Goal: Information Seeking & Learning: Learn about a topic

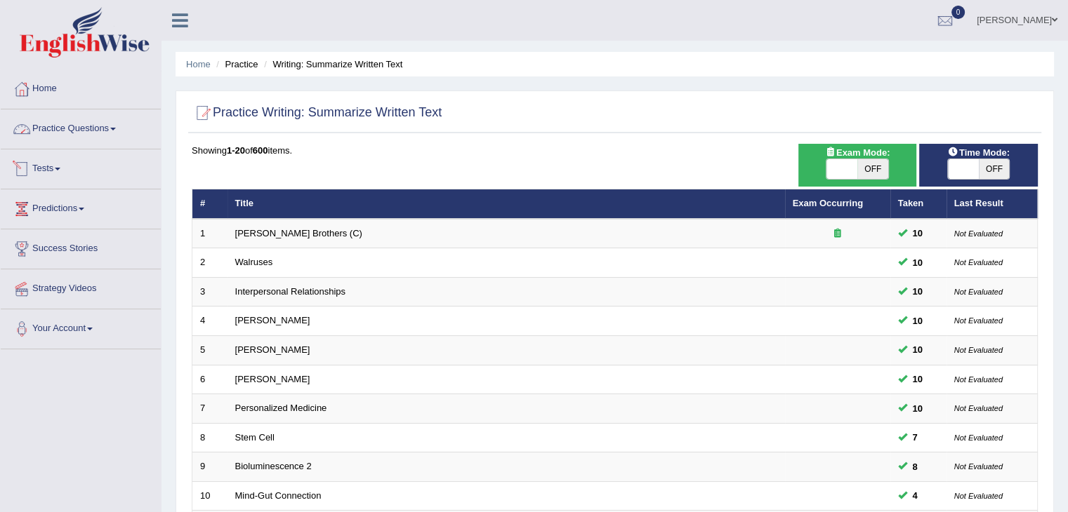
click at [83, 138] on link "Practice Questions" at bounding box center [81, 126] width 160 height 35
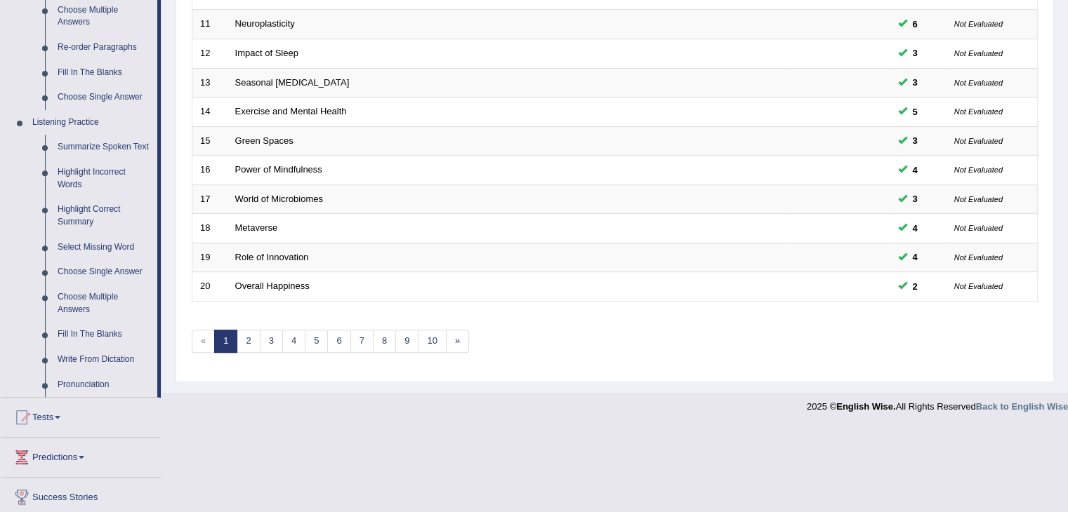
scroll to position [553, 0]
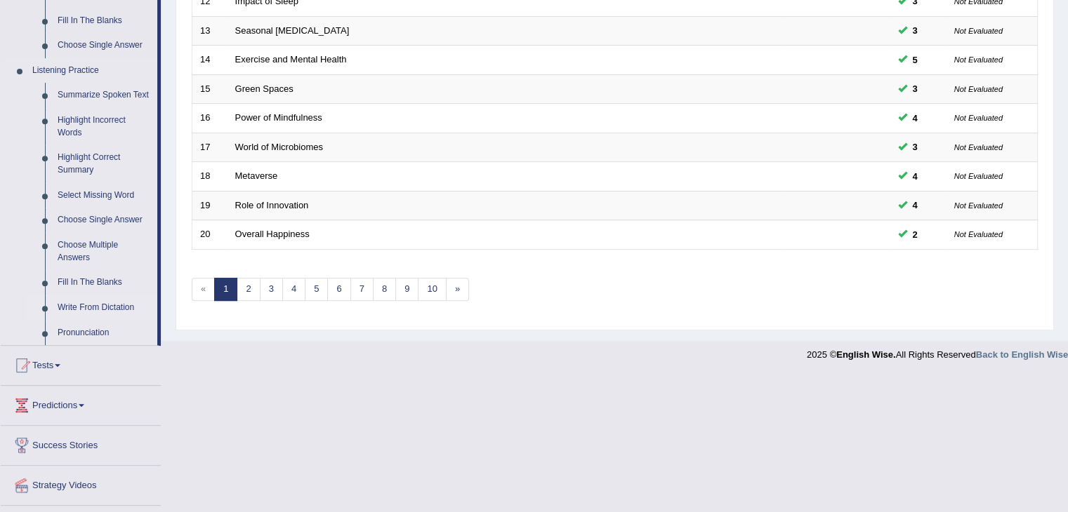
click at [81, 307] on link "Write From Dictation" at bounding box center [104, 307] width 106 height 25
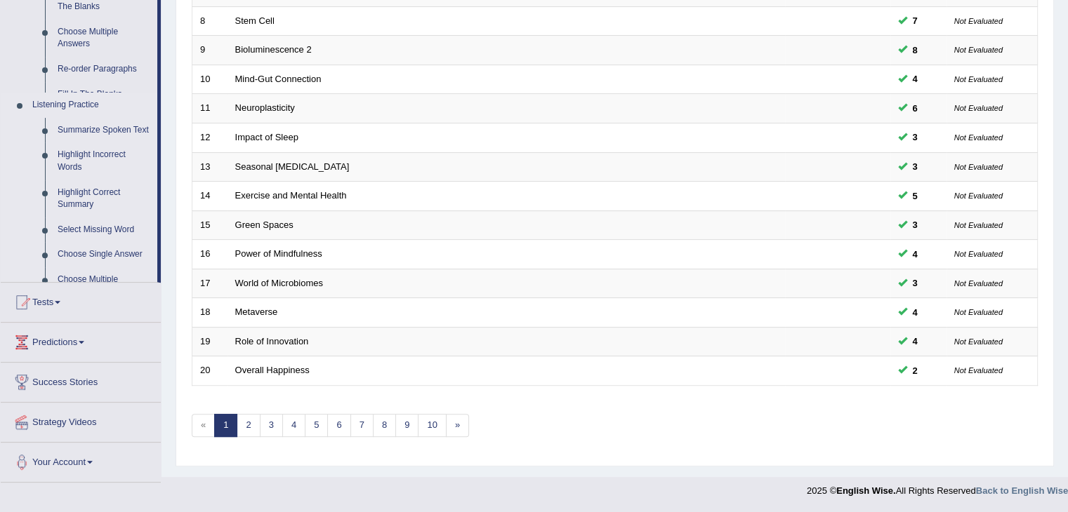
scroll to position [413, 0]
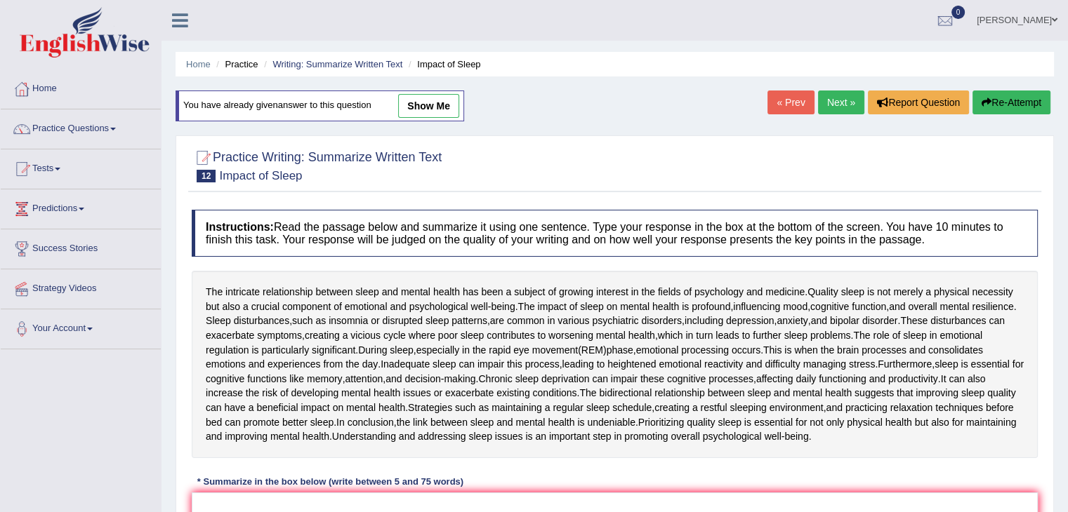
scroll to position [150, 0]
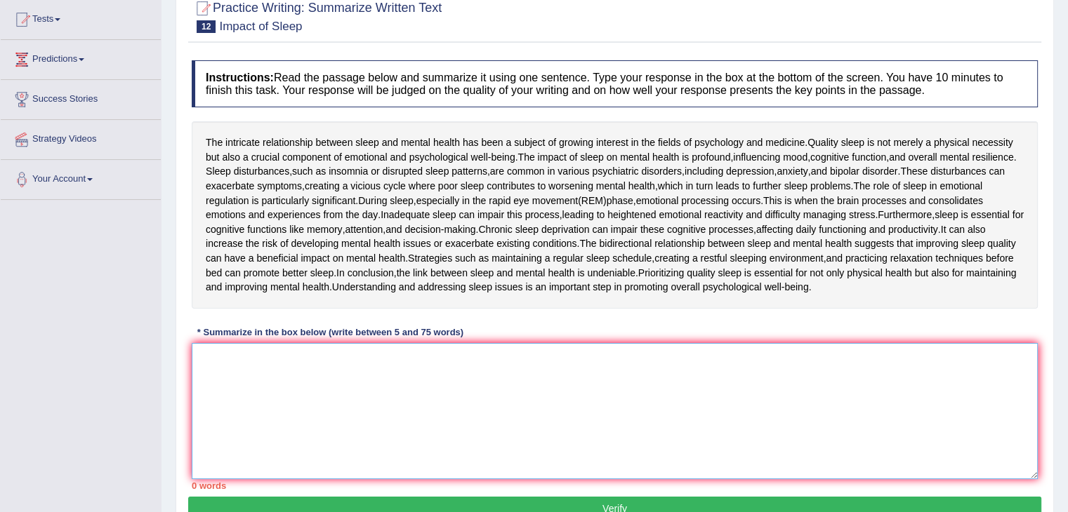
click at [514, 409] on textarea at bounding box center [615, 411] width 846 height 136
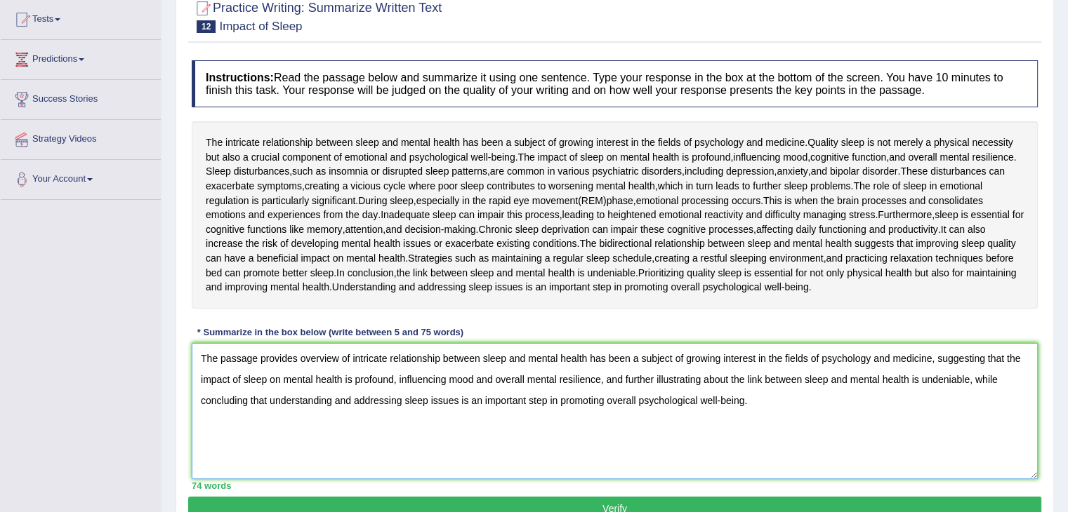
scroll to position [225, 0]
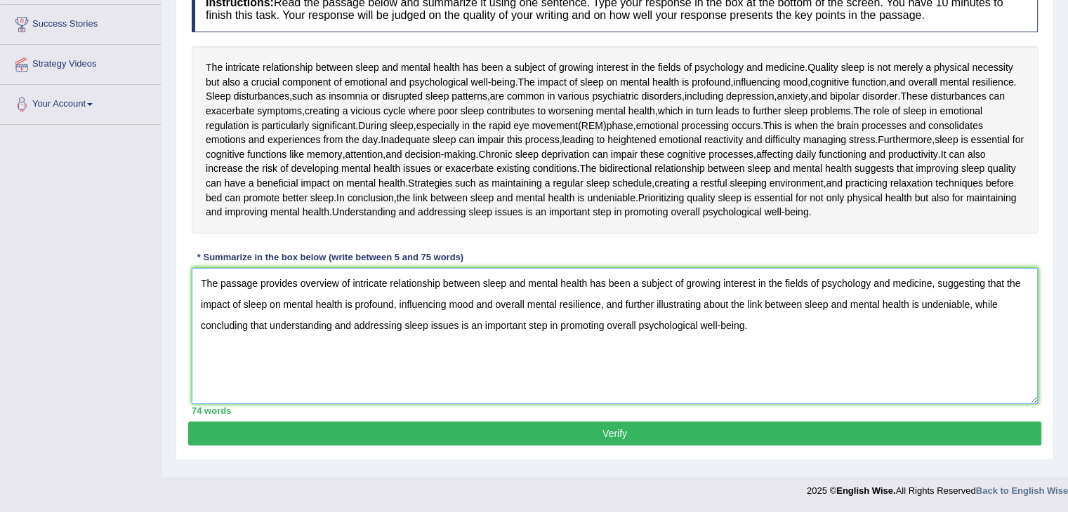
type textarea "The passage provides overview of intricate relationship between sleep and menta…"
click at [643, 428] on button "Verify" at bounding box center [614, 434] width 853 height 24
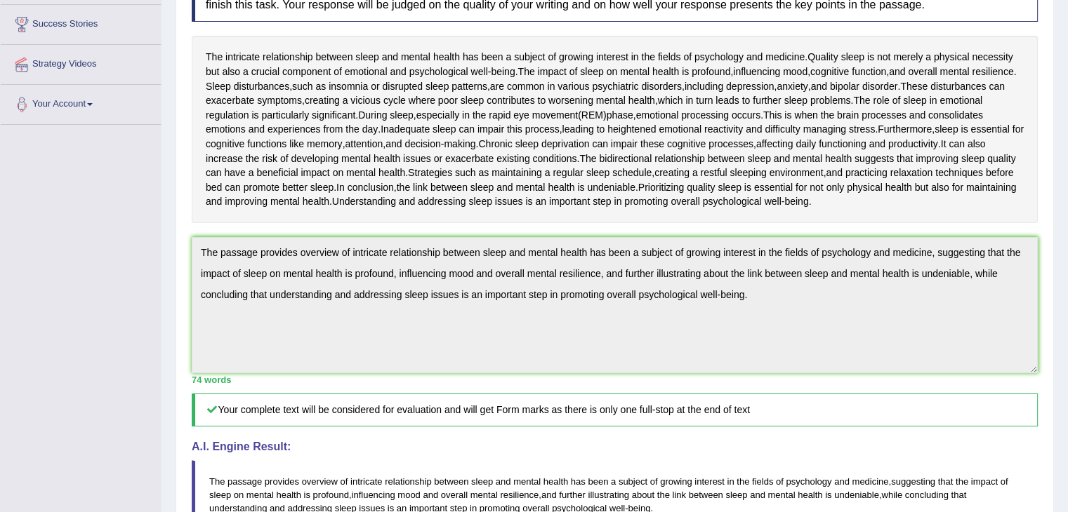
drag, startPoint x: 1077, startPoint y: 260, endPoint x: 1077, endPoint y: 380, distance: 120.0
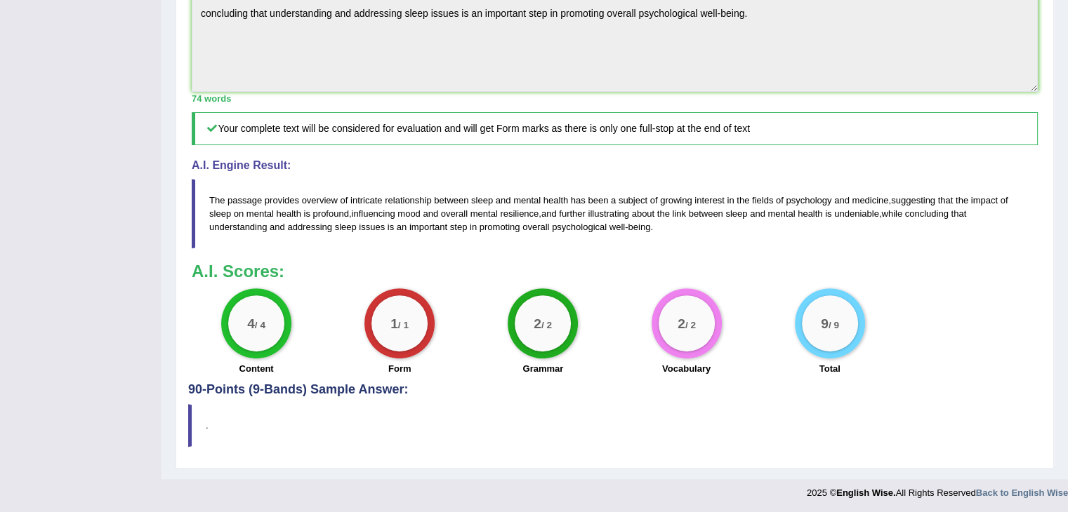
scroll to position [0, 0]
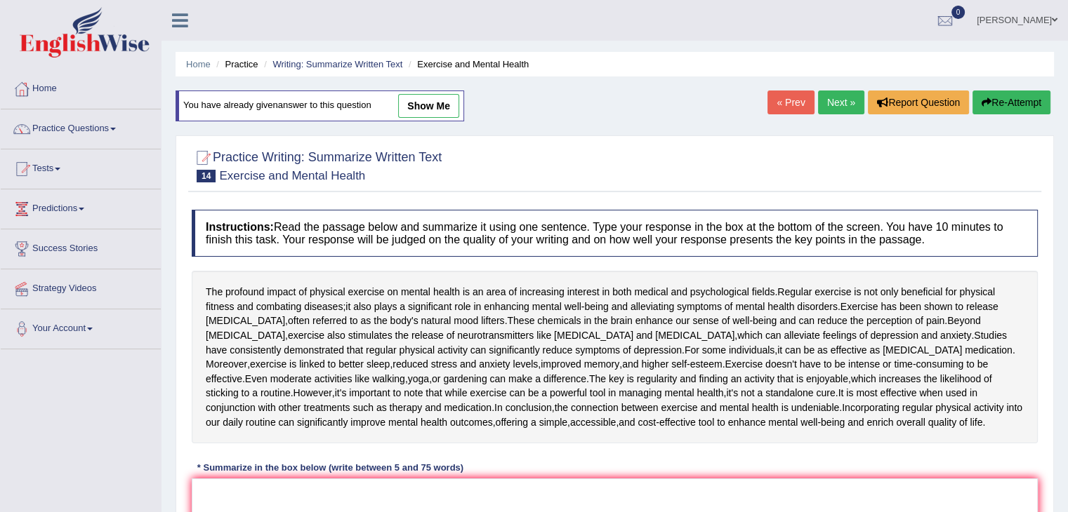
scroll to position [114, 0]
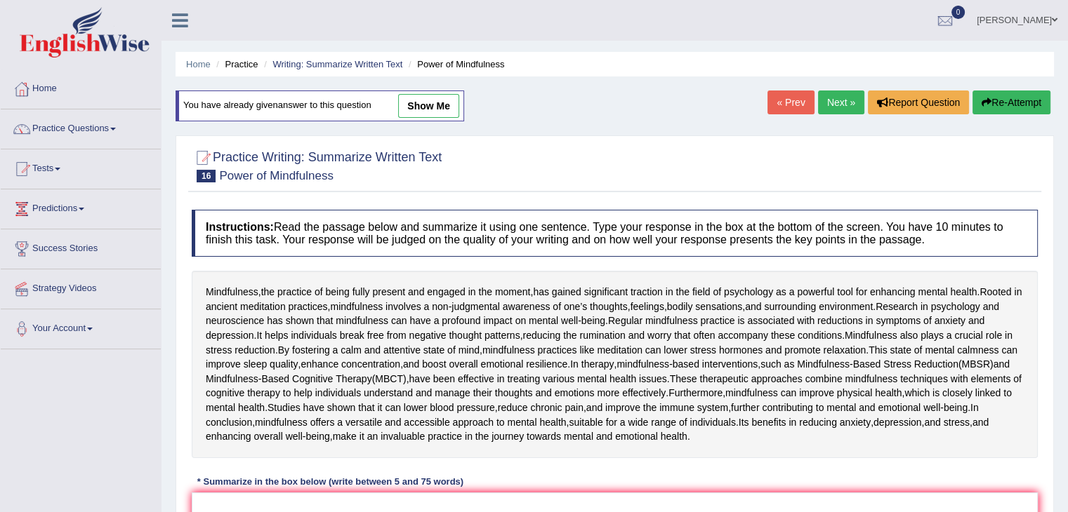
scroll to position [178, 0]
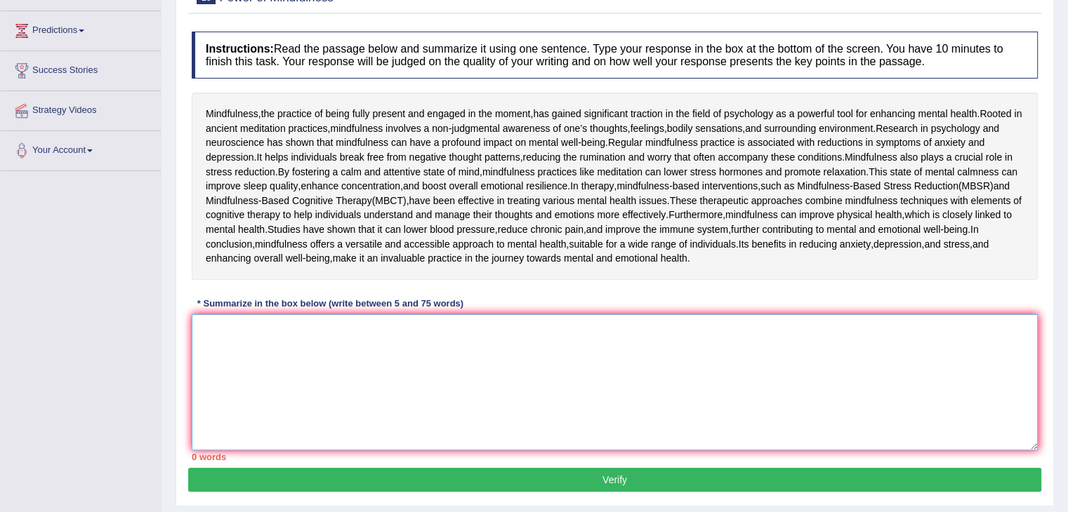
click at [393, 430] on textarea at bounding box center [615, 382] width 846 height 136
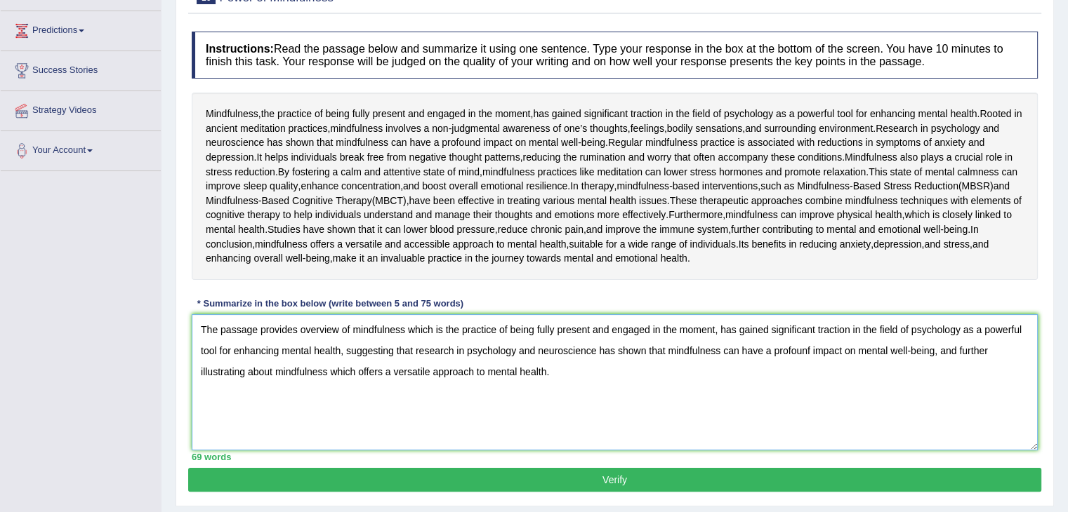
scroll to position [317, 0]
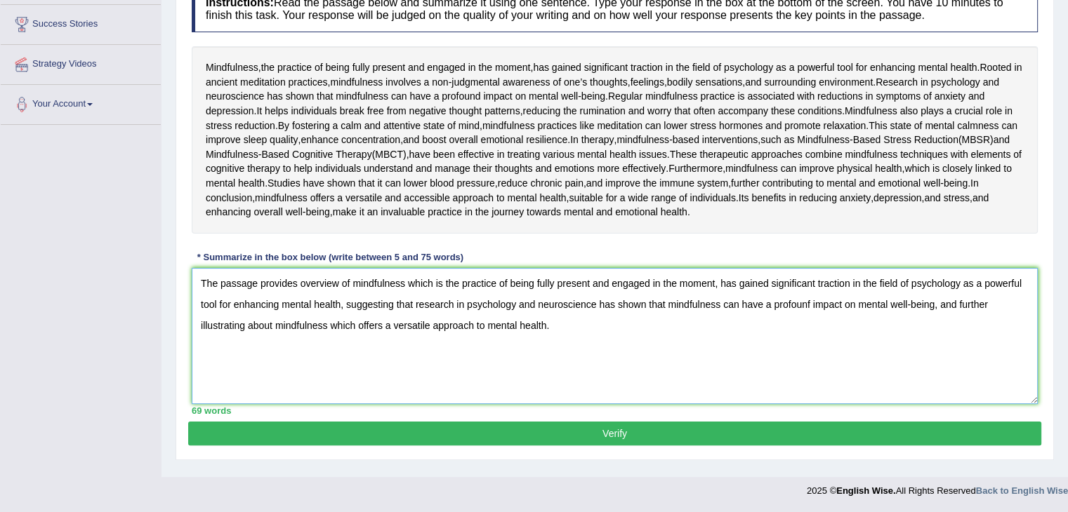
type textarea "The passage provides overview of mindfulness which is the practice of being ful…"
click at [571, 433] on button "Verify" at bounding box center [614, 434] width 853 height 24
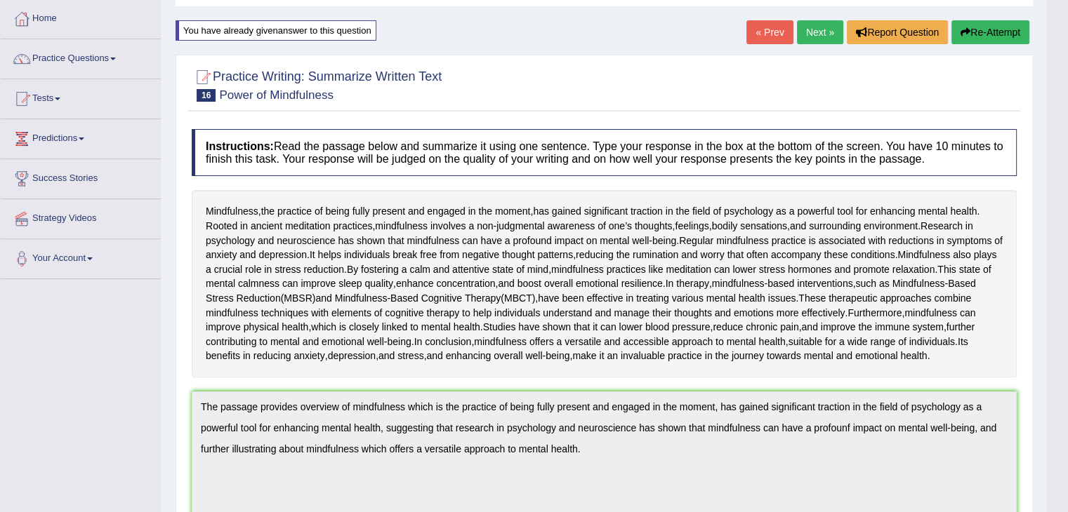
scroll to position [50, 0]
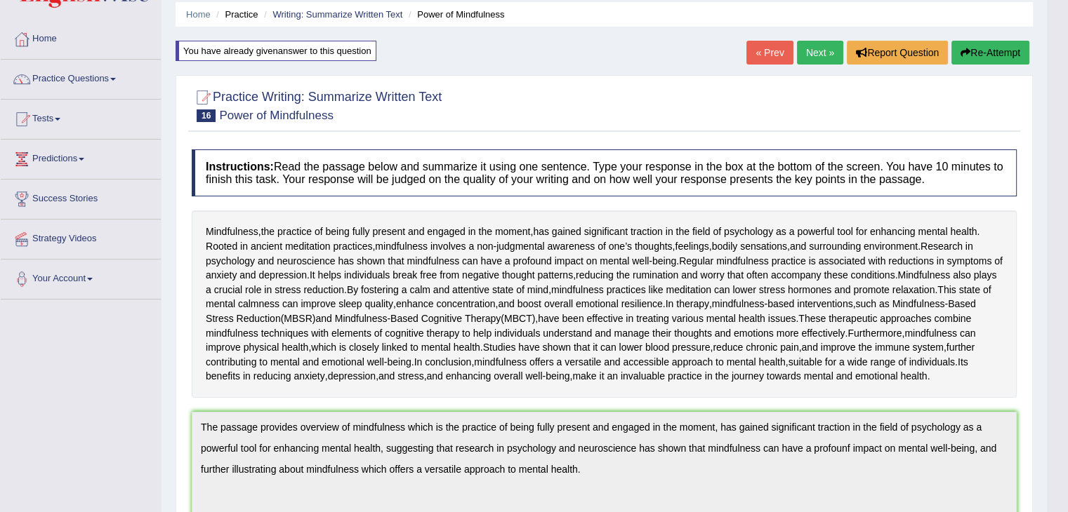
click at [1002, 43] on button "Re-Attempt" at bounding box center [990, 53] width 78 height 24
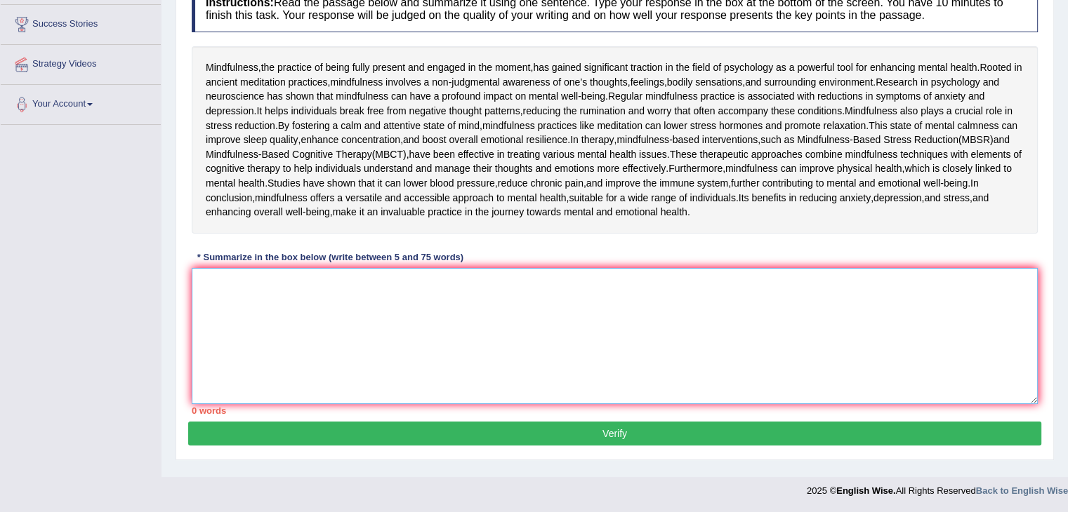
click at [707, 354] on textarea at bounding box center [615, 336] width 846 height 136
paste textarea "The passage provides overview of mindfulness which is the practice of being ful…"
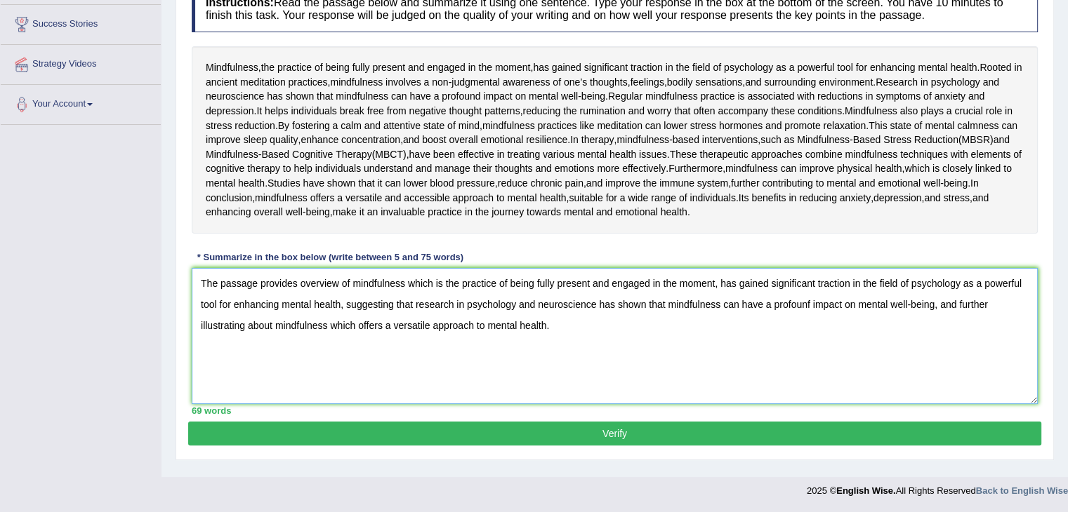
click at [811, 309] on textarea "The passage provides overview of mindfulness which is the practice of being ful…" at bounding box center [615, 336] width 846 height 136
type textarea "The passage provides overview of mindfulness which is the practice of being ful…"
click at [623, 442] on button "Verify" at bounding box center [614, 434] width 853 height 24
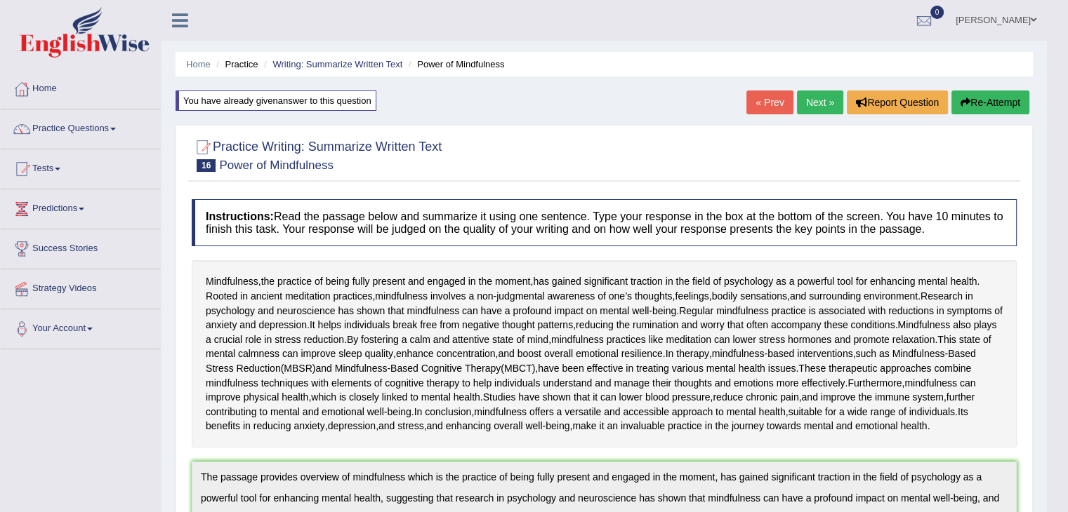
scroll to position [262, 0]
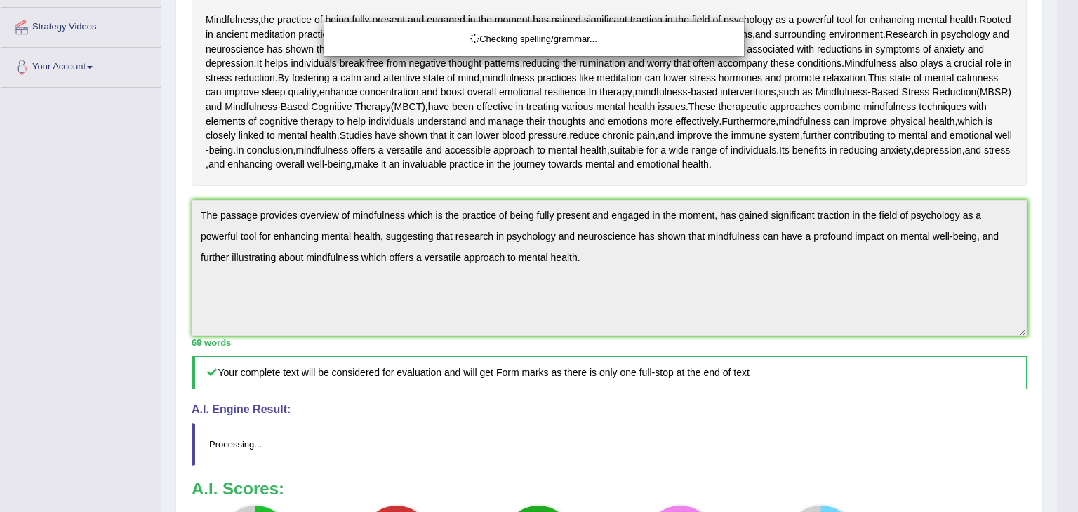
drag, startPoint x: 1077, startPoint y: 128, endPoint x: 1077, endPoint y: 372, distance: 244.3
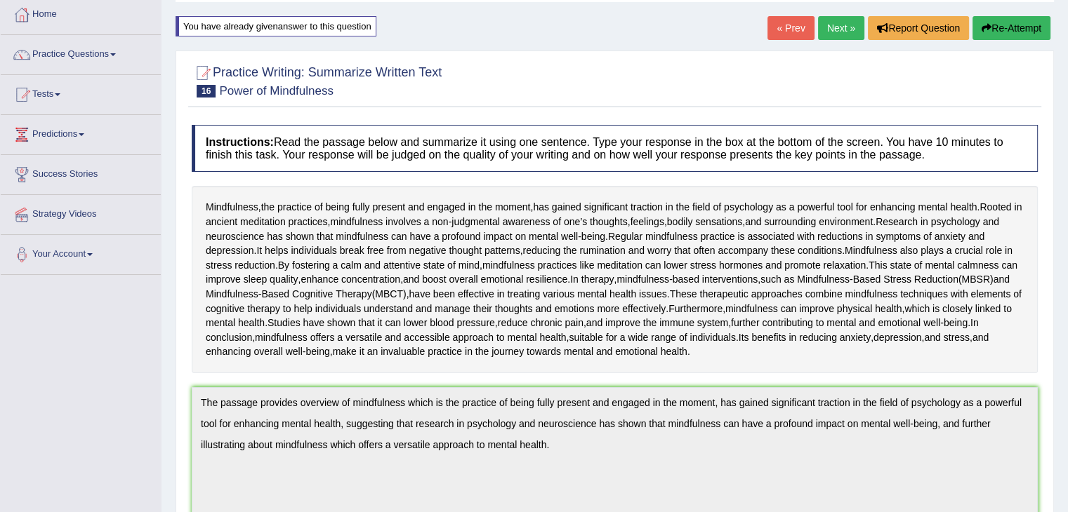
scroll to position [0, 0]
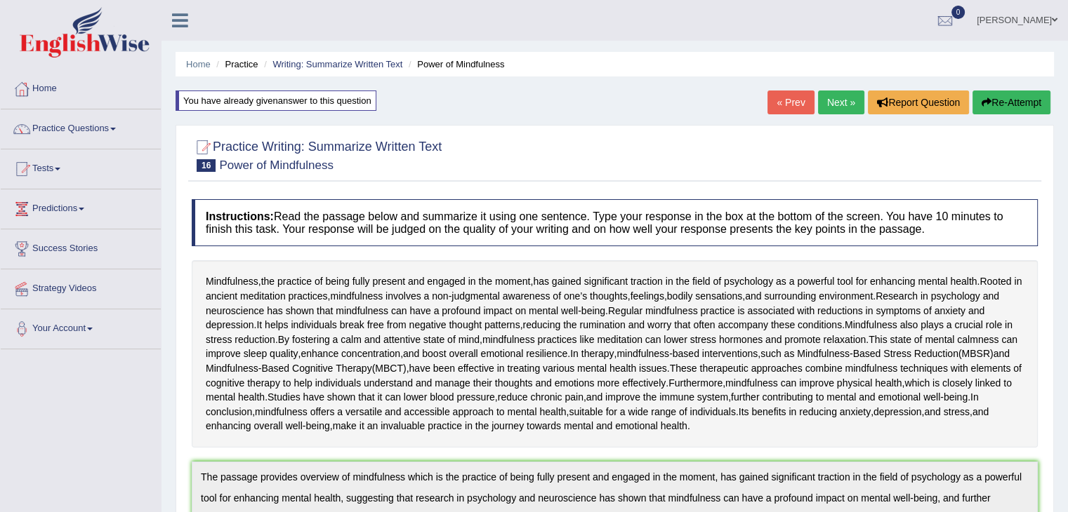
click at [840, 105] on link "Next »" at bounding box center [841, 103] width 46 height 24
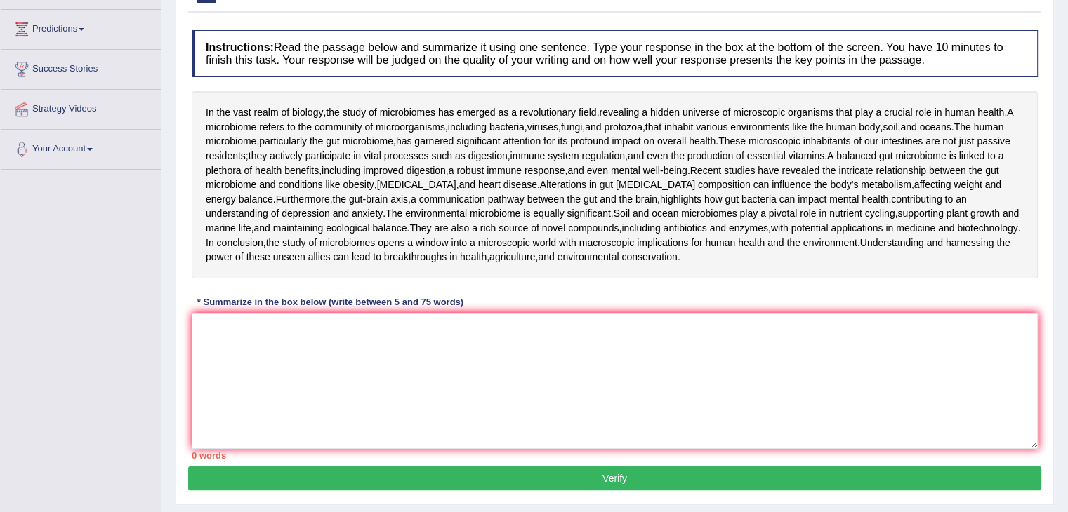
scroll to position [197, 0]
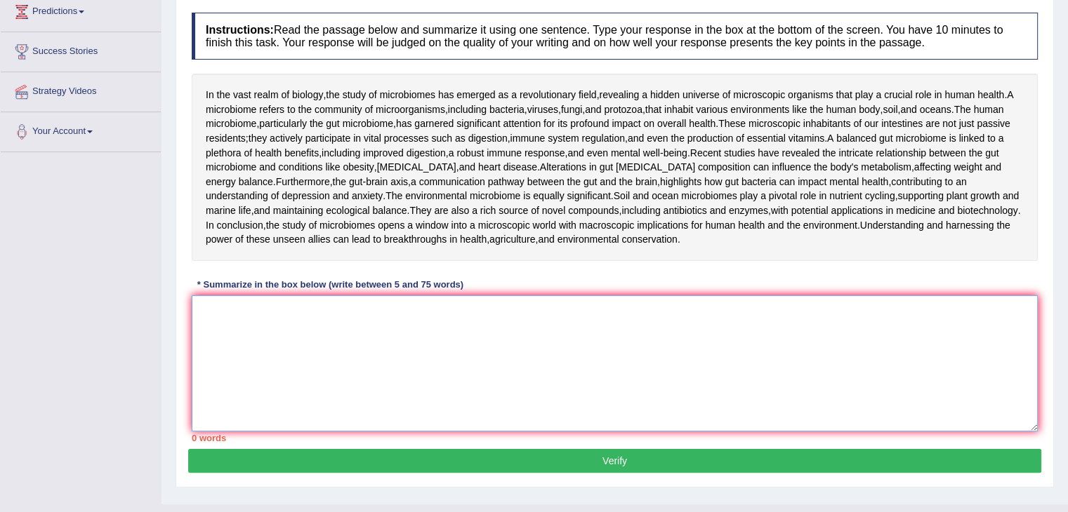
click at [410, 388] on textarea at bounding box center [615, 363] width 846 height 136
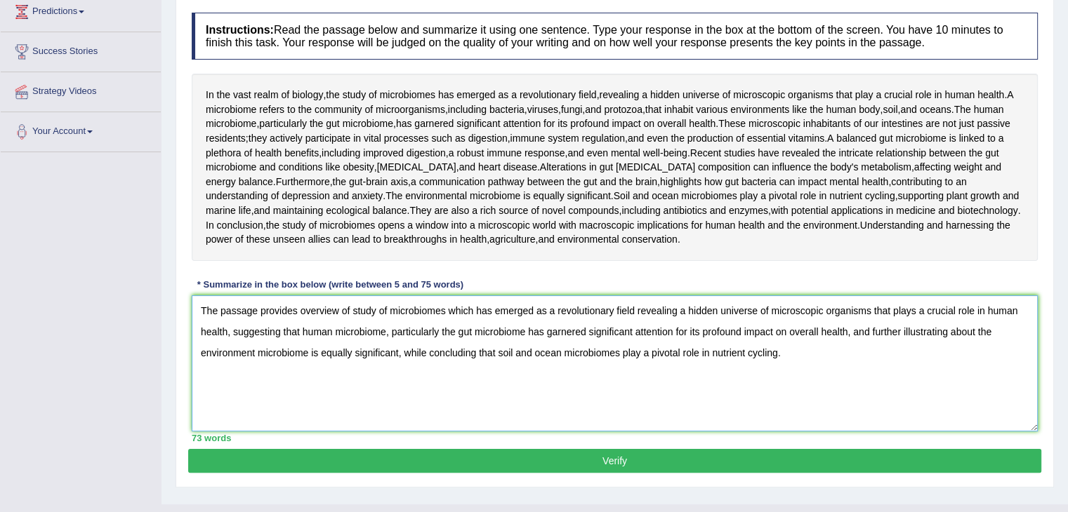
scroll to position [289, 0]
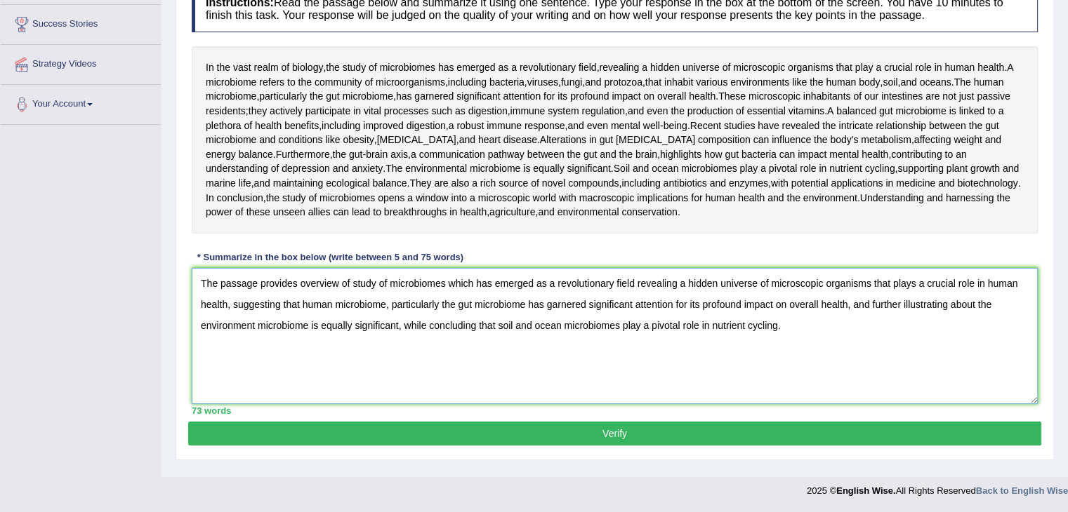
type textarea "The passage provides overview of study of microbiomes which has emerged as a re…"
click at [606, 441] on button "Verify" at bounding box center [614, 434] width 853 height 24
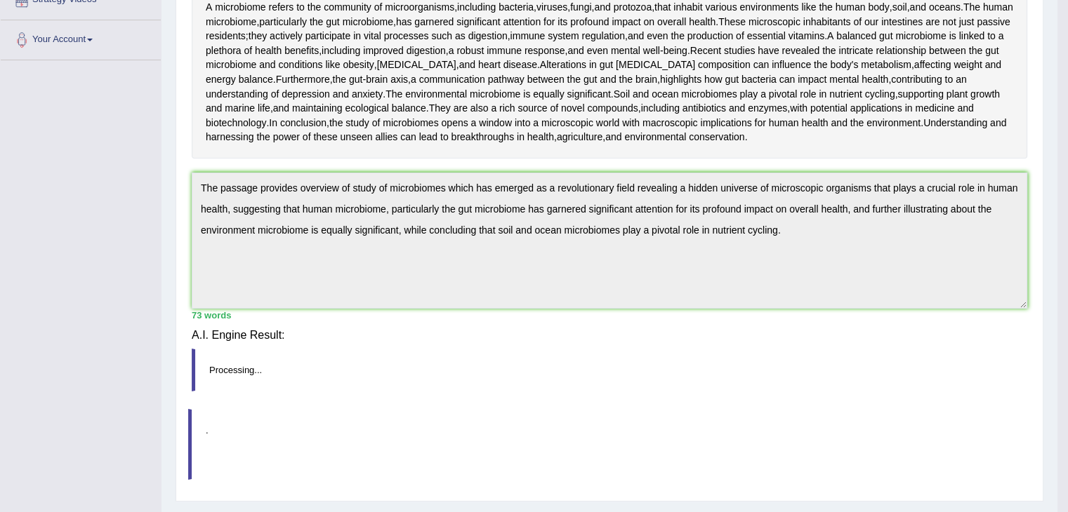
scroll to position [270, 0]
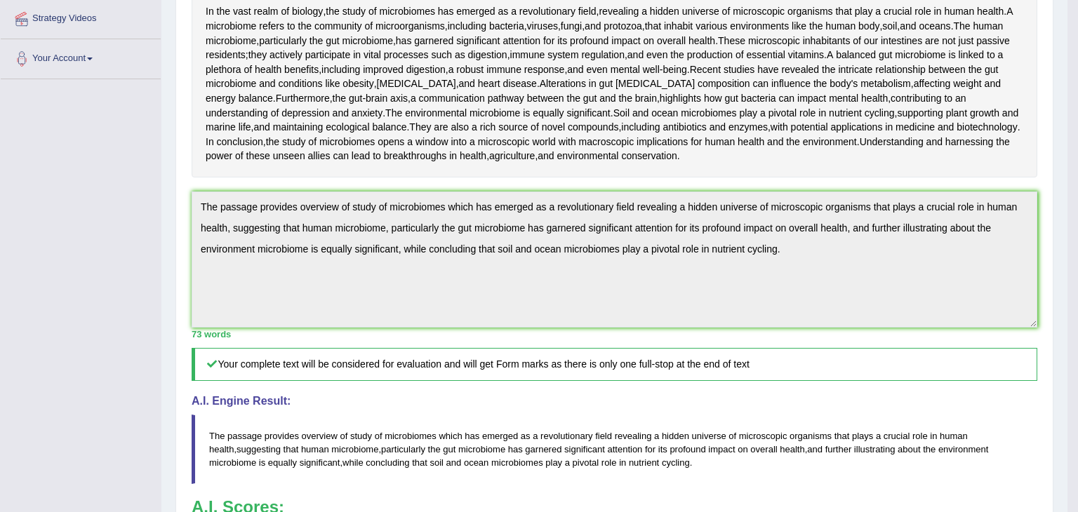
drag, startPoint x: 1077, startPoint y: 180, endPoint x: 1077, endPoint y: 312, distance: 131.3
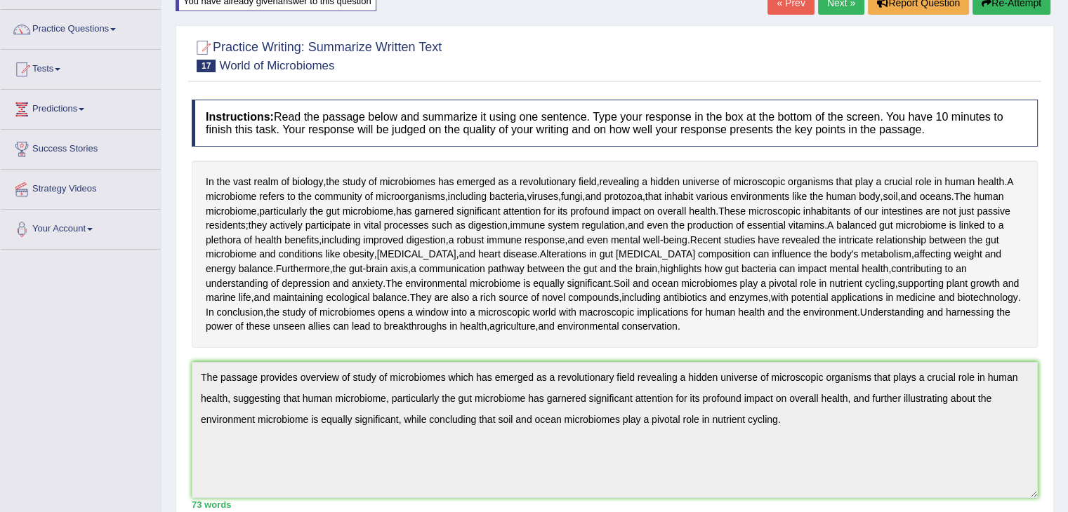
scroll to position [11, 0]
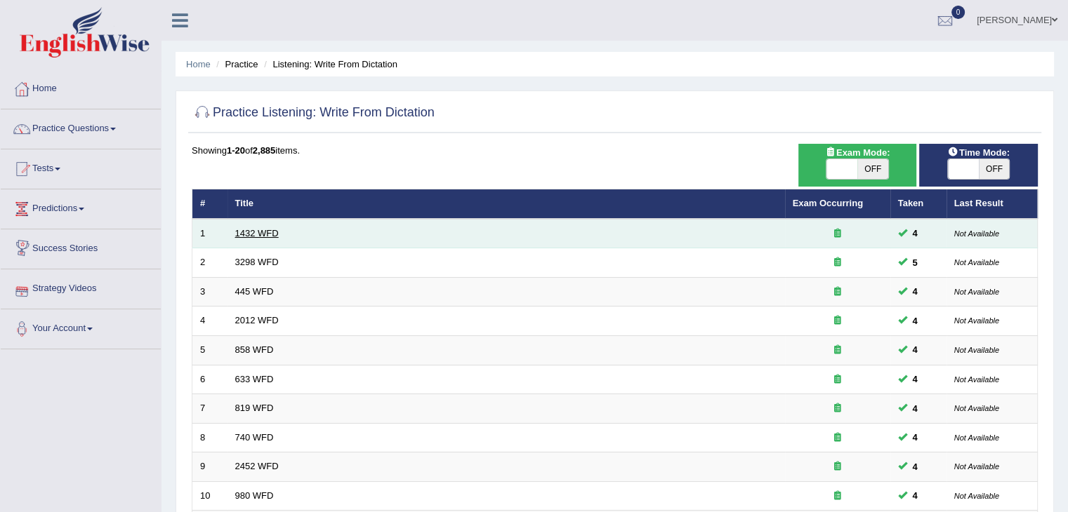
click at [260, 228] on link "1432 WFD" at bounding box center [257, 233] width 44 height 11
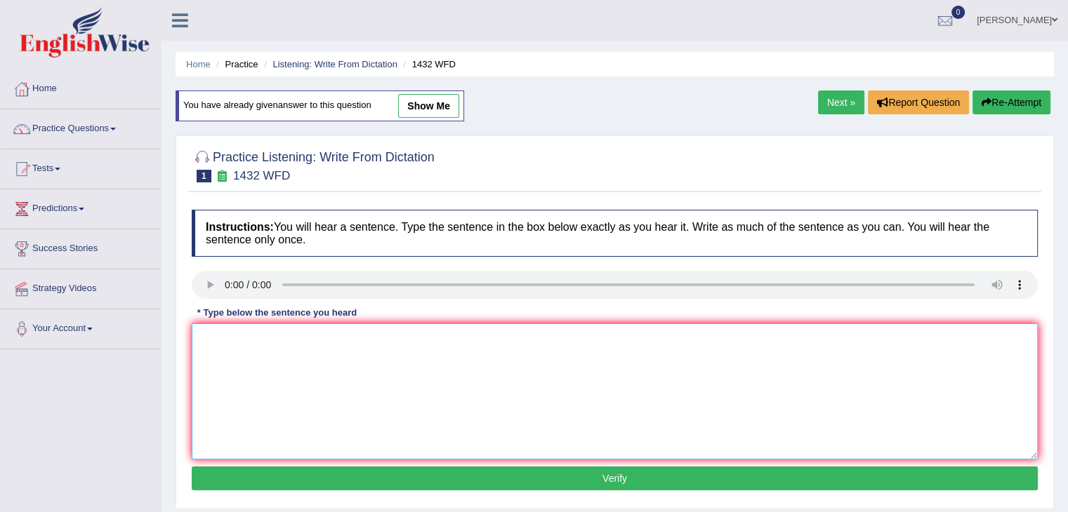
click at [238, 340] on textarea at bounding box center [615, 392] width 846 height 136
type textarea "More physical activity is beneficial to your health."
click at [373, 473] on button "Verify" at bounding box center [615, 479] width 846 height 24
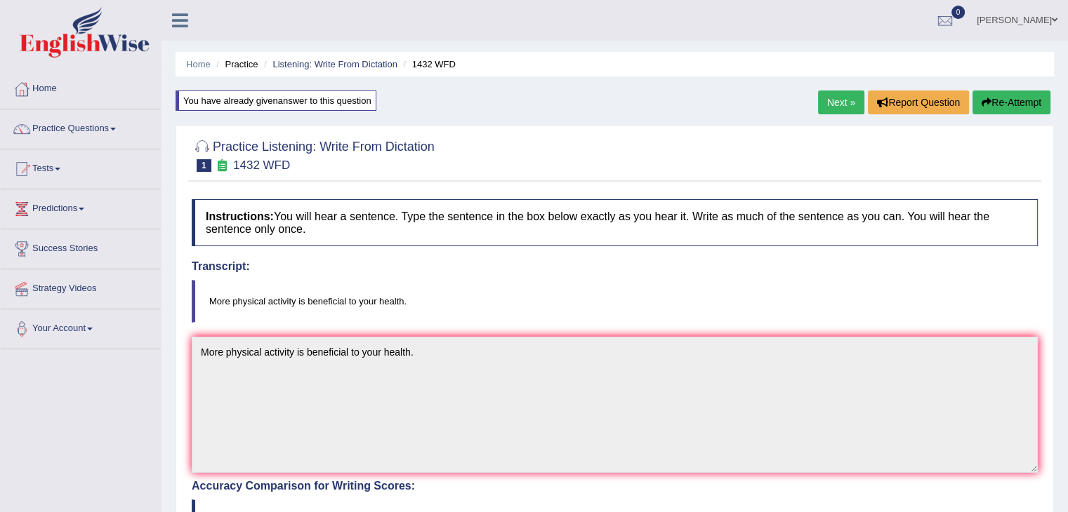
click at [832, 95] on link "Next »" at bounding box center [841, 103] width 46 height 24
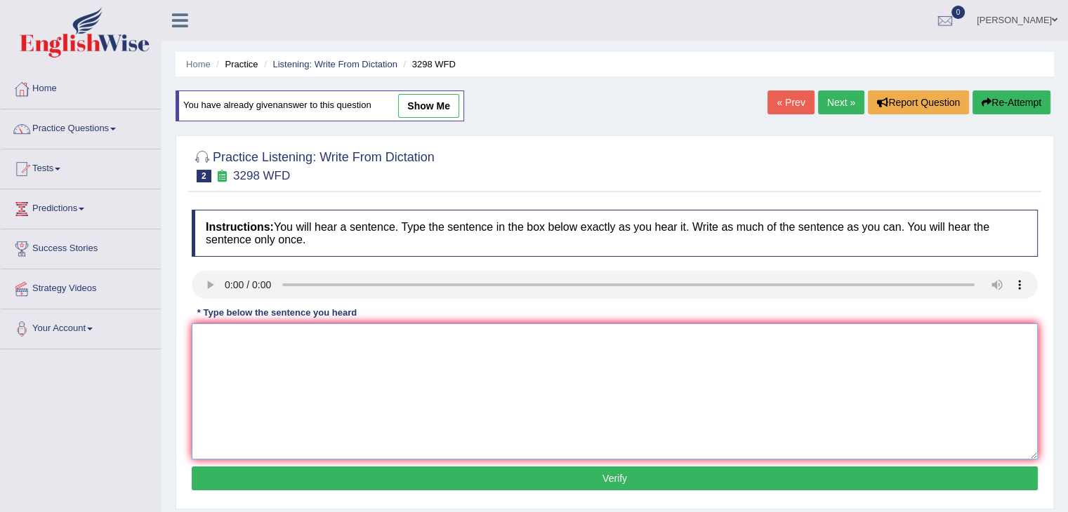
click at [241, 346] on textarea at bounding box center [615, 392] width 846 height 136
click at [300, 334] on textarea "Animal behavior" at bounding box center [615, 392] width 846 height 136
type textarea "Animal behavior appears to contain both similar and distinct aspects to that of…"
click at [483, 481] on button "Verify" at bounding box center [615, 479] width 846 height 24
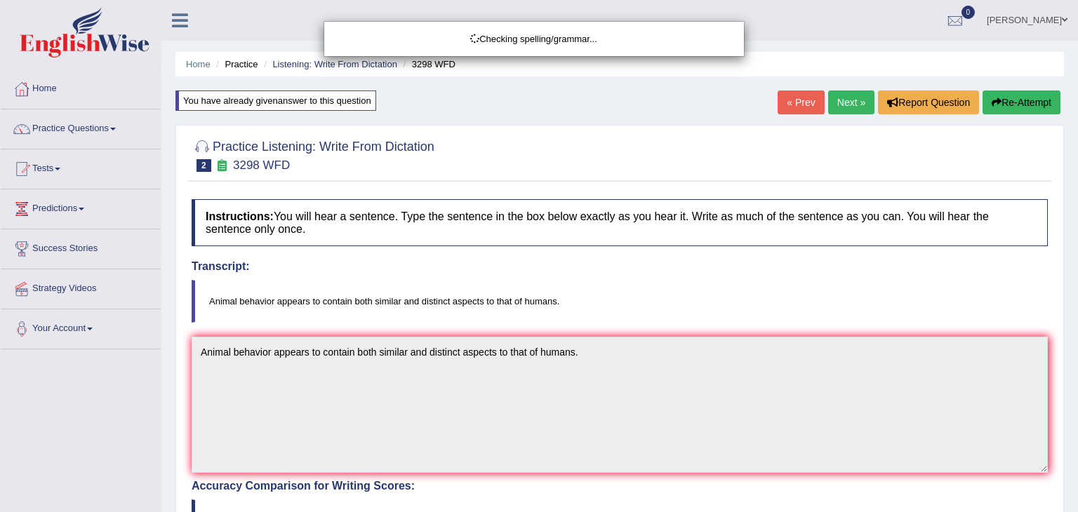
drag, startPoint x: 1077, startPoint y: 174, endPoint x: 1077, endPoint y: 332, distance: 157.9
click at [1067, 332] on html "Toggle navigation Home Practice Questions Speaking Practice Read Aloud Repeat S…" at bounding box center [539, 256] width 1078 height 512
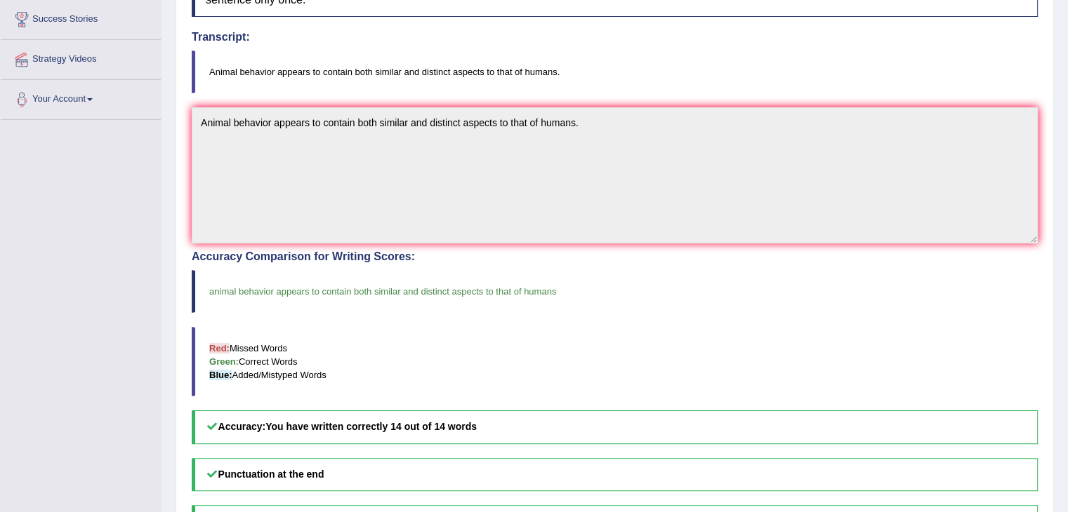
scroll to position [79, 0]
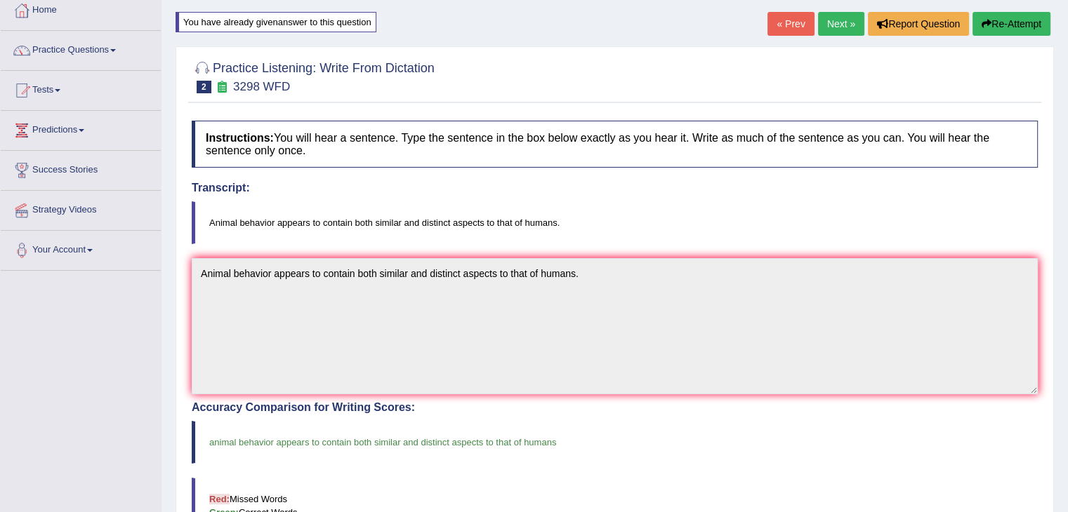
click at [840, 15] on link "Next »" at bounding box center [841, 24] width 46 height 24
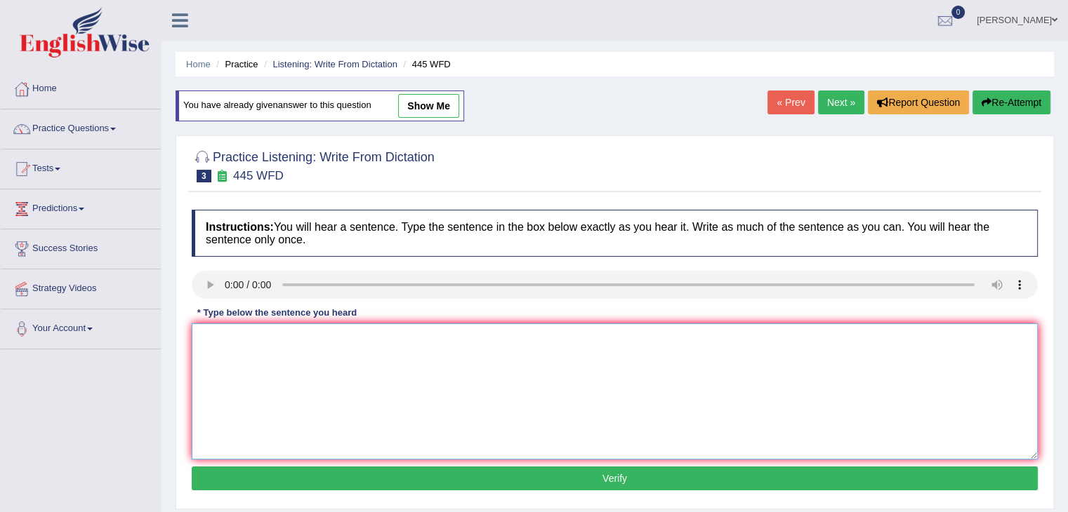
click at [241, 349] on textarea at bounding box center [615, 392] width 846 height 136
type textarea "The american astronomous made a plan for landing spaceship on mars."
click at [360, 468] on button "Verify" at bounding box center [615, 479] width 846 height 24
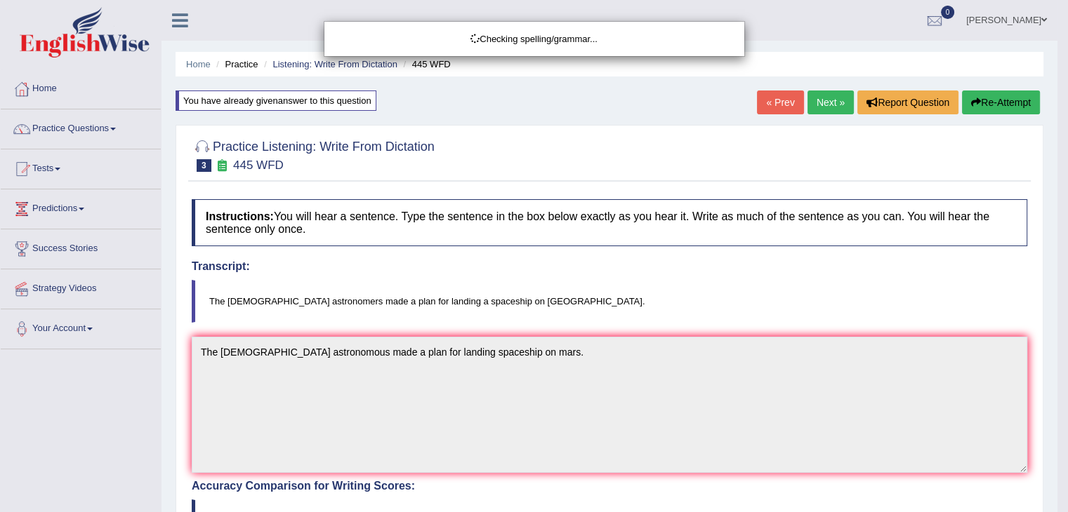
drag, startPoint x: 1077, startPoint y: 85, endPoint x: 1077, endPoint y: 232, distance: 147.4
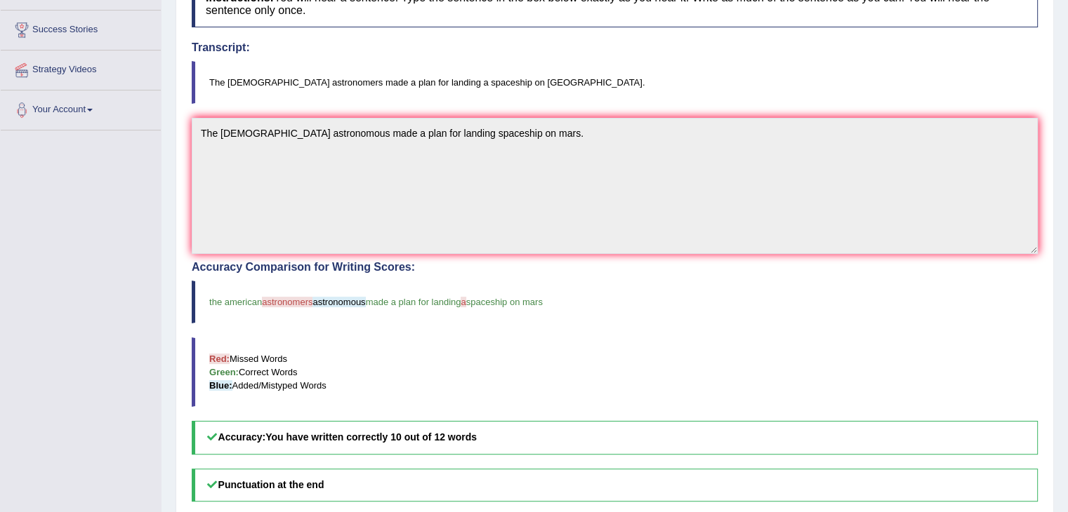
scroll to position [30, 0]
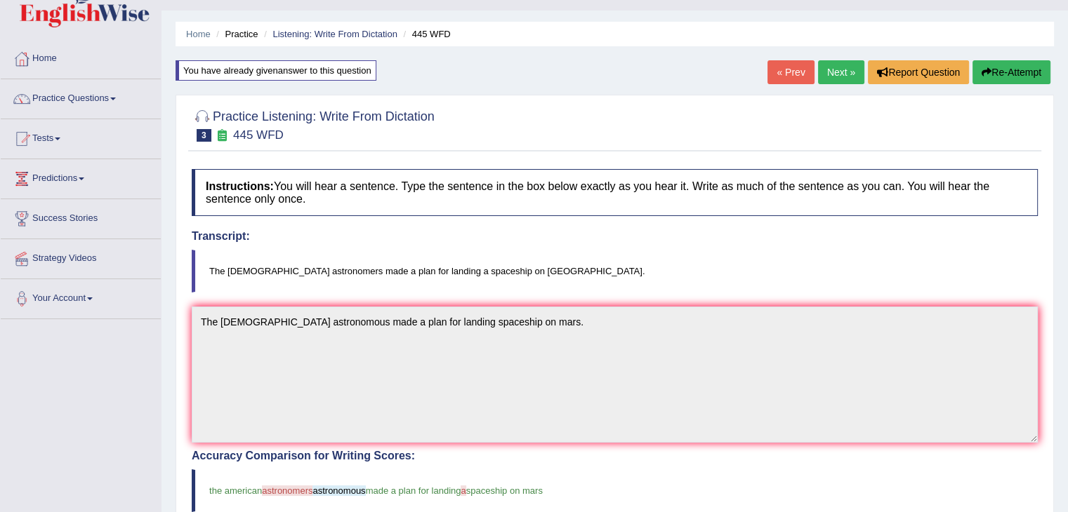
click at [836, 74] on link "Next »" at bounding box center [841, 72] width 46 height 24
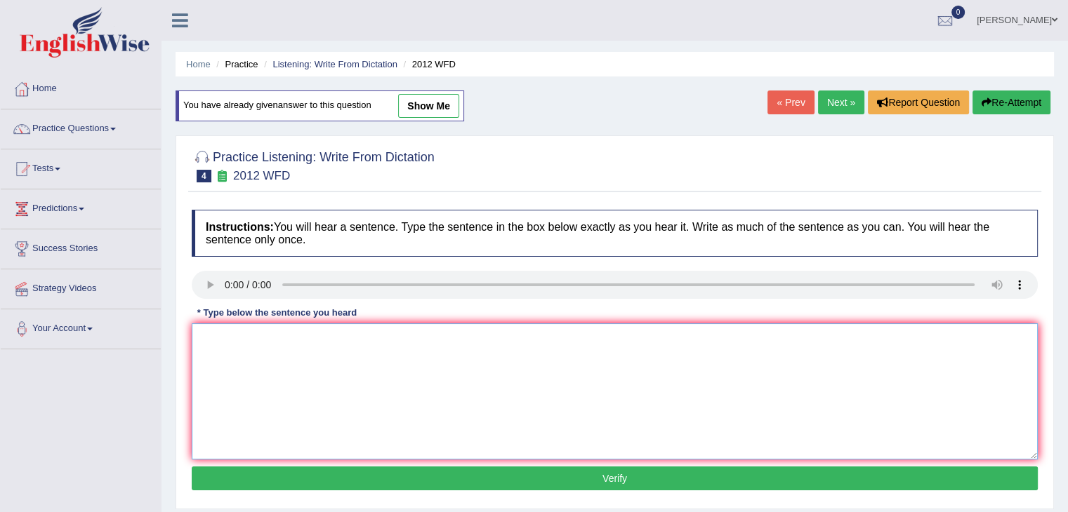
click at [253, 358] on textarea at bounding box center [615, 392] width 846 height 136
type textarea "There is a great deal of debate on this topic."
click at [328, 482] on button "Verify" at bounding box center [615, 479] width 846 height 24
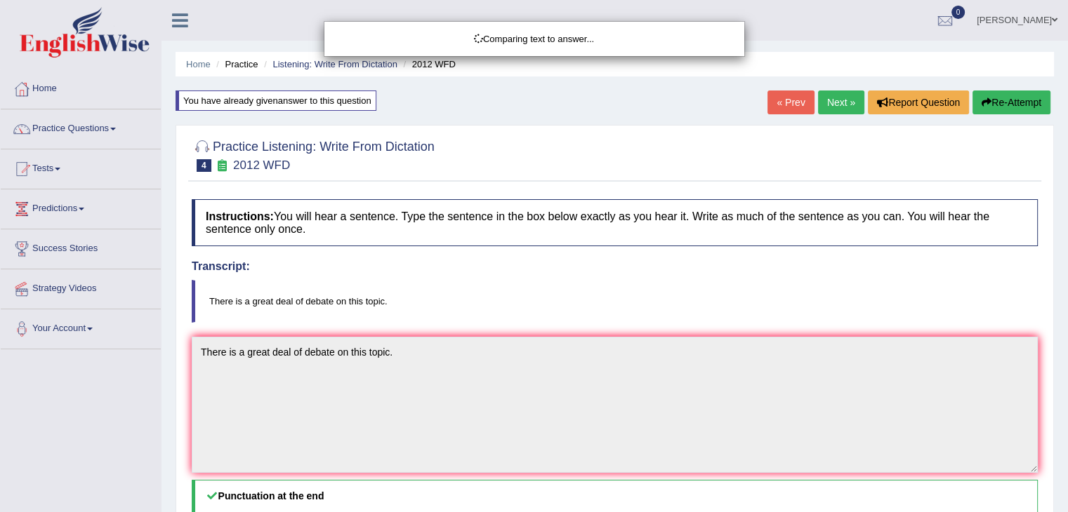
click at [1067, 131] on html "Toggle navigation Home Practice Questions Speaking Practice Read Aloud Repeat S…" at bounding box center [534, 256] width 1068 height 512
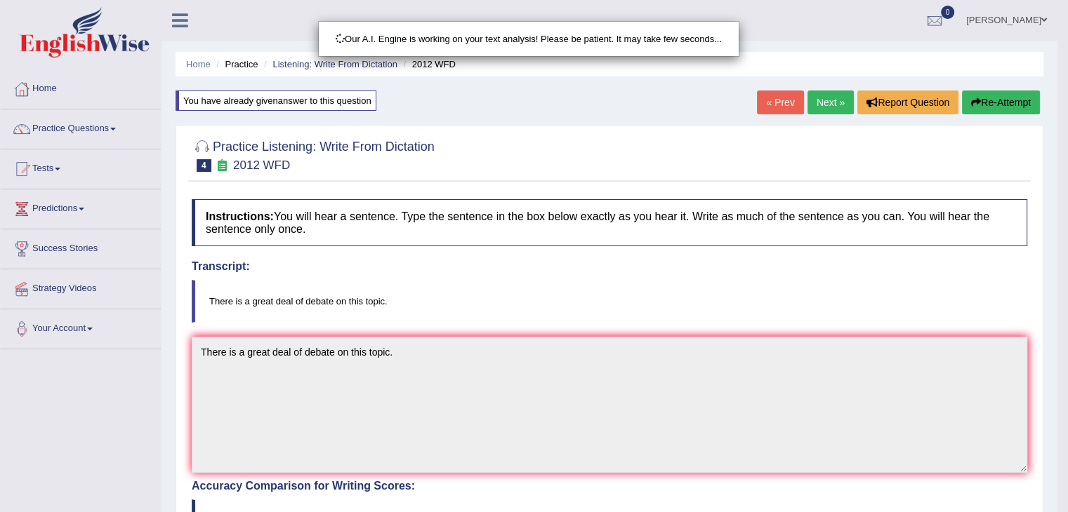
drag, startPoint x: 1077, startPoint y: 131, endPoint x: 1077, endPoint y: 283, distance: 151.6
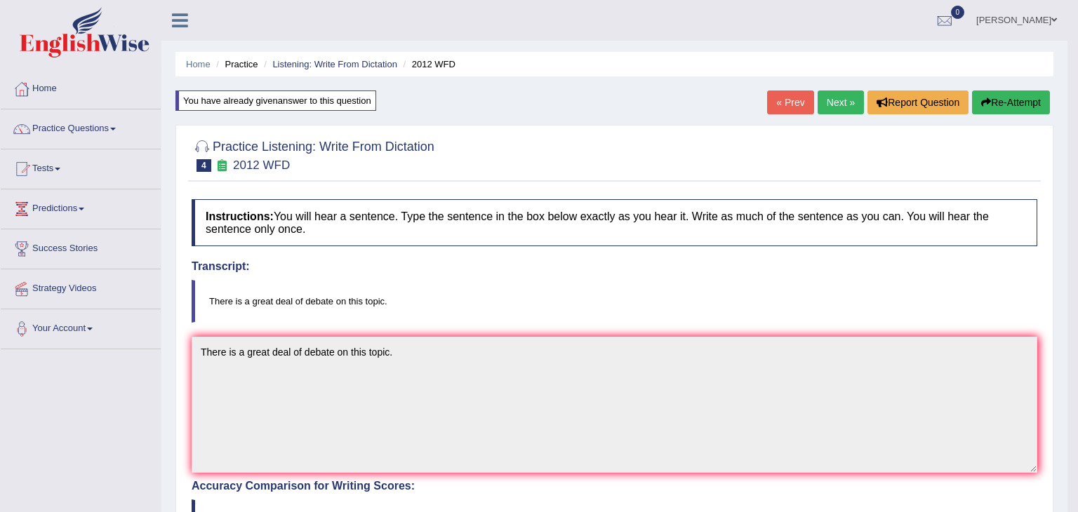
click at [1067, 283] on body "Toggle navigation Home Practice Questions Speaking Practice Read Aloud Repeat S…" at bounding box center [539, 256] width 1078 height 512
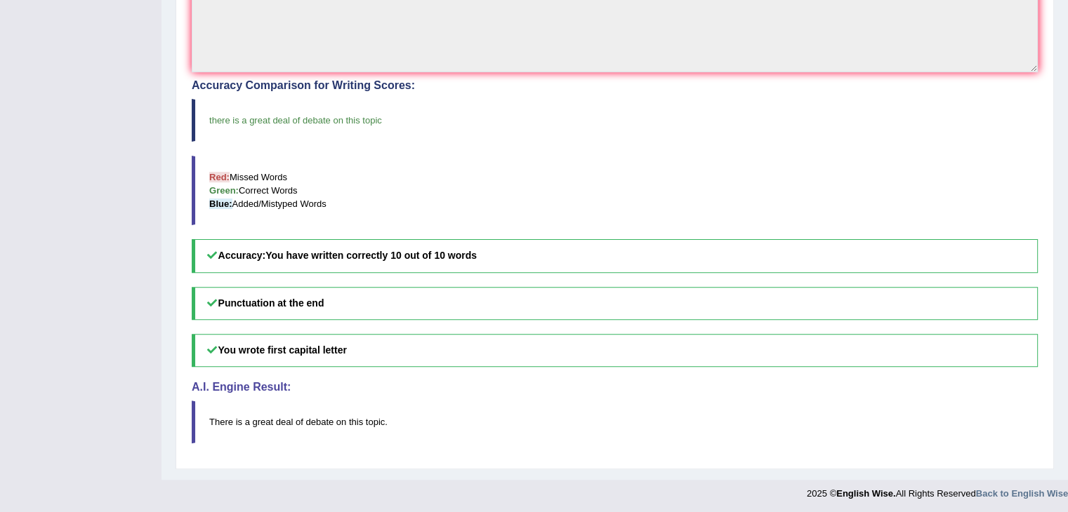
scroll to position [48, 0]
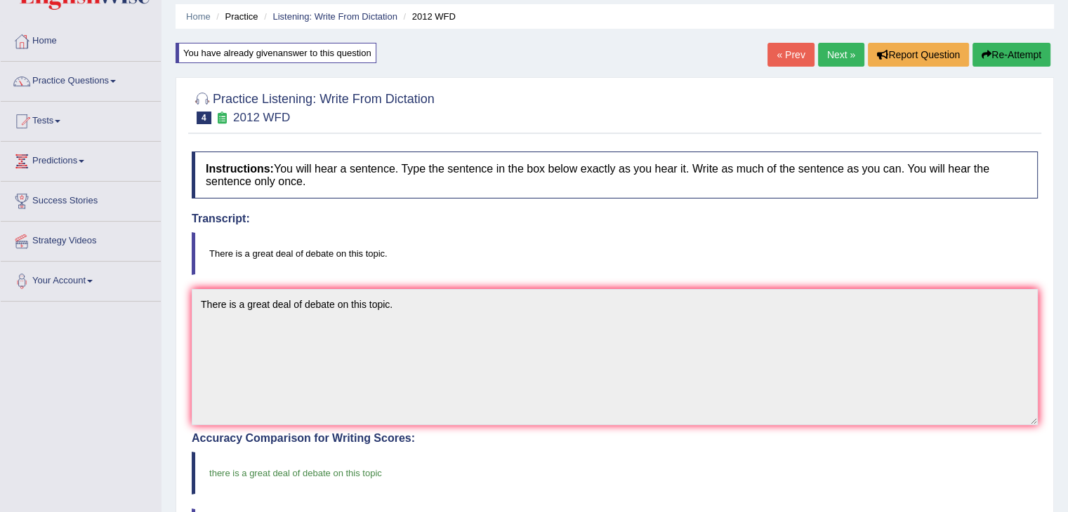
click at [839, 55] on link "Next »" at bounding box center [841, 55] width 46 height 24
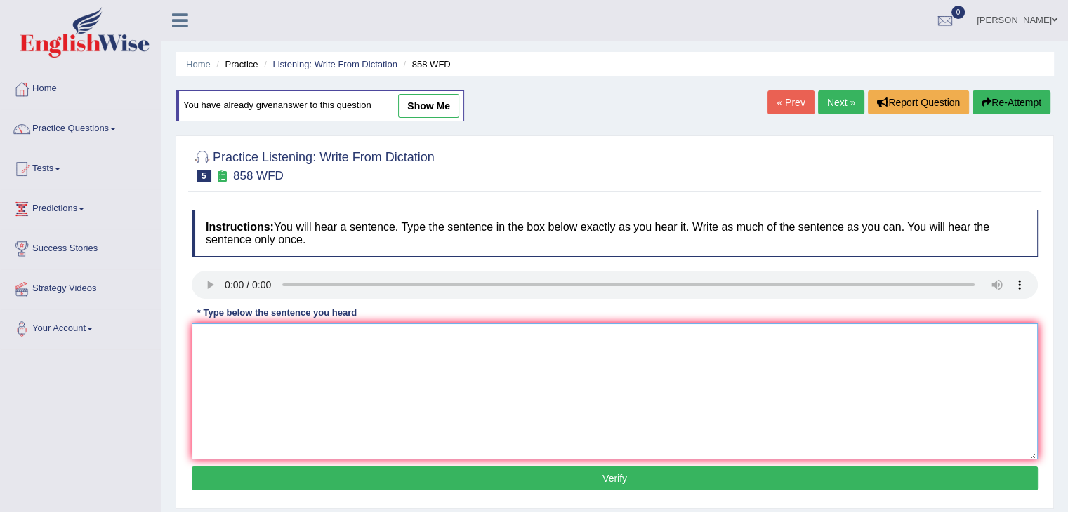
click at [255, 360] on textarea at bounding box center [615, 392] width 846 height 136
click at [352, 336] on textarea "The year when ship of artifacts" at bounding box center [615, 392] width 846 height 136
type textarea "The year when ship of artifacts was wrecked interested historians."
click at [458, 479] on button "Verify" at bounding box center [615, 479] width 846 height 24
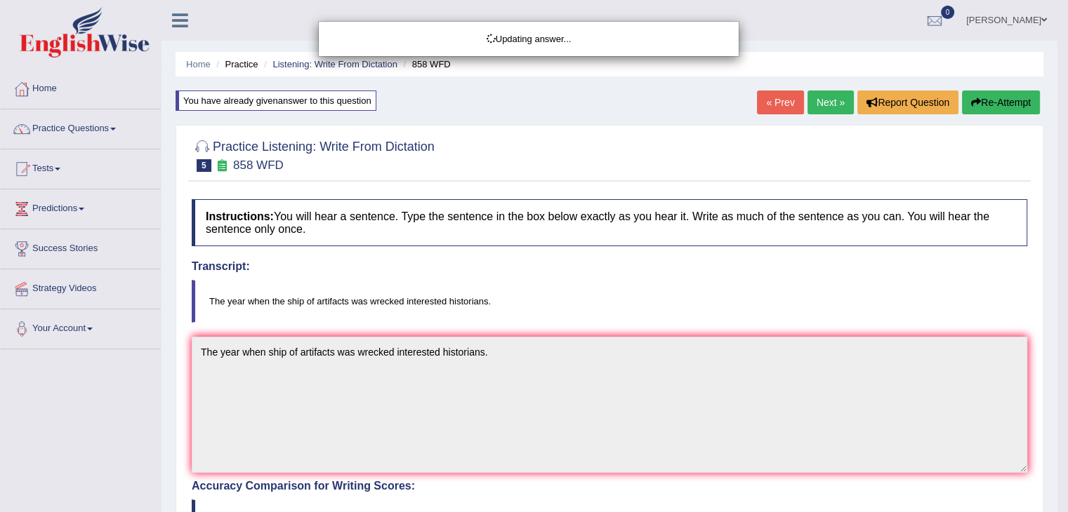
drag, startPoint x: 1077, startPoint y: 131, endPoint x: 1077, endPoint y: 316, distance: 184.6
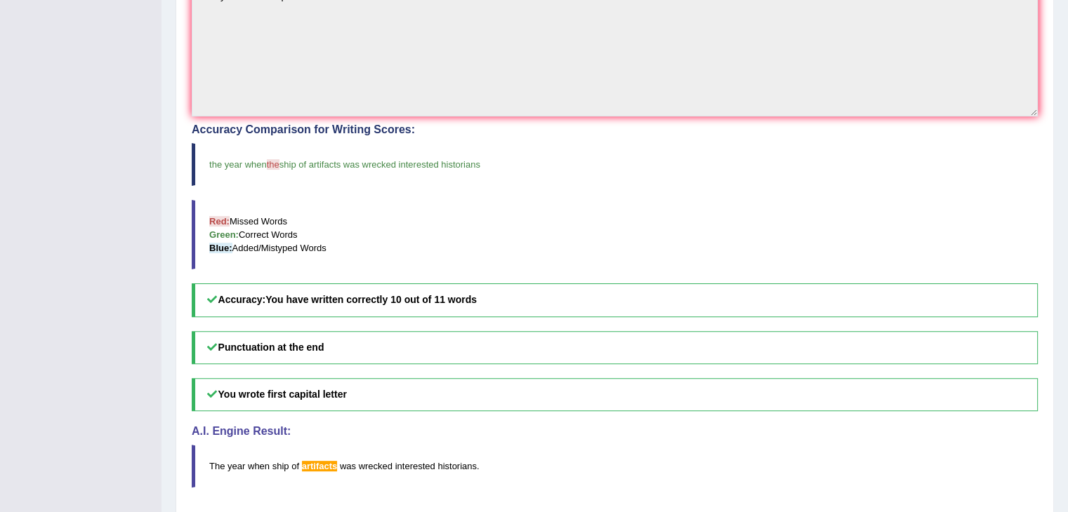
scroll to position [81, 0]
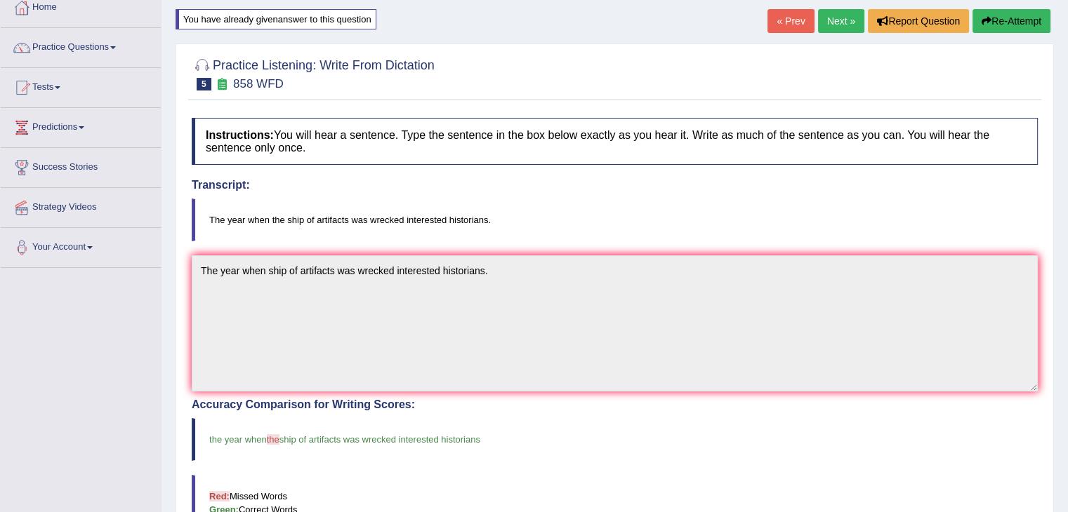
click at [829, 22] on link "Next »" at bounding box center [841, 21] width 46 height 24
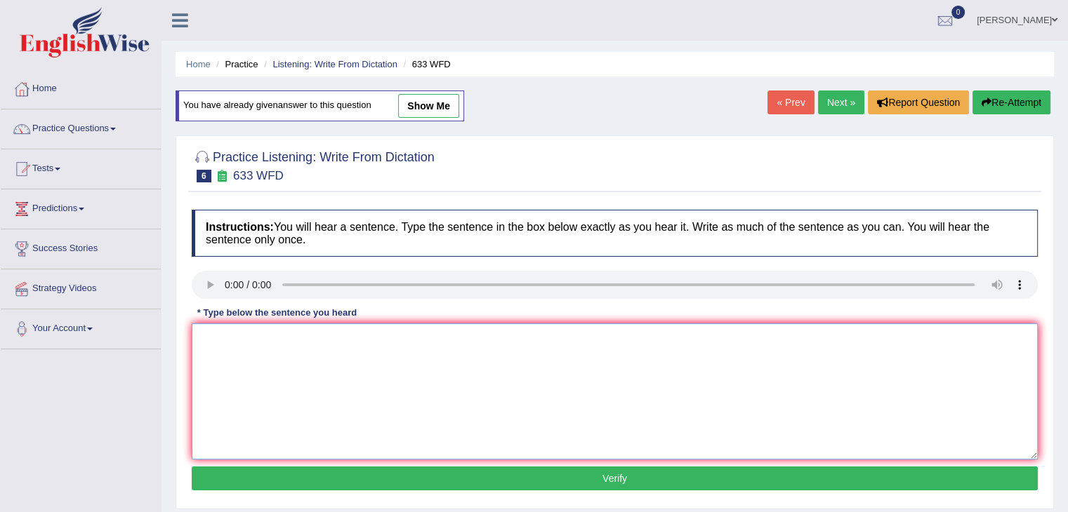
click at [242, 338] on textarea at bounding box center [615, 392] width 846 height 136
type textarea "Research shows that exercising makes us feel better."
click at [385, 474] on button "Verify" at bounding box center [615, 479] width 846 height 24
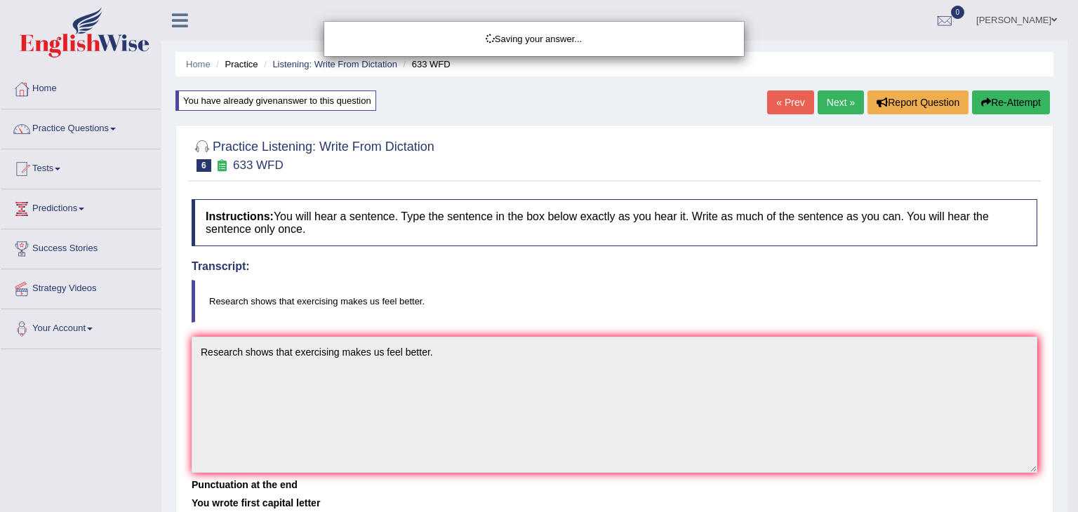
drag, startPoint x: 1077, startPoint y: 121, endPoint x: 1077, endPoint y: 171, distance: 49.8
click at [1067, 171] on div "Saving your answer..." at bounding box center [539, 256] width 1078 height 512
drag, startPoint x: 1077, startPoint y: 171, endPoint x: 1077, endPoint y: 234, distance: 62.5
click at [1067, 234] on div "Saving your answer..." at bounding box center [539, 256] width 1078 height 512
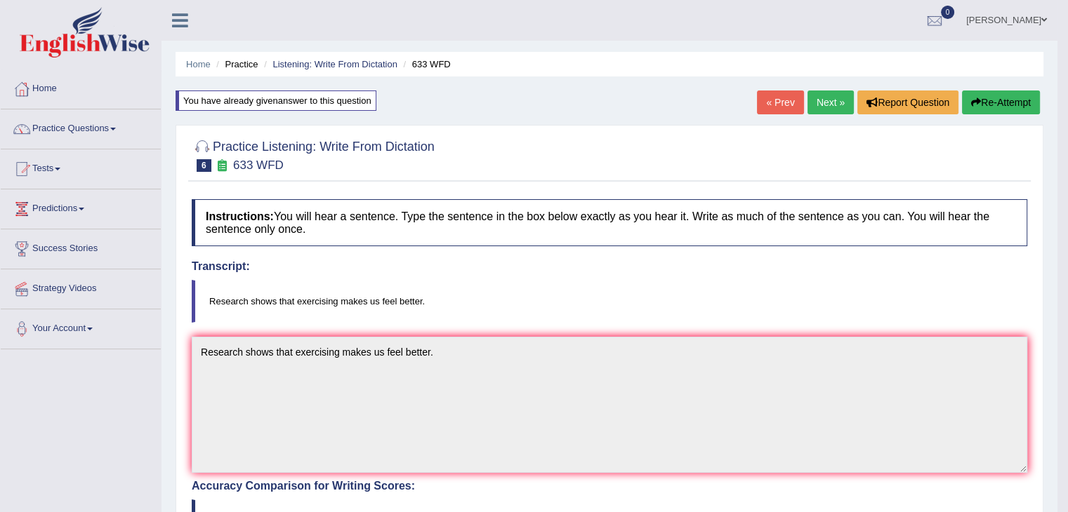
click at [818, 105] on link "Next »" at bounding box center [830, 103] width 46 height 24
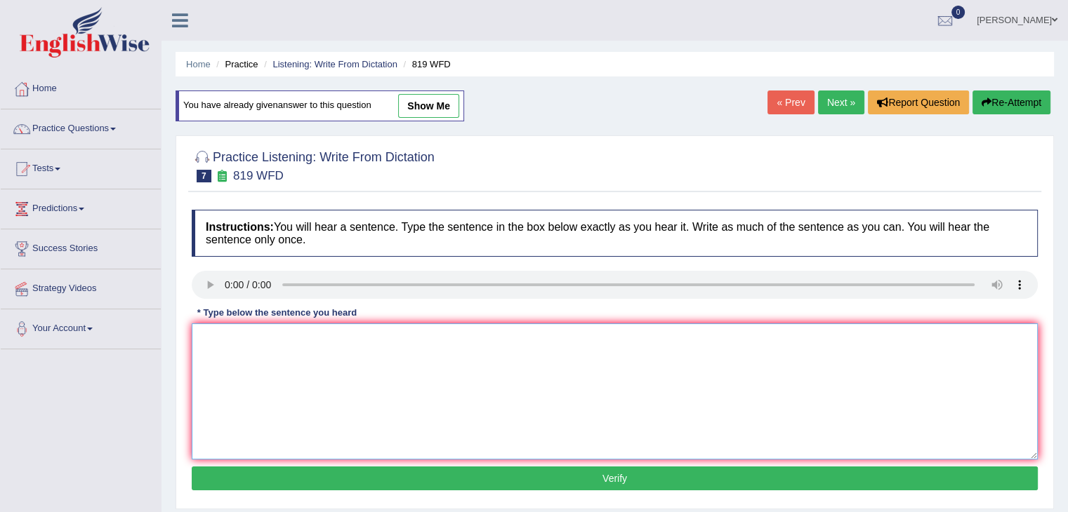
click at [248, 352] on textarea at bounding box center [615, 392] width 846 height 136
type textarea "Plants are able to continue growing throughout their lives."
click at [460, 474] on button "Verify" at bounding box center [615, 479] width 846 height 24
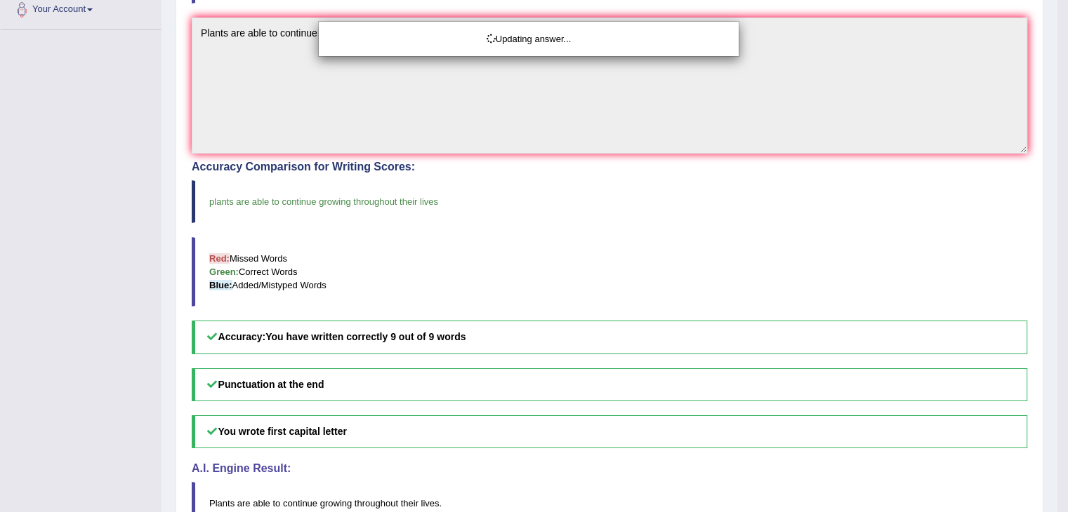
drag, startPoint x: 1077, startPoint y: 136, endPoint x: 1077, endPoint y: 307, distance: 170.6
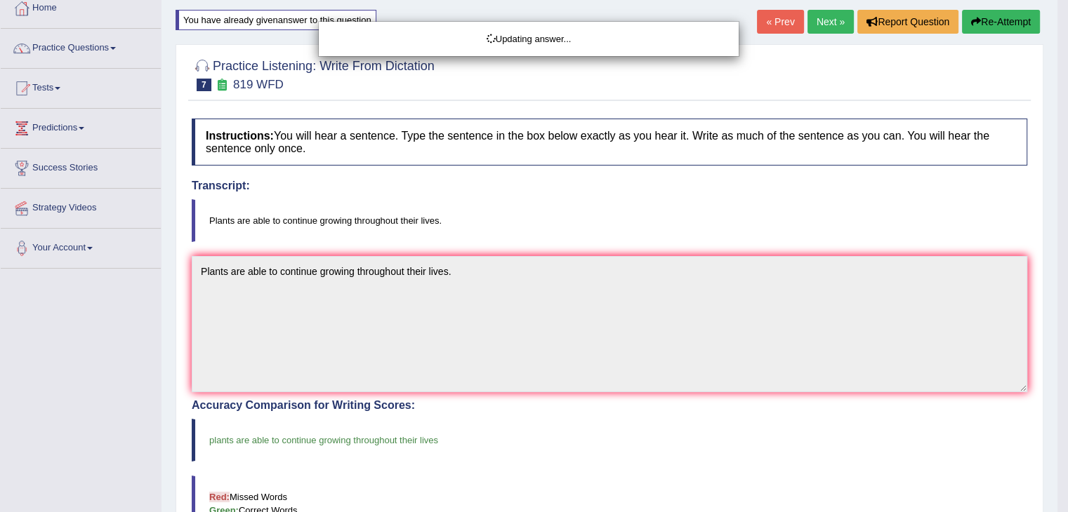
scroll to position [10, 0]
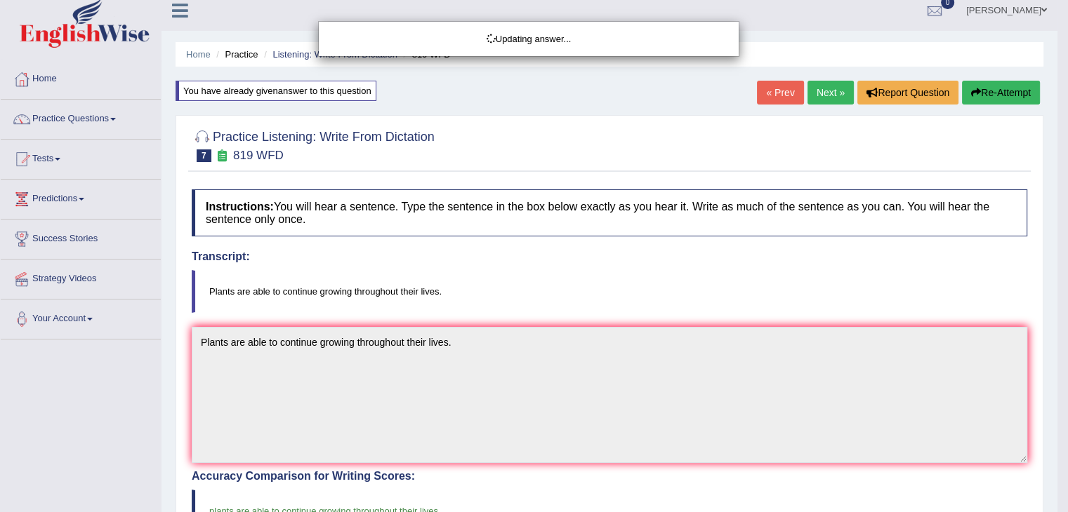
click at [823, 96] on div "Updating answer..." at bounding box center [534, 256] width 1068 height 512
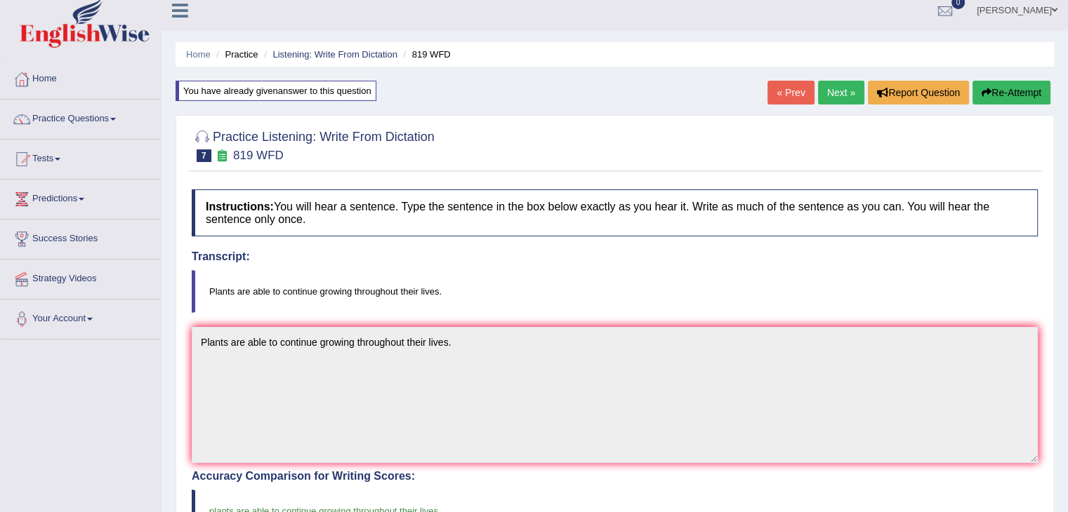
click at [840, 93] on link "Next »" at bounding box center [841, 93] width 46 height 24
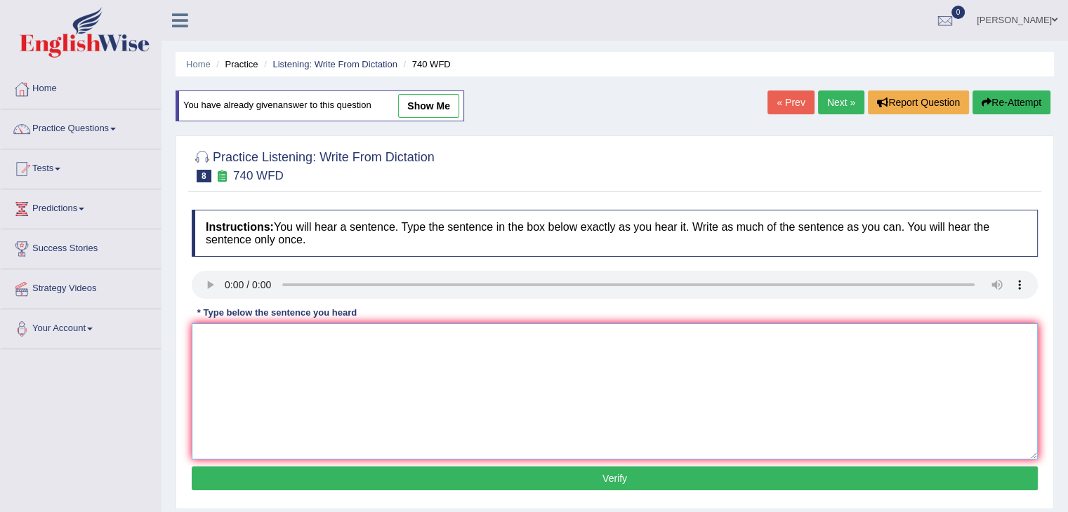
click at [244, 350] on textarea at bounding box center [615, 392] width 846 height 136
click at [250, 339] on textarea "A series of observation were carried out in a classroom." at bounding box center [615, 392] width 846 height 136
type textarea "A series of the observation were carried out in a classroom."
click at [418, 479] on button "Verify" at bounding box center [615, 479] width 846 height 24
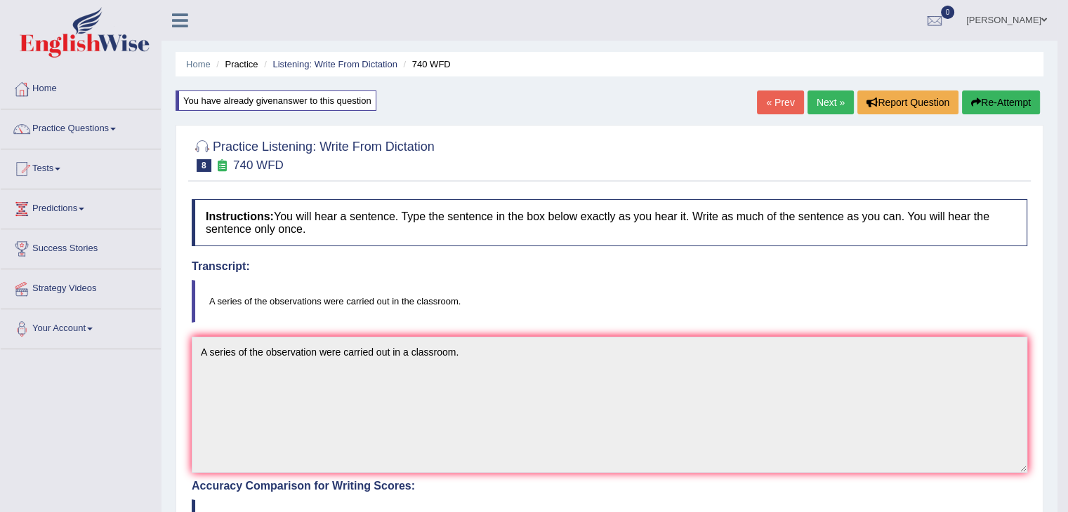
drag, startPoint x: 1077, startPoint y: 177, endPoint x: 1077, endPoint y: 344, distance: 167.0
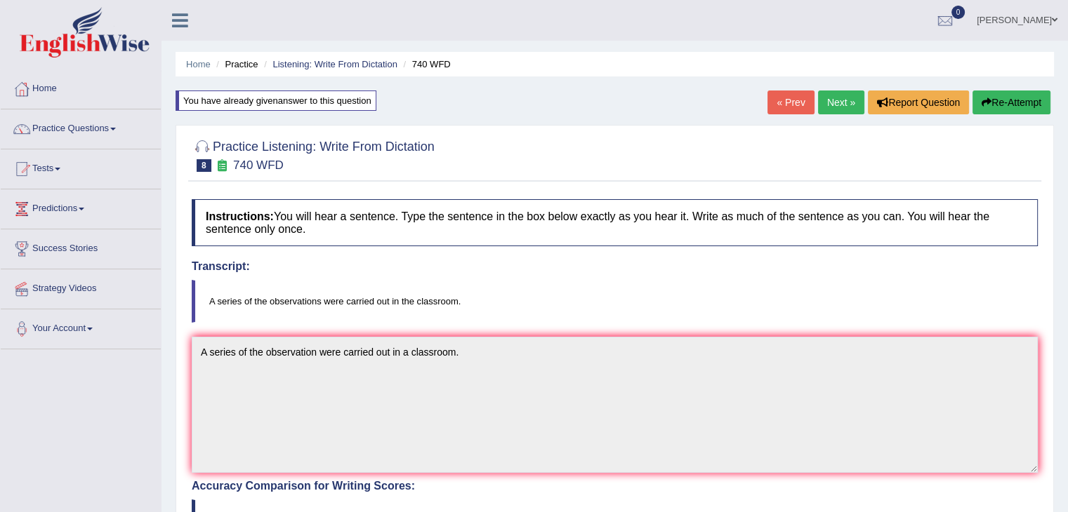
click at [835, 102] on link "Next »" at bounding box center [841, 103] width 46 height 24
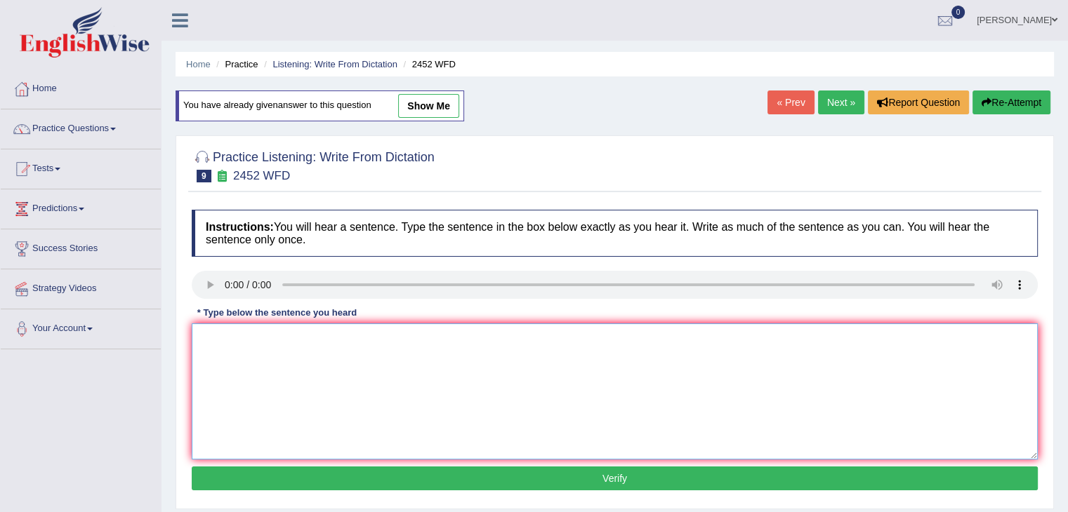
click at [254, 344] on textarea at bounding box center [615, 392] width 846 height 136
type textarea "It is a debate about the value of knowledge."
click at [330, 480] on button "Verify" at bounding box center [615, 479] width 846 height 24
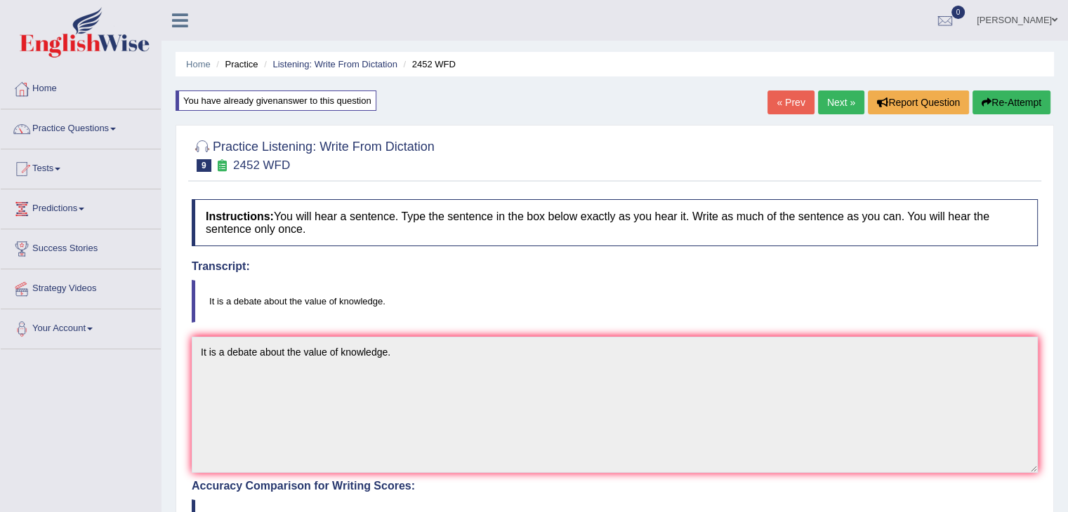
click at [844, 99] on link "Next »" at bounding box center [841, 103] width 46 height 24
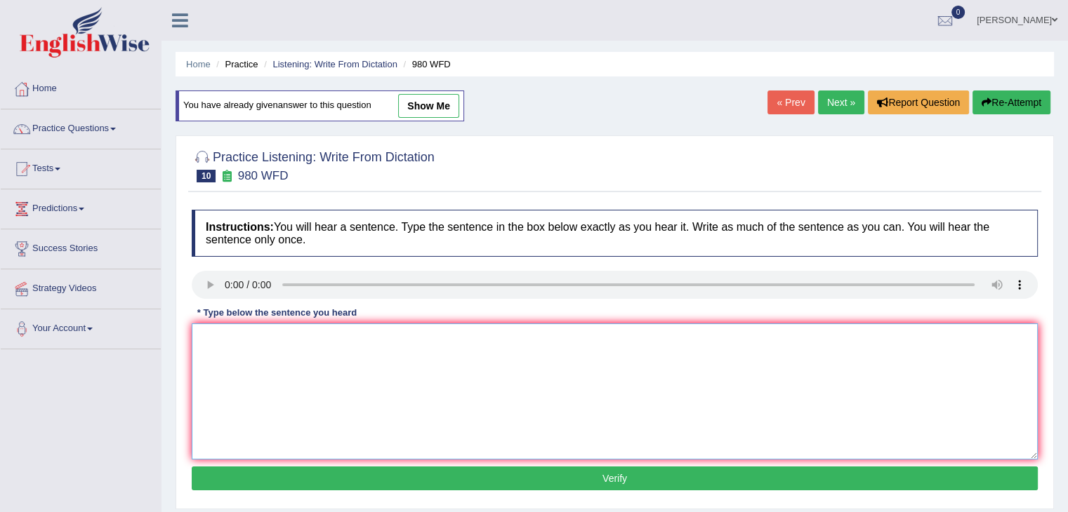
click at [239, 358] on textarea at bounding box center [615, 392] width 846 height 136
click at [273, 339] on textarea "Your ideas ha" at bounding box center [615, 392] width 846 height 136
type textarea "Your ideas have been discussed in the seminars and tutorials."
click at [399, 473] on button "Verify" at bounding box center [615, 479] width 846 height 24
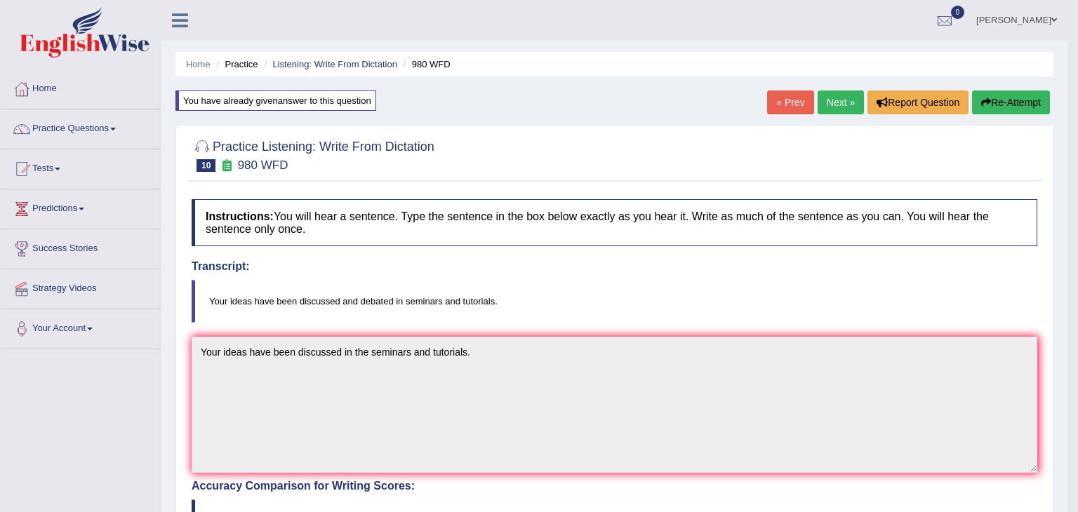
drag, startPoint x: 1077, startPoint y: 128, endPoint x: 1077, endPoint y: 309, distance: 181.1
click at [1068, 309] on html "Toggle navigation Home Practice Questions Speaking Practice Read Aloud Repeat S…" at bounding box center [534, 256] width 1068 height 512
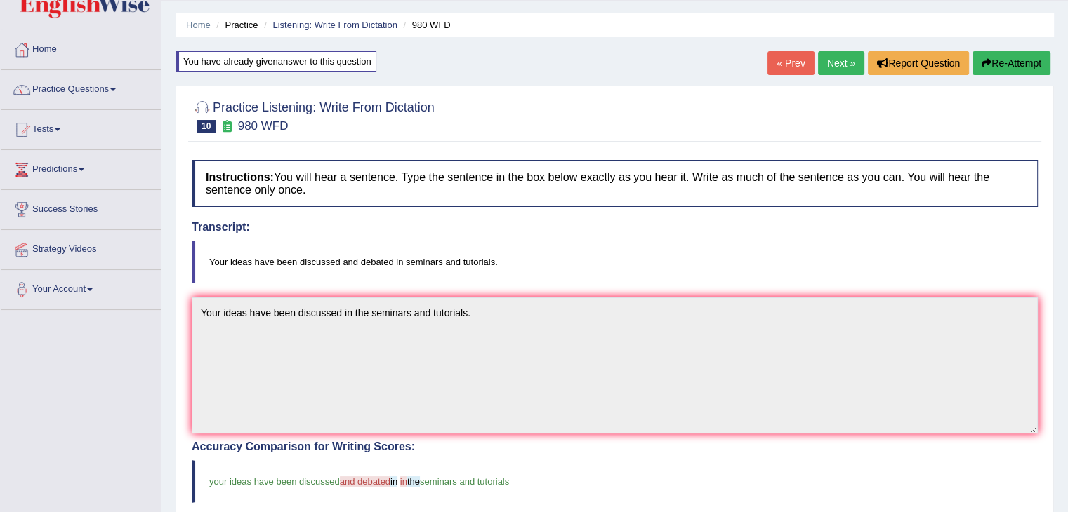
scroll to position [25, 0]
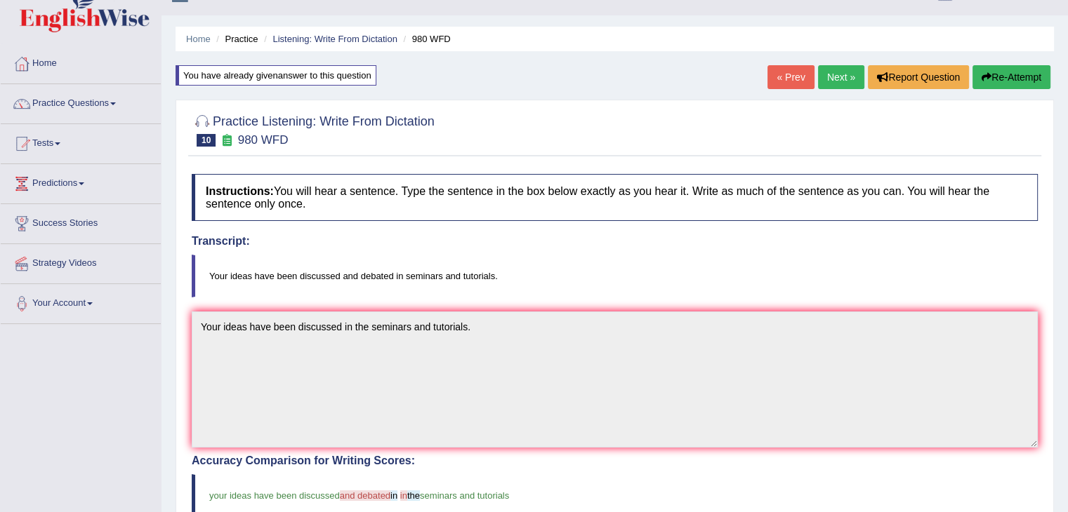
click at [1002, 79] on button "Re-Attempt" at bounding box center [1011, 77] width 78 height 24
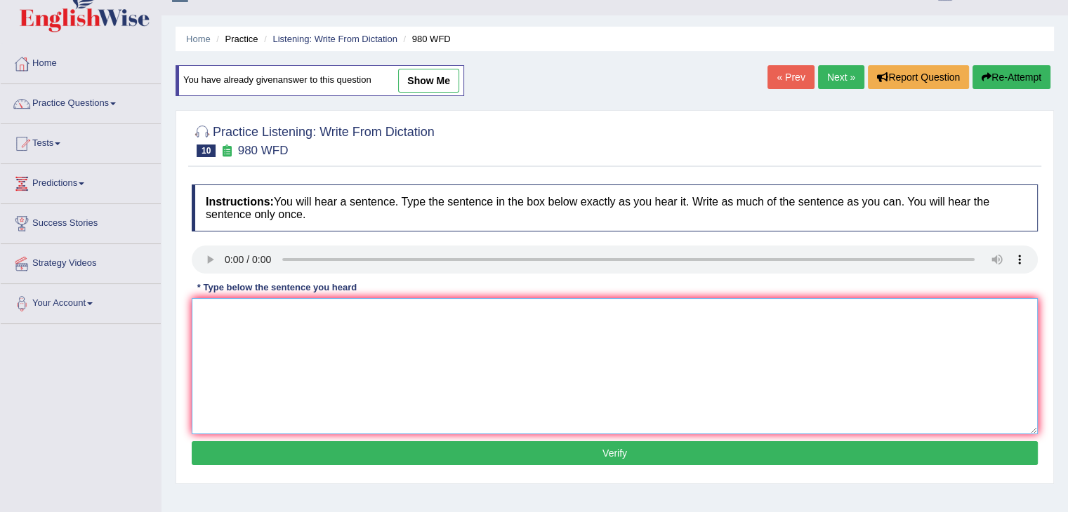
click at [317, 329] on textarea at bounding box center [615, 366] width 846 height 136
click at [248, 310] on textarea at bounding box center [615, 366] width 846 height 136
click at [477, 308] on textarea "Your ideas have been discussed and debated in" at bounding box center [615, 366] width 846 height 136
type textarea "Your ideas have been discussed and debated in seminars and tutorials."
click at [456, 449] on button "Verify" at bounding box center [615, 453] width 846 height 24
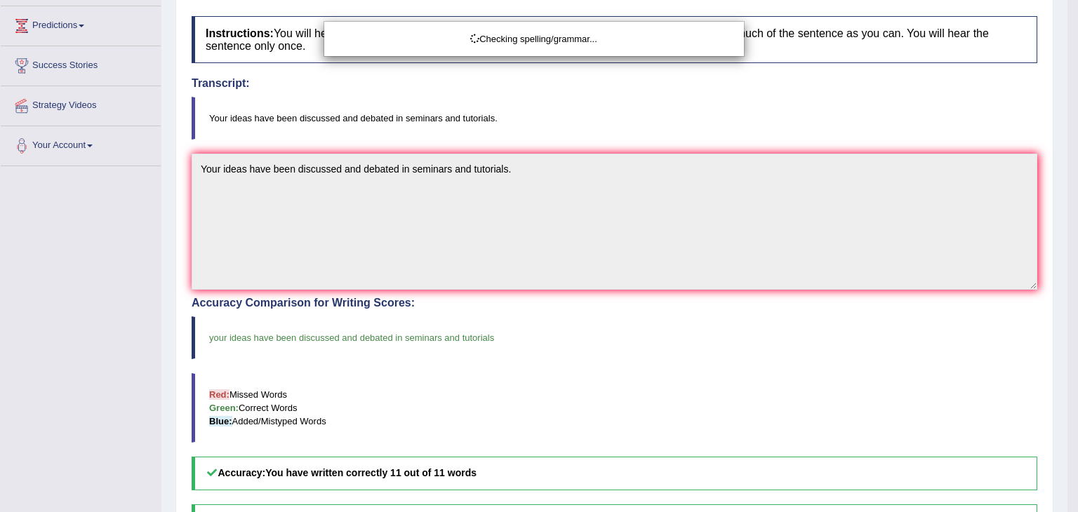
drag, startPoint x: 1077, startPoint y: 140, endPoint x: 1077, endPoint y: 252, distance: 112.3
click at [1067, 252] on html "Toggle navigation Home Practice Questions Speaking Practice Read Aloud Repeat S…" at bounding box center [539, 73] width 1078 height 512
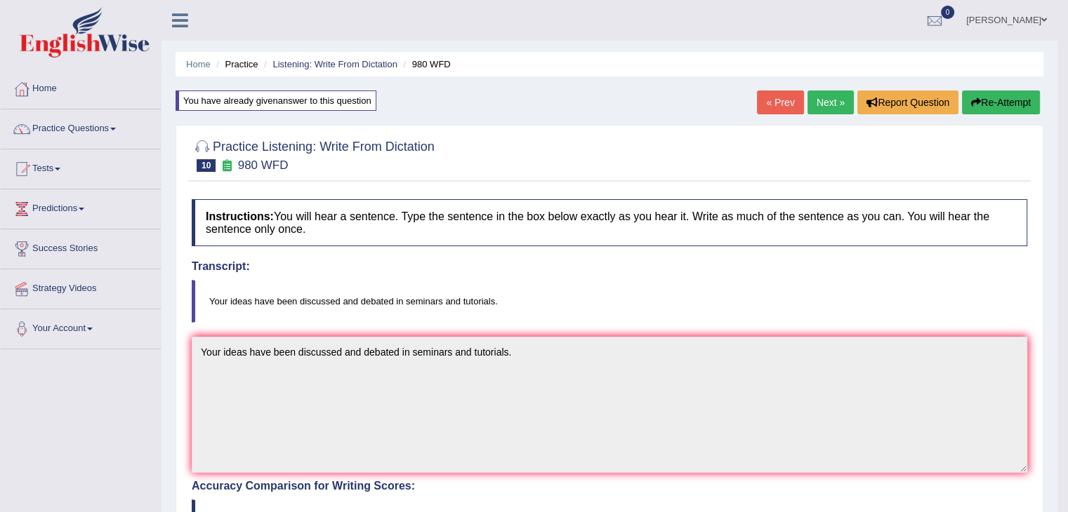
click at [837, 96] on link "Next »" at bounding box center [830, 103] width 46 height 24
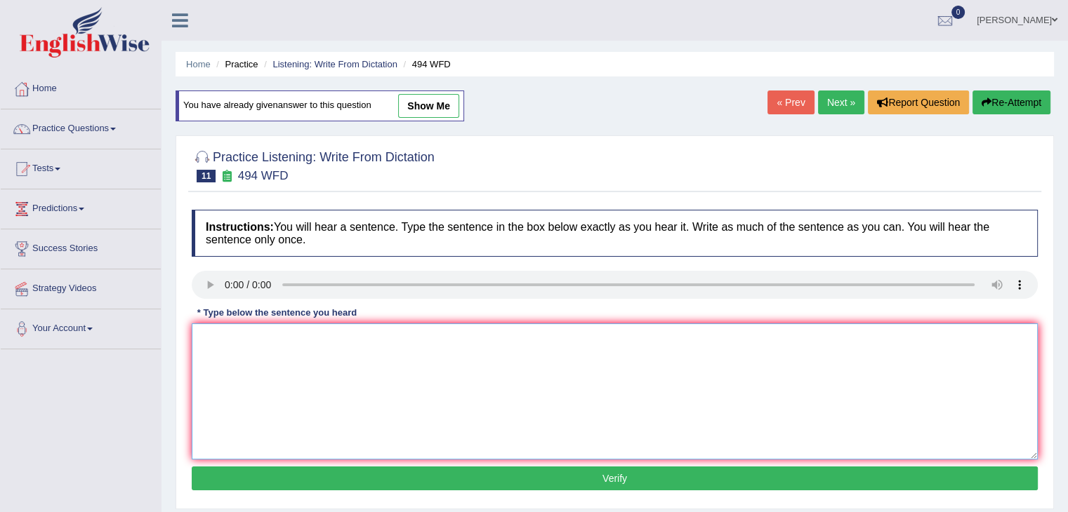
click at [234, 354] on textarea at bounding box center [615, 392] width 846 height 136
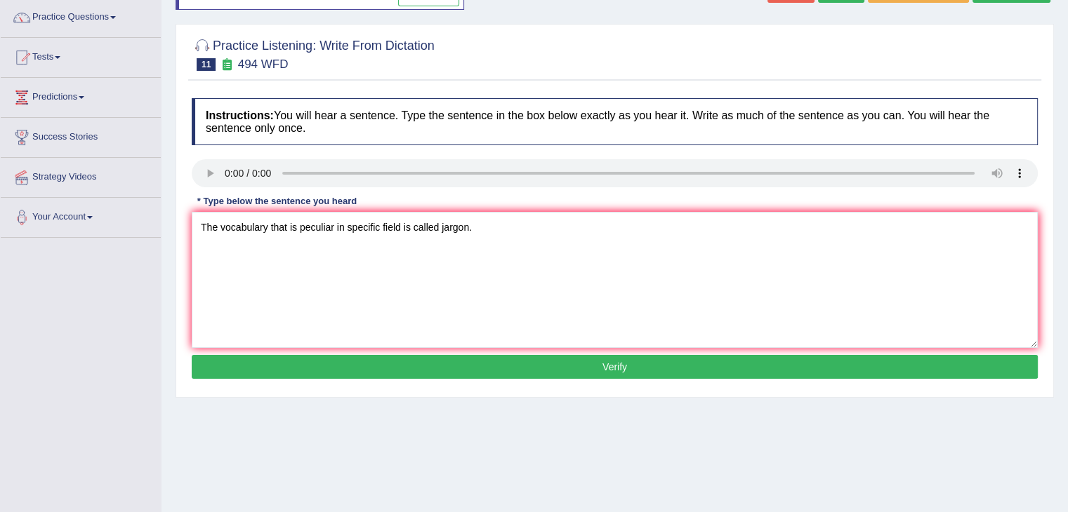
scroll to position [145, 0]
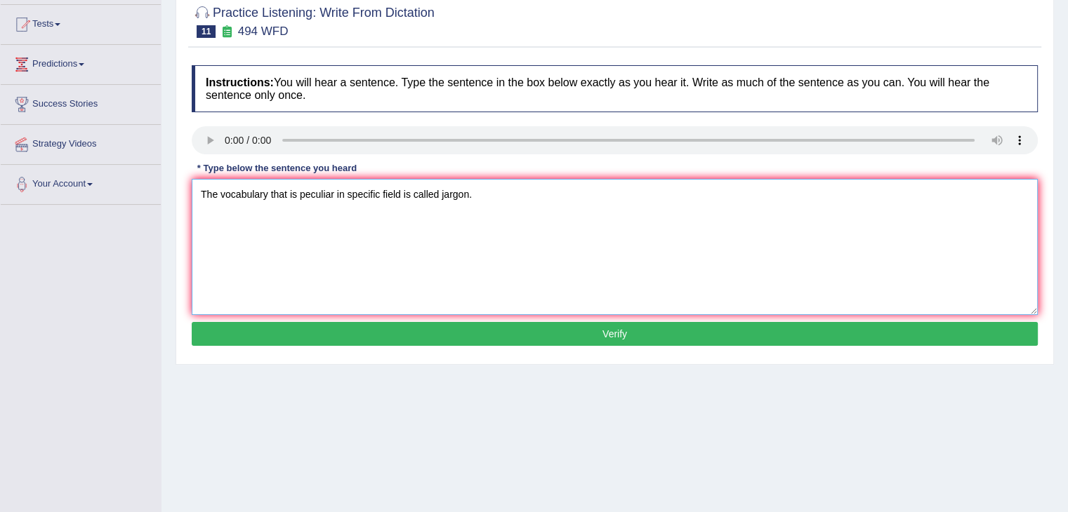
click at [347, 194] on textarea "The vocabulary that is peculiar in specific field is called jargon." at bounding box center [615, 247] width 846 height 136
type textarea "The vocabulary that is peculiar in a specific field is called jargon."
click at [435, 332] on button "Verify" at bounding box center [615, 334] width 846 height 24
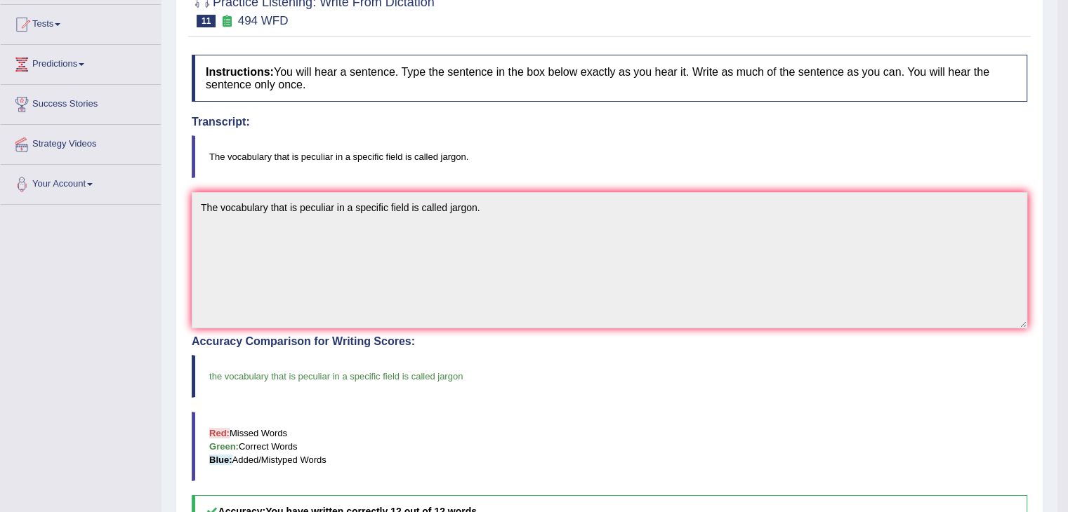
drag, startPoint x: 1077, startPoint y: 147, endPoint x: 1077, endPoint y: 273, distance: 126.3
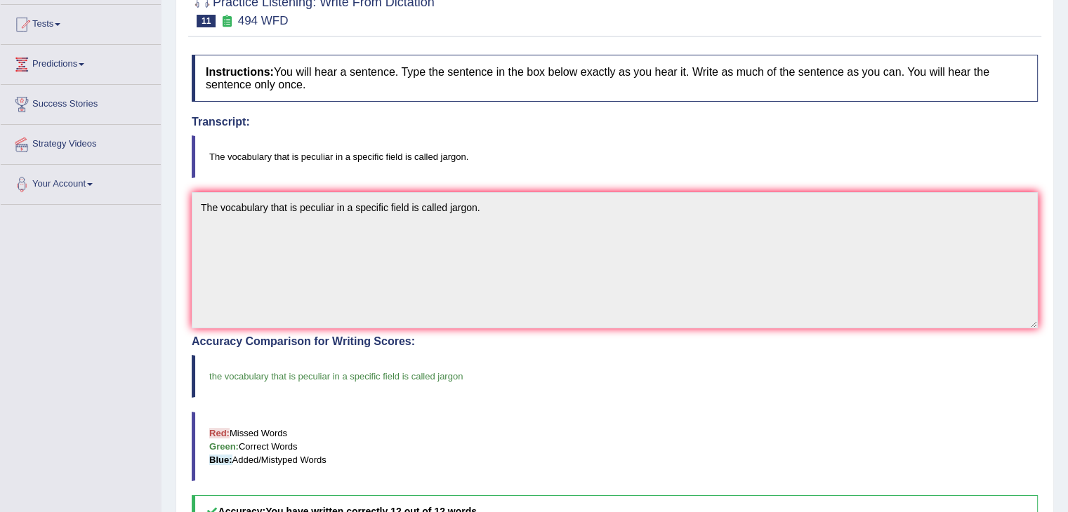
scroll to position [0, 0]
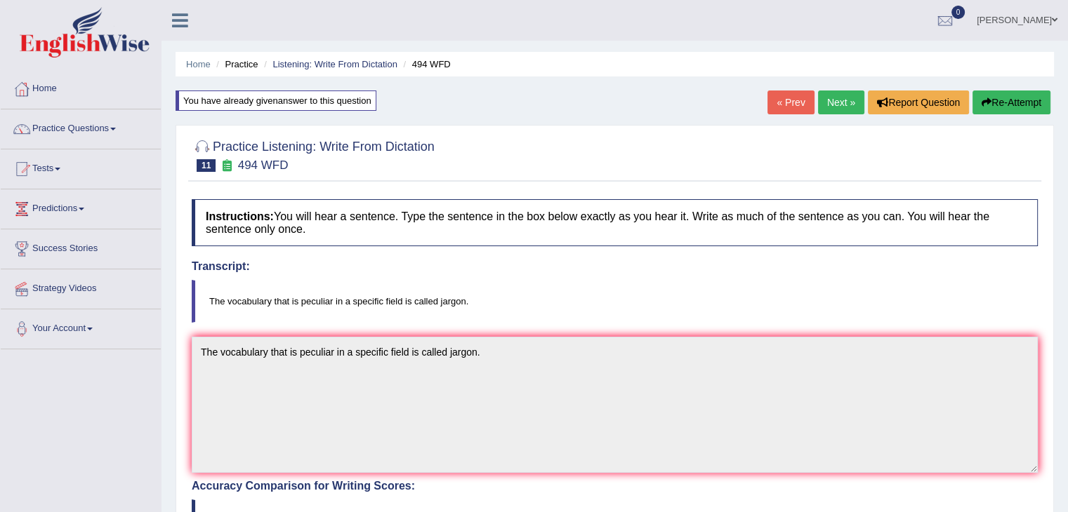
click at [836, 105] on link "Next »" at bounding box center [841, 103] width 46 height 24
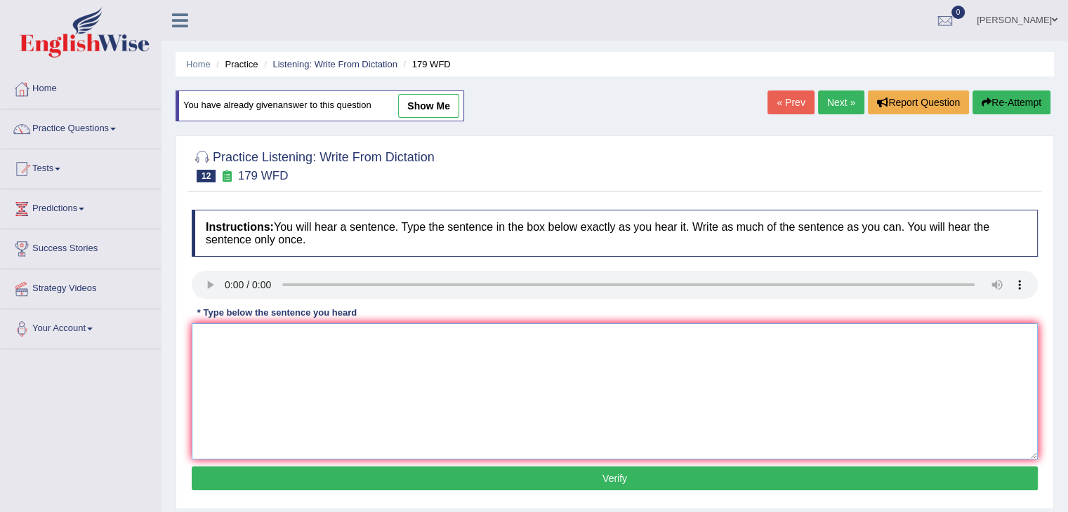
click at [258, 374] on textarea at bounding box center [615, 392] width 846 height 136
click at [362, 338] on textarea "Lectures are the most formal and" at bounding box center [615, 392] width 846 height 136
click at [381, 336] on textarea "Lectures are the oldest and the most" at bounding box center [615, 392] width 846 height 136
type textarea "Lectures are the oldest and the most formal teaching method at [GEOGRAPHIC_DATA…"
click at [478, 479] on button "Verify" at bounding box center [615, 479] width 846 height 24
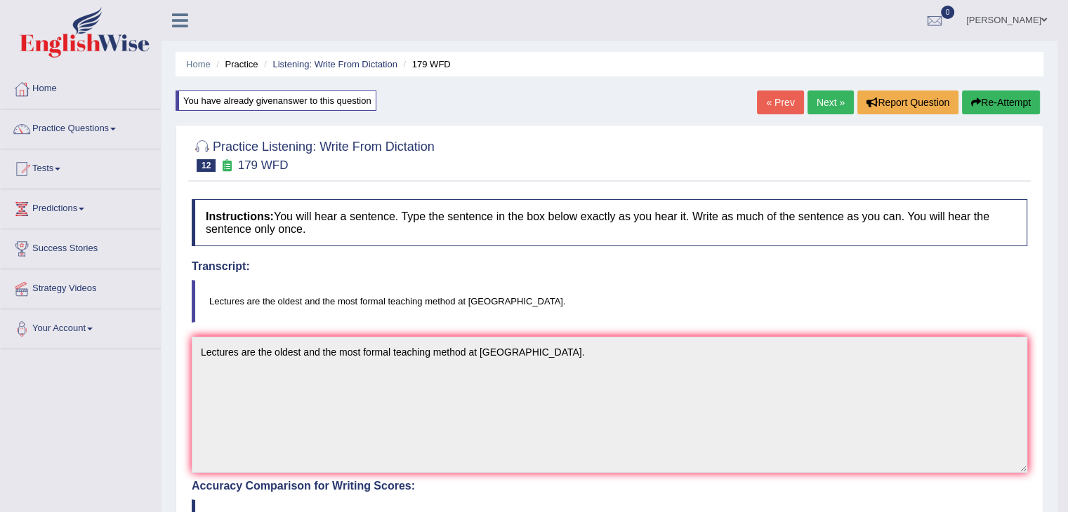
drag, startPoint x: 1077, startPoint y: 192, endPoint x: 1077, endPoint y: 332, distance: 140.4
click at [1067, 332] on html "Toggle navigation Home Practice Questions Speaking Practice Read Aloud Repeat S…" at bounding box center [534, 256] width 1068 height 512
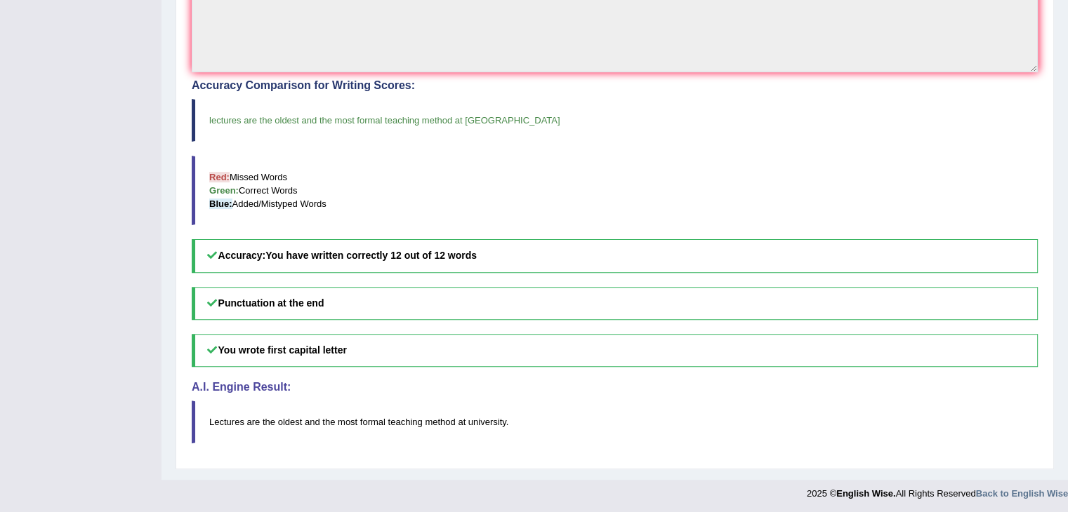
scroll to position [30, 0]
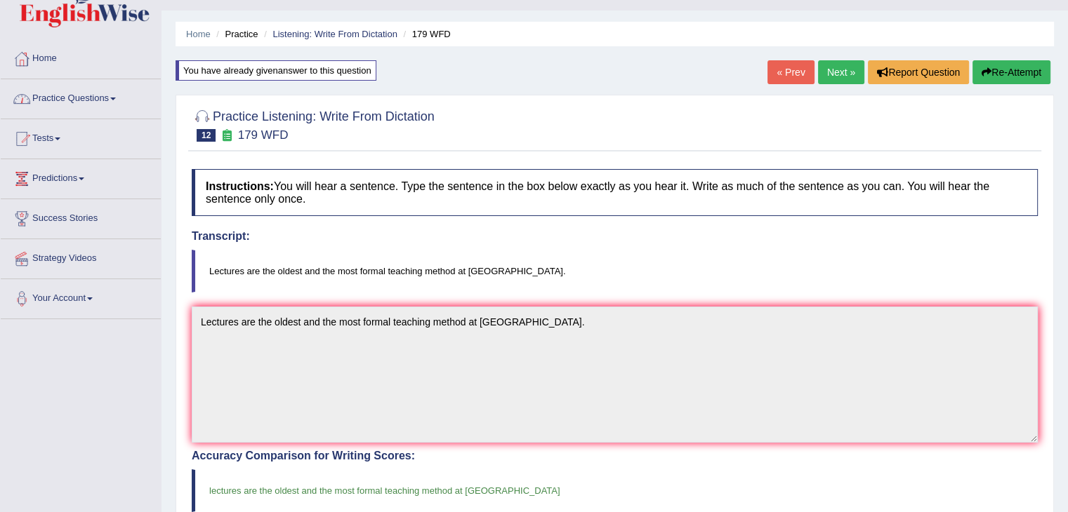
click at [95, 110] on link "Practice Questions" at bounding box center [81, 96] width 160 height 35
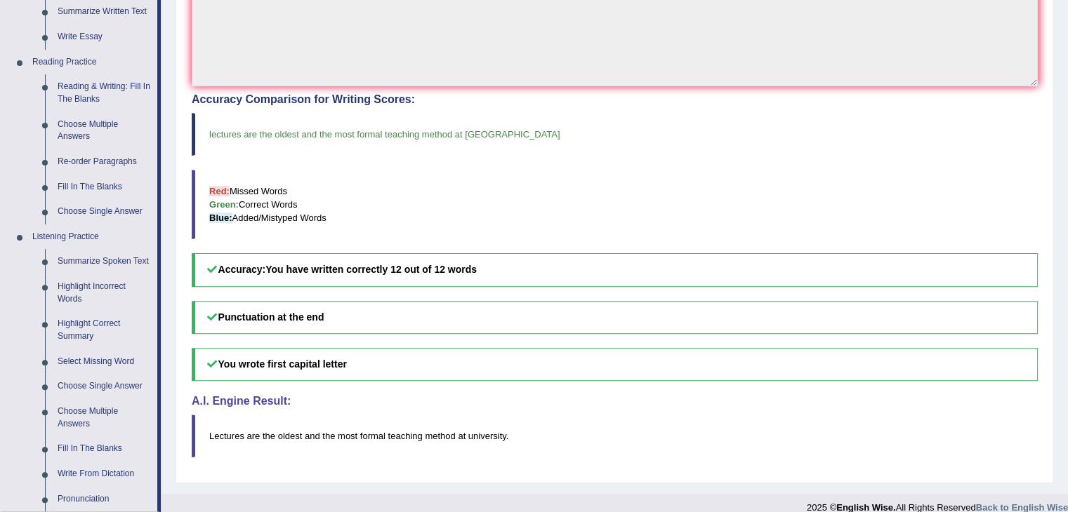
scroll to position [517, 0]
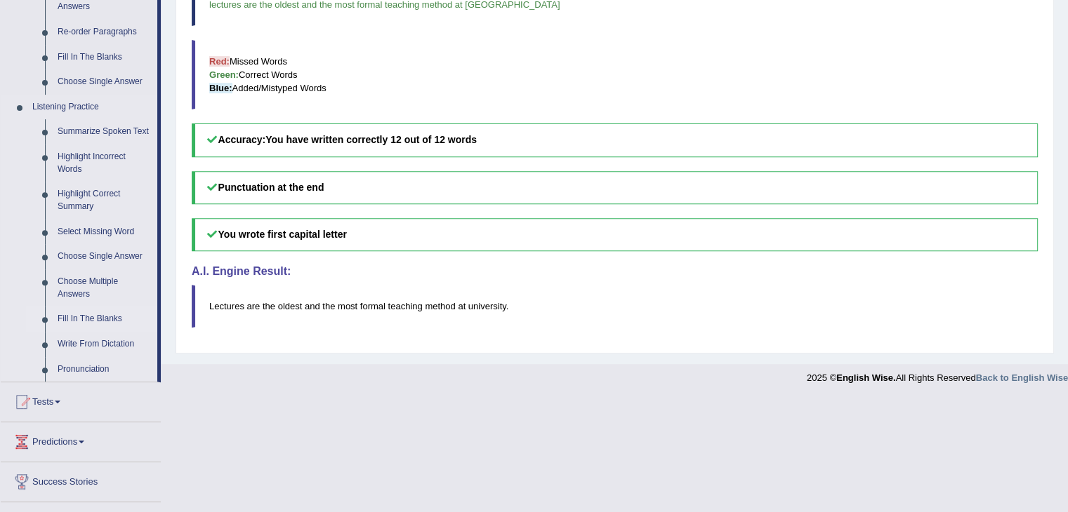
click at [93, 317] on link "Fill In The Blanks" at bounding box center [104, 319] width 106 height 25
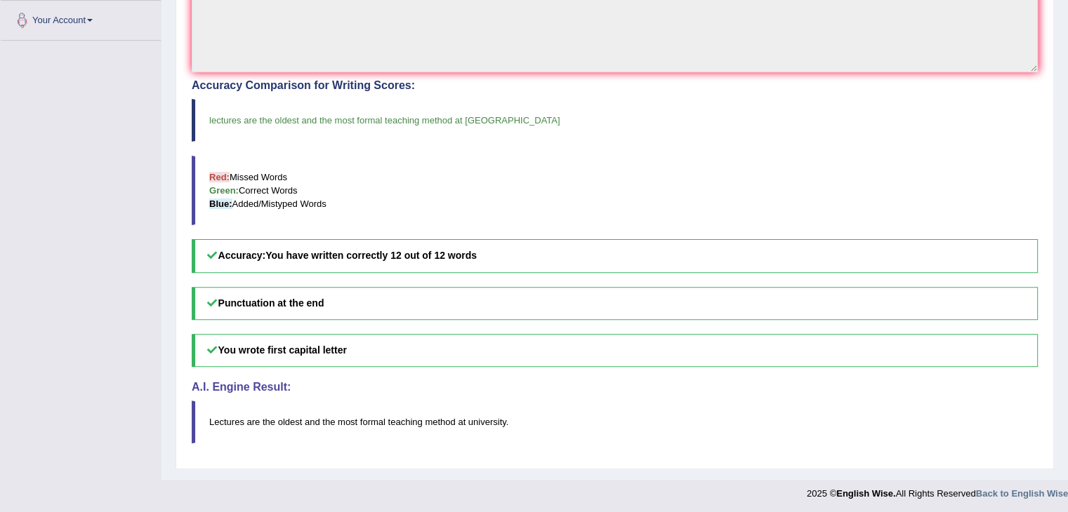
scroll to position [175, 0]
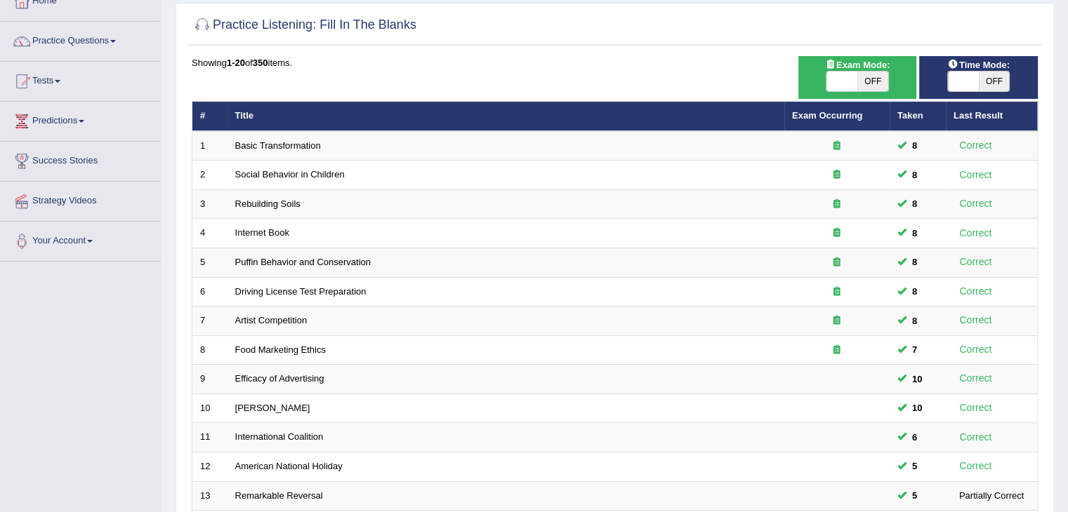
scroll to position [164, 0]
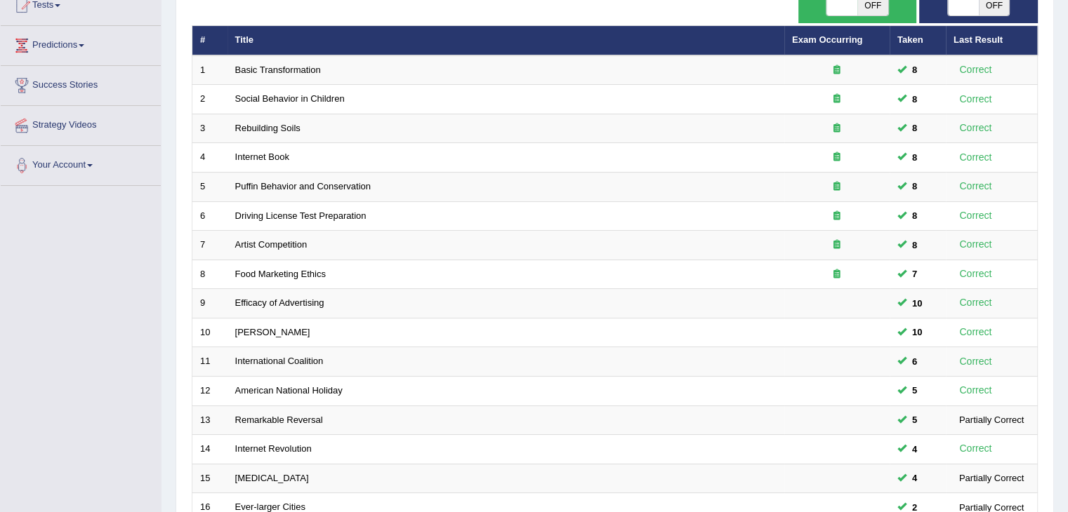
drag, startPoint x: 0, startPoint y: 0, endPoint x: 1077, endPoint y: 252, distance: 1106.5
click at [1067, 252] on html "Toggle navigation Home Practice Questions Speaking Practice Read Aloud Repeat S…" at bounding box center [534, 92] width 1068 height 512
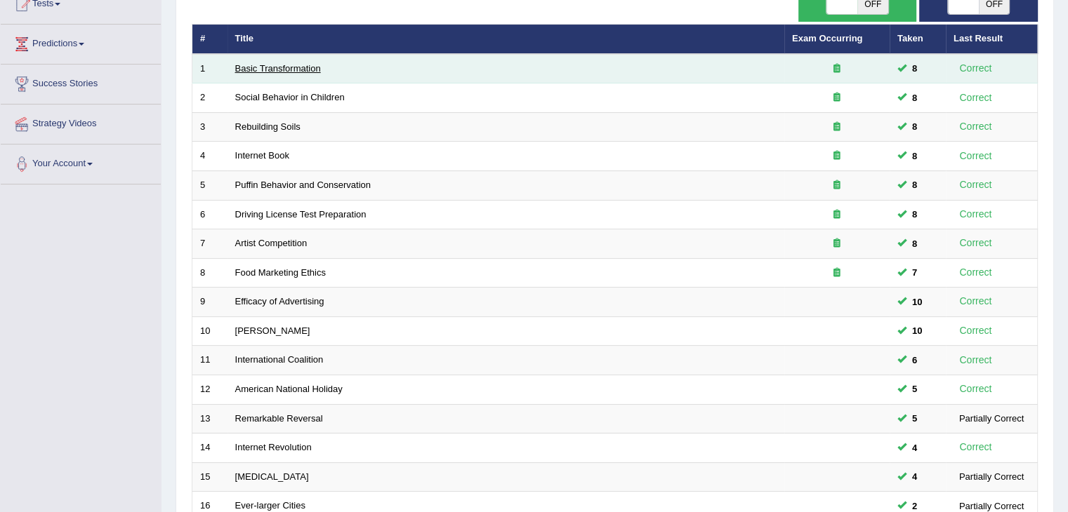
click at [274, 65] on link "Basic Transformation" at bounding box center [278, 68] width 86 height 11
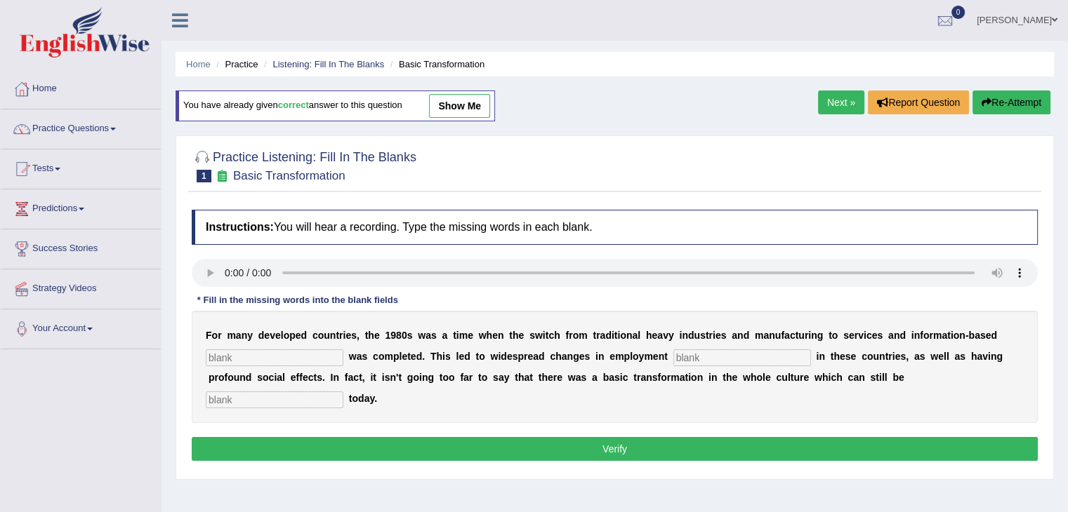
click at [255, 354] on input "text" at bounding box center [275, 358] width 138 height 17
type input "enterprise"
type input "patterns"
type input "observed"
click at [367, 453] on button "Verify" at bounding box center [615, 449] width 846 height 24
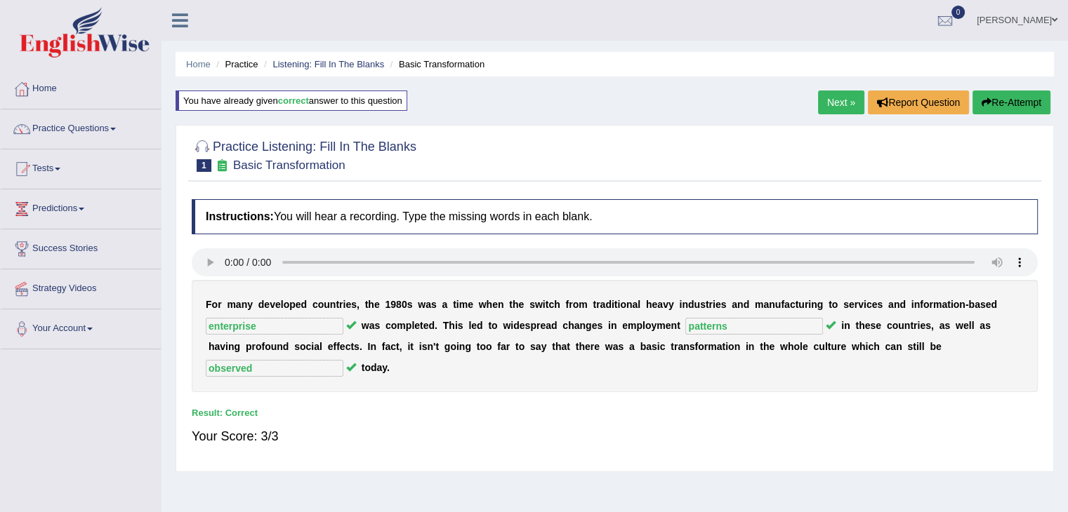
click at [837, 96] on link "Next »" at bounding box center [841, 103] width 46 height 24
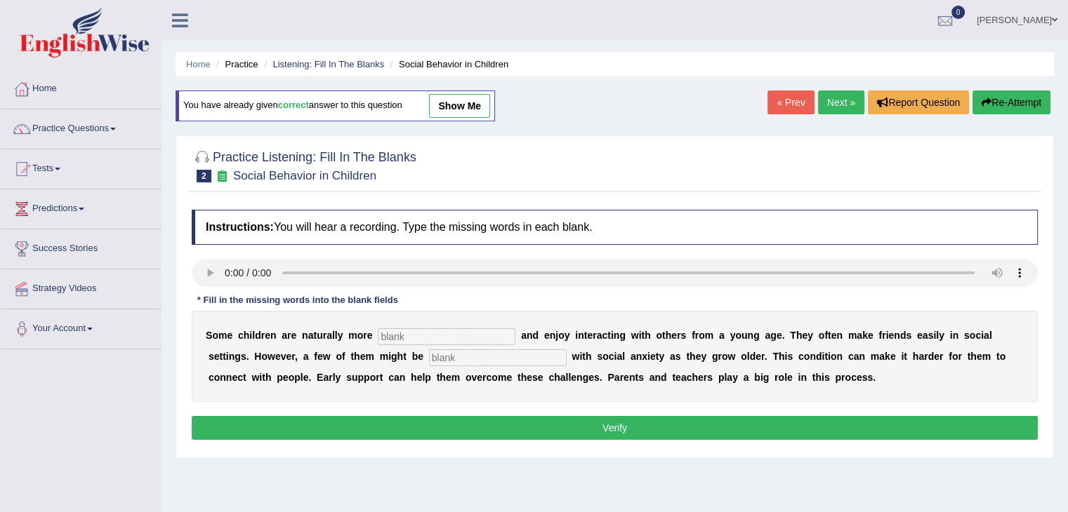
click at [411, 339] on input "text" at bounding box center [447, 336] width 138 height 17
type input "sociable"
type input "diagnosed"
click at [482, 430] on button "Verify" at bounding box center [615, 428] width 846 height 24
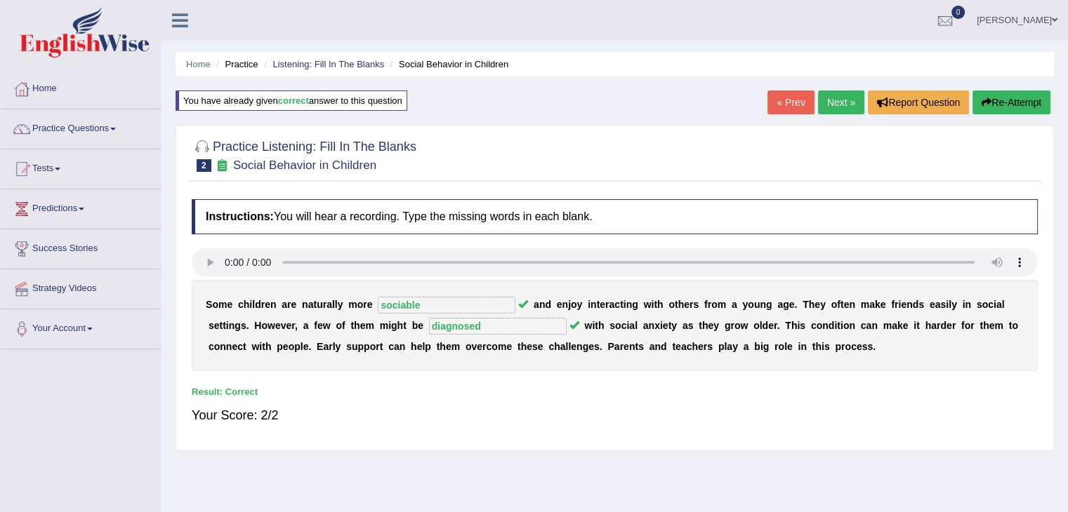
click at [829, 89] on div "Home Practice Listening: Fill In The Blanks Social Behavior in Children You hav…" at bounding box center [614, 351] width 906 height 702
click at [831, 93] on link "Next »" at bounding box center [841, 103] width 46 height 24
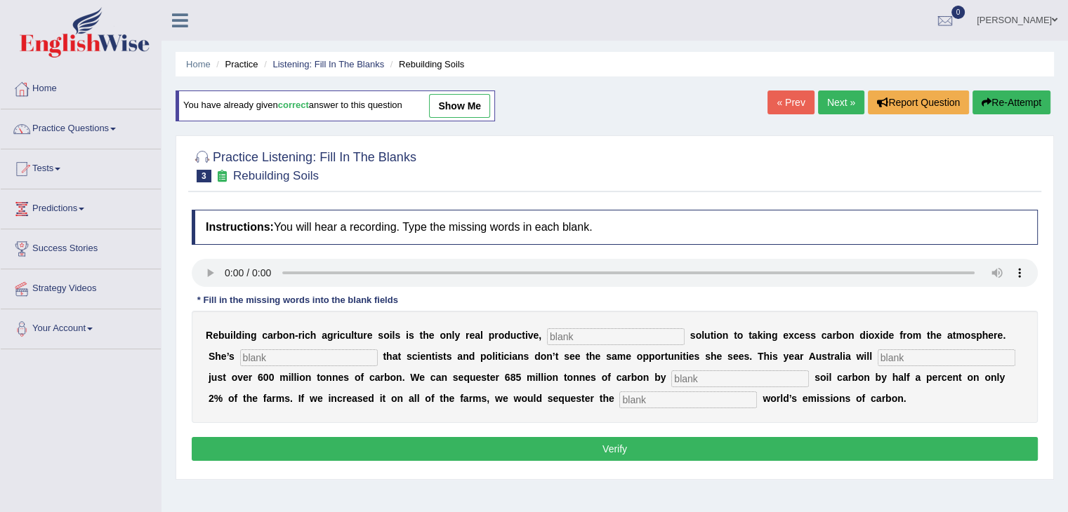
click at [582, 331] on input "text" at bounding box center [616, 336] width 138 height 17
type input "permanent"
type input "frustrated"
type input "emit"
type input "increasing"
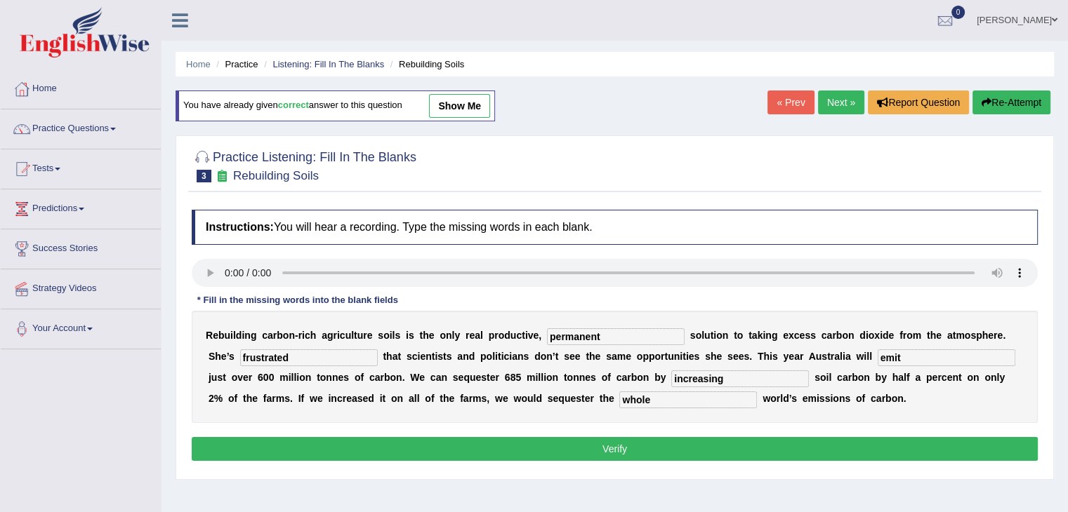
type input "whole"
click at [581, 447] on button "Verify" at bounding box center [615, 449] width 846 height 24
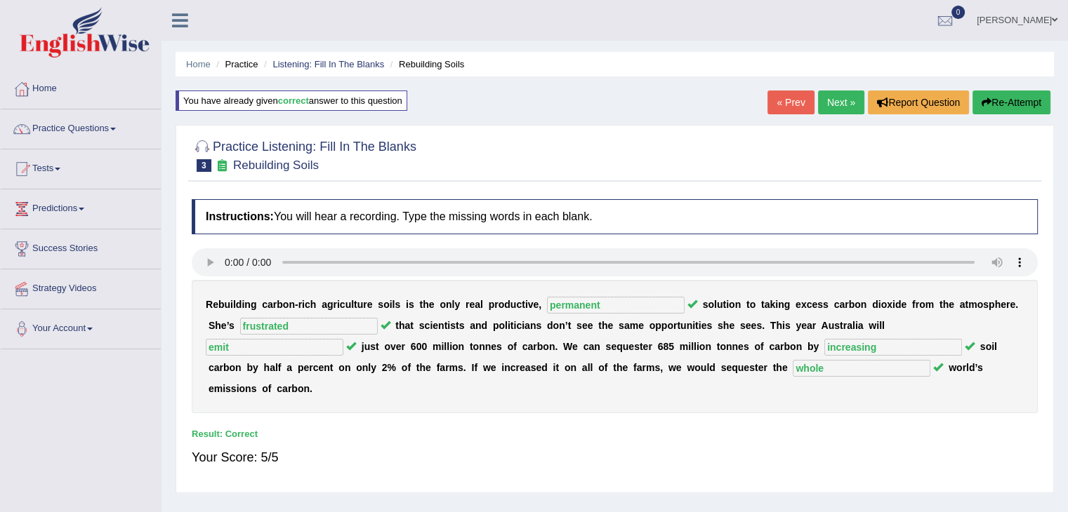
click at [831, 104] on link "Next »" at bounding box center [841, 103] width 46 height 24
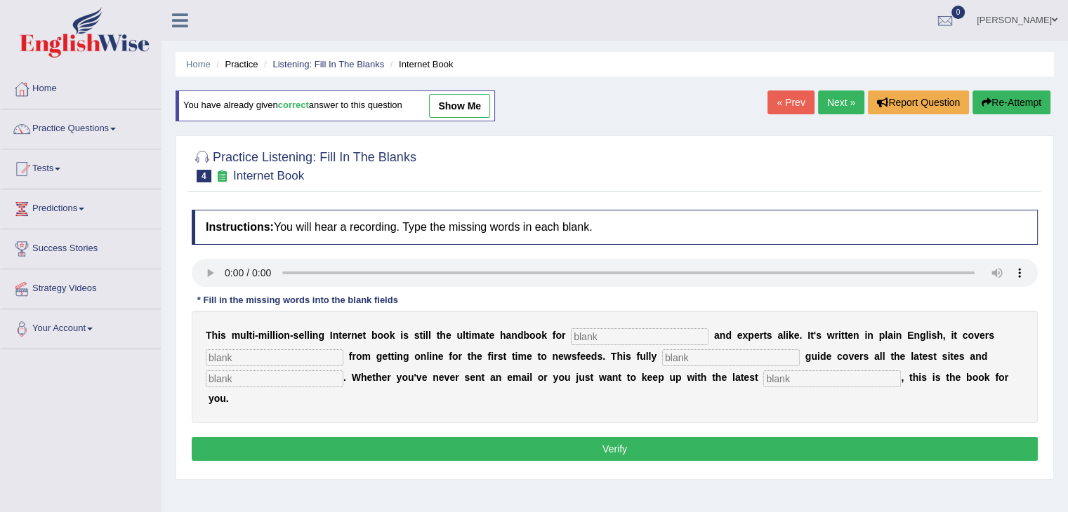
click at [611, 335] on input "text" at bounding box center [640, 336] width 138 height 17
type input "novices"
type input "everything"
type input "revised"
type input "crazes"
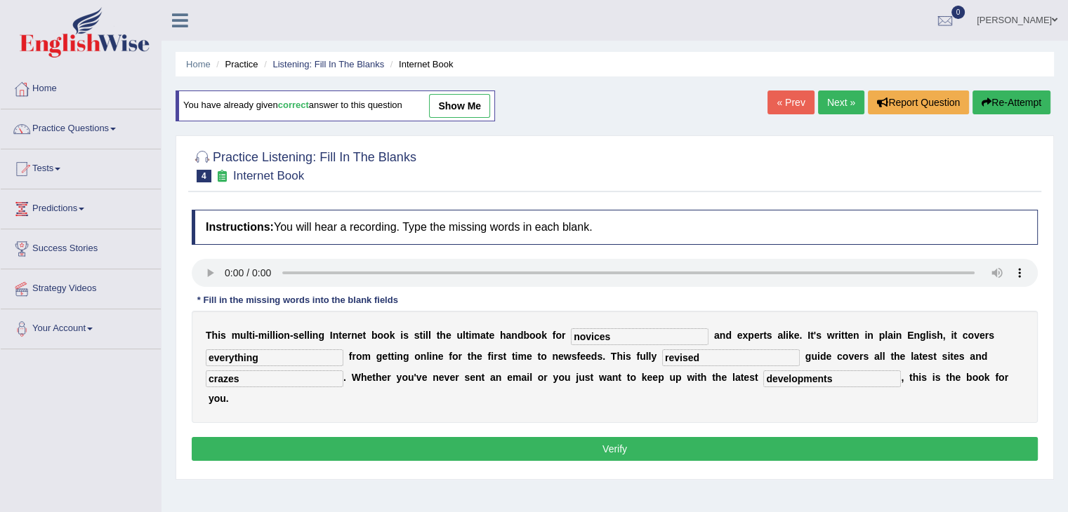
type input "developments"
click at [590, 453] on button "Verify" at bounding box center [615, 449] width 846 height 24
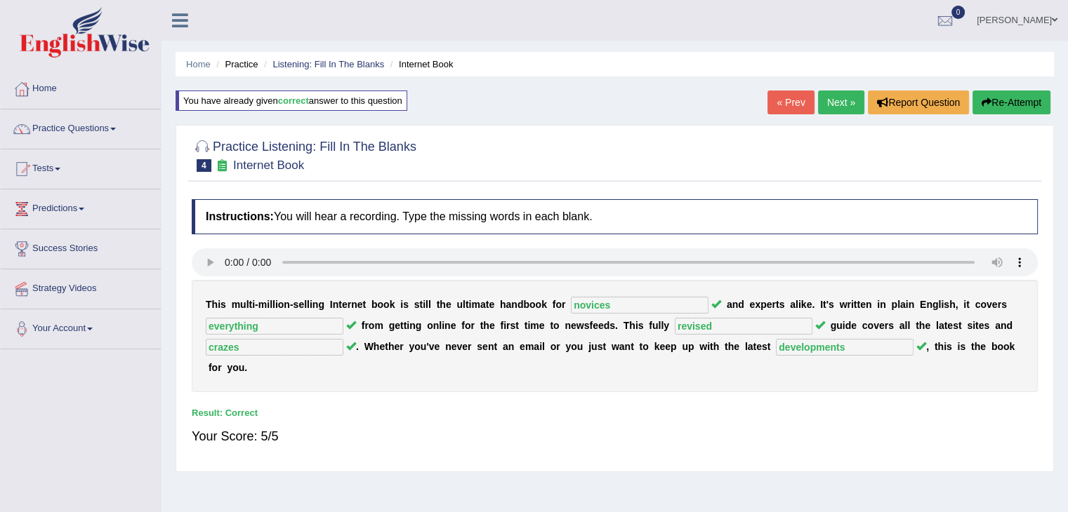
click at [824, 105] on link "Next »" at bounding box center [841, 103] width 46 height 24
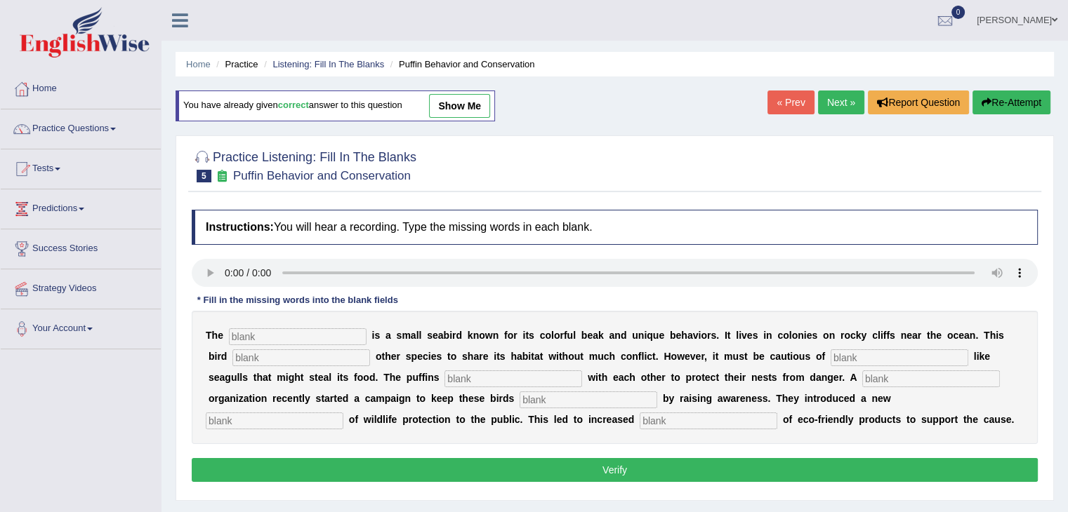
click at [258, 338] on input "text" at bounding box center [298, 336] width 138 height 17
type input "puffin"
click at [310, 358] on input "text" at bounding box center [301, 358] width 138 height 17
type input "allows"
type input "predators"
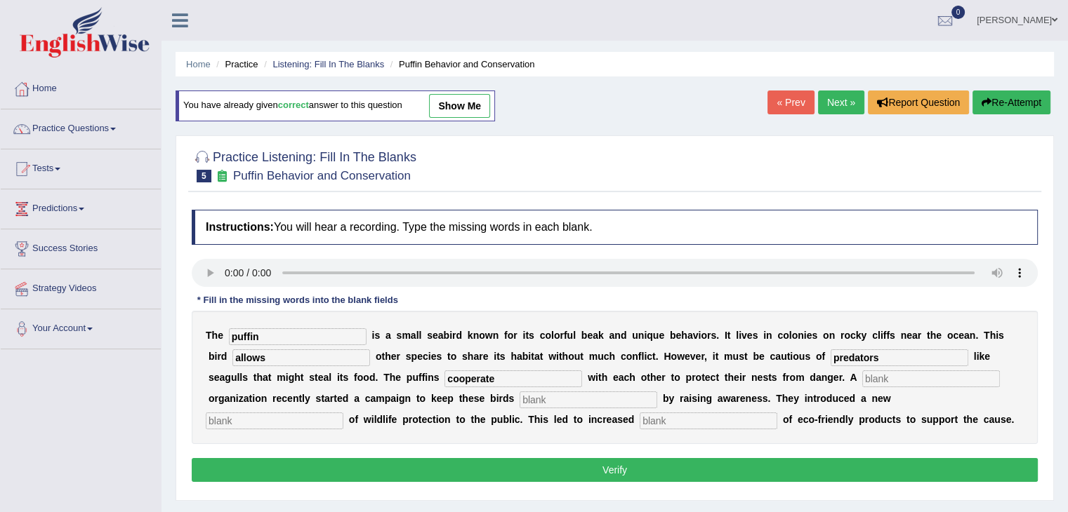
type input "cooperate"
type input "corporate"
type input "safe"
type input "conception"
type input "consumption"
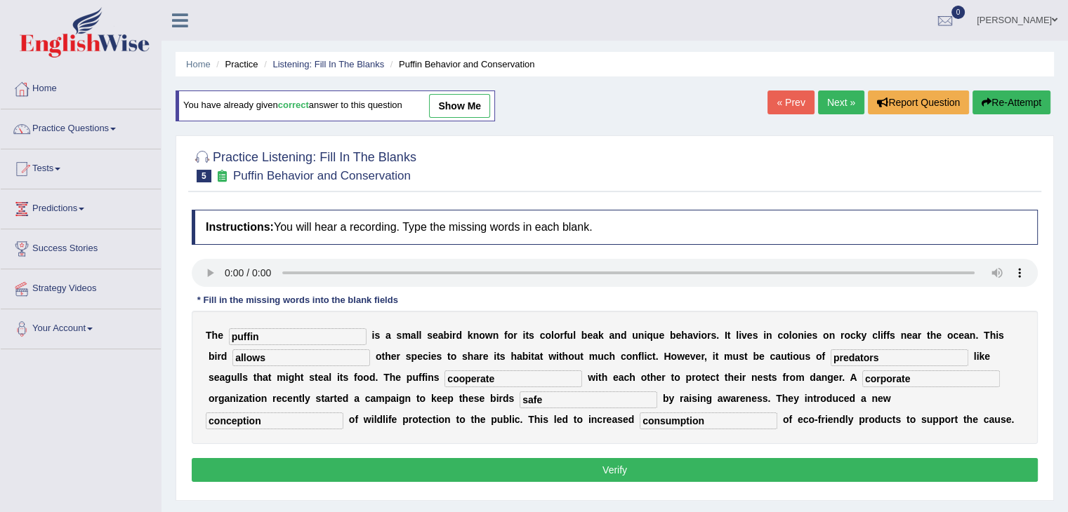
click at [545, 477] on button "Verify" at bounding box center [615, 470] width 846 height 24
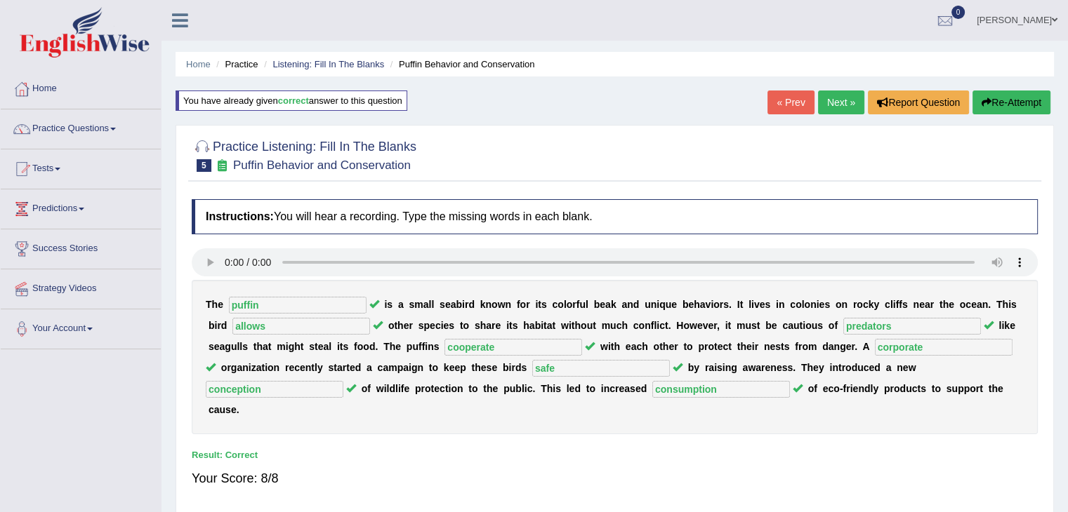
click at [837, 96] on link "Next »" at bounding box center [841, 103] width 46 height 24
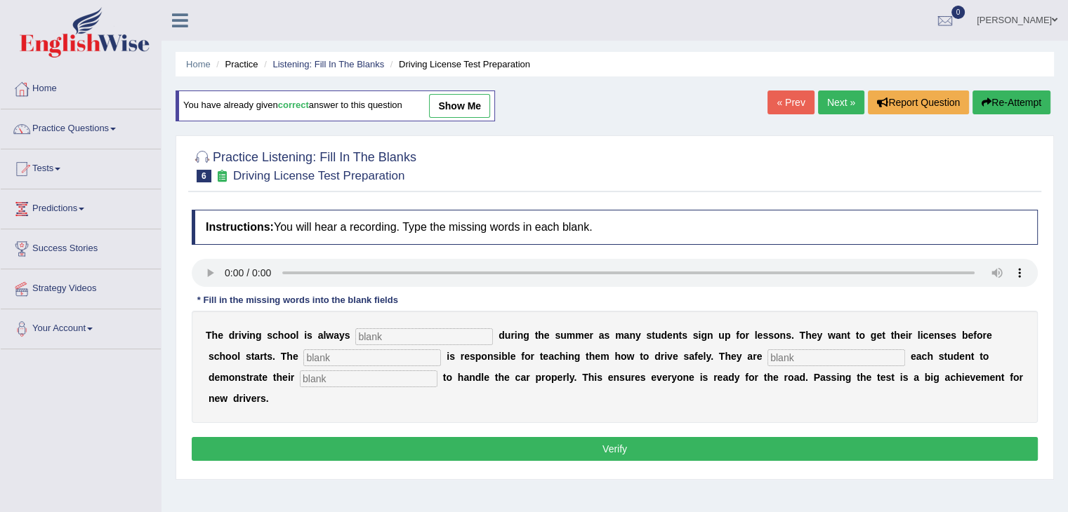
click at [384, 331] on input "text" at bounding box center [424, 336] width 138 height 17
type input "busy"
click at [209, 280] on div at bounding box center [615, 275] width 846 height 32
click at [324, 352] on input "text" at bounding box center [372, 358] width 138 height 17
type input "instructor"
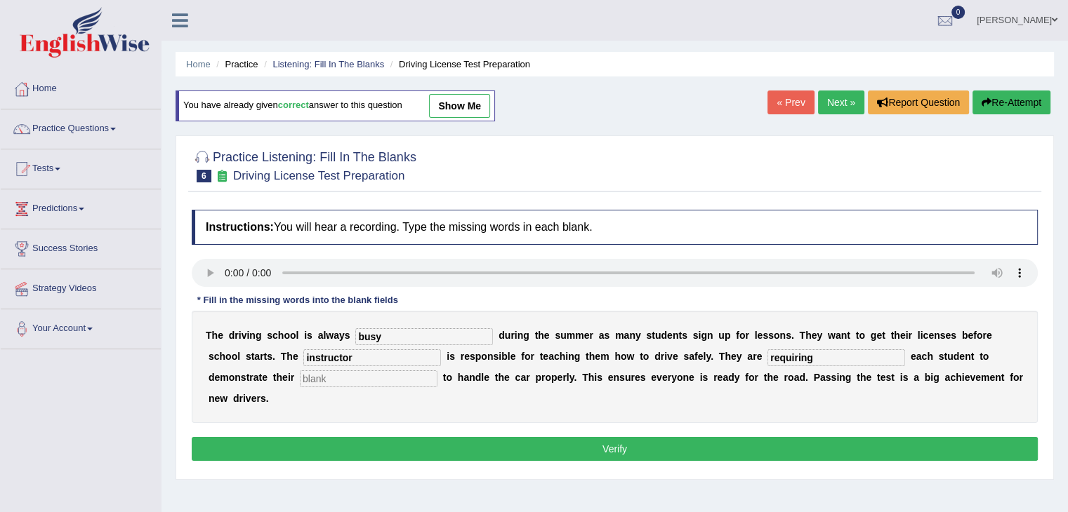
type input "requiring"
type input "ability"
click at [378, 444] on button "Verify" at bounding box center [615, 449] width 846 height 24
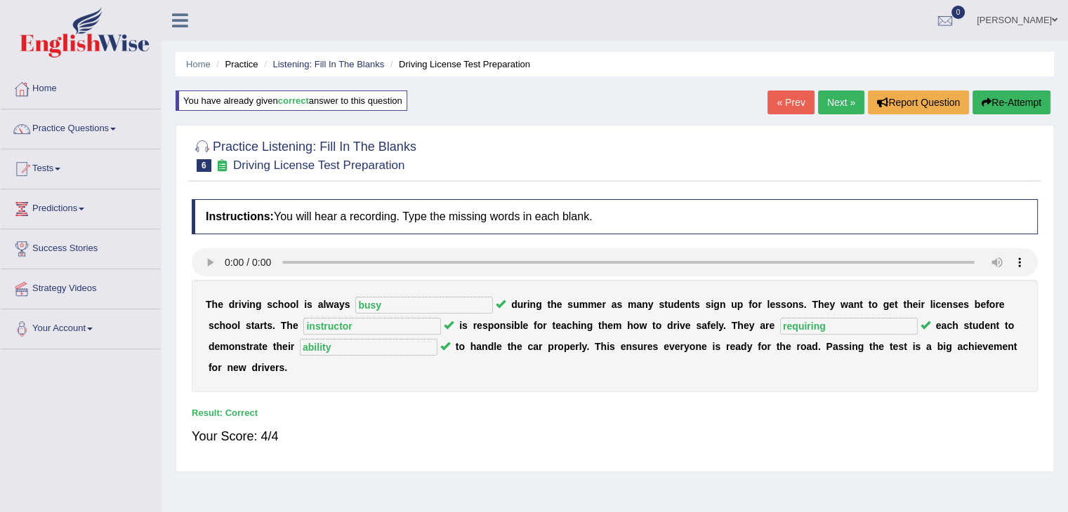
click at [835, 100] on link "Next »" at bounding box center [841, 103] width 46 height 24
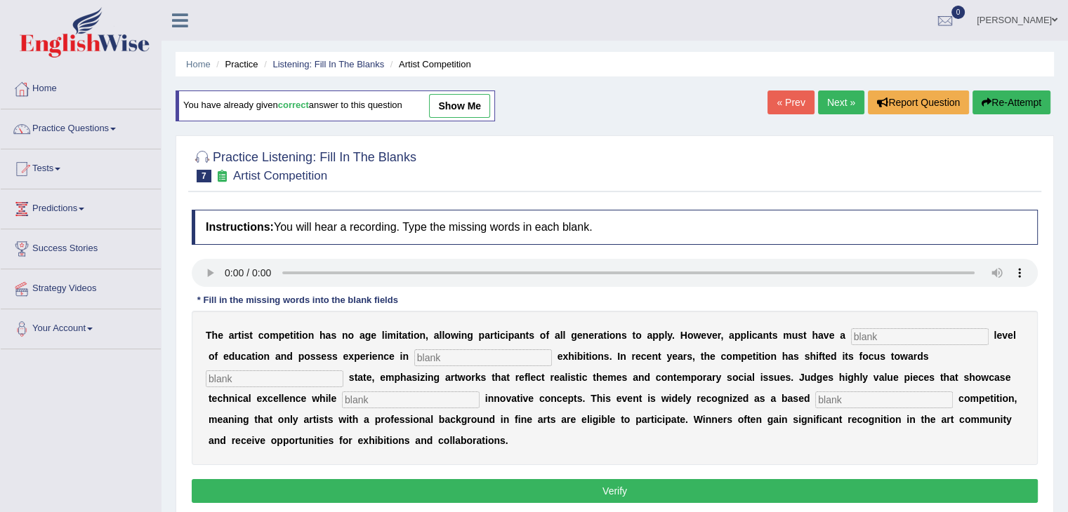
click at [884, 336] on input "text" at bounding box center [920, 336] width 138 height 17
type input "graduate"
type input "sculpture"
type input "real"
type input "incorporating"
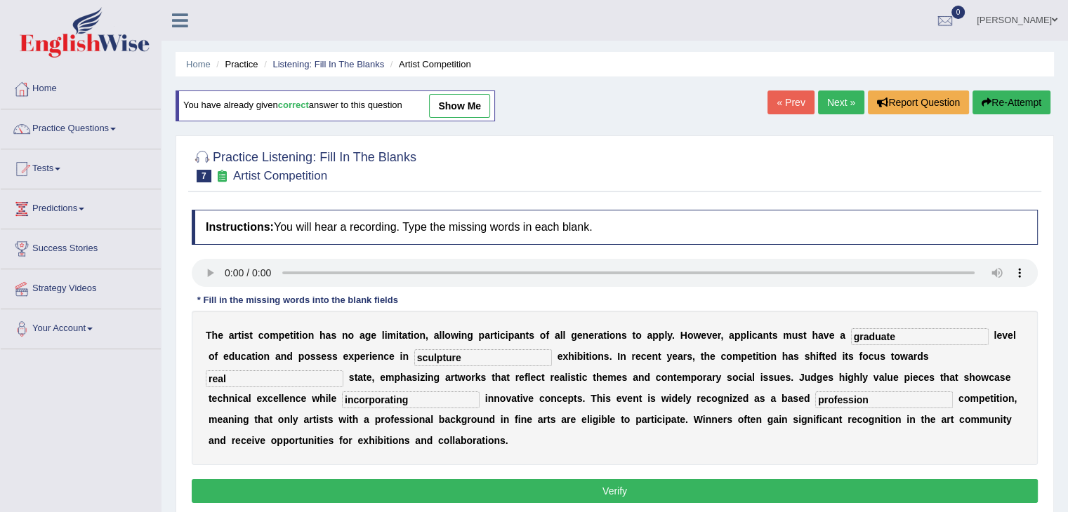
type input "profession"
click at [732, 491] on button "Verify" at bounding box center [615, 491] width 846 height 24
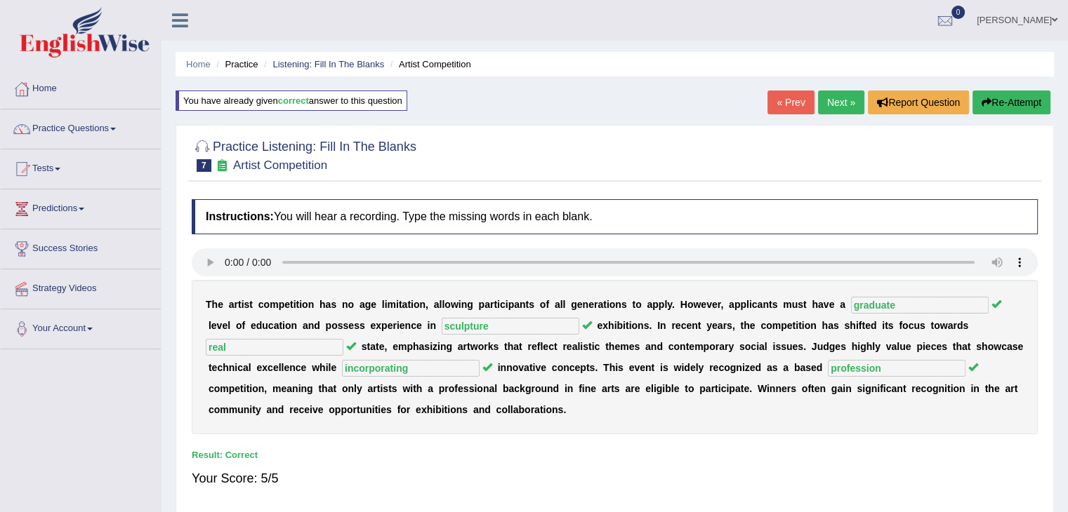
click at [829, 100] on link "Next »" at bounding box center [841, 103] width 46 height 24
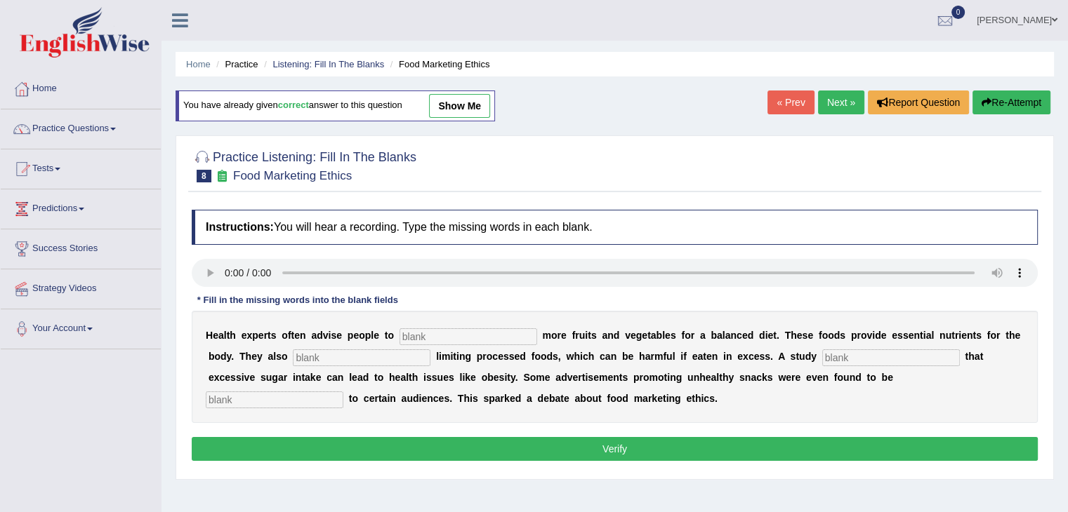
click at [430, 336] on input "text" at bounding box center [468, 336] width 138 height 17
type input "consume"
type input "recommended"
type input "diagnosed"
type input "a"
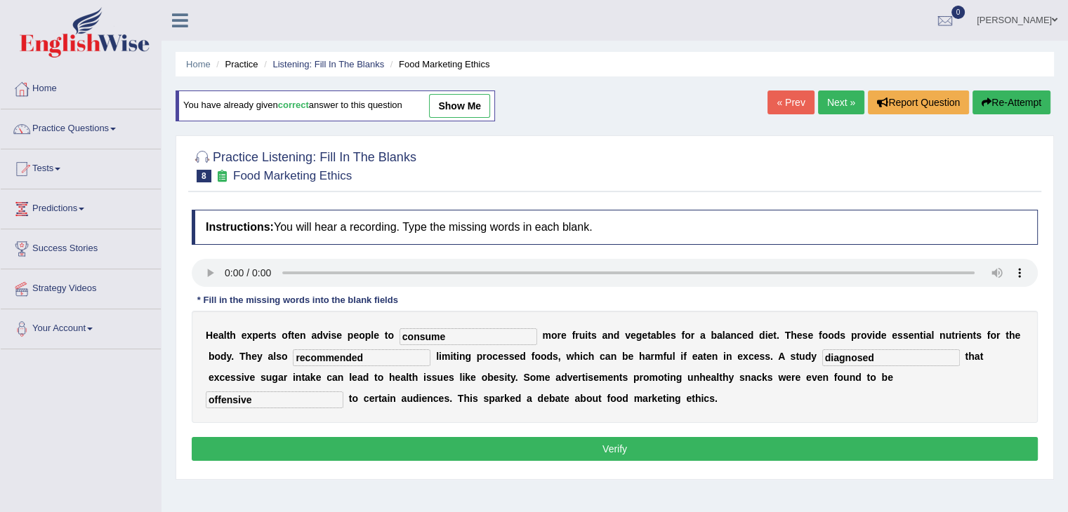
type input "offensive"
click at [485, 449] on button "Verify" at bounding box center [615, 449] width 846 height 24
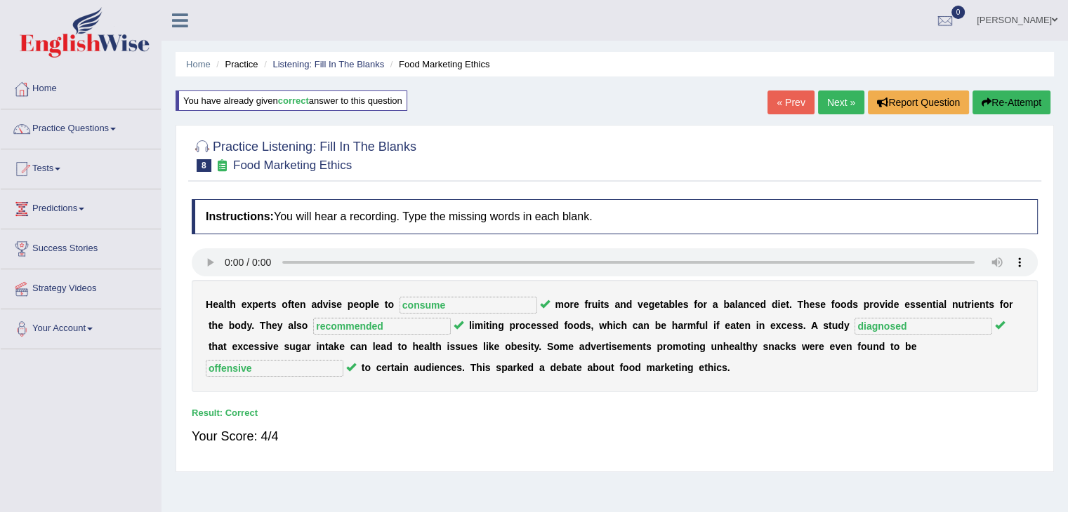
click at [825, 100] on link "Next »" at bounding box center [841, 103] width 46 height 24
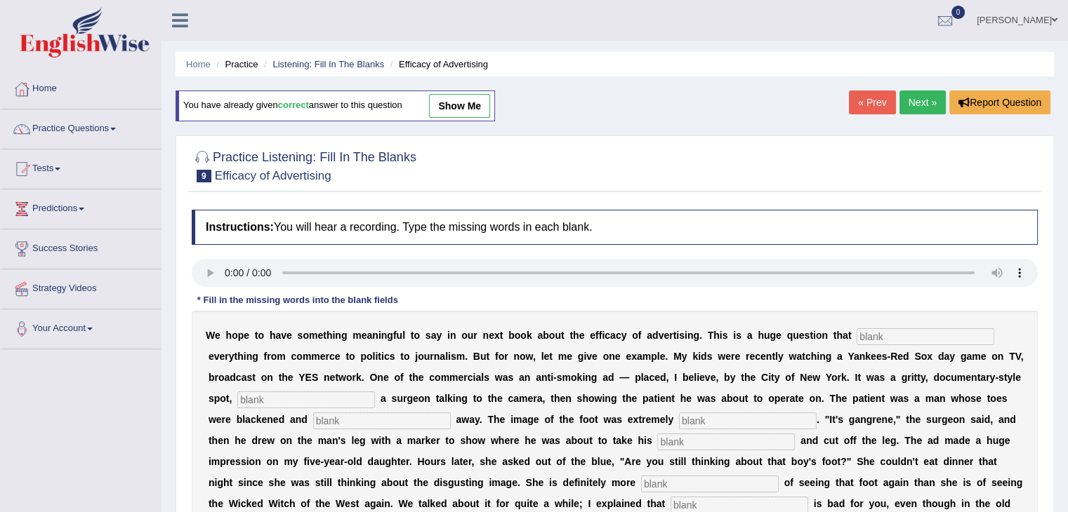
click at [887, 340] on input "text" at bounding box center [925, 336] width 138 height 17
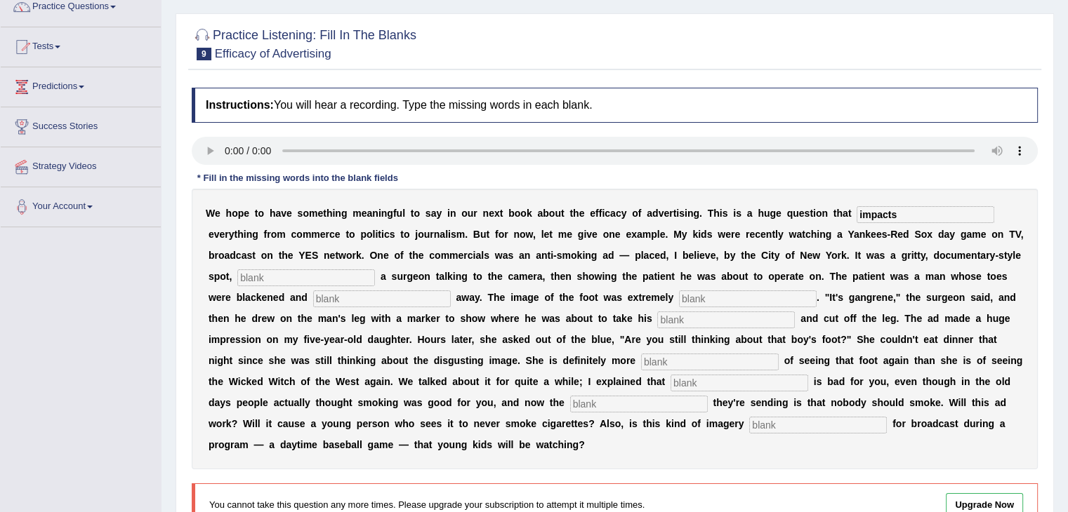
type input "impacts"
click at [288, 274] on input "text" at bounding box center [306, 278] width 138 height 17
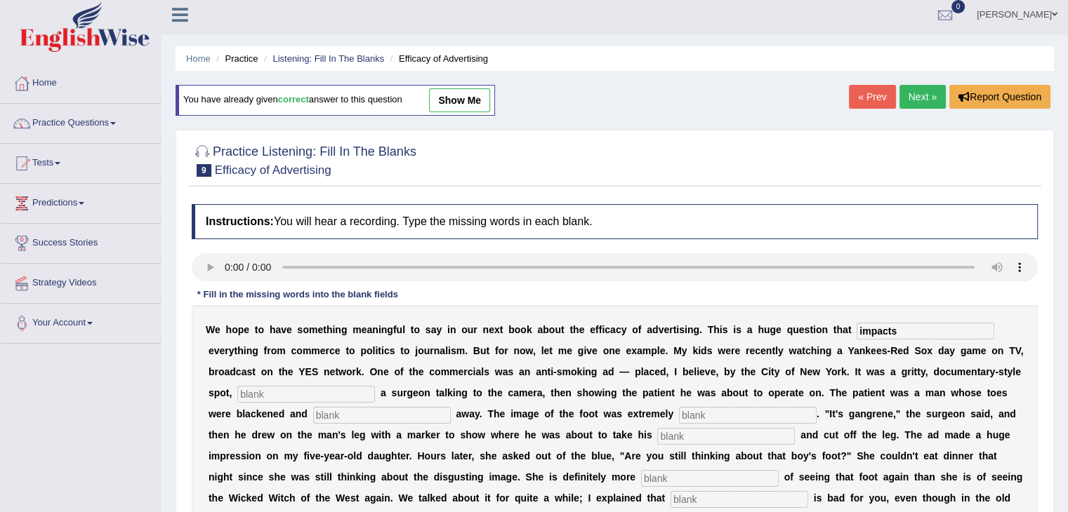
click at [912, 101] on link "Next »" at bounding box center [922, 97] width 46 height 24
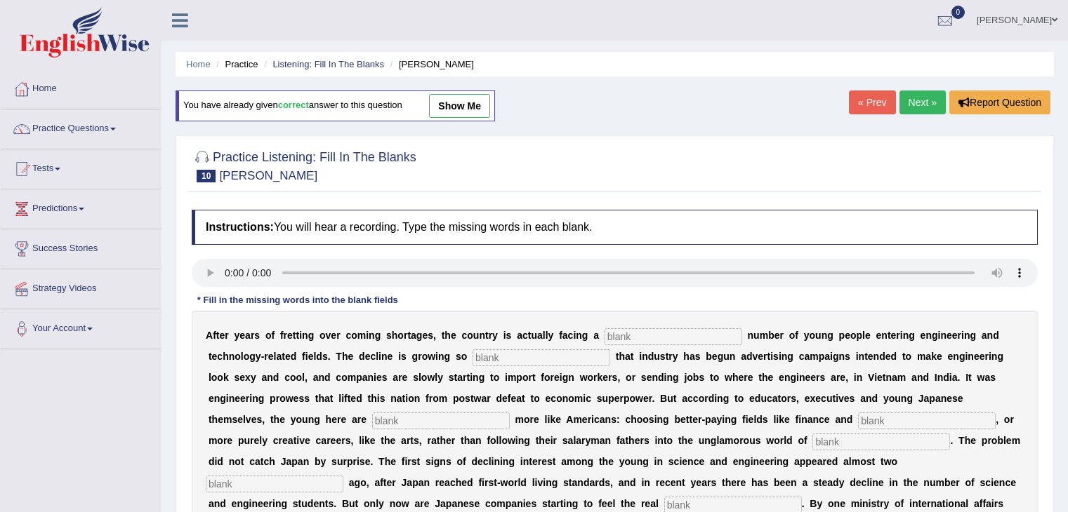
scroll to position [60, 0]
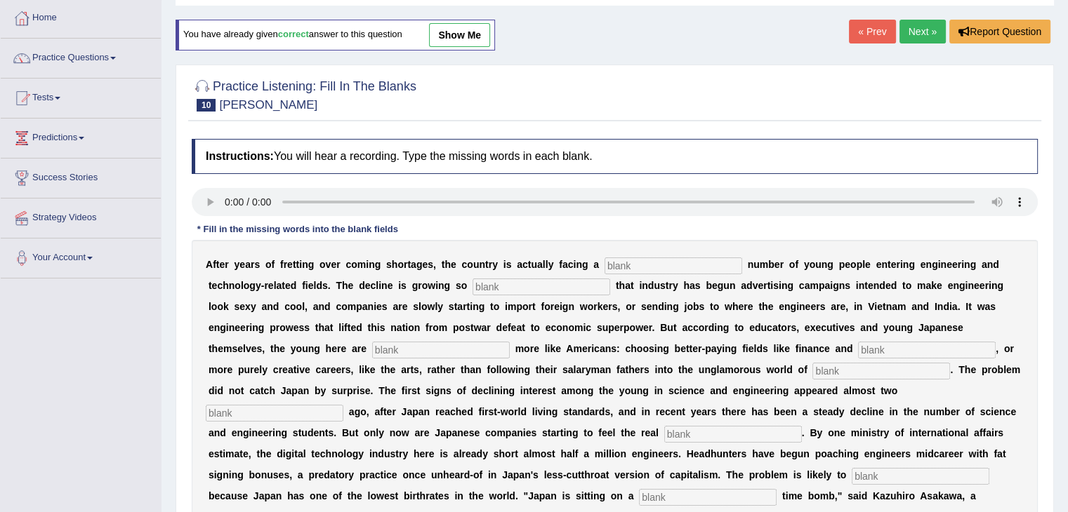
click at [1067, 225] on html "Toggle navigation Home Practice Questions Speaking Practice Read Aloud Repeat S…" at bounding box center [534, 185] width 1068 height 512
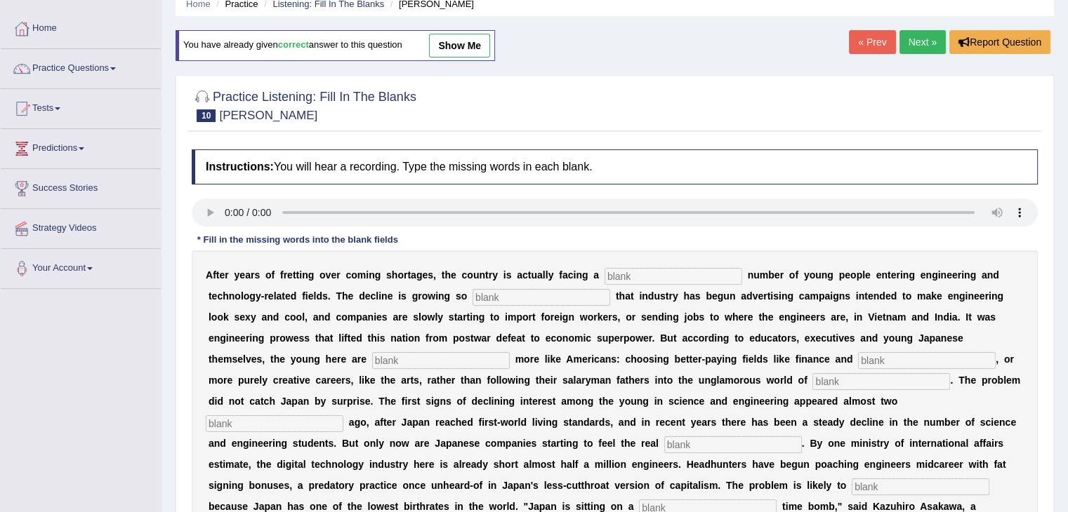
scroll to position [0, 0]
click at [910, 50] on link "Next »" at bounding box center [922, 42] width 46 height 24
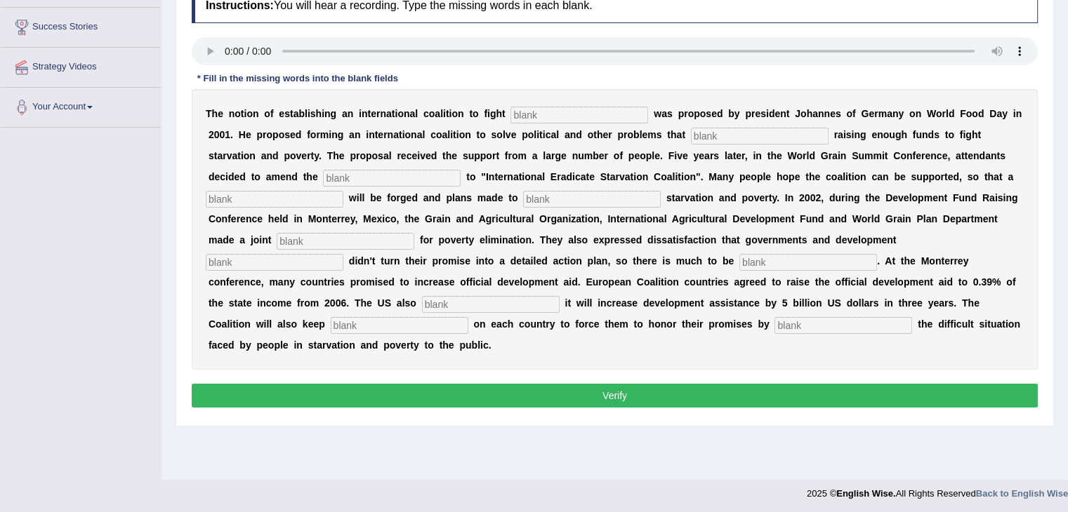
click at [524, 110] on input "text" at bounding box center [579, 115] width 138 height 17
type input "[MEDICAL_DATA]"
click at [729, 133] on input "text" at bounding box center [760, 136] width 138 height 17
type input "obstruct"
click at [417, 171] on input "text" at bounding box center [392, 178] width 138 height 17
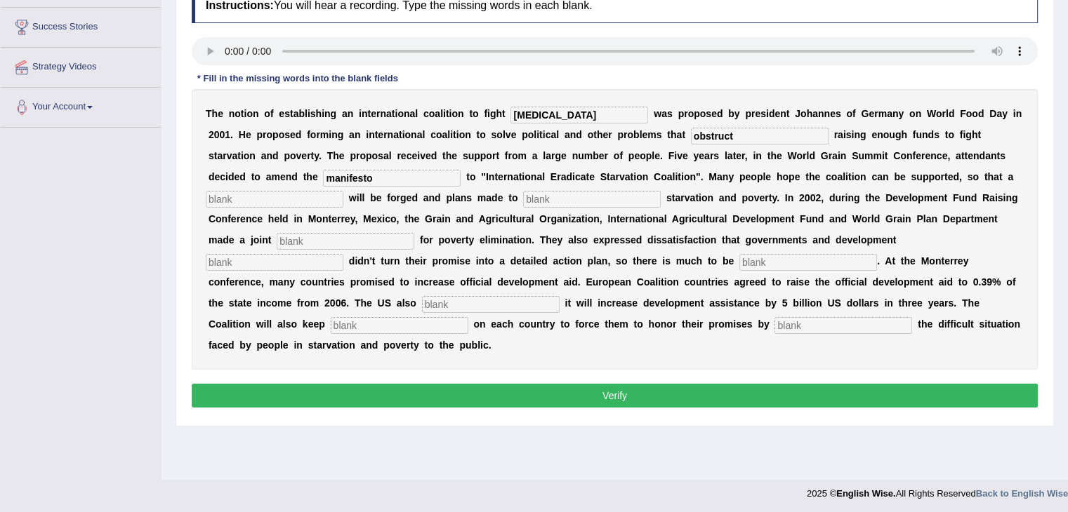
type input "manifesto"
type input "resolution"
type input "eliminate"
type input "appeal"
type input "partners"
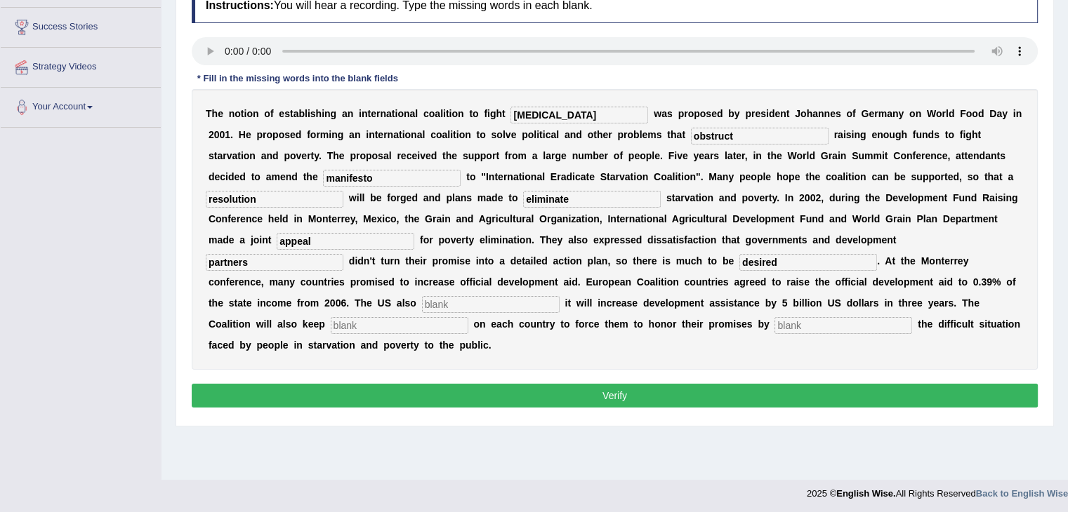
type input "desired"
type input "announced"
type input "pressure"
type input "exposing"
click at [447, 392] on button "Verify" at bounding box center [615, 396] width 846 height 24
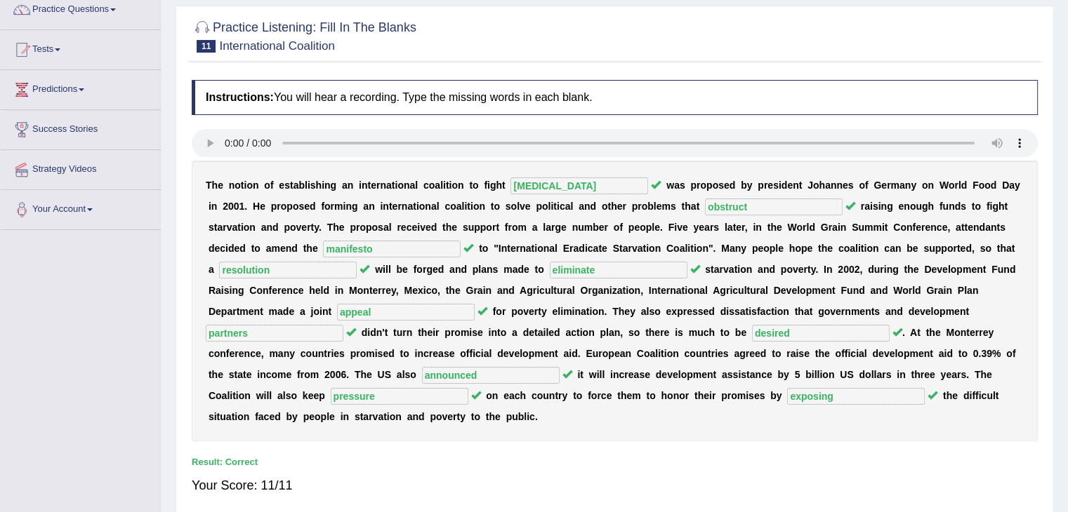
scroll to position [36, 0]
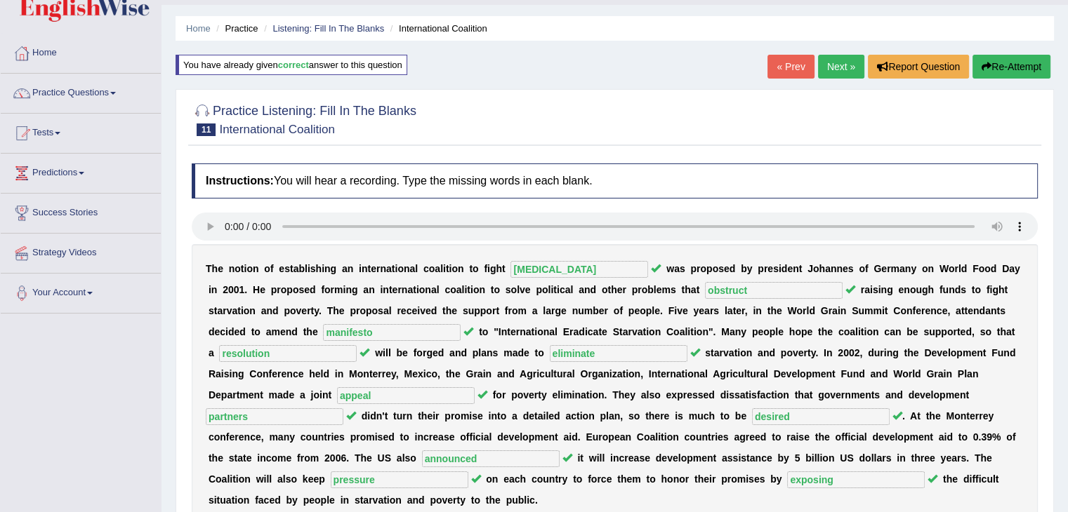
click at [818, 65] on link "Next »" at bounding box center [841, 67] width 46 height 24
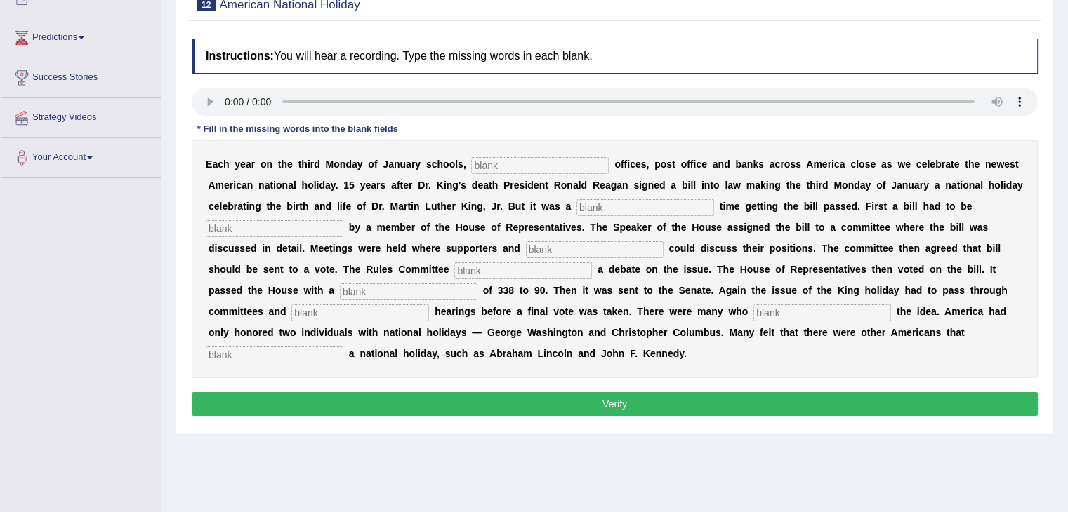
click at [519, 164] on input "text" at bounding box center [540, 165] width 138 height 17
type input "federal"
type input "tough"
type input "introduced"
type input "opponents"
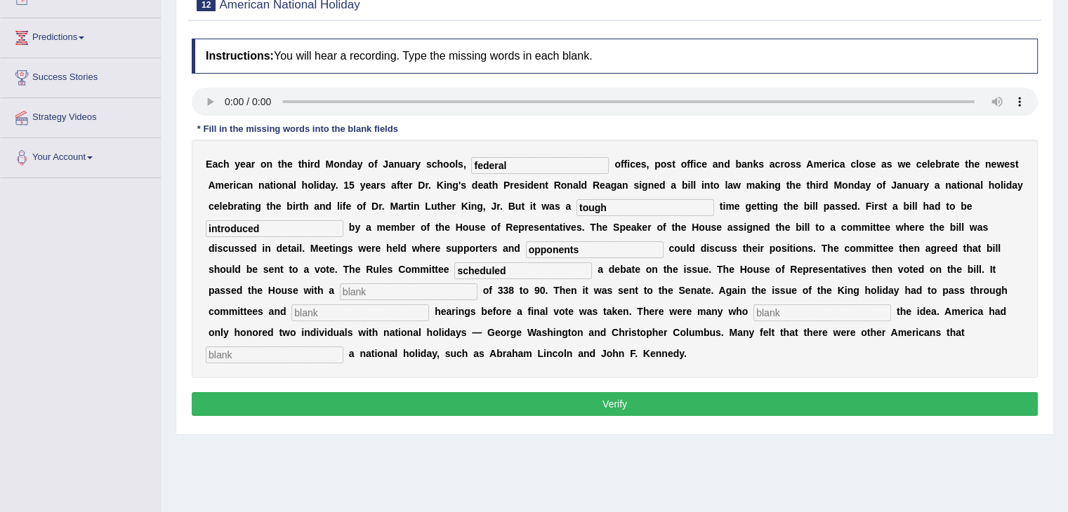
type input "scheduled"
type input "vote"
type input "public"
type input "opposed"
type input "deserved"
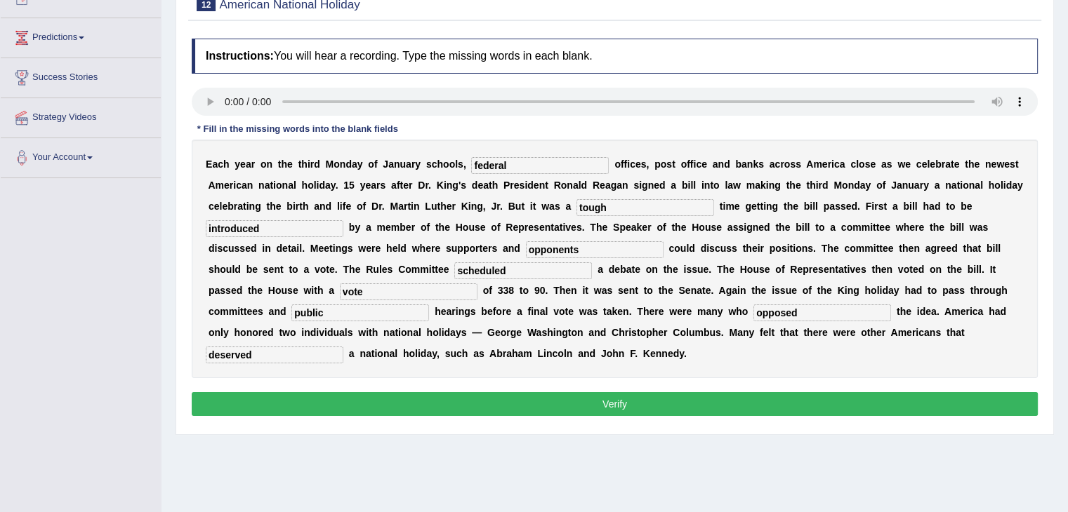
click at [357, 403] on button "Verify" at bounding box center [615, 404] width 846 height 24
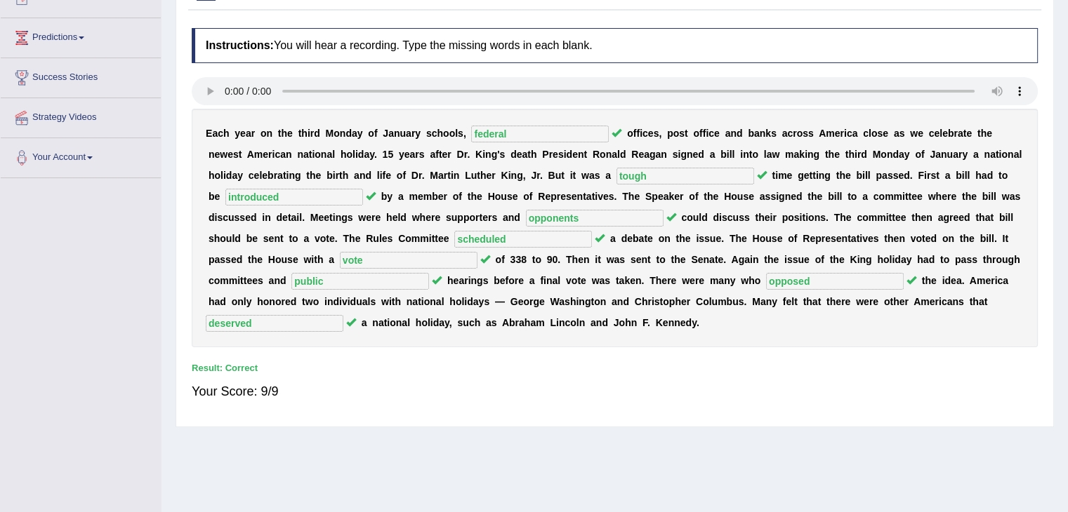
scroll to position [51, 0]
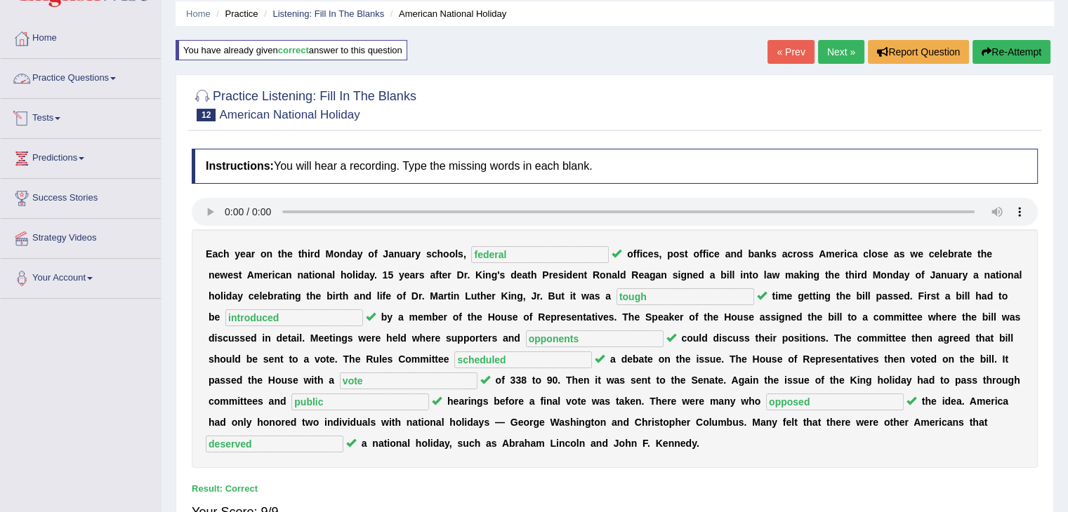
click at [101, 77] on link "Practice Questions" at bounding box center [81, 76] width 160 height 35
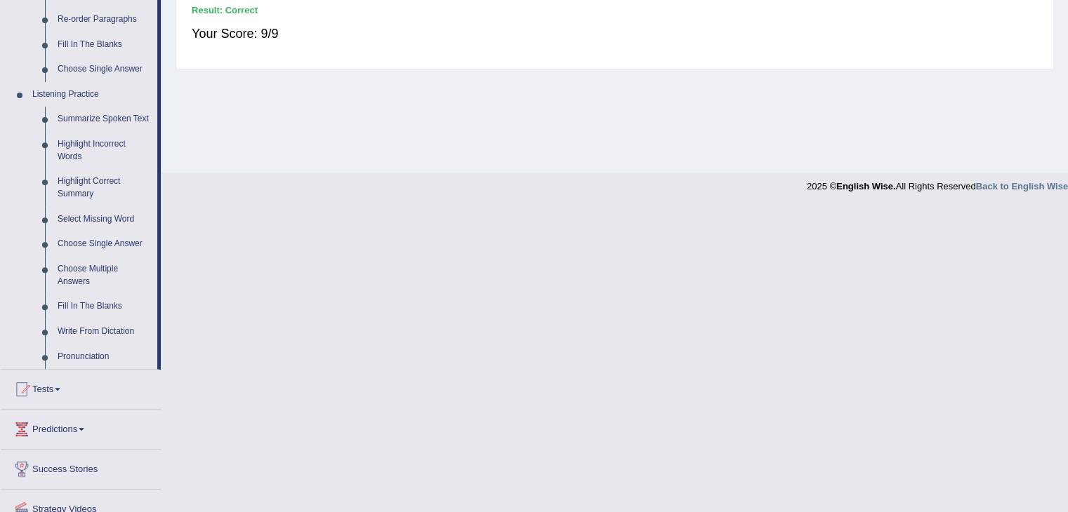
scroll to position [533, 0]
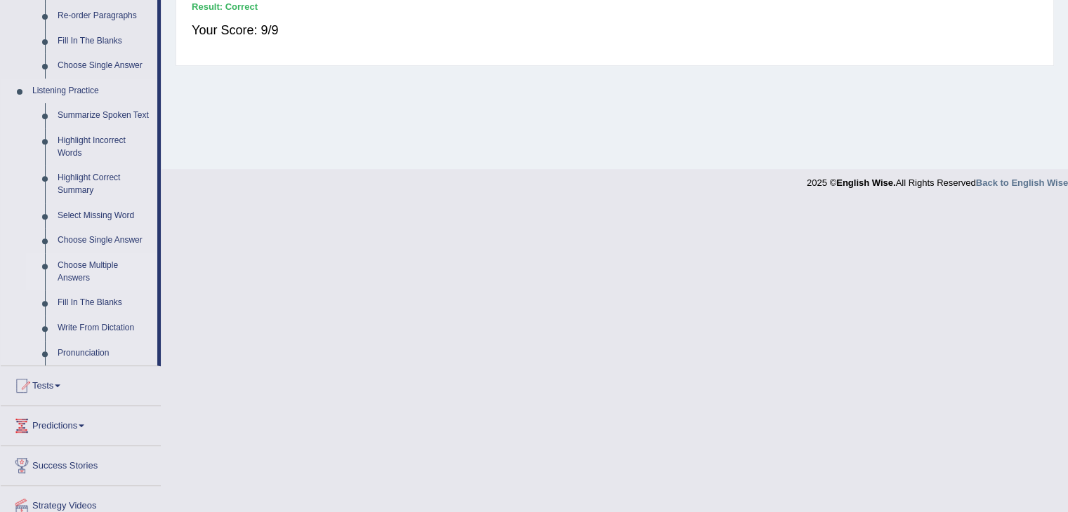
click at [79, 267] on link "Choose Multiple Answers" at bounding box center [104, 271] width 106 height 37
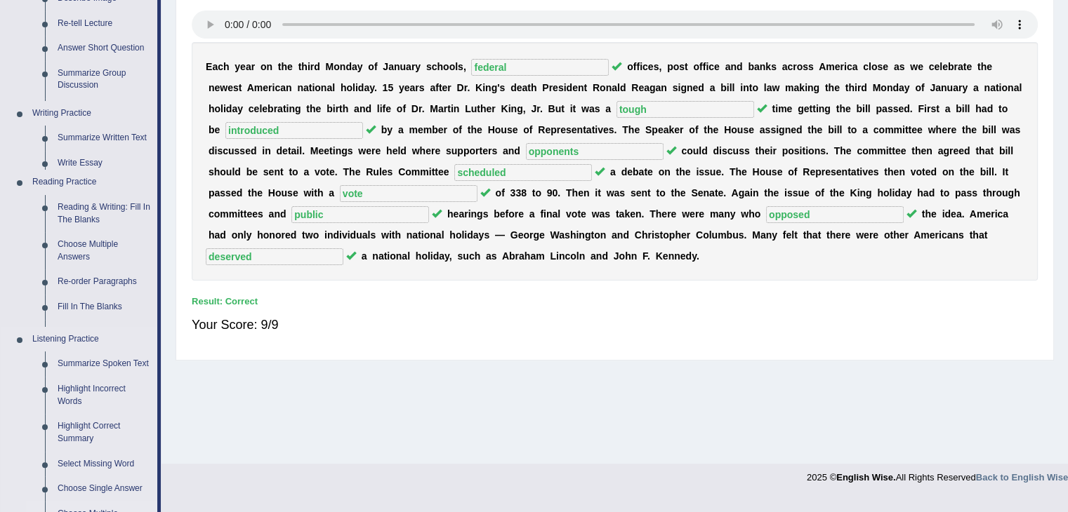
scroll to position [225, 0]
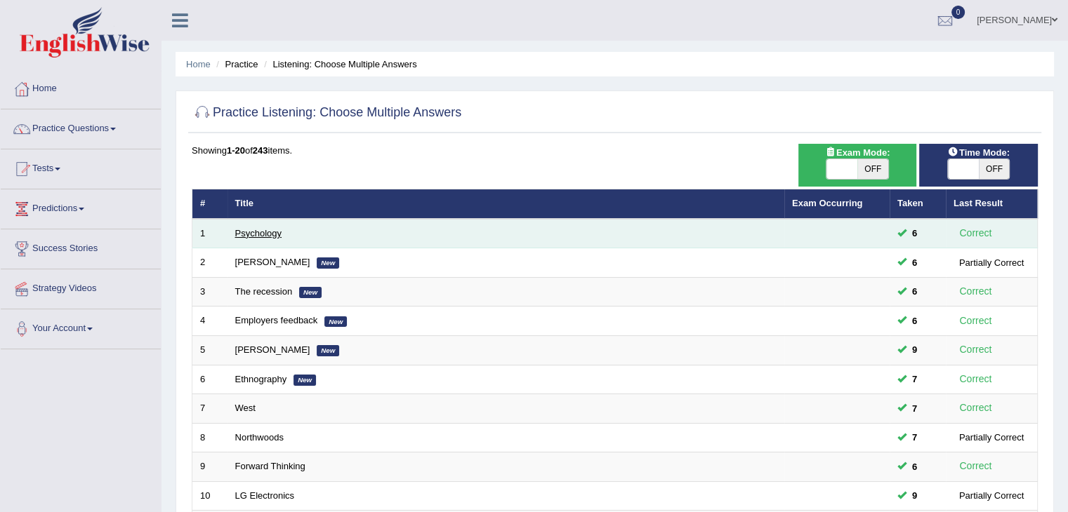
click at [247, 230] on link "Psychology" at bounding box center [258, 233] width 46 height 11
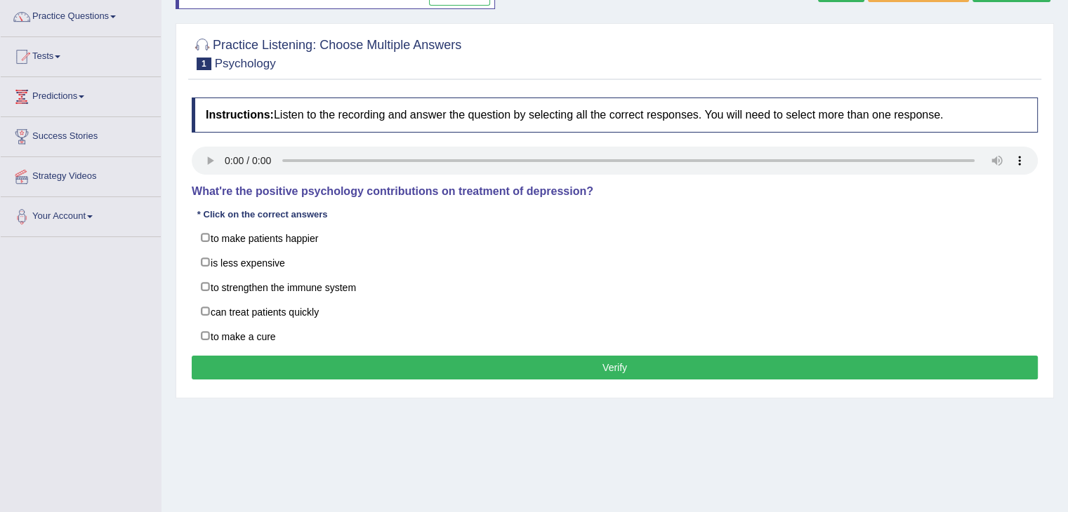
scroll to position [117, 0]
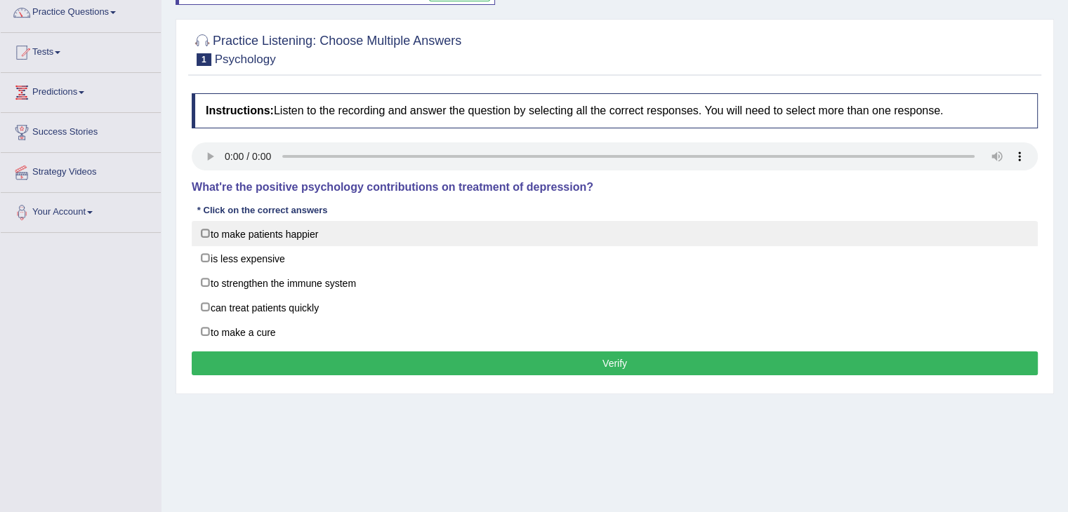
click at [213, 234] on label "to make patients happier" at bounding box center [615, 233] width 846 height 25
checkbox input "true"
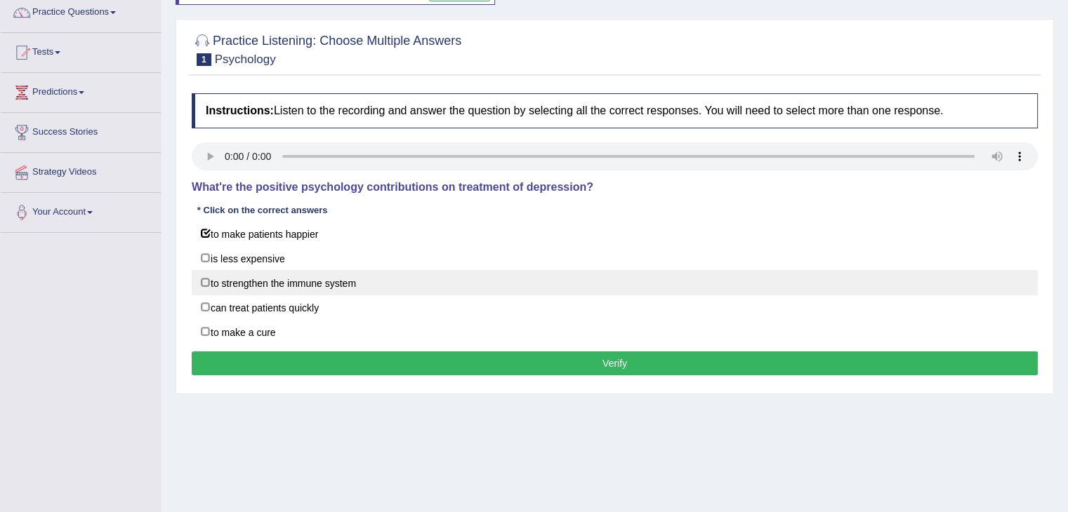
click at [222, 281] on label "to strengthen the immune system" at bounding box center [615, 282] width 846 height 25
checkbox input "true"
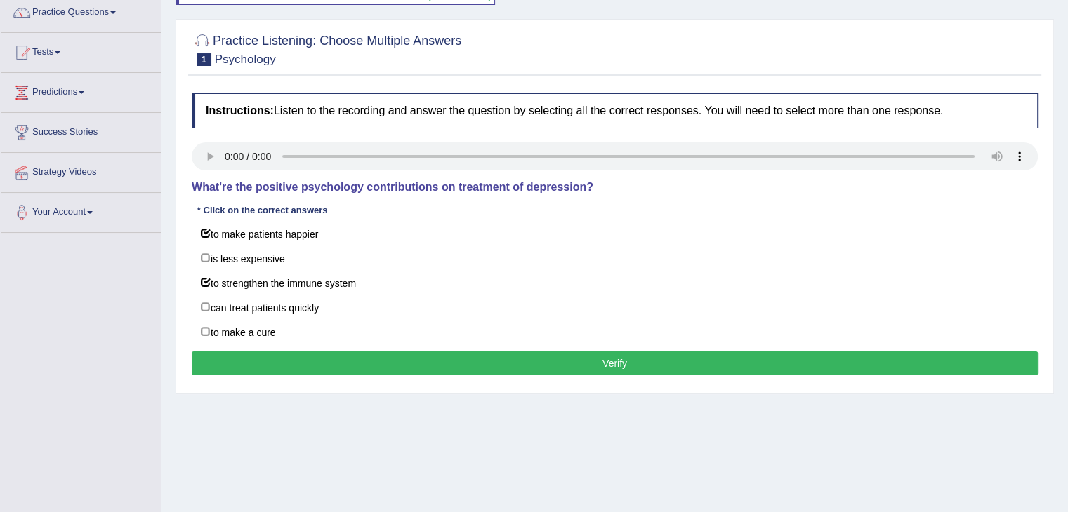
click at [329, 364] on button "Verify" at bounding box center [615, 364] width 846 height 24
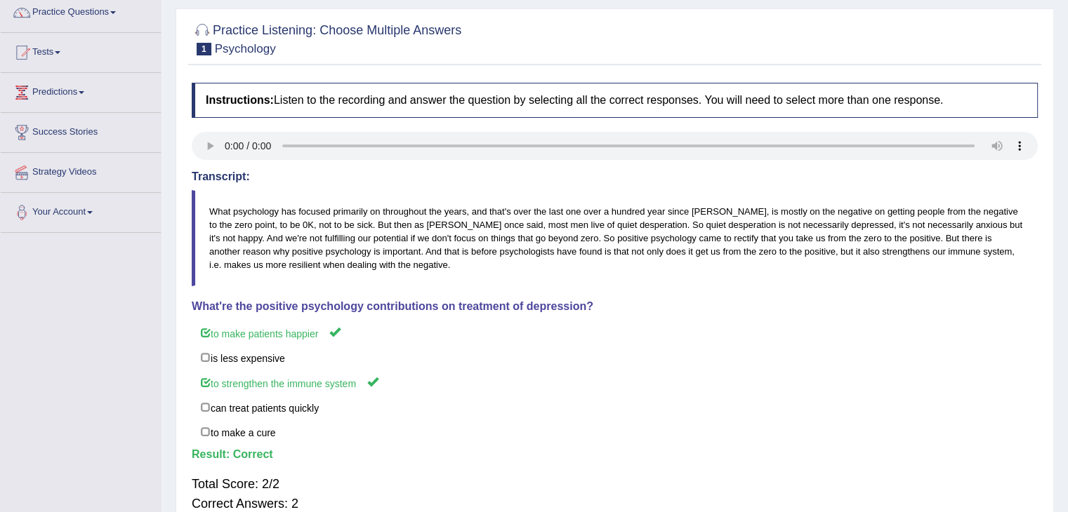
scroll to position [0, 0]
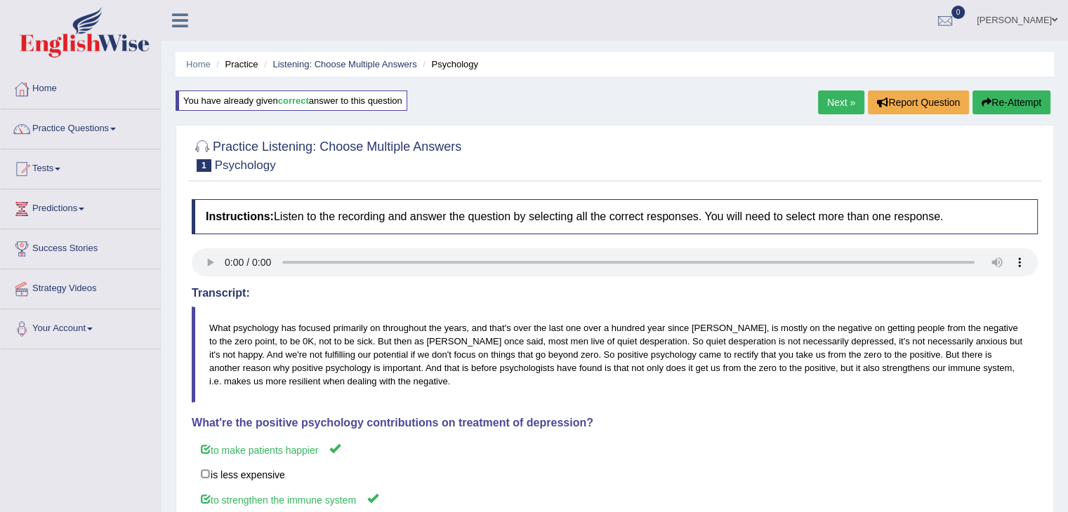
click at [832, 95] on link "Next »" at bounding box center [841, 103] width 46 height 24
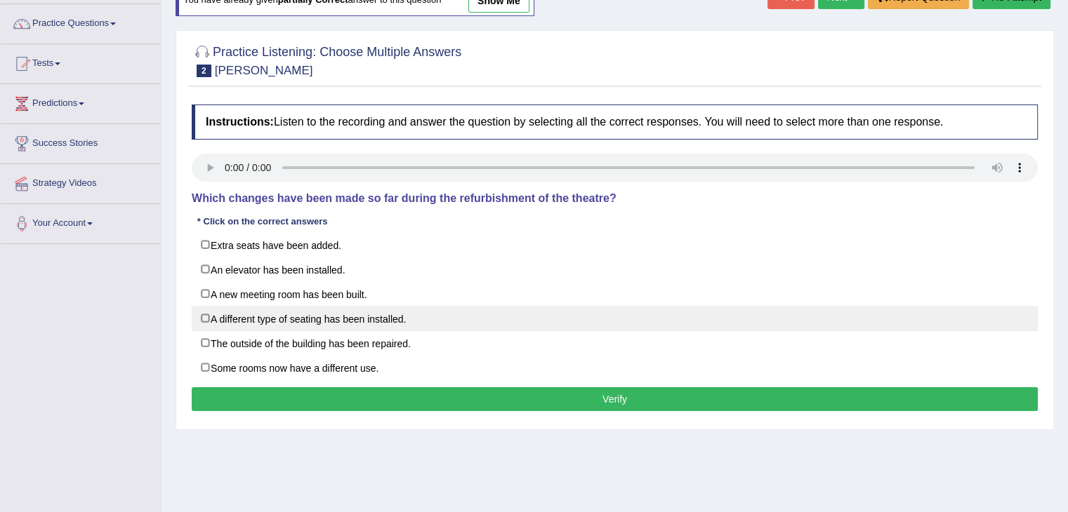
click at [216, 312] on label "A different type of seating has been installed." at bounding box center [615, 318] width 846 height 25
checkbox input "true"
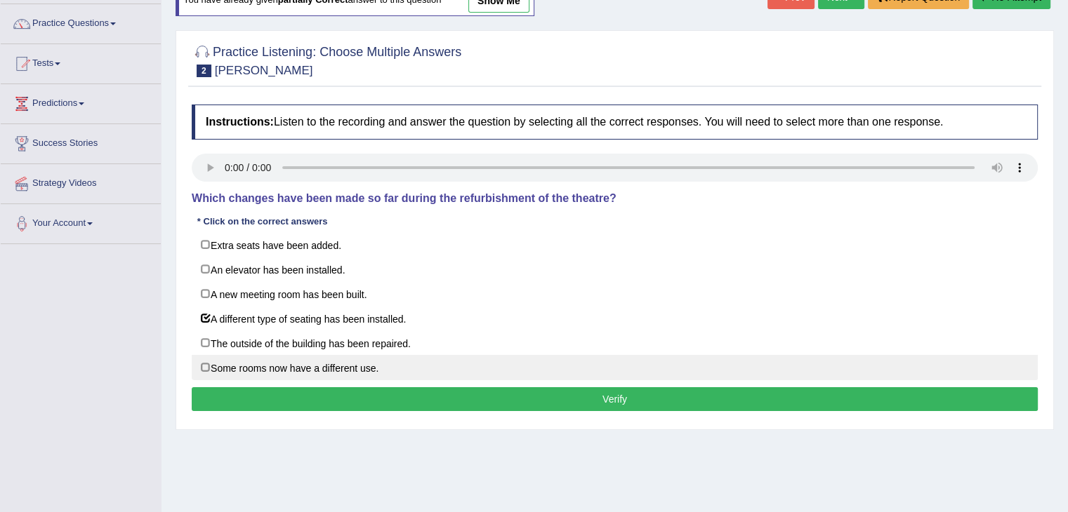
click at [220, 369] on label "Some rooms now have a different use." at bounding box center [615, 367] width 846 height 25
checkbox input "true"
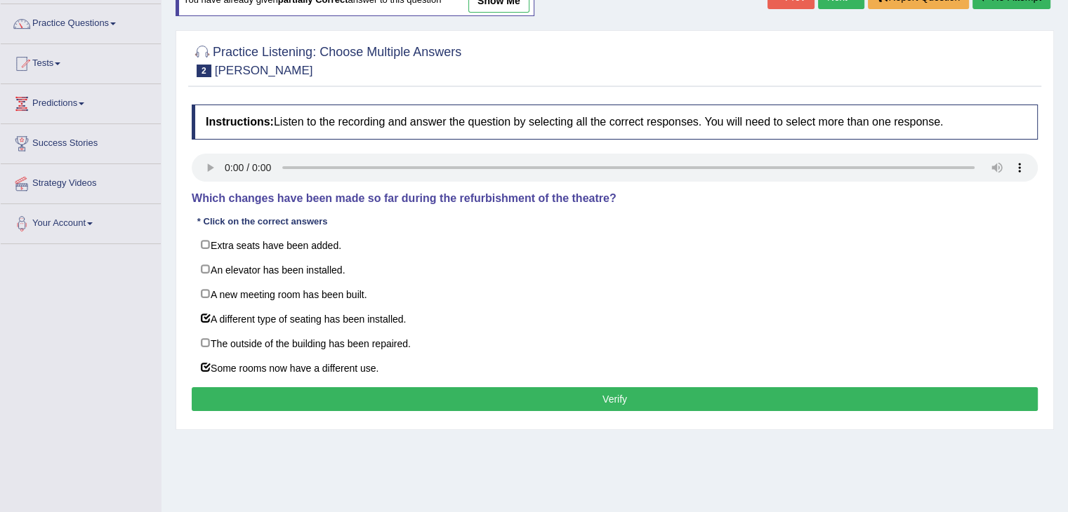
click at [306, 399] on button "Verify" at bounding box center [615, 399] width 846 height 24
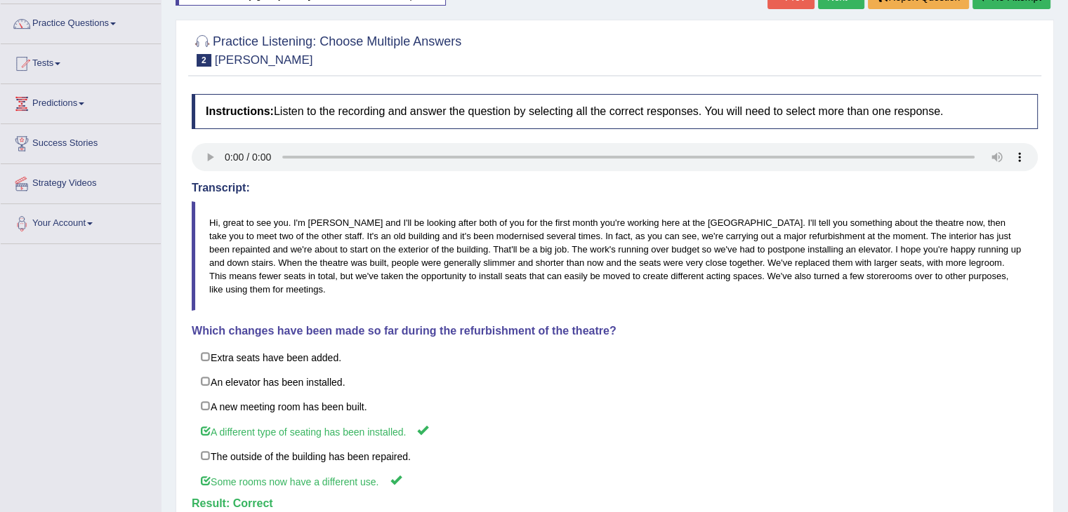
scroll to position [14, 0]
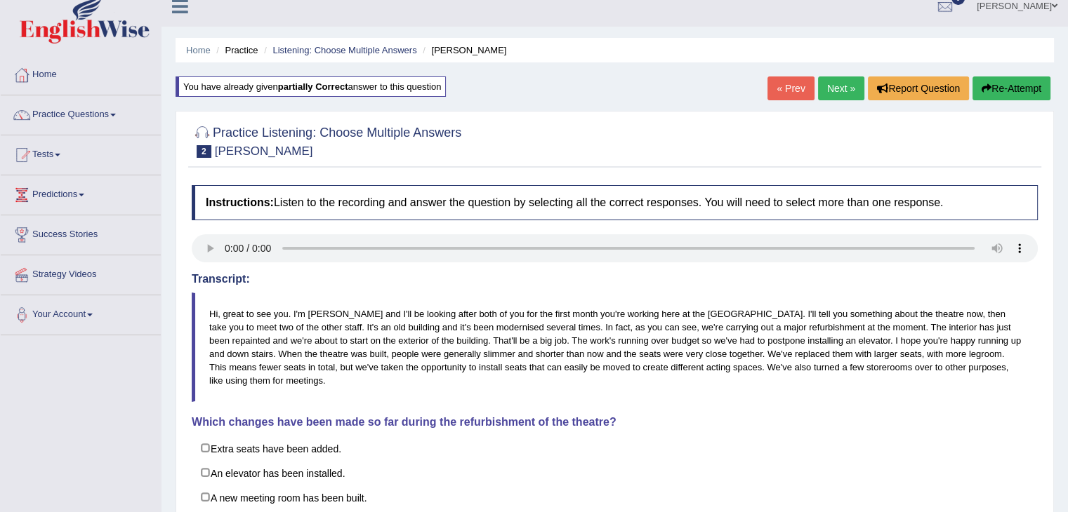
click at [834, 90] on link "Next »" at bounding box center [841, 89] width 46 height 24
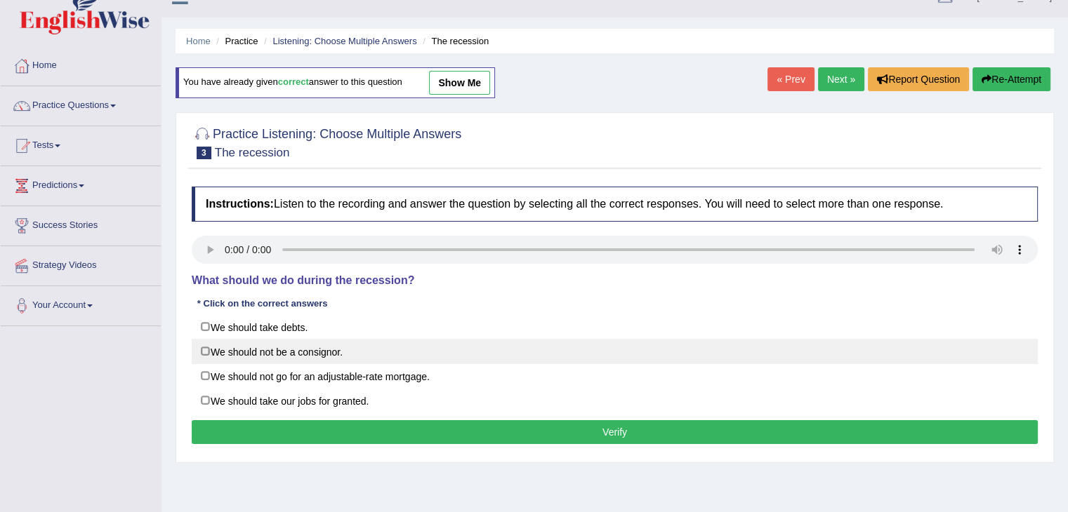
click at [215, 349] on label "We should not be a consignor." at bounding box center [615, 351] width 846 height 25
checkbox input "true"
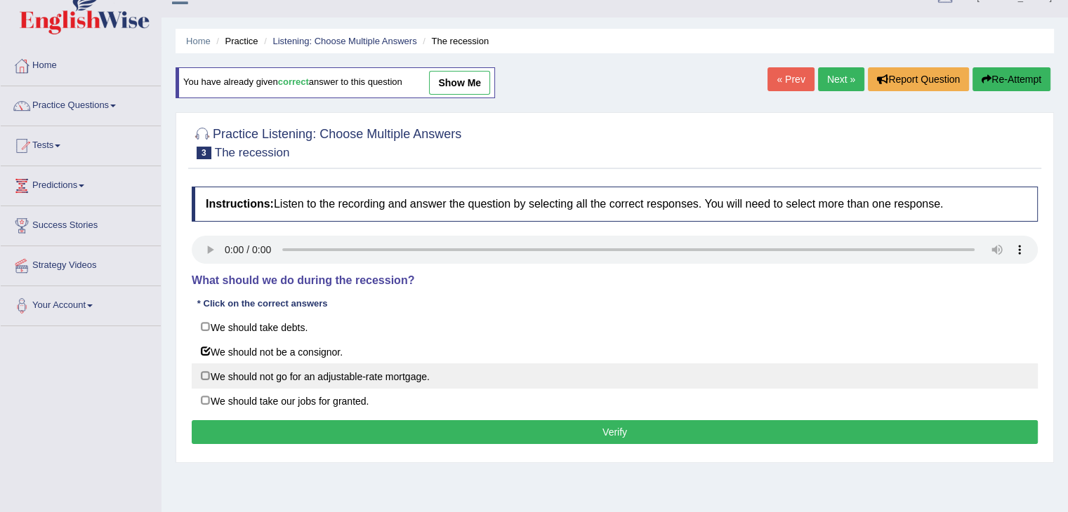
click at [213, 377] on label "We should not go for an adjustable-rate mortgage." at bounding box center [615, 376] width 846 height 25
checkbox input "true"
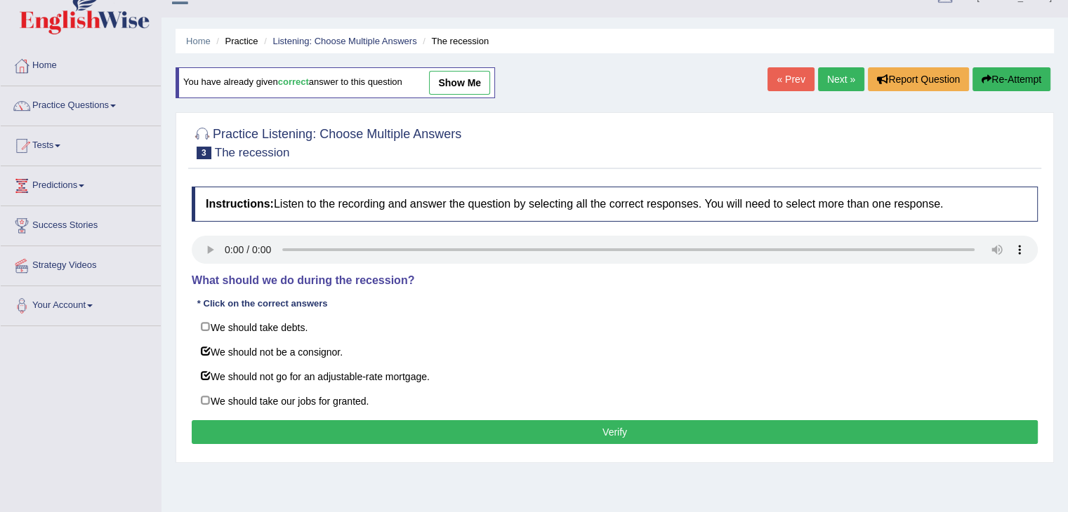
click at [340, 427] on button "Verify" at bounding box center [615, 432] width 846 height 24
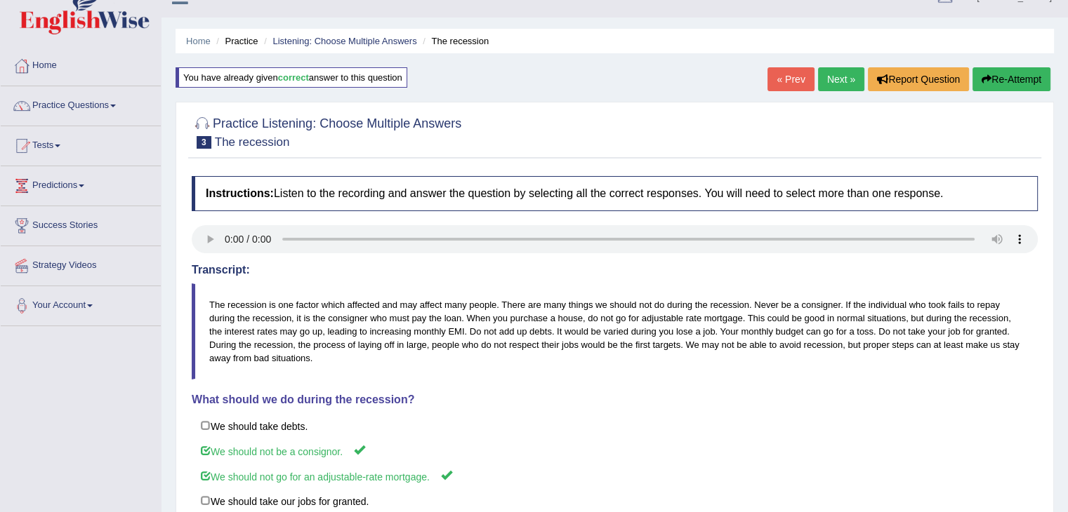
click at [839, 73] on link "Next »" at bounding box center [841, 79] width 46 height 24
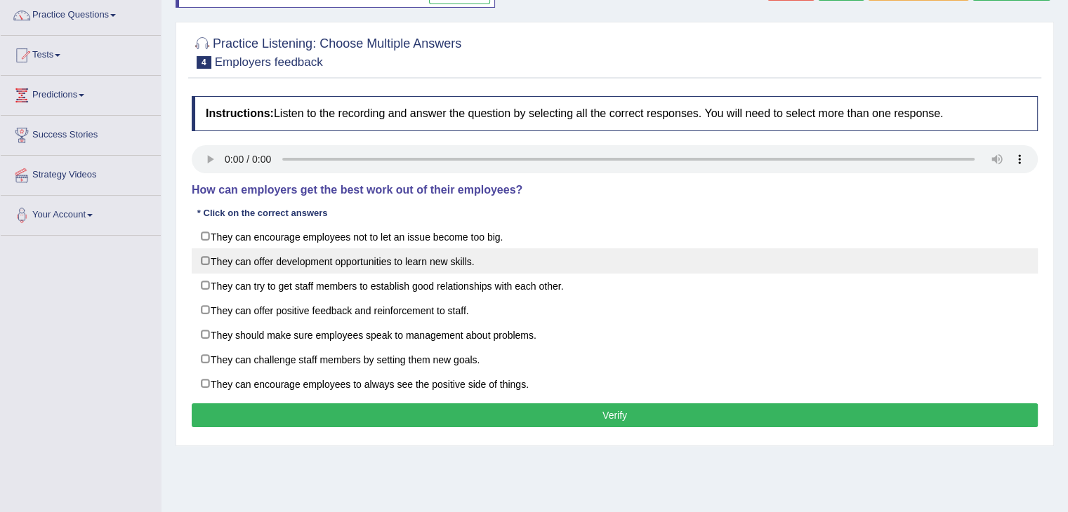
click at [236, 261] on label "They can offer development opportunities to learn new skills." at bounding box center [615, 260] width 846 height 25
checkbox input "true"
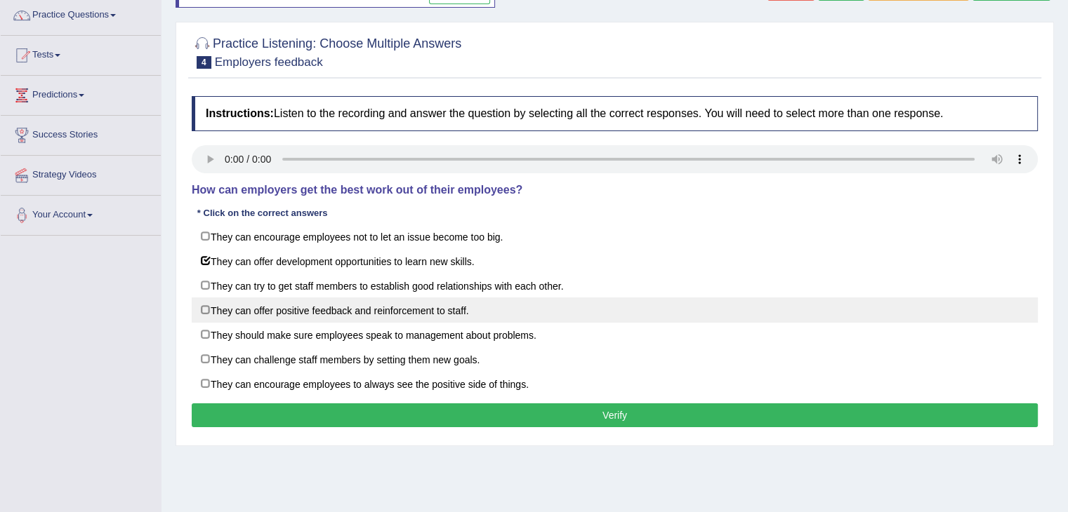
click at [218, 313] on label "They can offer positive feedback and reinforcement to staff." at bounding box center [615, 310] width 846 height 25
checkbox input "true"
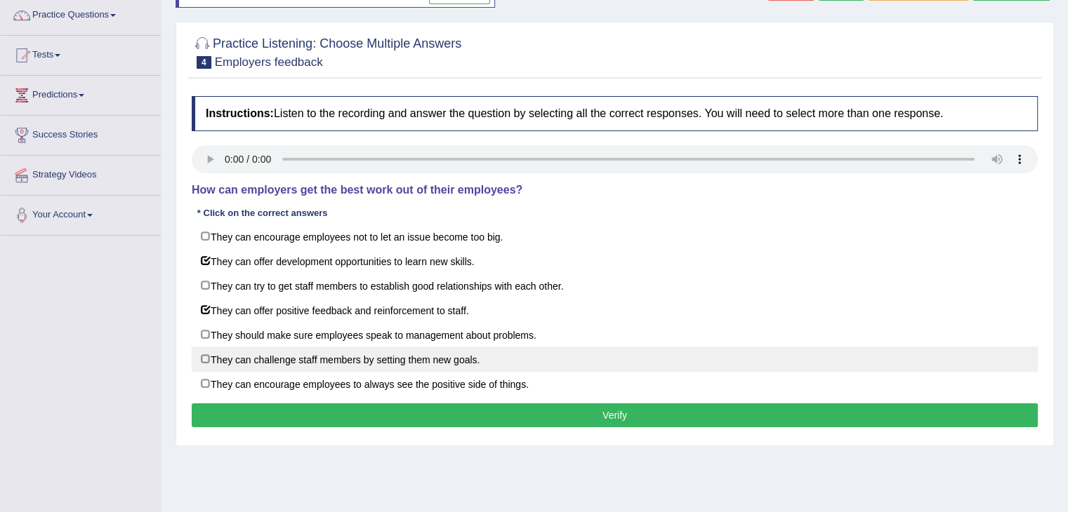
click at [218, 356] on label "They can challenge staff members by setting them new goals." at bounding box center [615, 359] width 846 height 25
checkbox input "true"
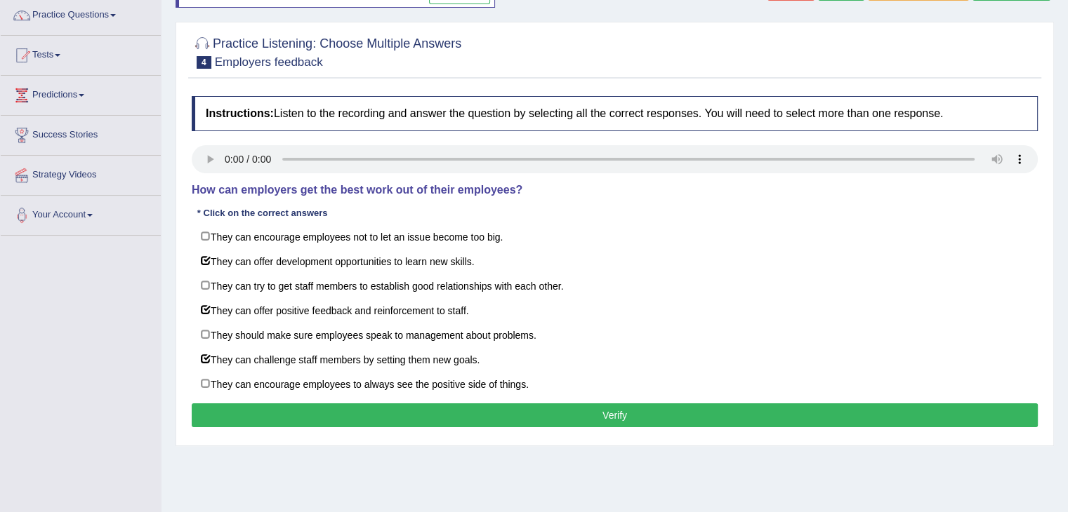
click at [304, 415] on button "Verify" at bounding box center [615, 416] width 846 height 24
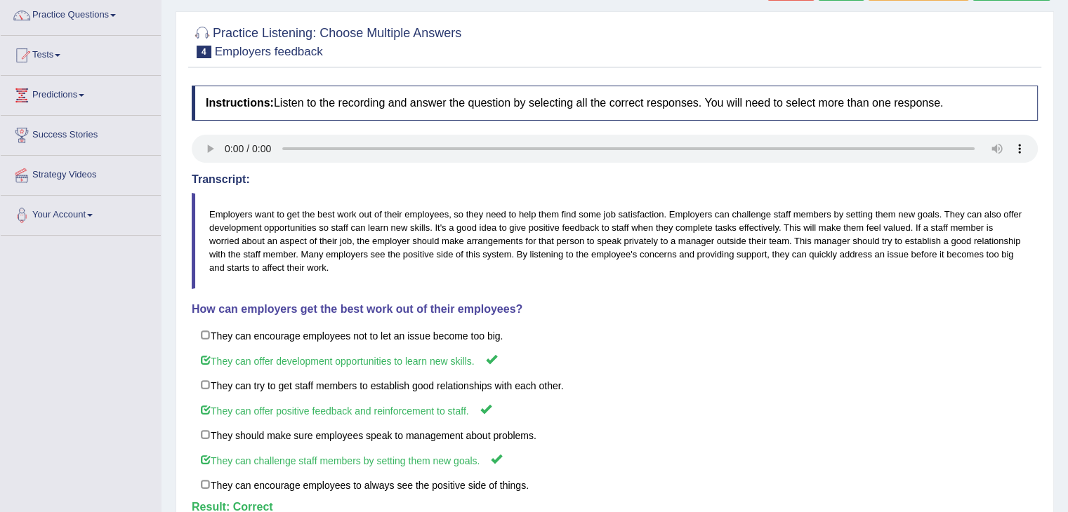
scroll to position [42, 0]
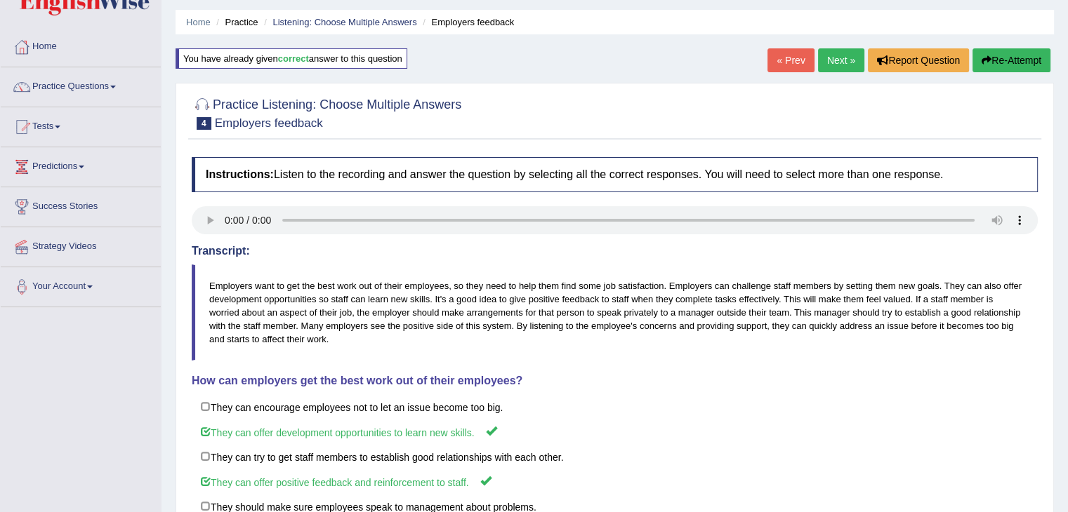
click at [841, 57] on link "Next »" at bounding box center [841, 60] width 46 height 24
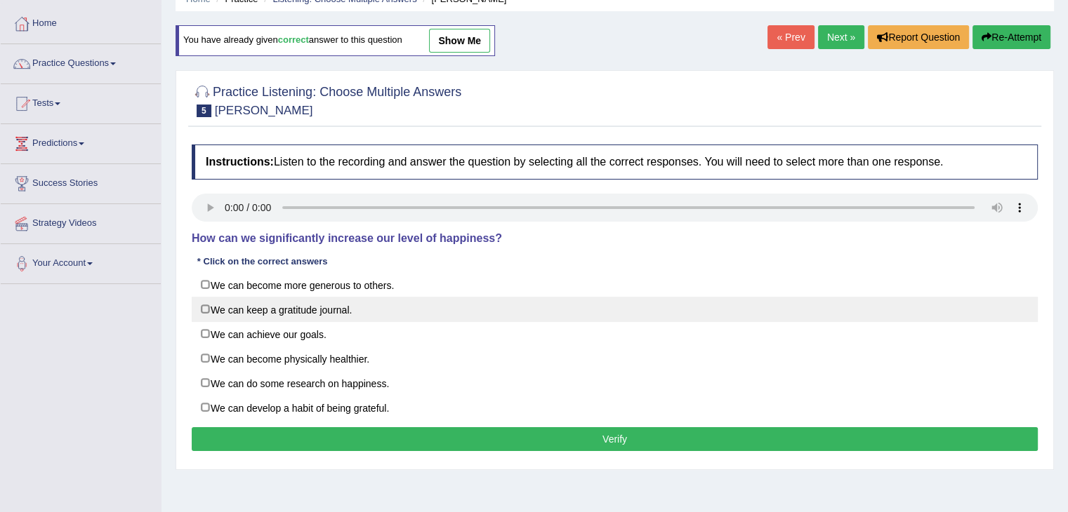
click at [220, 302] on label "We can keep a gratitude journal." at bounding box center [615, 309] width 846 height 25
checkbox input "true"
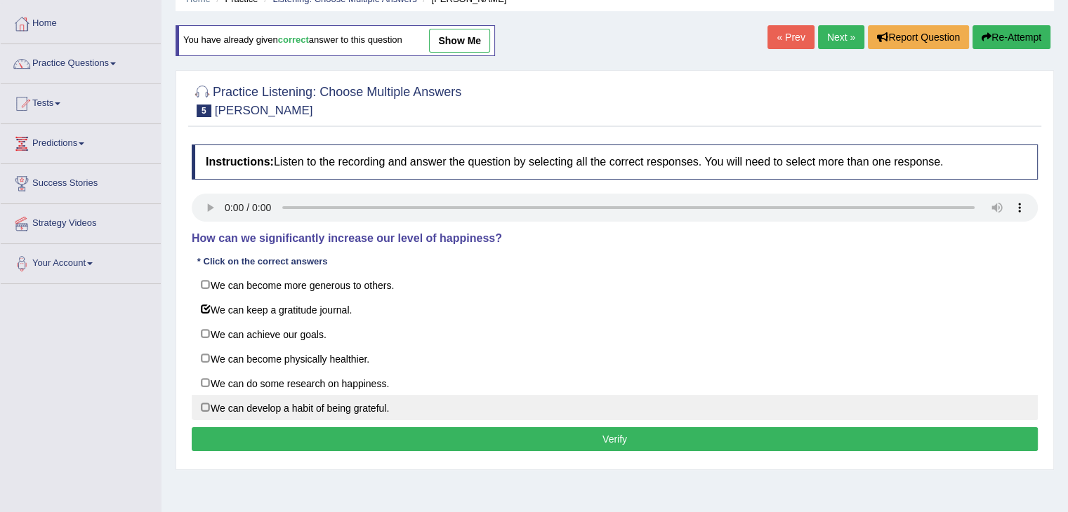
click at [230, 396] on label "We can develop a habit of being grateful." at bounding box center [615, 407] width 846 height 25
checkbox input "true"
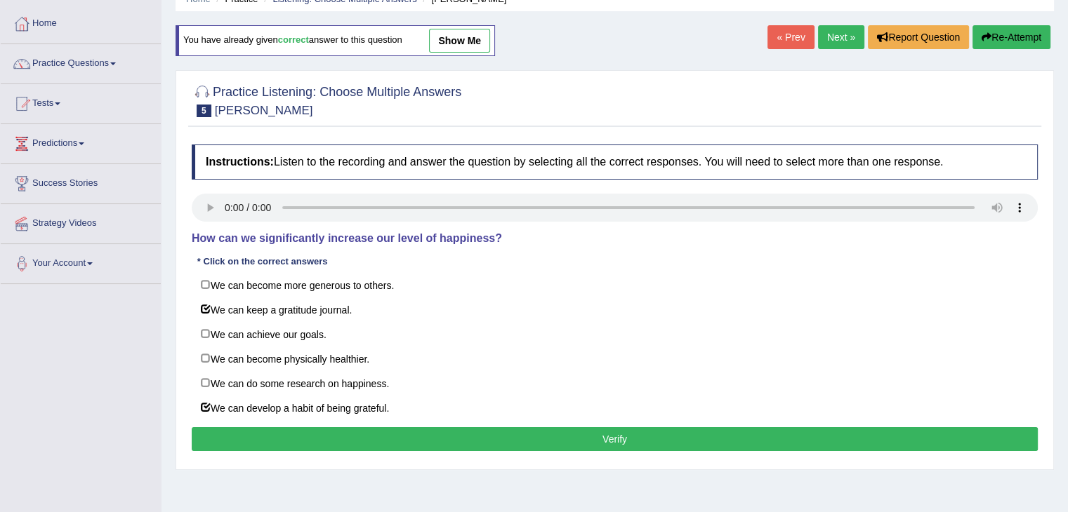
click at [340, 445] on button "Verify" at bounding box center [615, 439] width 846 height 24
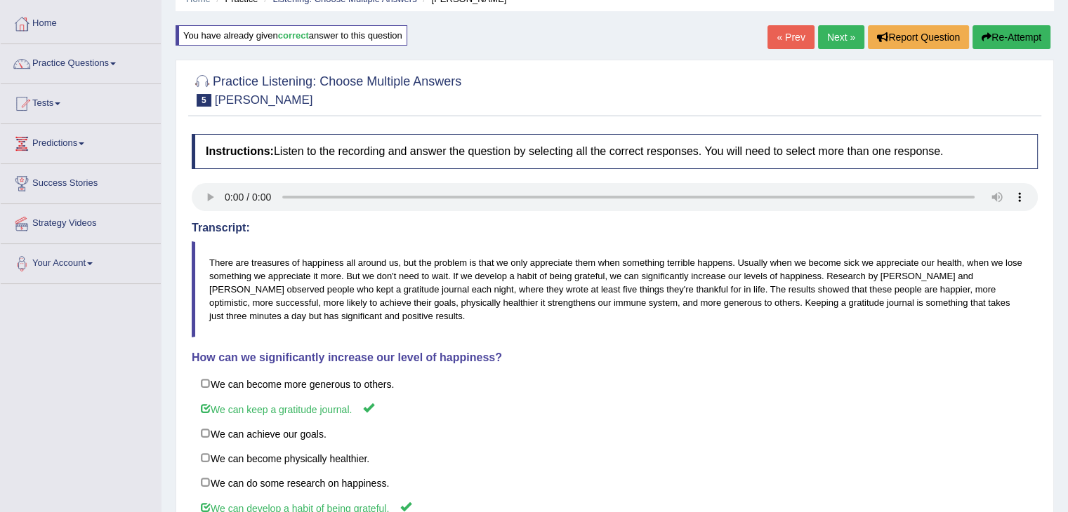
click at [833, 35] on link "Next »" at bounding box center [841, 37] width 46 height 24
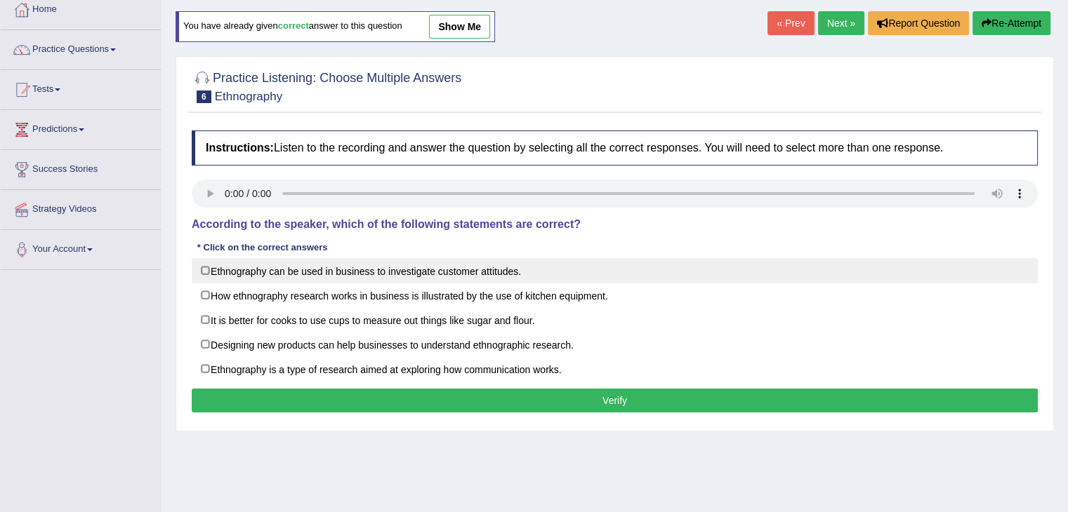
click at [210, 267] on label "Ethnography can be used in business to investigate customer attitudes." at bounding box center [615, 270] width 846 height 25
checkbox input "true"
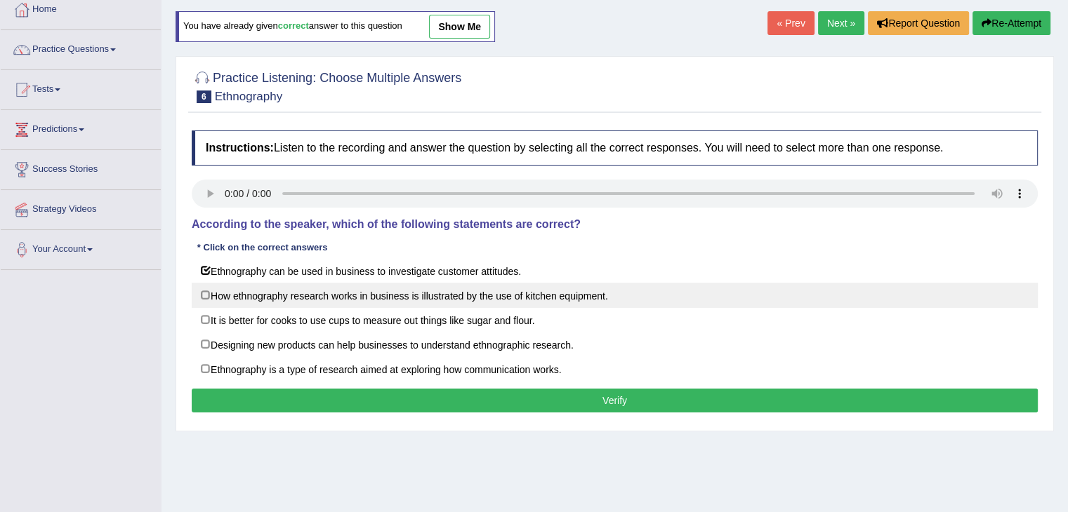
click at [212, 292] on label "How ethnography research works in business is illustrated by the use of kitchen…" at bounding box center [615, 295] width 846 height 25
checkbox input "true"
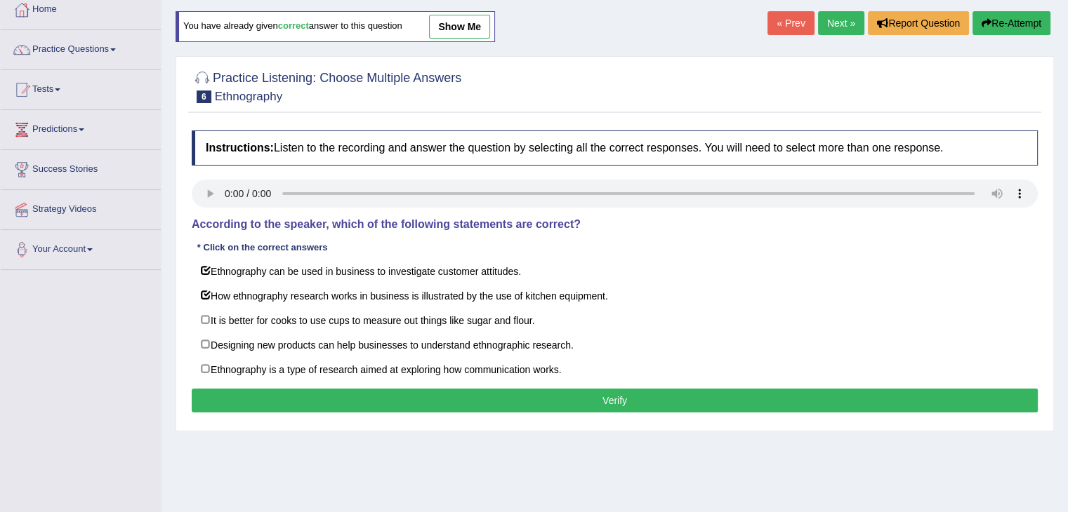
click at [364, 403] on button "Verify" at bounding box center [615, 401] width 846 height 24
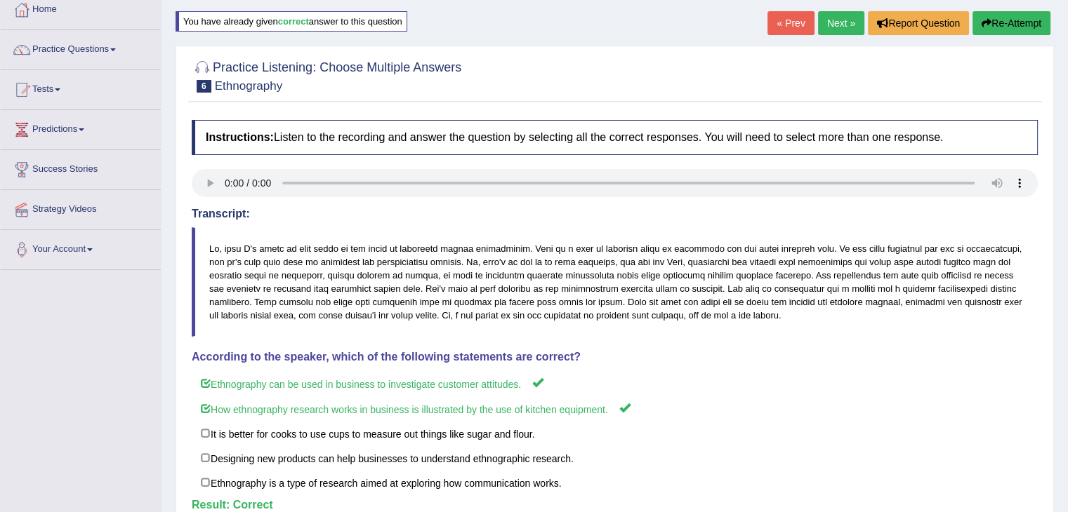
click at [833, 22] on link "Next »" at bounding box center [841, 23] width 46 height 24
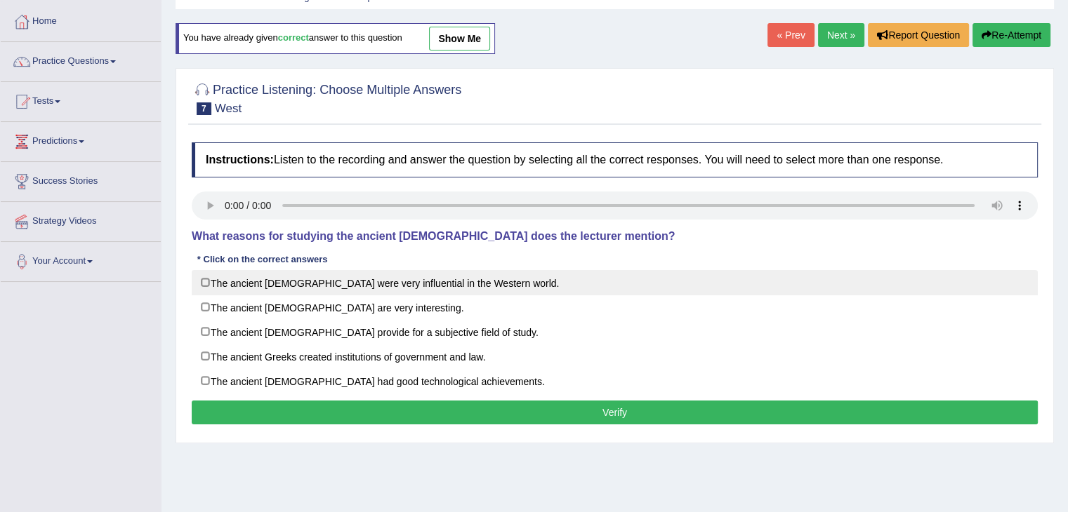
click at [221, 282] on label "The ancient Greeks were very influential in the Western world." at bounding box center [615, 282] width 846 height 25
checkbox input "true"
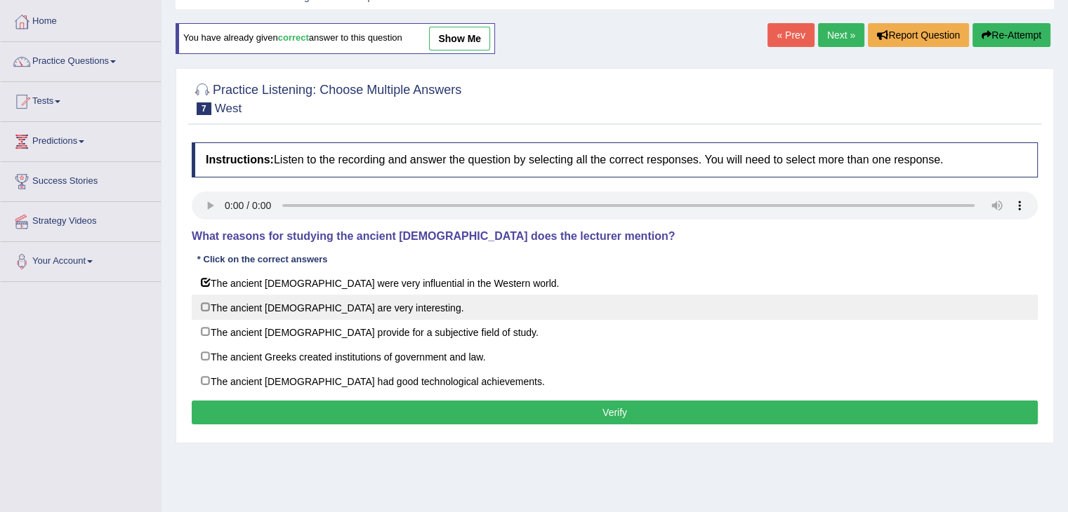
click at [223, 303] on label "The ancient Greeks are very interesting." at bounding box center [615, 307] width 846 height 25
checkbox input "true"
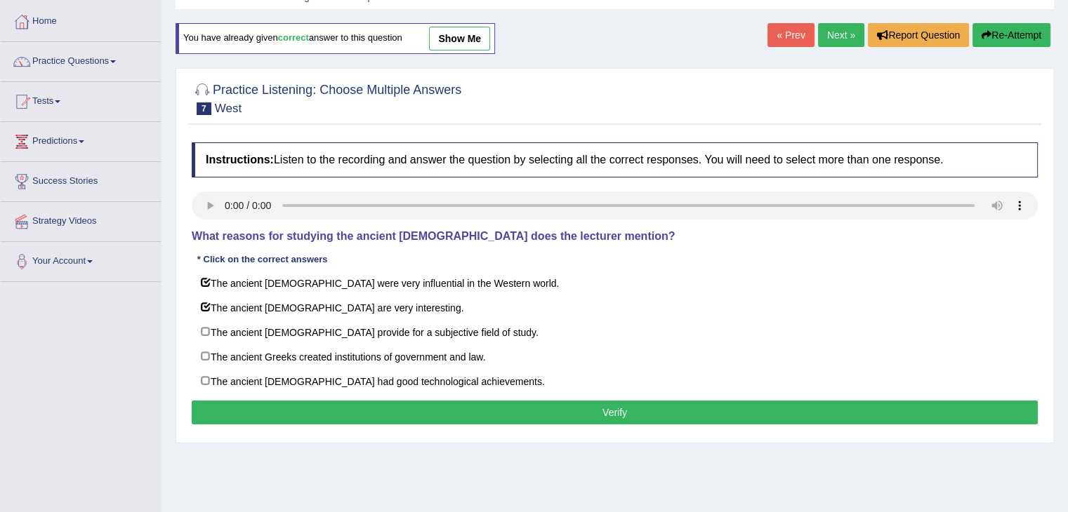
click at [369, 418] on button "Verify" at bounding box center [615, 413] width 846 height 24
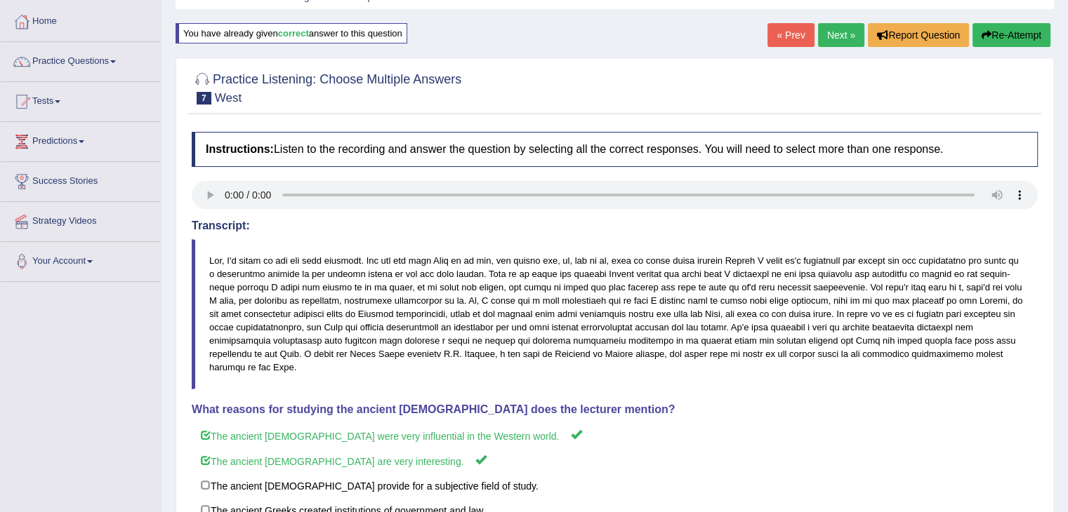
click at [834, 28] on link "Next »" at bounding box center [841, 35] width 46 height 24
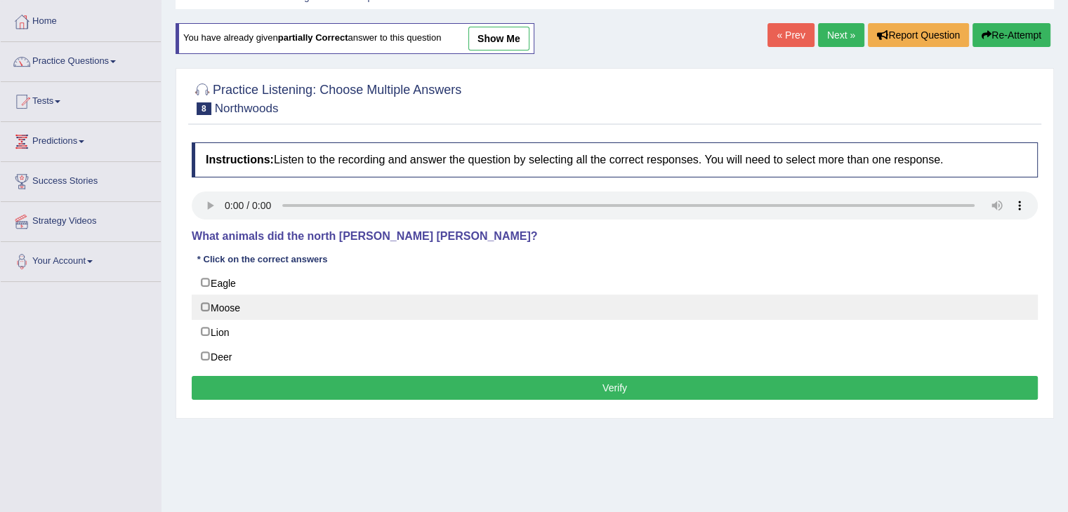
click at [207, 300] on label "Moose" at bounding box center [615, 307] width 846 height 25
checkbox input "true"
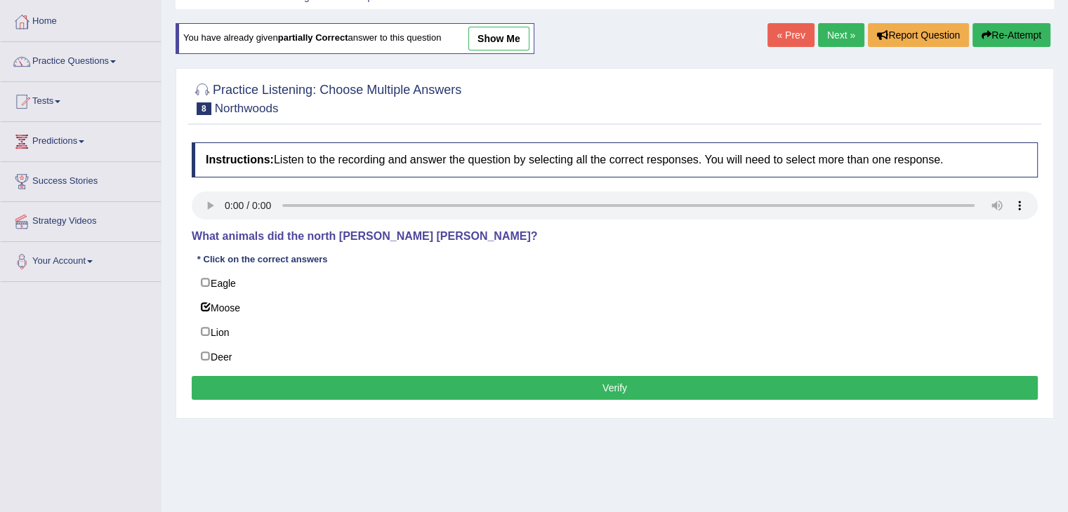
click at [338, 391] on button "Verify" at bounding box center [615, 388] width 846 height 24
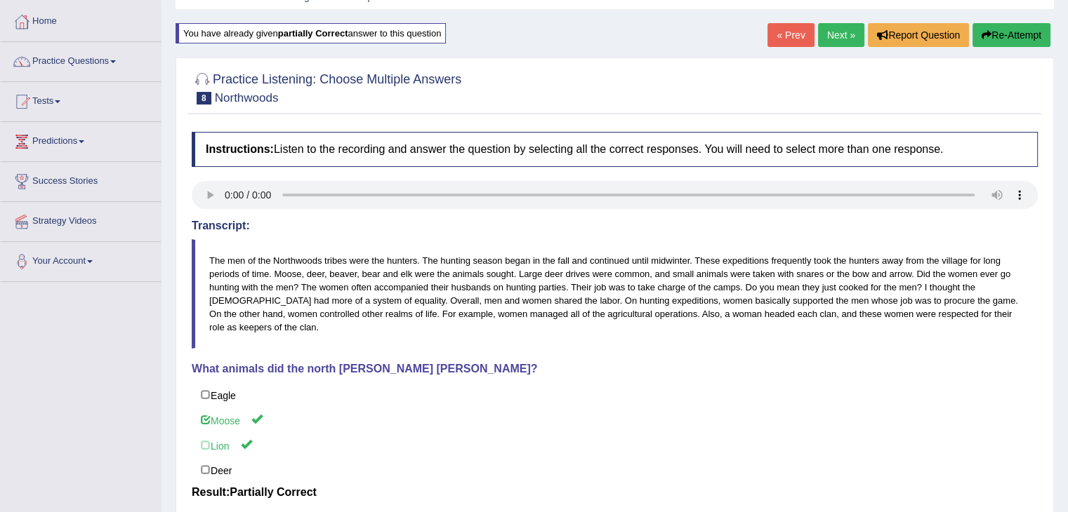
click at [832, 34] on link "Next »" at bounding box center [841, 35] width 46 height 24
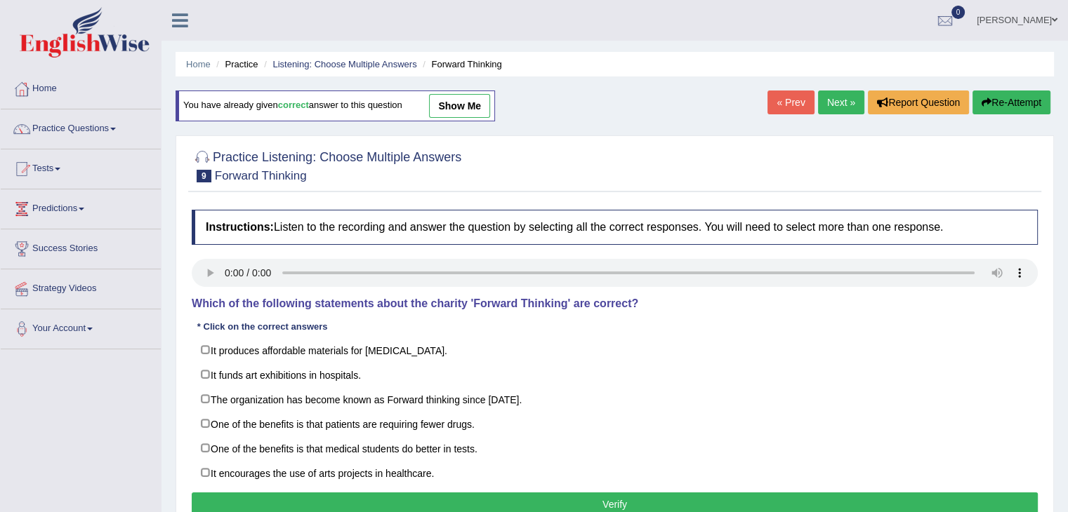
scroll to position [67, 0]
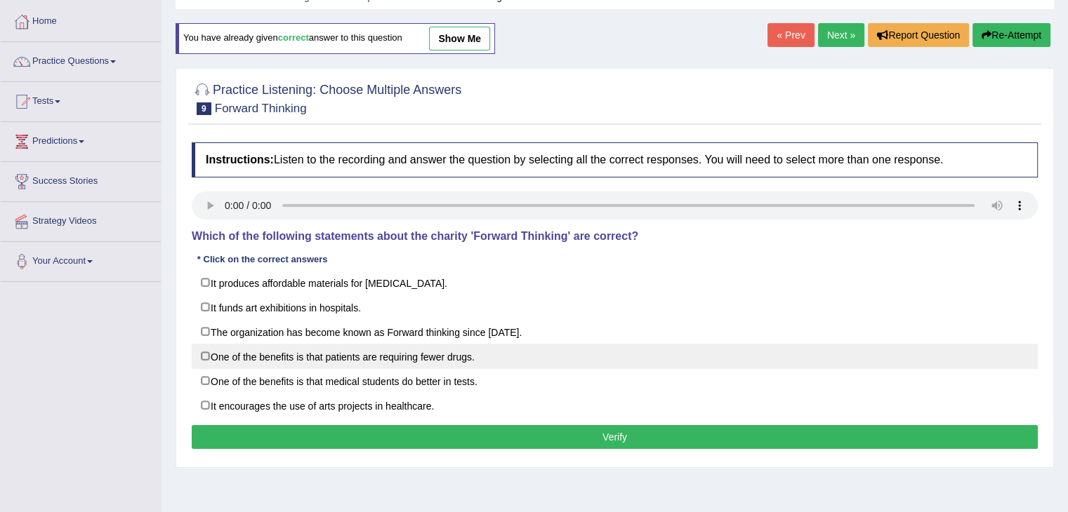
click at [223, 352] on label "One of the benefits is that patients are requiring fewer drugs." at bounding box center [615, 356] width 846 height 25
checkbox input "true"
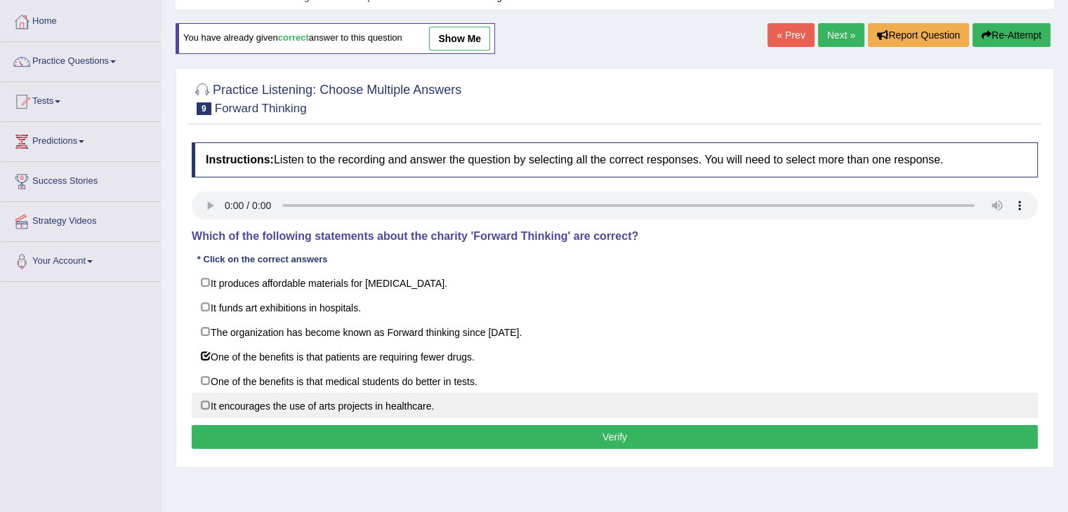
click at [219, 411] on label "It encourages the use of arts projects in healthcare." at bounding box center [615, 405] width 846 height 25
checkbox input "true"
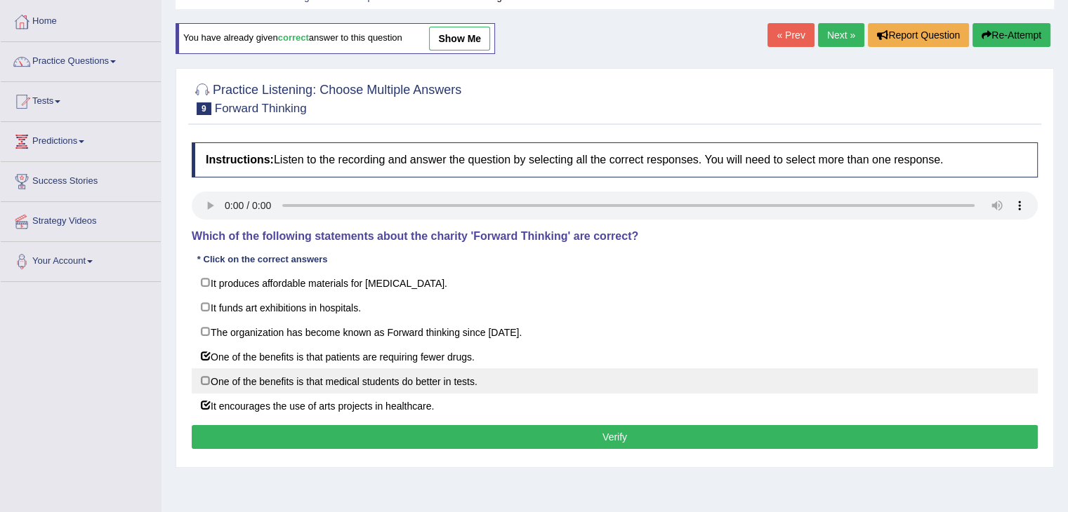
click at [213, 383] on label "One of the benefits is that medical students do better in tests." at bounding box center [615, 380] width 846 height 25
checkbox input "true"
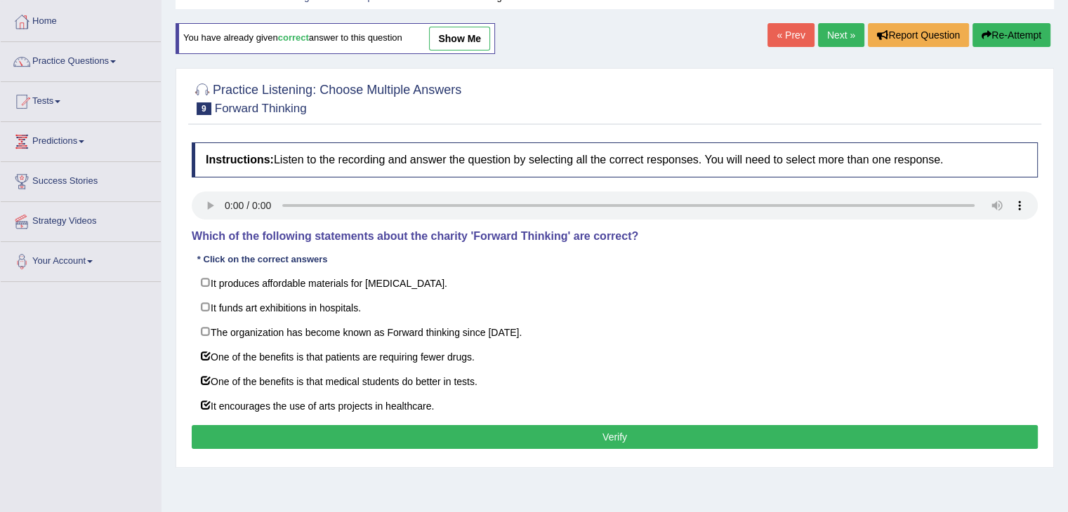
click at [418, 432] on button "Verify" at bounding box center [615, 437] width 846 height 24
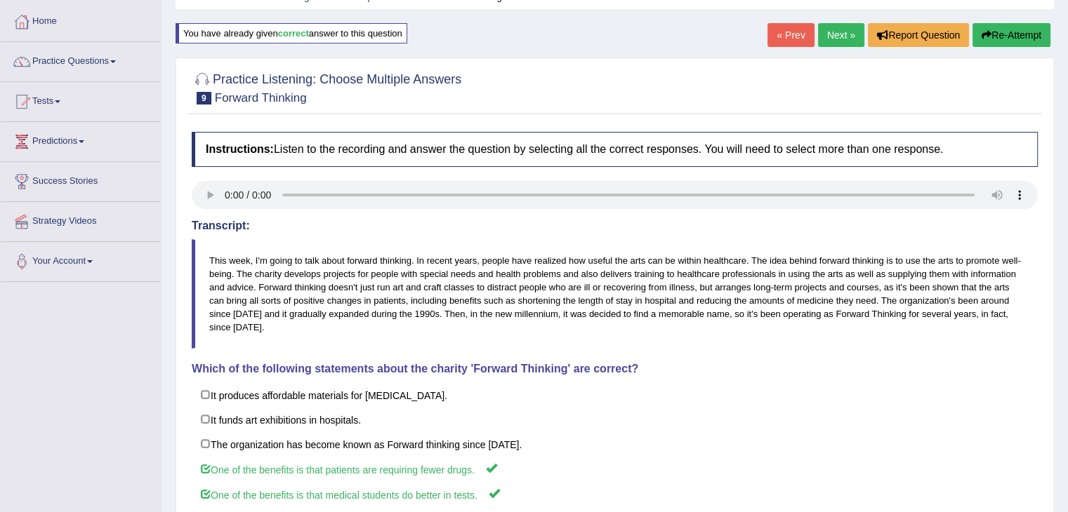
click at [832, 29] on link "Next »" at bounding box center [841, 35] width 46 height 24
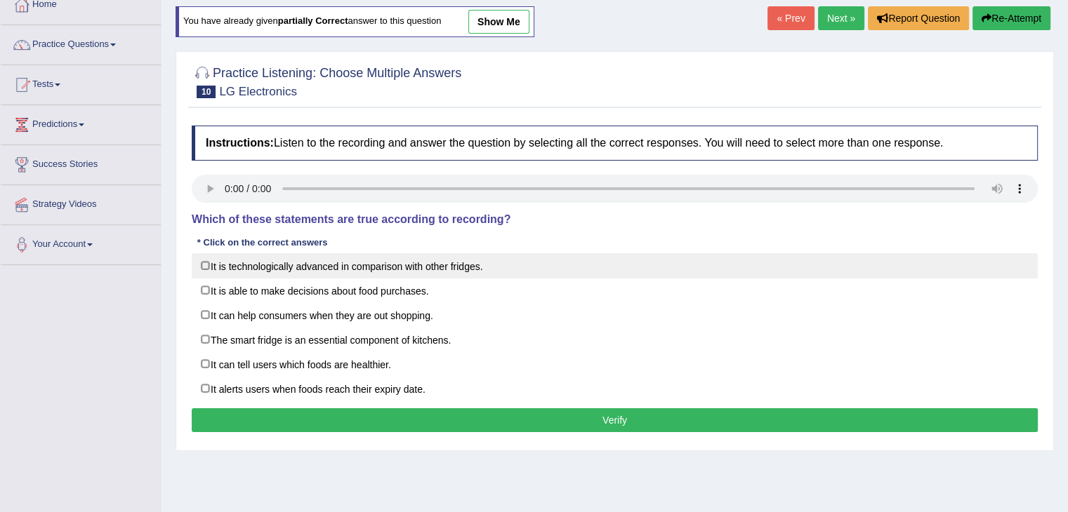
click at [211, 269] on label "It is technologically advanced in comparison with other fridges." at bounding box center [615, 265] width 846 height 25
checkbox input "true"
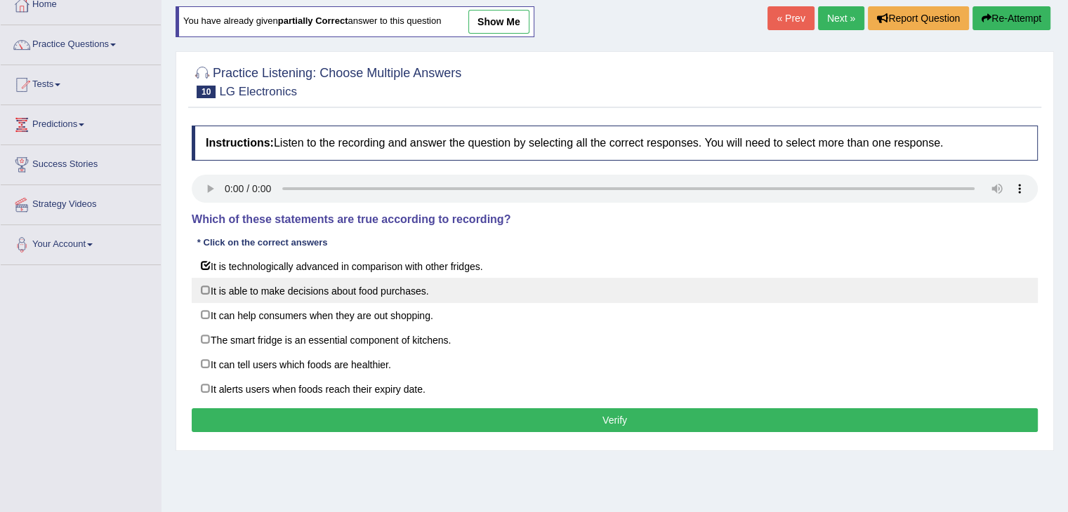
click at [212, 291] on label "It is able to make decisions about food purchases." at bounding box center [615, 290] width 846 height 25
checkbox input "true"
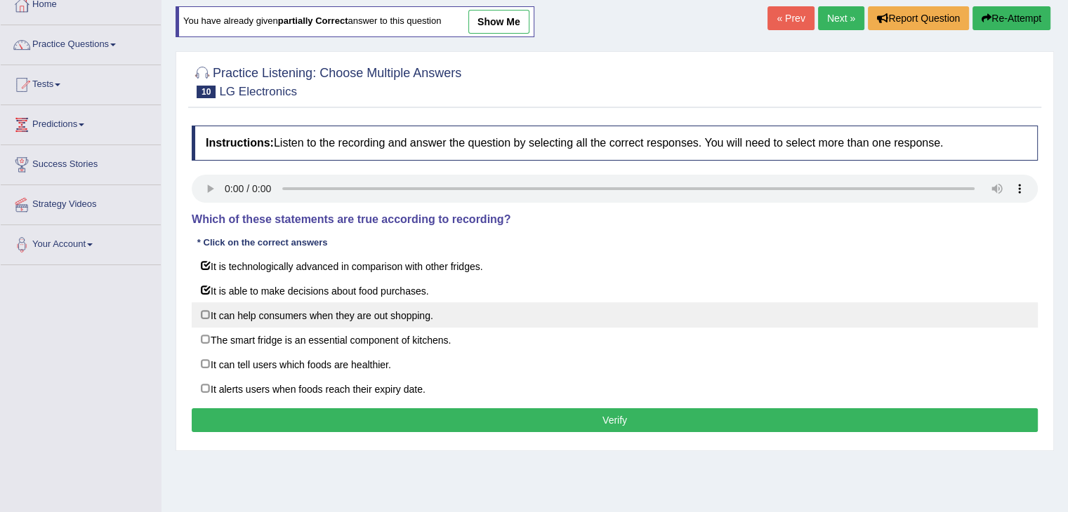
click at [211, 308] on label "It can help consumers when they are out shopping." at bounding box center [615, 315] width 846 height 25
checkbox input "true"
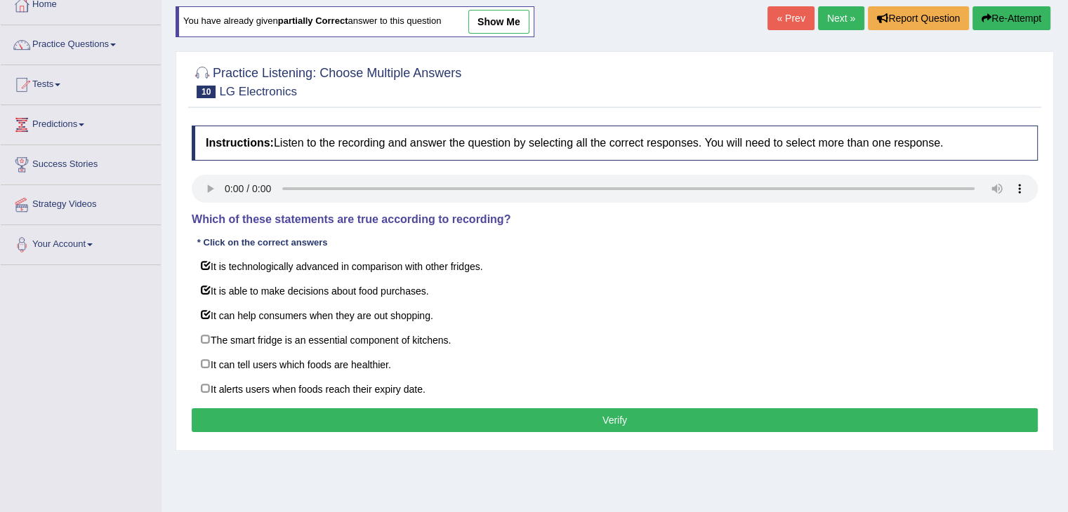
click at [362, 420] on button "Verify" at bounding box center [615, 420] width 846 height 24
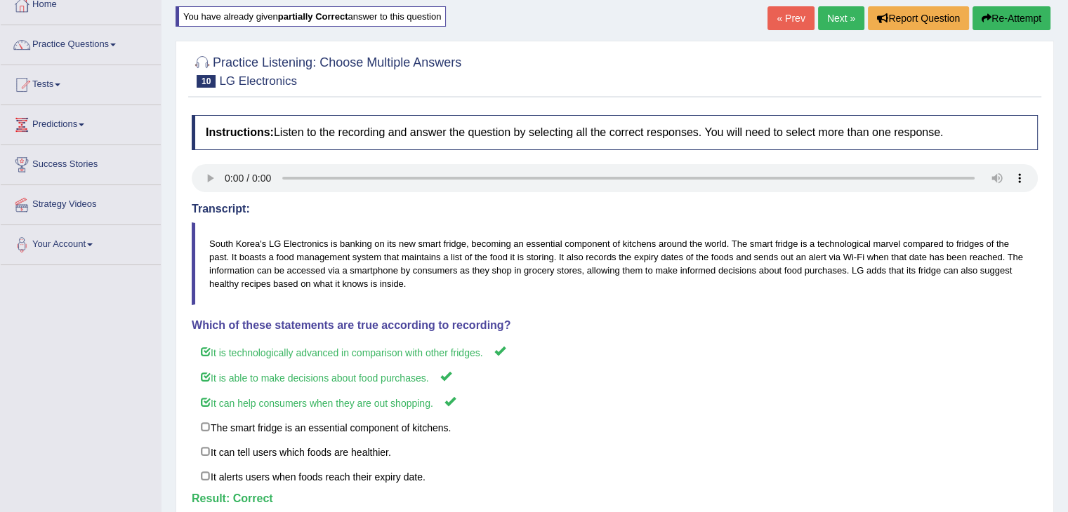
scroll to position [15, 0]
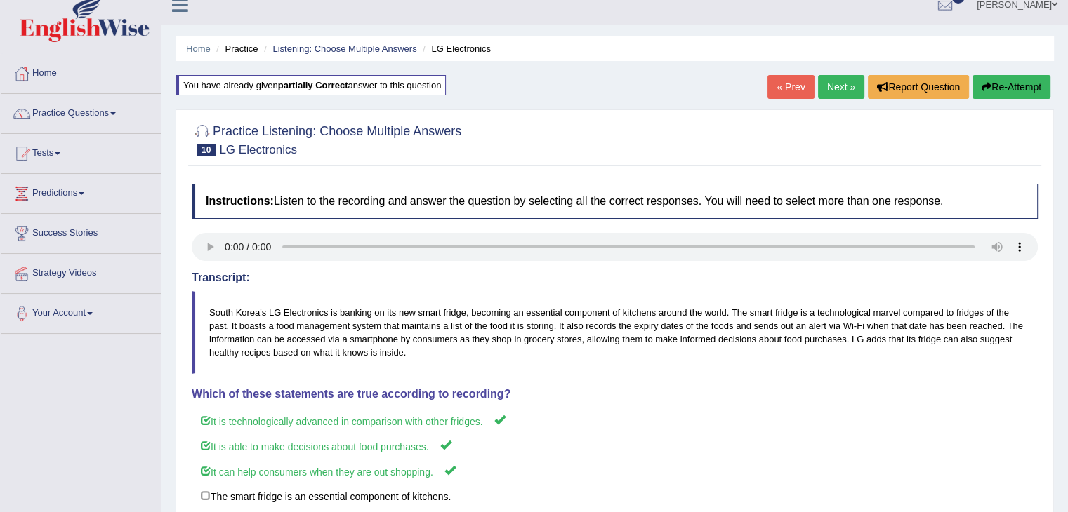
click at [842, 81] on link "Next »" at bounding box center [841, 87] width 46 height 24
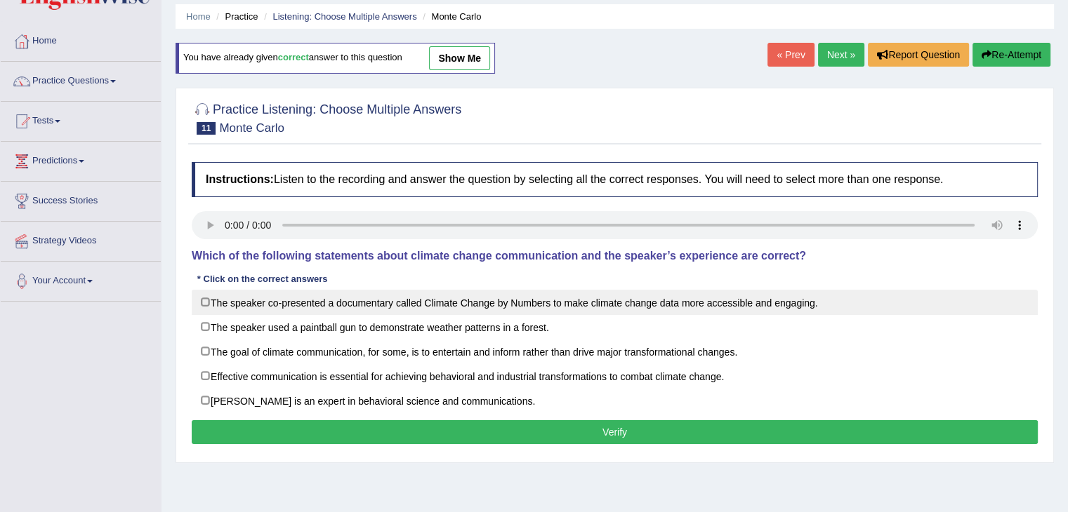
click at [229, 296] on label "The speaker co-presented a documentary called Climate Change by Numbers to make…" at bounding box center [615, 302] width 846 height 25
checkbox input "true"
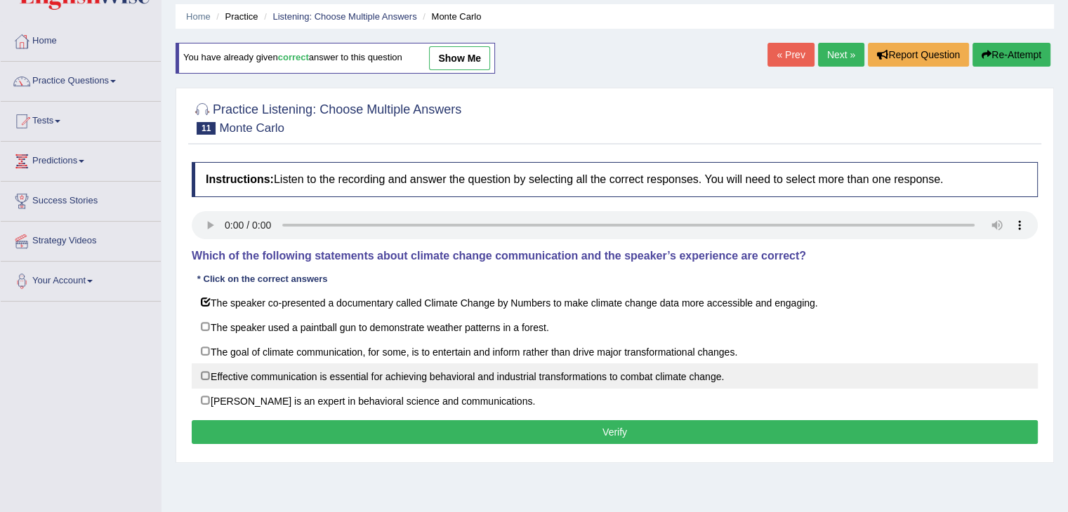
click at [233, 374] on label "Effective communication is essential for achieving behavioral and industrial tr…" at bounding box center [615, 376] width 846 height 25
checkbox input "true"
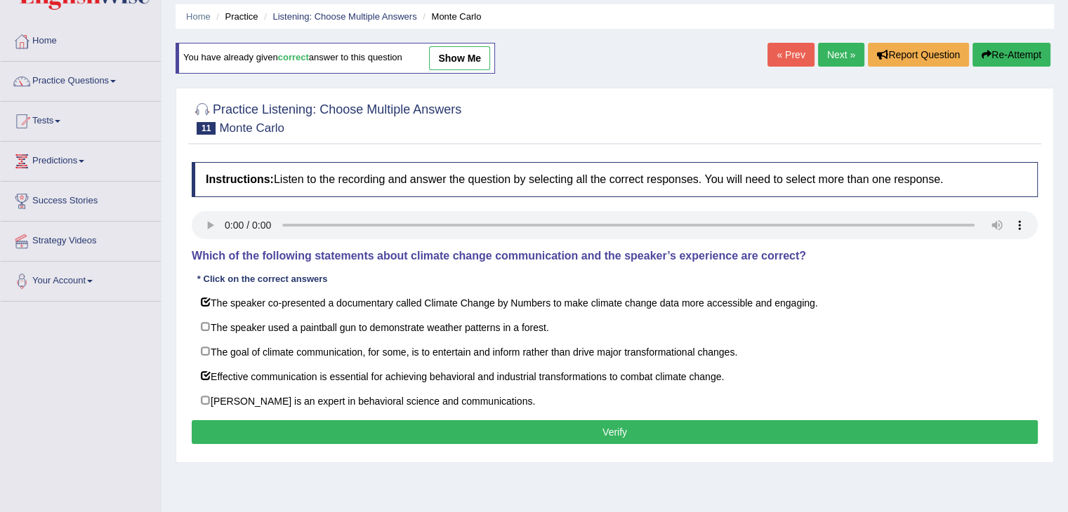
click at [361, 428] on button "Verify" at bounding box center [615, 432] width 846 height 24
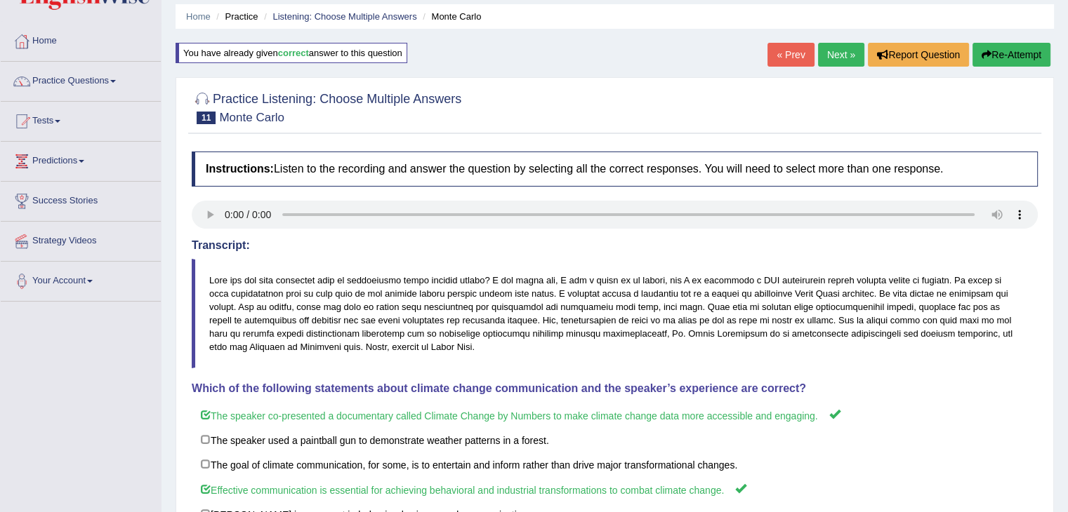
click at [828, 62] on link "Next »" at bounding box center [841, 55] width 46 height 24
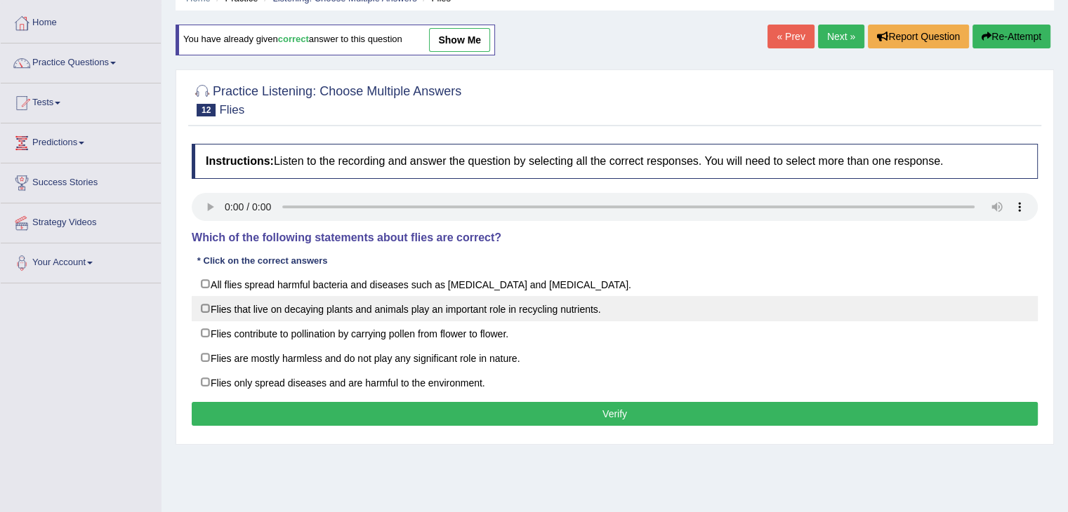
click at [215, 310] on label "Flies that live on decaying plants and animals play an important role in recycl…" at bounding box center [615, 308] width 846 height 25
checkbox input "true"
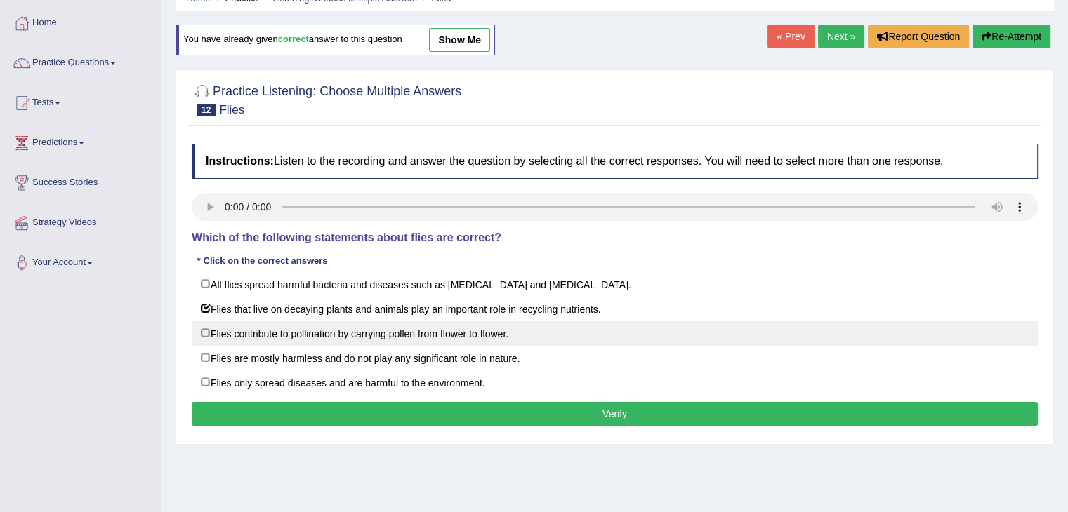
click at [218, 330] on label "Flies contribute to pollination by carrying pollen from flower to flower." at bounding box center [615, 333] width 846 height 25
checkbox input "true"
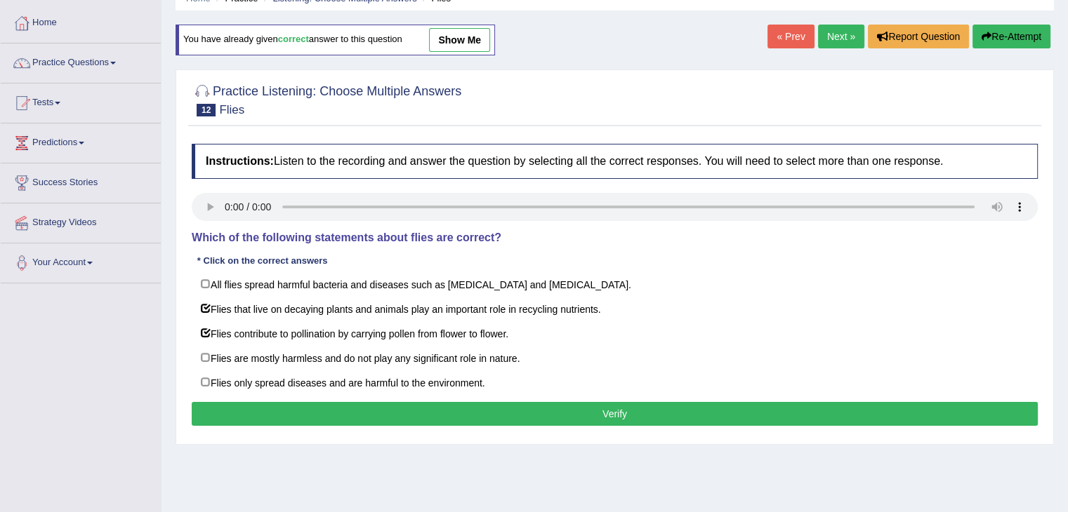
click at [295, 407] on button "Verify" at bounding box center [615, 414] width 846 height 24
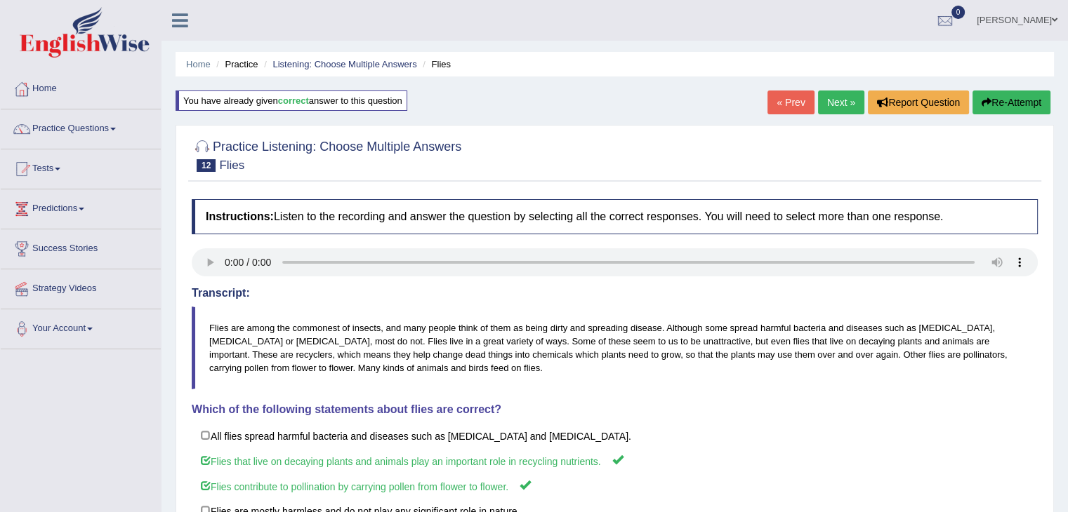
click at [836, 105] on link "Next »" at bounding box center [841, 103] width 46 height 24
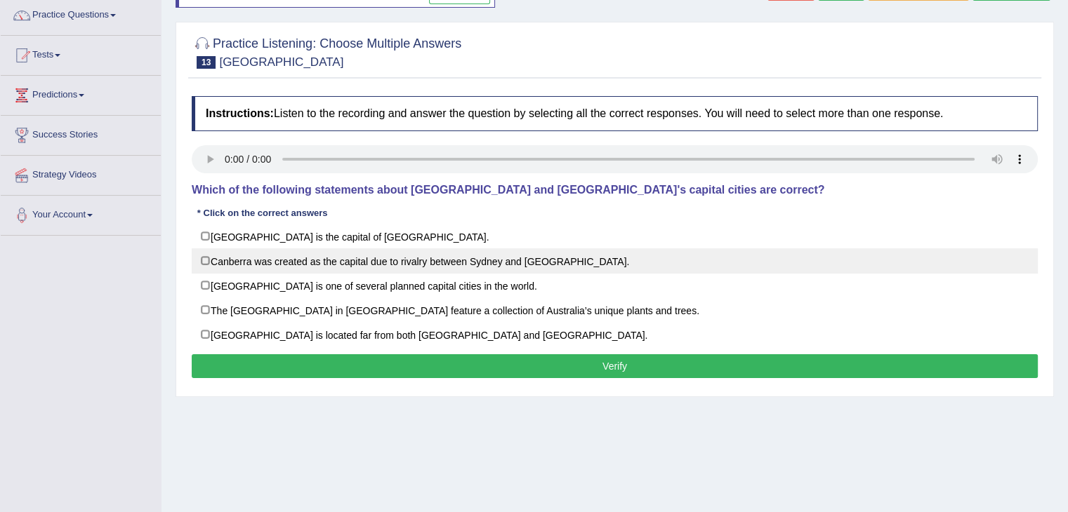
click at [213, 265] on label "Canberra was created as the capital due to rivalry between Sydney and Melbourne." at bounding box center [615, 260] width 846 height 25
checkbox input "true"
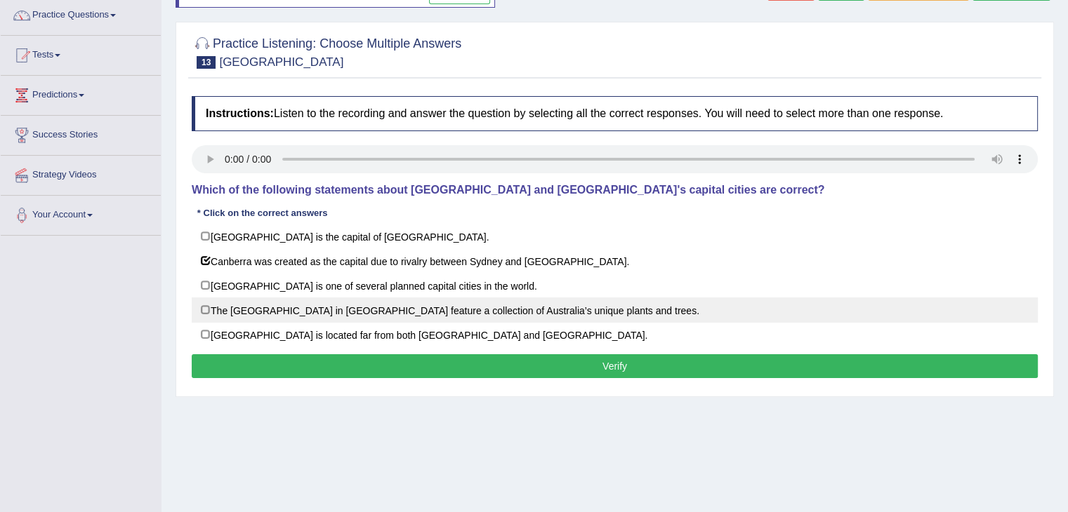
click at [211, 314] on label "The National Botanic Gardens in Canberra feature a collection of Australia’s un…" at bounding box center [615, 310] width 846 height 25
checkbox input "true"
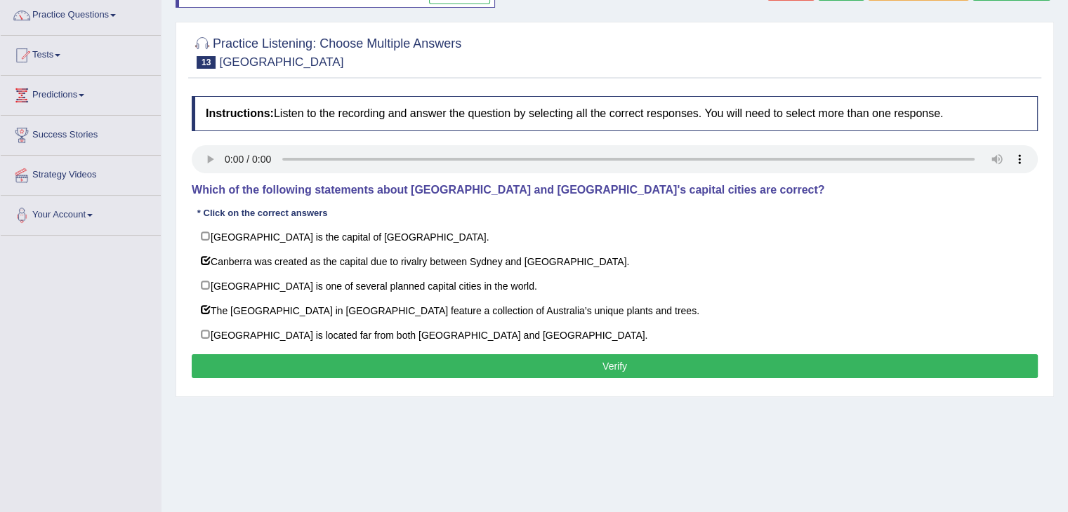
click at [277, 361] on button "Verify" at bounding box center [615, 366] width 846 height 24
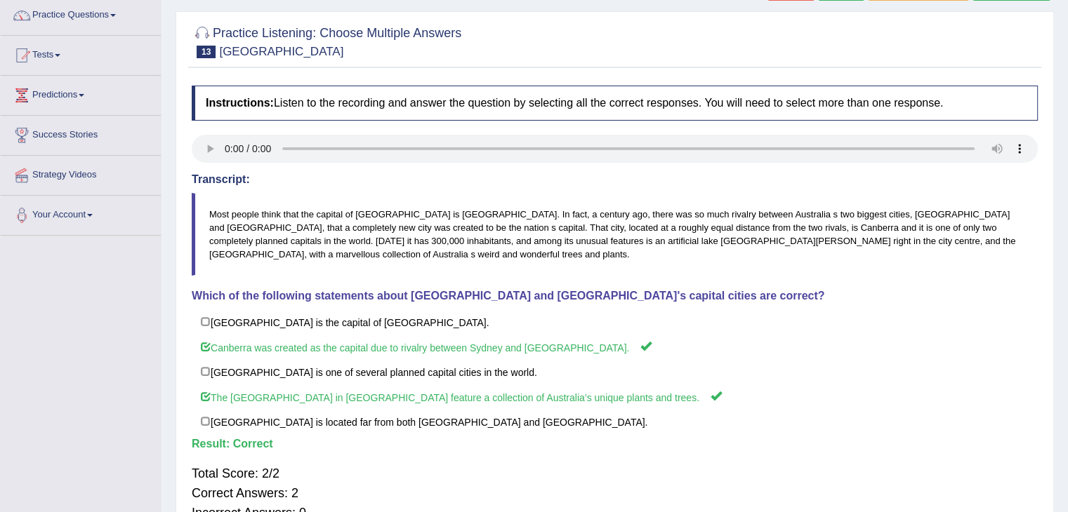
scroll to position [25, 0]
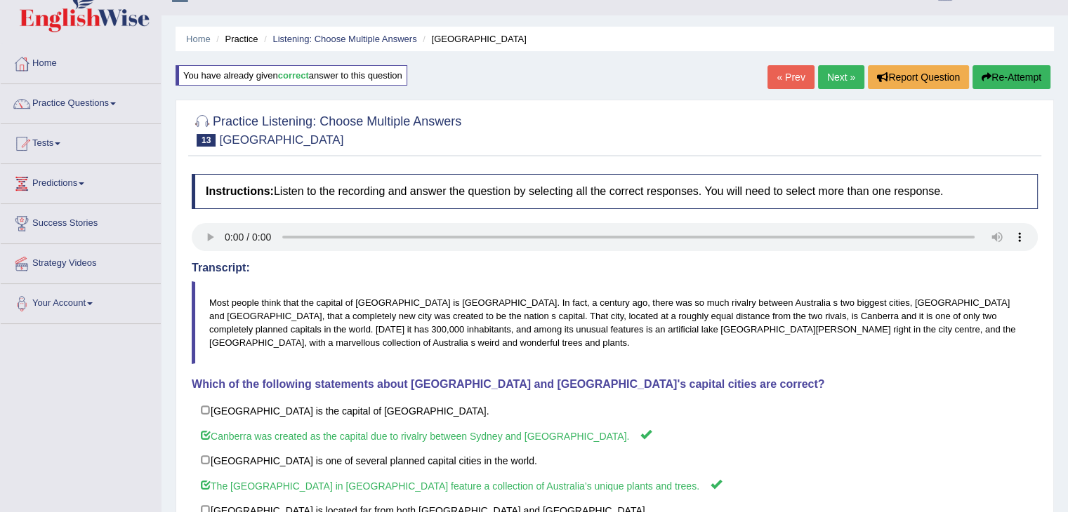
click at [832, 79] on link "Next »" at bounding box center [841, 77] width 46 height 24
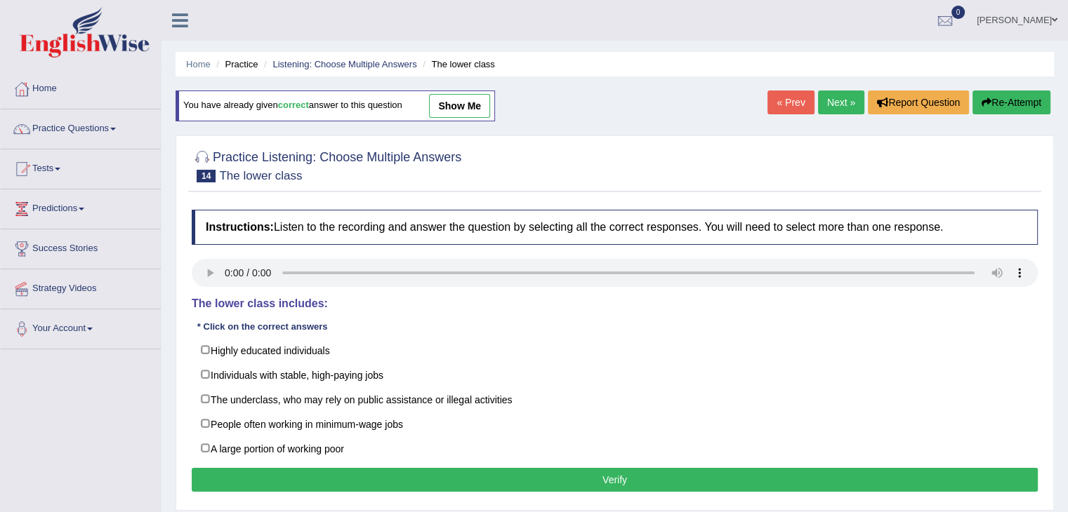
click at [1068, 225] on html "Toggle navigation Home Practice Questions Speaking Practice Read Aloud Repeat S…" at bounding box center [534, 256] width 1068 height 512
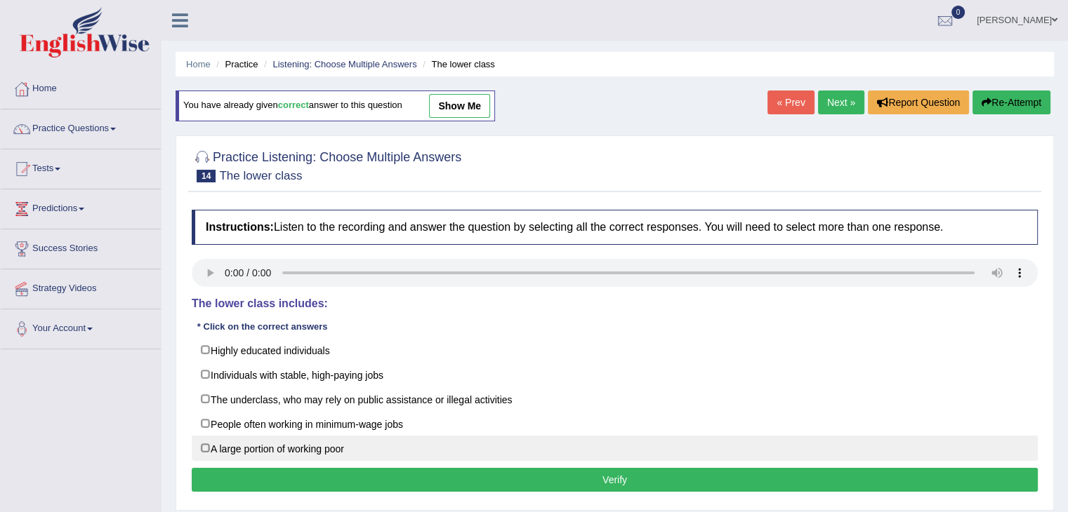
click at [223, 437] on label "A large portion of working poor" at bounding box center [615, 448] width 846 height 25
checkbox input "true"
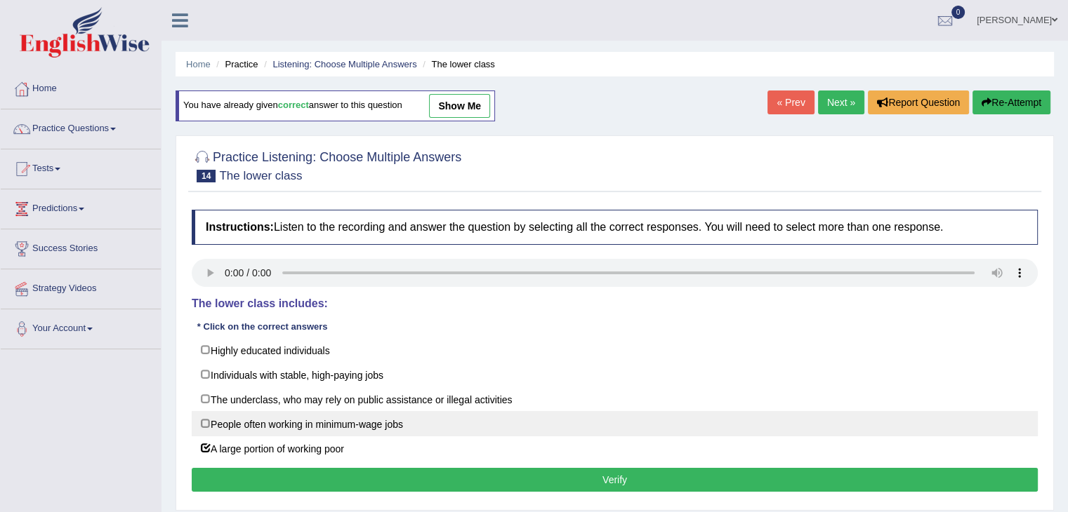
click at [216, 425] on label "People often working in minimum-wage jobs" at bounding box center [615, 423] width 846 height 25
checkbox input "true"
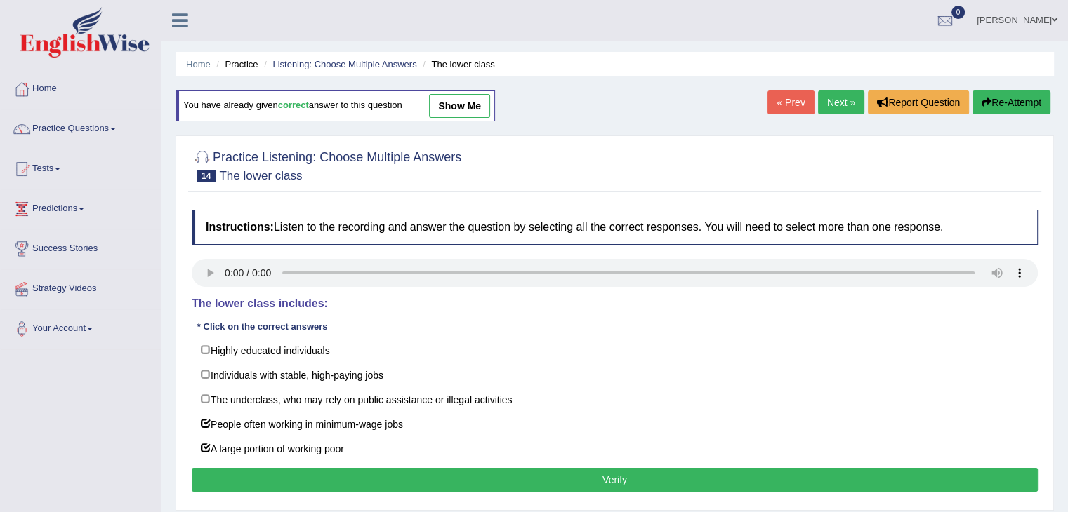
click at [306, 481] on button "Verify" at bounding box center [615, 480] width 846 height 24
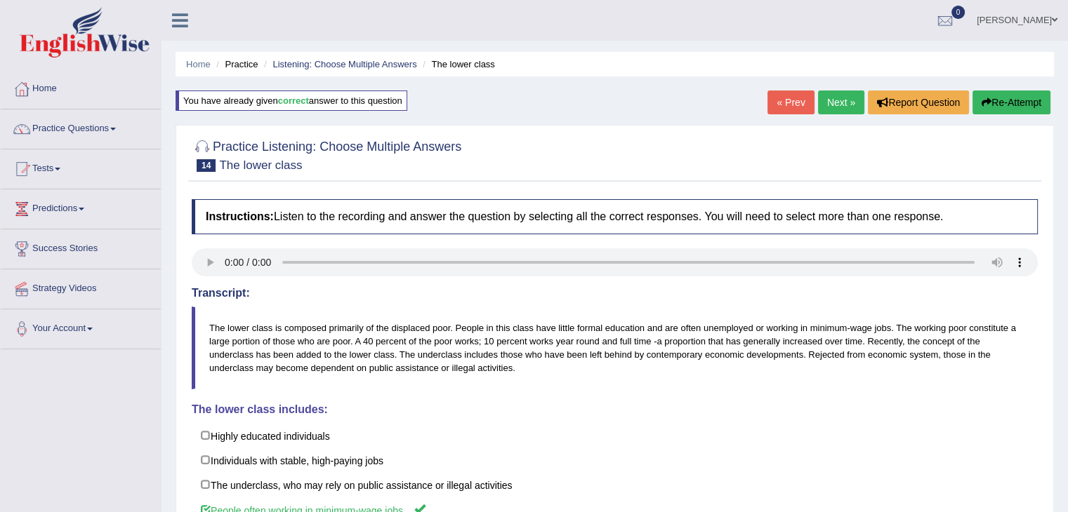
click at [833, 101] on link "Next »" at bounding box center [841, 103] width 46 height 24
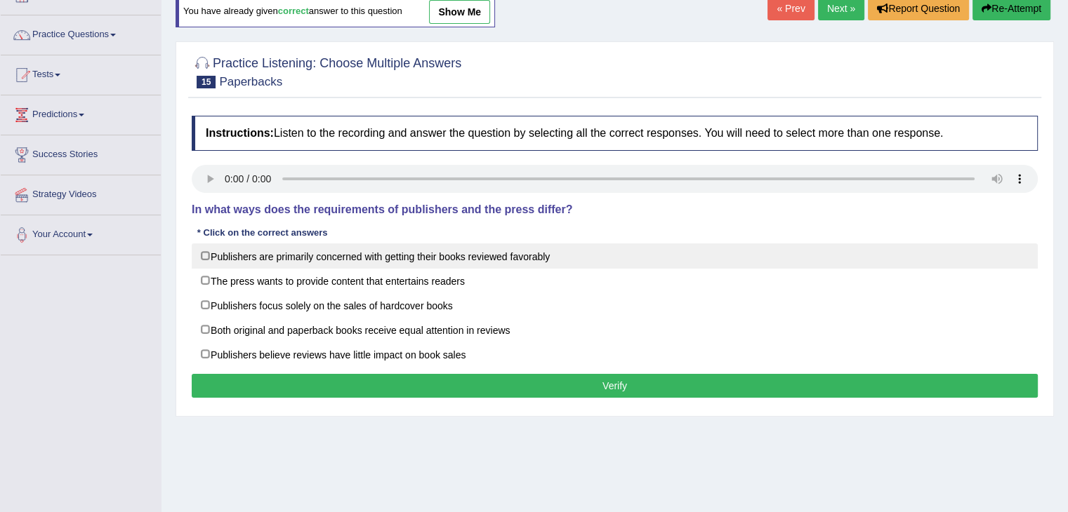
click at [220, 253] on label "Publishers are primarily concerned with getting their books reviewed favorably" at bounding box center [615, 256] width 846 height 25
checkbox input "true"
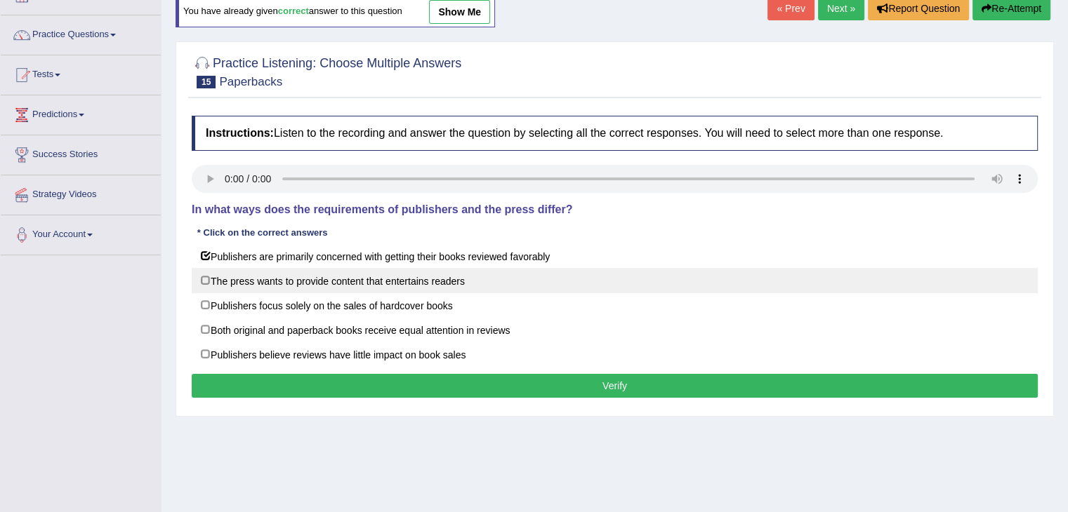
click at [225, 274] on label "The press wants to provide content that entertains readers" at bounding box center [615, 280] width 846 height 25
checkbox input "true"
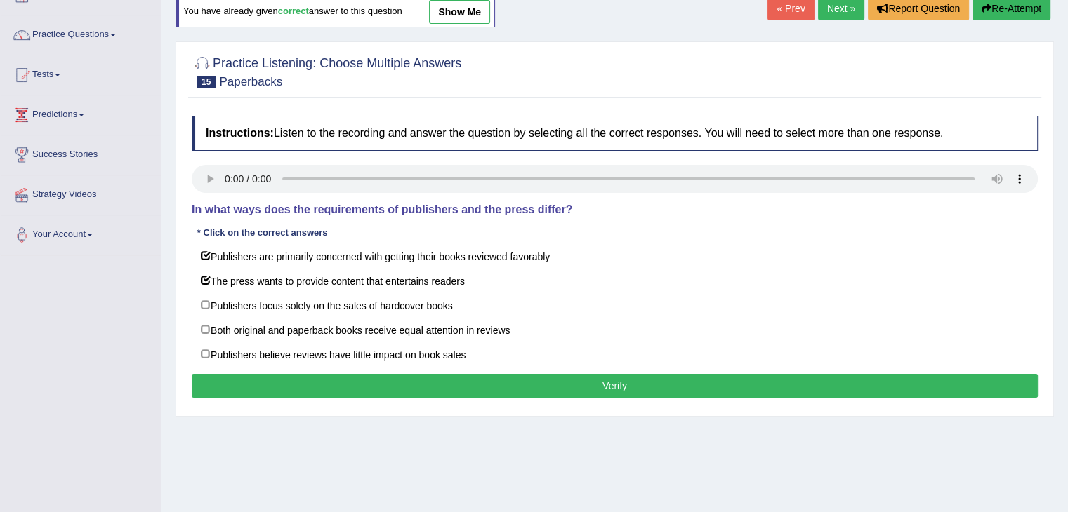
click at [360, 389] on button "Verify" at bounding box center [615, 386] width 846 height 24
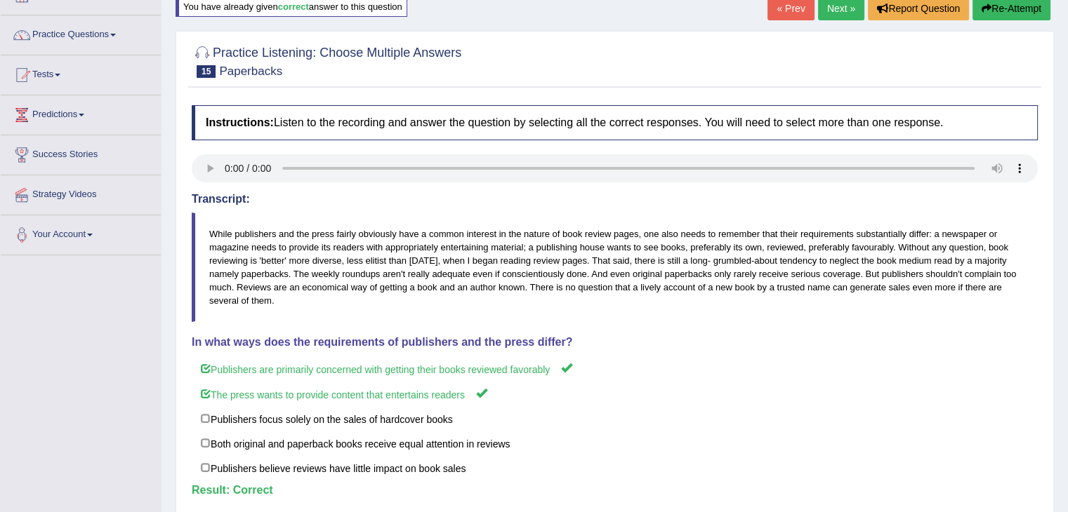
click at [835, 9] on link "Next »" at bounding box center [841, 8] width 46 height 24
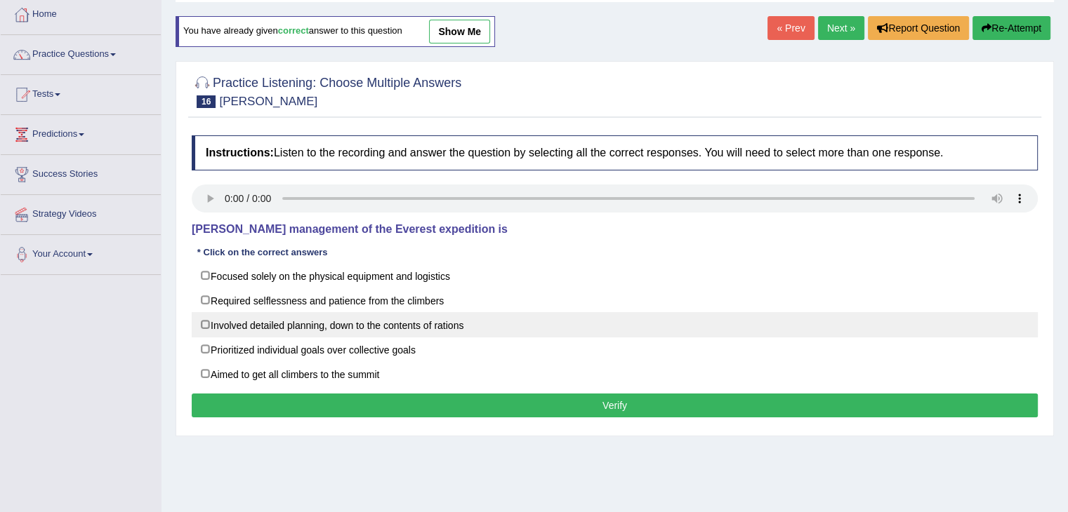
click at [233, 324] on label "Involved detailed planning, down to the contents of rations" at bounding box center [615, 324] width 846 height 25
checkbox input "true"
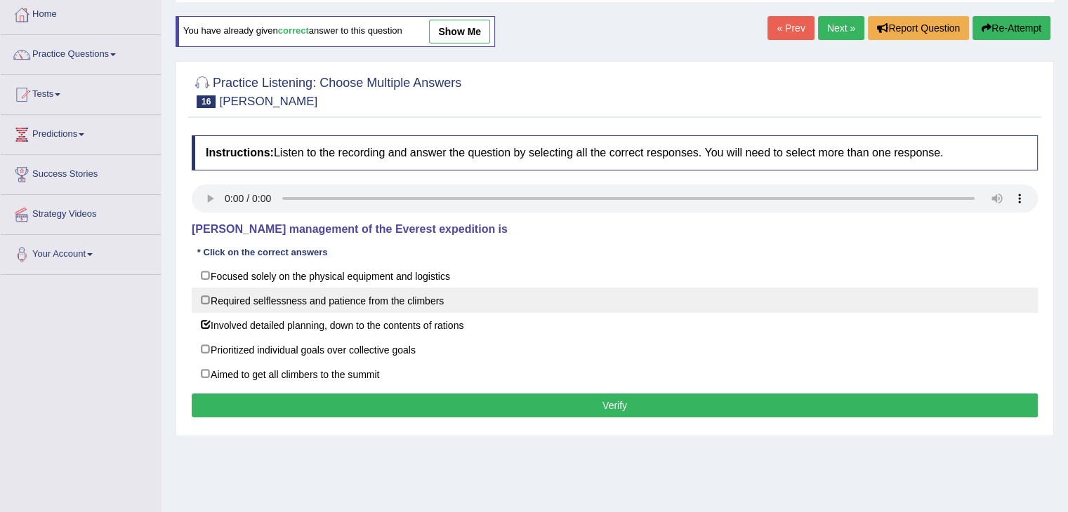
click at [226, 304] on label "Required selflessness and patience from the climbers" at bounding box center [615, 300] width 846 height 25
checkbox input "true"
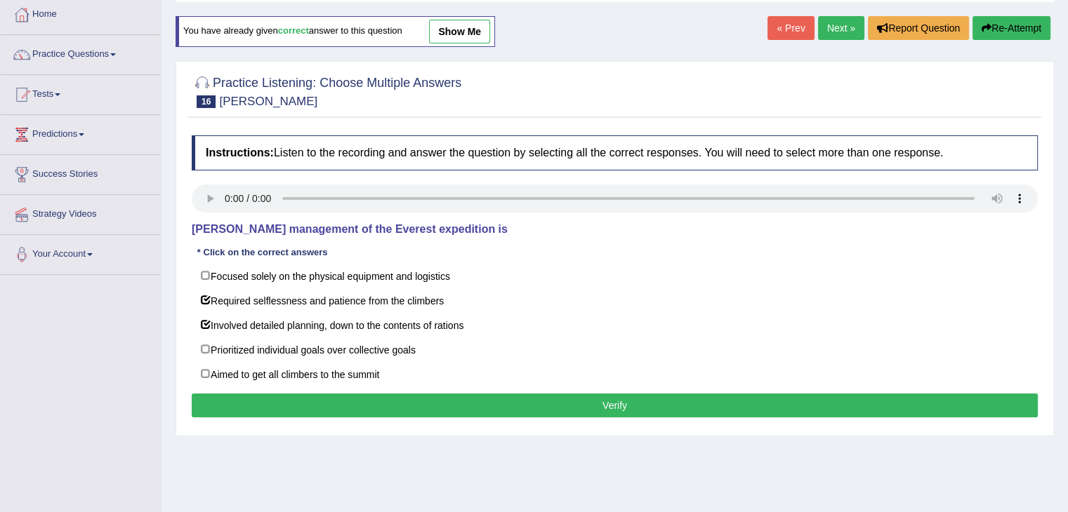
click at [408, 408] on button "Verify" at bounding box center [615, 406] width 846 height 24
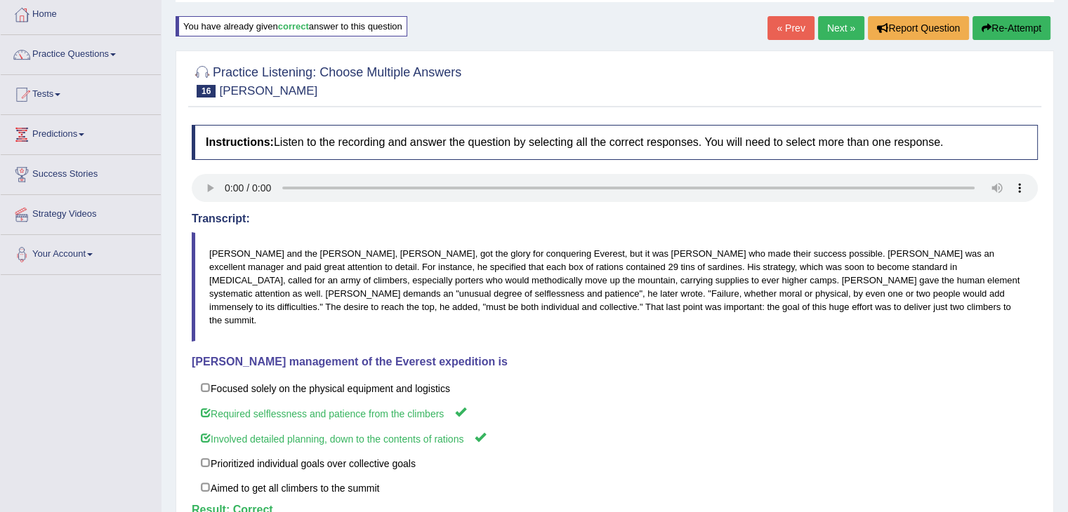
click at [828, 31] on link "Next »" at bounding box center [841, 28] width 46 height 24
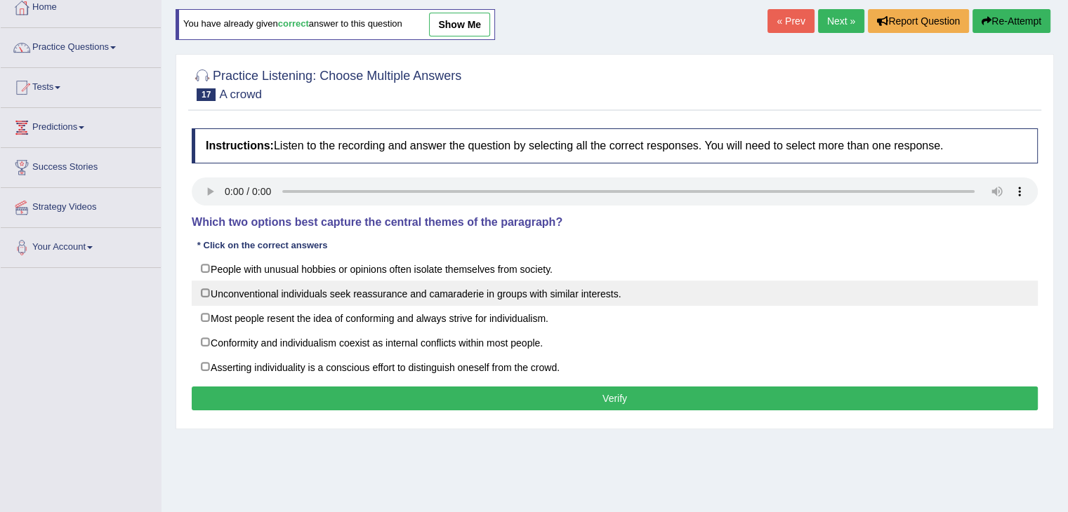
click at [234, 286] on label "Unconventional individuals seek reassurance and camaraderie in groups with simi…" at bounding box center [615, 293] width 846 height 25
checkbox input "true"
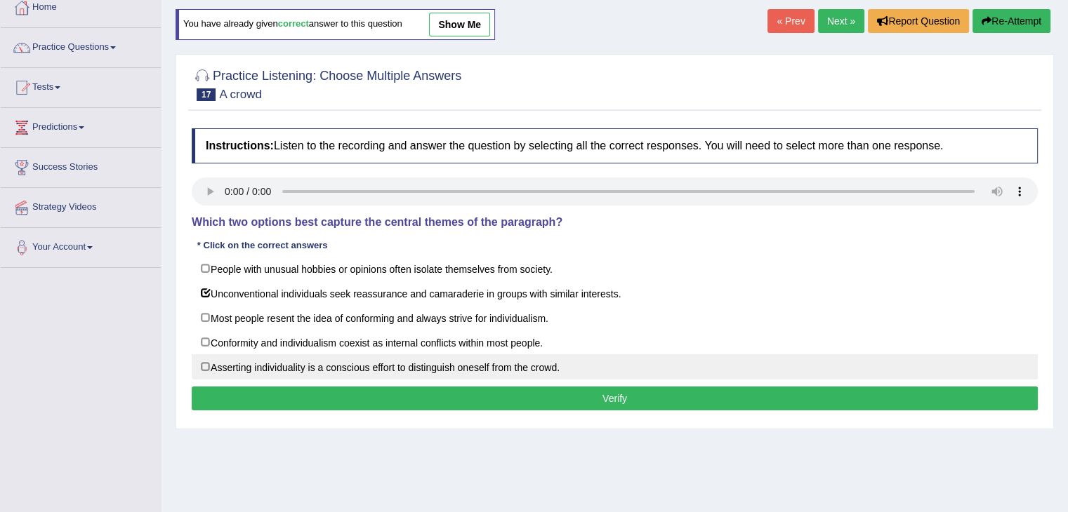
click at [241, 368] on label "Asserting individuality is a conscious effort to distinguish oneself from the c…" at bounding box center [615, 366] width 846 height 25
checkbox input "true"
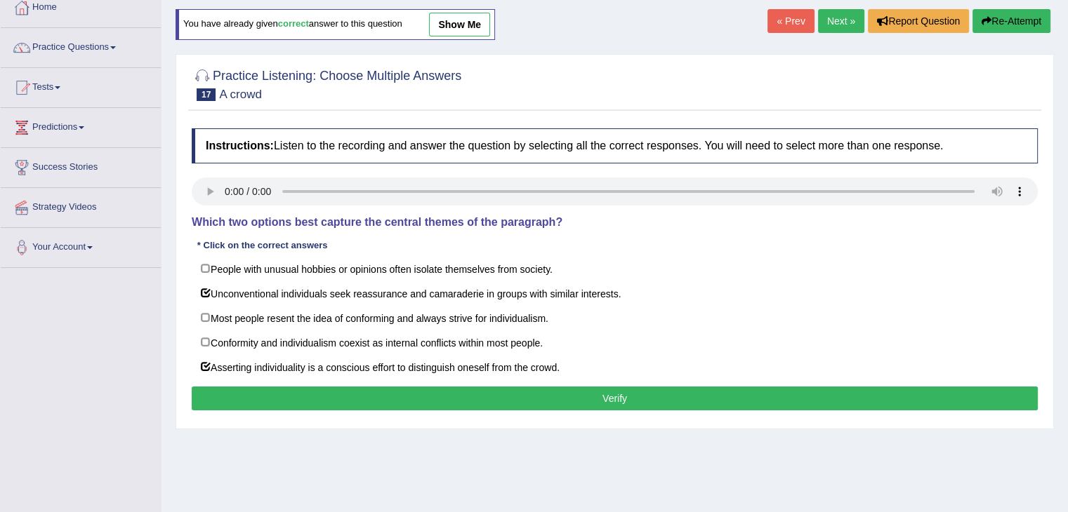
click at [291, 396] on button "Verify" at bounding box center [615, 399] width 846 height 24
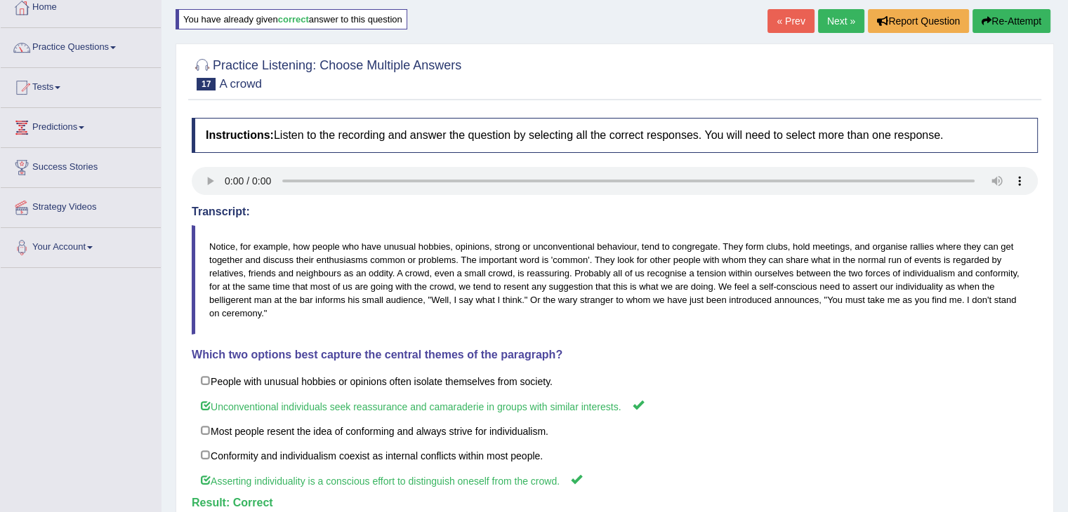
click at [830, 20] on link "Next »" at bounding box center [841, 21] width 46 height 24
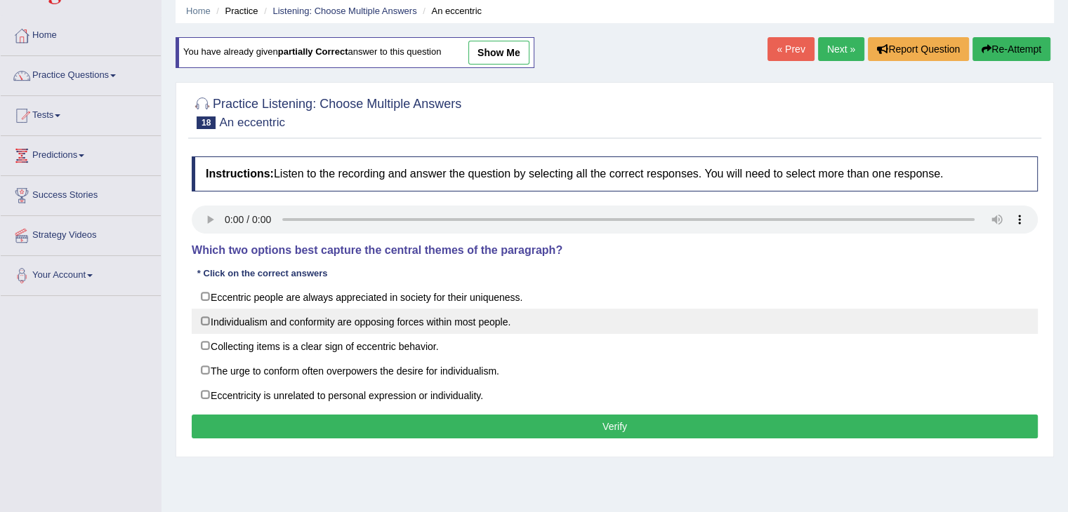
click at [242, 319] on label "Individualism and conformity are opposing forces within most people." at bounding box center [615, 321] width 846 height 25
checkbox input "true"
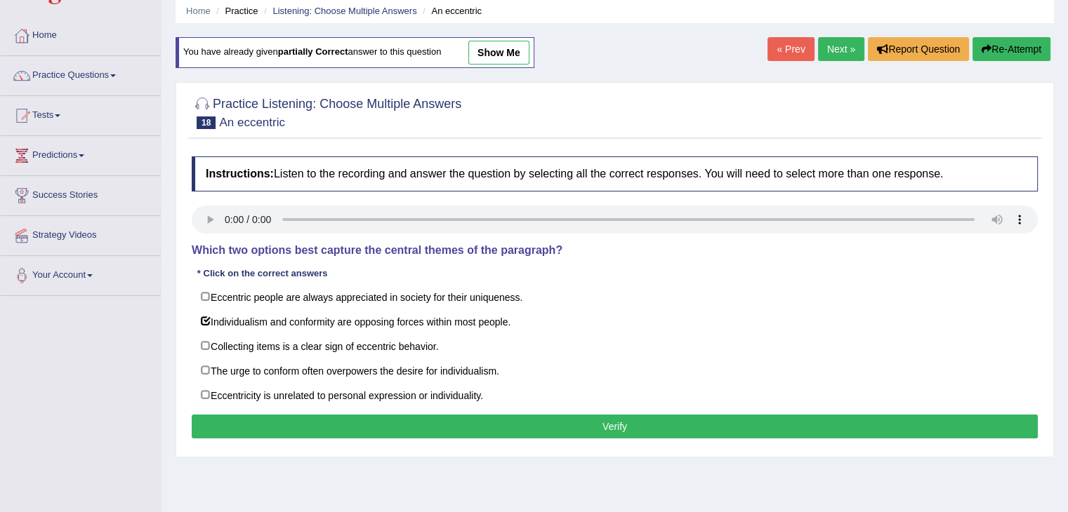
click at [339, 419] on button "Verify" at bounding box center [615, 427] width 846 height 24
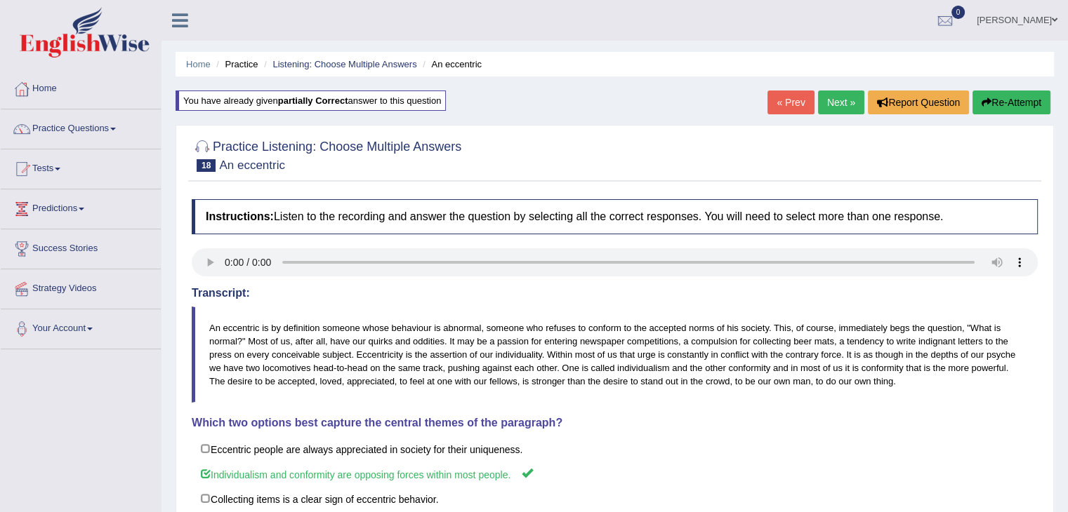
click at [836, 102] on link "Next »" at bounding box center [841, 103] width 46 height 24
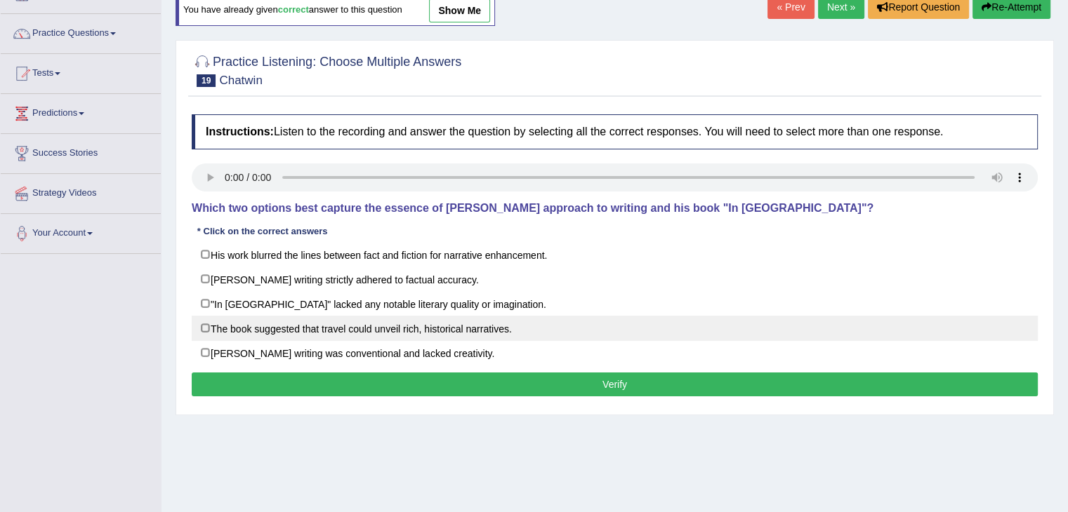
click at [216, 324] on label "The book suggested that travel could unveil rich, historical narratives." at bounding box center [615, 328] width 846 height 25
checkbox input "true"
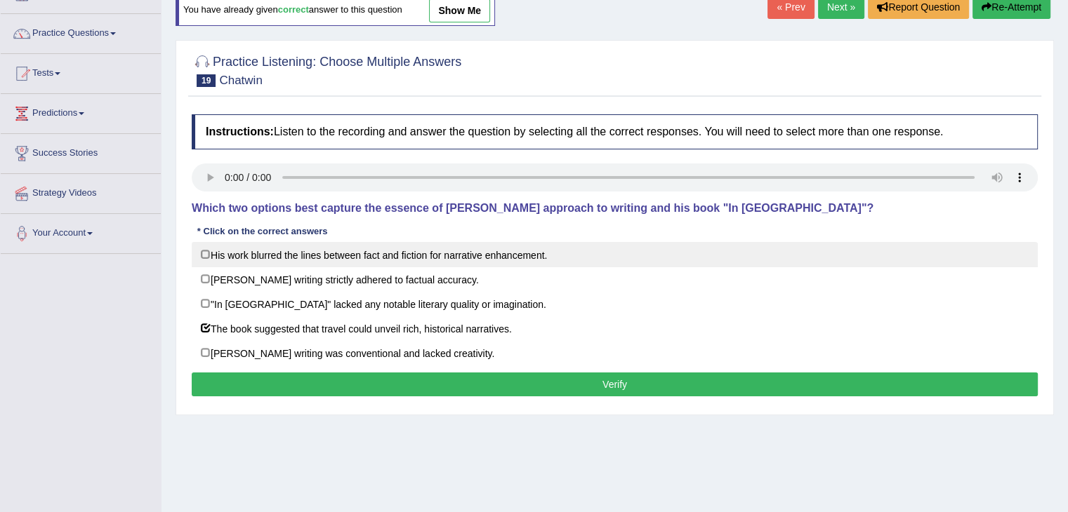
click at [259, 253] on label "His work blurred the lines between fact and fiction for narrative enhancement." at bounding box center [615, 254] width 846 height 25
checkbox input "true"
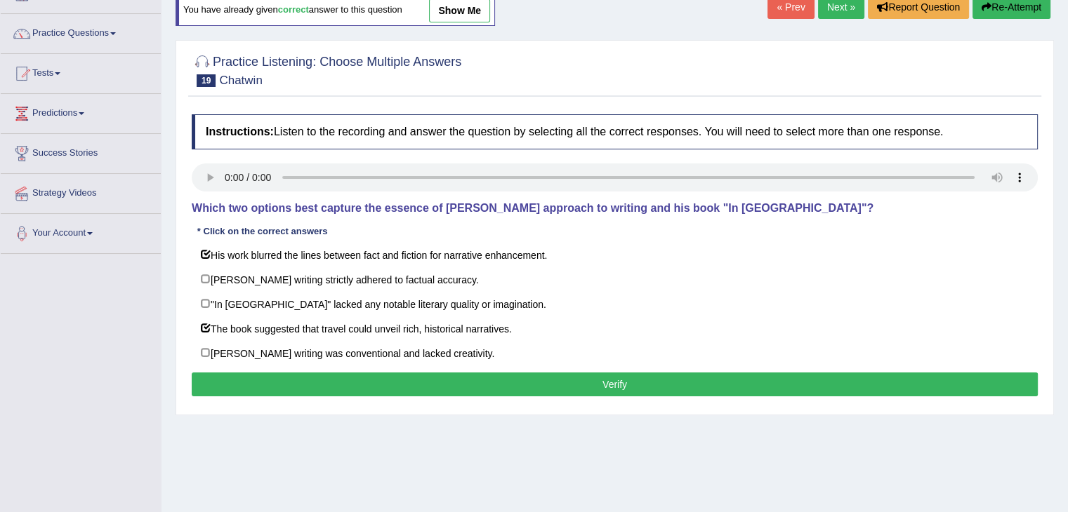
click at [364, 383] on button "Verify" at bounding box center [615, 385] width 846 height 24
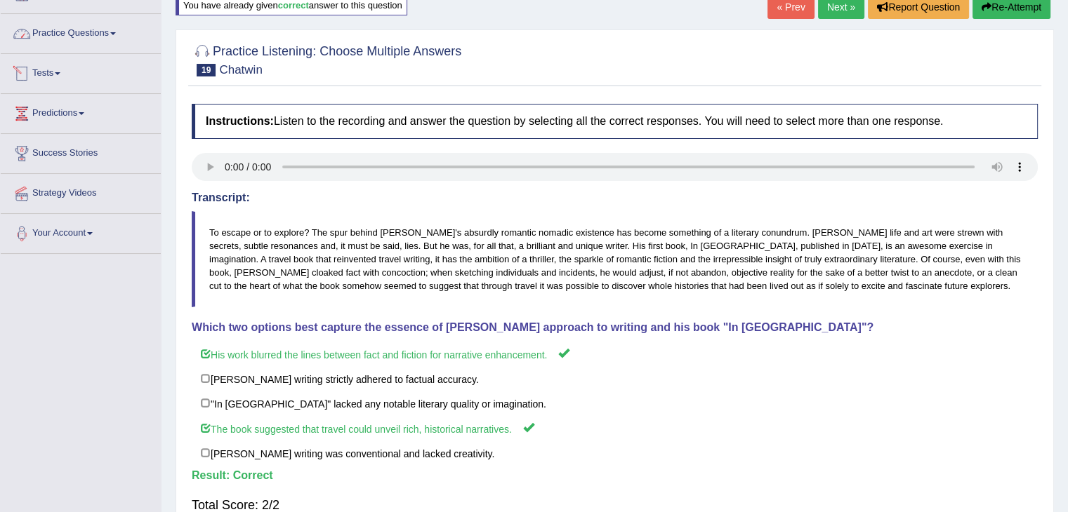
click at [74, 37] on link "Practice Questions" at bounding box center [81, 31] width 160 height 35
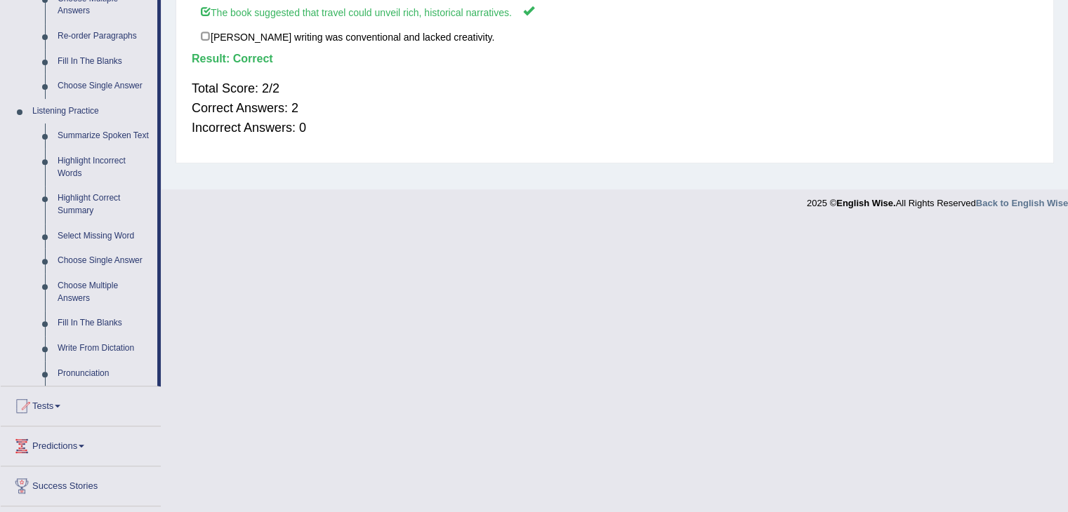
scroll to position [525, 0]
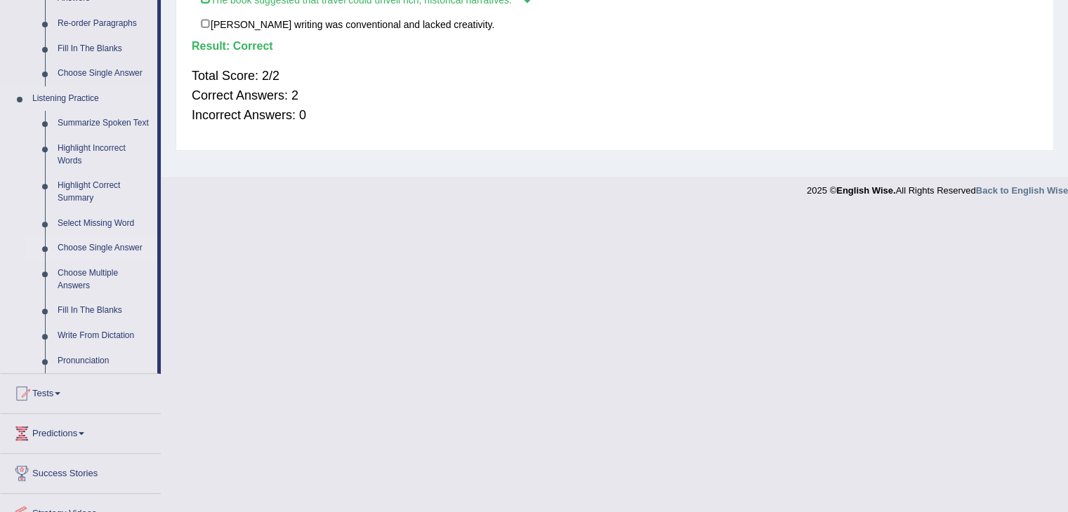
click at [100, 248] on link "Choose Single Answer" at bounding box center [104, 248] width 106 height 25
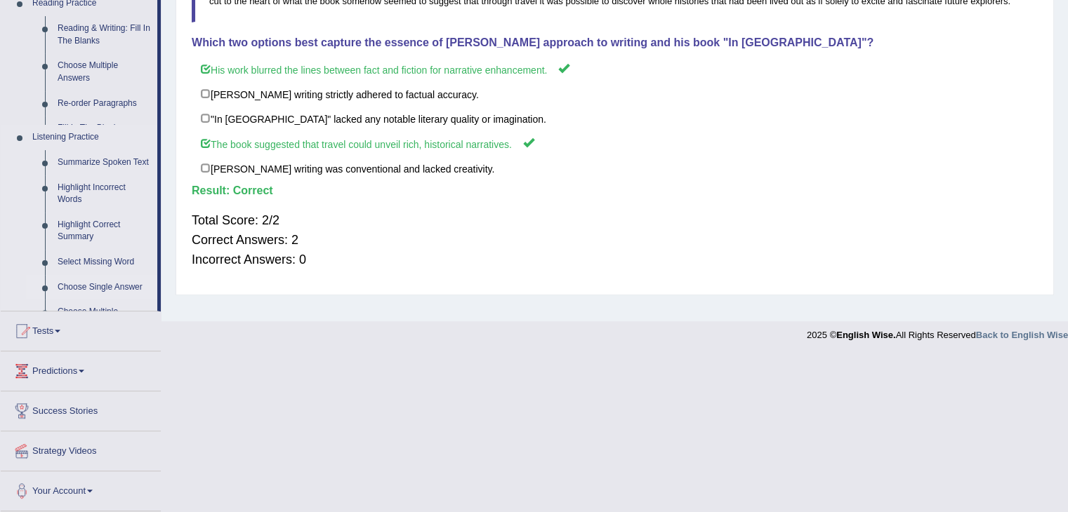
scroll to position [225, 0]
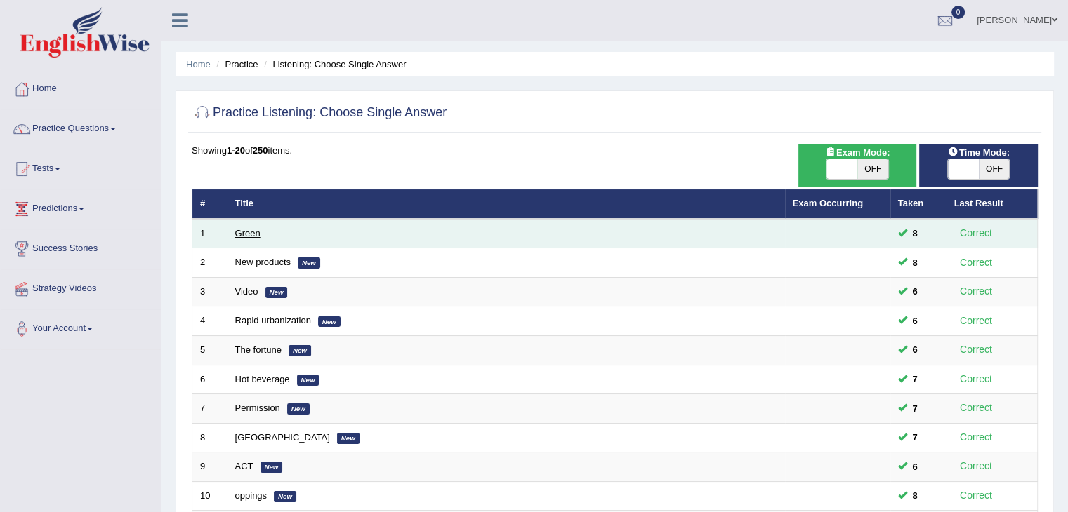
click at [249, 234] on link "Green" at bounding box center [247, 233] width 25 height 11
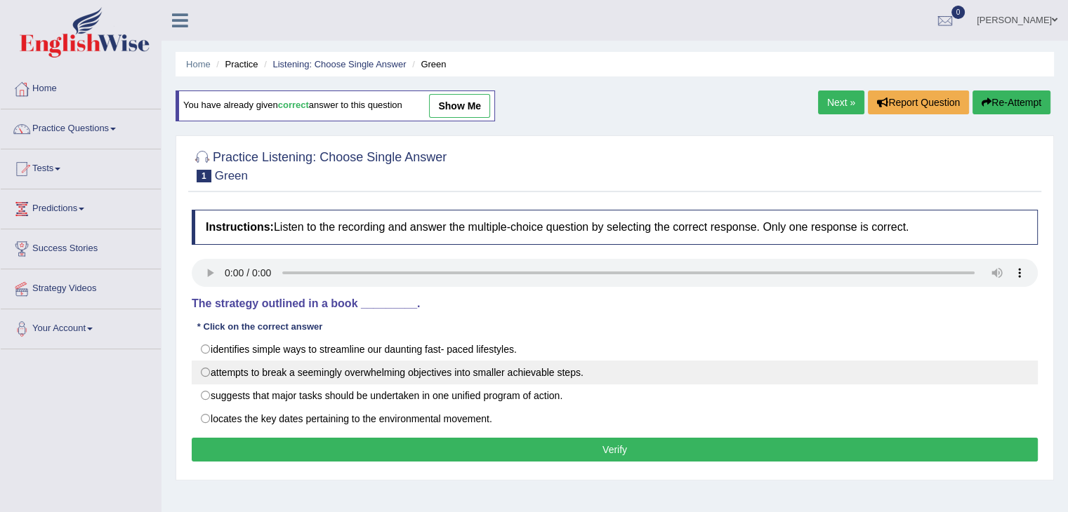
click at [215, 370] on label "attempts to break a seemingly overwhelming objectives into smaller achievable s…" at bounding box center [615, 373] width 846 height 24
radio input "true"
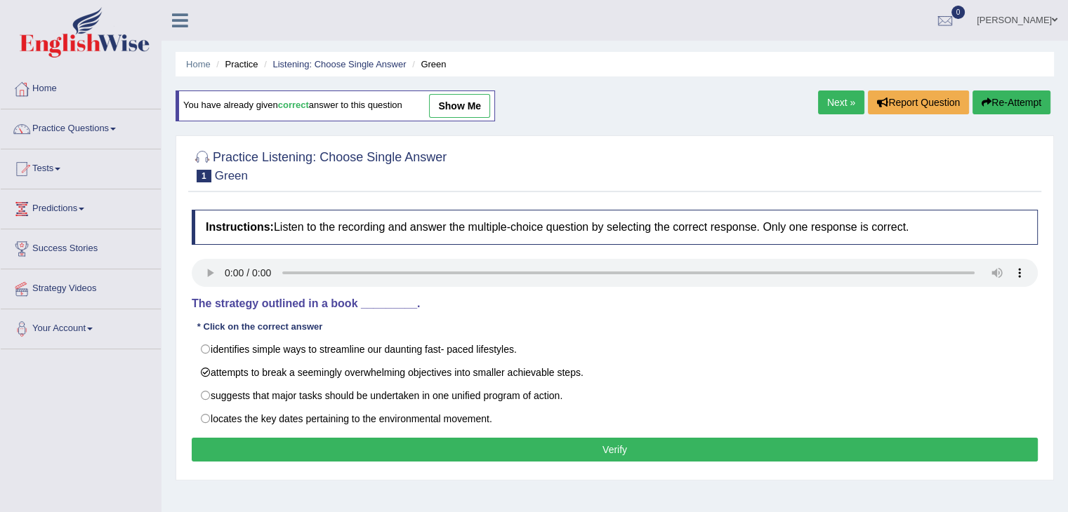
click at [302, 452] on button "Verify" at bounding box center [615, 450] width 846 height 24
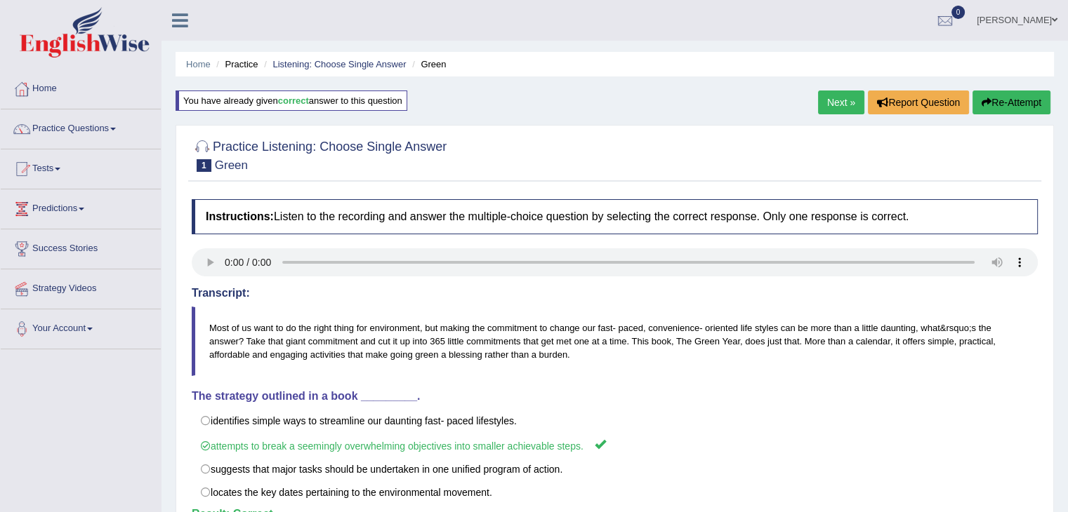
click at [828, 112] on link "Next »" at bounding box center [841, 103] width 46 height 24
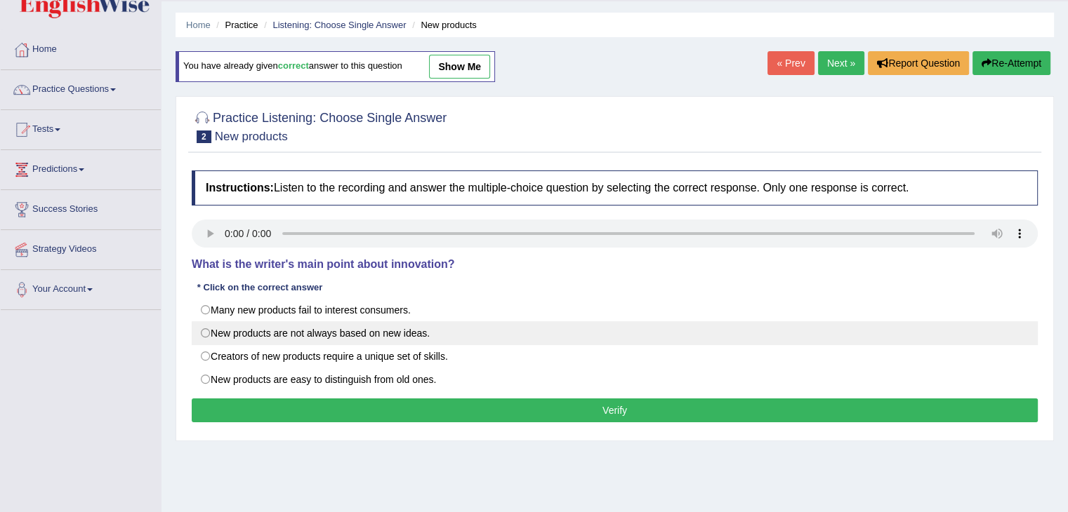
click at [220, 328] on label "New products are not always based on new ideas." at bounding box center [615, 333] width 846 height 24
radio input "true"
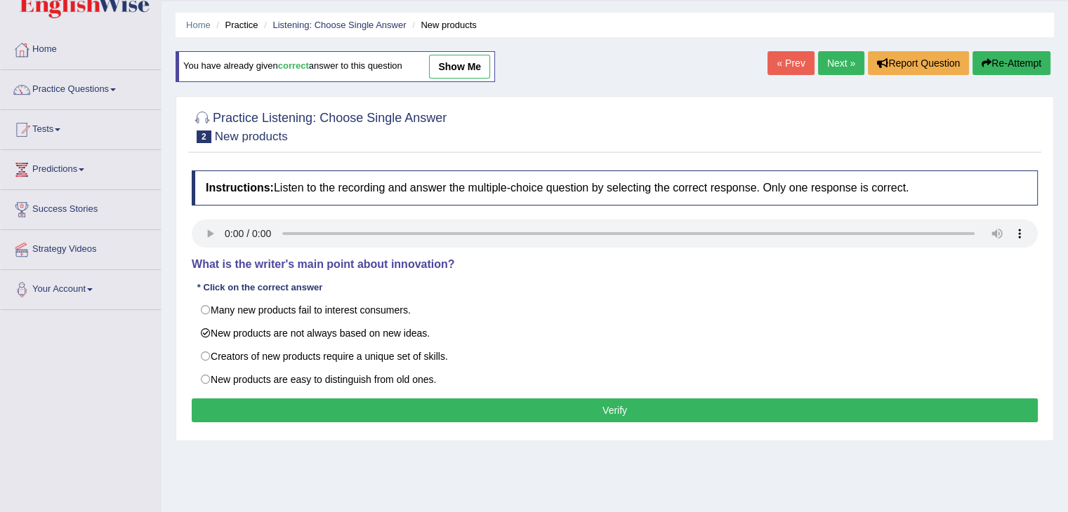
click at [373, 415] on button "Verify" at bounding box center [615, 411] width 846 height 24
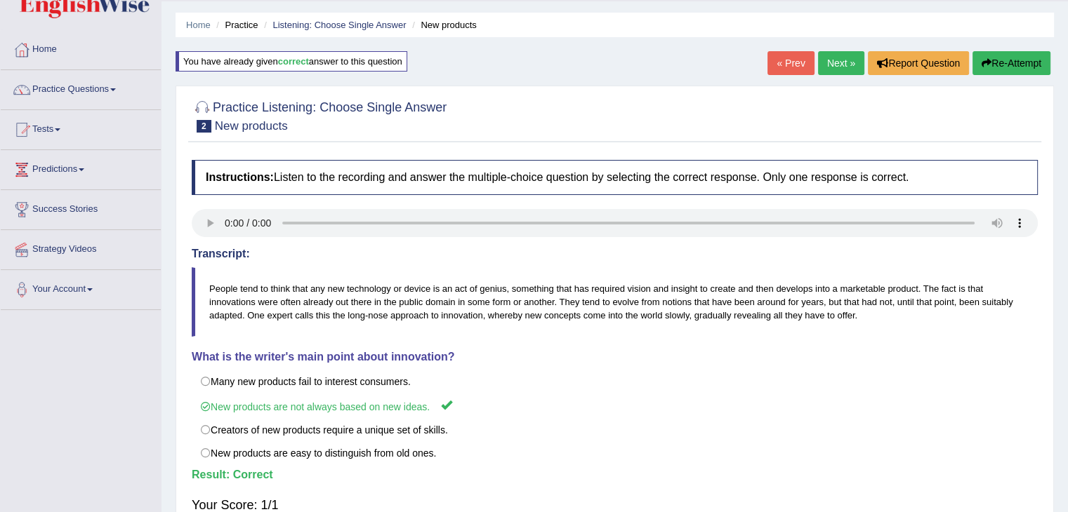
click at [831, 62] on link "Next »" at bounding box center [841, 63] width 46 height 24
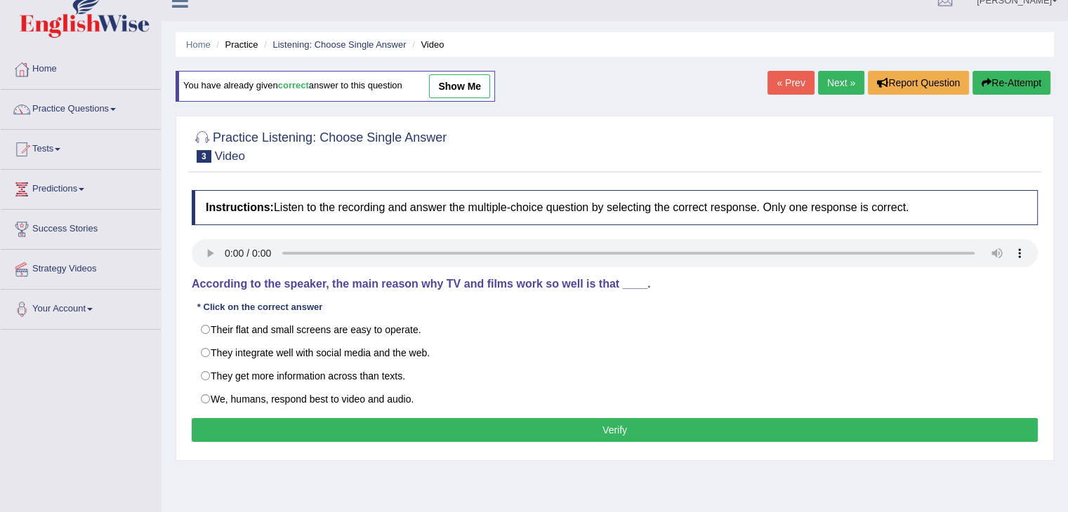
click at [222, 235] on div "Instructions: Listen to the recording and answer the multiple-choice question b…" at bounding box center [614, 318] width 853 height 270
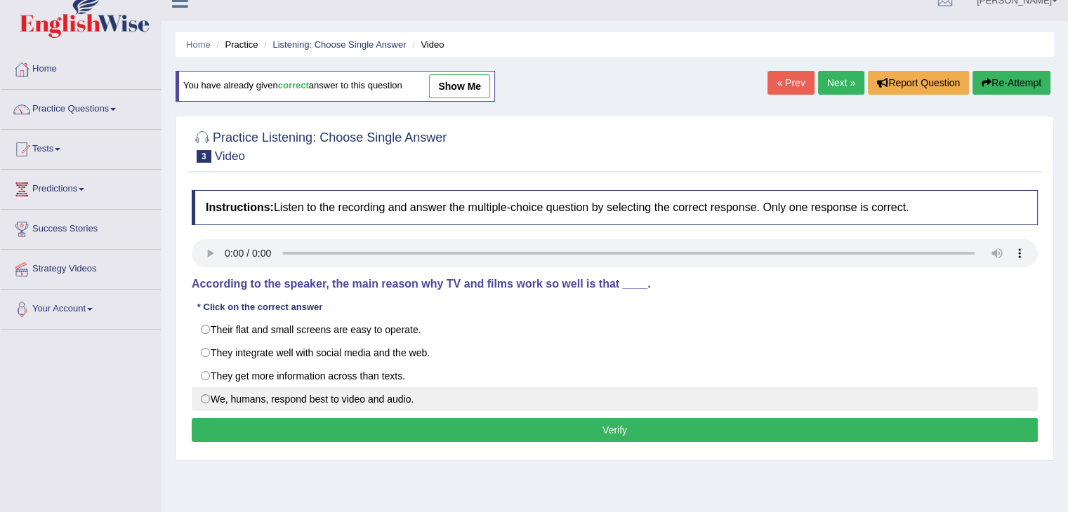
click at [222, 391] on label "We, humans, respond best to video and audio." at bounding box center [615, 399] width 846 height 24
radio input "true"
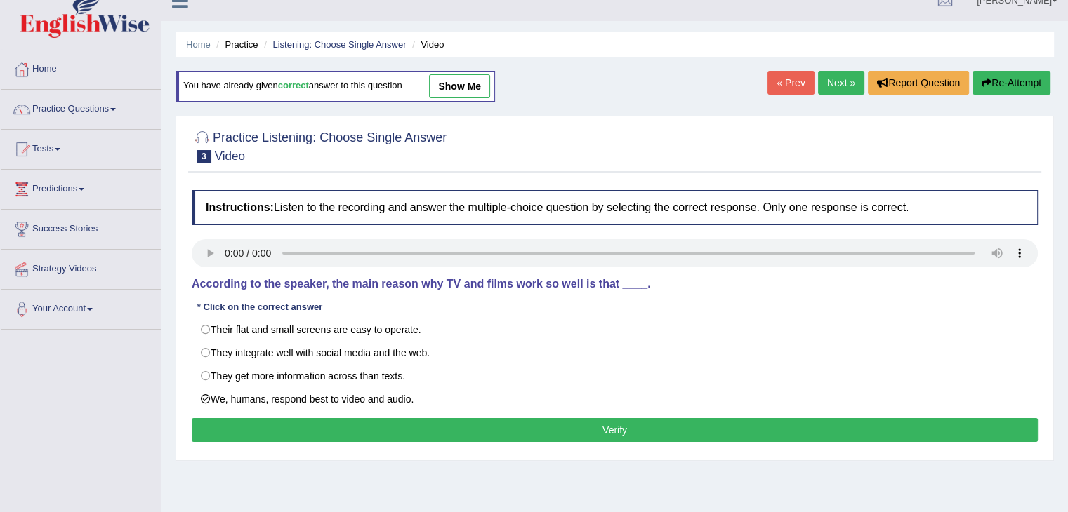
click at [386, 427] on button "Verify" at bounding box center [615, 430] width 846 height 24
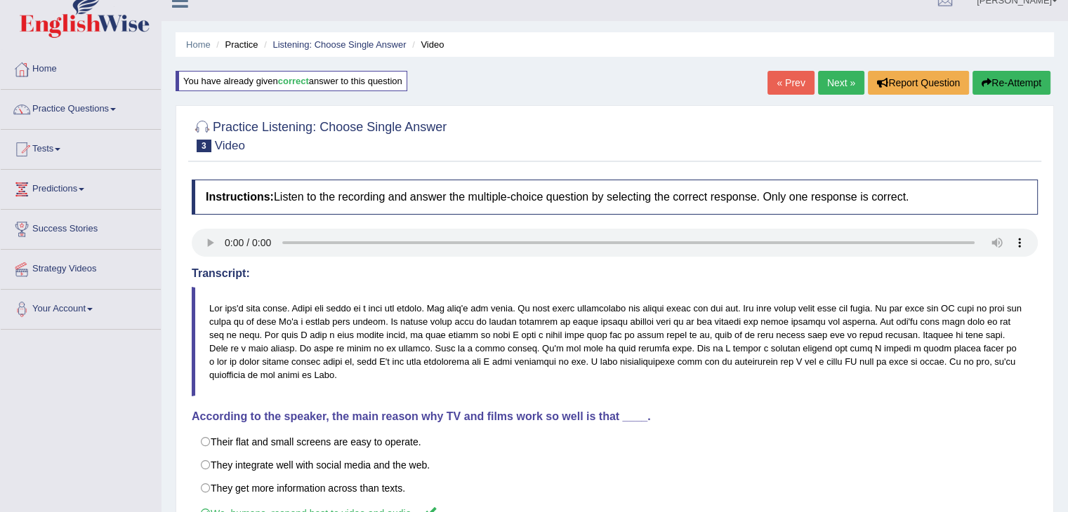
click at [847, 79] on link "Next »" at bounding box center [841, 83] width 46 height 24
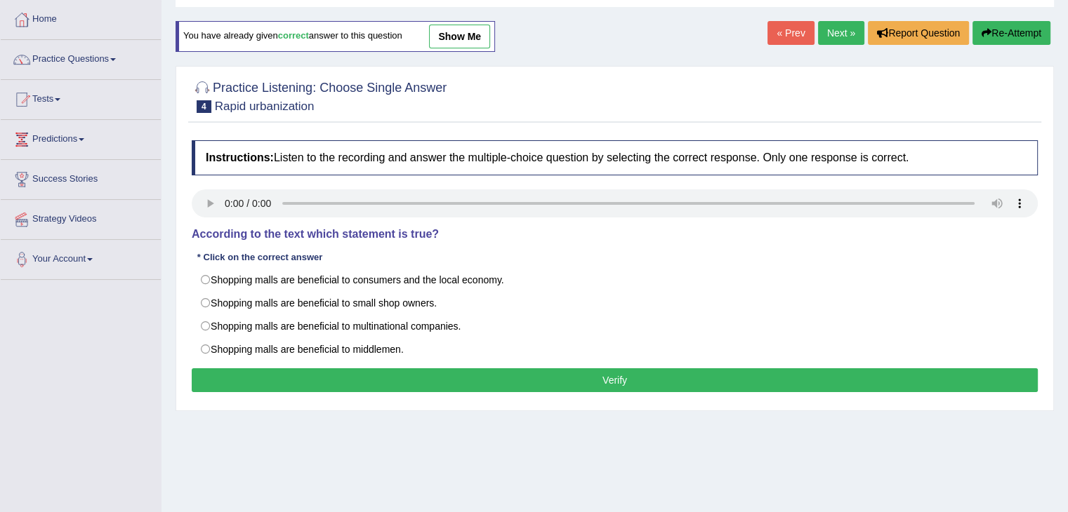
click at [222, 265] on div "Instructions: Listen to the recording and answer the multiple-choice question b…" at bounding box center [614, 268] width 853 height 270
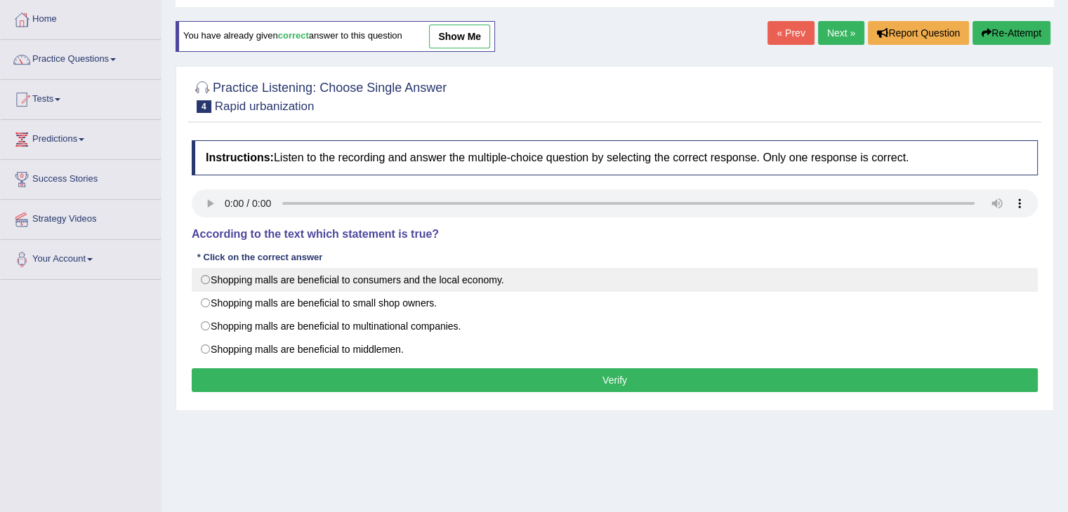
click at [219, 272] on label "Shopping malls are beneficial to consumers and the local economy." at bounding box center [615, 280] width 846 height 24
radio input "true"
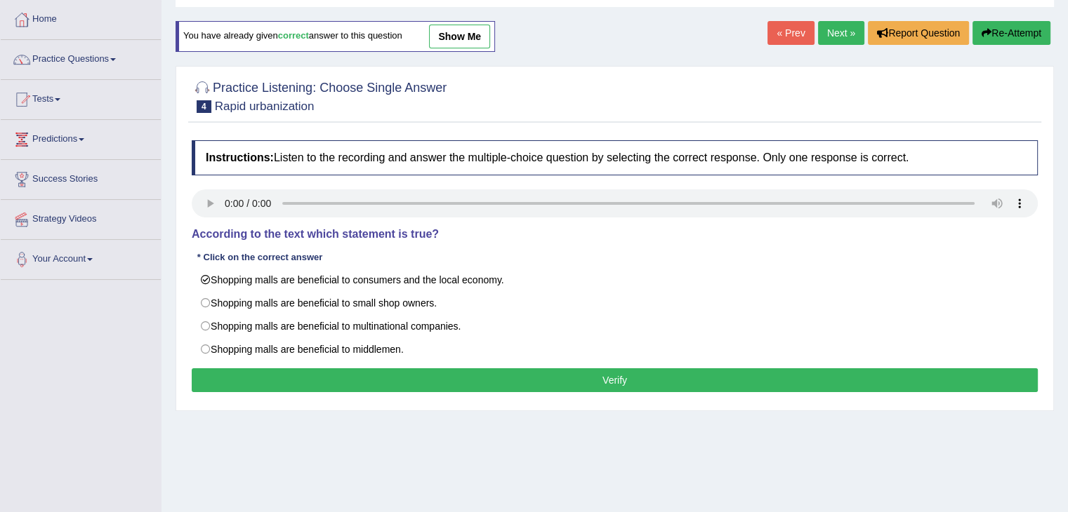
click at [424, 377] on button "Verify" at bounding box center [615, 380] width 846 height 24
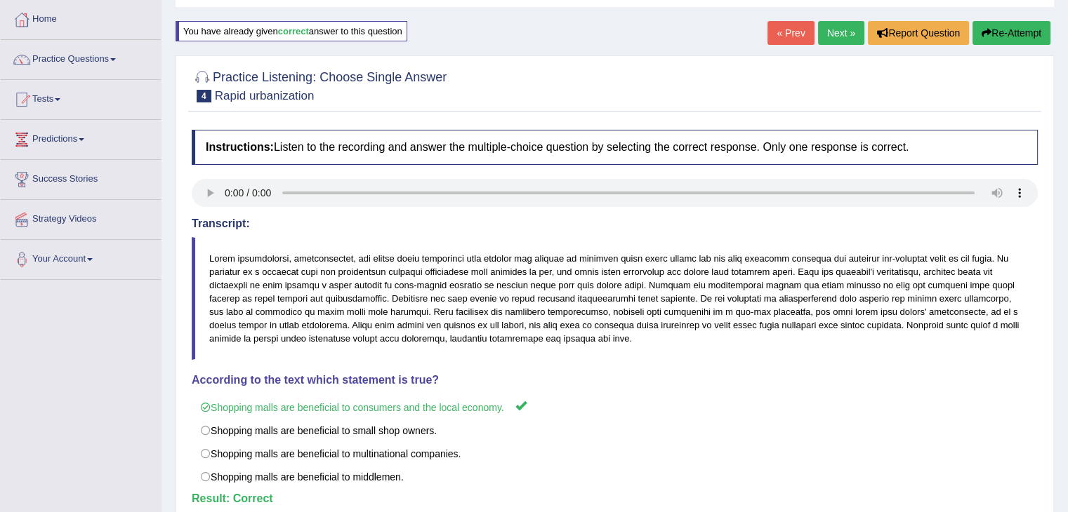
click at [839, 41] on link "Next »" at bounding box center [841, 33] width 46 height 24
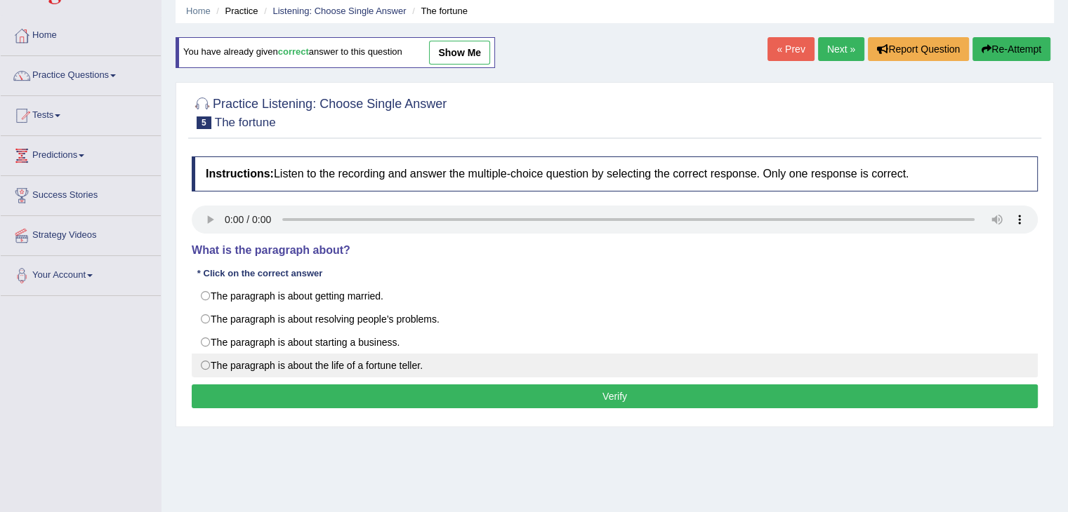
click at [229, 360] on label "The paragraph is about the life of a fortune teller." at bounding box center [615, 366] width 846 height 24
radio input "true"
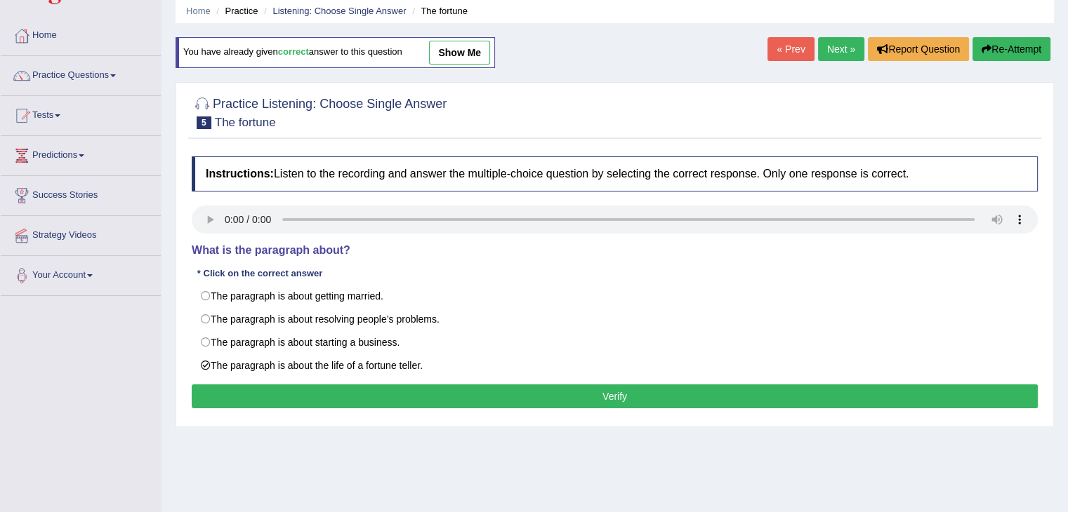
click at [330, 403] on button "Verify" at bounding box center [615, 397] width 846 height 24
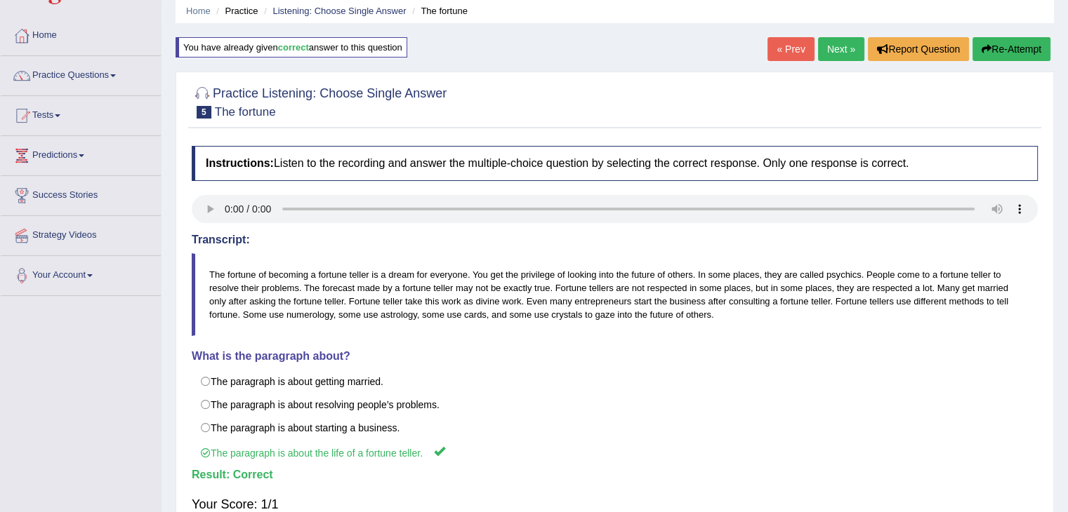
click at [830, 53] on link "Next »" at bounding box center [841, 49] width 46 height 24
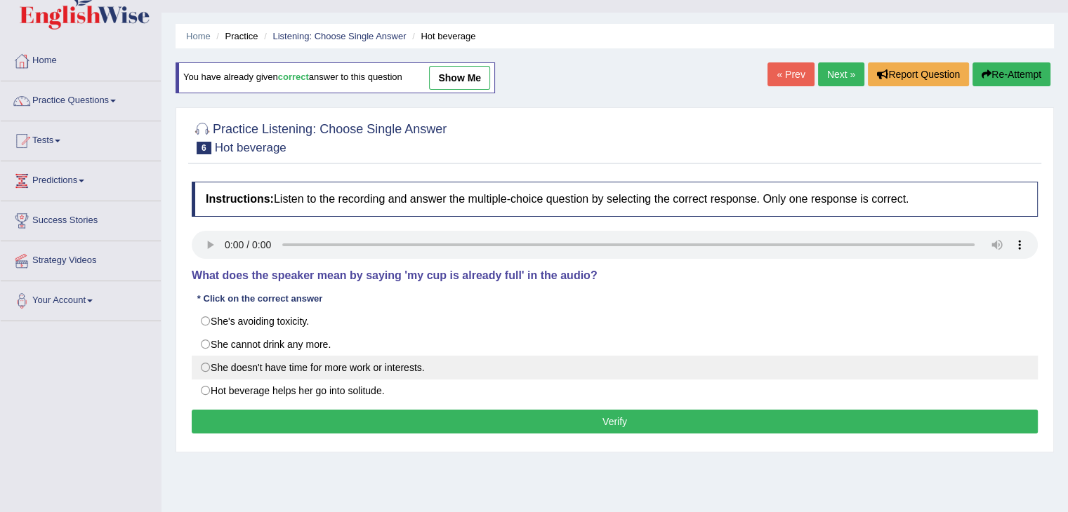
click at [262, 360] on label "She doesn't have time for more work or interests." at bounding box center [615, 368] width 846 height 24
radio input "true"
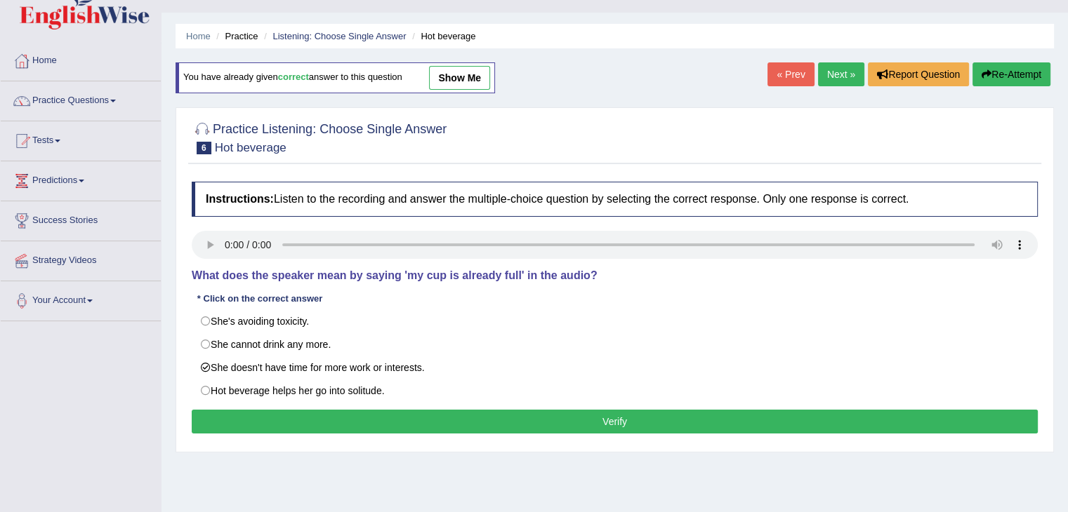
click at [395, 423] on button "Verify" at bounding box center [615, 422] width 846 height 24
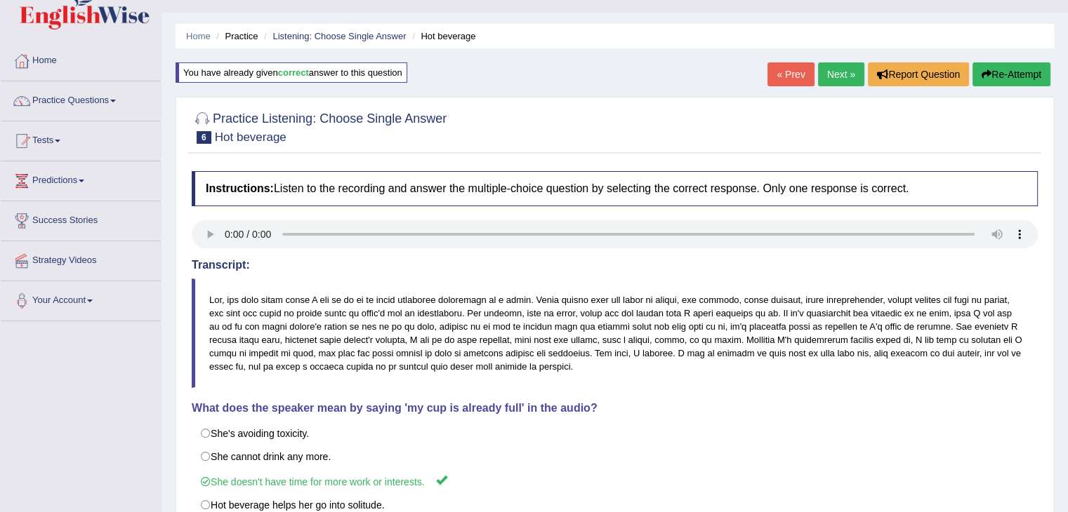
click at [832, 71] on link "Next »" at bounding box center [841, 74] width 46 height 24
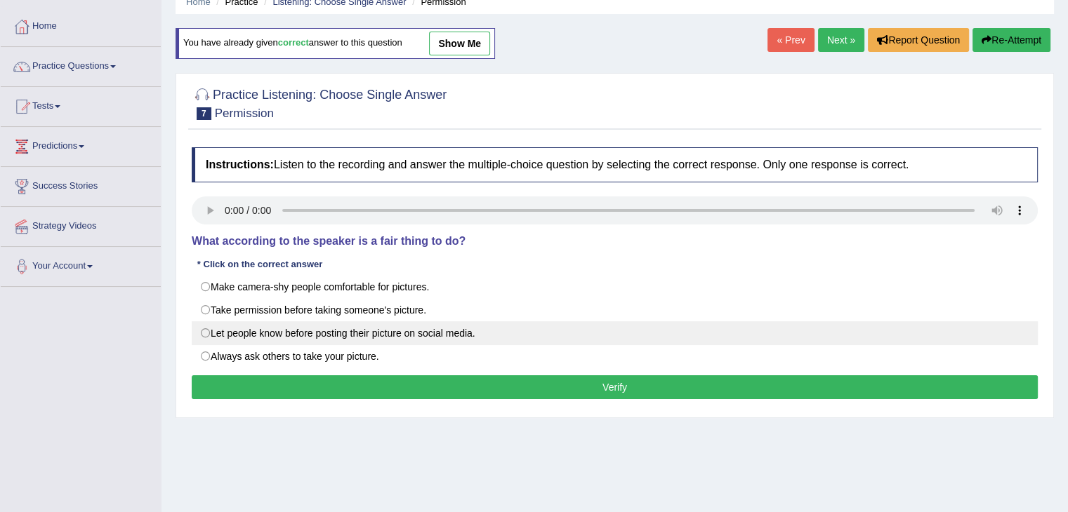
click at [244, 338] on label "Let people know before posting their picture on social media." at bounding box center [615, 333] width 846 height 24
radio input "true"
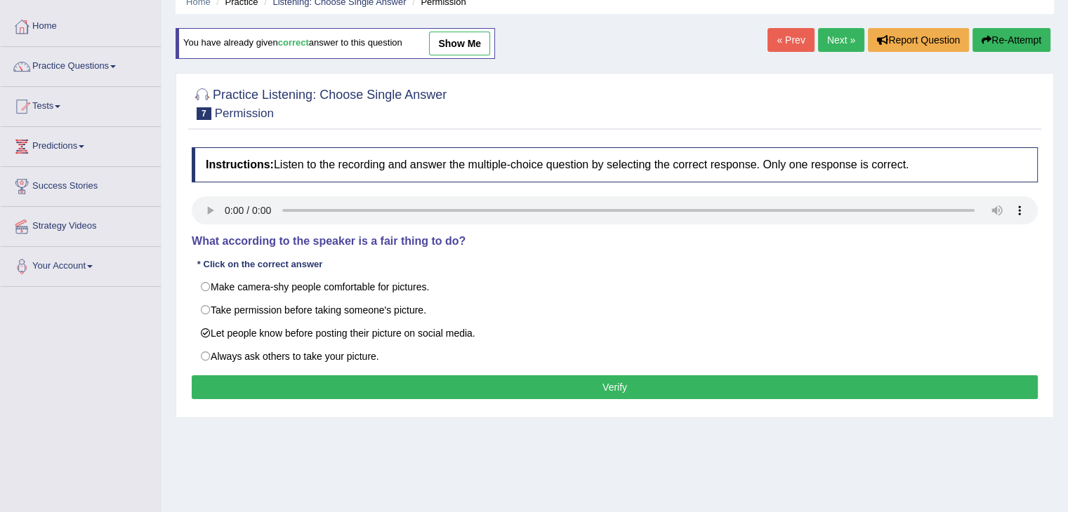
click at [343, 384] on button "Verify" at bounding box center [615, 388] width 846 height 24
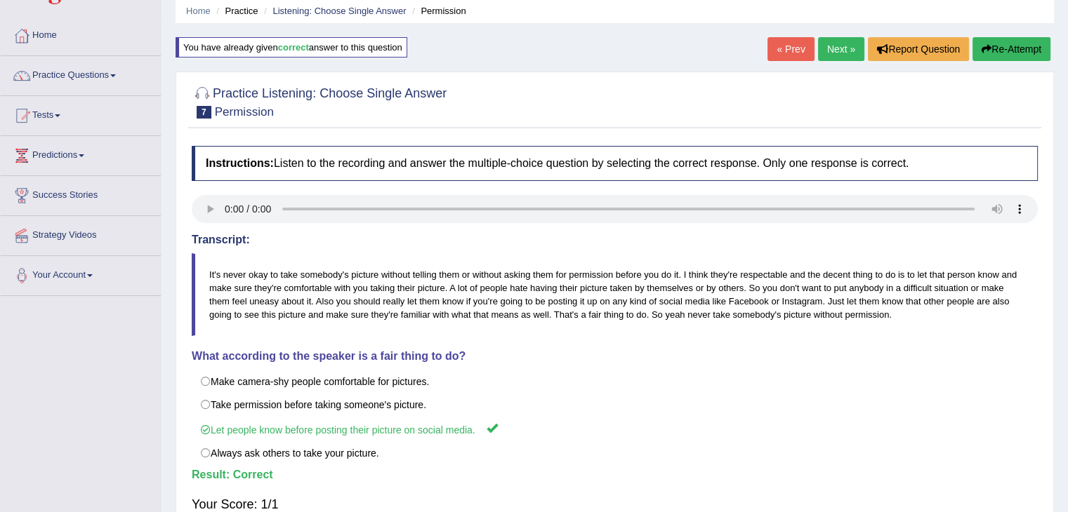
scroll to position [3, 0]
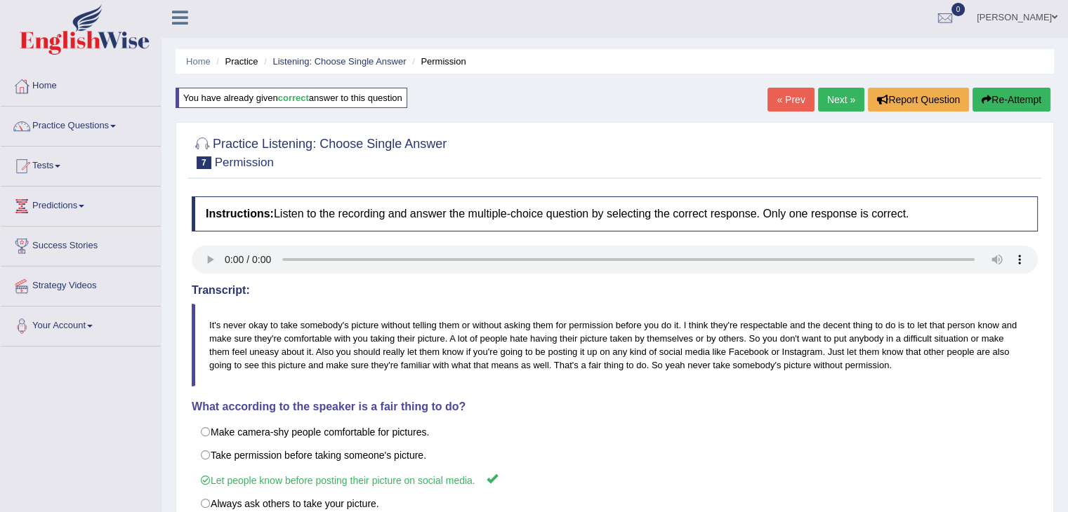
click at [829, 98] on link "Next »" at bounding box center [841, 100] width 46 height 24
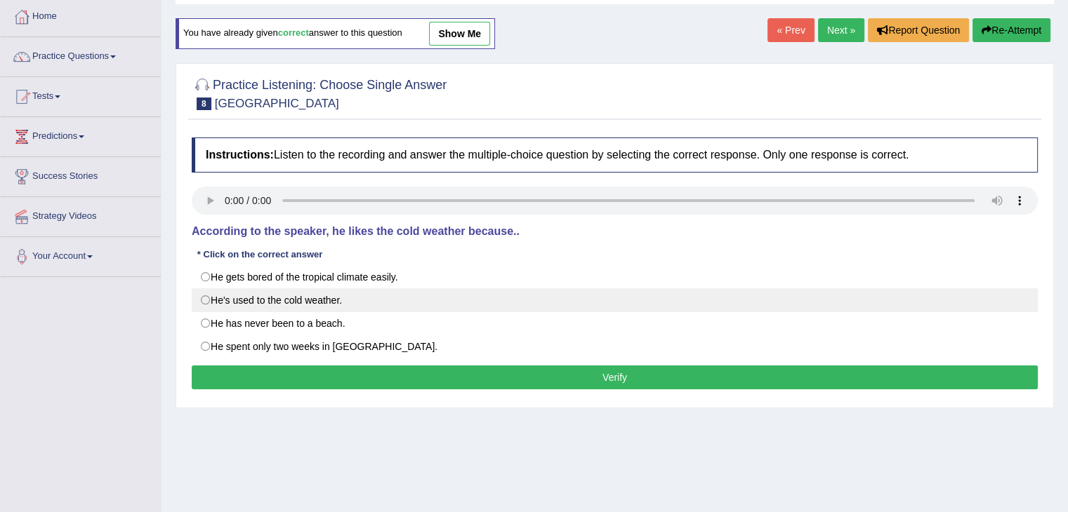
click at [216, 300] on label "He's used to the cold weather." at bounding box center [615, 300] width 846 height 24
radio input "true"
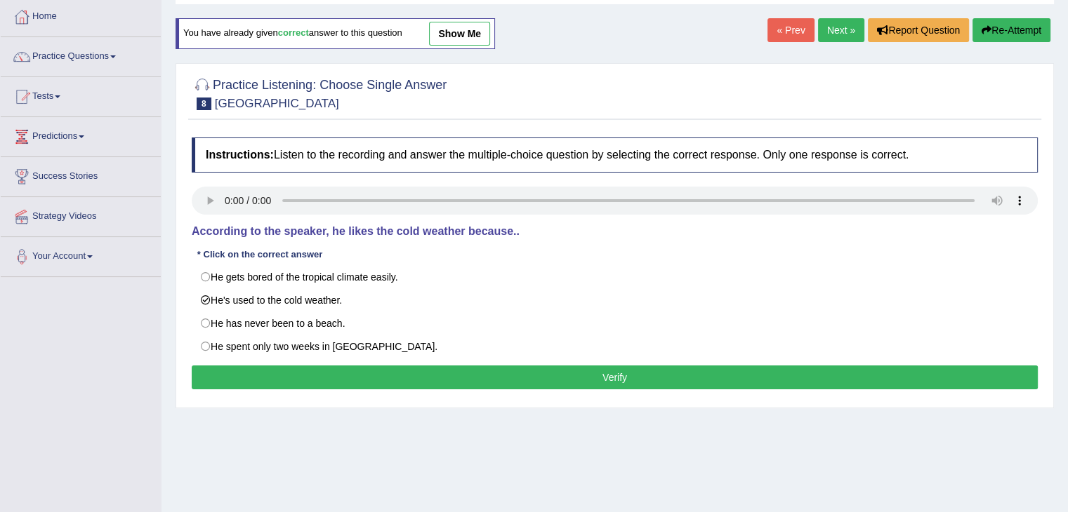
click at [345, 381] on button "Verify" at bounding box center [615, 378] width 846 height 24
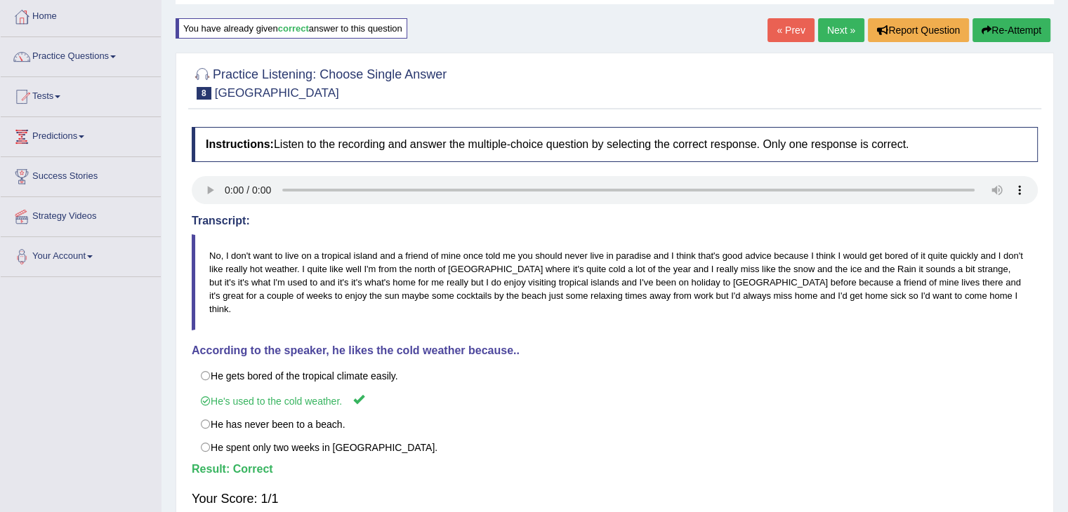
click at [834, 30] on link "Next »" at bounding box center [841, 30] width 46 height 24
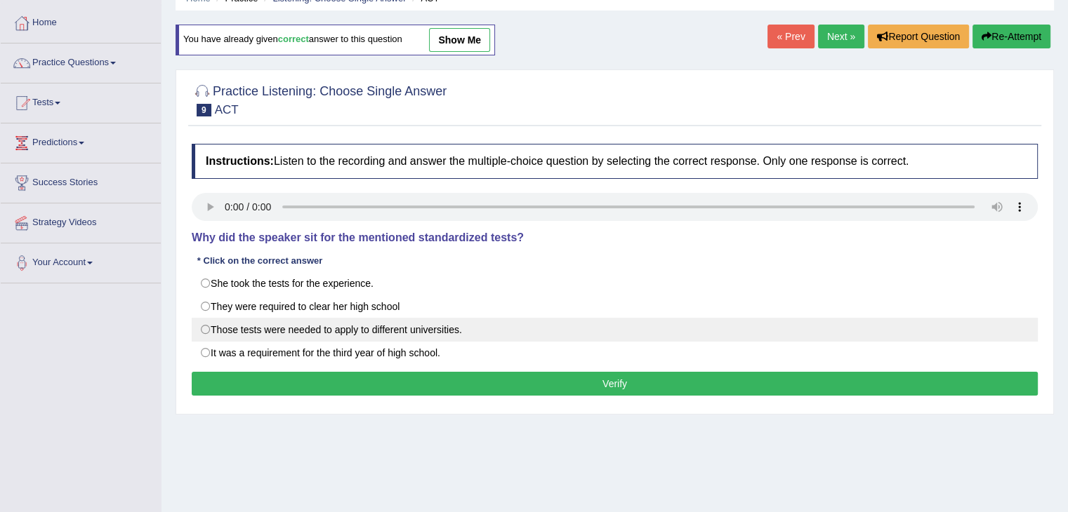
click at [232, 330] on label "Those tests were needed to apply to different universities." at bounding box center [615, 330] width 846 height 24
radio input "true"
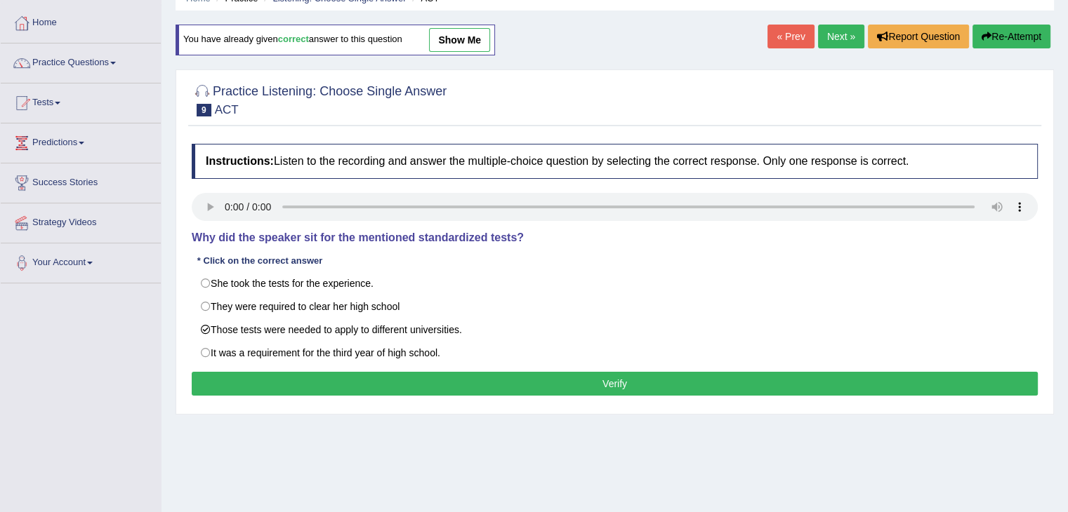
click at [334, 383] on button "Verify" at bounding box center [615, 384] width 846 height 24
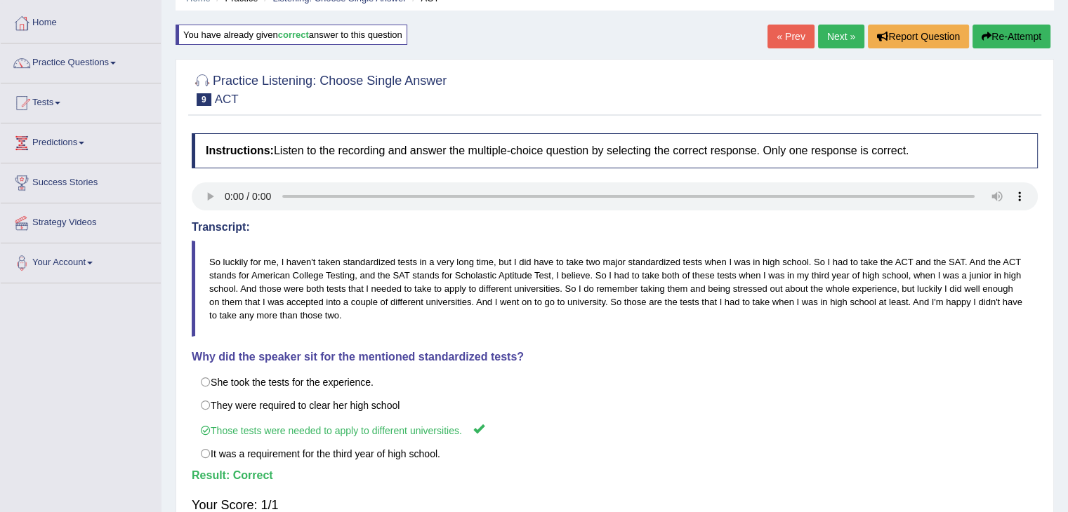
click at [832, 40] on link "Next »" at bounding box center [841, 37] width 46 height 24
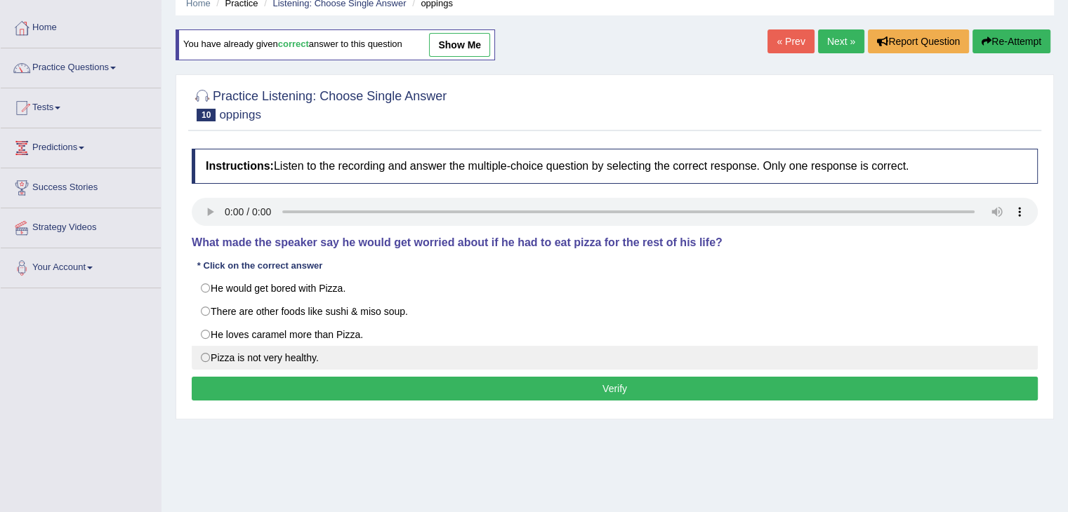
click at [223, 362] on label "Pizza is not very healthy." at bounding box center [615, 358] width 846 height 24
radio input "true"
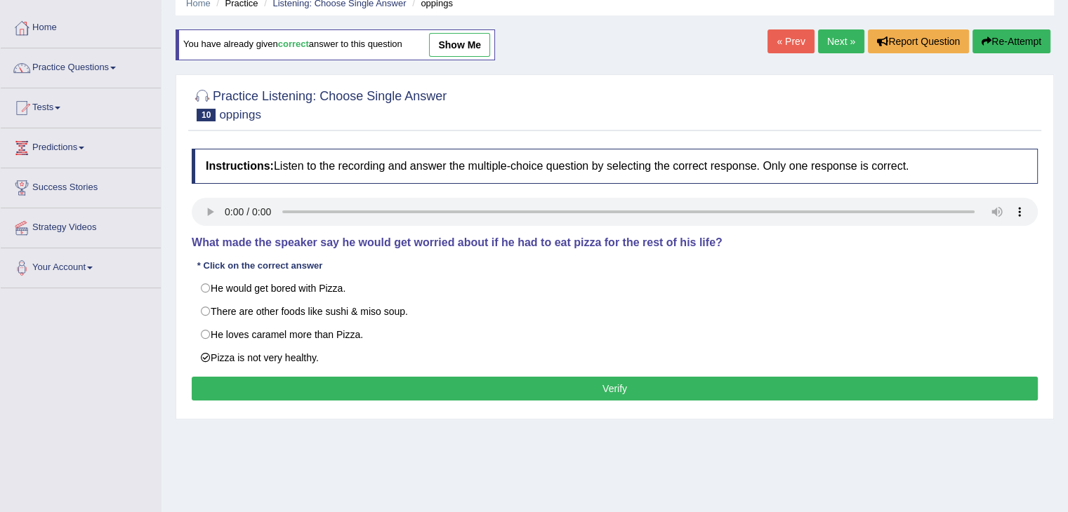
click at [314, 389] on button "Verify" at bounding box center [615, 389] width 846 height 24
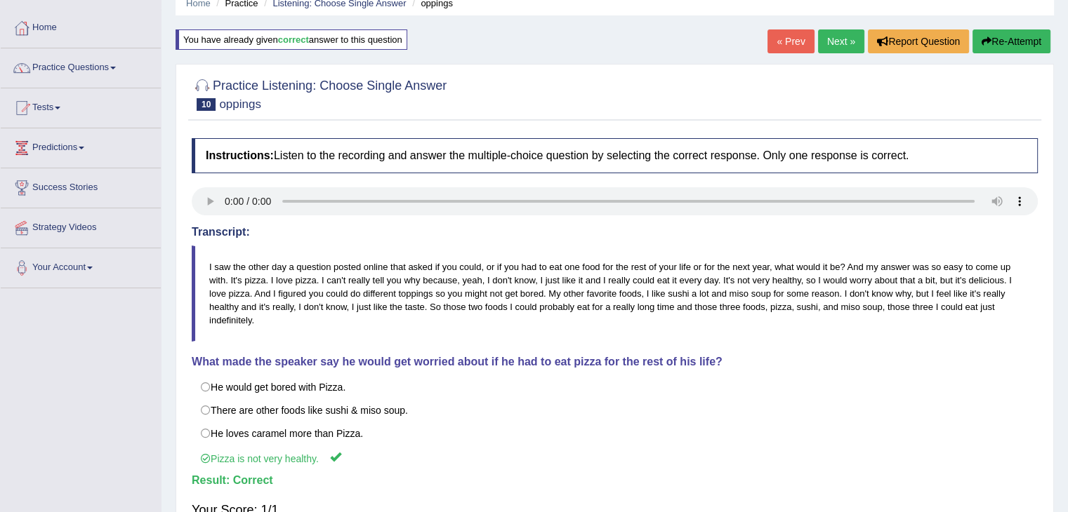
click at [832, 46] on link "Next »" at bounding box center [841, 41] width 46 height 24
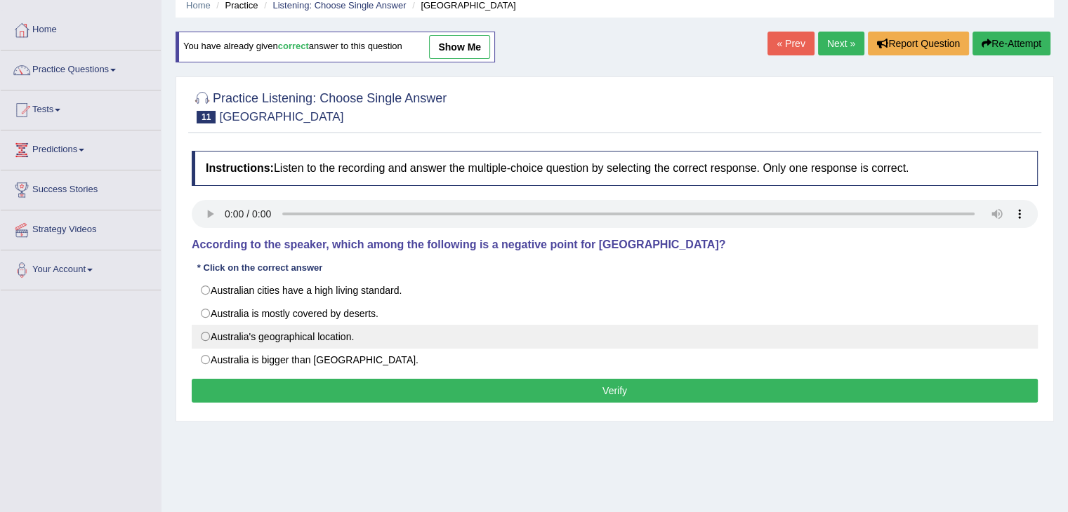
click at [222, 331] on label "Australia's geographical location." at bounding box center [615, 337] width 846 height 24
radio input "true"
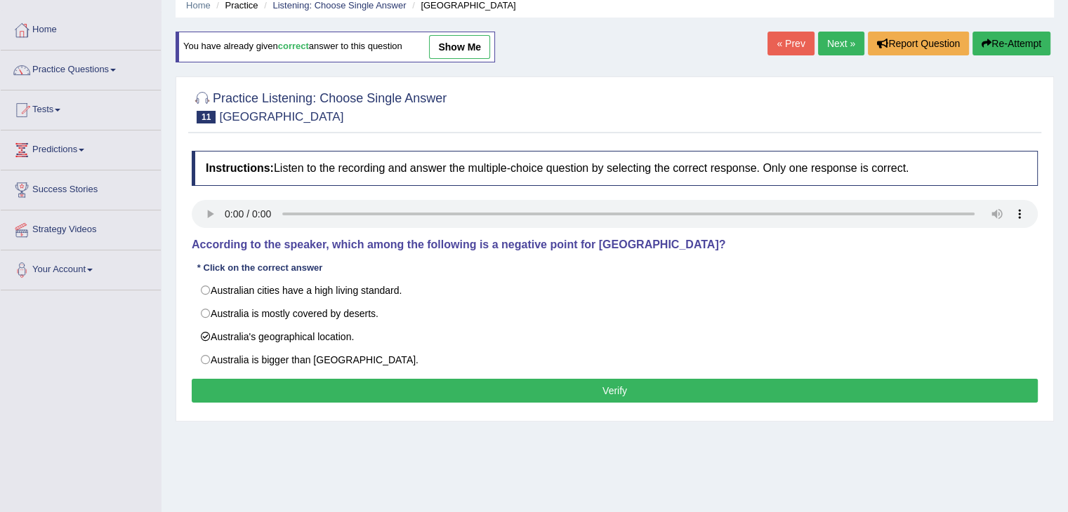
click at [325, 392] on button "Verify" at bounding box center [615, 391] width 846 height 24
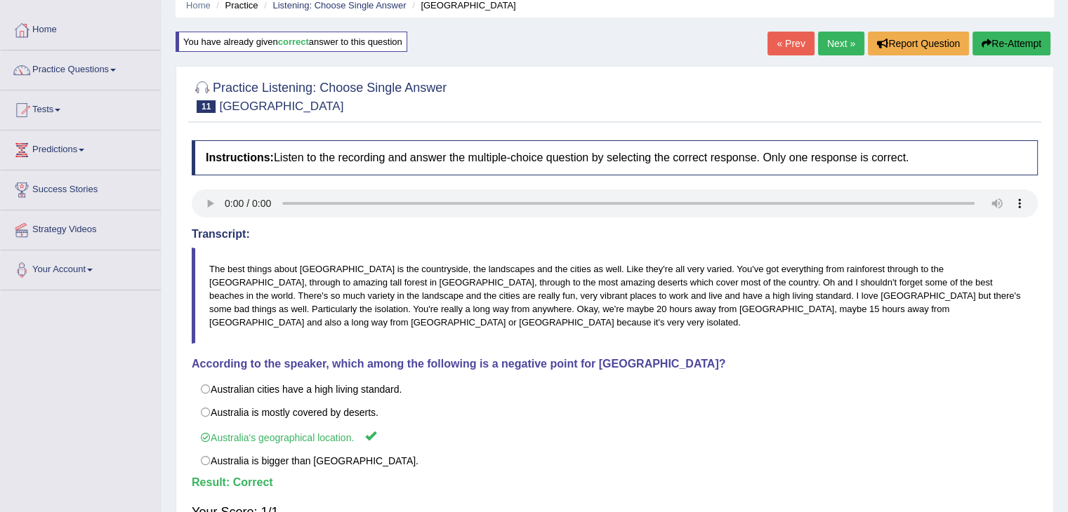
click at [835, 39] on link "Next »" at bounding box center [841, 44] width 46 height 24
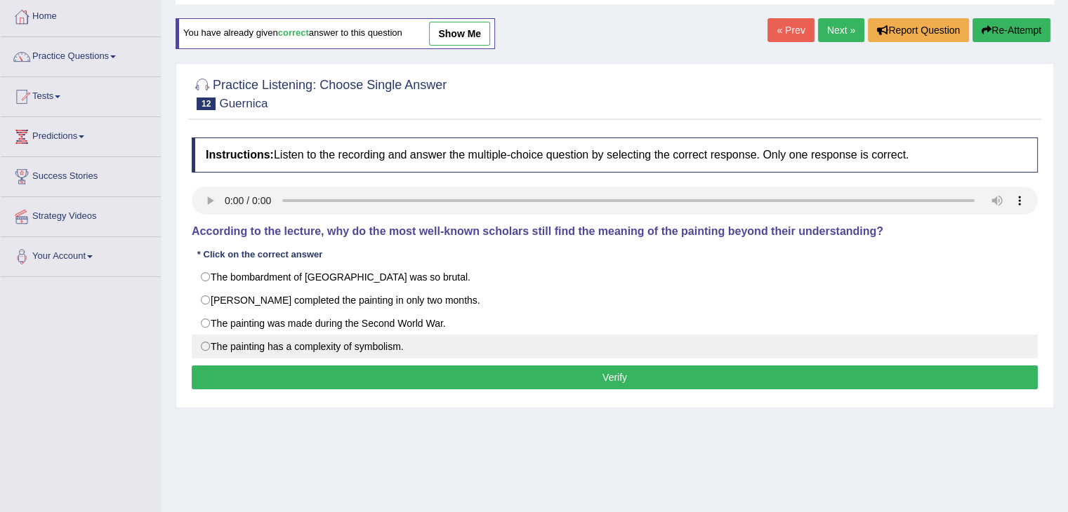
click at [230, 343] on label "The painting has a complexity of symbolism." at bounding box center [615, 347] width 846 height 24
radio input "true"
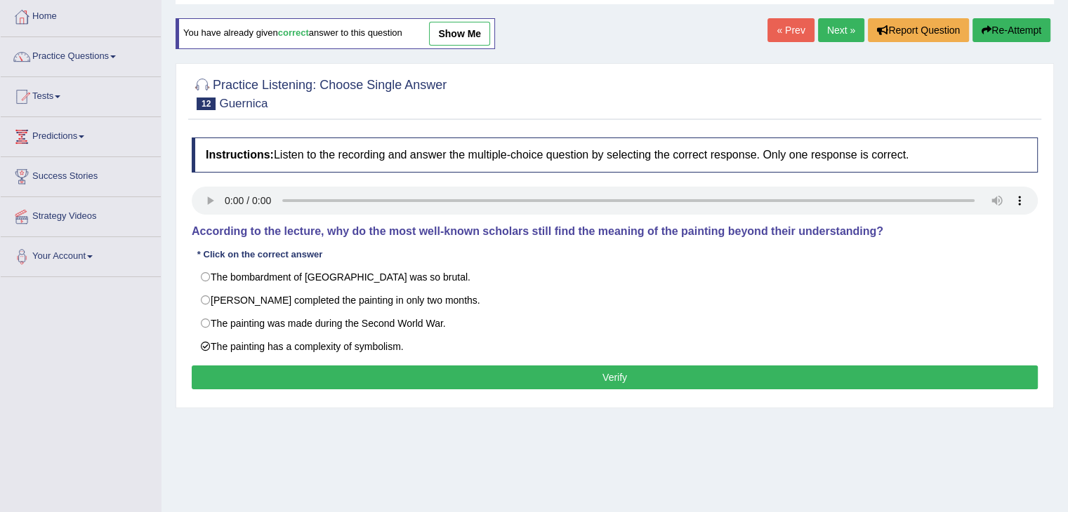
click at [339, 374] on button "Verify" at bounding box center [615, 378] width 846 height 24
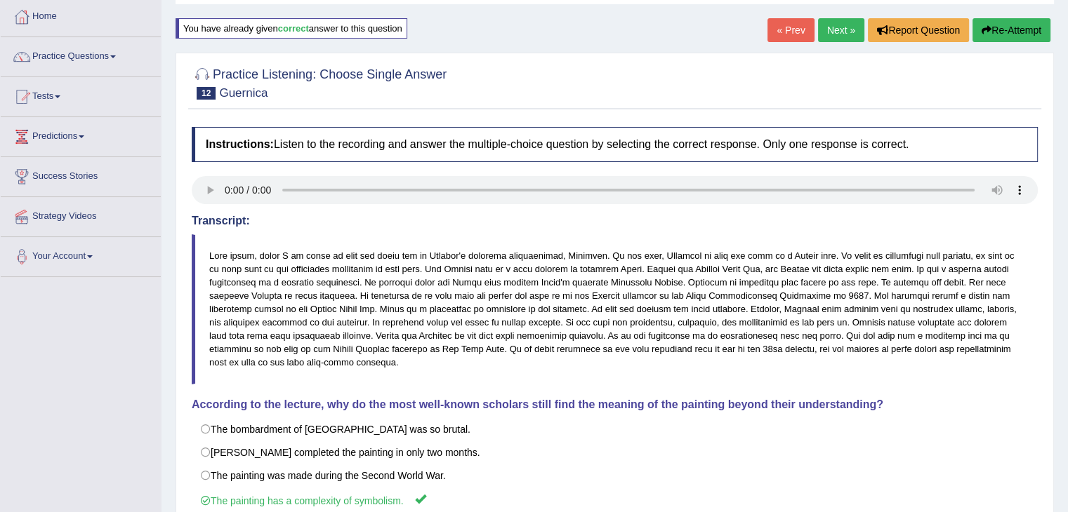
click at [839, 29] on link "Next »" at bounding box center [841, 30] width 46 height 24
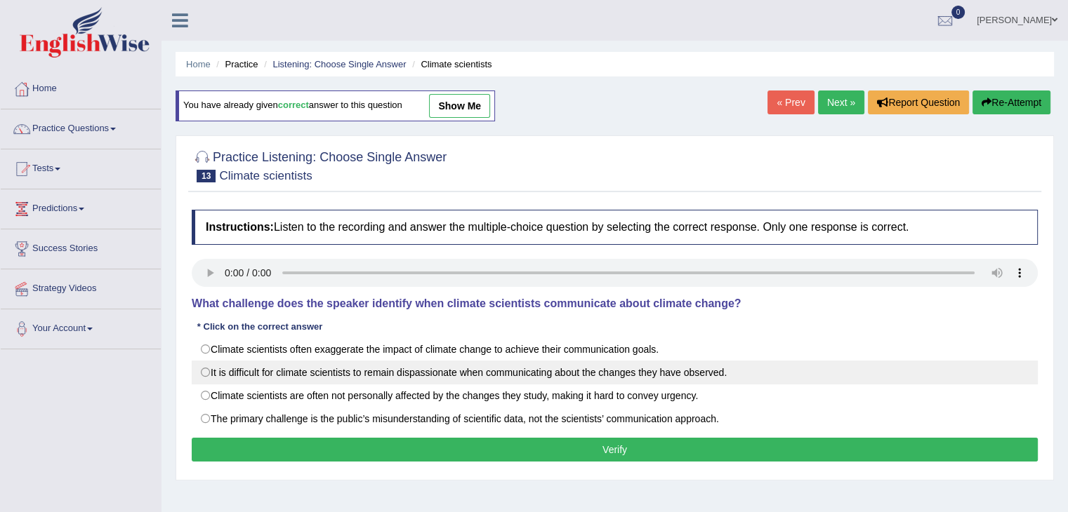
click at [240, 368] on label "It is difficult for climate scientists to remain dispassionate when communicati…" at bounding box center [615, 373] width 846 height 24
radio input "true"
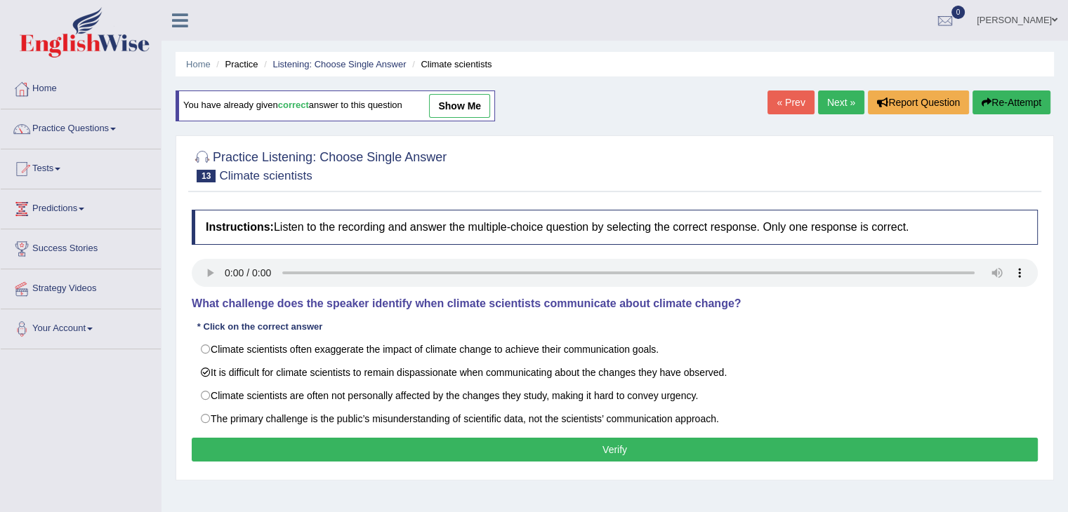
click at [380, 453] on button "Verify" at bounding box center [615, 450] width 846 height 24
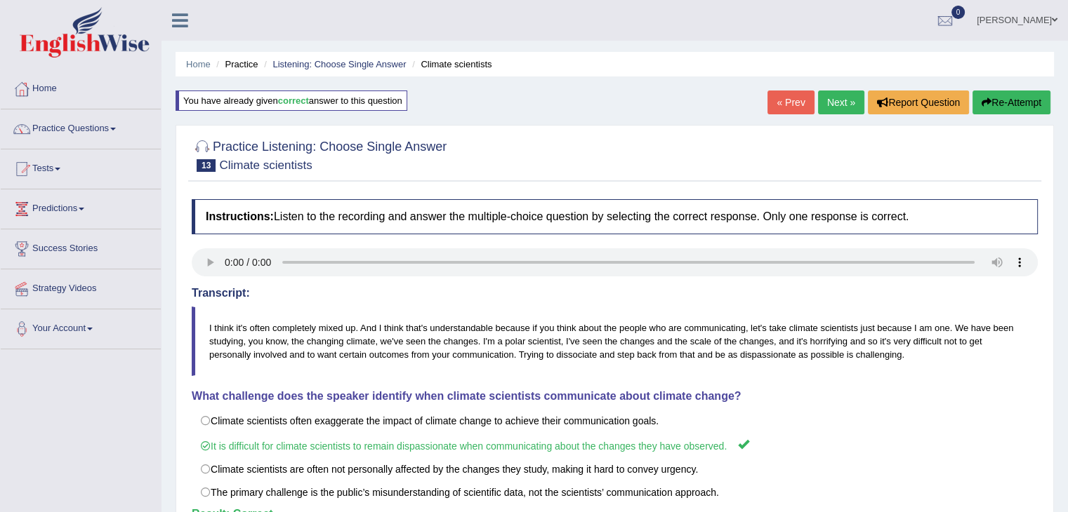
click at [828, 102] on link "Next »" at bounding box center [841, 103] width 46 height 24
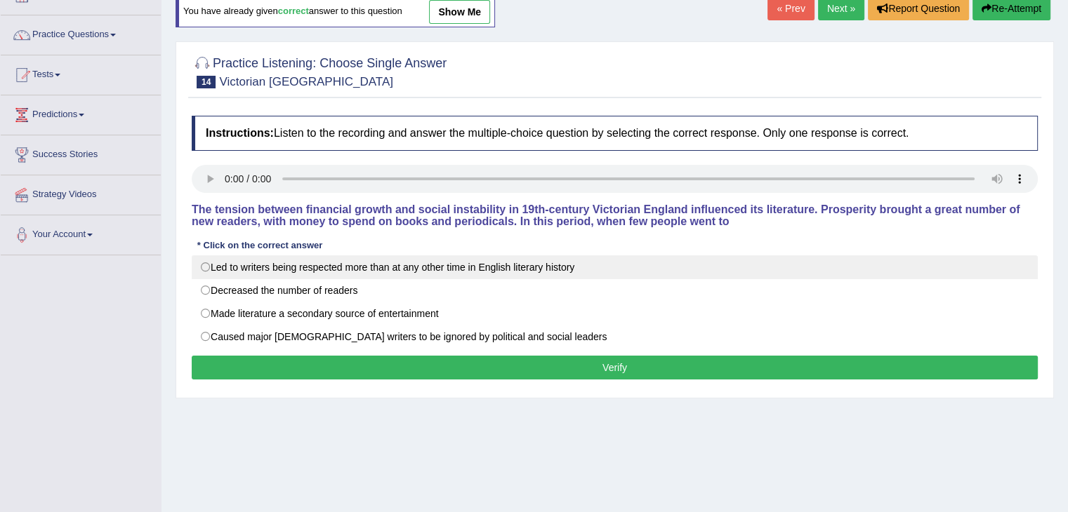
click at [210, 273] on label "Led to writers being respected more than at any other time in English literary …" at bounding box center [615, 267] width 846 height 24
radio input "true"
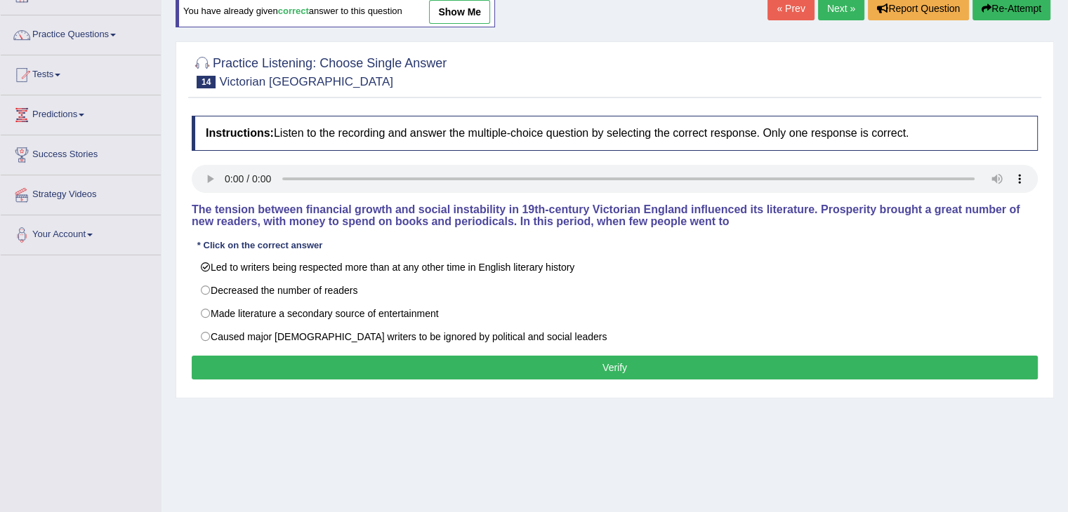
click at [370, 368] on button "Verify" at bounding box center [615, 368] width 846 height 24
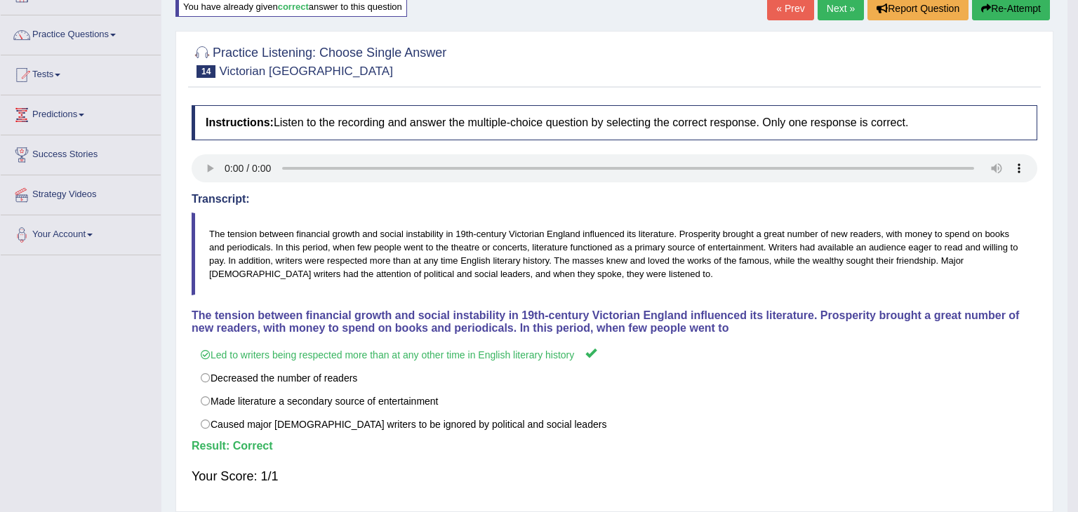
click at [1067, 237] on body "Toggle navigation Home Practice Questions Speaking Practice Read Aloud Repeat S…" at bounding box center [539, 162] width 1078 height 512
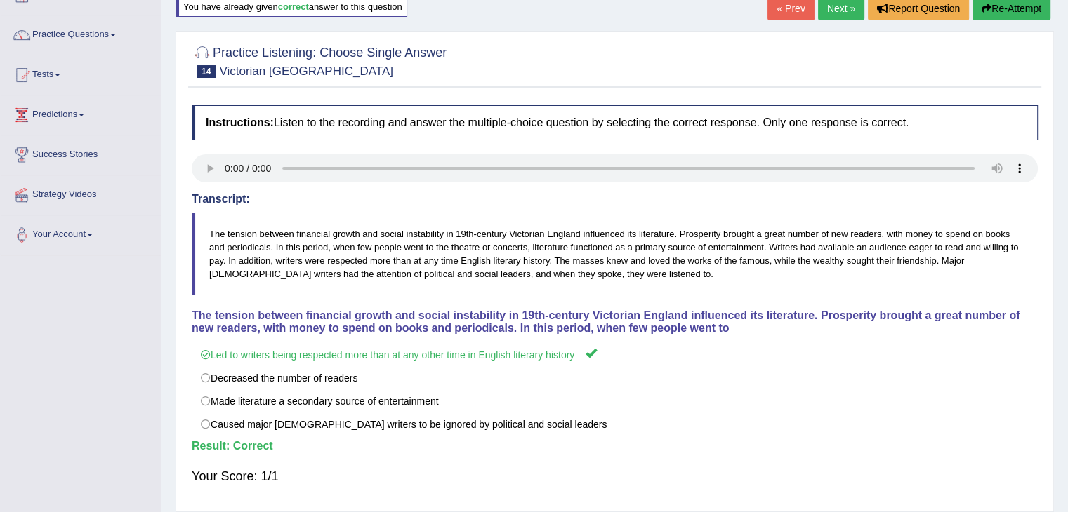
drag, startPoint x: 1077, startPoint y: 237, endPoint x: 1070, endPoint y: 177, distance: 60.2
click at [1067, 177] on html "Toggle navigation Home Practice Questions Speaking Practice Read Aloud Repeat S…" at bounding box center [534, 162] width 1068 height 512
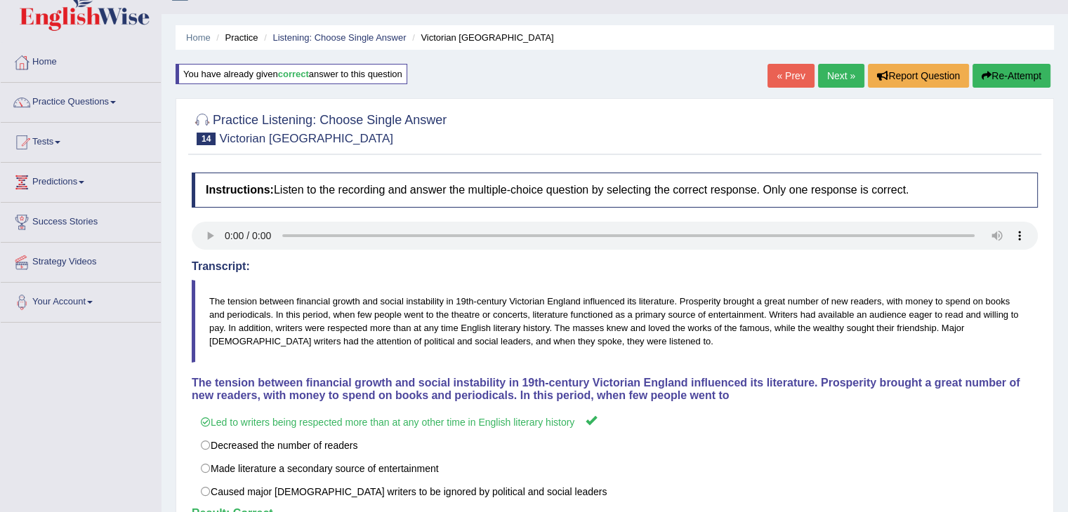
click at [832, 74] on link "Next »" at bounding box center [841, 76] width 46 height 24
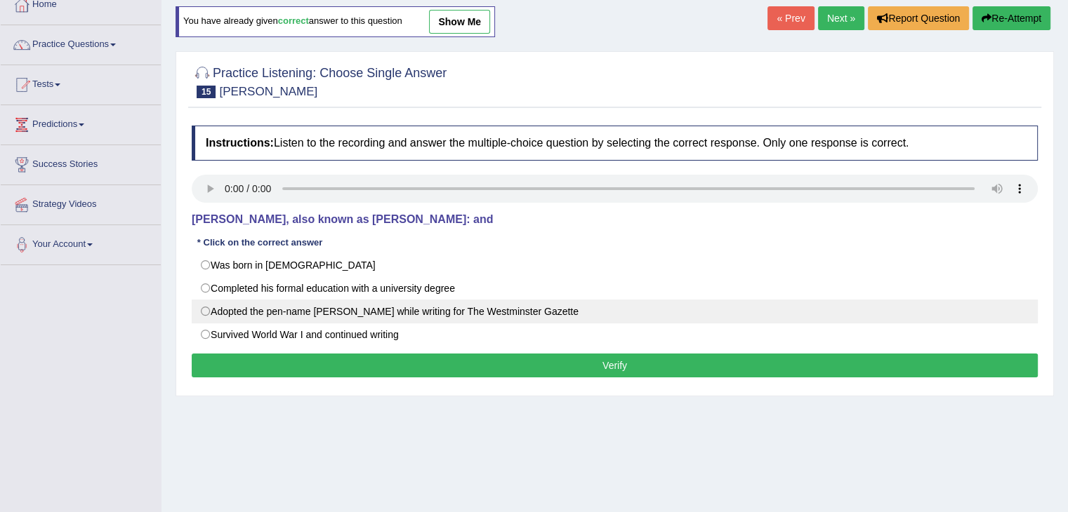
click at [217, 303] on label "Adopted the pen-name [PERSON_NAME] while writing for The Westminster Gazette" at bounding box center [615, 312] width 846 height 24
radio input "true"
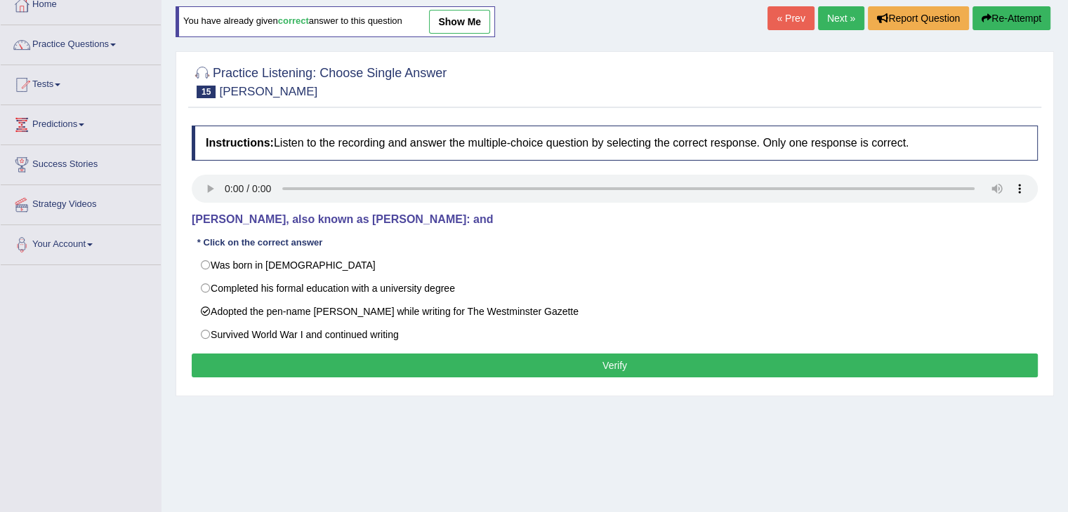
click at [310, 374] on button "Verify" at bounding box center [615, 366] width 846 height 24
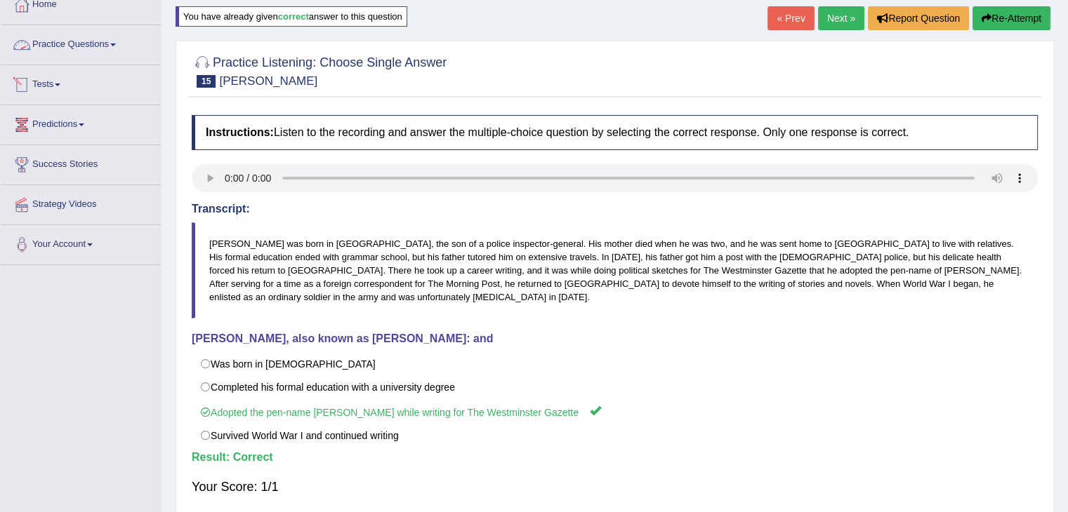
click at [95, 46] on link "Practice Questions" at bounding box center [81, 42] width 160 height 35
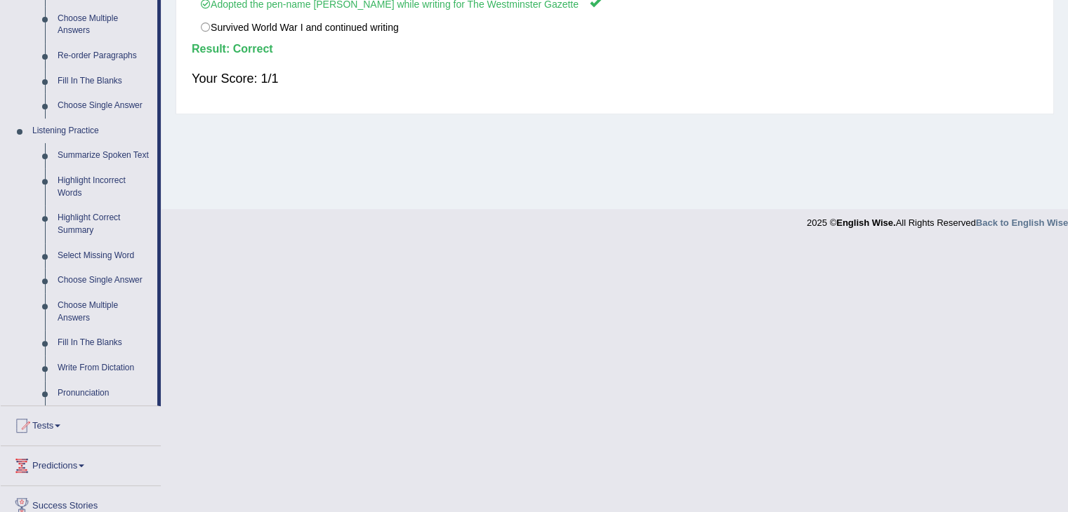
scroll to position [509, 0]
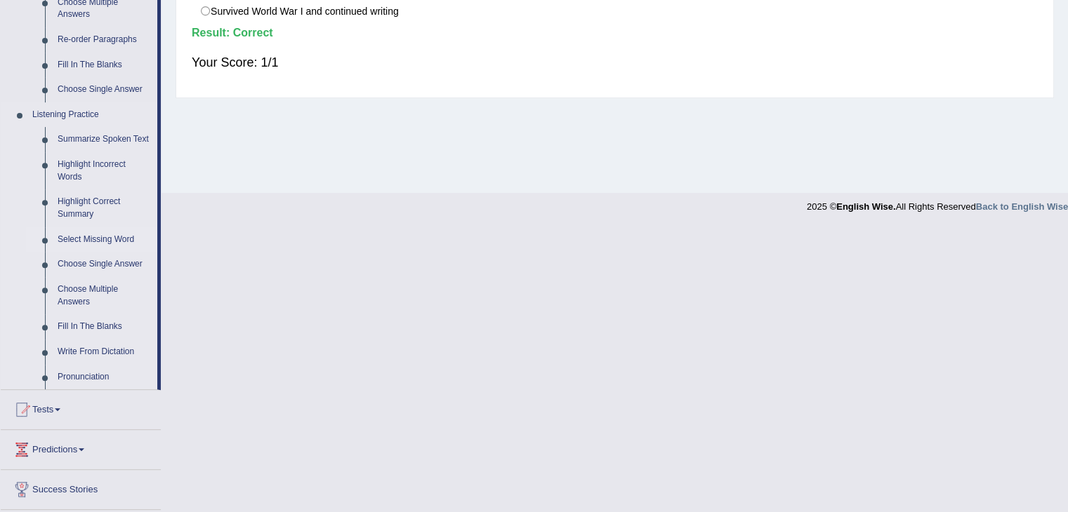
click at [91, 239] on link "Select Missing Word" at bounding box center [104, 239] width 106 height 25
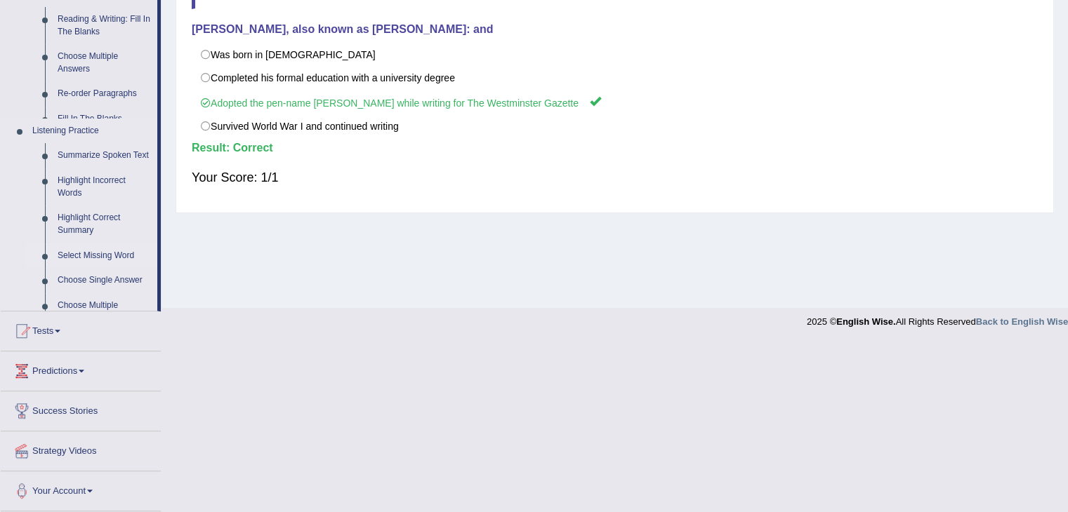
scroll to position [225, 0]
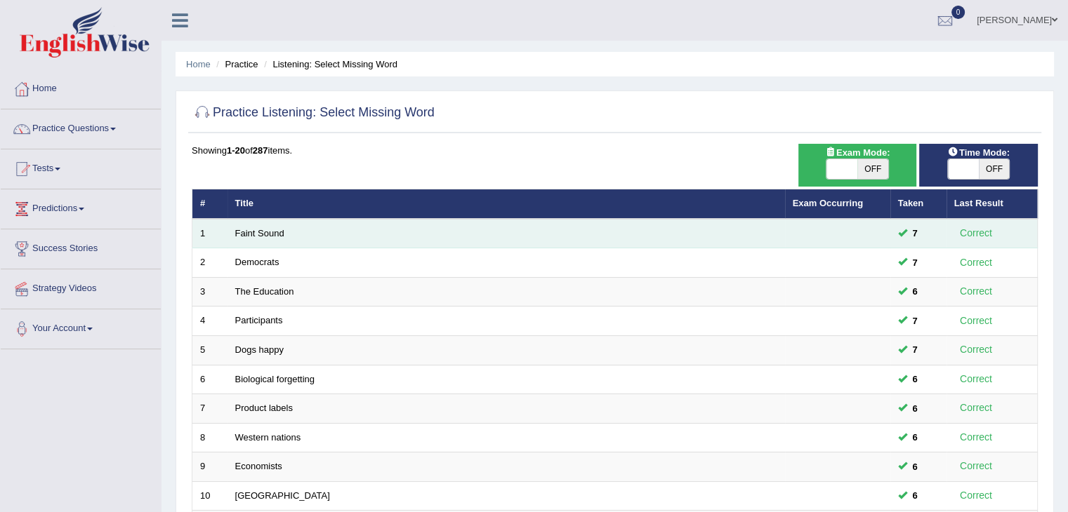
click at [255, 226] on td "Faint Sound" at bounding box center [505, 233] width 557 height 29
click at [260, 237] on link "Faint Sound" at bounding box center [259, 233] width 49 height 11
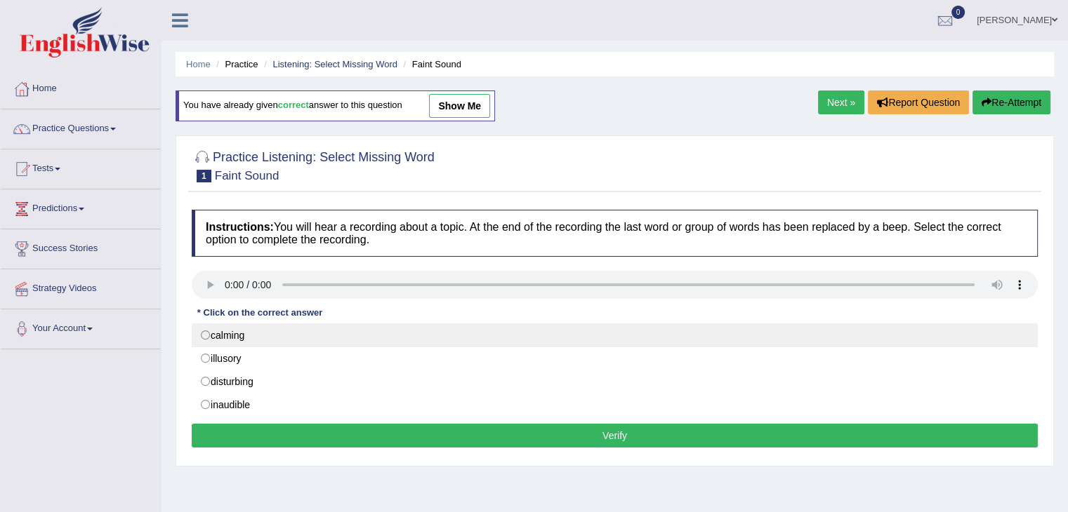
click at [212, 334] on label "calming" at bounding box center [615, 336] width 846 height 24
radio input "true"
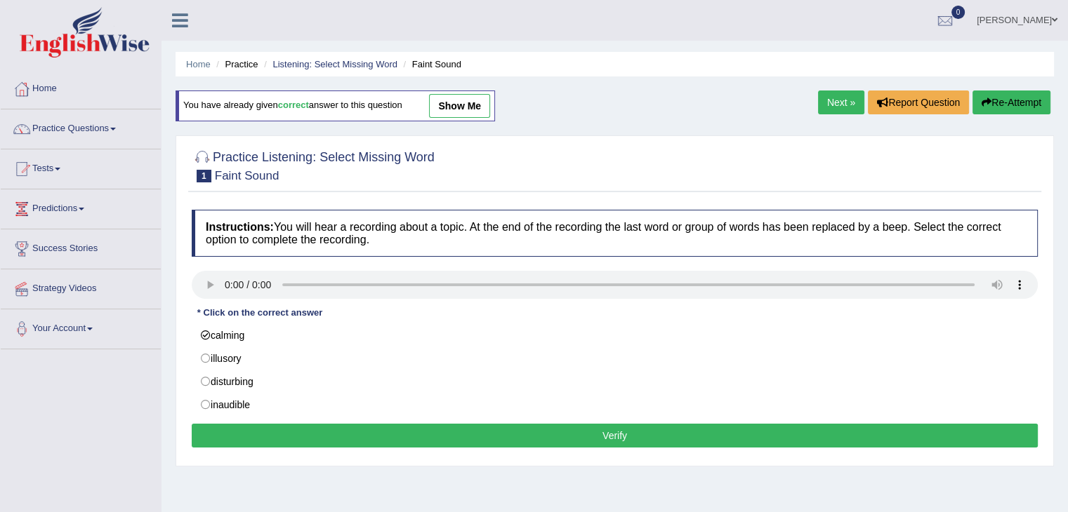
click at [366, 438] on button "Verify" at bounding box center [615, 436] width 846 height 24
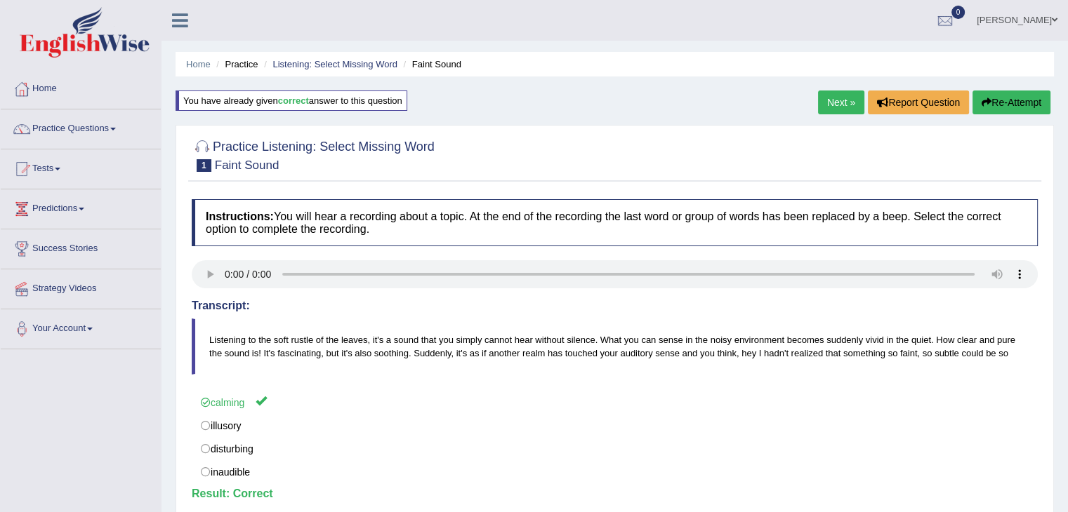
click at [828, 107] on link "Next »" at bounding box center [841, 103] width 46 height 24
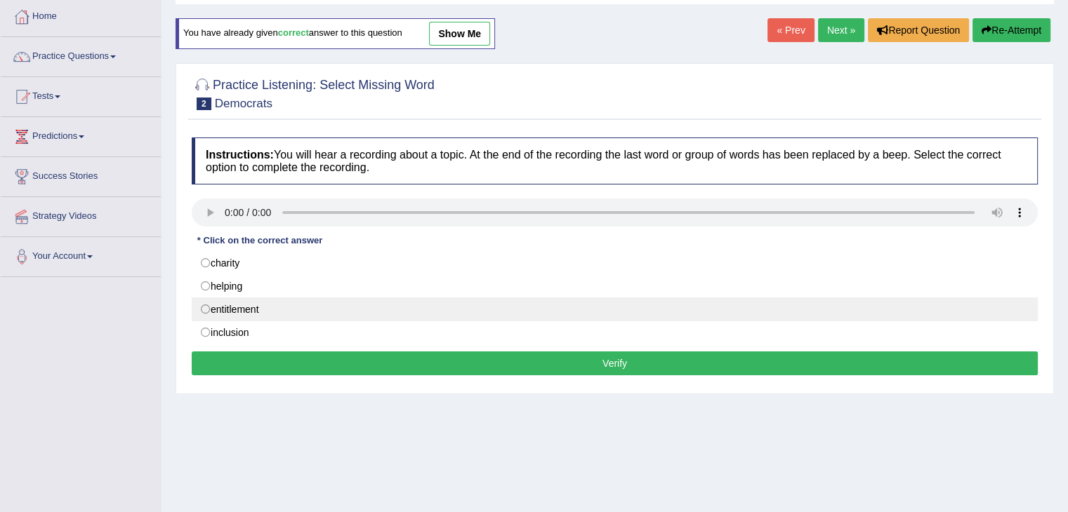
click at [229, 307] on label "entitlement" at bounding box center [615, 310] width 846 height 24
radio input "true"
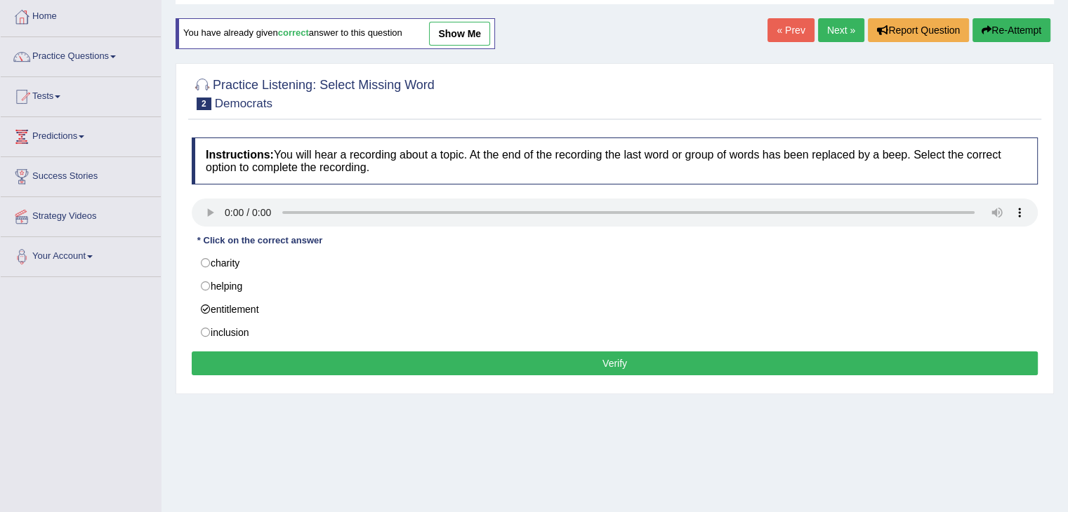
click at [336, 366] on button "Verify" at bounding box center [615, 364] width 846 height 24
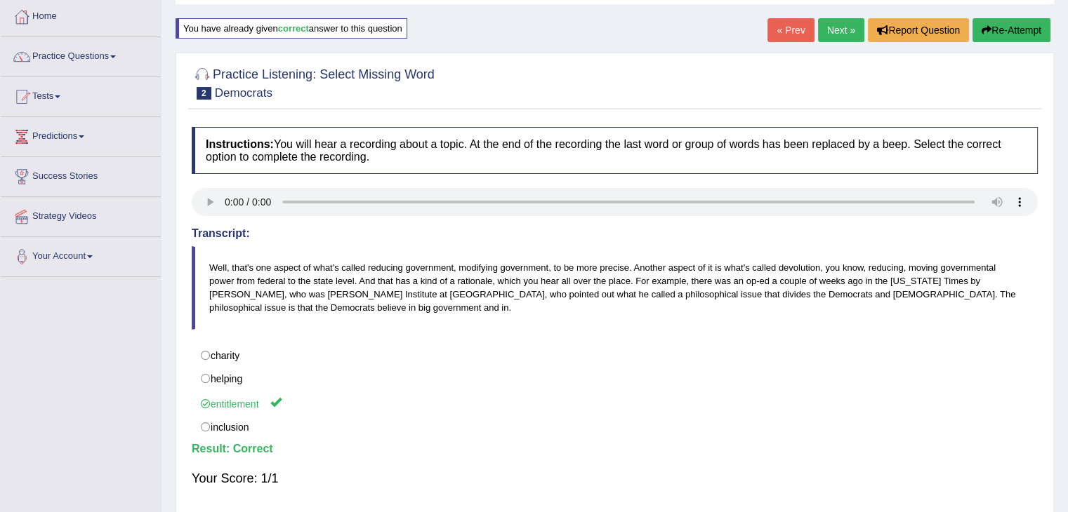
click at [833, 33] on link "Next »" at bounding box center [841, 30] width 46 height 24
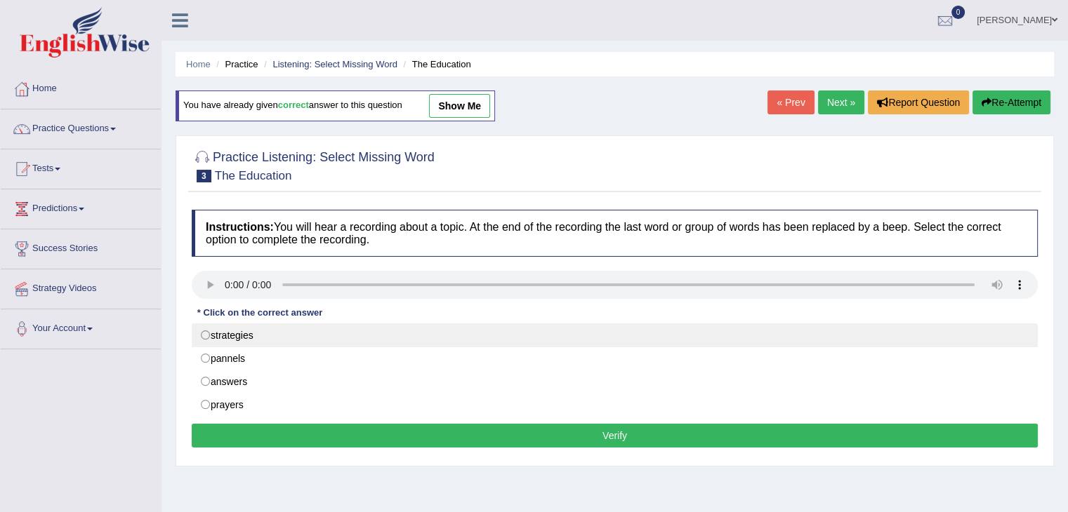
click at [214, 331] on label "strategies" at bounding box center [615, 336] width 846 height 24
radio input "true"
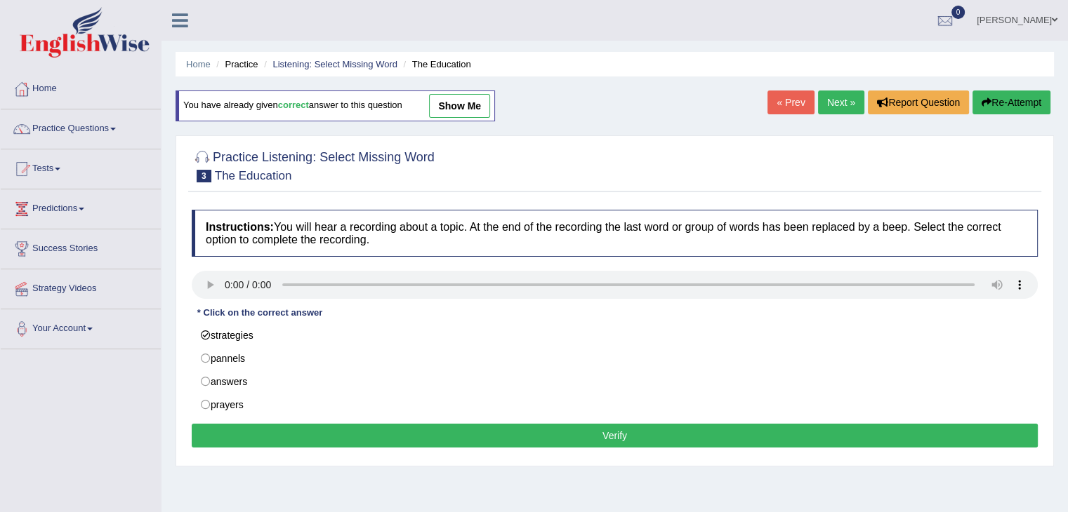
click at [366, 441] on button "Verify" at bounding box center [615, 436] width 846 height 24
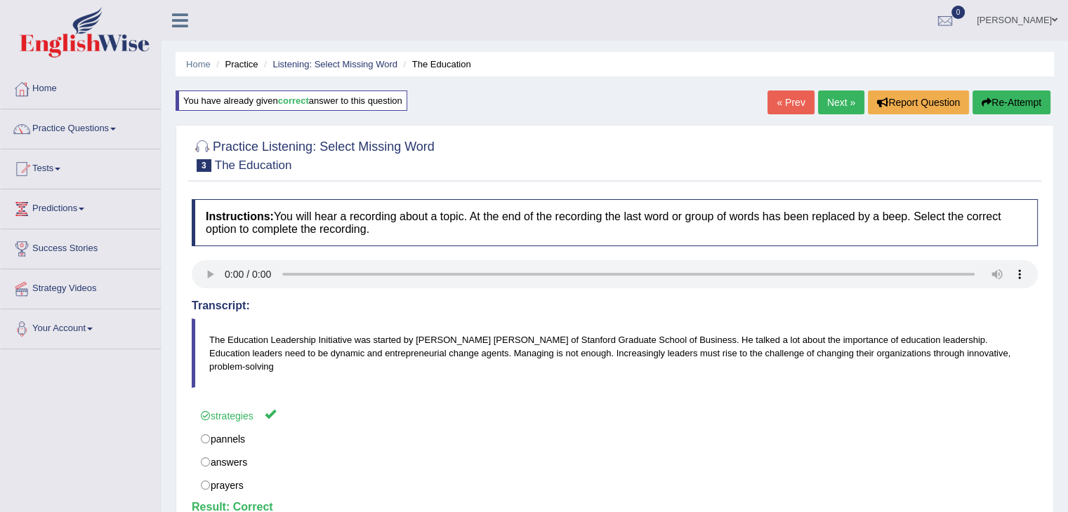
click at [831, 104] on link "Next »" at bounding box center [841, 103] width 46 height 24
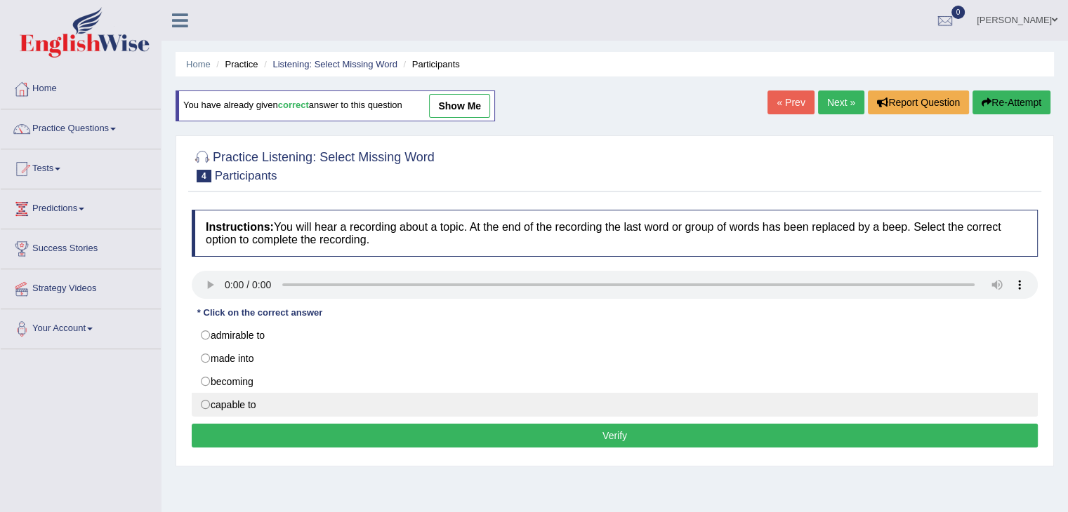
click at [241, 397] on label "capable to" at bounding box center [615, 405] width 846 height 24
radio input "true"
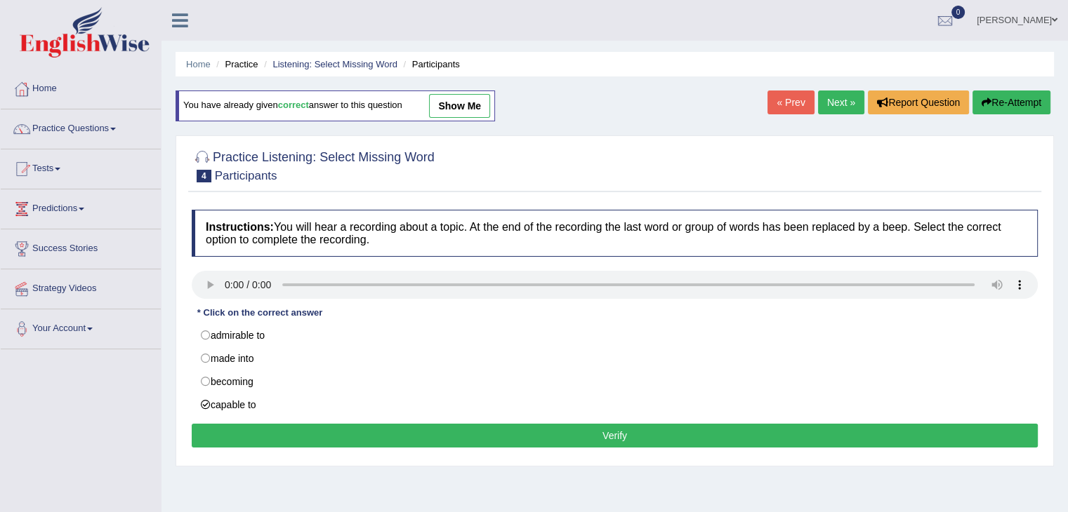
click at [402, 439] on button "Verify" at bounding box center [615, 436] width 846 height 24
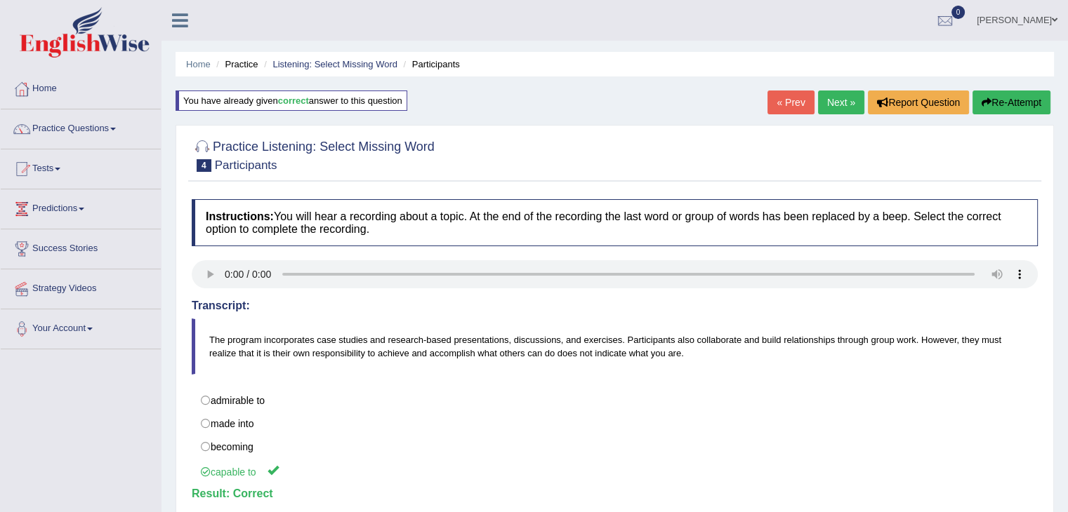
click at [833, 100] on link "Next »" at bounding box center [841, 103] width 46 height 24
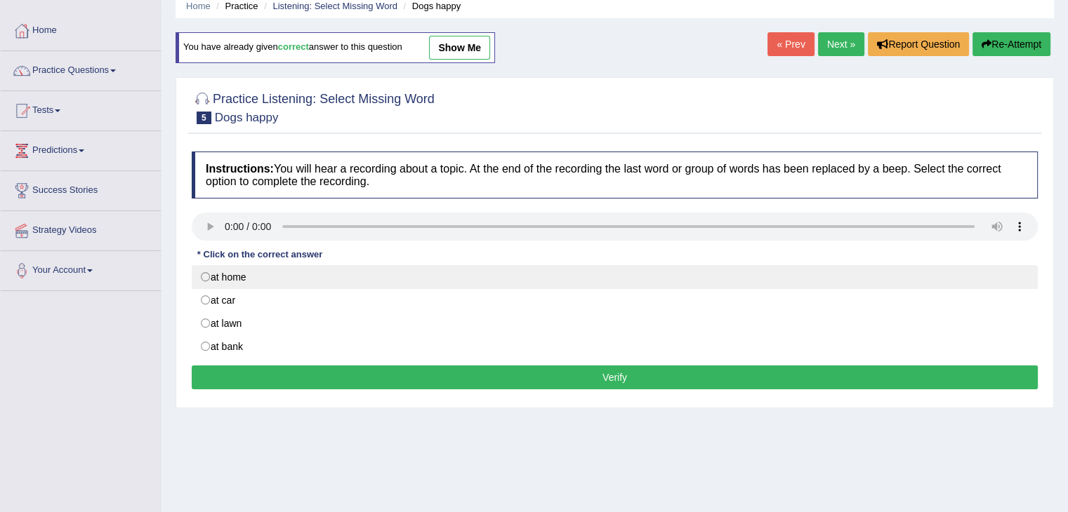
click at [213, 267] on label "at home" at bounding box center [615, 277] width 846 height 24
radio input "true"
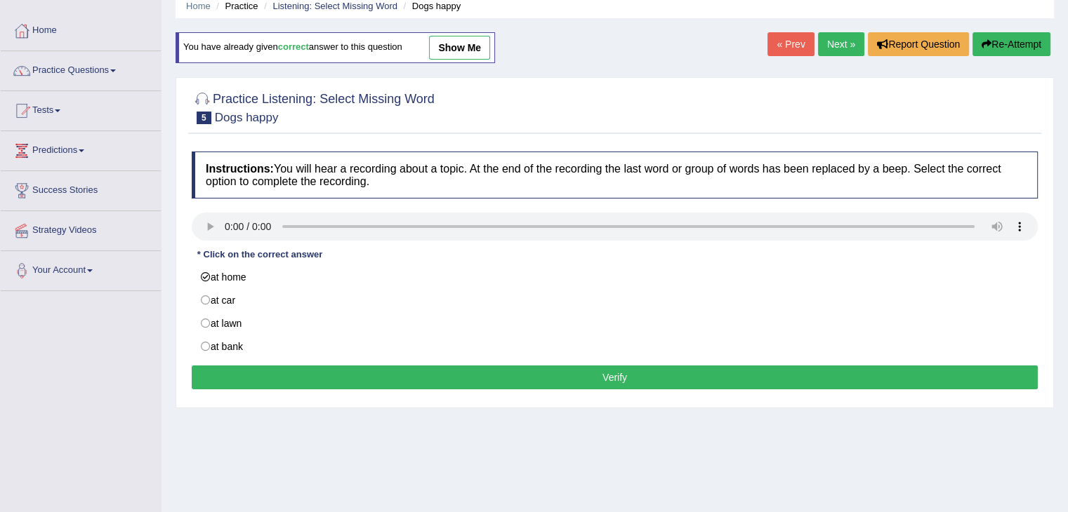
click at [362, 378] on button "Verify" at bounding box center [615, 378] width 846 height 24
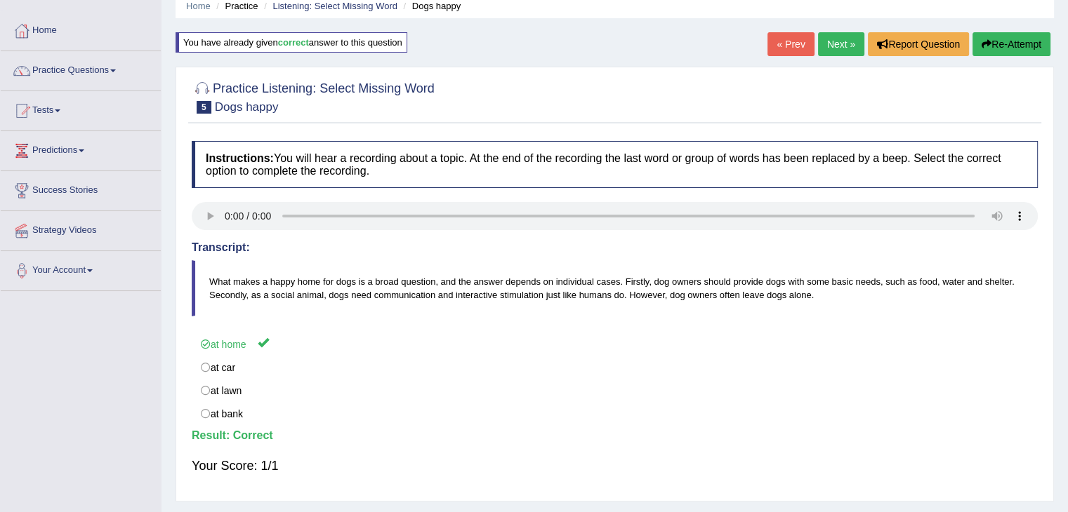
click at [848, 38] on link "Next »" at bounding box center [841, 44] width 46 height 24
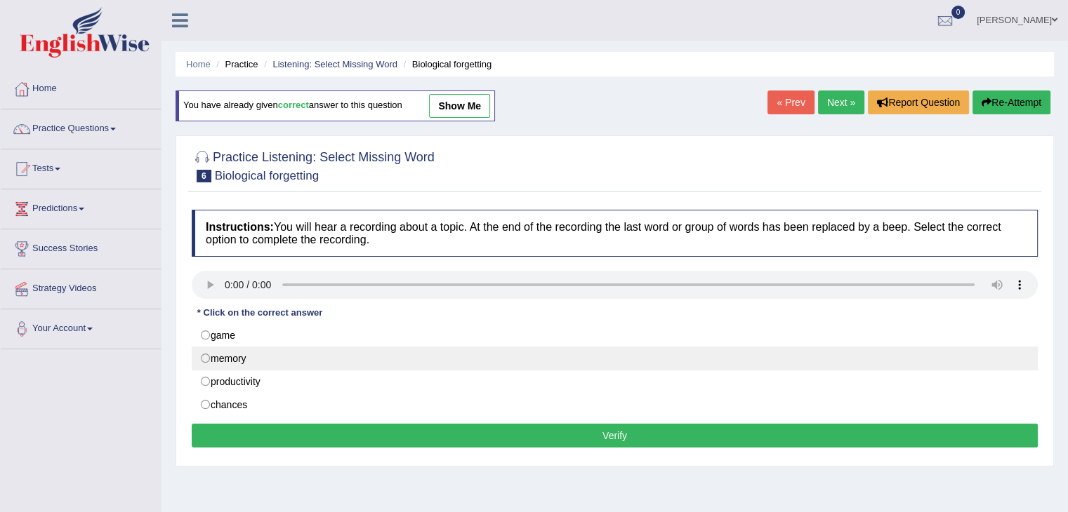
click at [234, 360] on label "memory" at bounding box center [615, 359] width 846 height 24
radio input "true"
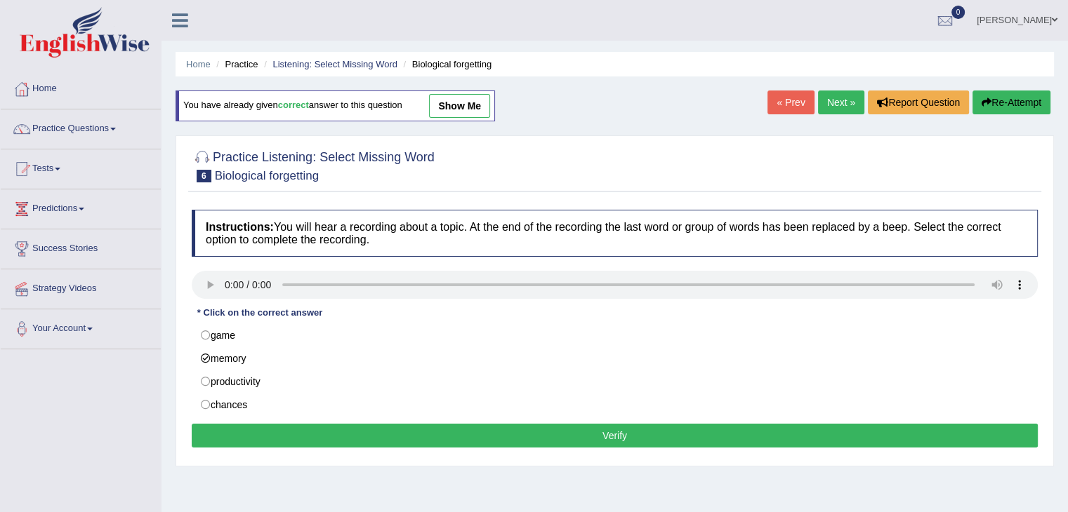
click at [345, 432] on button "Verify" at bounding box center [615, 436] width 846 height 24
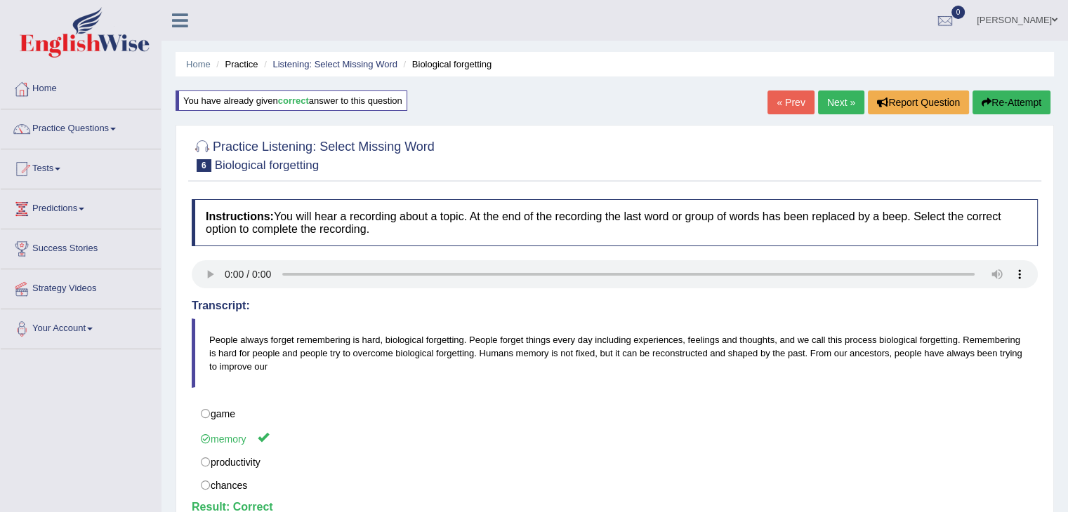
click at [835, 105] on link "Next »" at bounding box center [841, 103] width 46 height 24
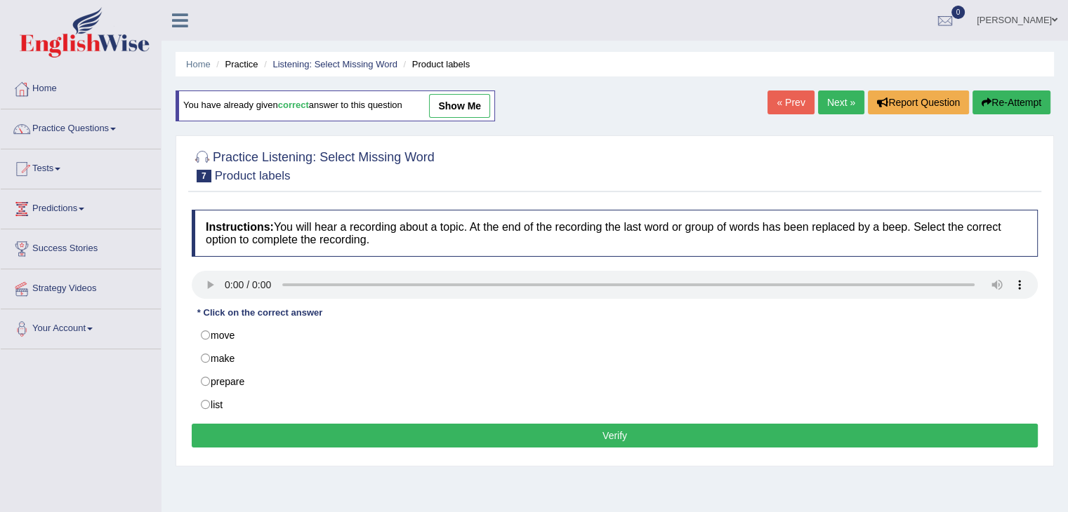
click at [211, 300] on div at bounding box center [615, 287] width 846 height 32
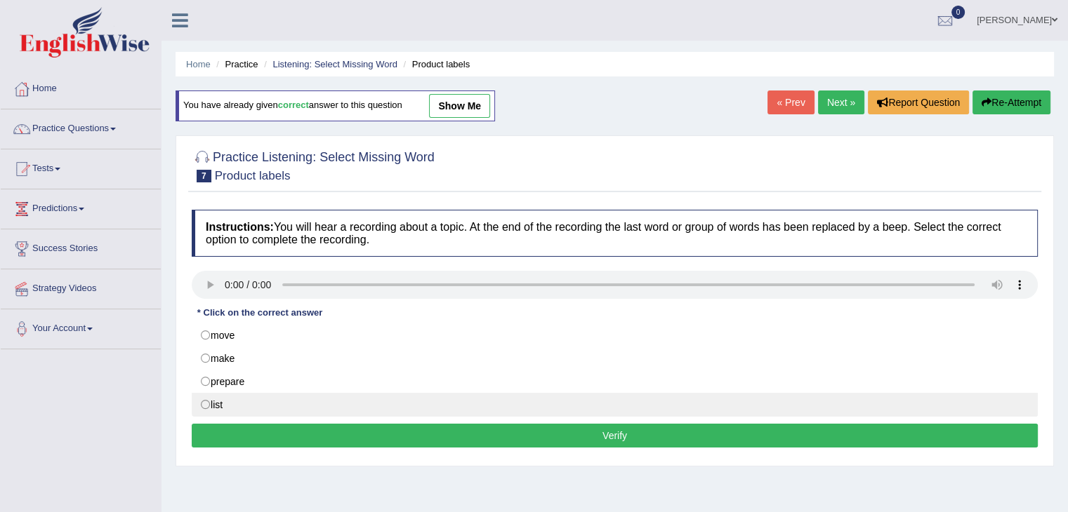
click at [211, 413] on label "list" at bounding box center [615, 405] width 846 height 24
radio input "true"
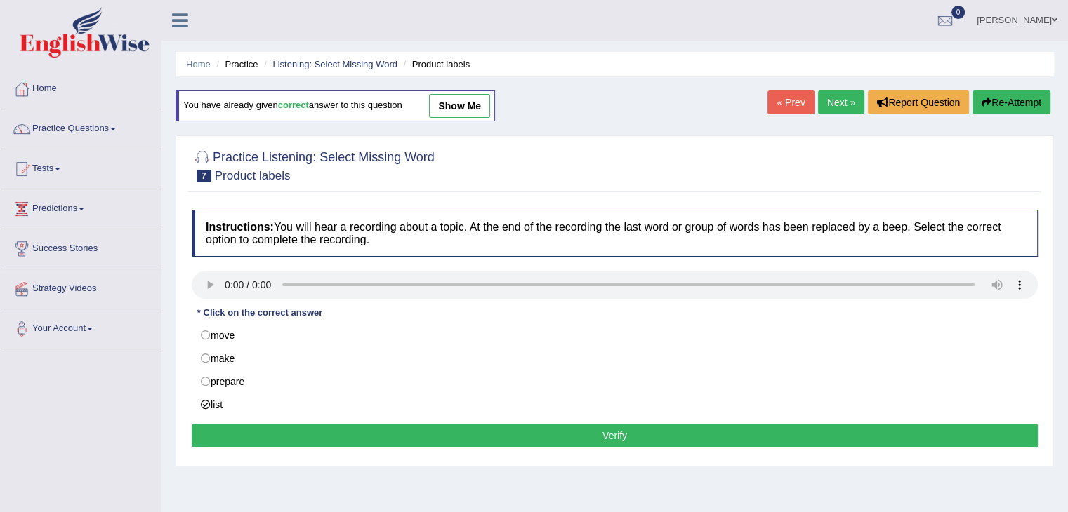
click at [294, 429] on button "Verify" at bounding box center [615, 436] width 846 height 24
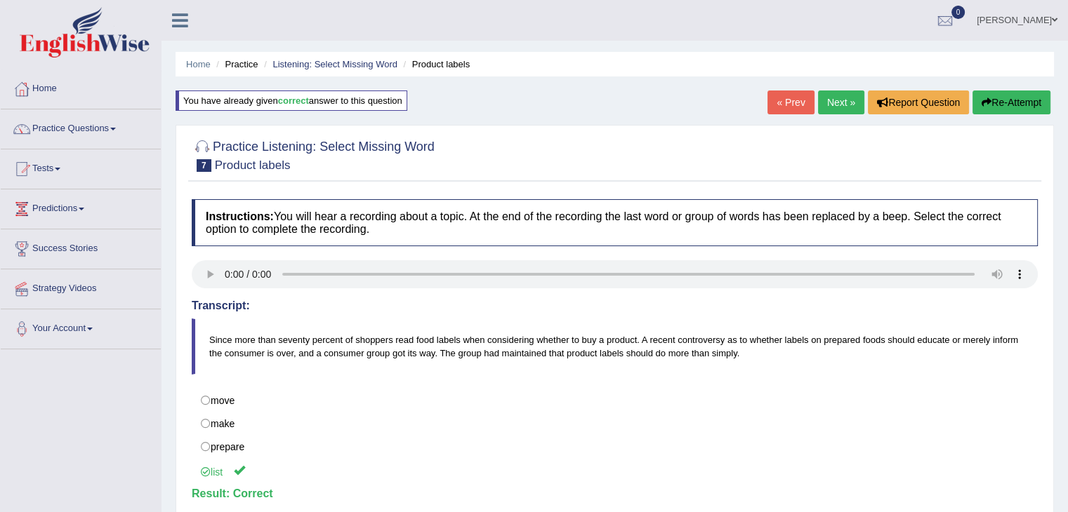
click at [837, 102] on link "Next »" at bounding box center [841, 103] width 46 height 24
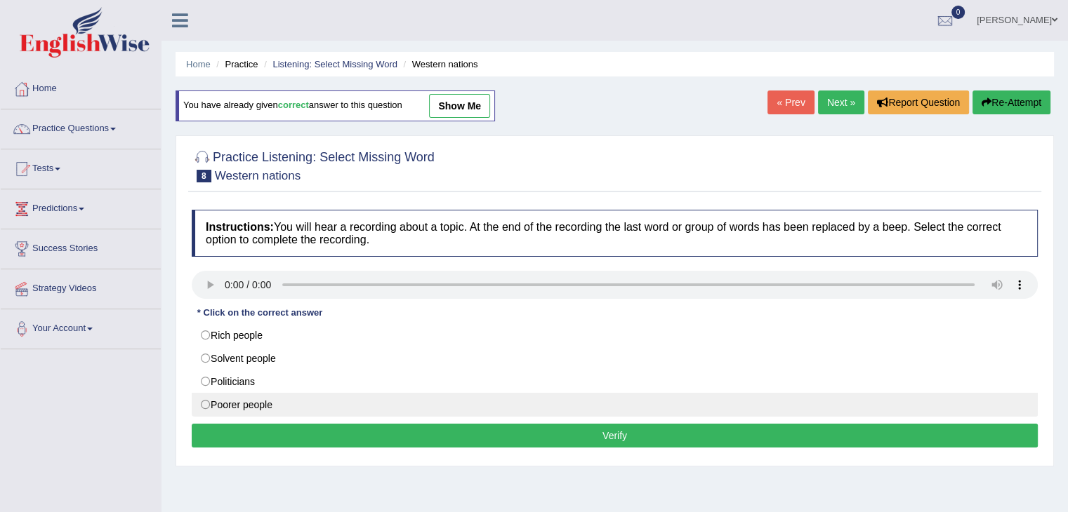
click at [230, 399] on label "Poorer people" at bounding box center [615, 405] width 846 height 24
radio input "true"
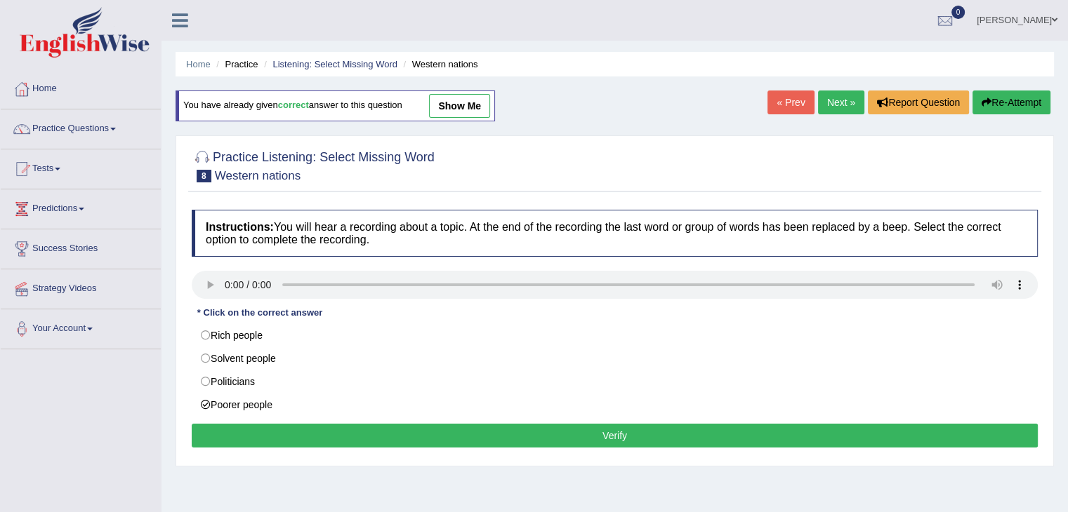
click at [334, 437] on button "Verify" at bounding box center [615, 436] width 846 height 24
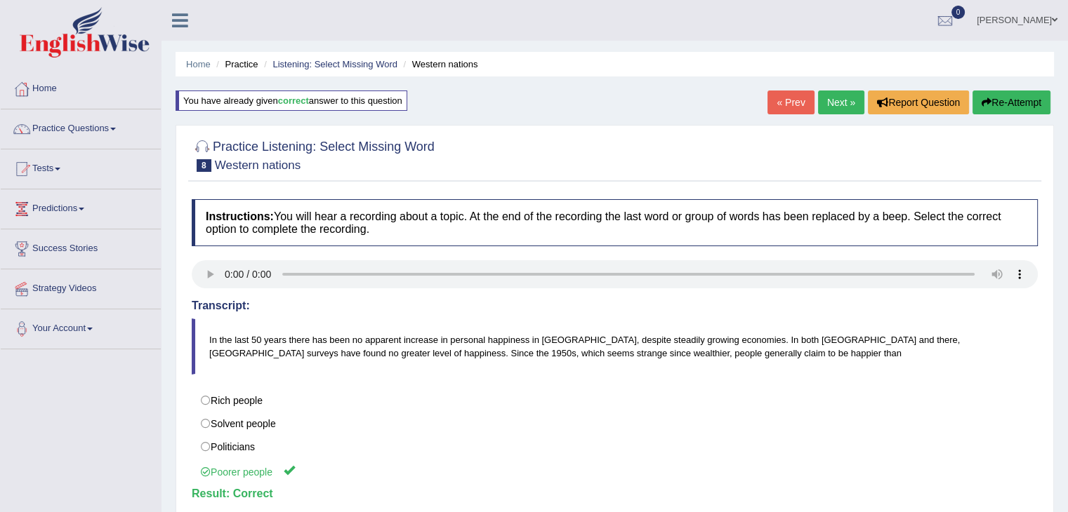
click at [833, 95] on link "Next »" at bounding box center [841, 103] width 46 height 24
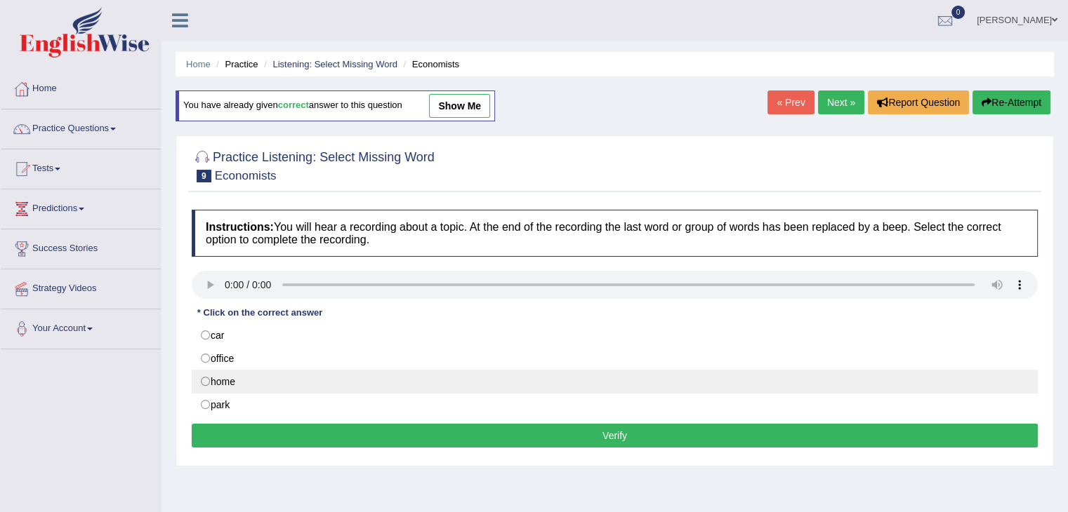
click at [213, 380] on label "home" at bounding box center [615, 382] width 846 height 24
radio input "true"
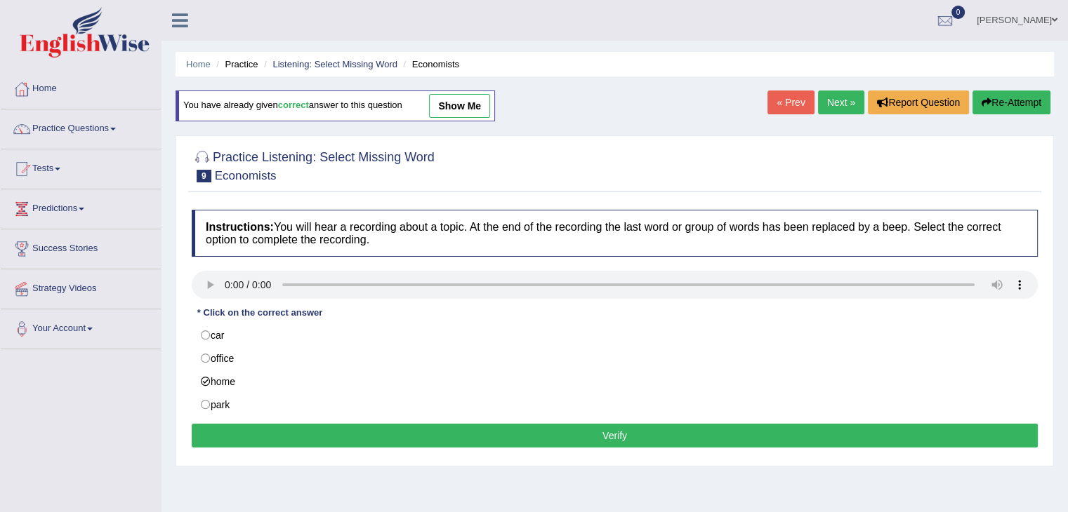
click at [334, 436] on button "Verify" at bounding box center [615, 436] width 846 height 24
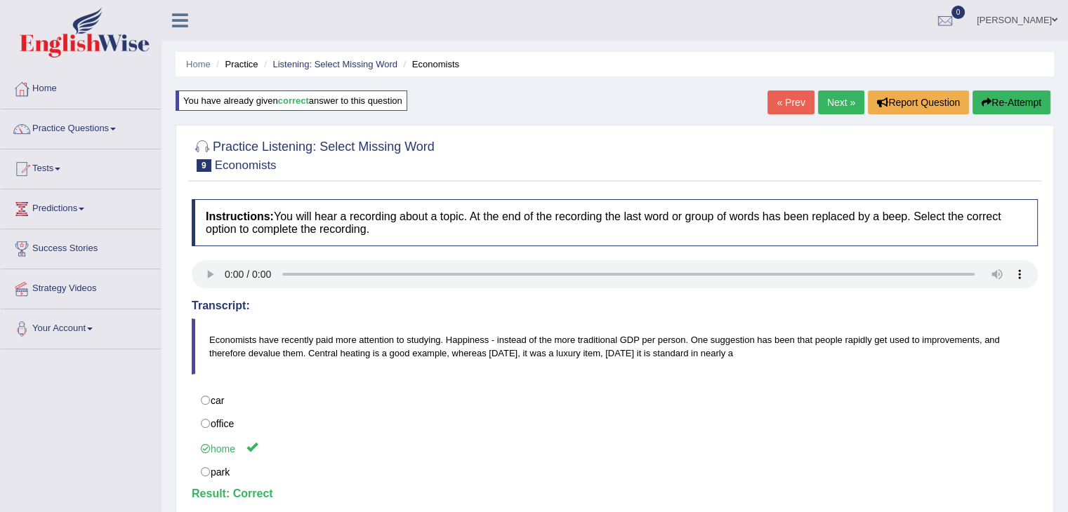
click at [826, 100] on link "Next »" at bounding box center [841, 103] width 46 height 24
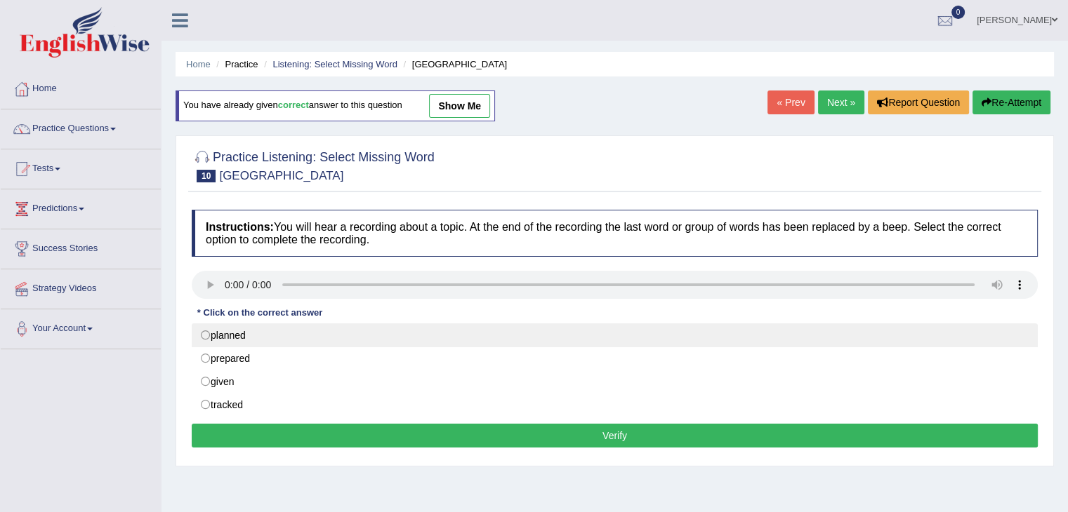
click at [232, 338] on label "planned" at bounding box center [615, 336] width 846 height 24
radio input "true"
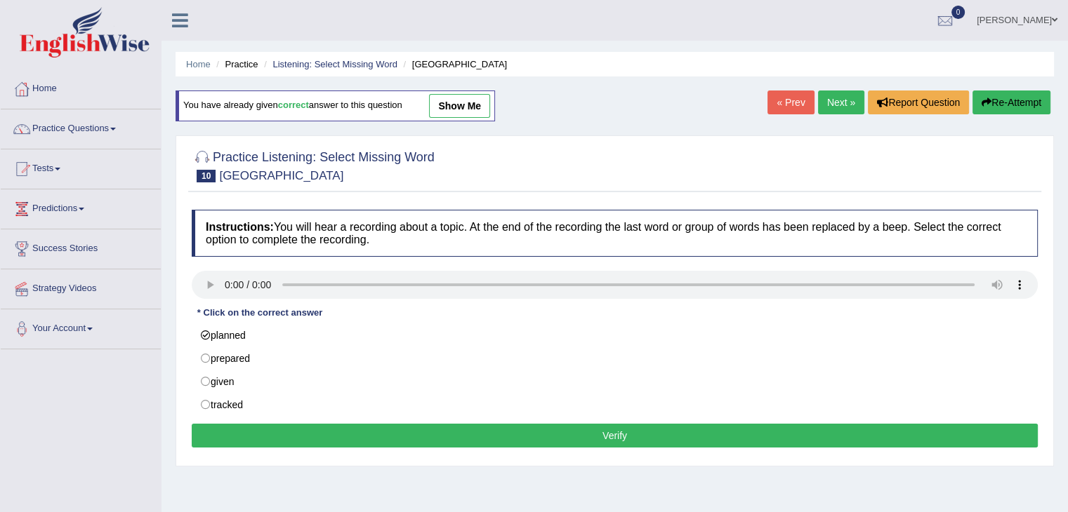
click at [375, 434] on button "Verify" at bounding box center [615, 436] width 846 height 24
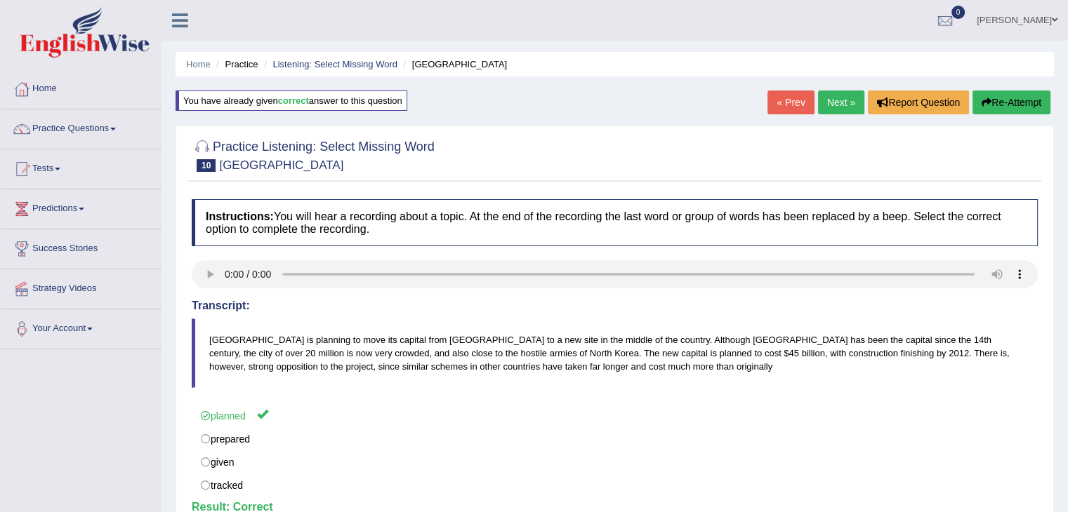
click at [831, 112] on link "Next »" at bounding box center [841, 103] width 46 height 24
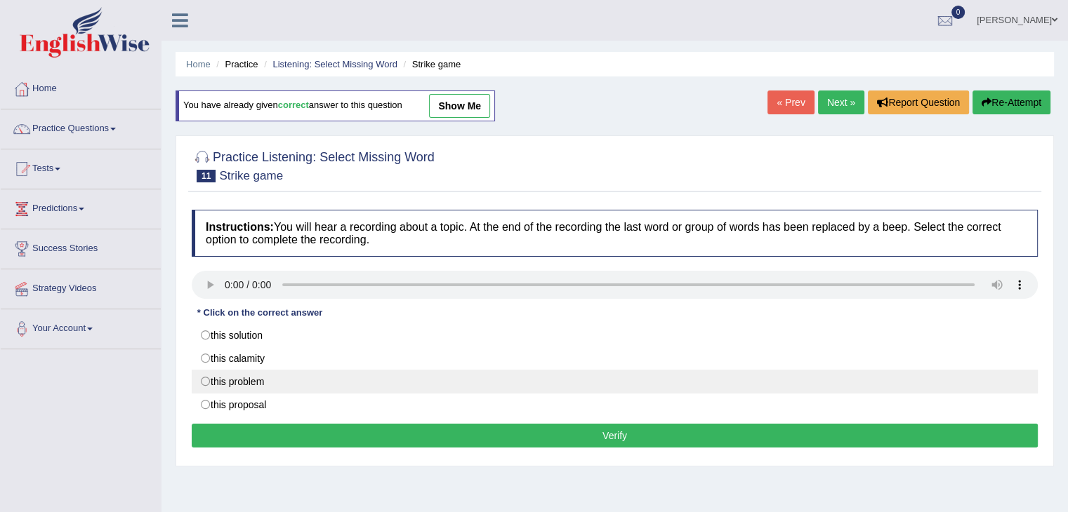
click at [218, 383] on label "this problem" at bounding box center [615, 382] width 846 height 24
radio input "true"
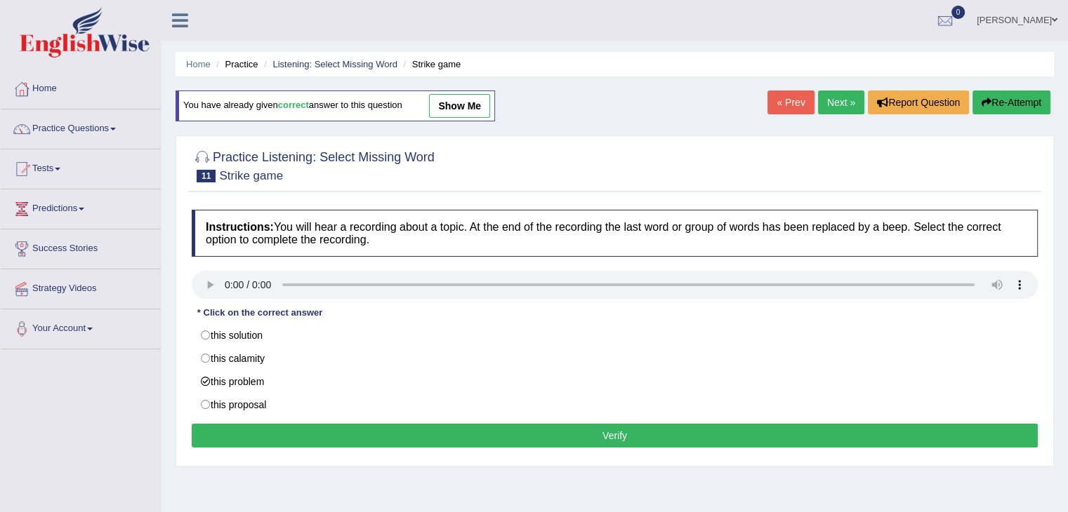
click at [319, 437] on button "Verify" at bounding box center [615, 436] width 846 height 24
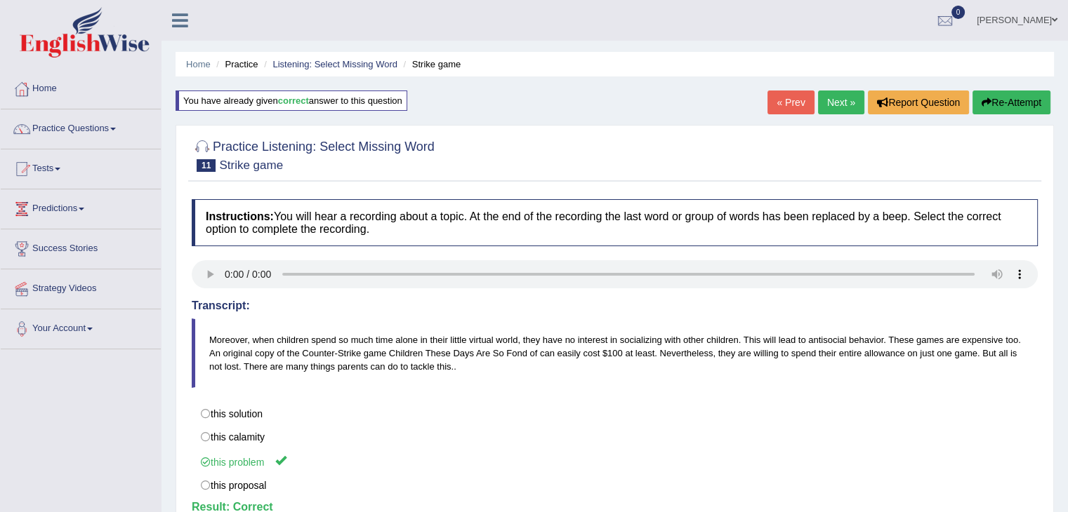
click at [834, 99] on link "Next »" at bounding box center [841, 103] width 46 height 24
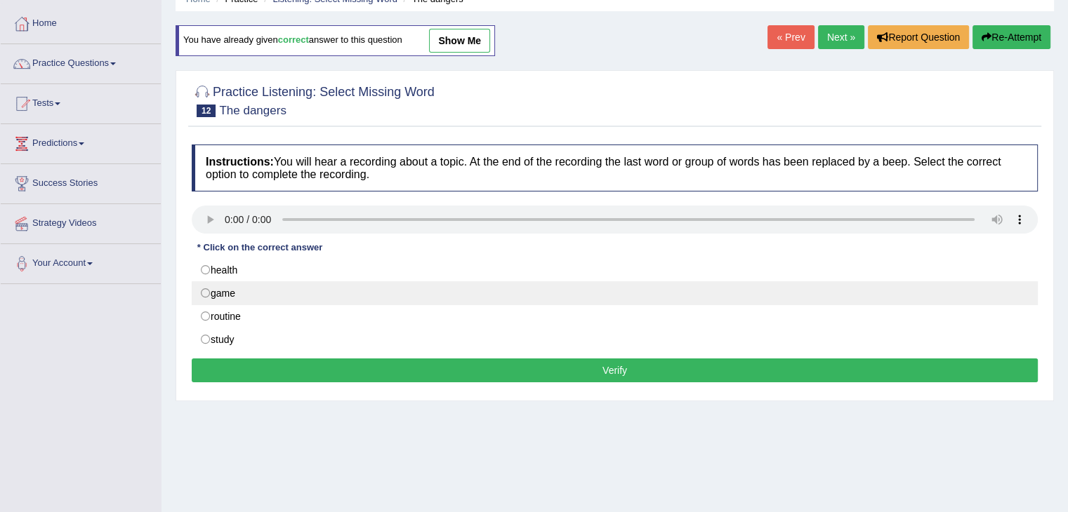
click at [217, 287] on label "game" at bounding box center [615, 293] width 846 height 24
radio input "true"
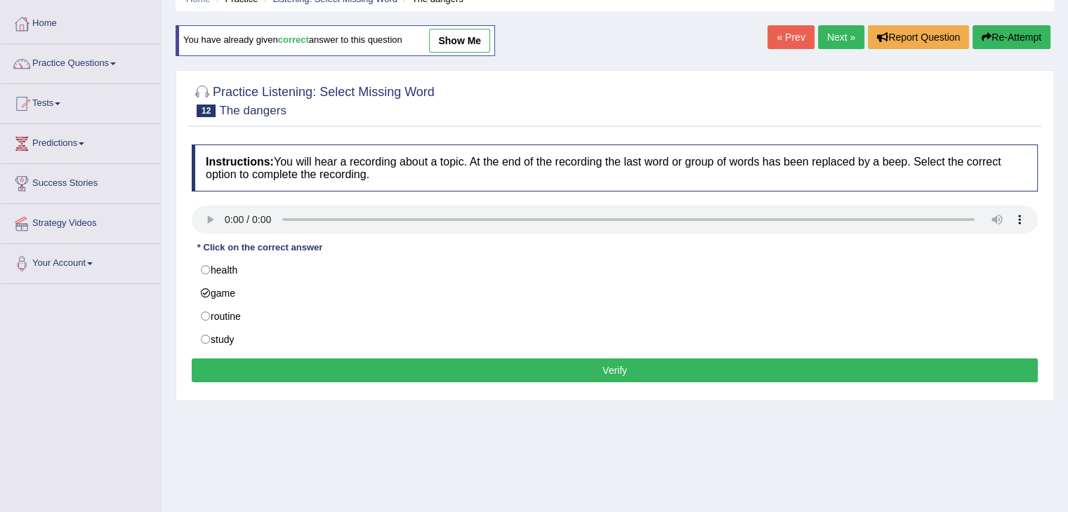
click at [363, 371] on button "Verify" at bounding box center [615, 371] width 846 height 24
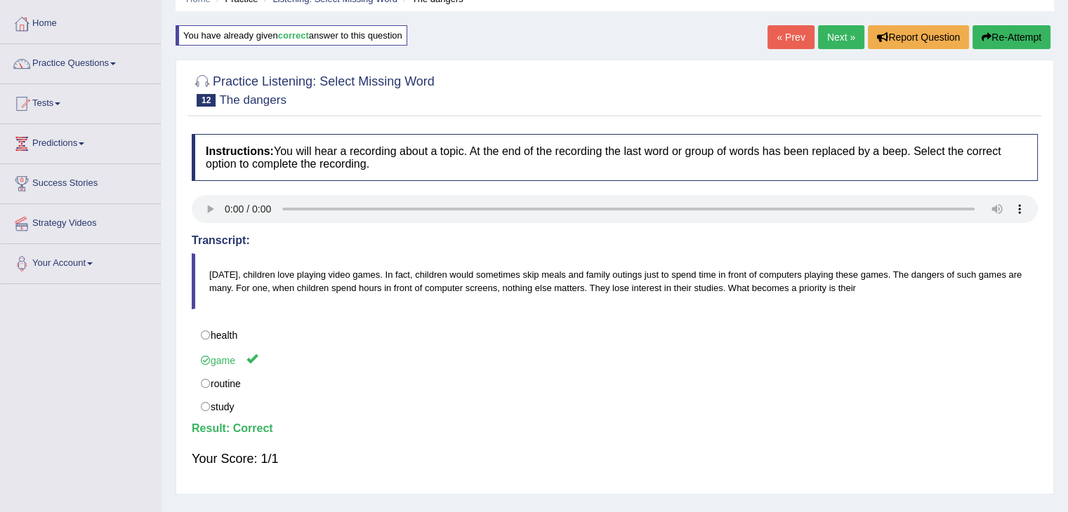
click at [834, 37] on link "Next »" at bounding box center [841, 37] width 46 height 24
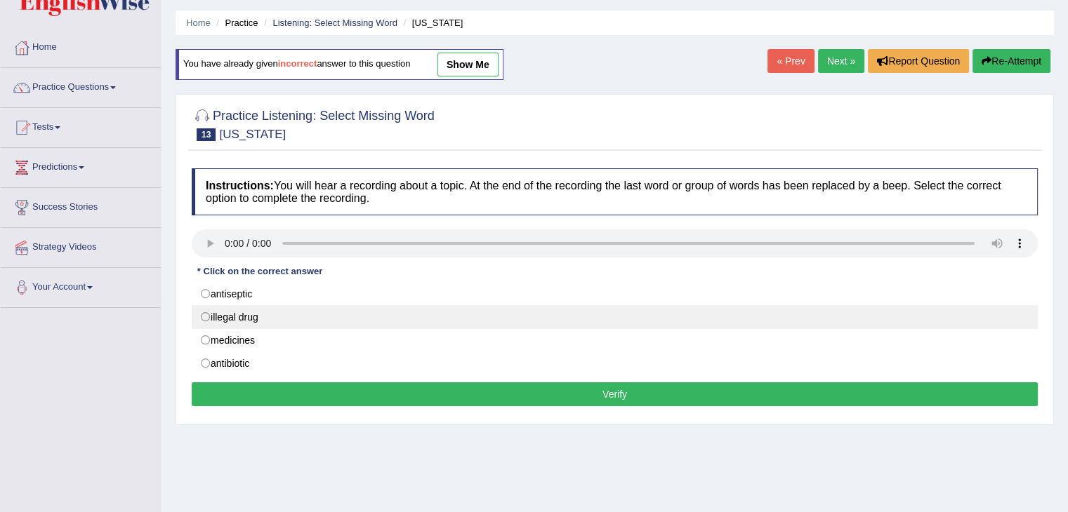
click at [261, 315] on label "illegal drug" at bounding box center [615, 317] width 846 height 24
radio input "true"
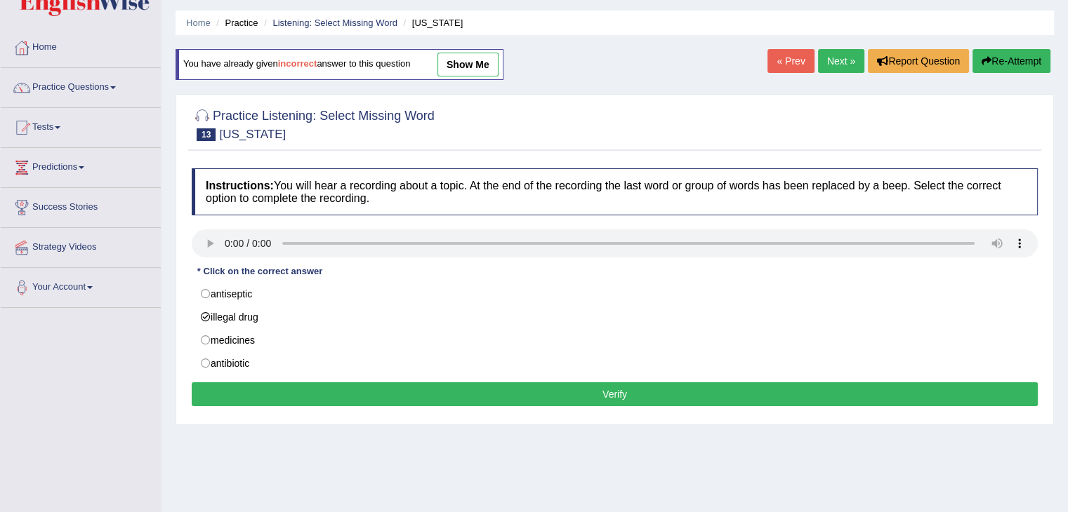
click at [361, 392] on button "Verify" at bounding box center [615, 395] width 846 height 24
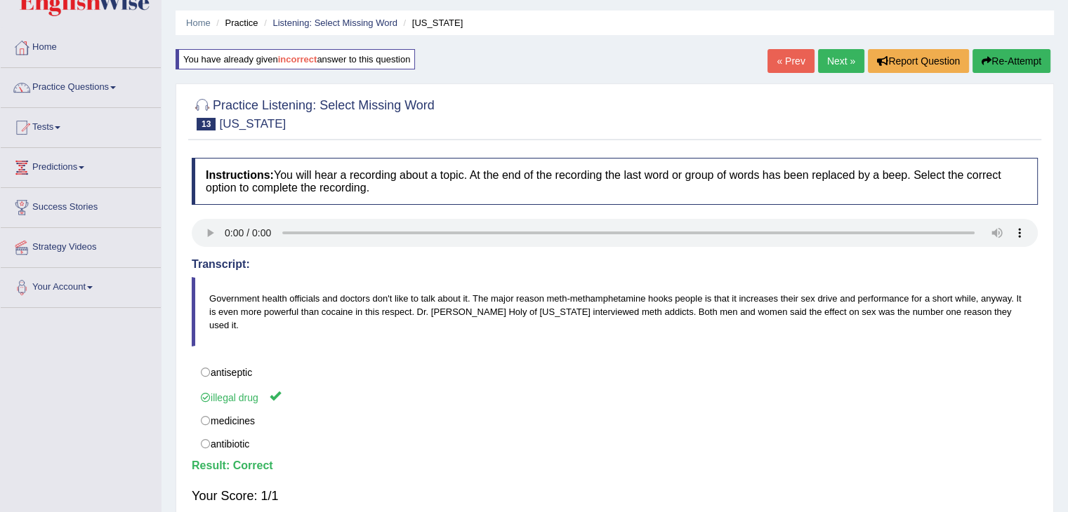
click at [831, 57] on link "Next »" at bounding box center [841, 61] width 46 height 24
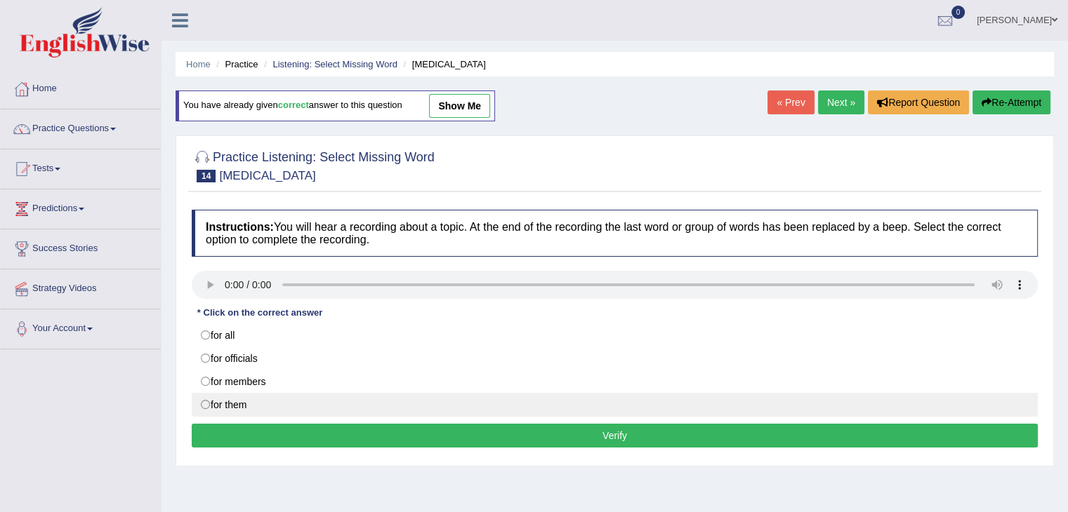
click at [227, 404] on label "for them" at bounding box center [615, 405] width 846 height 24
radio input "true"
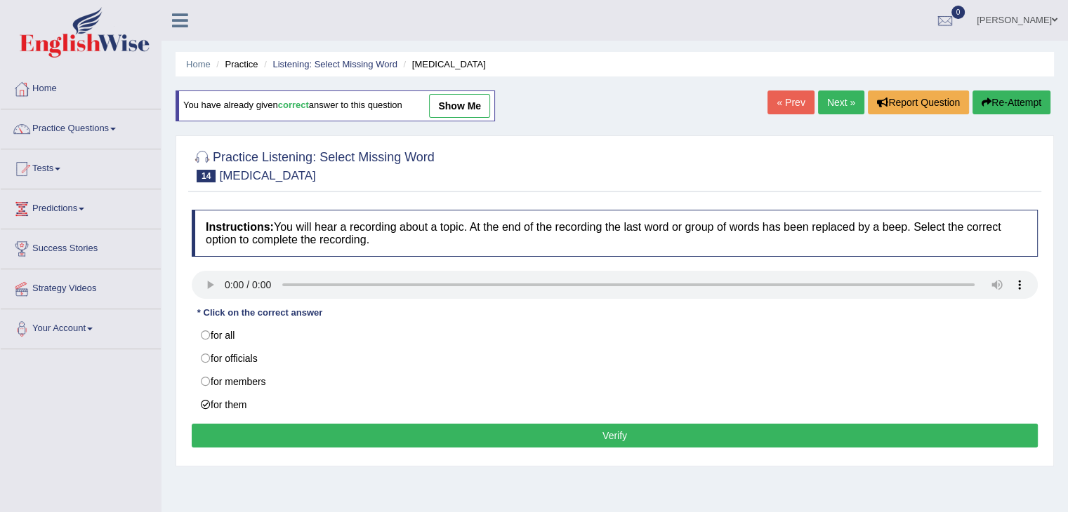
click at [333, 438] on button "Verify" at bounding box center [615, 436] width 846 height 24
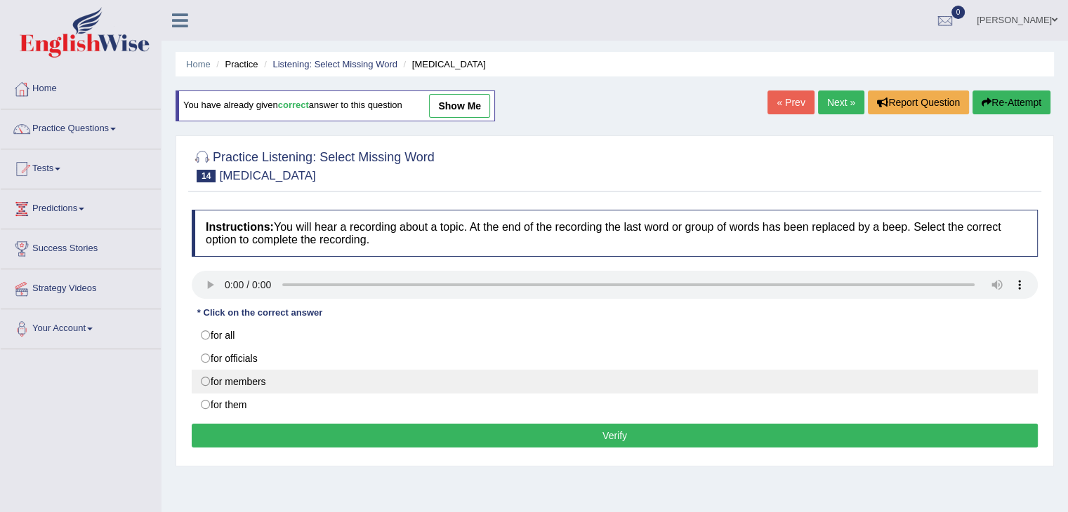
click at [239, 393] on label "for members" at bounding box center [615, 382] width 846 height 24
radio input "true"
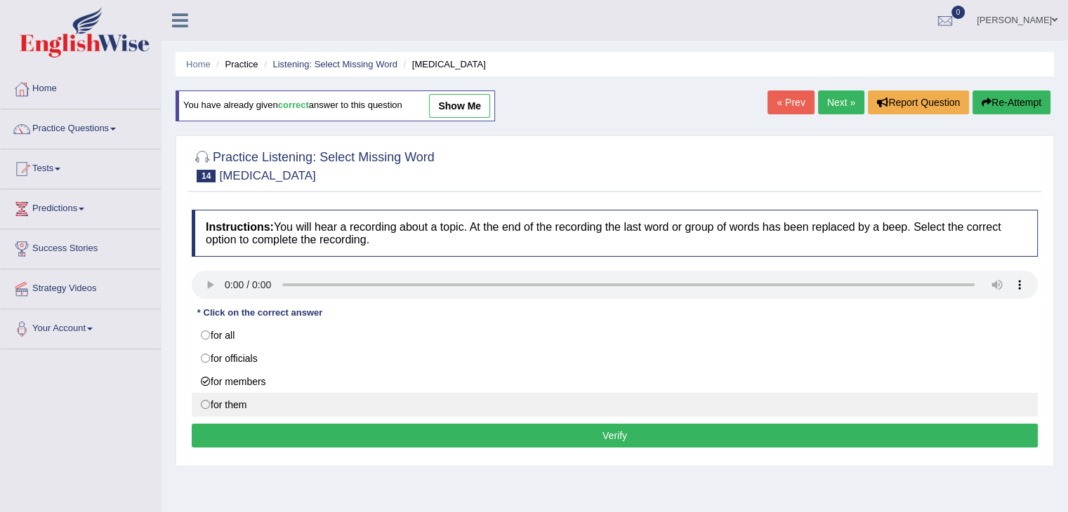
click at [227, 404] on label "for them" at bounding box center [615, 405] width 846 height 24
radio input "true"
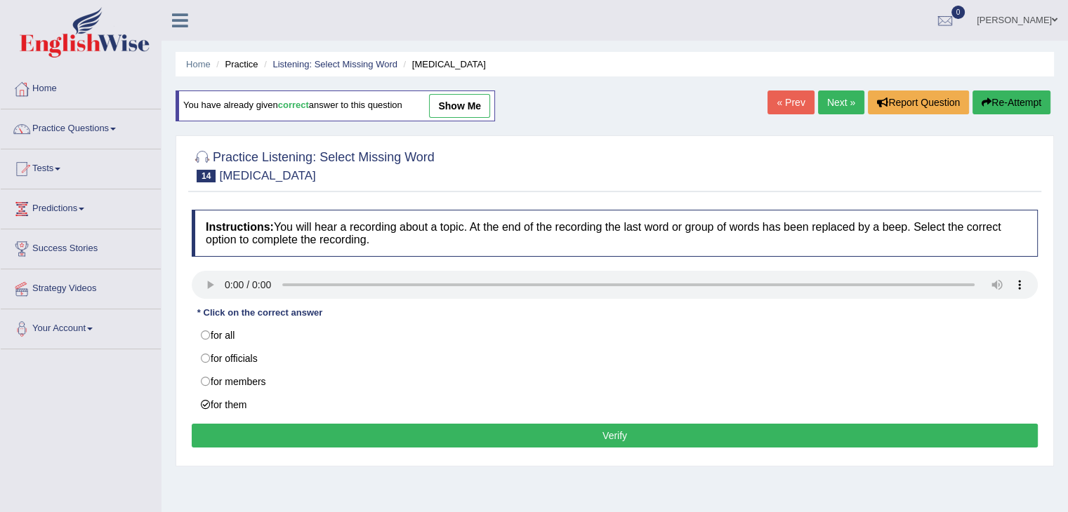
click at [323, 438] on button "Verify" at bounding box center [615, 436] width 846 height 24
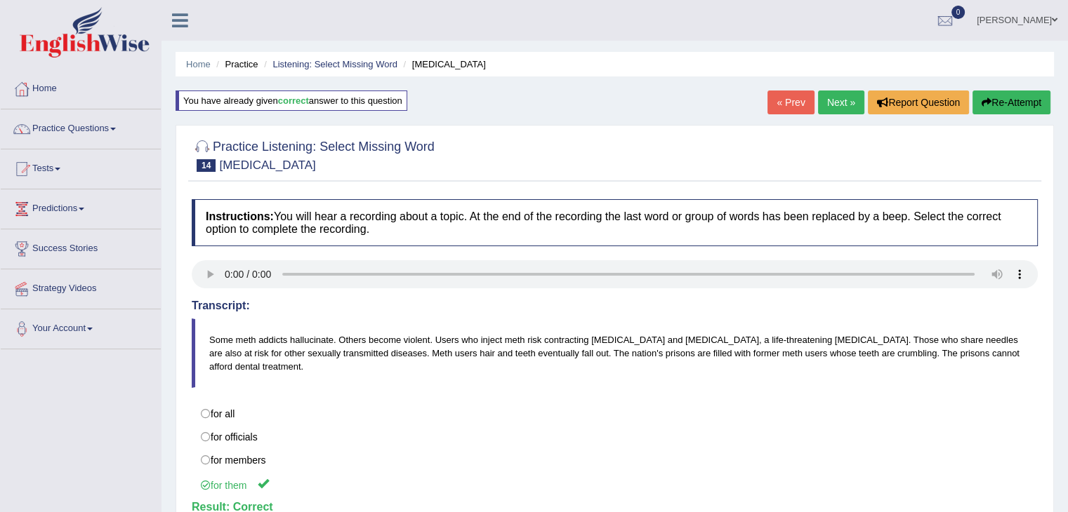
click at [841, 99] on link "Next »" at bounding box center [841, 103] width 46 height 24
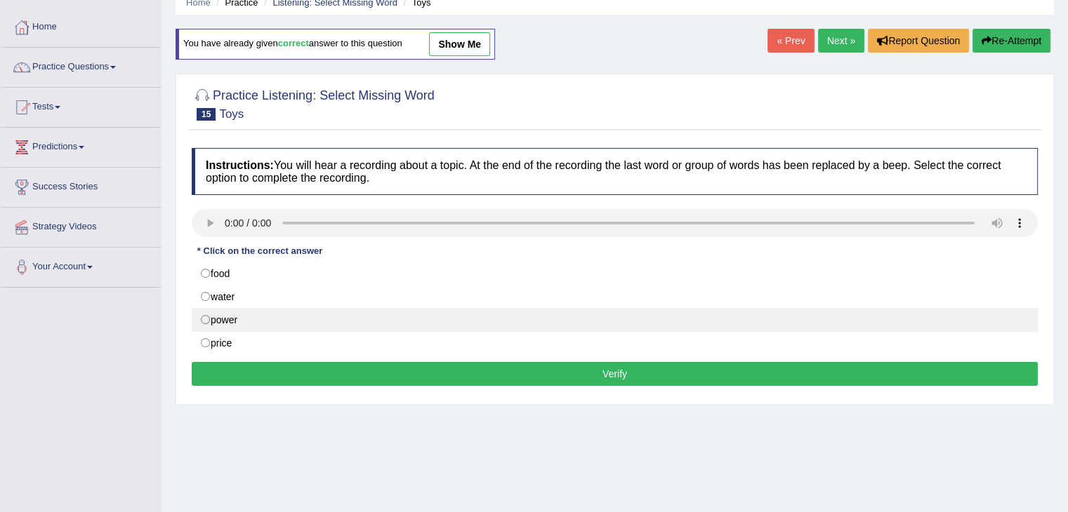
click at [222, 314] on label "power" at bounding box center [615, 320] width 846 height 24
radio input "true"
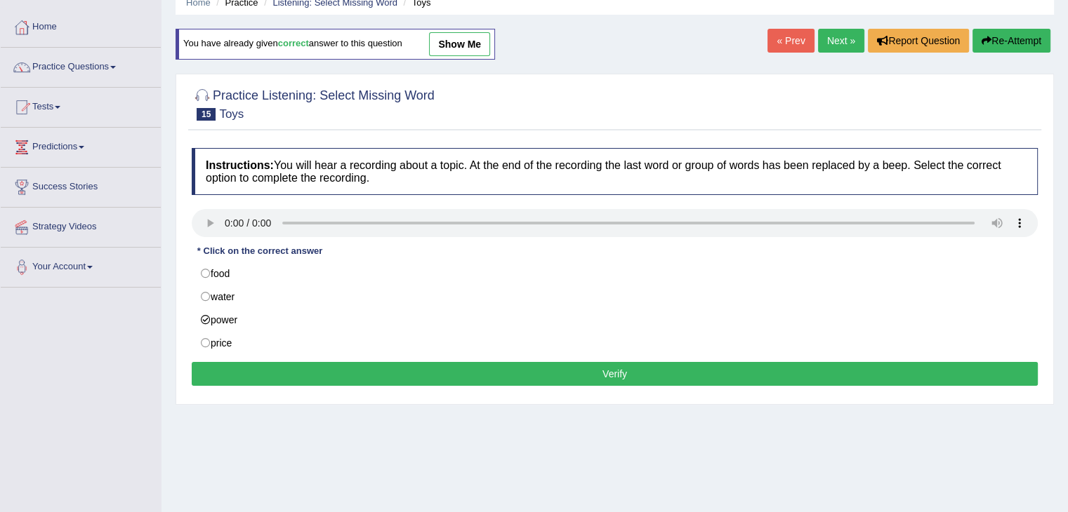
click at [332, 380] on button "Verify" at bounding box center [615, 374] width 846 height 24
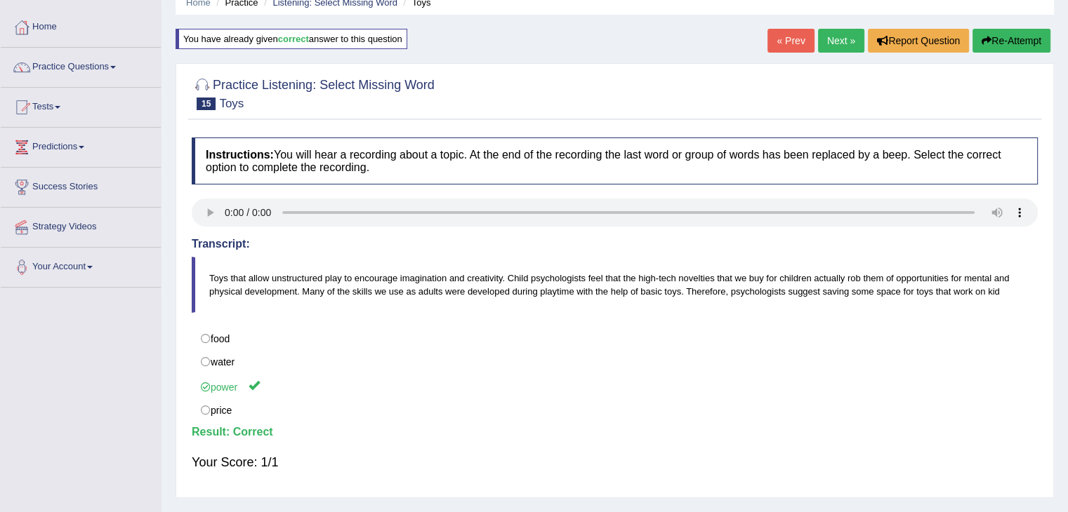
click at [829, 43] on link "Next »" at bounding box center [841, 41] width 46 height 24
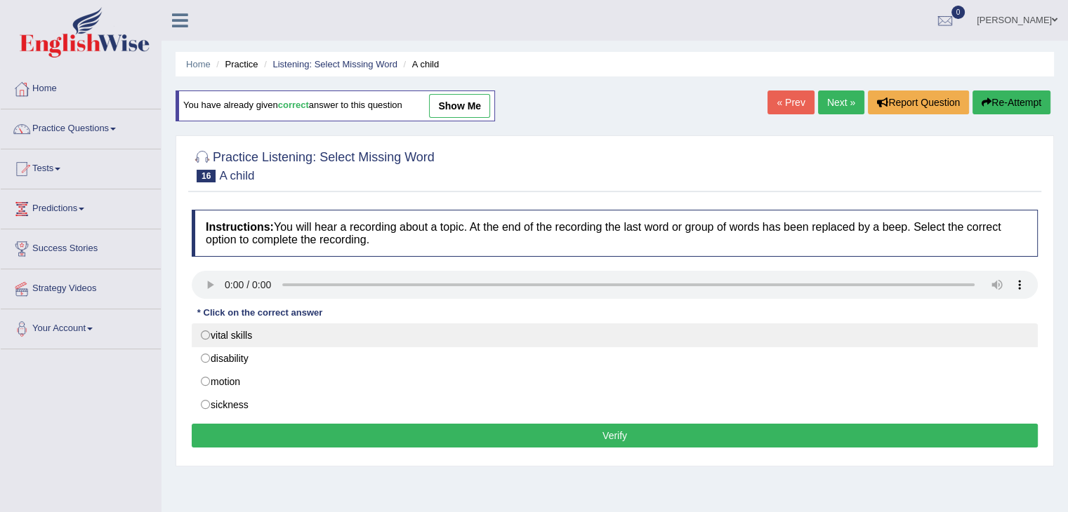
click at [206, 332] on label "vital skills" at bounding box center [615, 336] width 846 height 24
radio input "true"
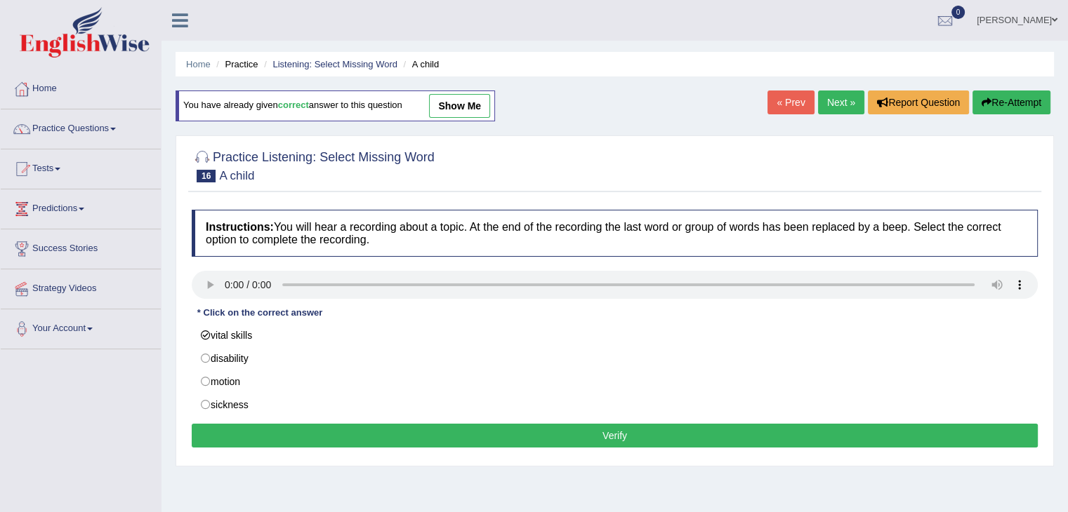
click at [399, 431] on button "Verify" at bounding box center [615, 436] width 846 height 24
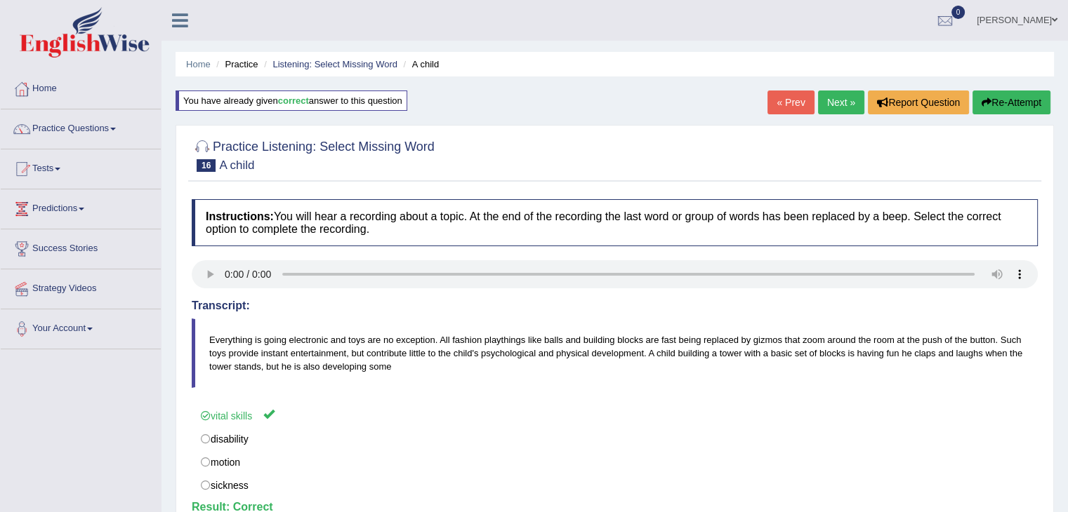
click at [832, 105] on link "Next »" at bounding box center [841, 103] width 46 height 24
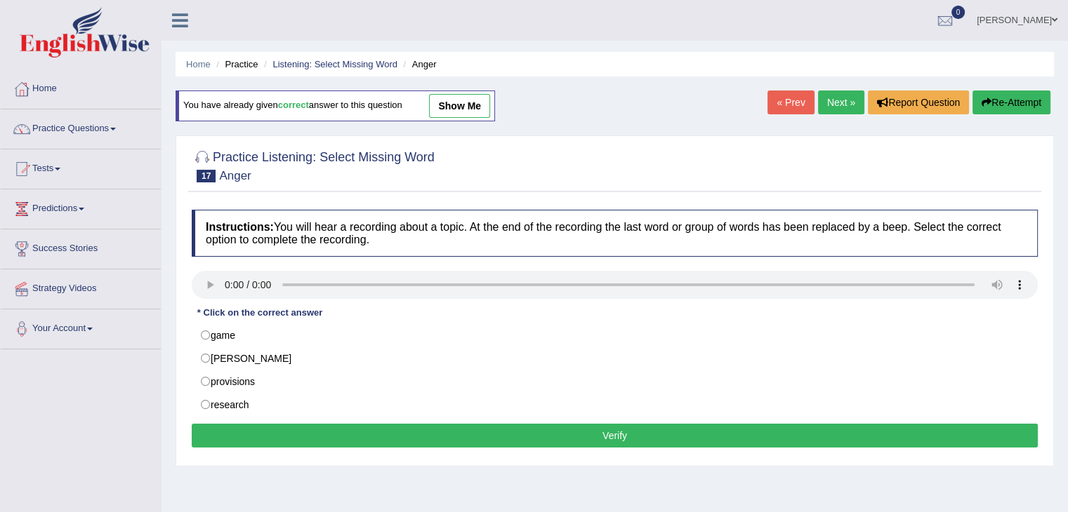
scroll to position [58, 0]
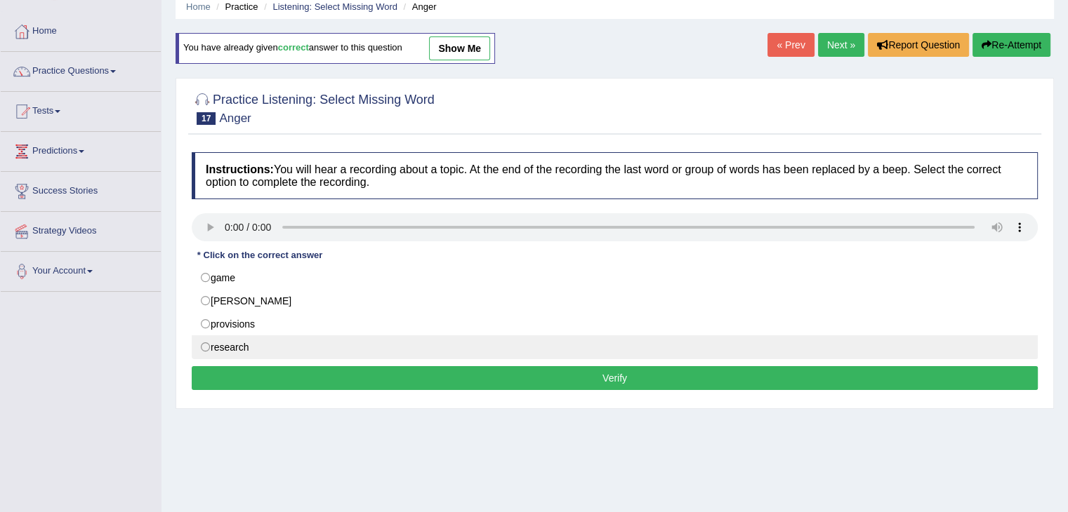
click at [230, 340] on label "research" at bounding box center [615, 348] width 846 height 24
radio input "true"
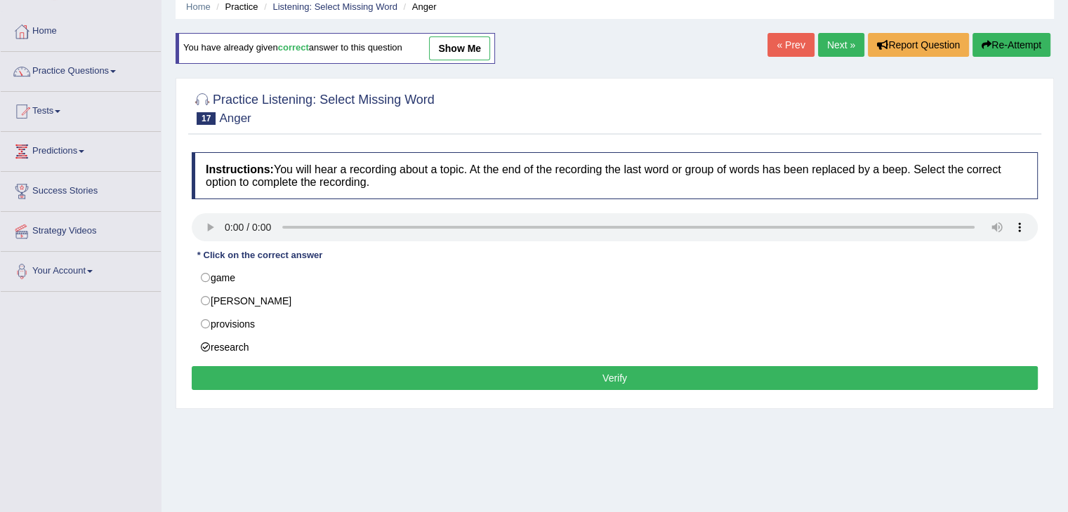
click at [321, 373] on button "Verify" at bounding box center [615, 378] width 846 height 24
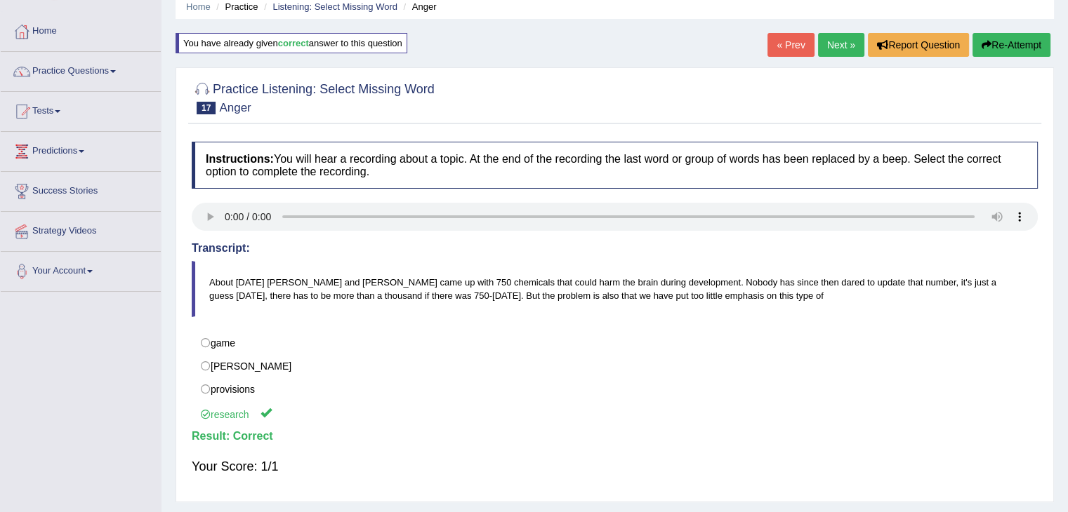
click at [825, 40] on link "Next »" at bounding box center [841, 45] width 46 height 24
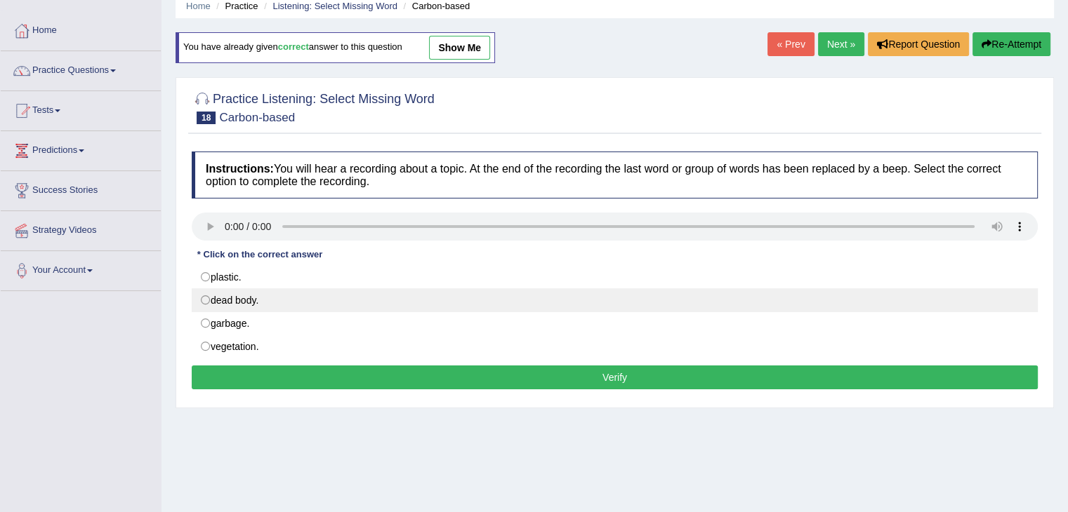
click at [220, 305] on label "dead body." at bounding box center [615, 300] width 846 height 24
radio input "true"
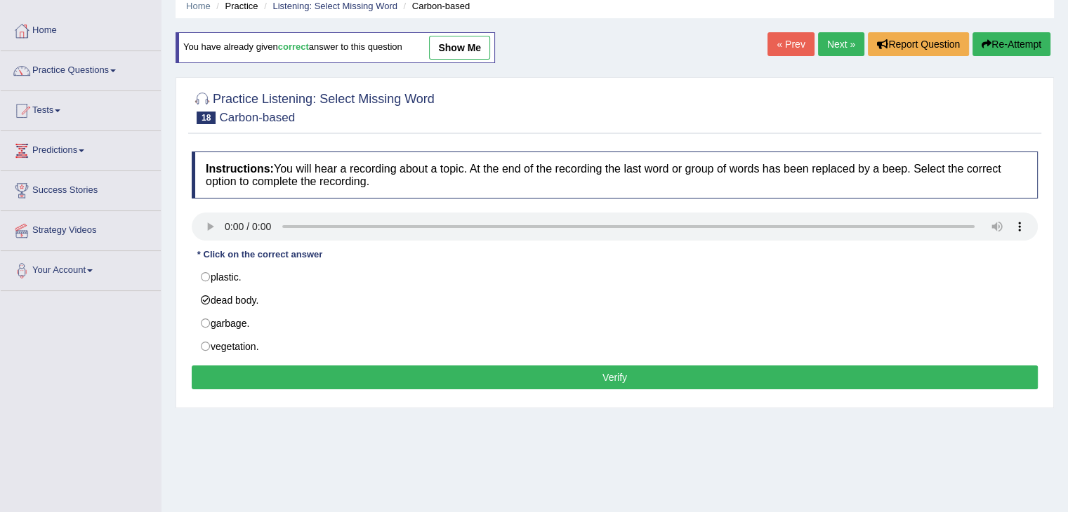
click at [331, 371] on button "Verify" at bounding box center [615, 378] width 846 height 24
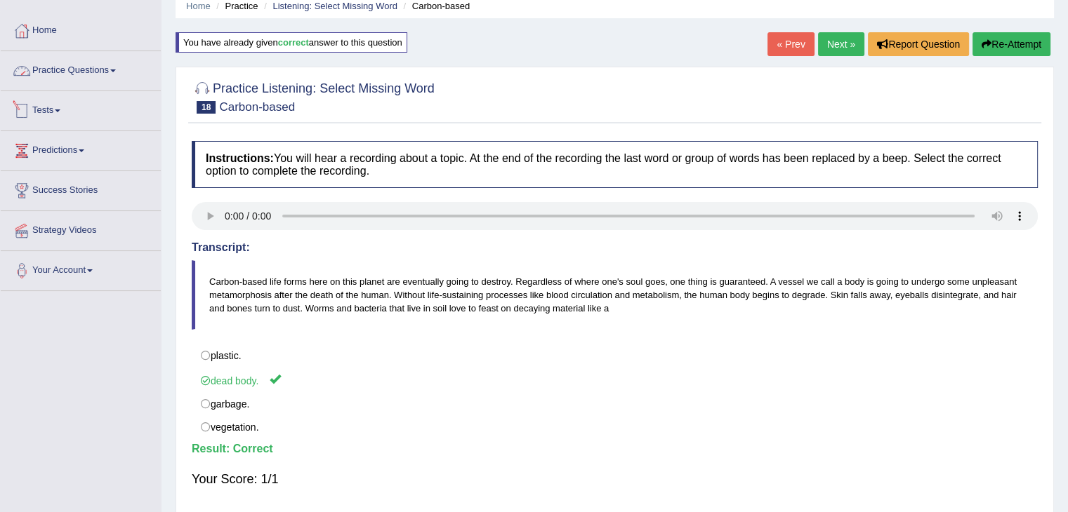
click at [107, 78] on link "Practice Questions" at bounding box center [81, 68] width 160 height 35
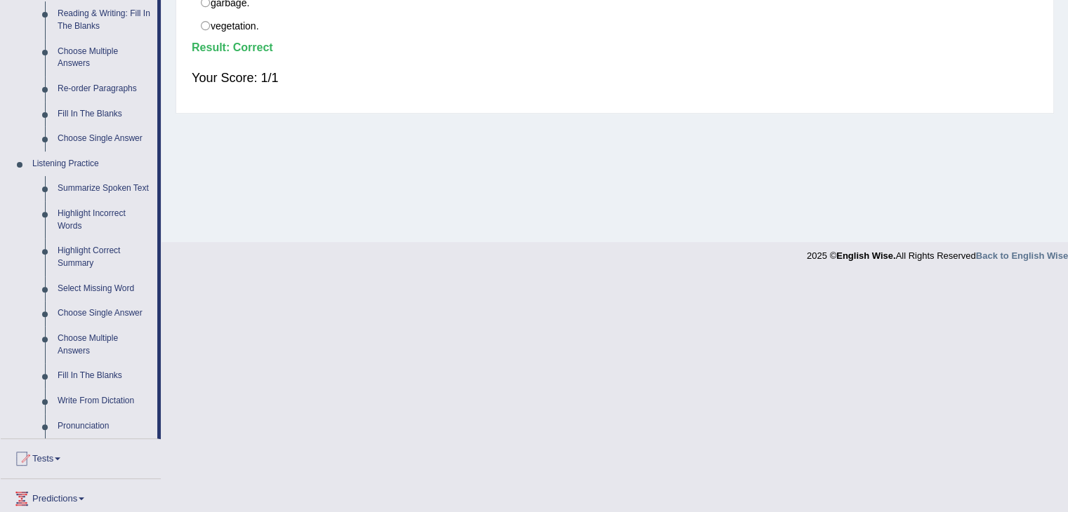
scroll to position [460, 0]
click at [95, 258] on link "Highlight Correct Summary" at bounding box center [104, 256] width 106 height 37
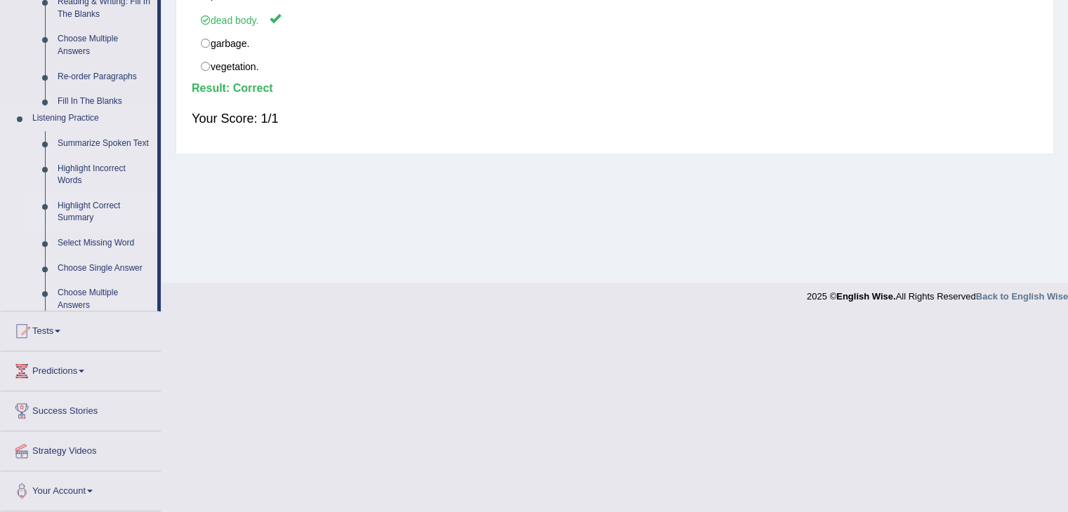
scroll to position [225, 0]
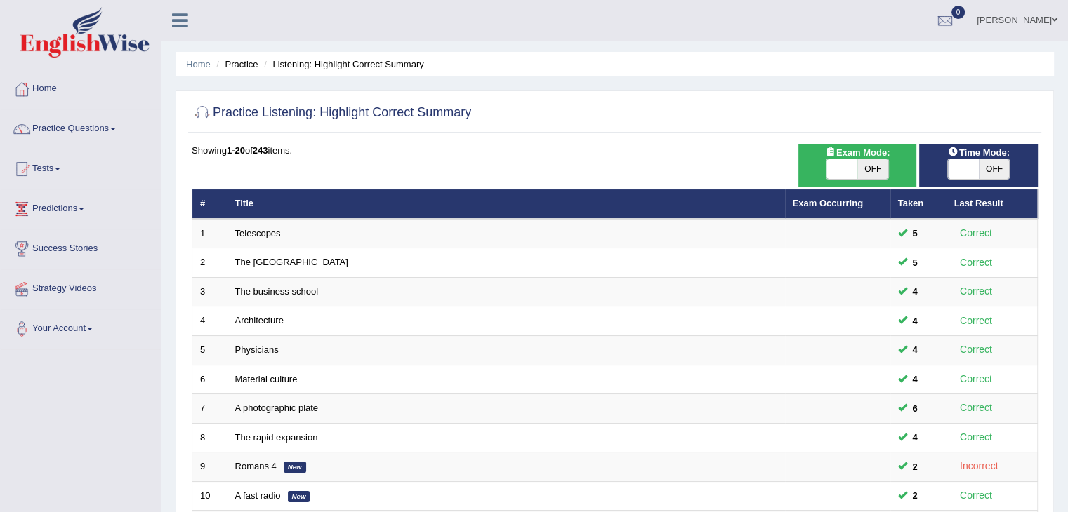
click at [245, 232] on link "Telescopes" at bounding box center [258, 233] width 46 height 11
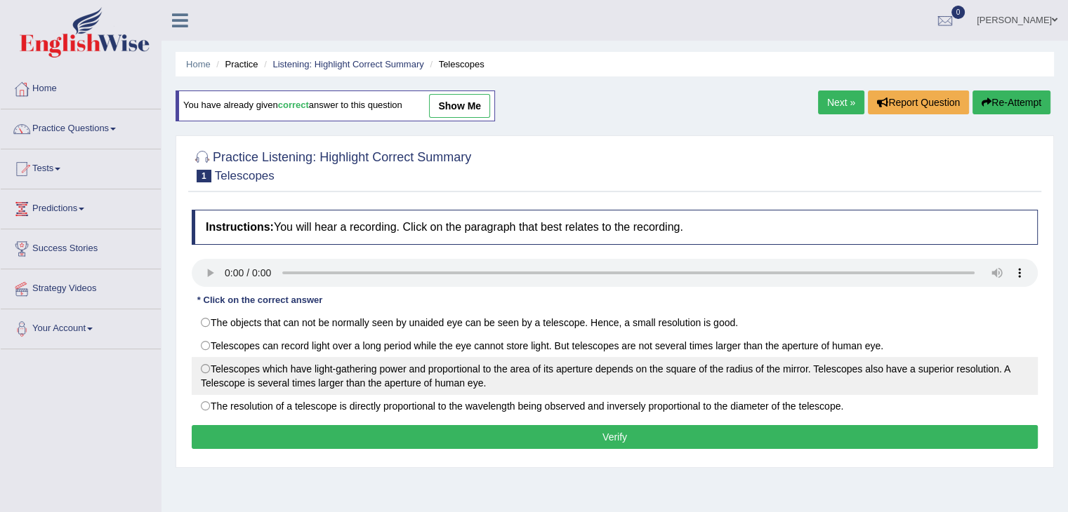
click at [230, 377] on label "Telescopes which have light-gathering power and proportional to the area of its…" at bounding box center [615, 376] width 846 height 38
radio input "true"
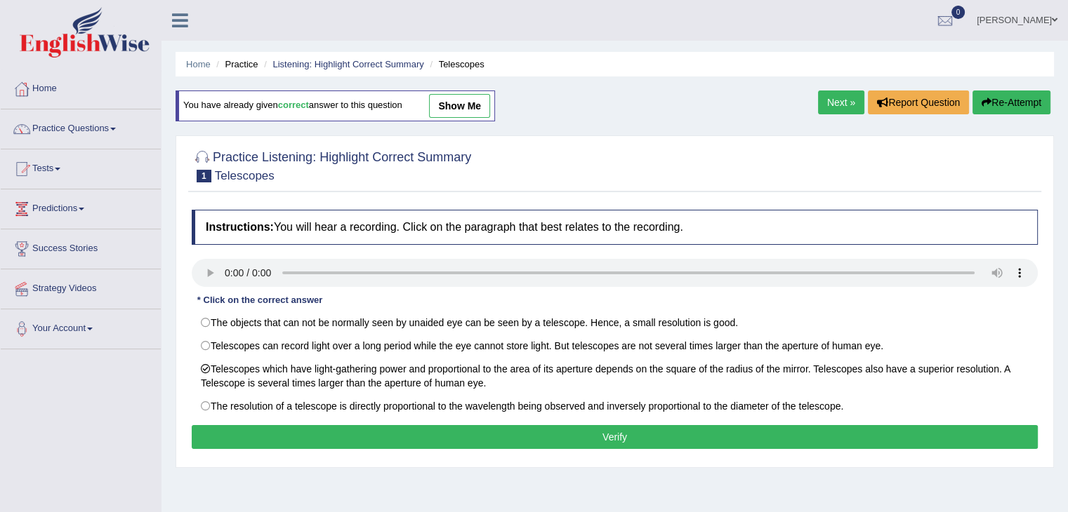
click at [298, 434] on button "Verify" at bounding box center [615, 437] width 846 height 24
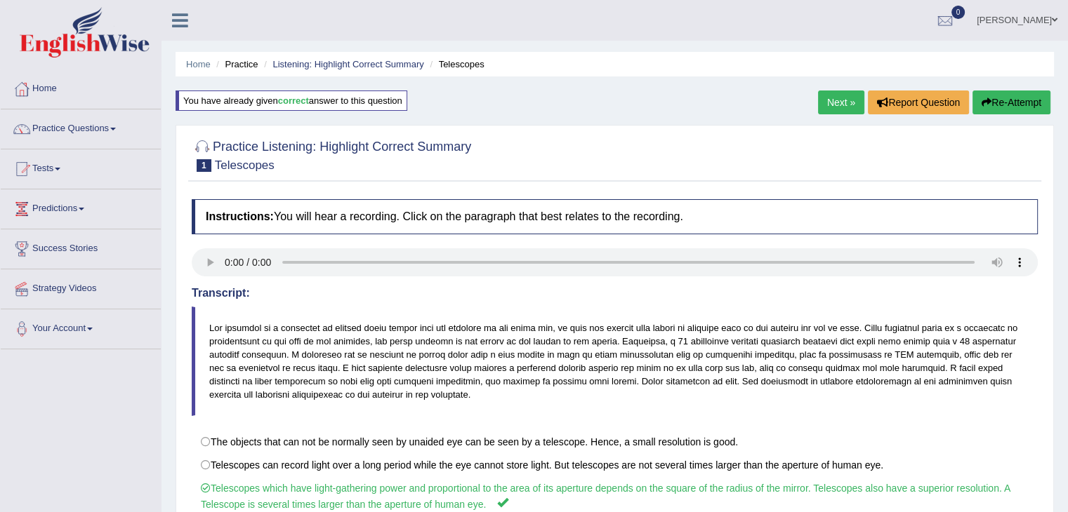
click at [839, 107] on link "Next »" at bounding box center [841, 103] width 46 height 24
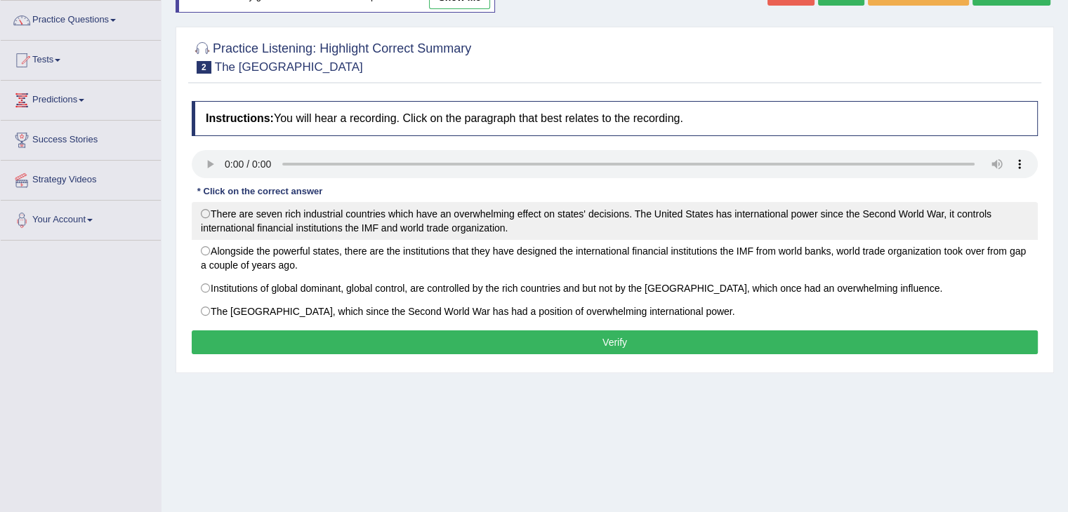
click at [250, 224] on label "There are seven rich industrial countries which have an overwhelming effect on …" at bounding box center [615, 221] width 846 height 38
radio input "true"
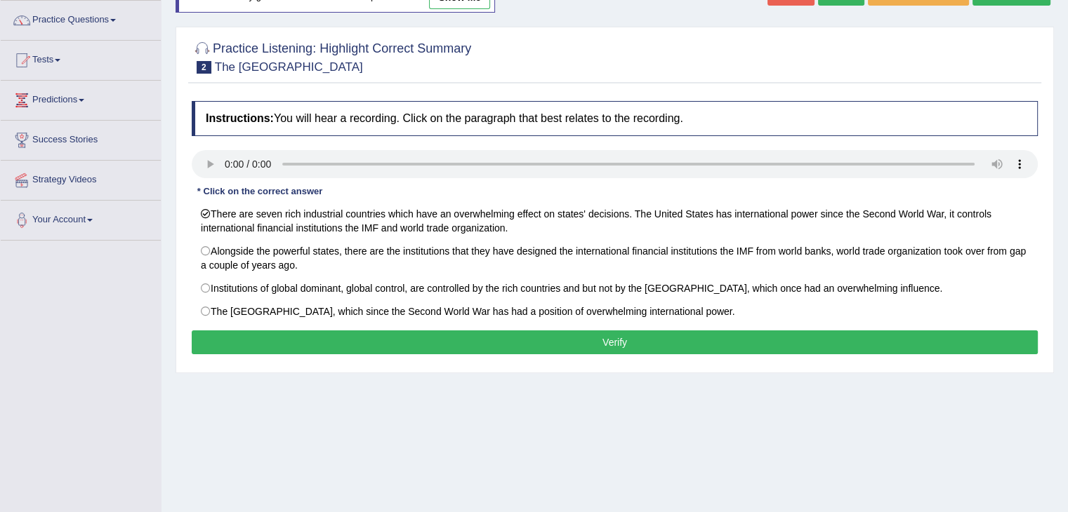
click at [355, 346] on button "Verify" at bounding box center [615, 343] width 846 height 24
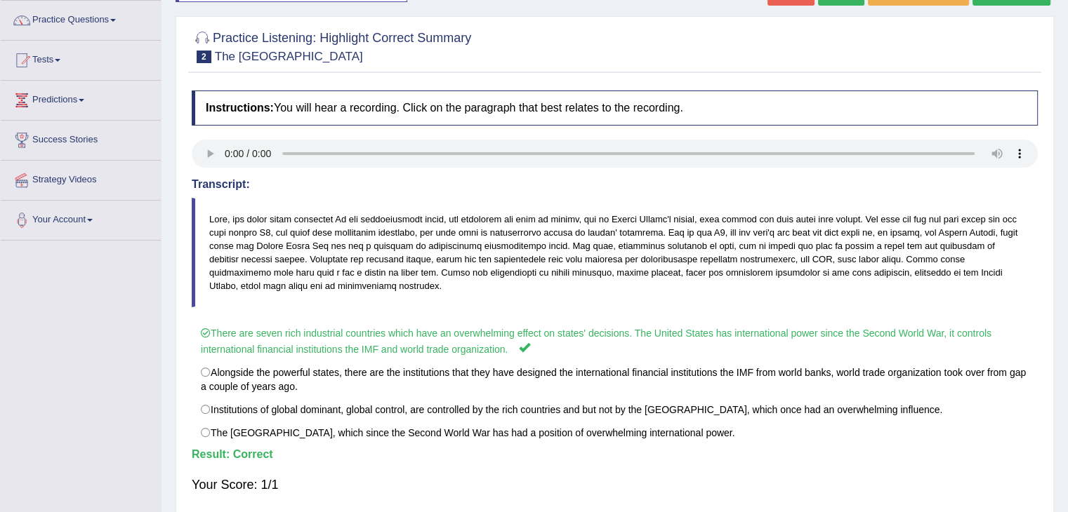
scroll to position [23, 0]
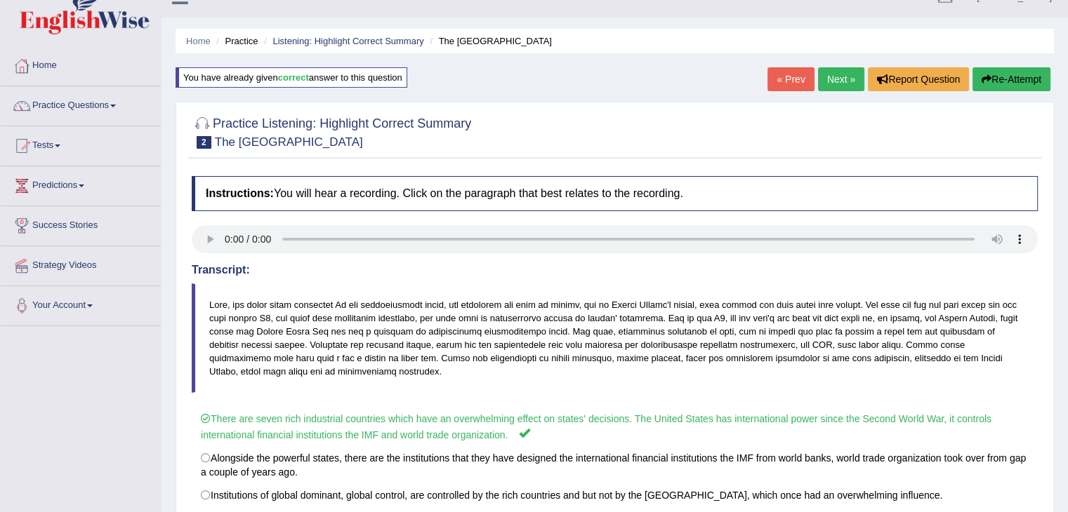
click at [830, 79] on link "Next »" at bounding box center [841, 79] width 46 height 24
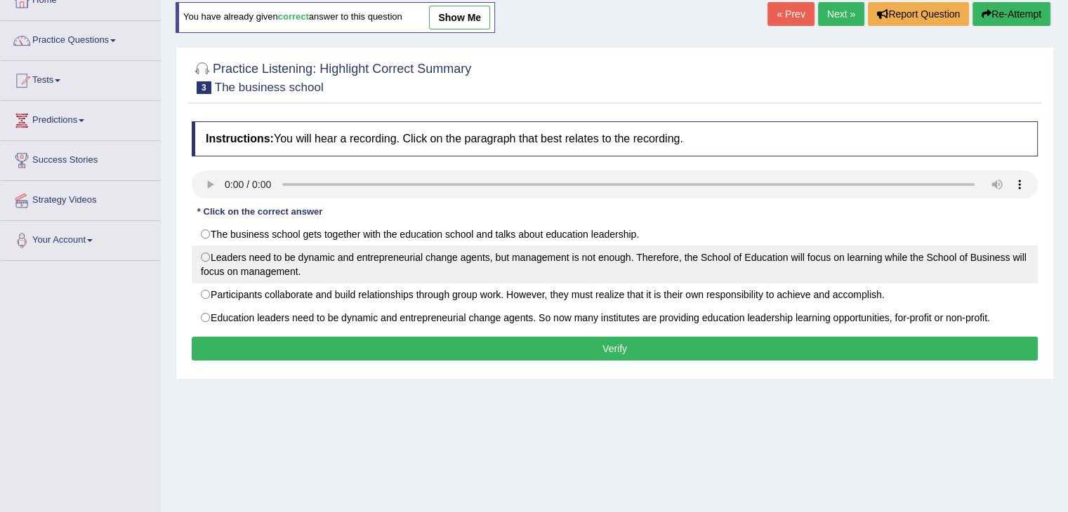
click at [235, 259] on label "Leaders need to be dynamic and entrepreneurial change agents, but management is…" at bounding box center [615, 265] width 846 height 38
radio input "true"
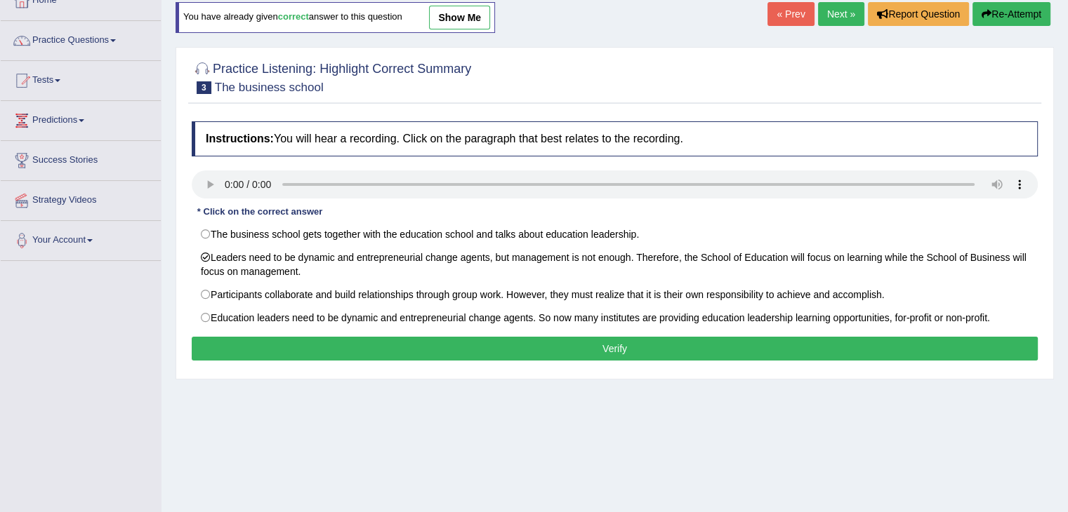
click at [334, 343] on button "Verify" at bounding box center [615, 349] width 846 height 24
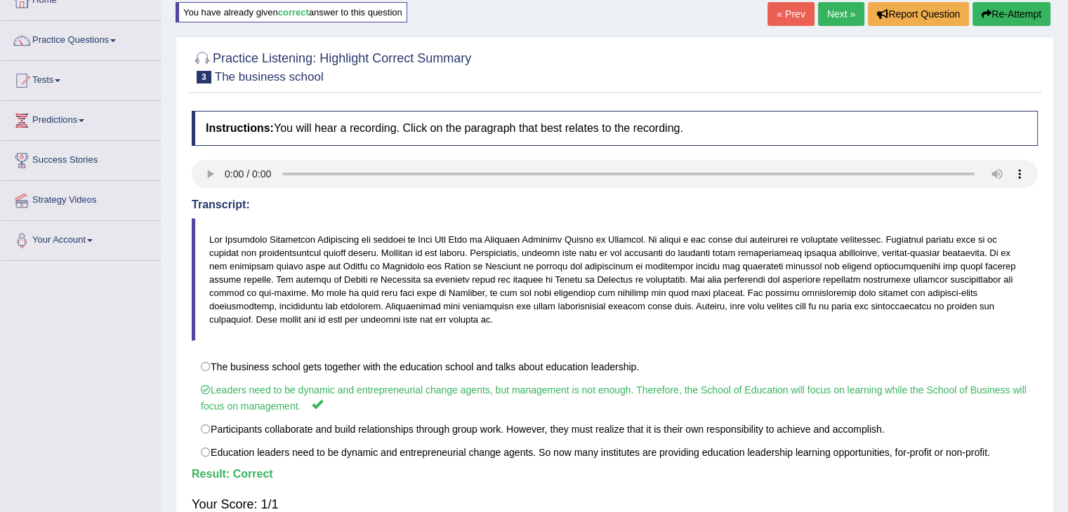
click at [828, 15] on link "Next »" at bounding box center [841, 14] width 46 height 24
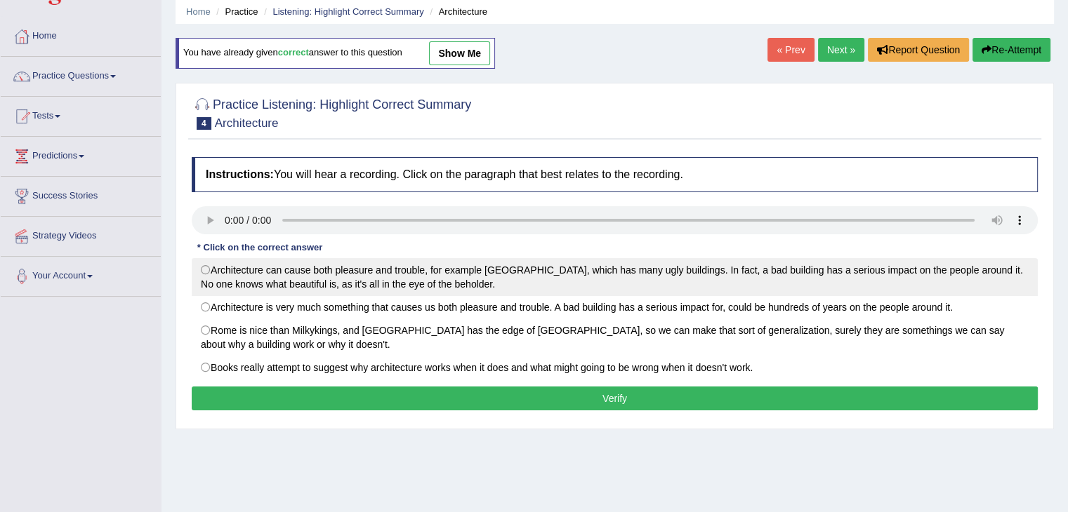
click at [230, 270] on label "Architecture can cause both pleasure and trouble, for example London, which has…" at bounding box center [615, 277] width 846 height 38
radio input "true"
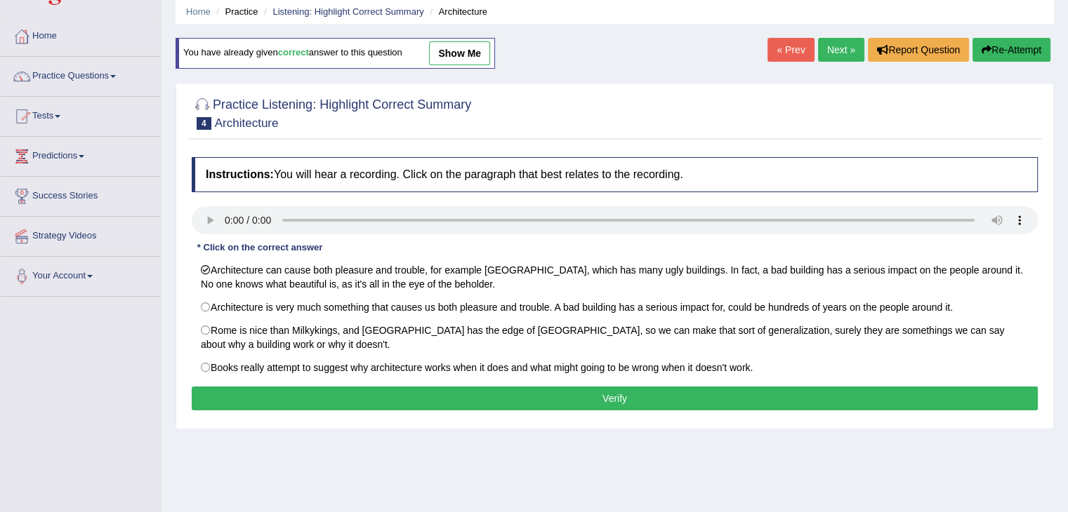
click at [362, 397] on button "Verify" at bounding box center [615, 399] width 846 height 24
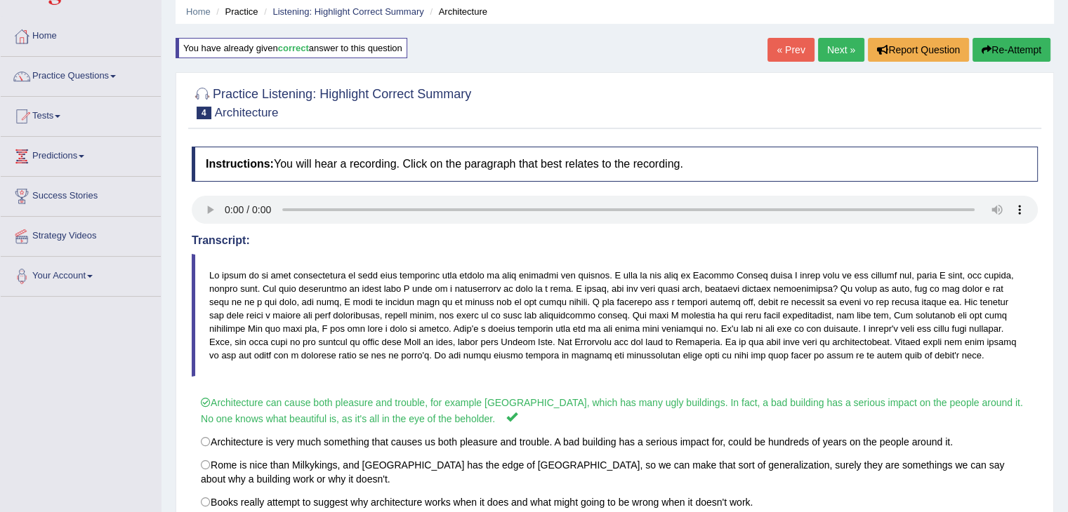
click at [827, 51] on link "Next »" at bounding box center [841, 50] width 46 height 24
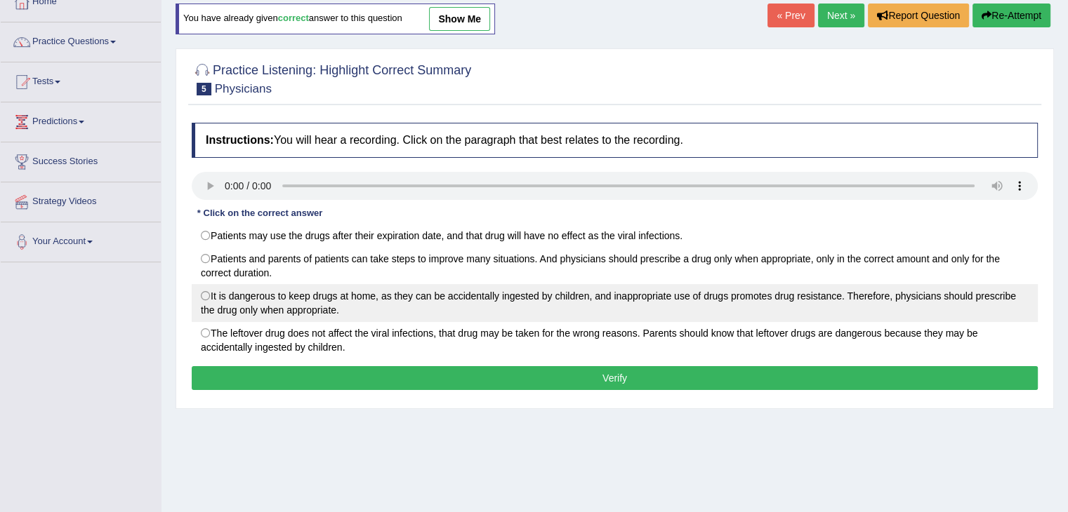
click at [246, 290] on label "It is dangerous to keep drugs at home, as they can be accidentally ingested by …" at bounding box center [615, 303] width 846 height 38
radio input "true"
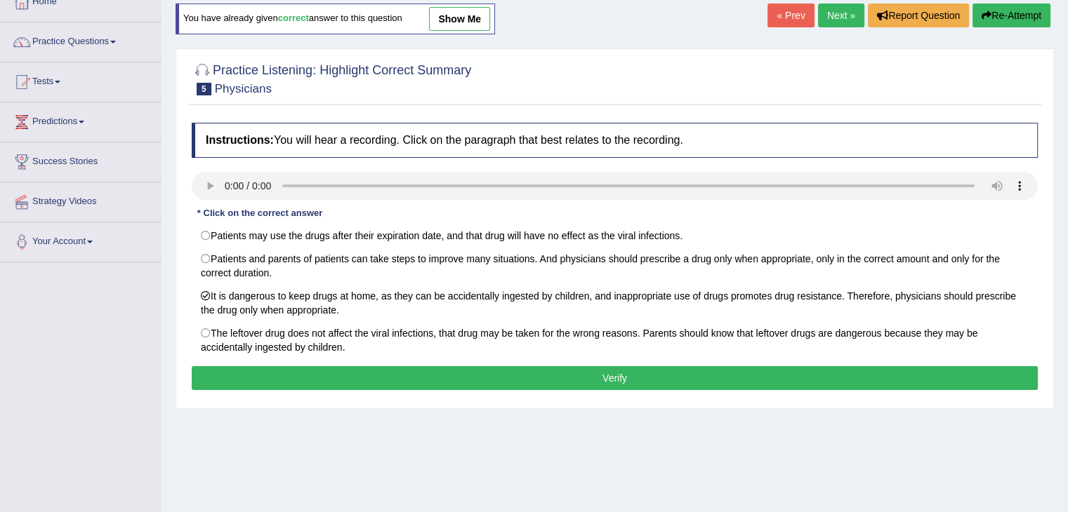
click at [379, 378] on button "Verify" at bounding box center [615, 378] width 846 height 24
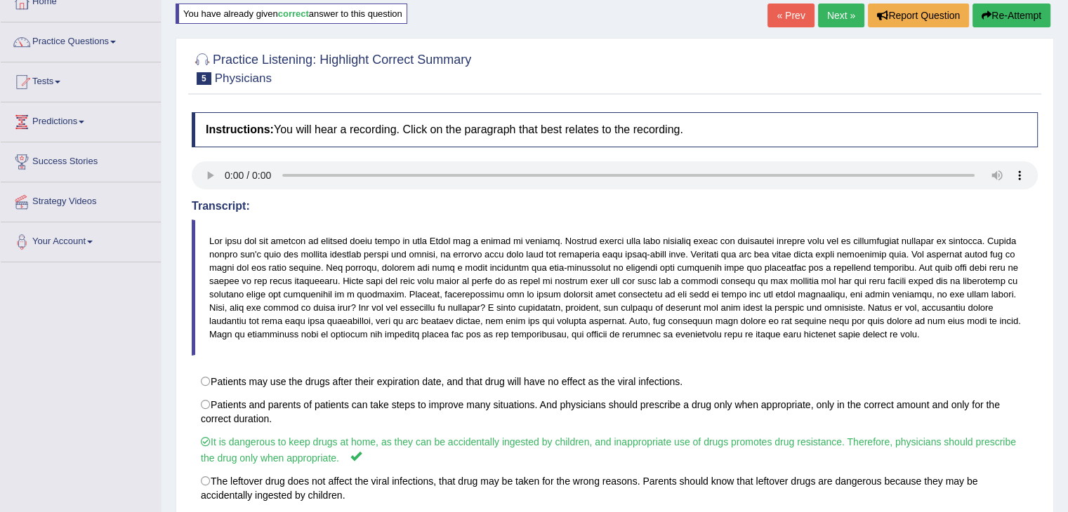
click at [844, 6] on link "Next »" at bounding box center [841, 16] width 46 height 24
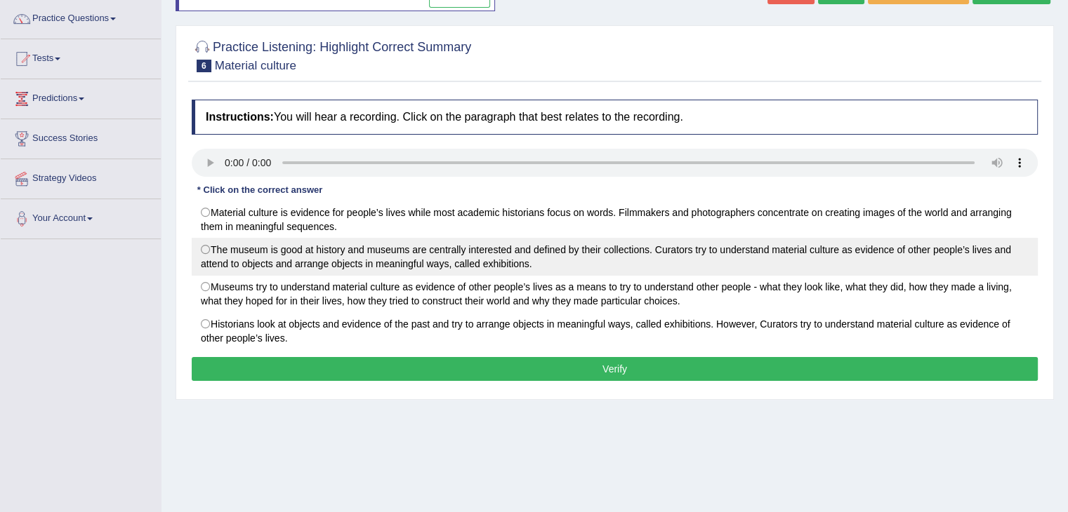
click at [279, 267] on label "The museum is good at history and museums are centrally interested and defined …" at bounding box center [615, 257] width 846 height 38
radio input "true"
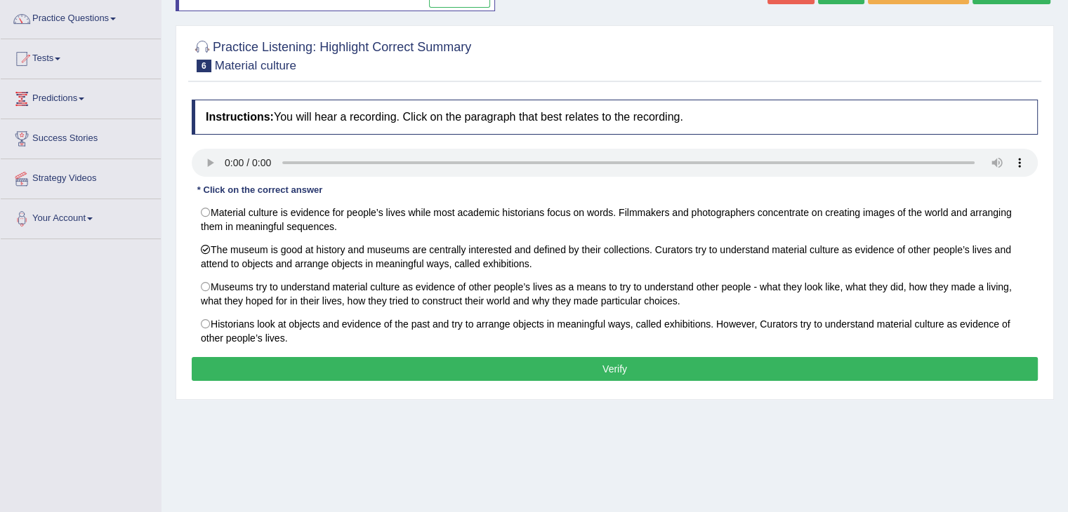
click at [413, 364] on button "Verify" at bounding box center [615, 369] width 846 height 24
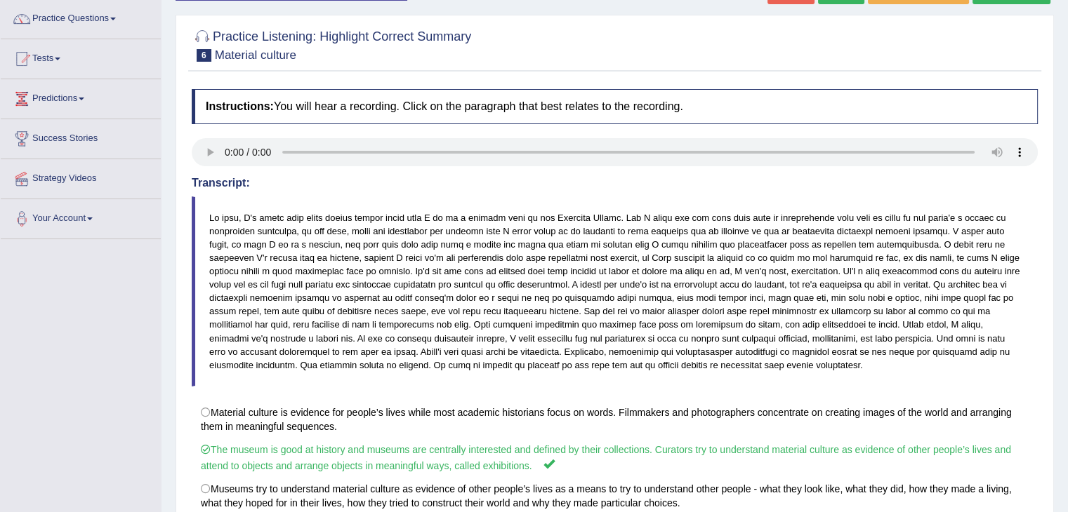
scroll to position [39, 0]
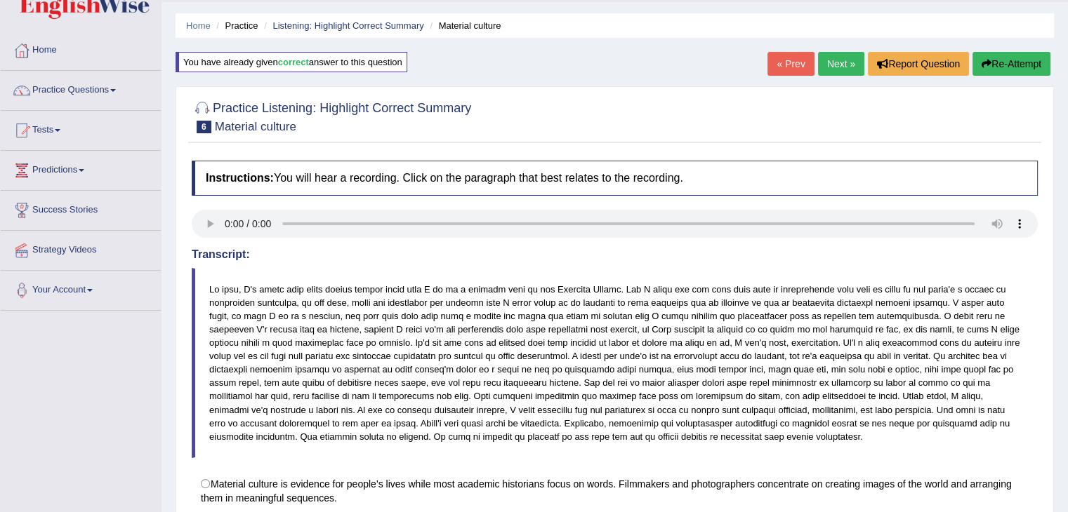
click at [825, 66] on link "Next »" at bounding box center [841, 64] width 46 height 24
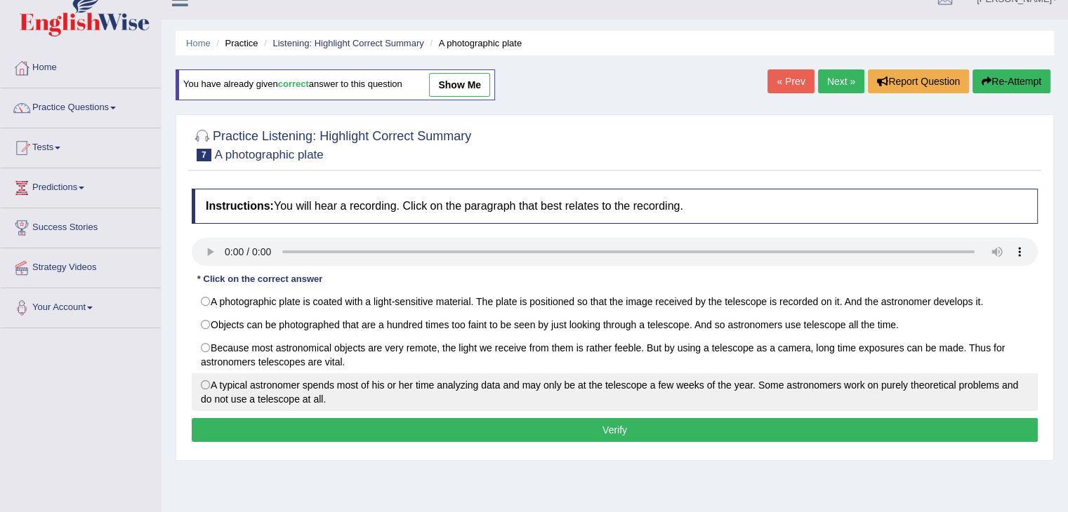
click at [235, 388] on label "A typical astronomer spends most of his or her time analyzing data and may only…" at bounding box center [615, 392] width 846 height 38
radio input "true"
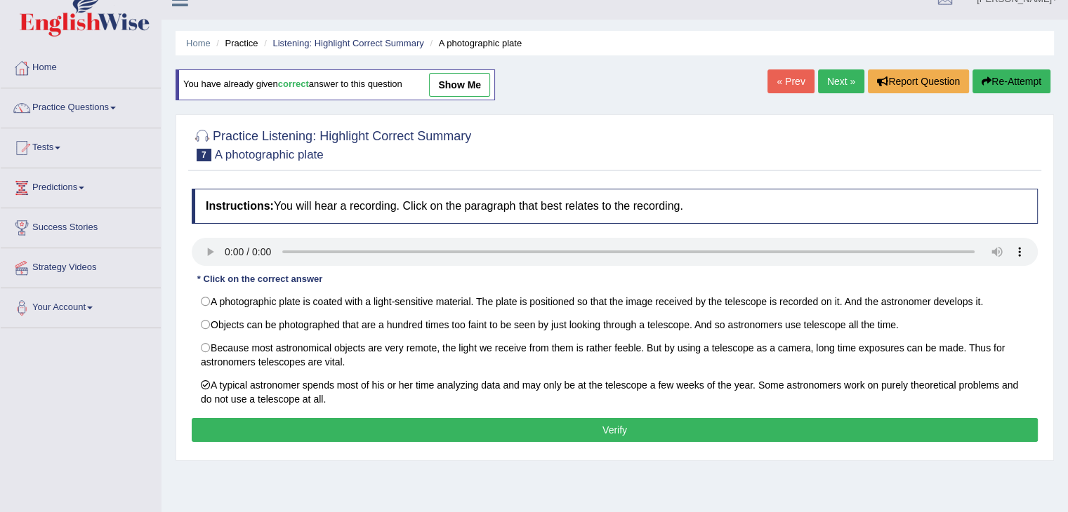
click at [312, 425] on button "Verify" at bounding box center [615, 430] width 846 height 24
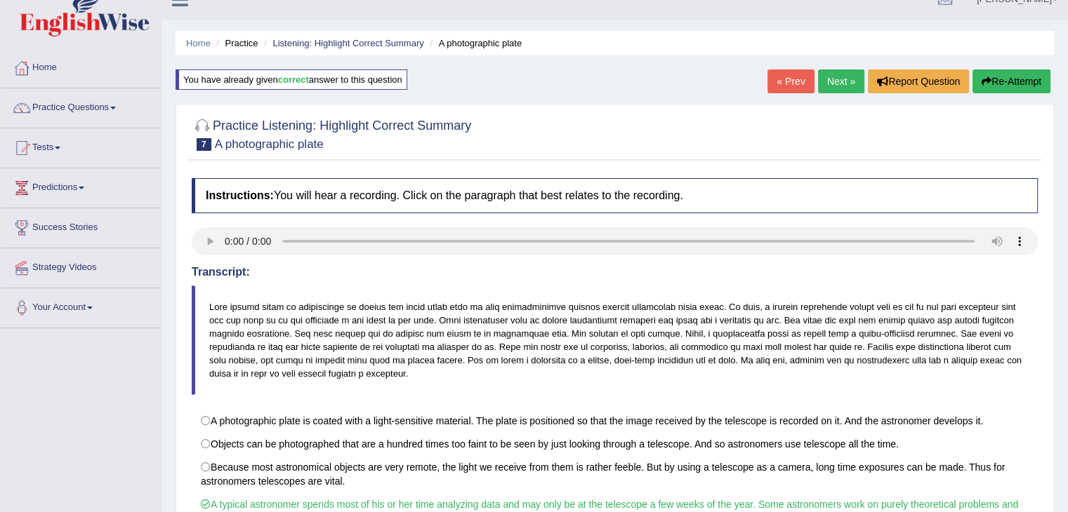
click at [827, 82] on link "Next »" at bounding box center [841, 81] width 46 height 24
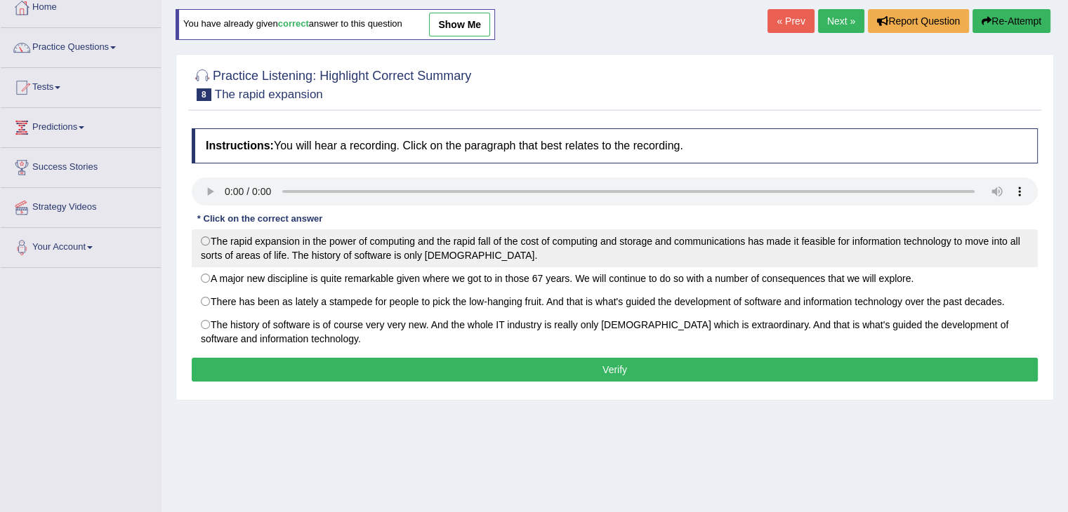
click at [262, 239] on label "The rapid expansion in the power of computing and the rapid fall of the cost of…" at bounding box center [615, 249] width 846 height 38
radio input "true"
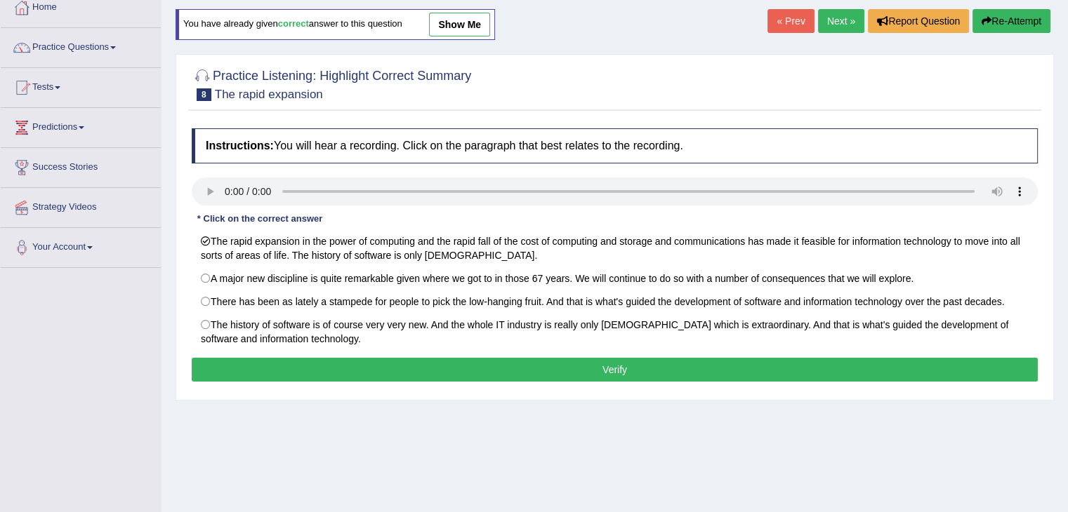
click at [363, 374] on button "Verify" at bounding box center [615, 370] width 846 height 24
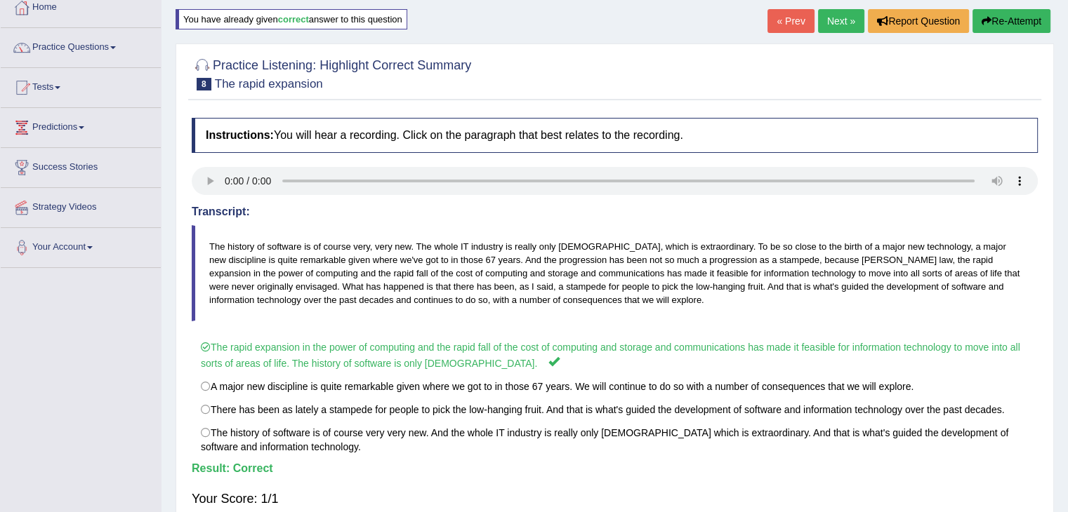
click at [856, 17] on link "Next »" at bounding box center [841, 21] width 46 height 24
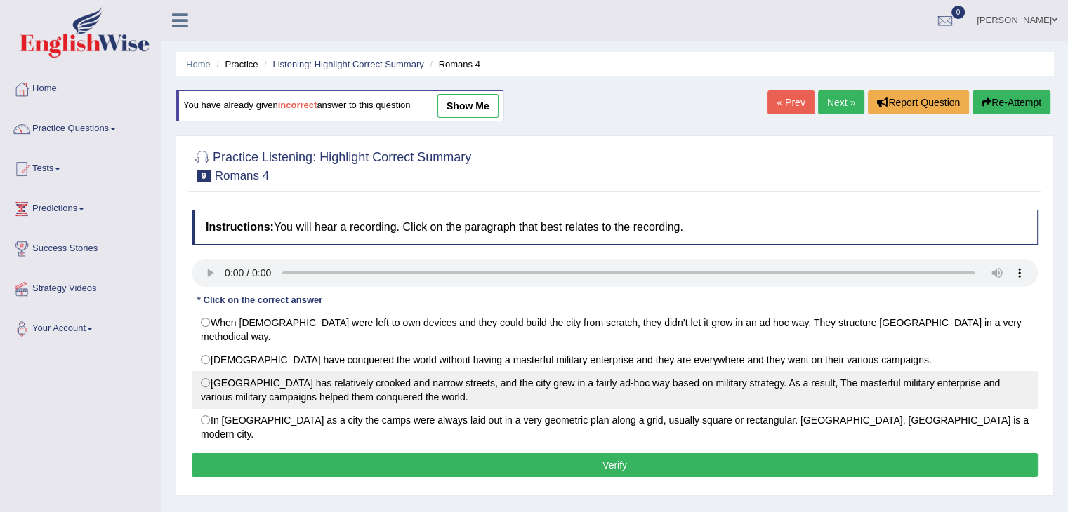
click at [232, 376] on label "[GEOGRAPHIC_DATA] has relatively crooked and narrow streets, and the city grew …" at bounding box center [615, 390] width 846 height 38
radio input "true"
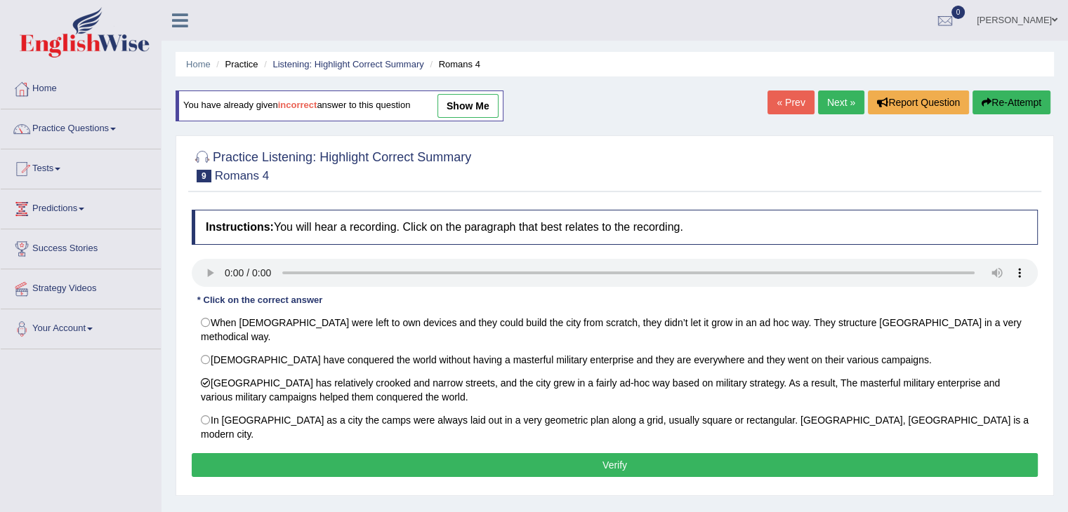
click at [356, 453] on button "Verify" at bounding box center [615, 465] width 846 height 24
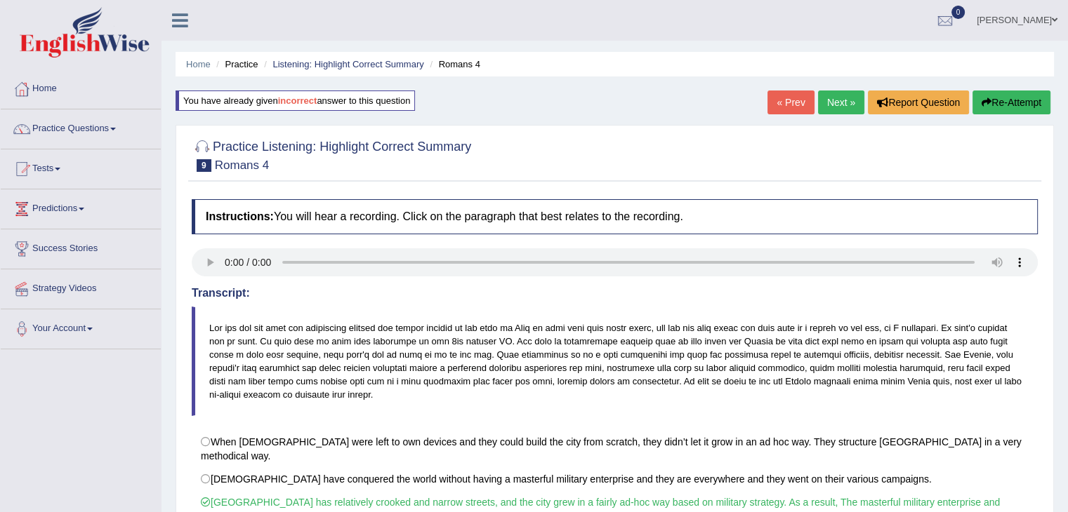
click at [837, 102] on link "Next »" at bounding box center [841, 103] width 46 height 24
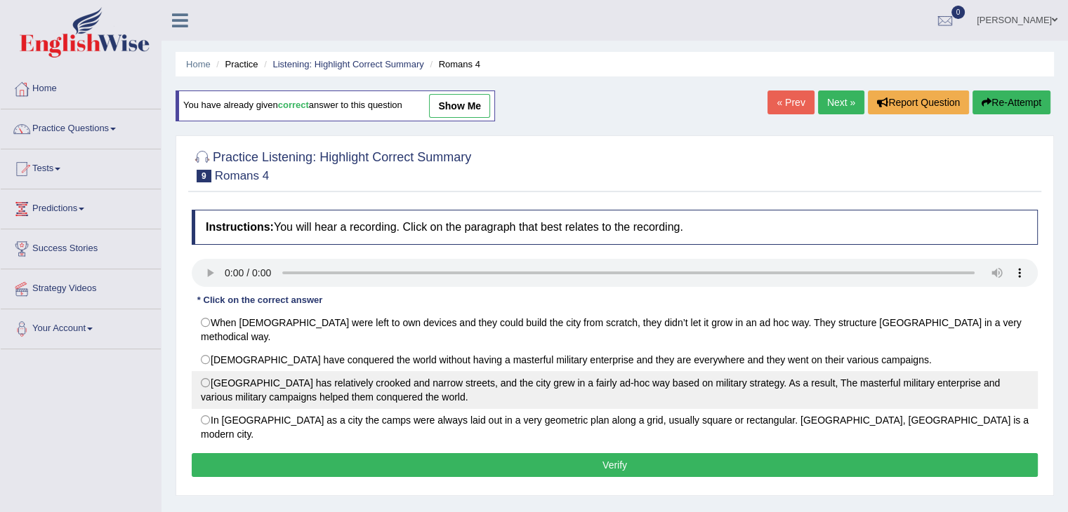
click at [227, 374] on label "[GEOGRAPHIC_DATA] has relatively crooked and narrow streets, and the city grew …" at bounding box center [615, 390] width 846 height 38
radio input "true"
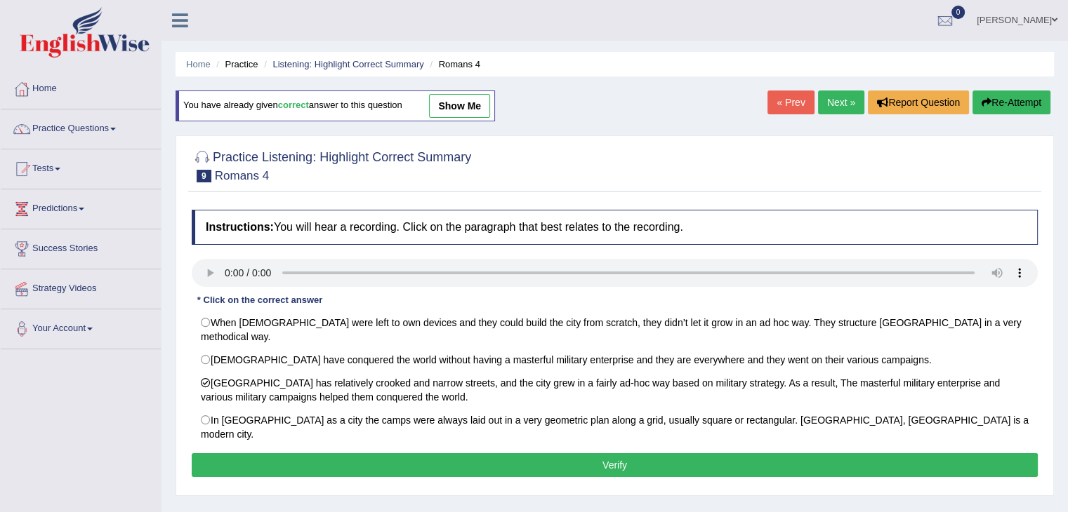
click at [406, 453] on button "Verify" at bounding box center [615, 465] width 846 height 24
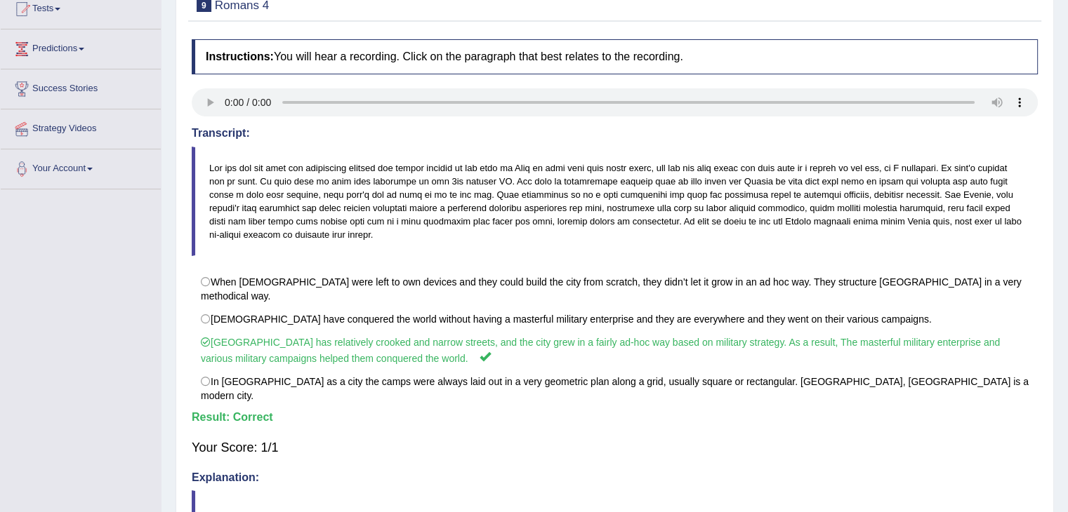
scroll to position [25, 0]
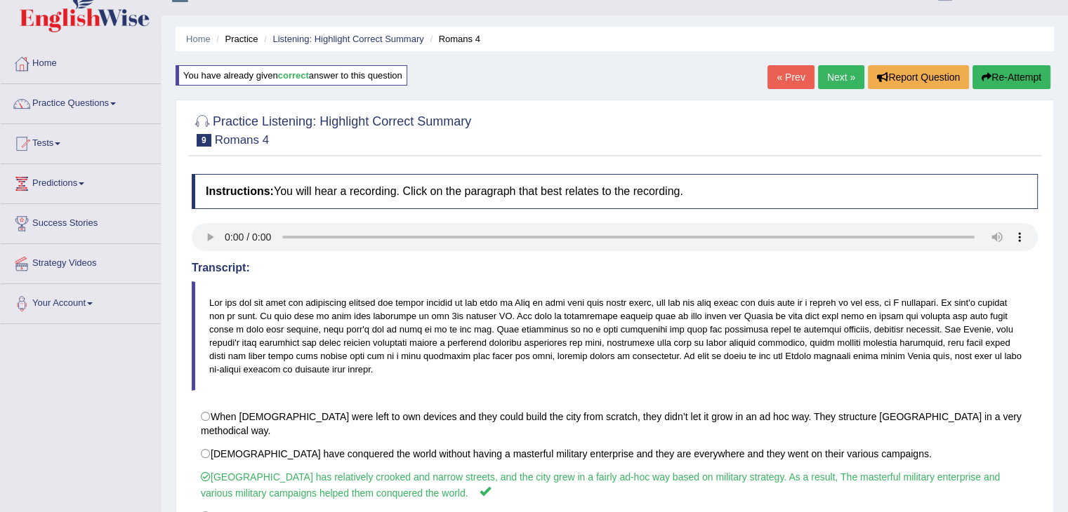
click at [828, 72] on link "Next »" at bounding box center [841, 77] width 46 height 24
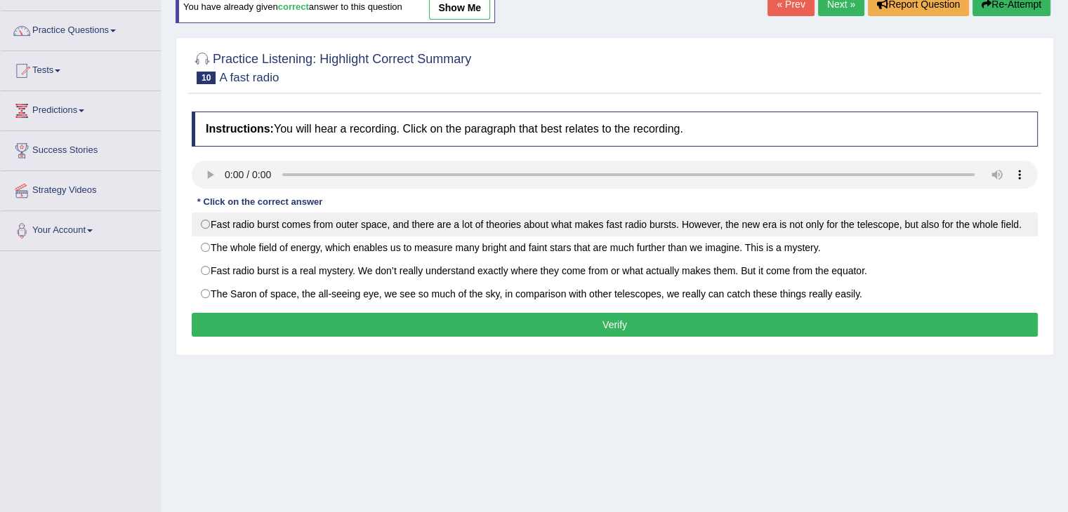
click at [206, 218] on label "Fast radio burst comes from outer space, and there are a lot of theories about …" at bounding box center [615, 225] width 846 height 24
radio input "true"
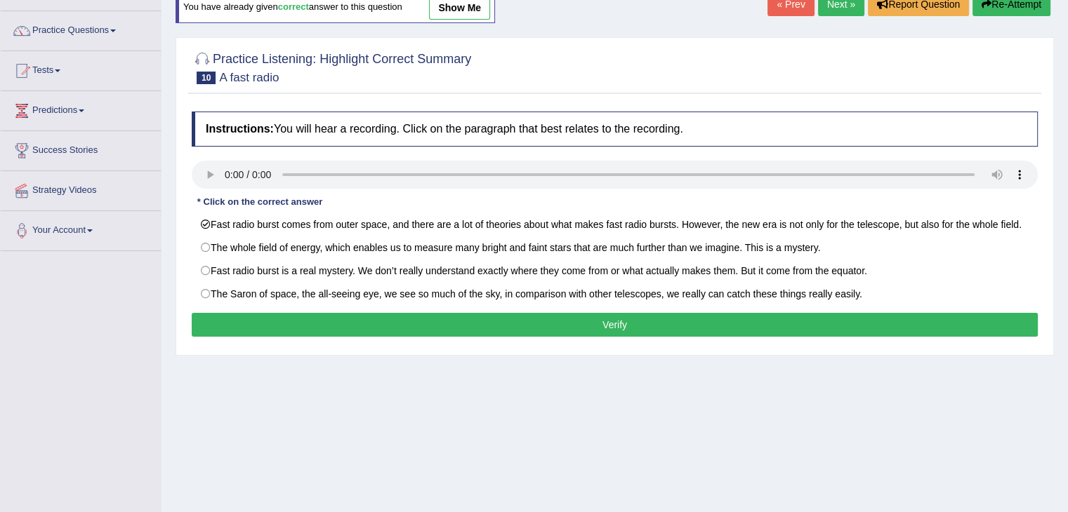
click at [333, 319] on button "Verify" at bounding box center [615, 325] width 846 height 24
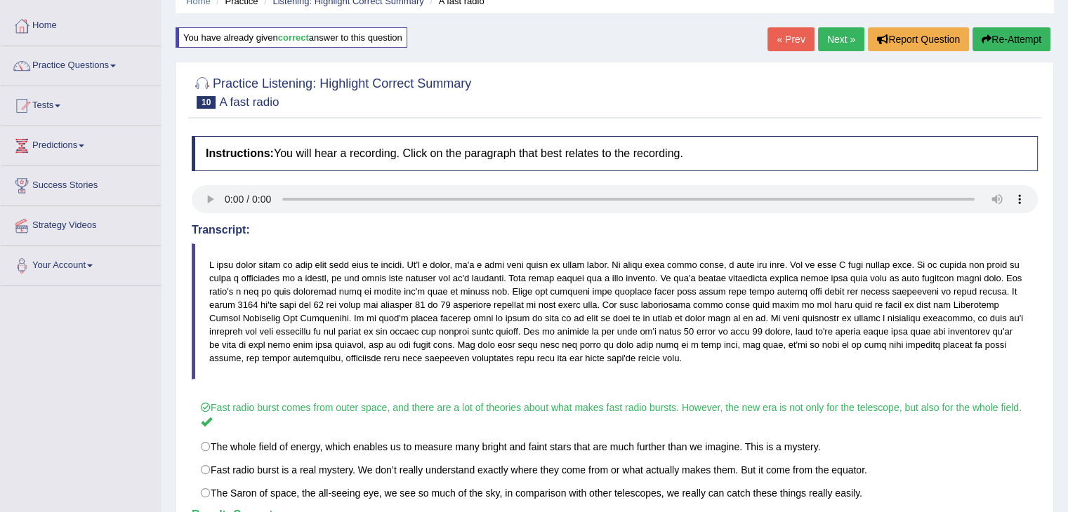
scroll to position [62, 0]
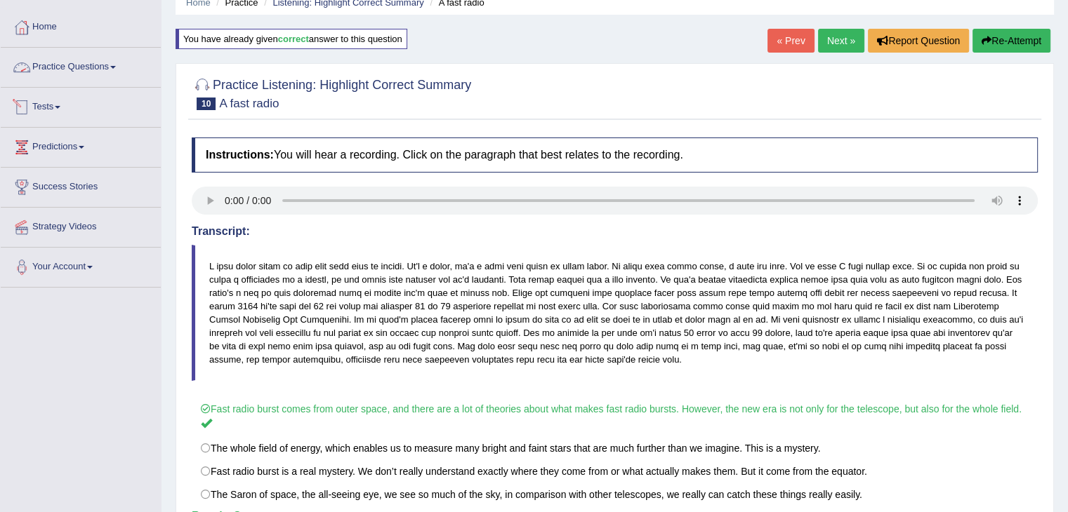
click at [86, 71] on link "Practice Questions" at bounding box center [81, 65] width 160 height 35
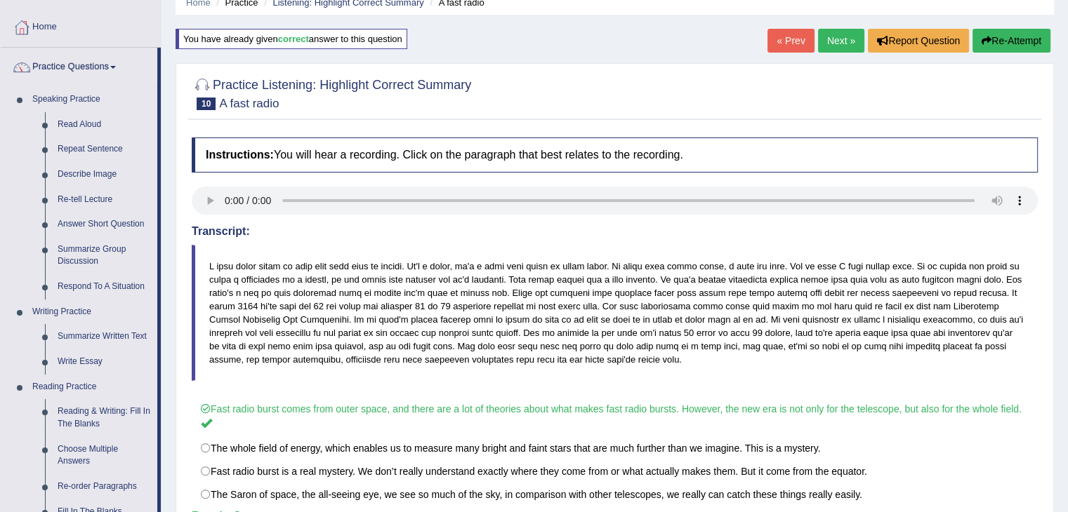
click at [829, 32] on link "Next »" at bounding box center [841, 41] width 46 height 24
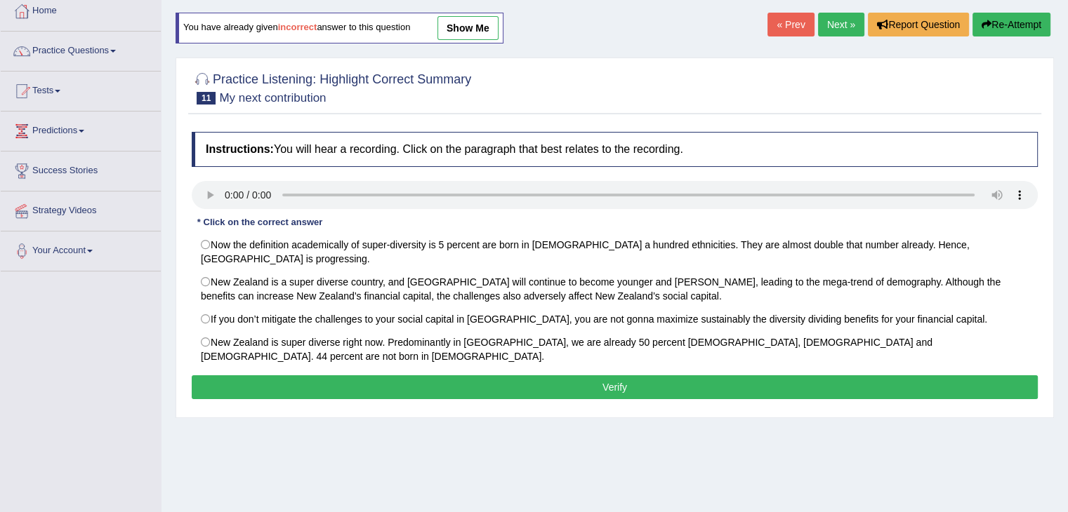
scroll to position [83, 0]
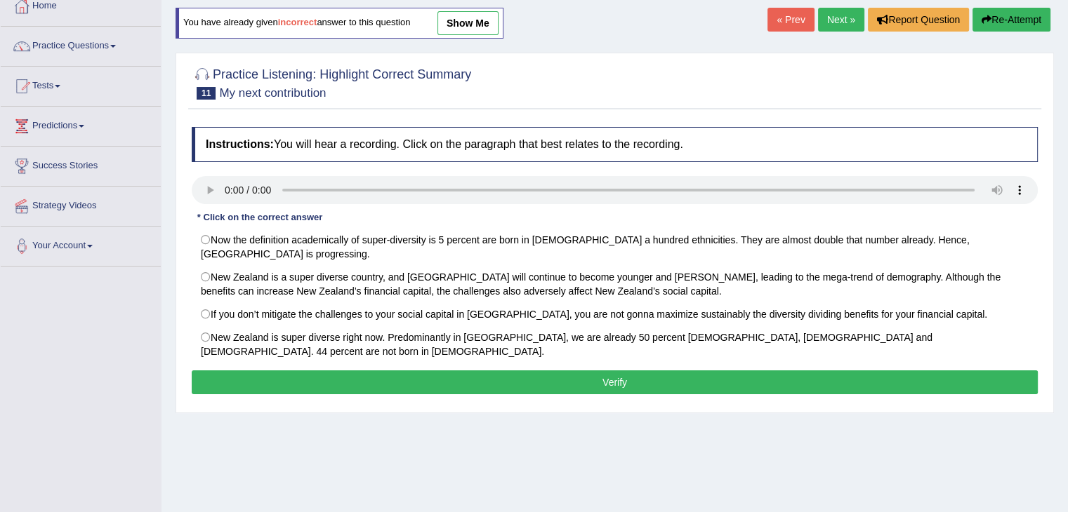
click at [1067, 187] on html "Toggle navigation Home Practice Questions Speaking Practice Read Aloud Repeat S…" at bounding box center [534, 173] width 1068 height 512
click at [93, 51] on link "Practice Questions" at bounding box center [81, 44] width 160 height 35
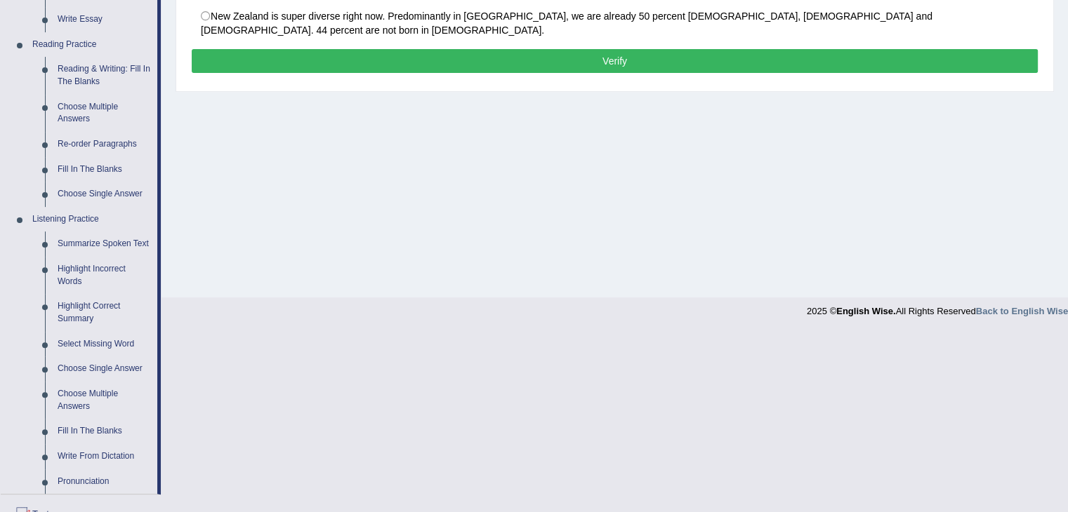
scroll to position [456, 0]
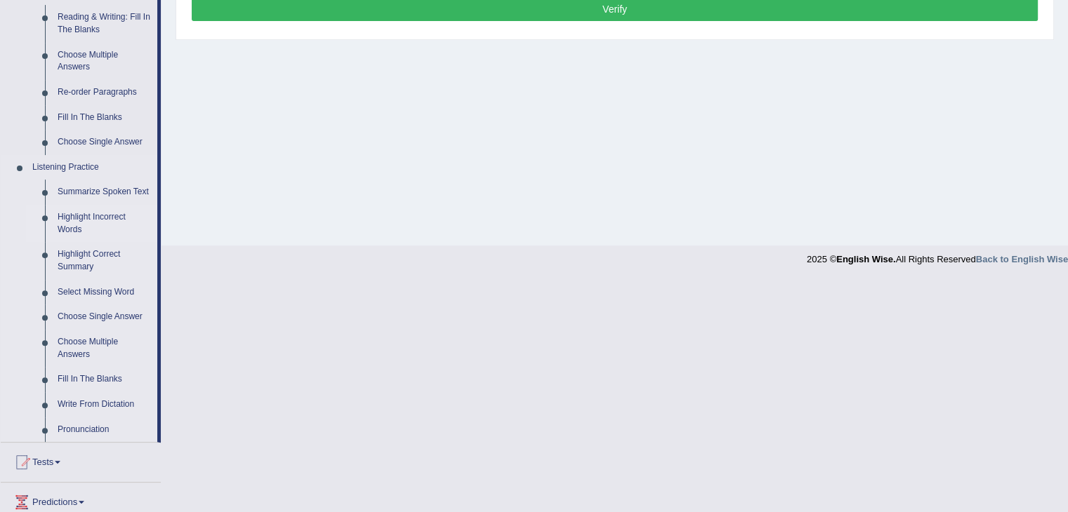
click at [76, 228] on link "Highlight Incorrect Words" at bounding box center [104, 223] width 106 height 37
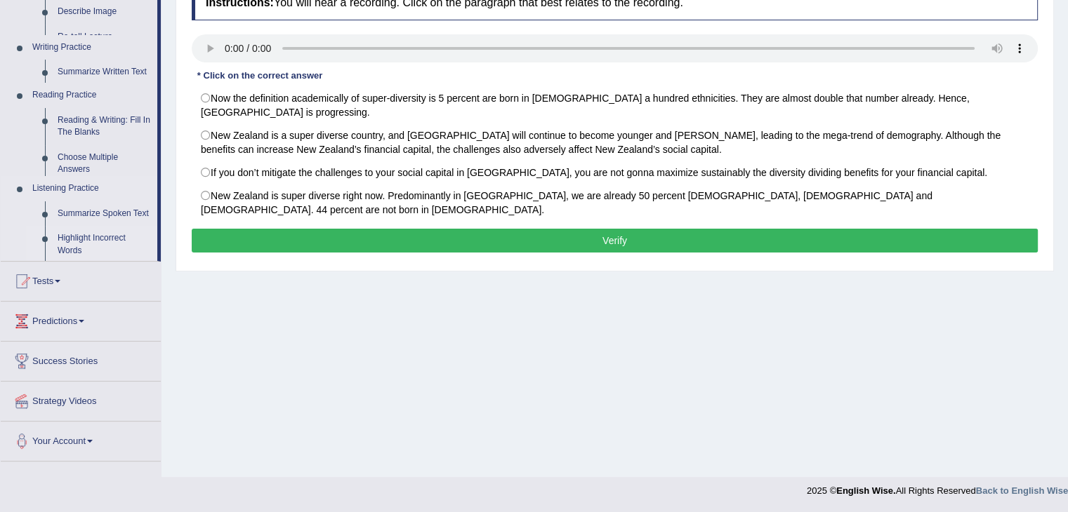
scroll to position [225, 0]
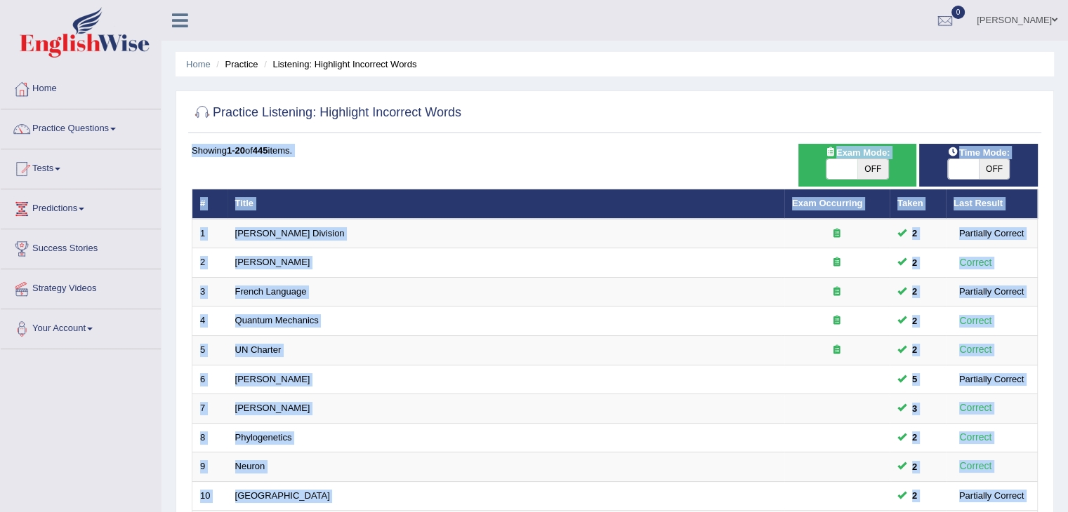
click at [602, 154] on div "Showing 1-20 of 445 items." at bounding box center [615, 150] width 846 height 13
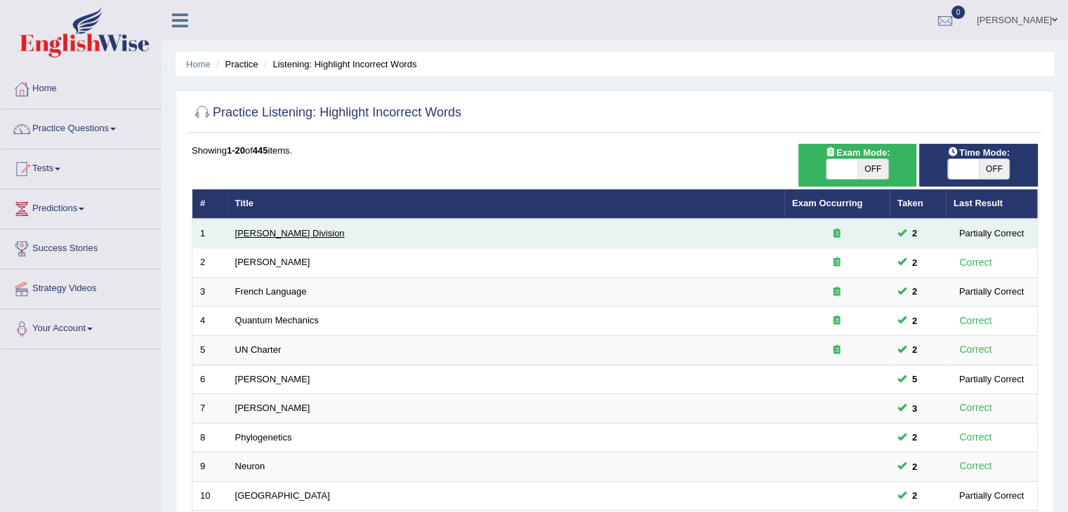
click at [247, 235] on link "[PERSON_NAME] Division" at bounding box center [289, 233] width 109 height 11
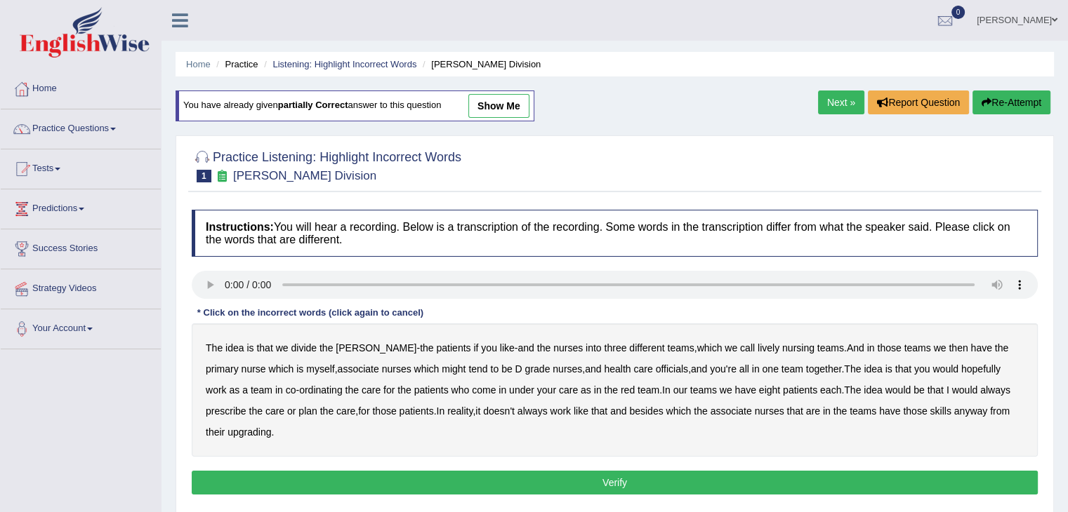
click at [757, 347] on b "lively" at bounding box center [768, 348] width 22 height 11
click at [441, 366] on b "might" at bounding box center [453, 369] width 24 height 11
click at [656, 366] on b "officials" at bounding box center [672, 369] width 32 height 11
click at [662, 385] on b "In" at bounding box center [666, 390] width 8 height 11
click at [673, 388] on b "our" at bounding box center [680, 390] width 14 height 11
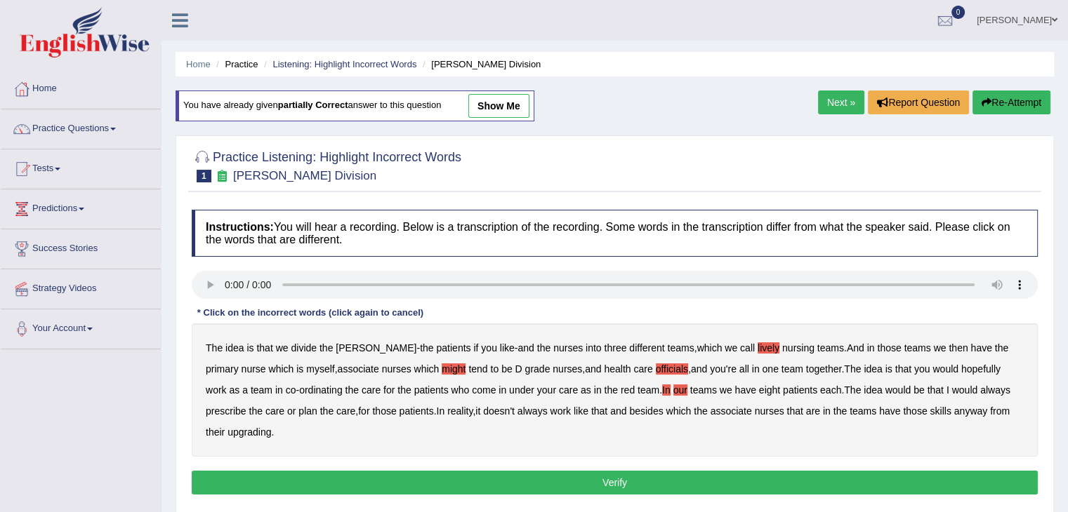
click at [980, 390] on b "always" at bounding box center [995, 390] width 30 height 11
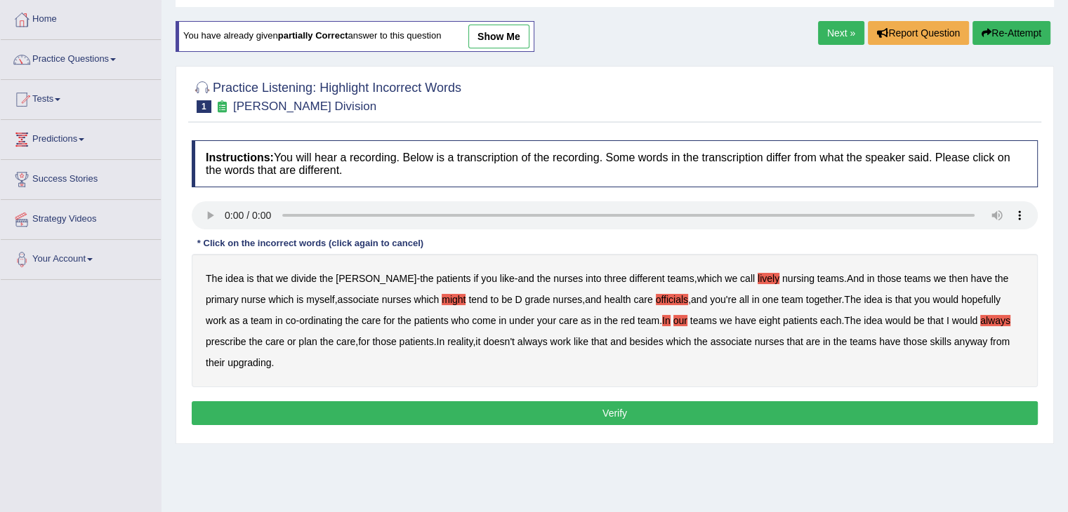
click at [235, 365] on b "upgrading" at bounding box center [249, 362] width 44 height 11
click at [366, 410] on button "Verify" at bounding box center [615, 413] width 846 height 24
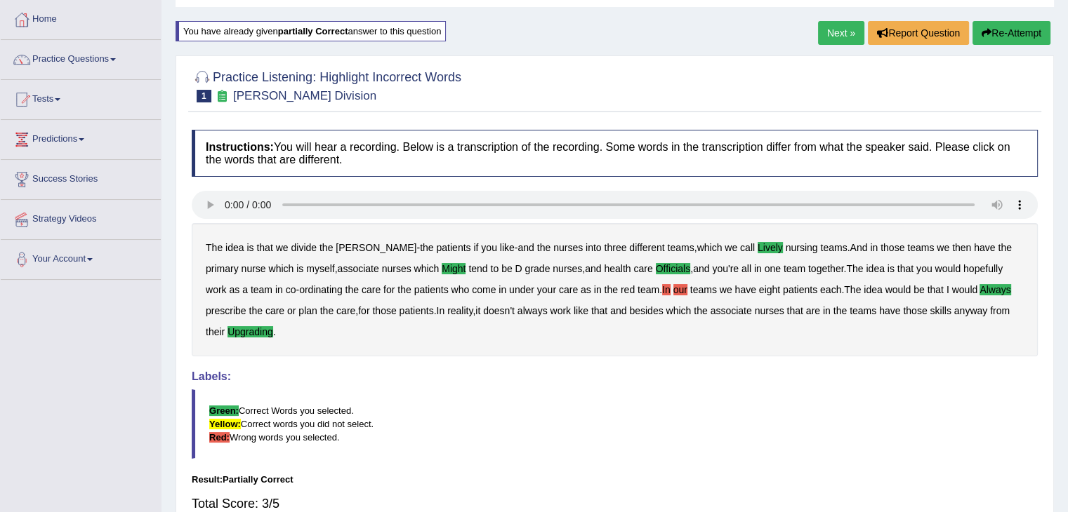
click at [835, 30] on link "Next »" at bounding box center [841, 33] width 46 height 24
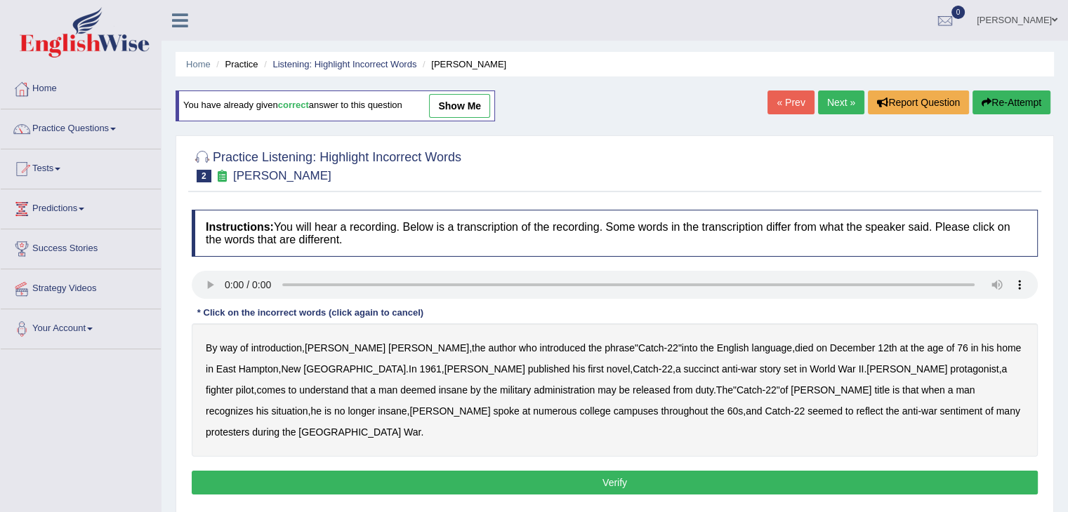
scroll to position [82, 0]
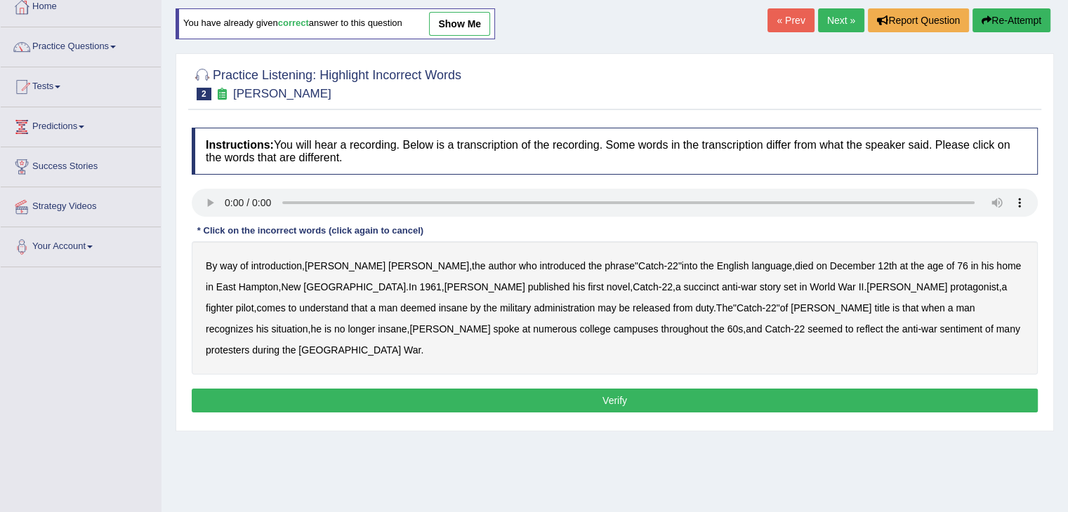
click at [683, 286] on b "succinct" at bounding box center [701, 286] width 36 height 11
click at [533, 303] on b "administration" at bounding box center [563, 308] width 61 height 11
click at [307, 324] on b "situation" at bounding box center [289, 329] width 36 height 11
click at [856, 328] on b "reflect" at bounding box center [869, 329] width 27 height 11
click at [573, 389] on button "Verify" at bounding box center [615, 401] width 846 height 24
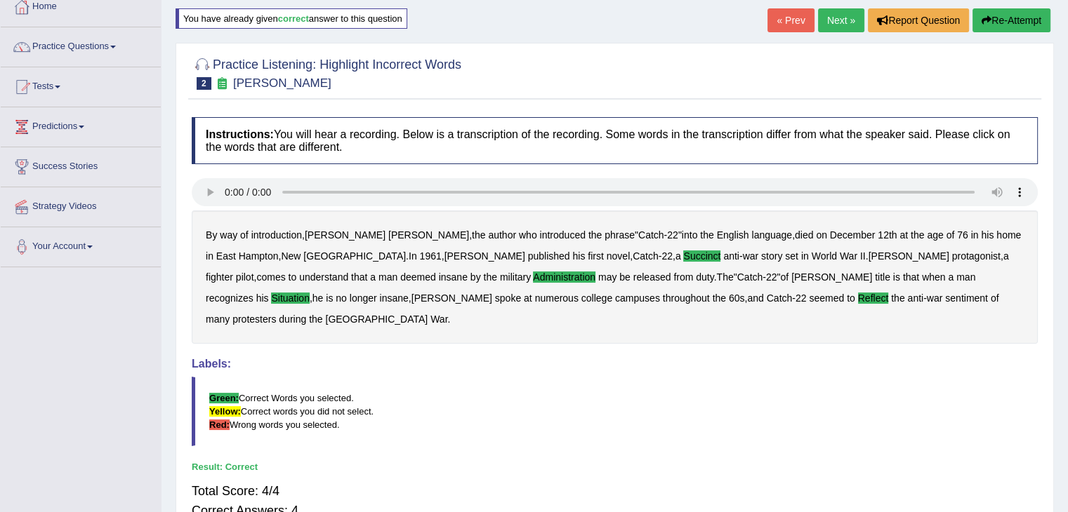
click at [828, 20] on link "Next »" at bounding box center [841, 20] width 46 height 24
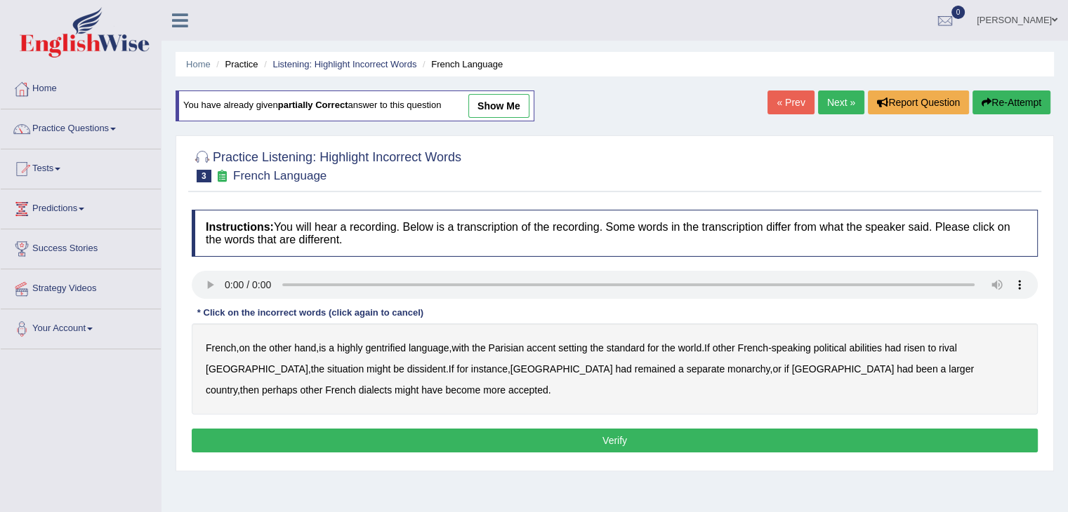
click at [380, 349] on b "gentrified" at bounding box center [385, 348] width 41 height 11
click at [881, 344] on b "abilities" at bounding box center [865, 348] width 33 height 11
click at [407, 366] on b "dissident" at bounding box center [426, 369] width 39 height 11
click at [567, 374] on div "French , on the other hand , is a highly gentrified language , with the Parisia…" at bounding box center [615, 369] width 846 height 91
click at [727, 366] on b "monarchy" at bounding box center [748, 369] width 42 height 11
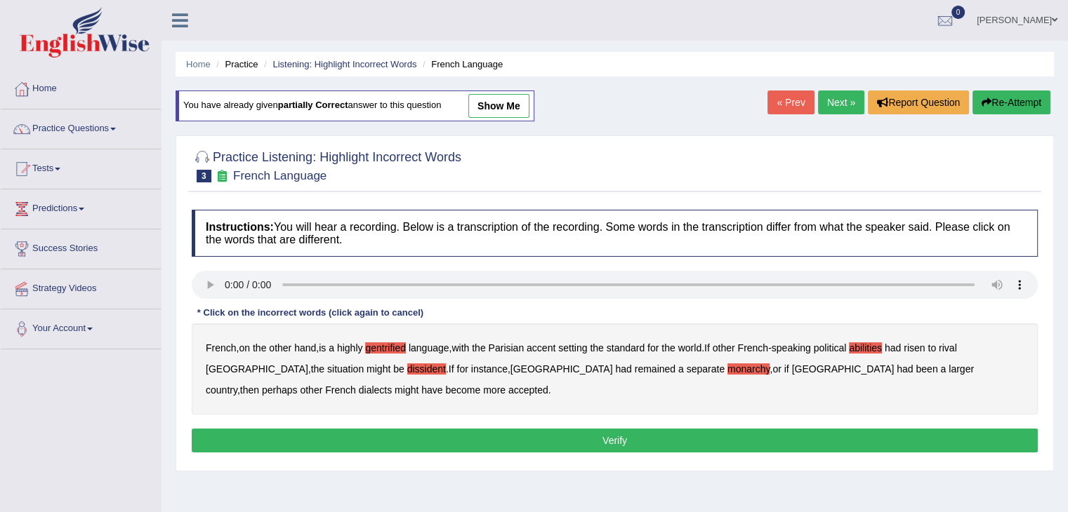
click at [549, 443] on button "Verify" at bounding box center [615, 441] width 846 height 24
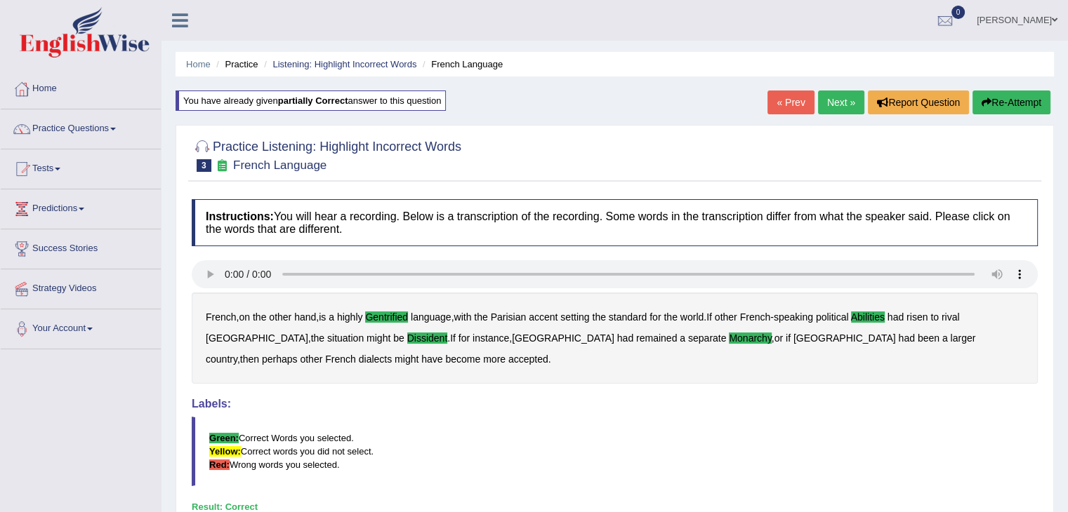
click at [839, 98] on link "Next »" at bounding box center [841, 103] width 46 height 24
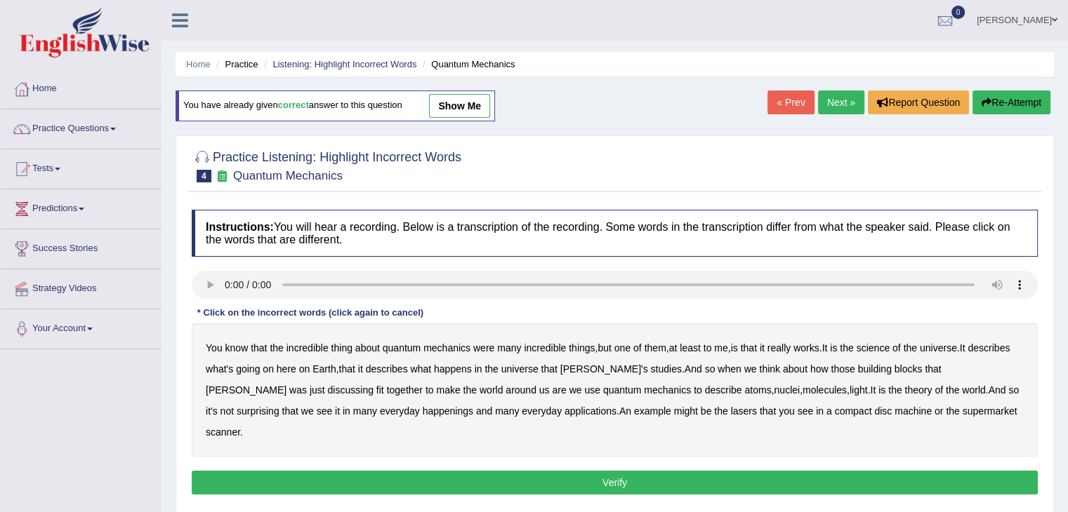
click at [889, 345] on b "science" at bounding box center [872, 348] width 33 height 11
click at [373, 385] on b "discussing" at bounding box center [351, 390] width 46 height 11
click at [423, 414] on b "happenings" at bounding box center [448, 411] width 51 height 11
click at [894, 406] on b "machine" at bounding box center [912, 411] width 37 height 11
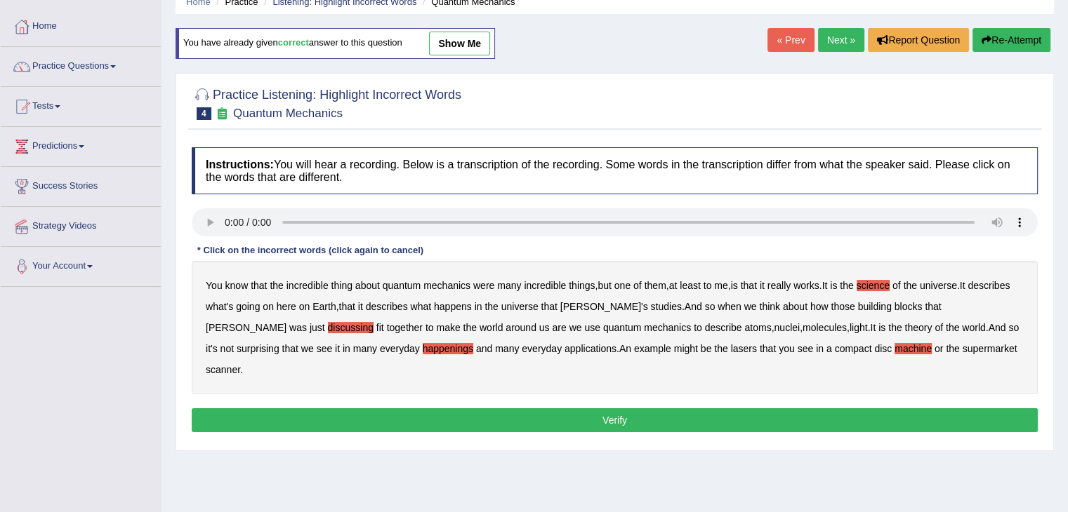
click at [519, 408] on button "Verify" at bounding box center [615, 420] width 846 height 24
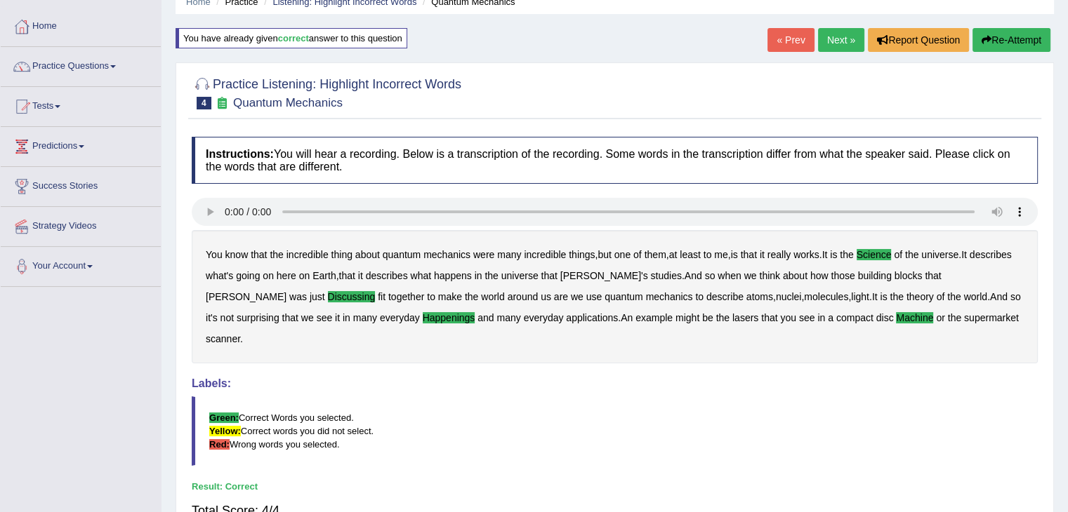
click at [834, 33] on link "Next »" at bounding box center [841, 40] width 46 height 24
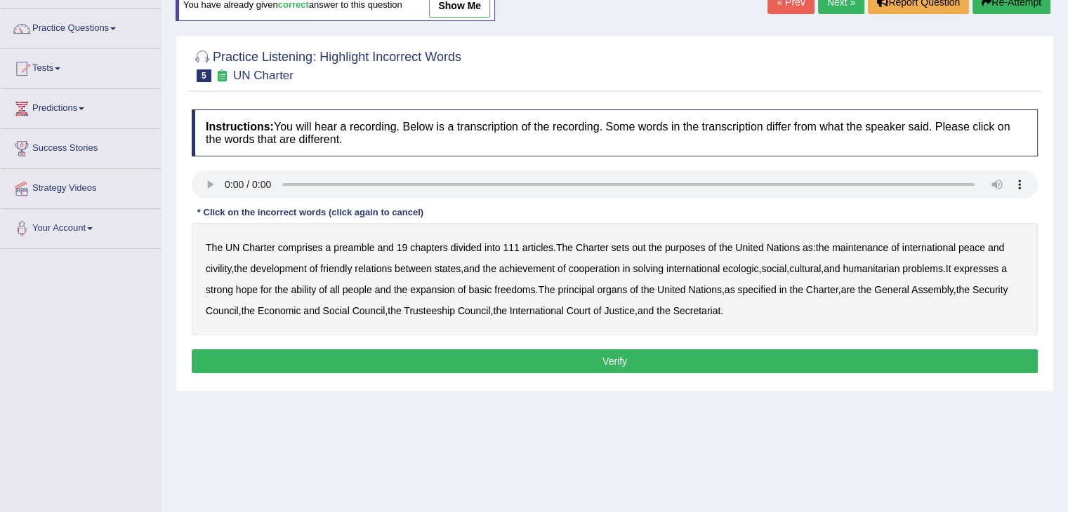
click at [635, 247] on b "out" at bounding box center [638, 247] width 13 height 11
click at [224, 266] on b "civility" at bounding box center [218, 268] width 25 height 11
click at [736, 271] on b "ecologic" at bounding box center [740, 268] width 36 height 11
click at [316, 284] on b "ability" at bounding box center [303, 289] width 25 height 11
click at [443, 357] on button "Verify" at bounding box center [615, 362] width 846 height 24
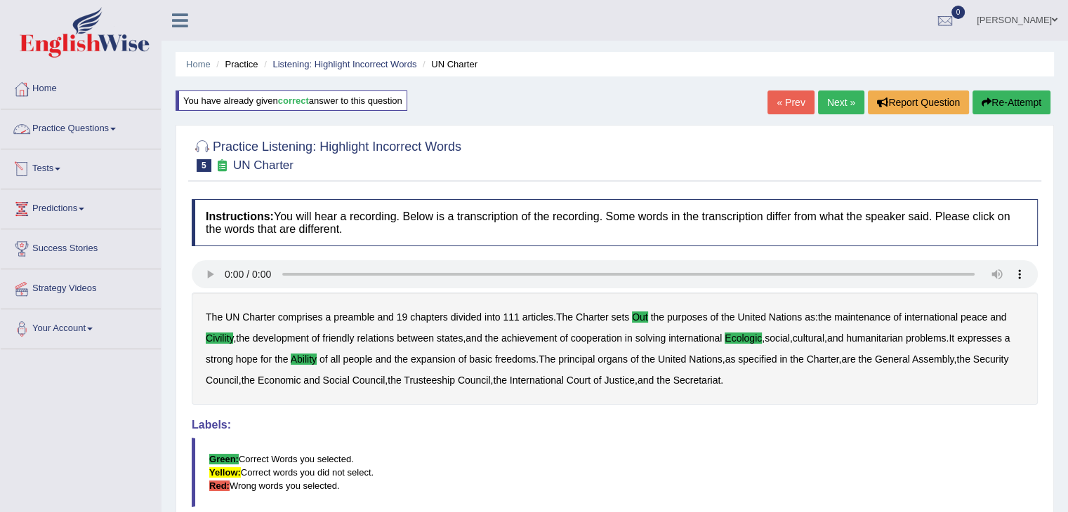
click at [80, 124] on link "Practice Questions" at bounding box center [81, 126] width 160 height 35
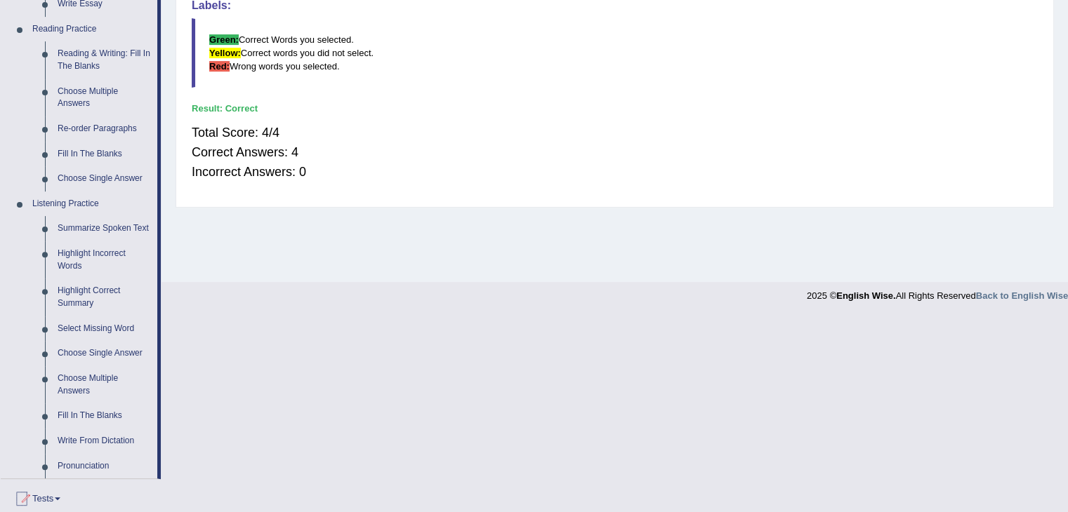
scroll to position [421, 0]
click at [73, 223] on link "Summarize Spoken Text" at bounding box center [104, 227] width 106 height 25
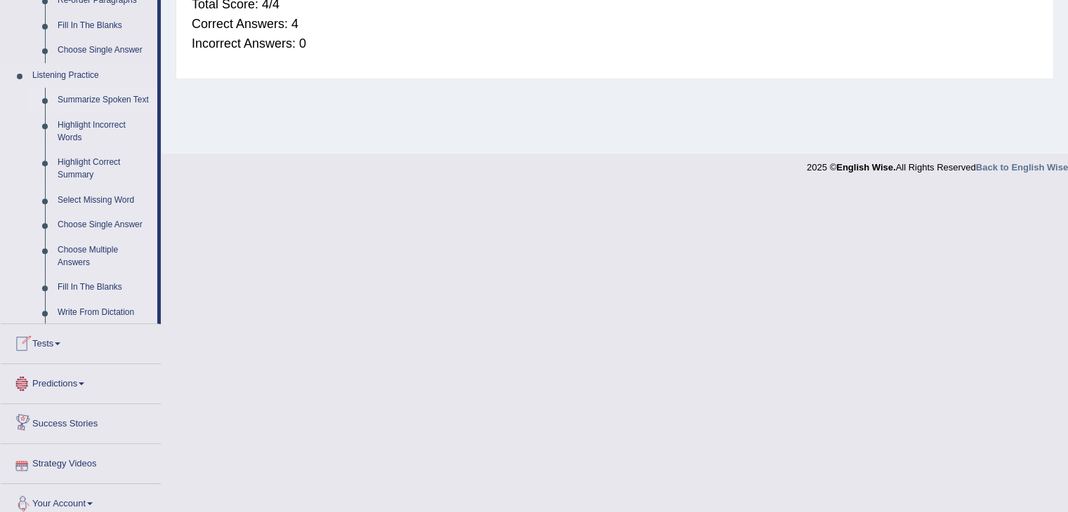
scroll to position [587, 0]
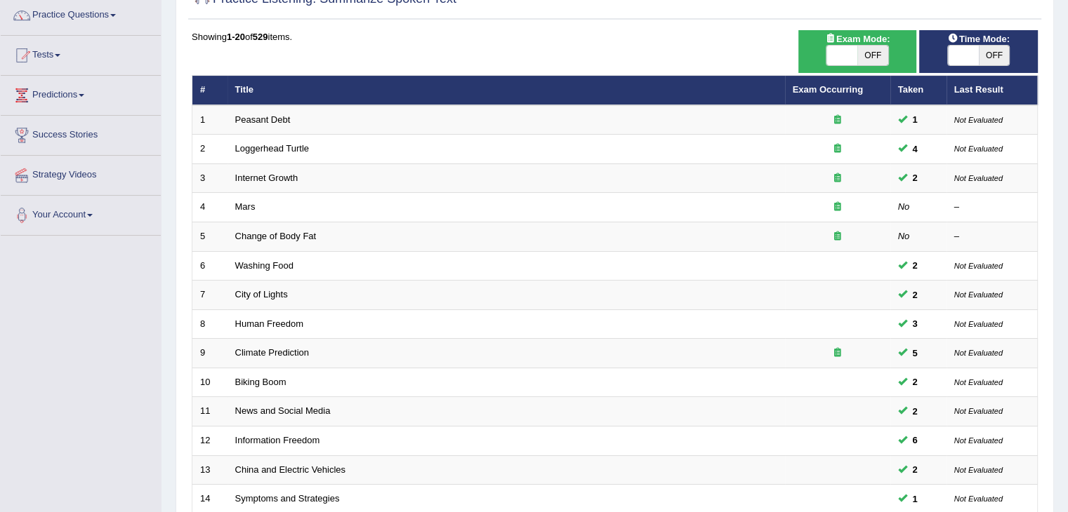
scroll to position [114, 0]
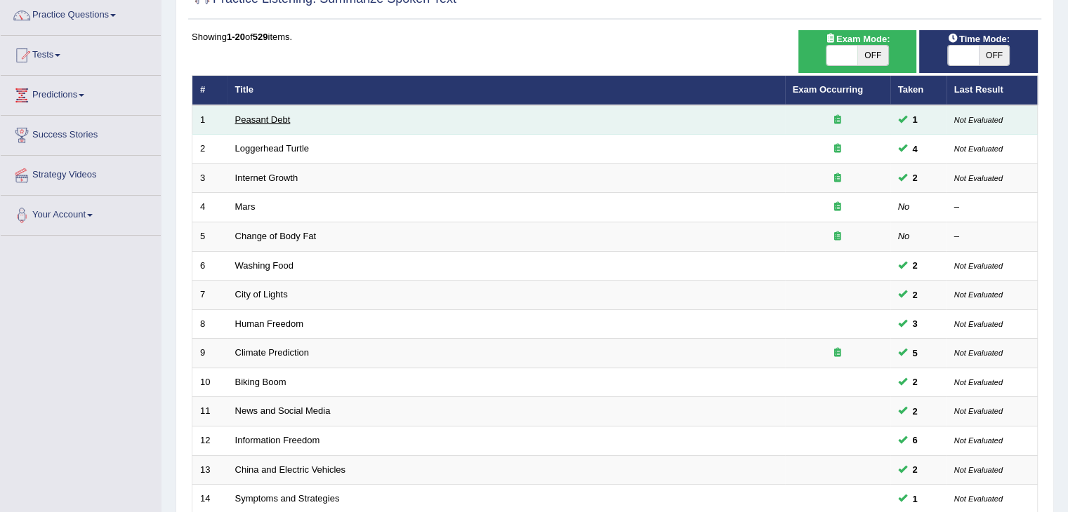
click at [272, 116] on link "Peasant Debt" at bounding box center [262, 119] width 55 height 11
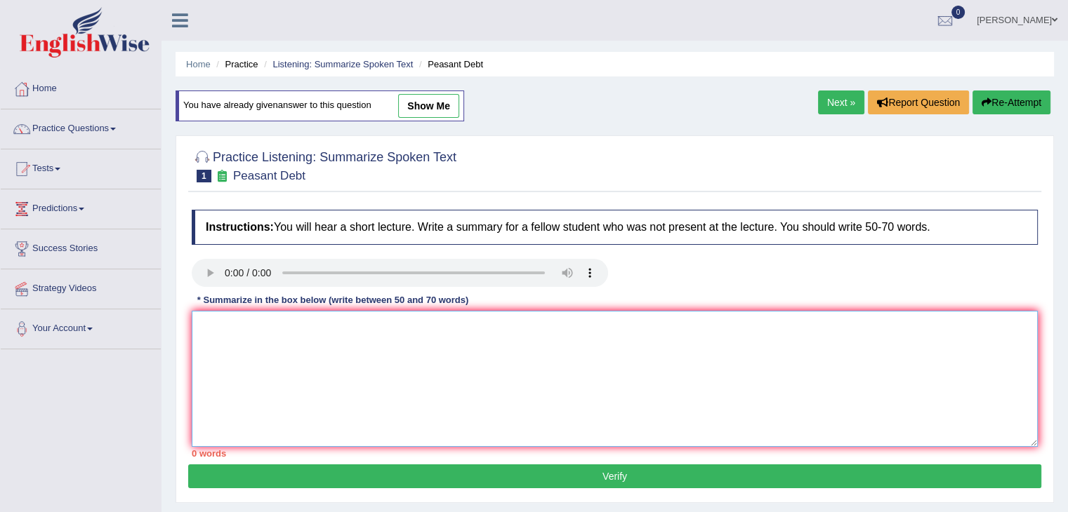
click at [395, 342] on textarea at bounding box center [615, 379] width 846 height 136
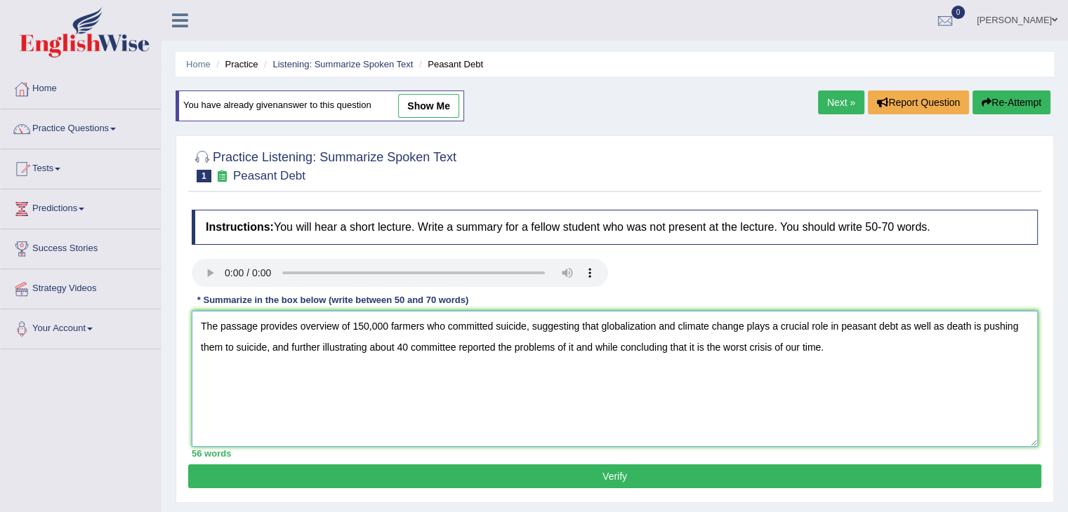
scroll to position [135, 0]
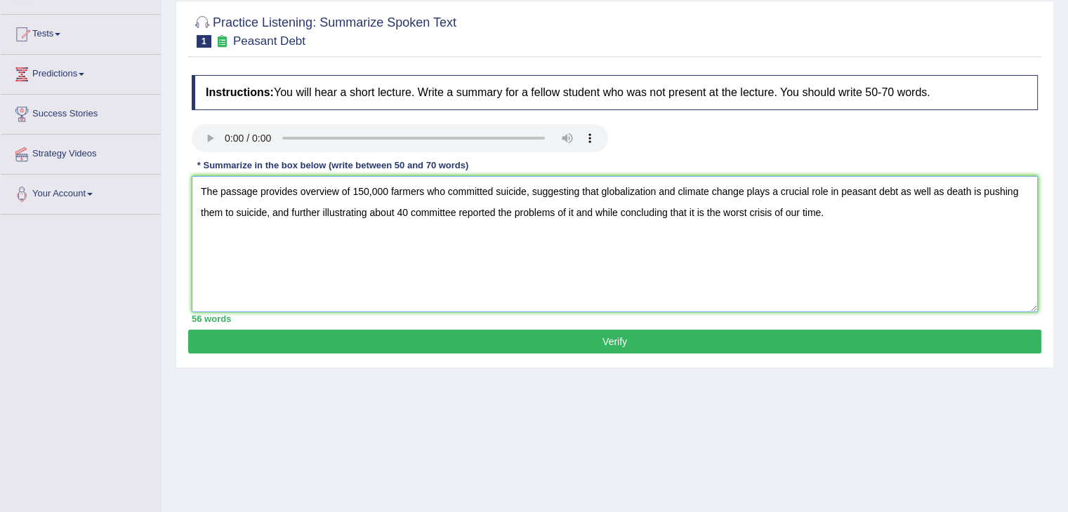
type textarea "The passage provides overview of 150,000 farmers who committed suicide, suggest…"
click at [679, 340] on button "Verify" at bounding box center [614, 342] width 853 height 24
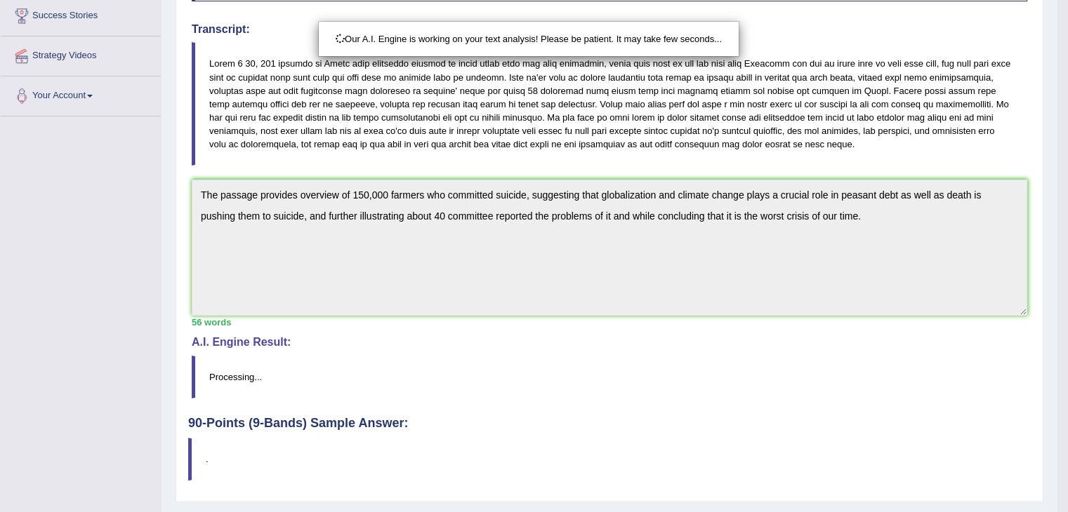
scroll to position [247, 0]
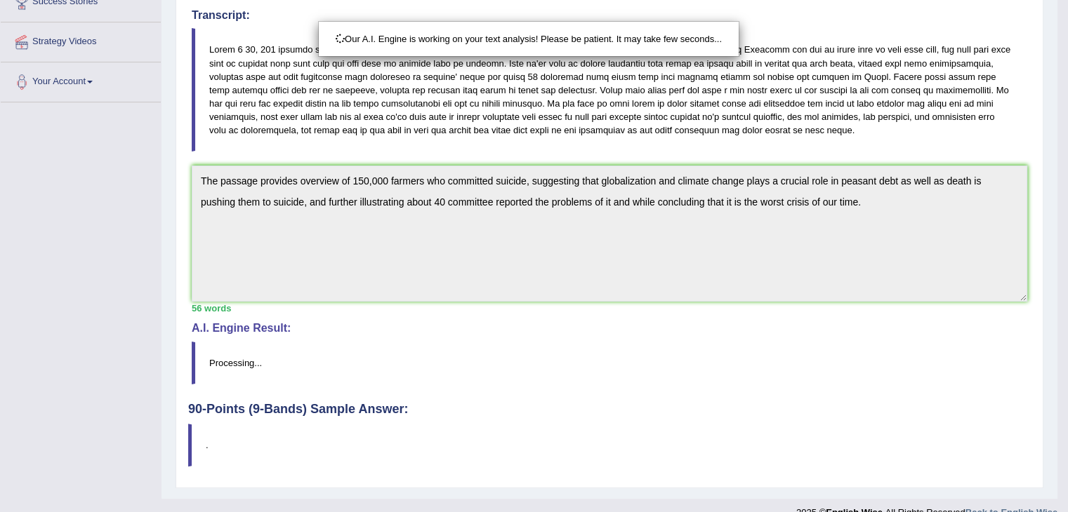
click at [1067, 187] on html "Toggle navigation Home Practice Questions Speaking Practice Read Aloud Repeat S…" at bounding box center [534, 9] width 1068 height 512
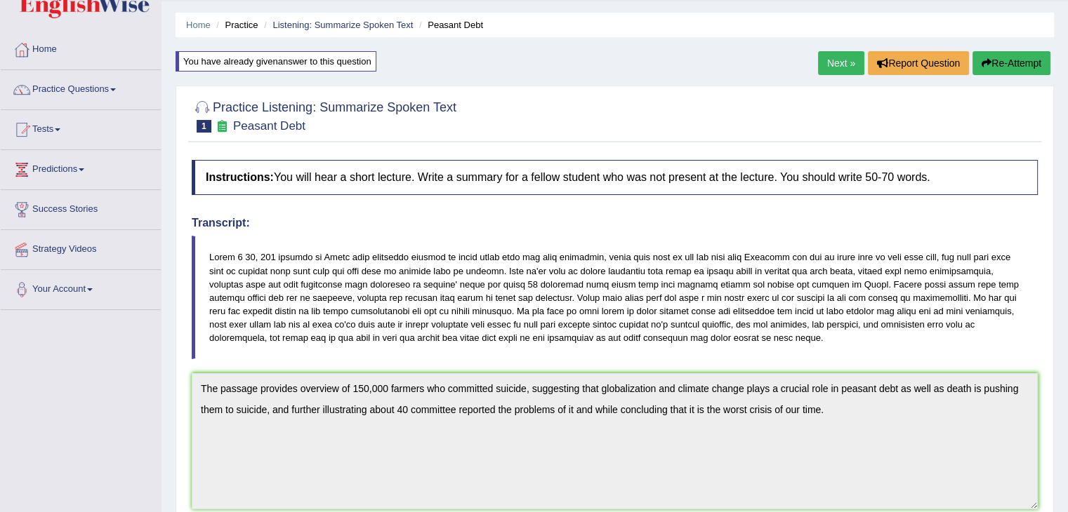
scroll to position [18, 0]
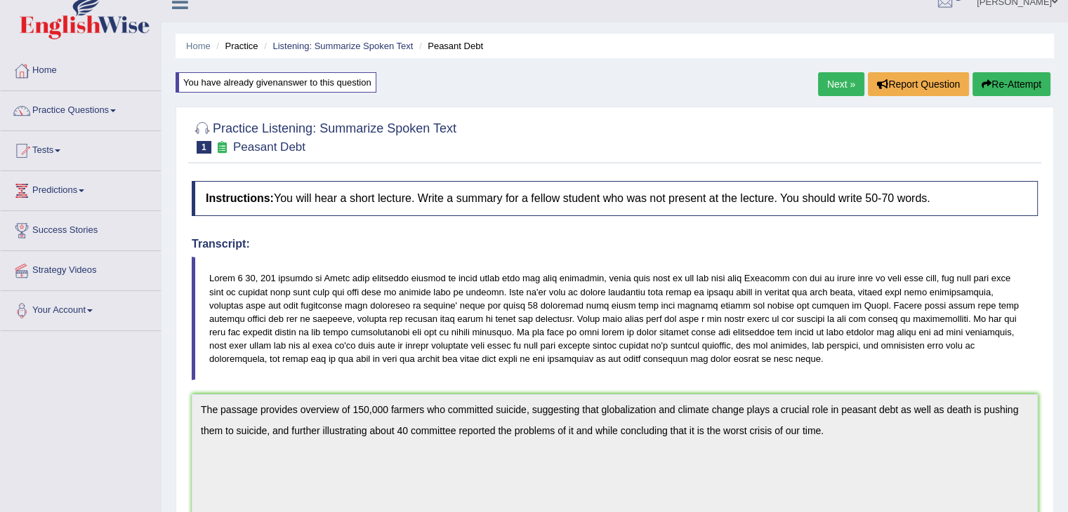
click at [995, 88] on button "Re-Attempt" at bounding box center [1011, 84] width 78 height 24
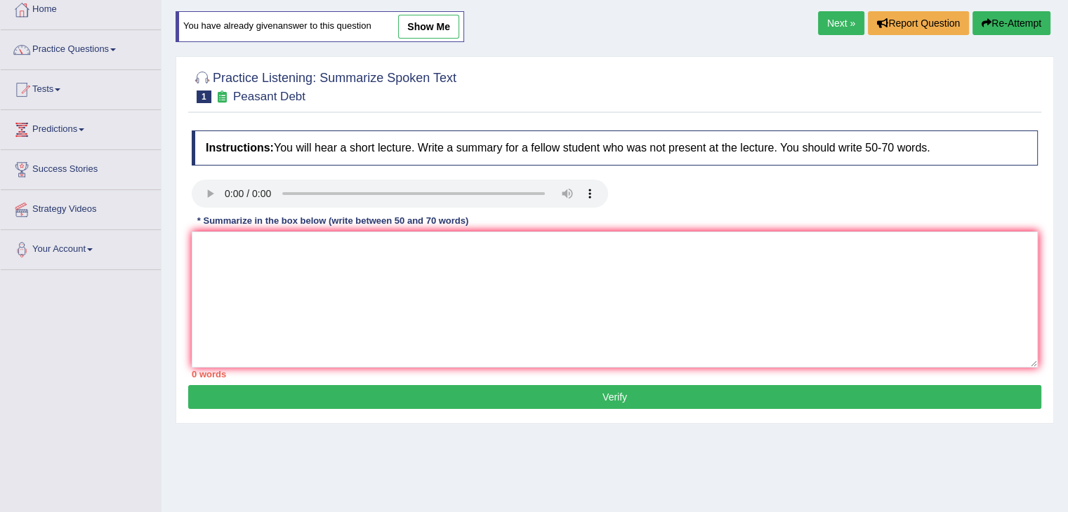
click at [710, 225] on div "Instructions: You will hear a short lecture. Write a summary for a fellow stude…" at bounding box center [614, 255] width 853 height 262
click at [598, 274] on textarea at bounding box center [615, 300] width 846 height 136
paste textarea "The passage provides overview of 150,000 farmers who committed suicide, suggest…"
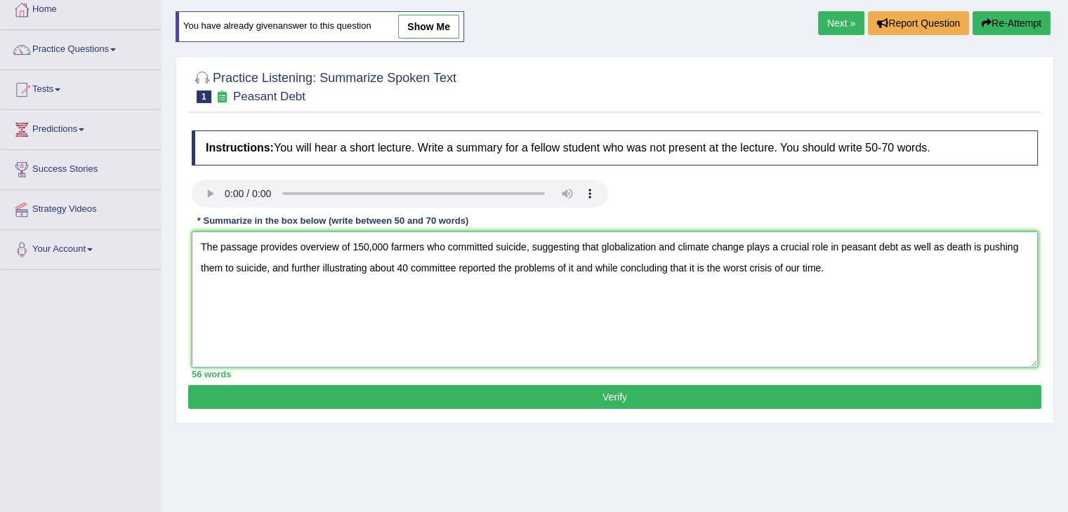
click at [456, 270] on textarea "The passage provides overview of 150,000 farmers who committed suicide, suggest…" at bounding box center [615, 300] width 846 height 136
type textarea "The passage provides overview of 150,000 farmers who committed suicide, suggest…"
click at [460, 403] on button "Verify" at bounding box center [614, 397] width 853 height 24
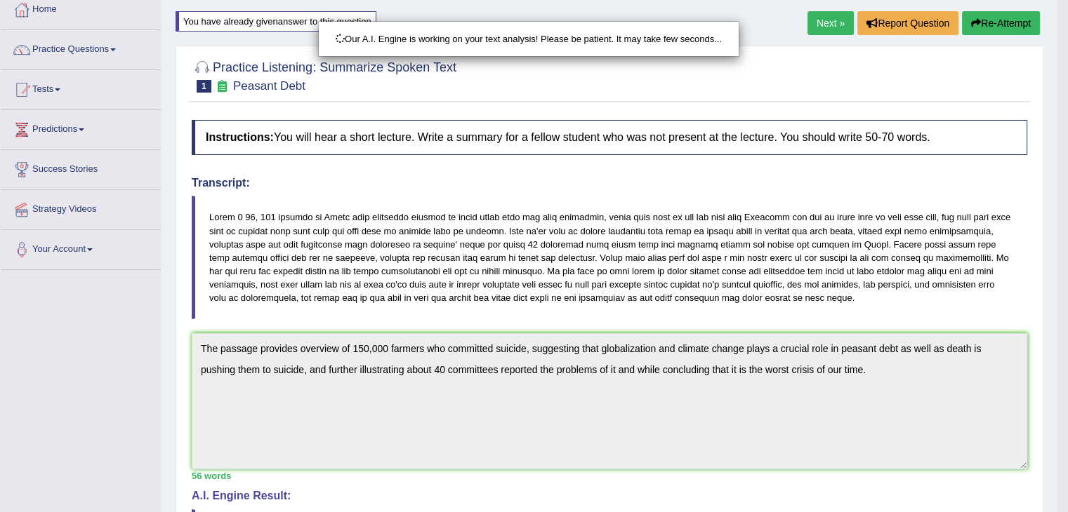
scroll to position [267, 0]
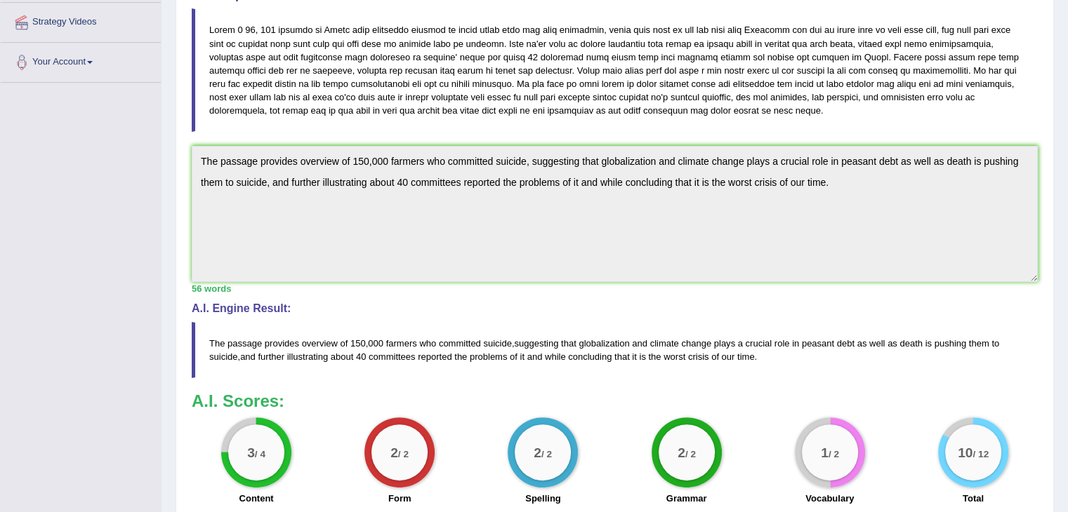
drag, startPoint x: 1077, startPoint y: 211, endPoint x: 1077, endPoint y: 324, distance: 113.0
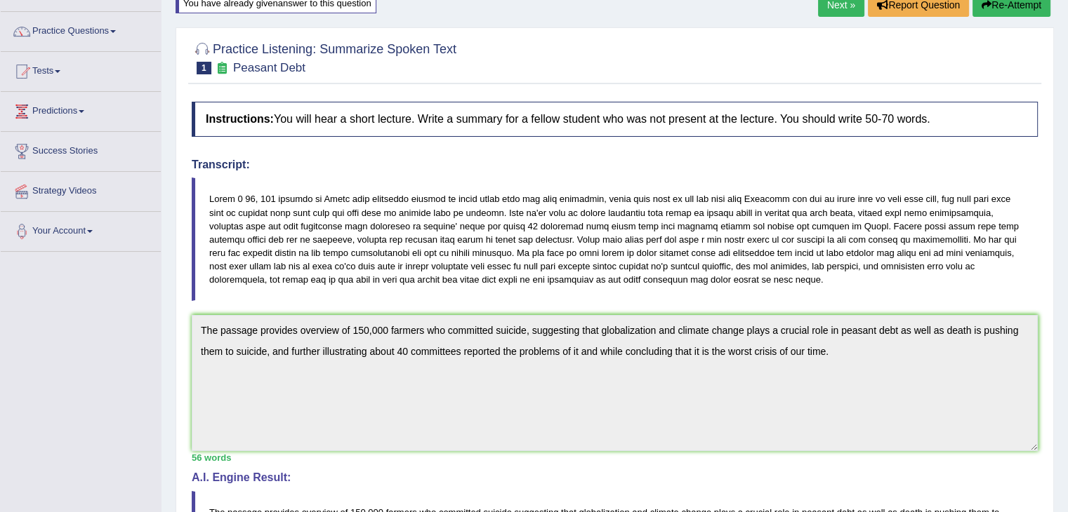
scroll to position [0, 0]
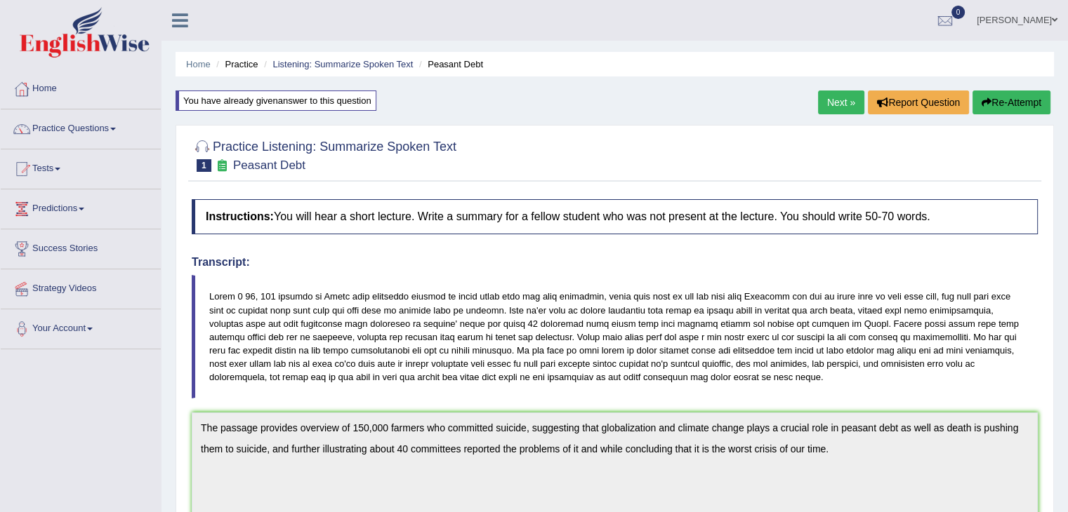
click at [831, 103] on link "Next »" at bounding box center [841, 103] width 46 height 24
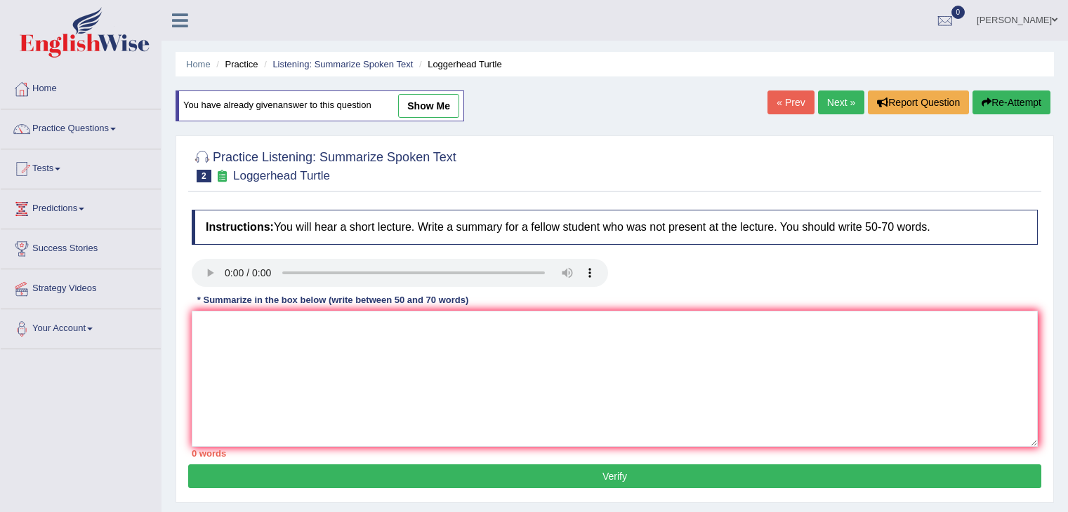
click at [526, 444] on textarea at bounding box center [615, 379] width 846 height 136
click at [383, 364] on textarea at bounding box center [615, 379] width 846 height 136
click at [519, 326] on textarea "The passage provides overview of loggerhead turtle who go to work" at bounding box center [615, 379] width 846 height 136
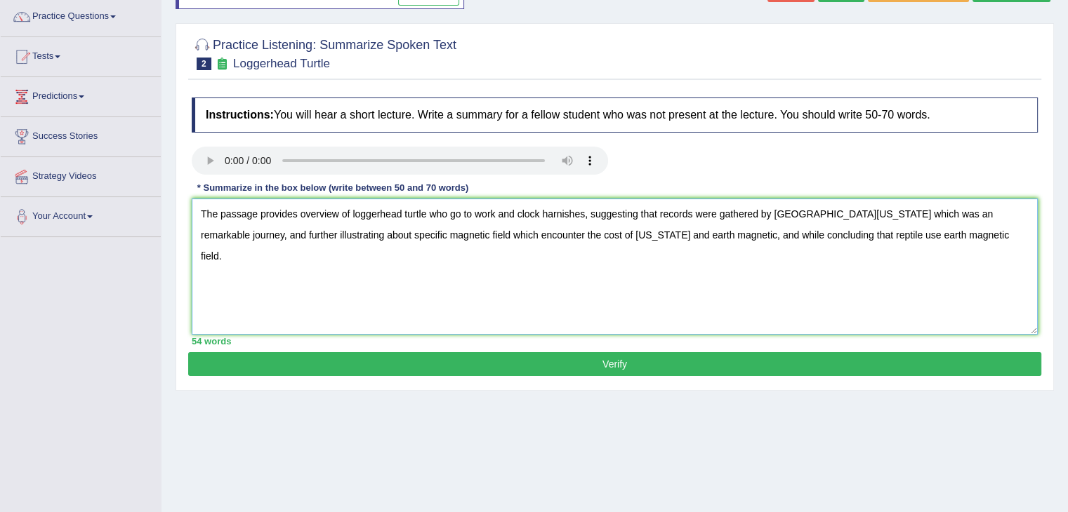
scroll to position [122, 0]
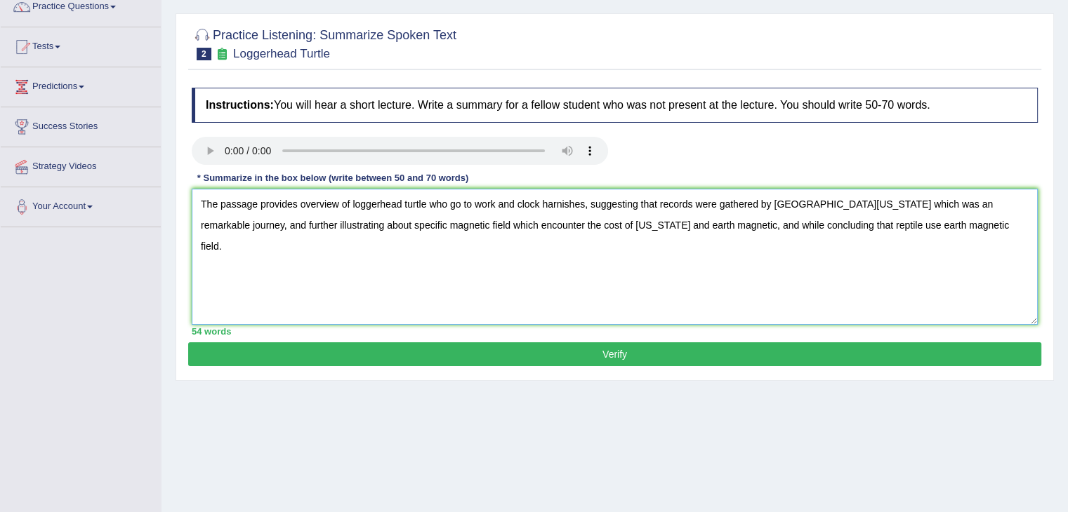
type textarea "The passage provides overview of loggerhead turtle who go to work and clock har…"
click at [759, 351] on button "Verify" at bounding box center [614, 355] width 853 height 24
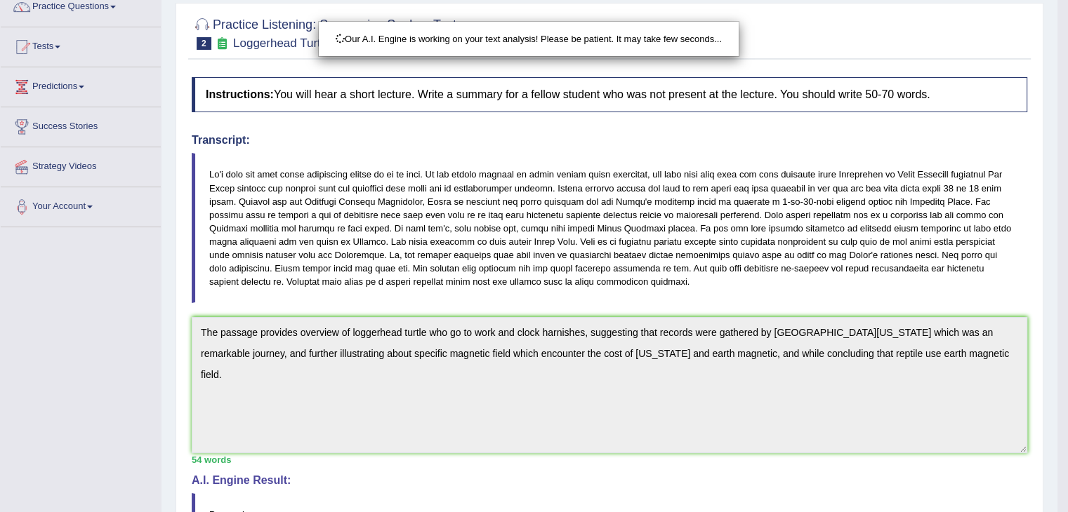
scroll to position [293, 0]
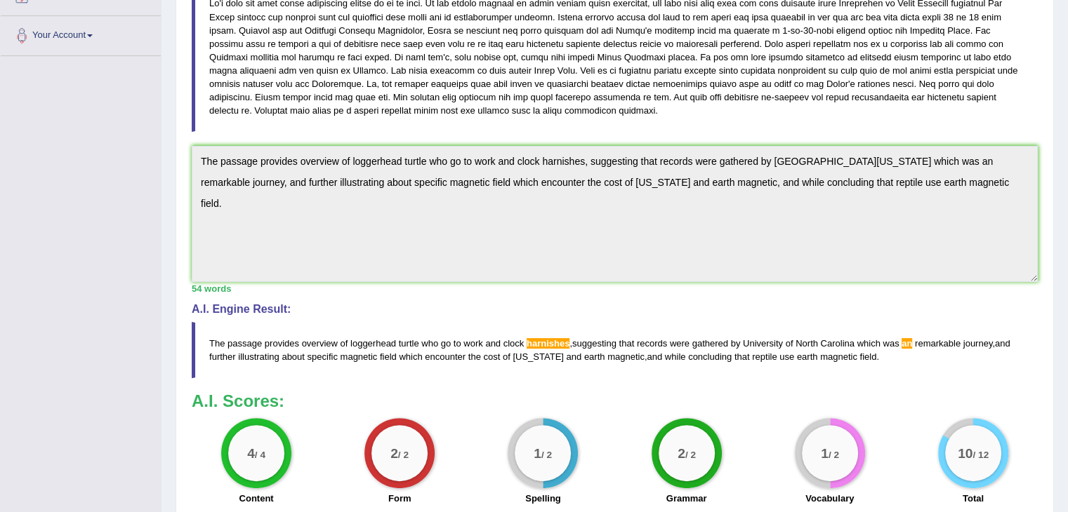
drag, startPoint x: 1077, startPoint y: 217, endPoint x: 1077, endPoint y: 315, distance: 98.3
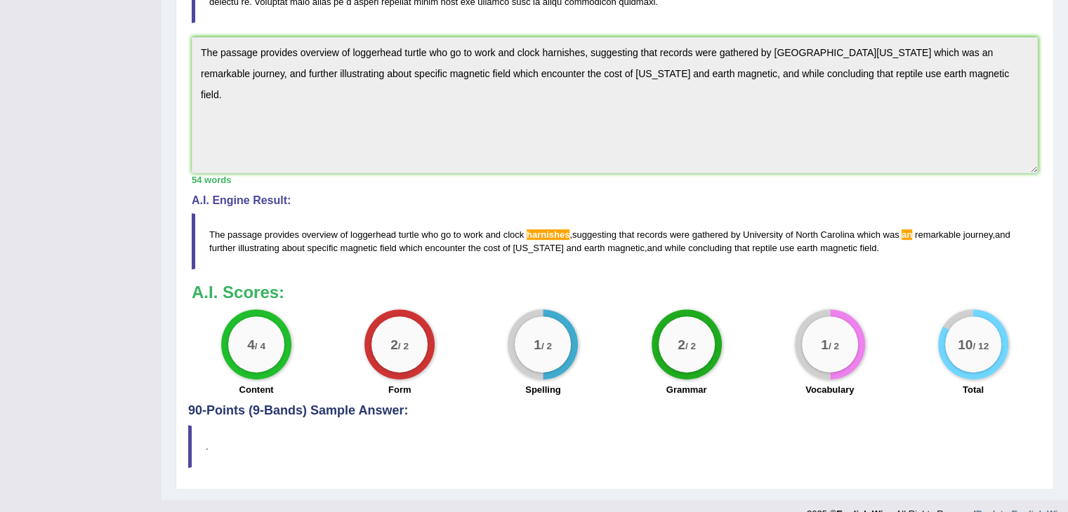
scroll to position [0, 0]
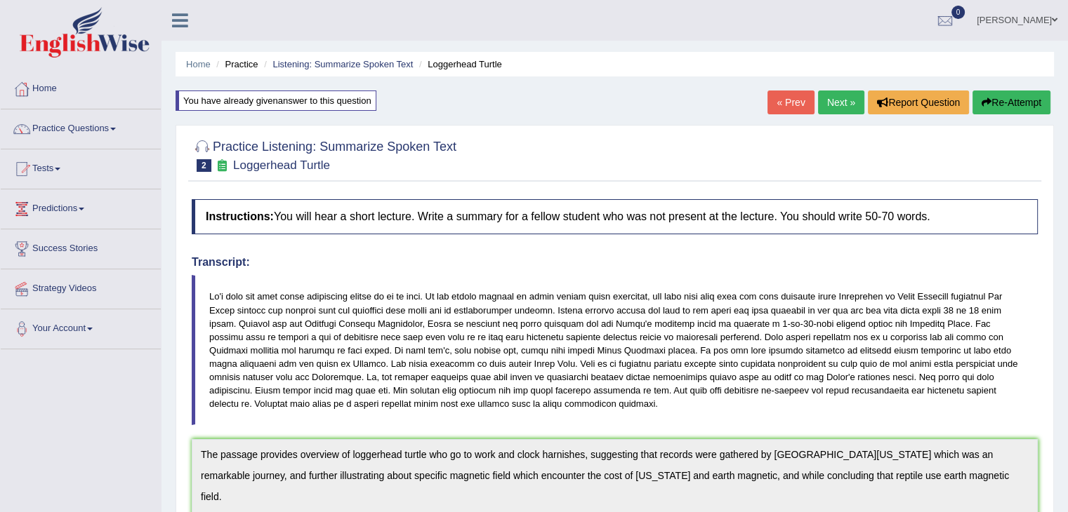
click at [999, 106] on button "Re-Attempt" at bounding box center [1011, 103] width 78 height 24
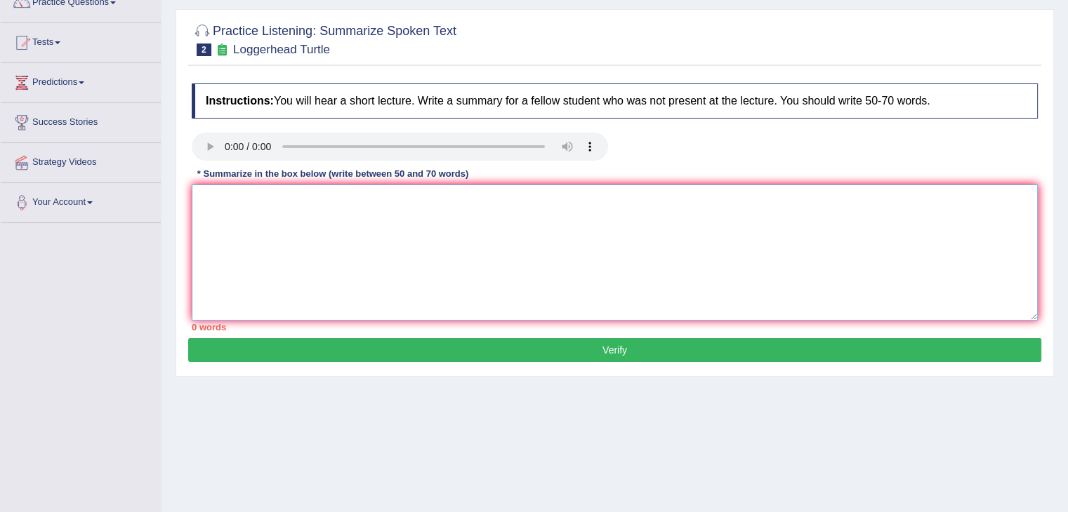
click at [646, 217] on textarea at bounding box center [615, 253] width 846 height 136
paste textarea "The passage provides overview of loggerhead turtle who go to work and clock har…"
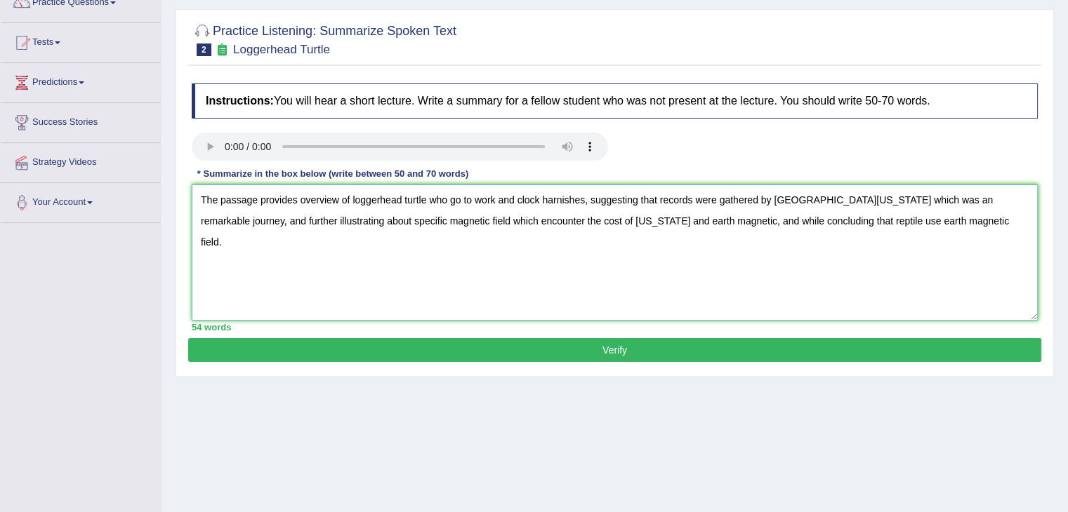
click at [458, 197] on textarea "The passage provides overview of loggerhead turtle who go to work and clock har…" at bounding box center [615, 253] width 846 height 136
click at [699, 222] on textarea "The passage provides overview of loggerhead turtle who goes to work and clock h…" at bounding box center [615, 253] width 846 height 136
type textarea "The passage provides overview of loggerhead turtle who goes to work and clock h…"
click at [690, 352] on button "Verify" at bounding box center [614, 350] width 853 height 24
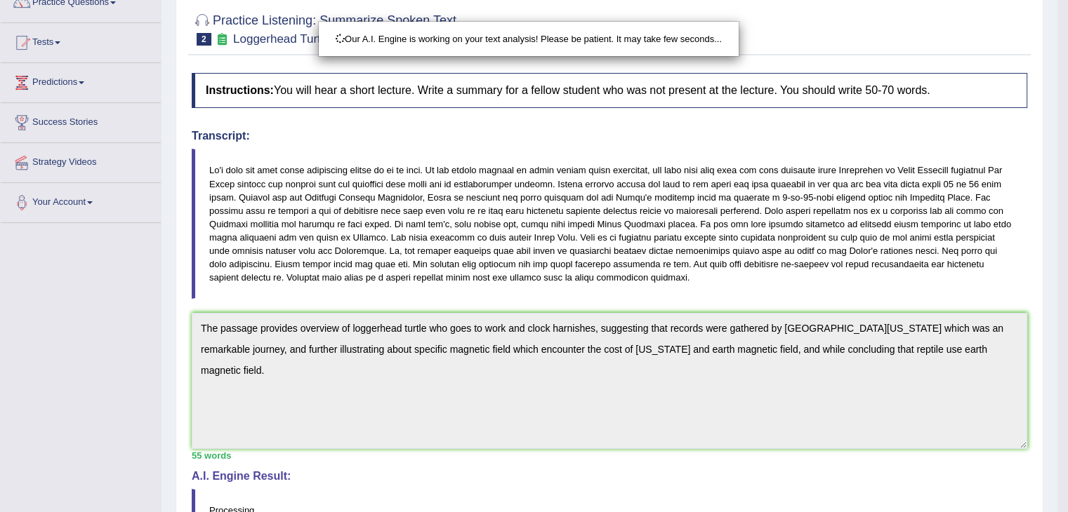
drag, startPoint x: 1064, startPoint y: 182, endPoint x: 1077, endPoint y: 270, distance: 88.7
click at [1067, 270] on html "Toggle navigation Home Practice Questions Speaking Practice Read Aloud Repeat S…" at bounding box center [534, 130] width 1068 height 512
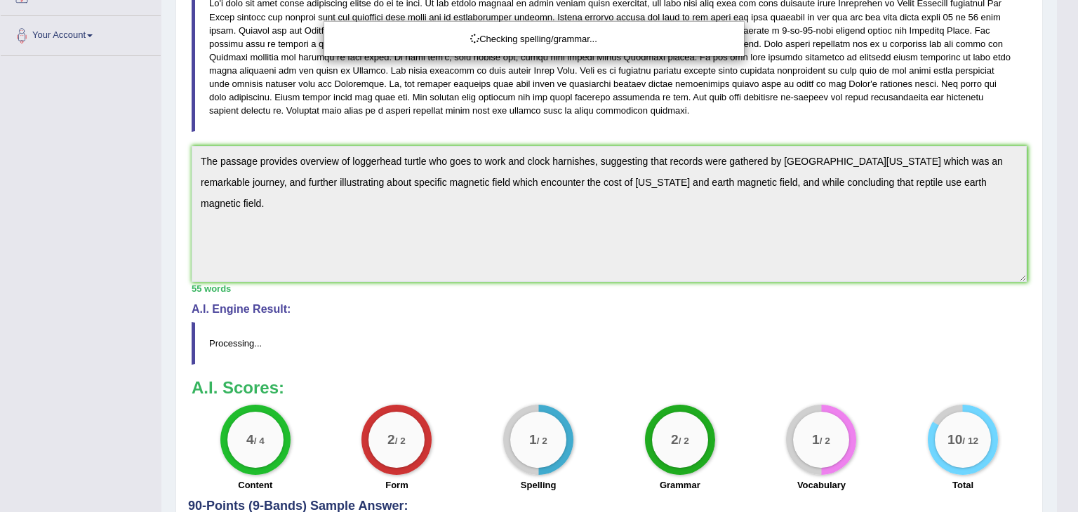
drag, startPoint x: 1077, startPoint y: 270, endPoint x: 1077, endPoint y: 437, distance: 167.0
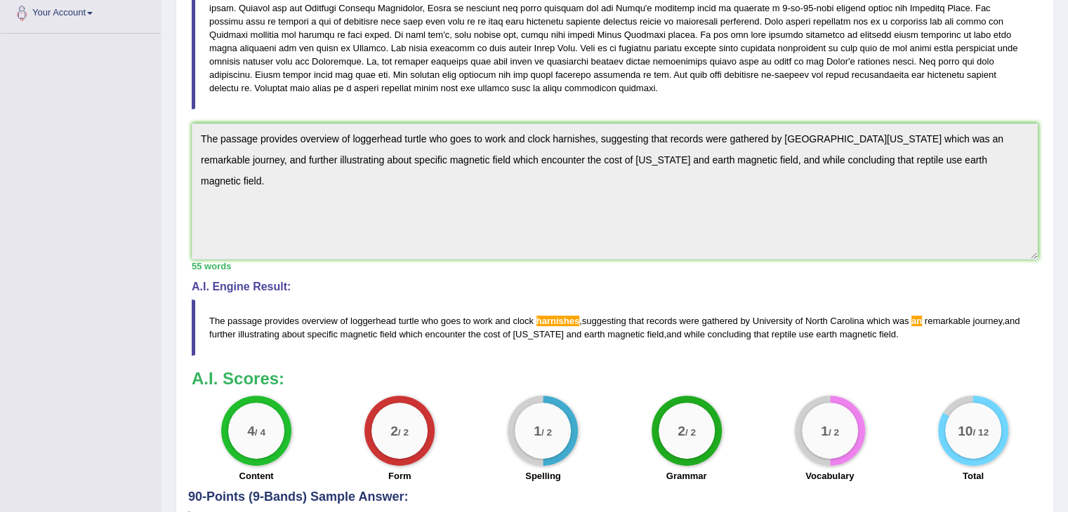
scroll to position [0, 0]
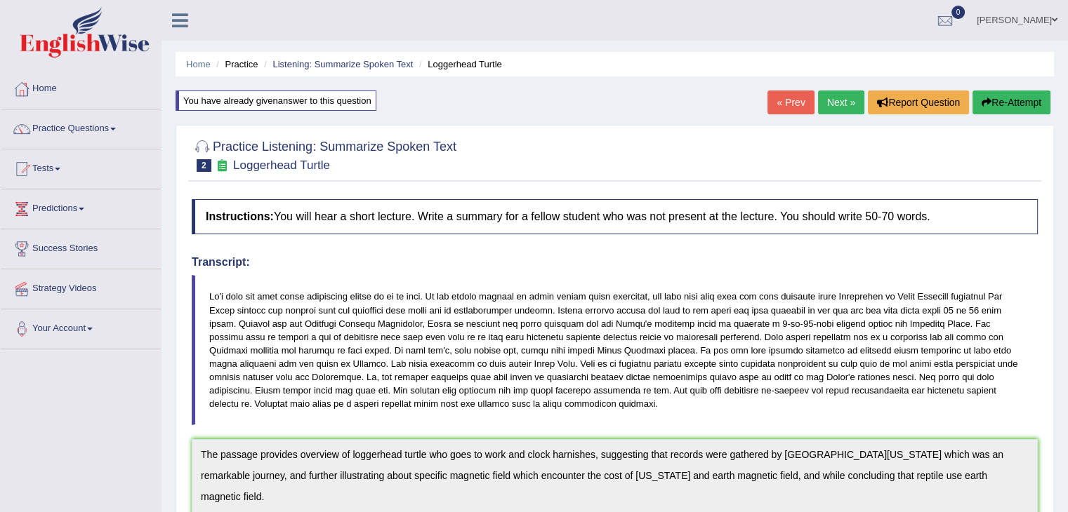
click at [993, 105] on button "Re-Attempt" at bounding box center [1011, 103] width 78 height 24
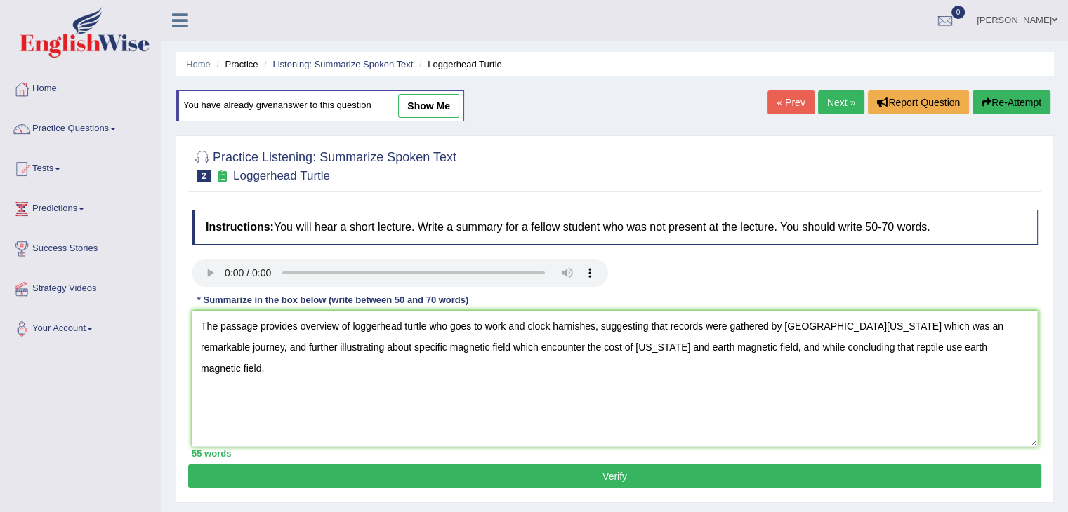
click at [589, 325] on textarea "The passage provides overview of loggerhead turtle who goes to work and clock h…" at bounding box center [615, 379] width 846 height 136
click at [962, 324] on textarea "The passage provides overview of loggerhead turtle who goes to work and clock h…" at bounding box center [615, 379] width 846 height 136
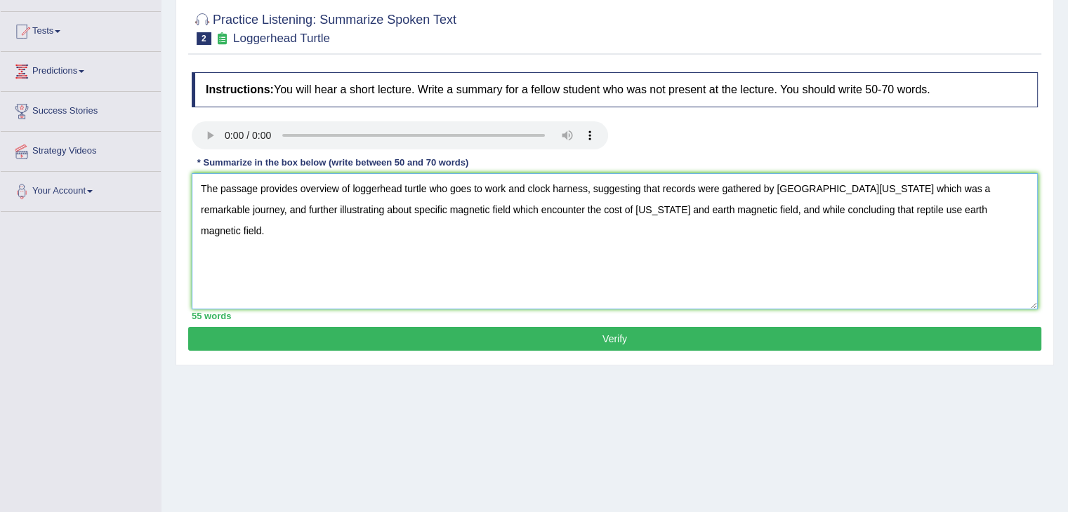
type textarea "The passage provides overview of loggerhead turtle who goes to work and clock h…"
click at [677, 335] on button "Verify" at bounding box center [614, 339] width 853 height 24
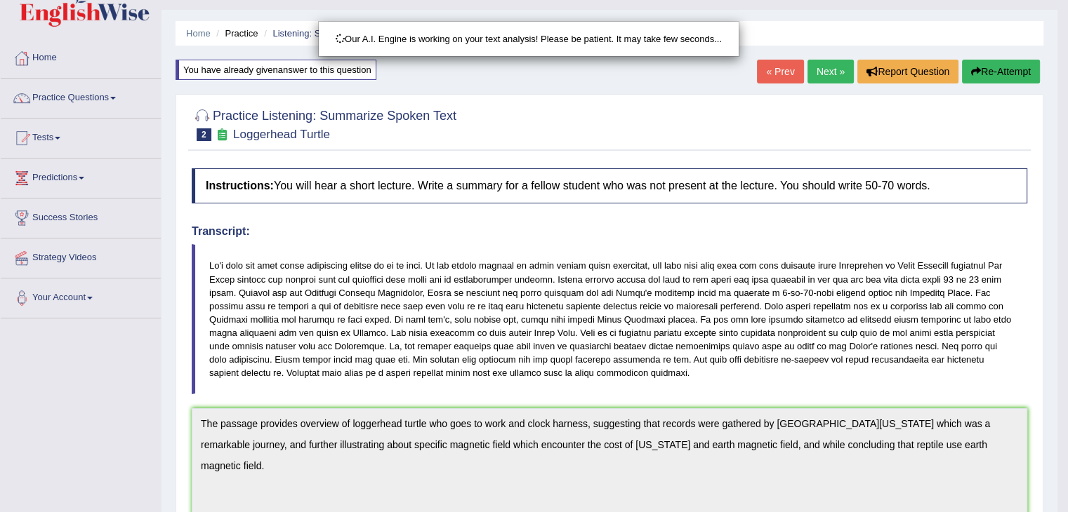
scroll to position [0, 0]
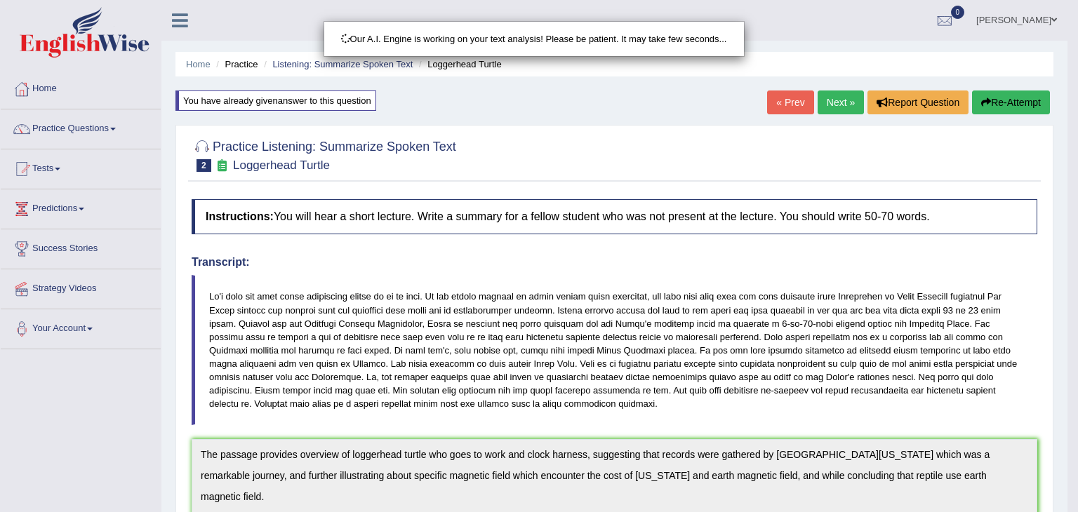
click at [1067, 204] on html "Toggle navigation Home Practice Questions Speaking Practice Read Aloud Repeat S…" at bounding box center [539, 256] width 1078 height 512
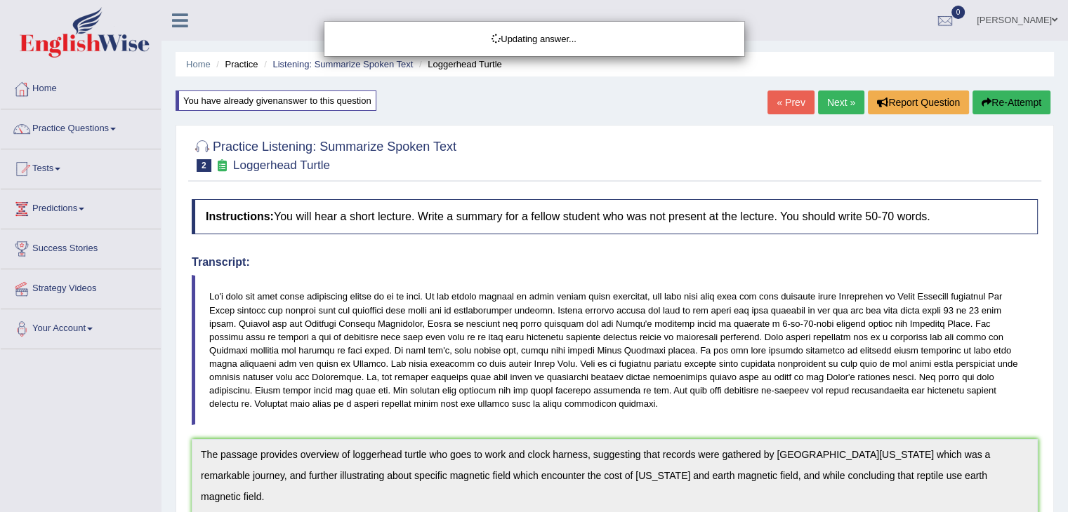
click at [1067, 324] on html "Toggle navigation Home Practice Questions Speaking Practice Read Aloud Repeat S…" at bounding box center [534, 256] width 1068 height 512
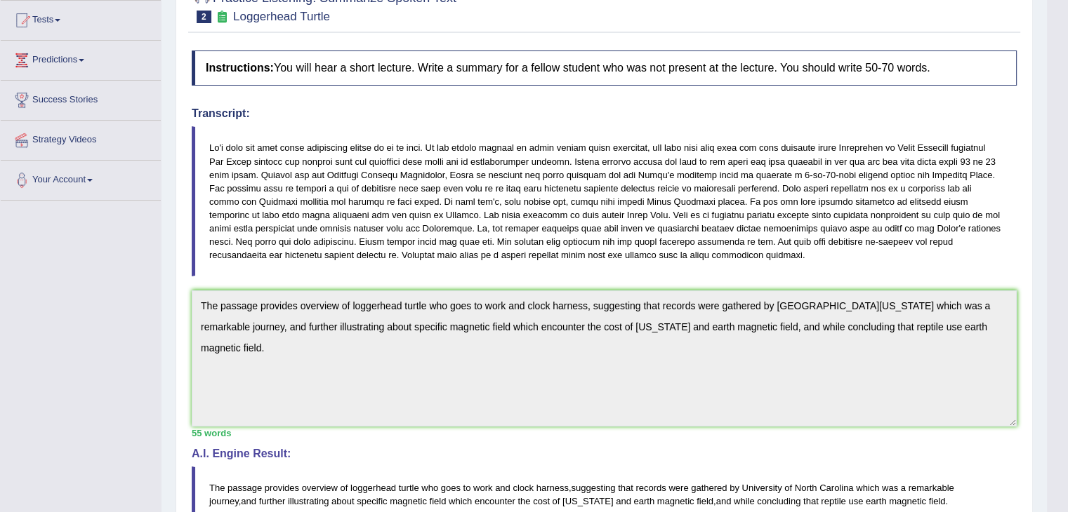
scroll to position [66, 0]
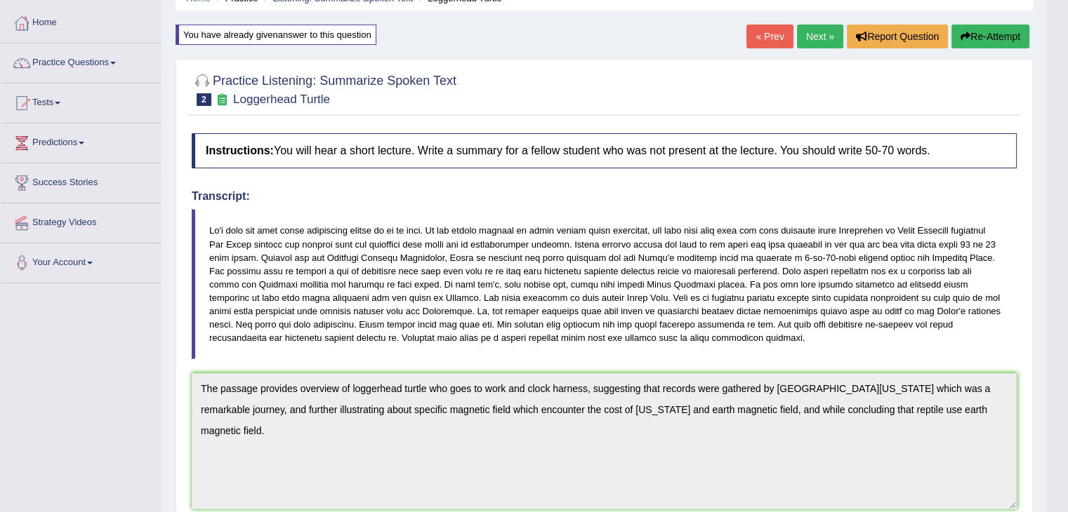
click at [979, 36] on button "Re-Attempt" at bounding box center [990, 37] width 78 height 24
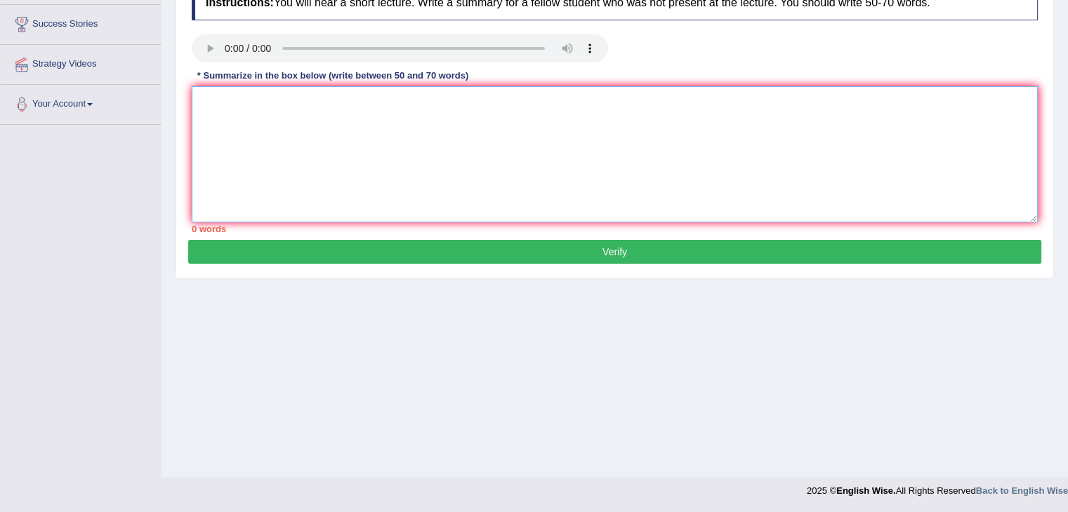
click at [651, 118] on textarea at bounding box center [615, 154] width 846 height 136
paste textarea "The passage provides overview of loggerhead turtle who goes to work and clock h…"
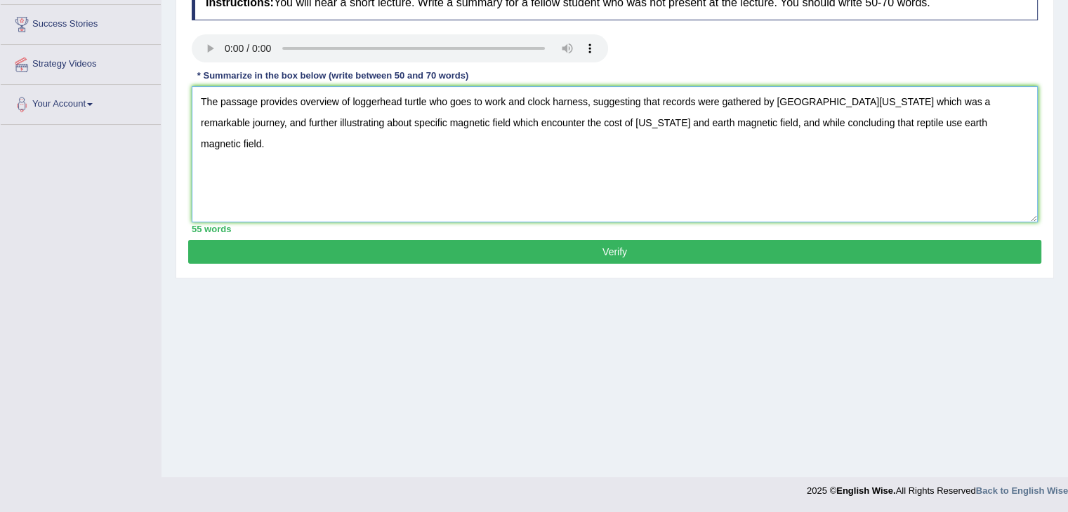
click at [529, 121] on textarea "The passage provides overview of loggerhead turtle who goes to work and clock h…" at bounding box center [615, 154] width 846 height 136
type textarea "The passage provides overview of loggerhead turtle who goes to work and clock h…"
click at [576, 253] on button "Verify" at bounding box center [614, 252] width 853 height 24
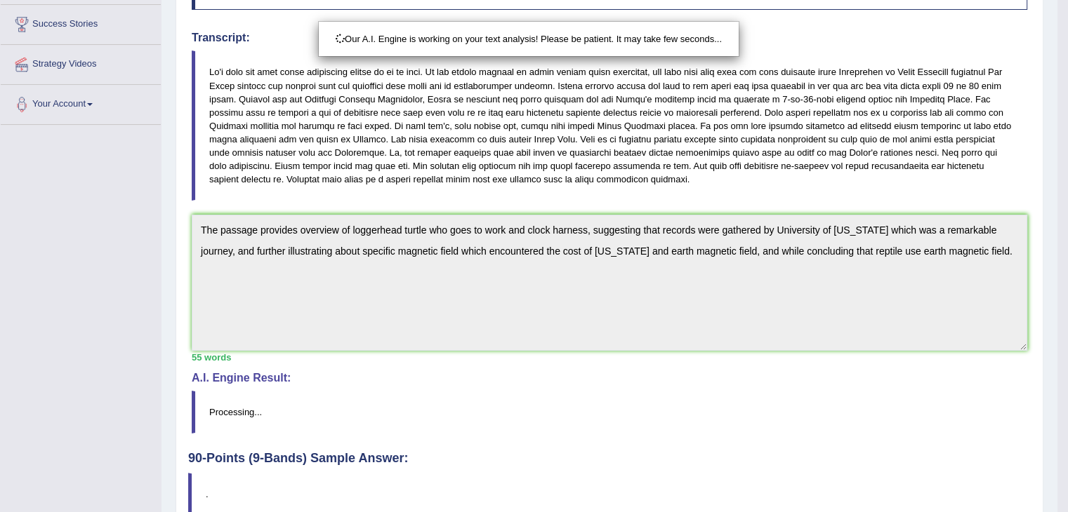
click at [1067, 140] on html "Toggle navigation Home Practice Questions Speaking Practice Read Aloud Repeat S…" at bounding box center [534, 31] width 1068 height 512
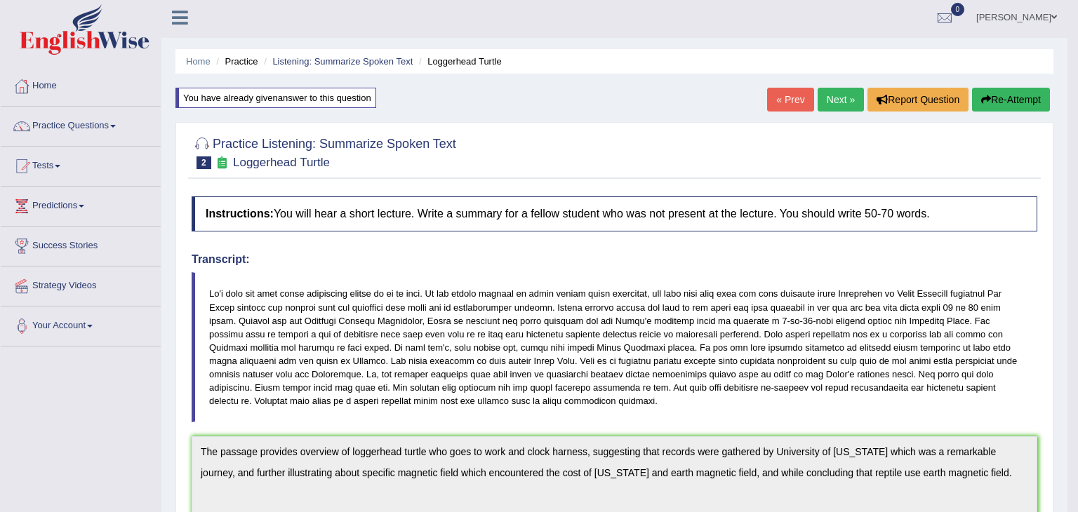
drag, startPoint x: 1077, startPoint y: 211, endPoint x: 1077, endPoint y: 417, distance: 206.4
click at [1067, 417] on html "Toggle navigation Home Practice Questions Speaking Practice Read Aloud Repeat S…" at bounding box center [539, 253] width 1078 height 512
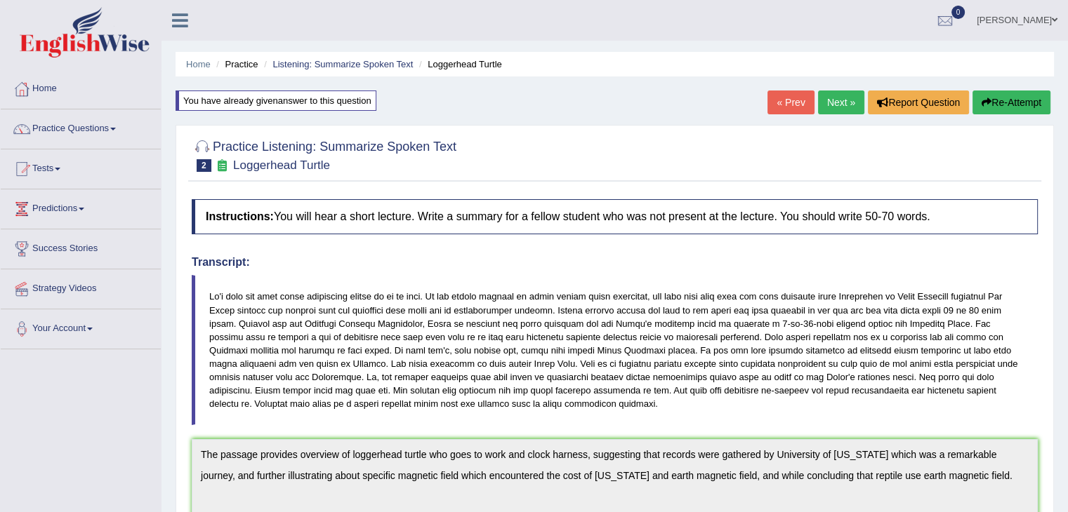
click at [1018, 99] on button "Re-Attempt" at bounding box center [1011, 103] width 78 height 24
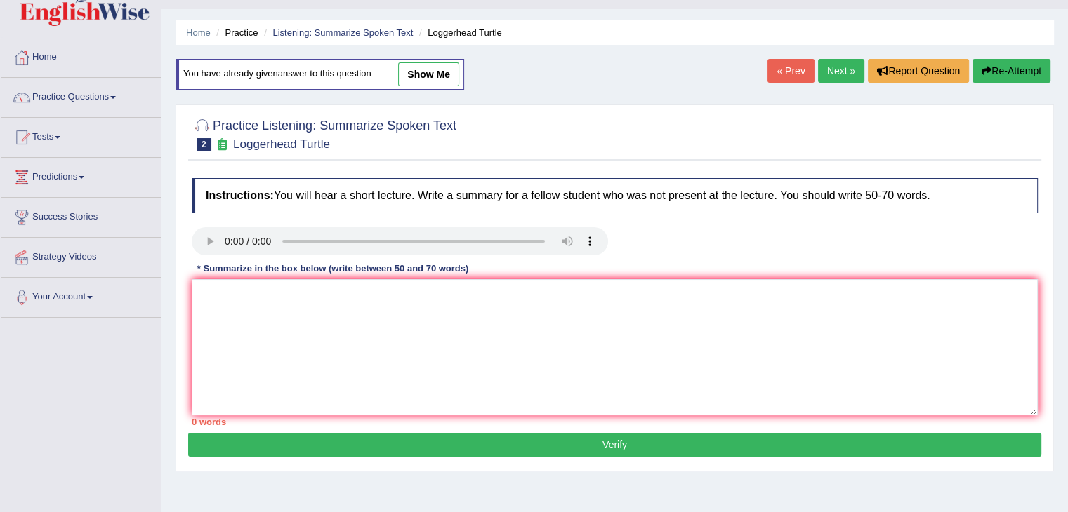
scroll to position [32, 0]
click at [620, 314] on textarea at bounding box center [615, 347] width 846 height 136
paste textarea "The passage provides overview of loggerhead turtle who goes to work and clock h…"
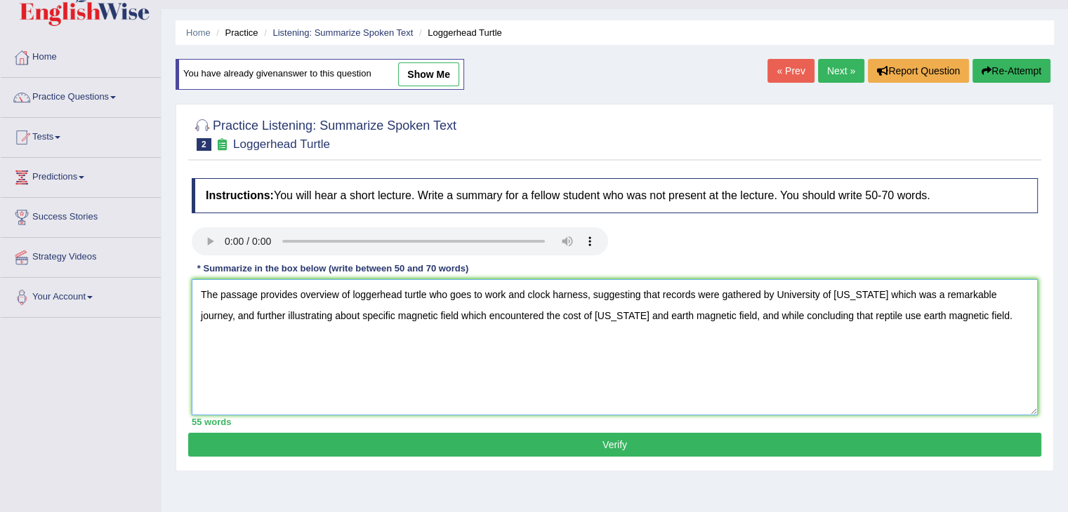
click at [253, 295] on textarea "The passage provides overview of loggerhead turtle who goes to work and clock h…" at bounding box center [615, 347] width 846 height 136
type textarea "The passage a provides overview of loggerhead turtle who goes to work and clock…"
click at [373, 450] on button "Verify" at bounding box center [614, 445] width 853 height 24
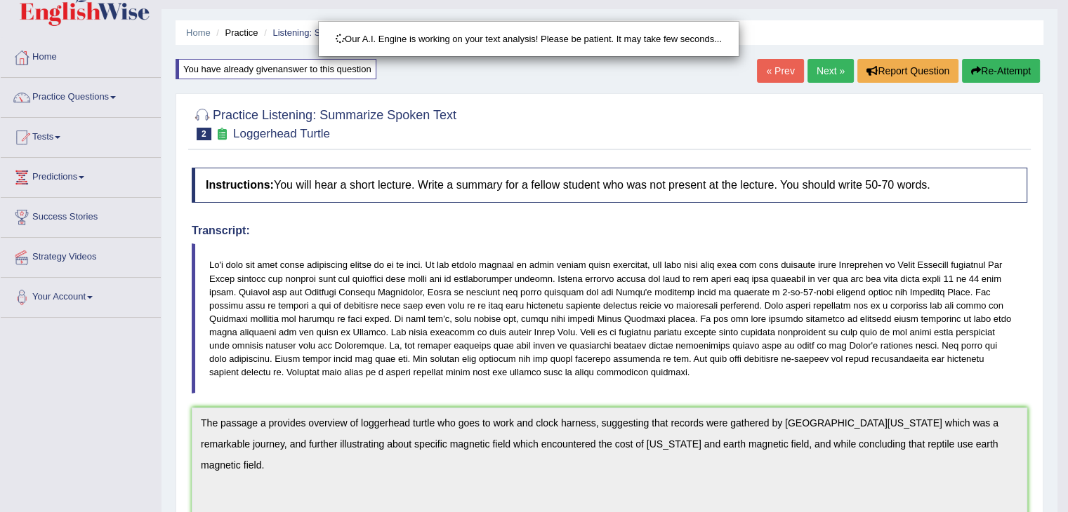
drag, startPoint x: 1042, startPoint y: 161, endPoint x: 1077, endPoint y: 171, distance: 37.1
click at [1067, 171] on html "Toggle navigation Home Practice Questions Speaking Practice Read Aloud Repeat S…" at bounding box center [534, 224] width 1068 height 512
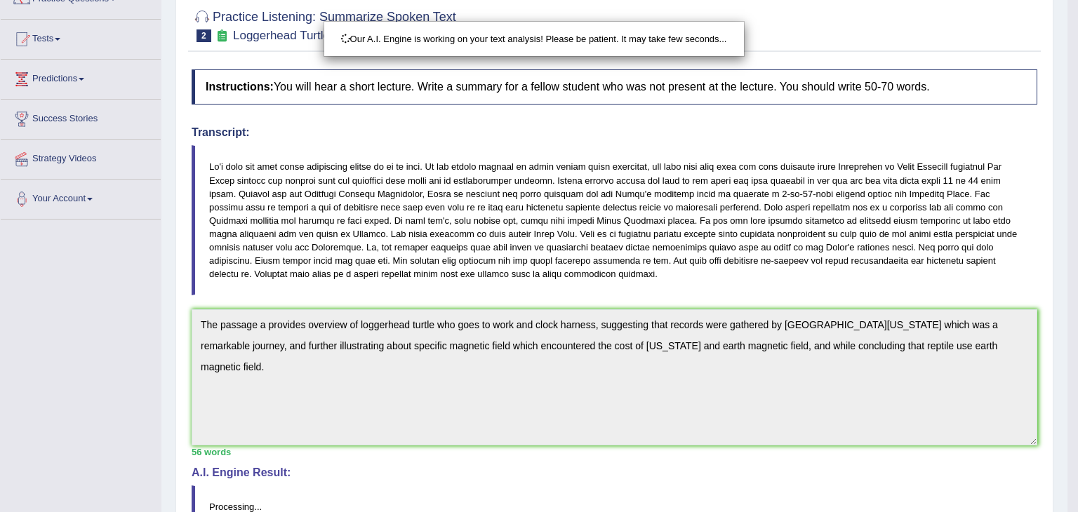
click at [1067, 321] on html "Toggle navigation Home Practice Questions Speaking Practice Read Aloud Repeat S…" at bounding box center [539, 126] width 1078 height 512
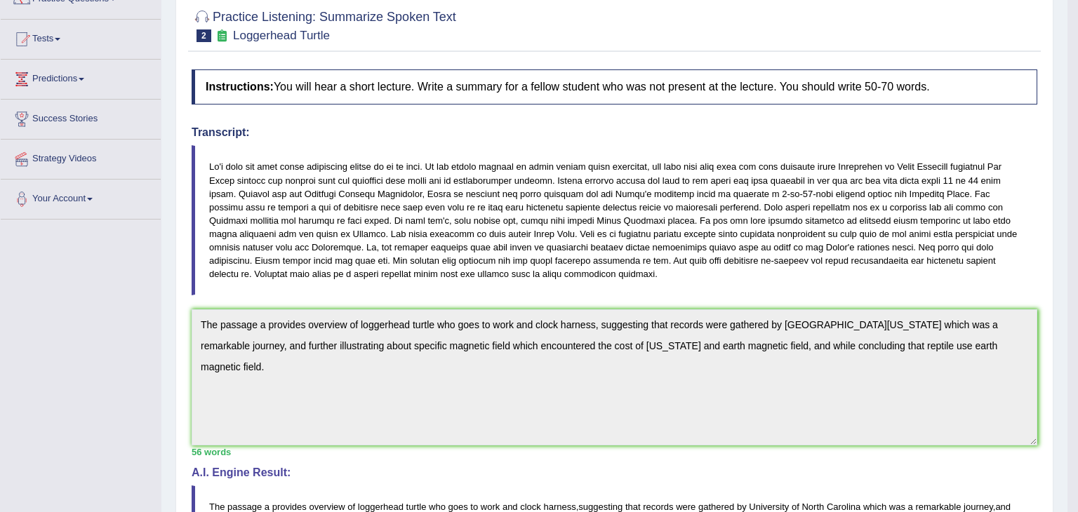
click at [1067, 321] on html "Toggle navigation Home Practice Questions Speaking Practice Read Aloud Repeat S…" at bounding box center [539, 126] width 1078 height 512
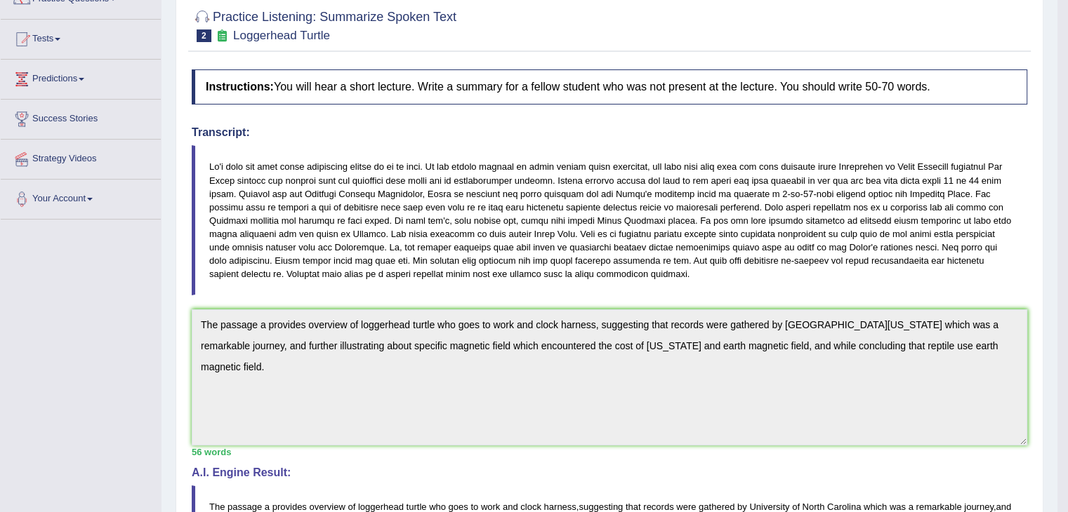
drag, startPoint x: 1077, startPoint y: 320, endPoint x: 1077, endPoint y: 406, distance: 85.6
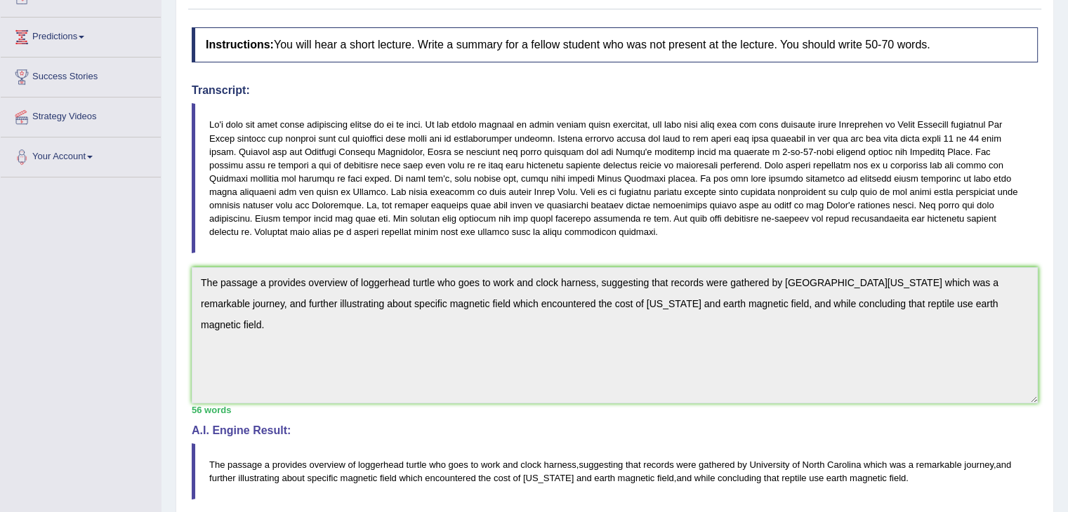
scroll to position [0, 0]
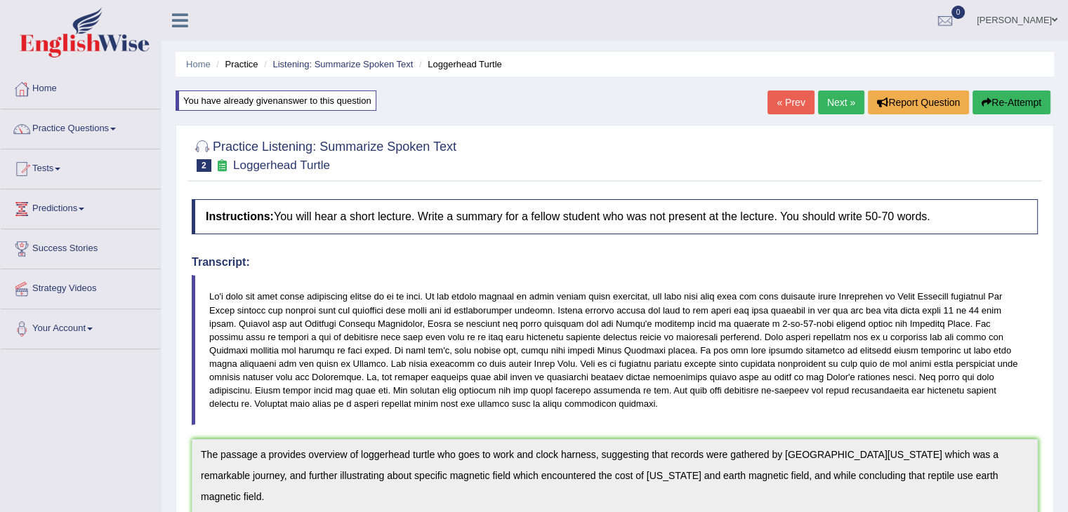
click at [824, 107] on link "Next »" at bounding box center [841, 103] width 46 height 24
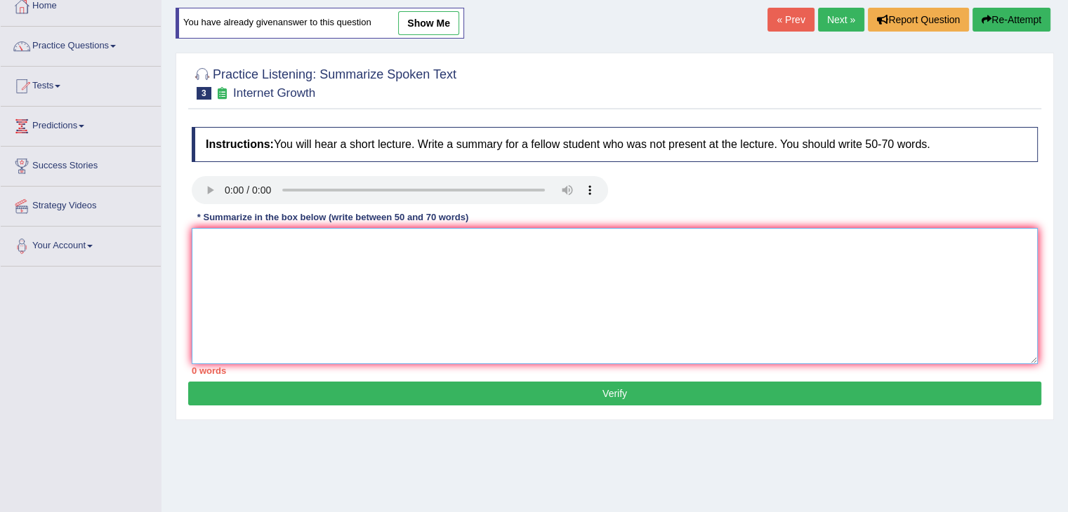
click at [411, 338] on textarea at bounding box center [615, 296] width 846 height 136
click at [378, 282] on textarea at bounding box center [615, 296] width 846 height 136
type textarea "t"
click at [403, 255] on textarea "The passage provides overview of" at bounding box center [615, 296] width 846 height 136
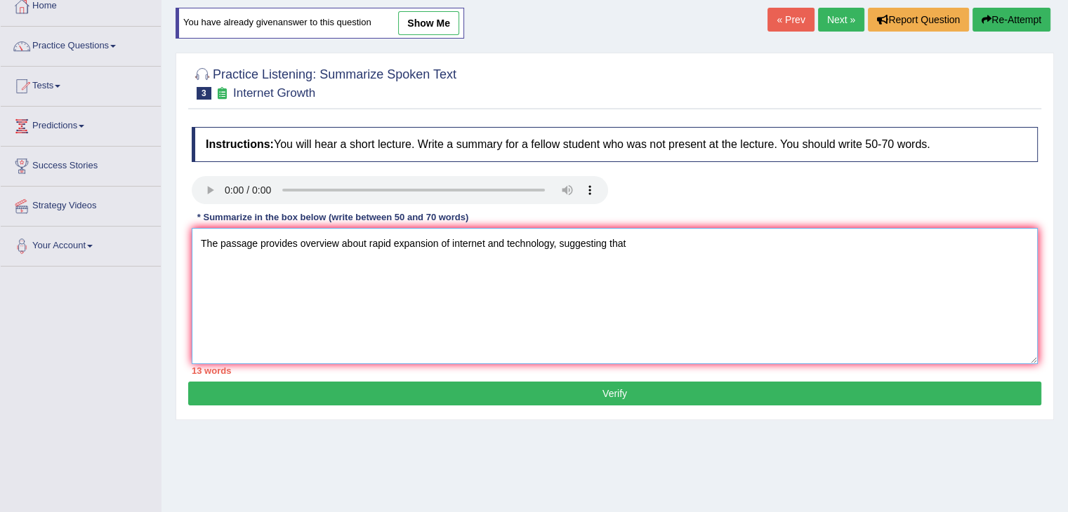
click at [643, 241] on textarea "The passage provides overview about rapid expansion of internet and technology,…" at bounding box center [615, 296] width 846 height 136
click at [556, 241] on textarea "The passage provides overview about rapid expansion of internet and technolog a…" at bounding box center [615, 296] width 846 height 136
click at [616, 244] on textarea "The passage provides overview about rapid expansion of internet and technology …" at bounding box center [615, 296] width 846 height 136
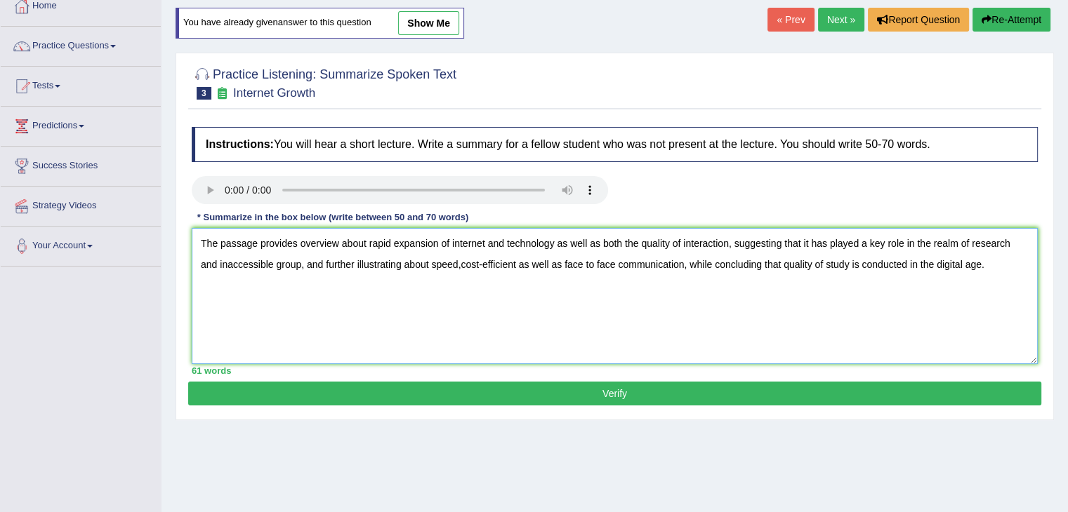
type textarea "The passage provides overview about rapid expansion of internet and technology …"
click at [736, 389] on button "Verify" at bounding box center [614, 394] width 853 height 24
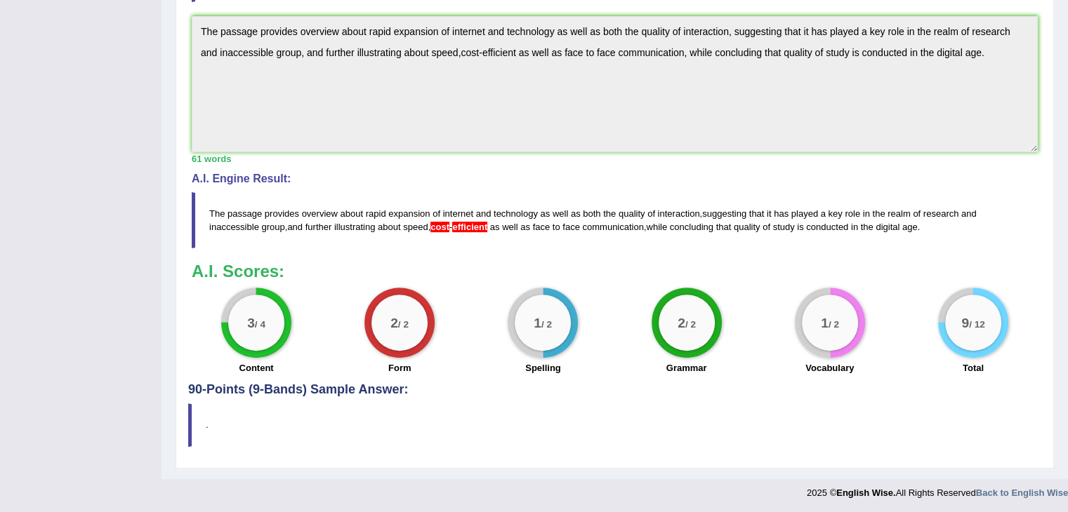
scroll to position [54, 0]
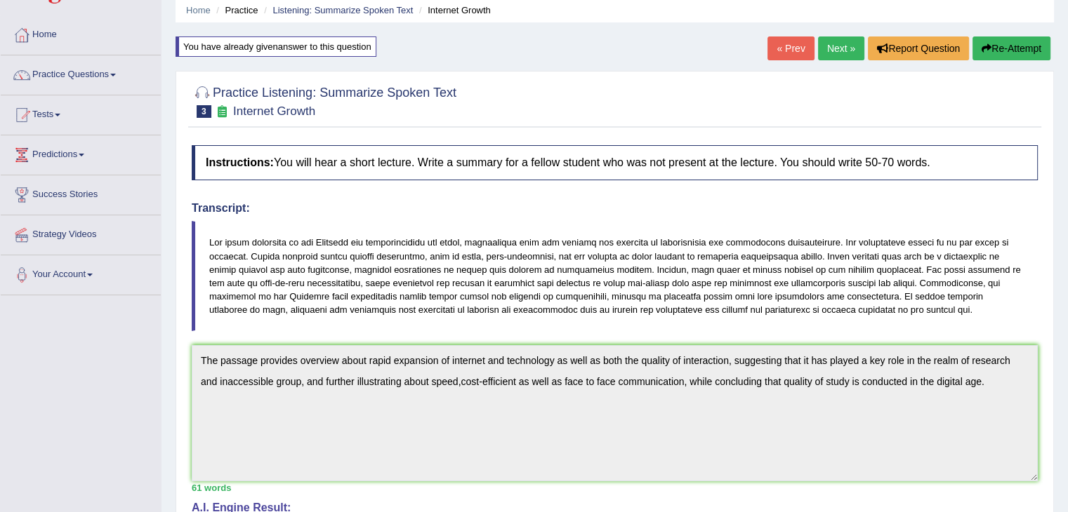
click at [994, 53] on button "Re-Attempt" at bounding box center [1011, 48] width 78 height 24
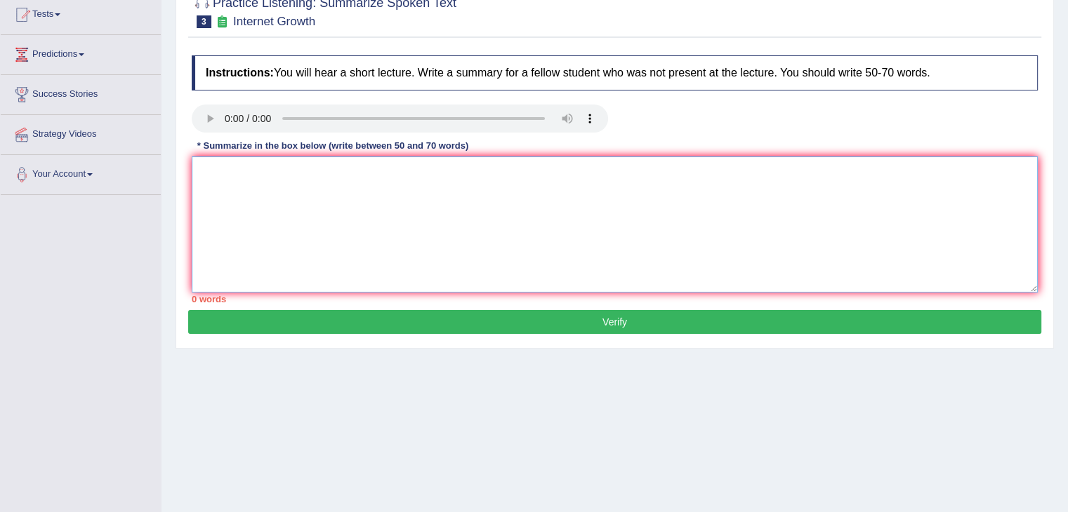
click at [799, 284] on textarea at bounding box center [615, 225] width 846 height 136
paste textarea "The passage provides overview about rapid expansion of internet and technology …"
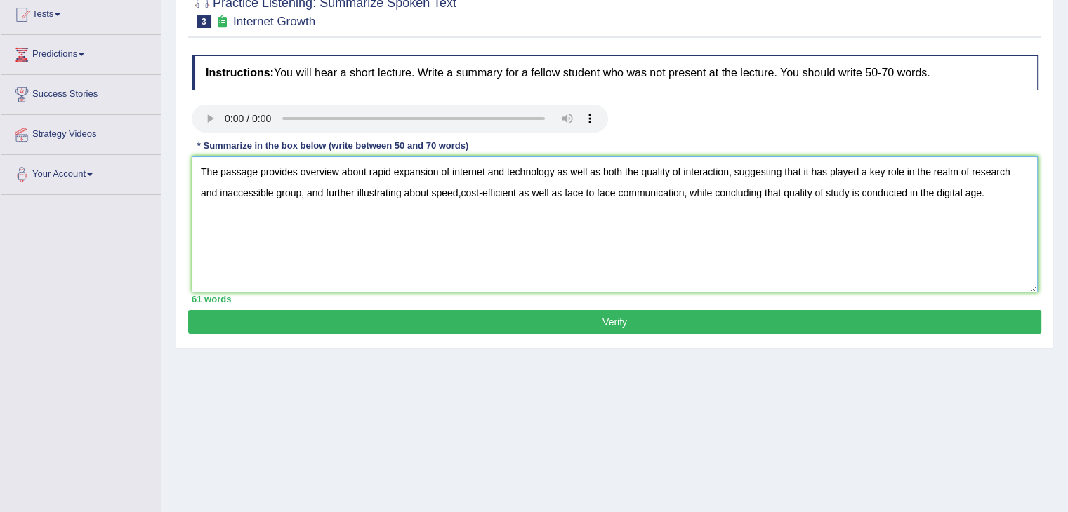
click at [483, 187] on textarea "The passage provides overview about rapid expansion of internet and technology …" at bounding box center [615, 225] width 846 height 136
type textarea "The passage provides overview about rapid expansion of internet and technology …"
click at [523, 324] on button "Verify" at bounding box center [614, 322] width 853 height 24
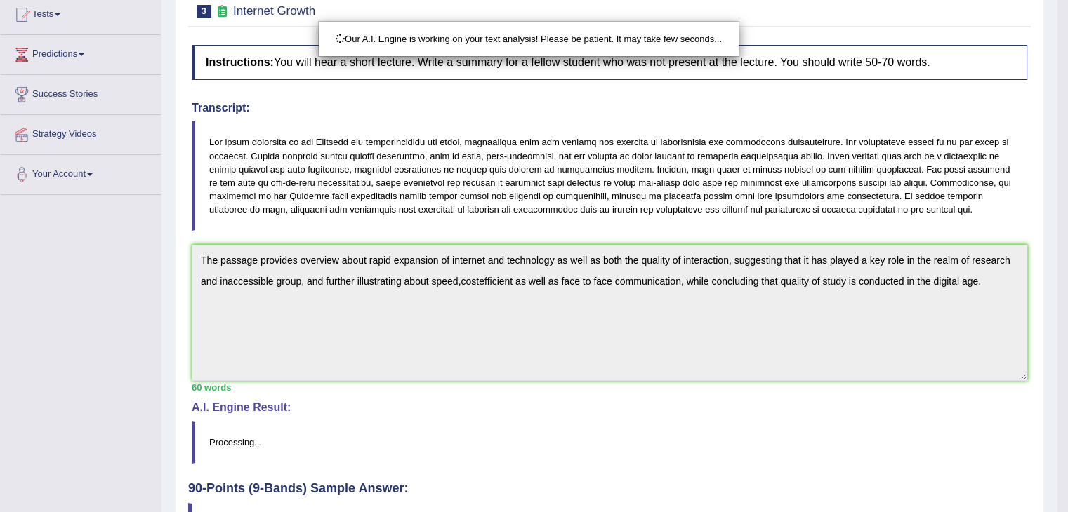
drag, startPoint x: 1077, startPoint y: 142, endPoint x: 1077, endPoint y: 259, distance: 116.5
click at [1067, 259] on html "Toggle navigation Home Practice Questions Speaking Practice Read Aloud Repeat S…" at bounding box center [534, 102] width 1068 height 512
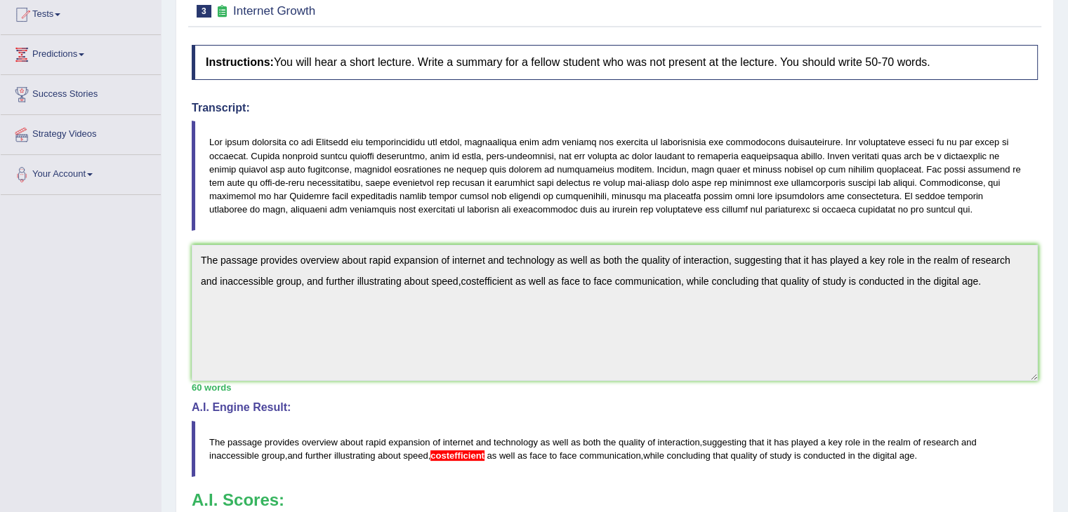
drag, startPoint x: 1077, startPoint y: 214, endPoint x: 1077, endPoint y: 377, distance: 162.8
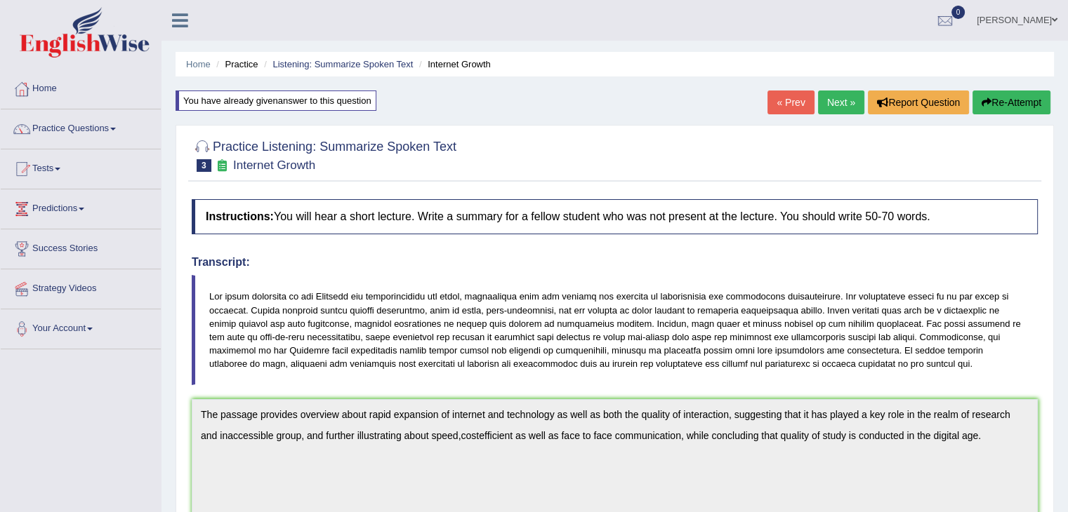
click at [996, 99] on button "Re-Attempt" at bounding box center [1011, 103] width 78 height 24
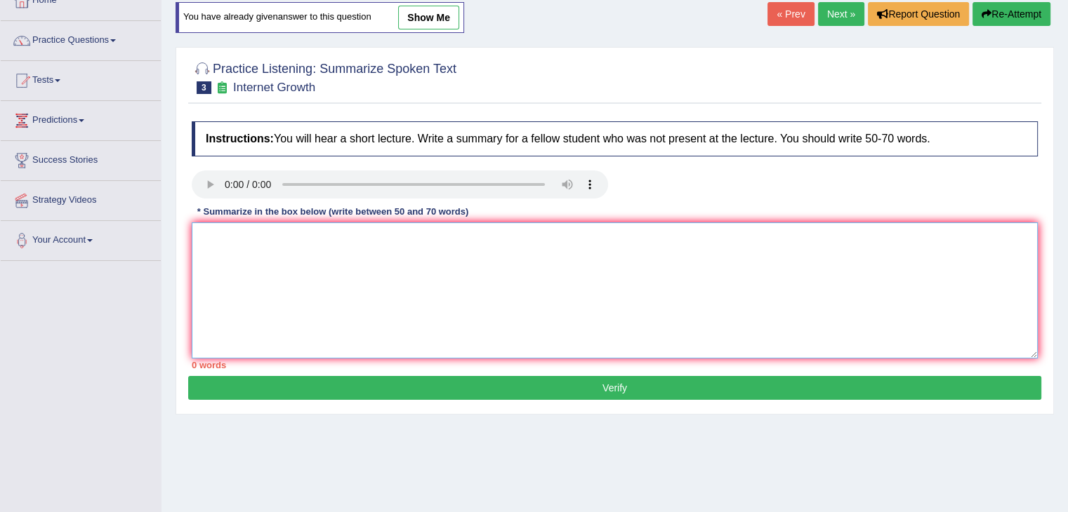
click at [661, 270] on textarea at bounding box center [615, 290] width 846 height 136
paste textarea "The passage provides overview about rapid expansion of internet and technology …"
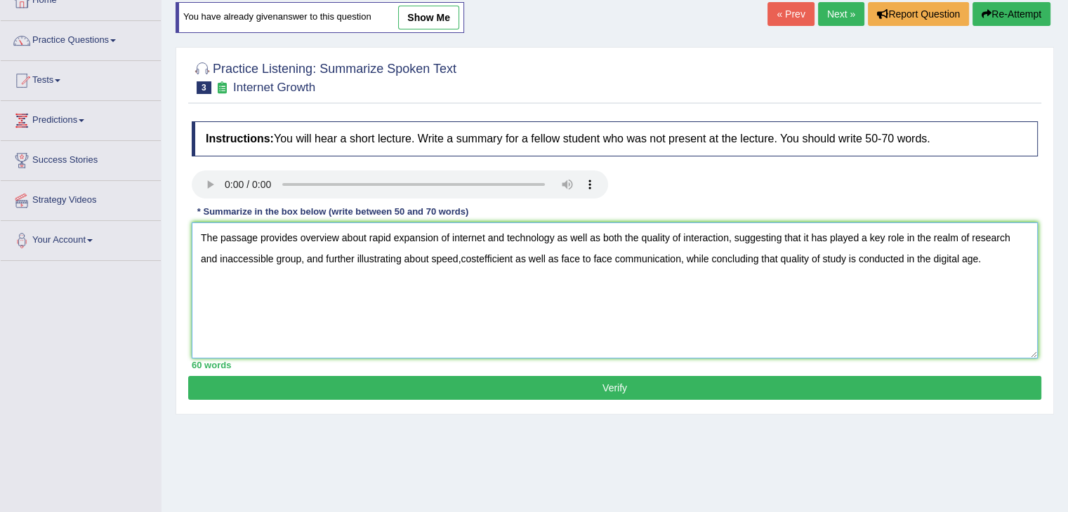
click at [511, 249] on textarea "The passage provides overview about rapid expansion of internet and technology …" at bounding box center [615, 290] width 846 height 136
type textarea "The passage provides overview about rapid expansion of internet and technology …"
click at [521, 389] on button "Verify" at bounding box center [614, 388] width 853 height 24
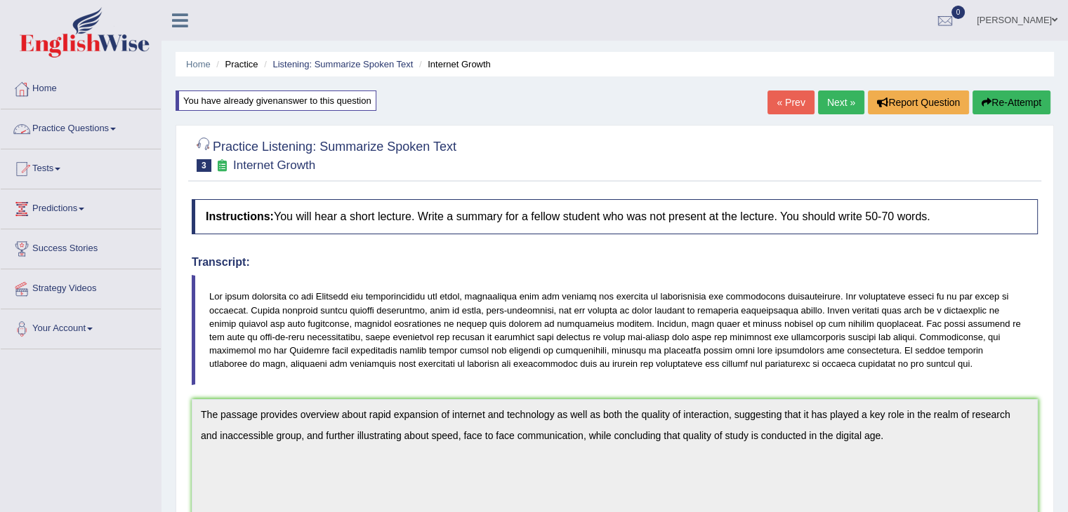
click at [69, 126] on link "Practice Questions" at bounding box center [81, 126] width 160 height 35
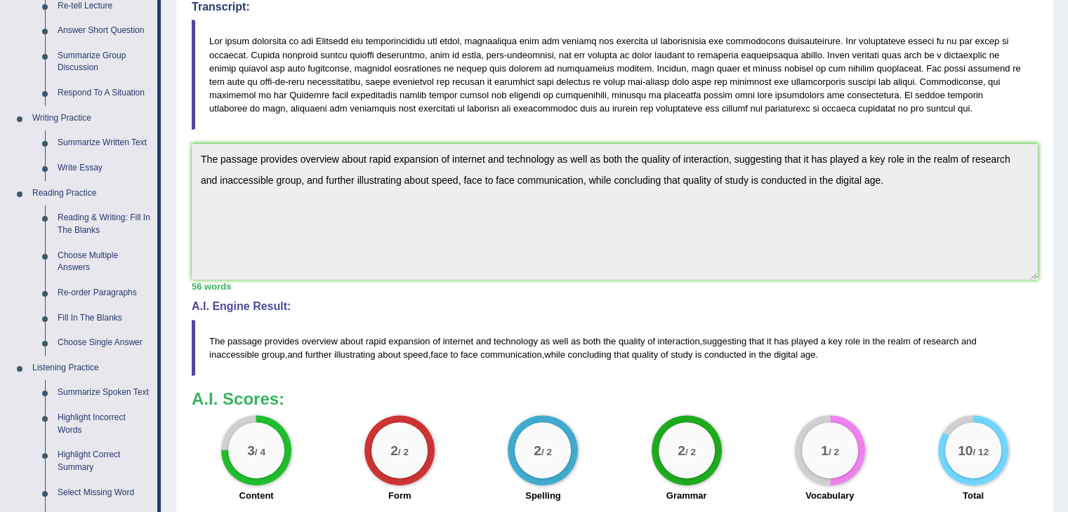
scroll to position [303, 0]
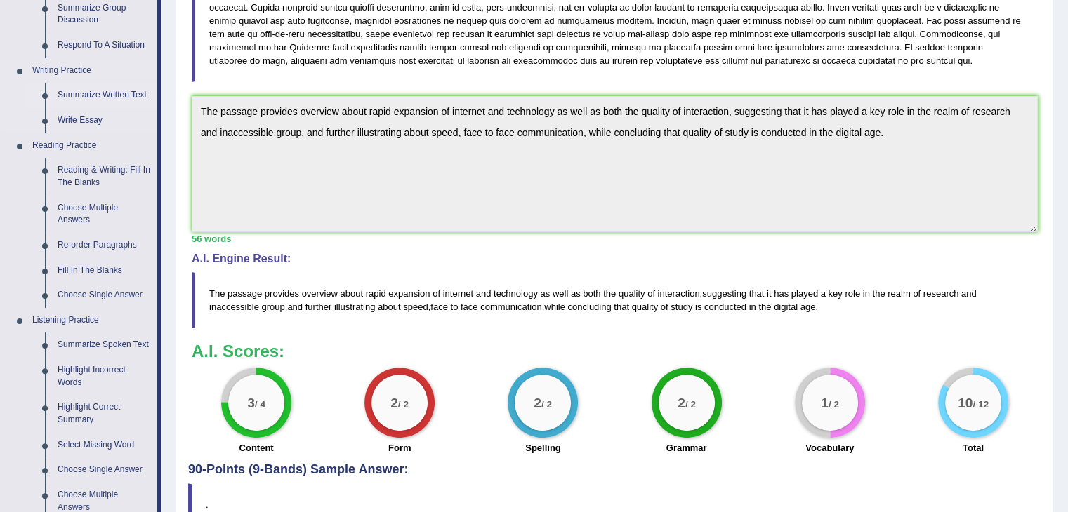
click at [90, 93] on link "Summarize Written Text" at bounding box center [104, 95] width 106 height 25
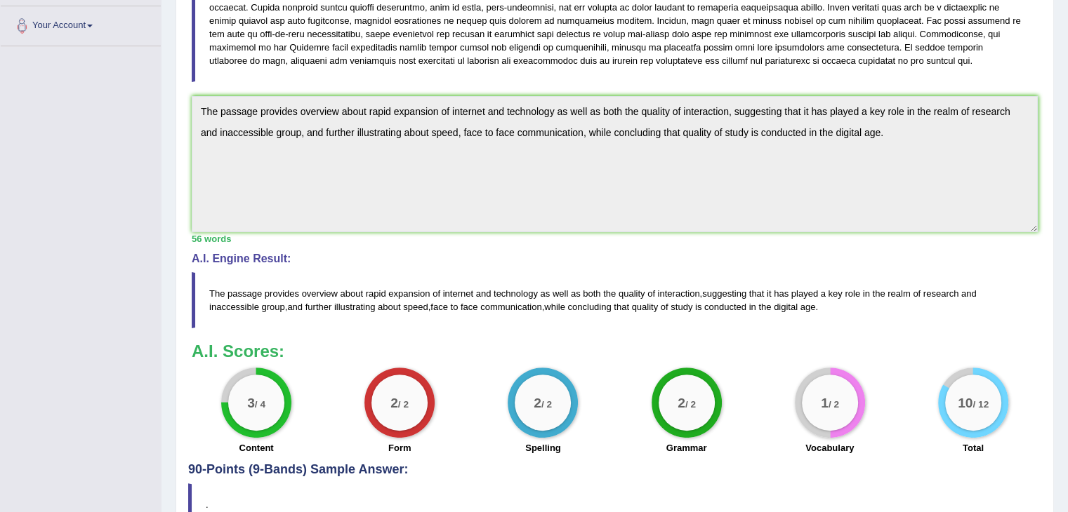
scroll to position [306, 0]
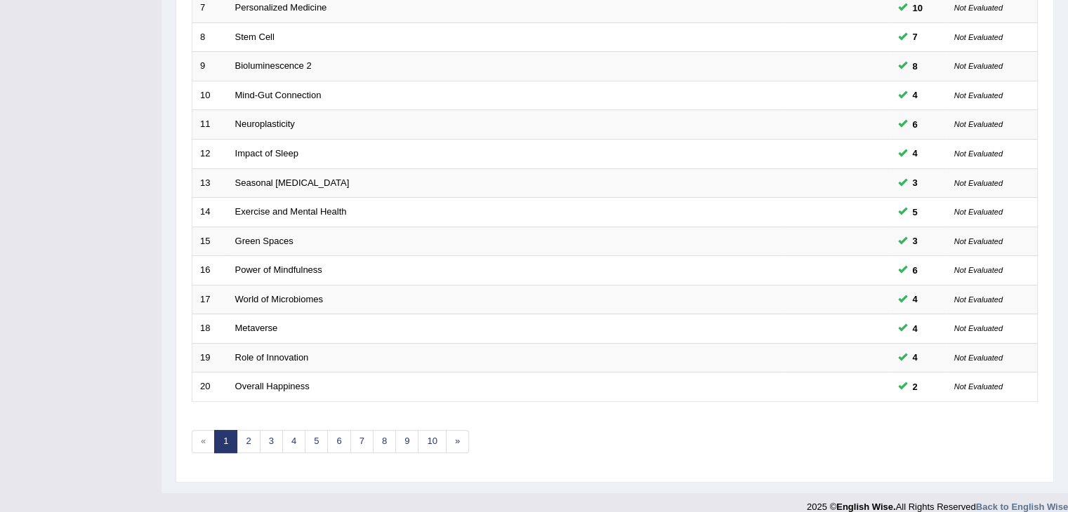
scroll to position [413, 0]
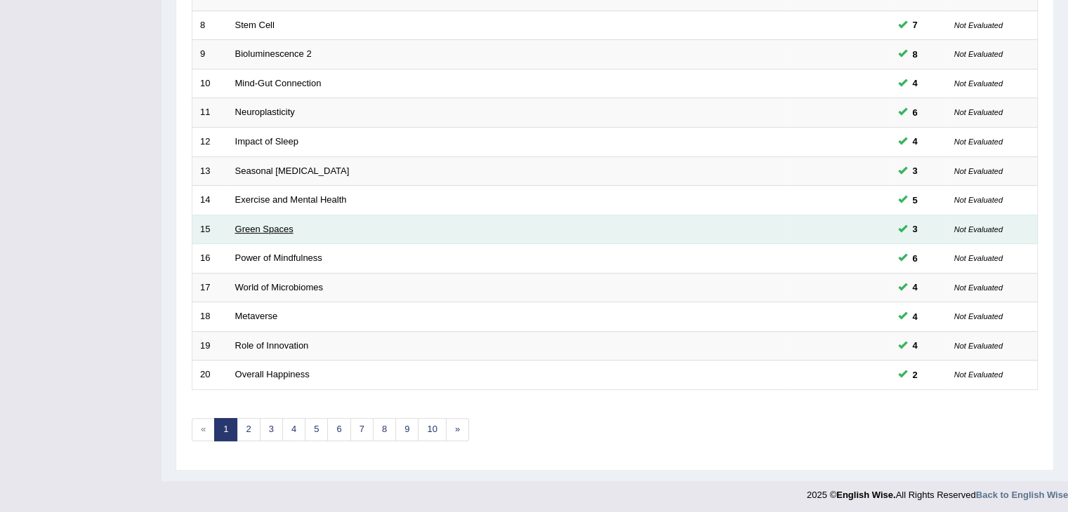
click at [265, 227] on link "Green Spaces" at bounding box center [264, 229] width 58 height 11
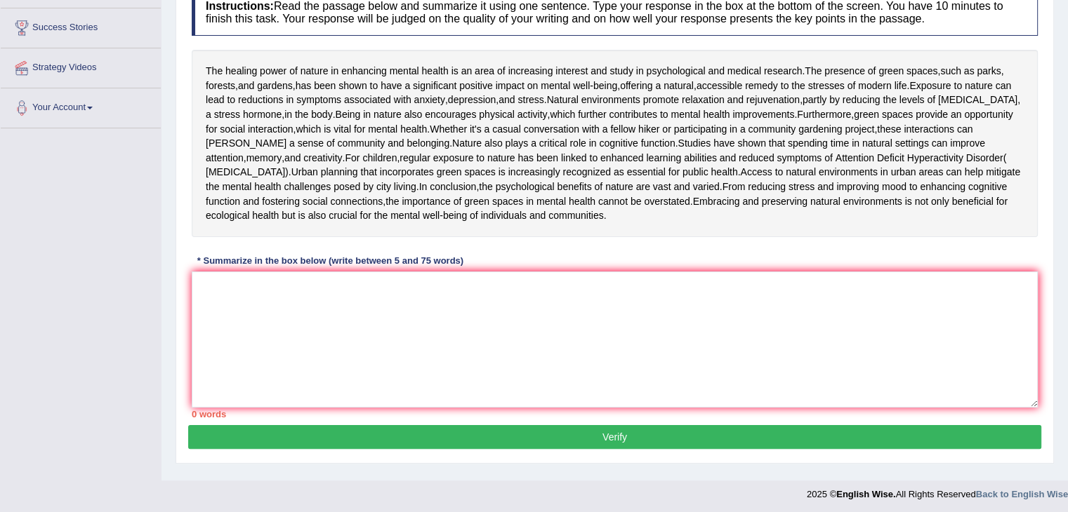
scroll to position [253, 0]
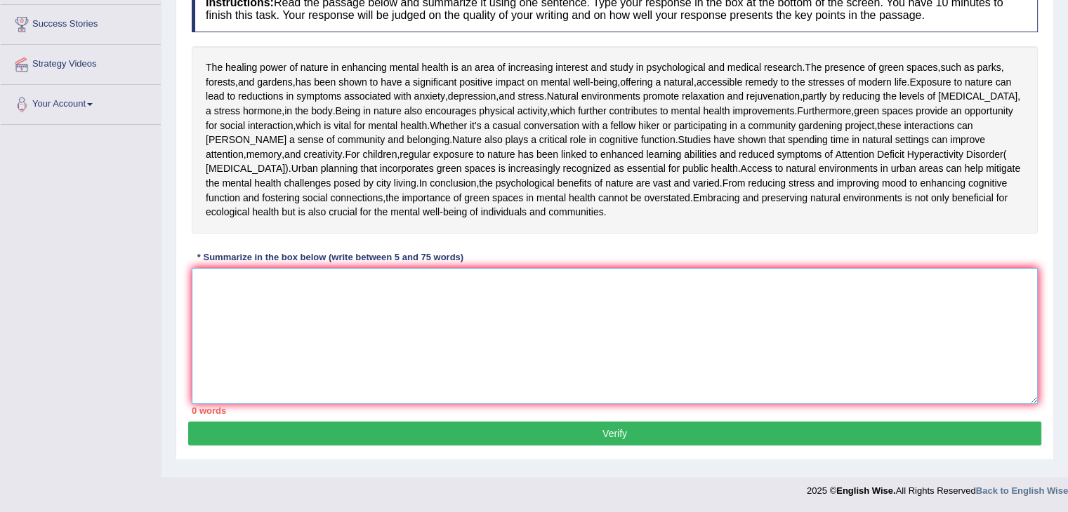
click at [532, 376] on textarea at bounding box center [615, 336] width 846 height 136
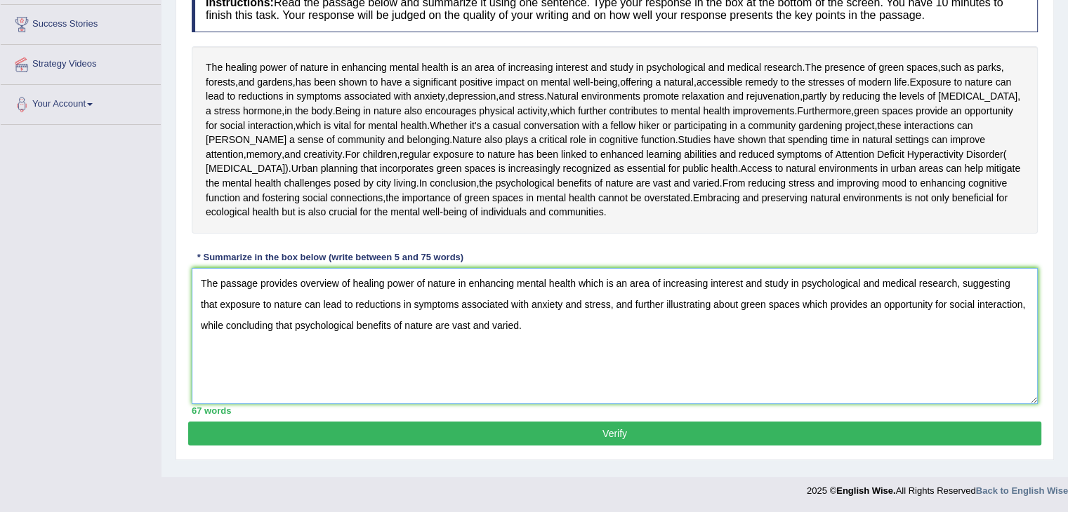
scroll to position [317, 0]
type textarea "The passage provides overview of healing power of nature in enhancing mental he…"
click at [682, 444] on button "Verify" at bounding box center [614, 434] width 853 height 24
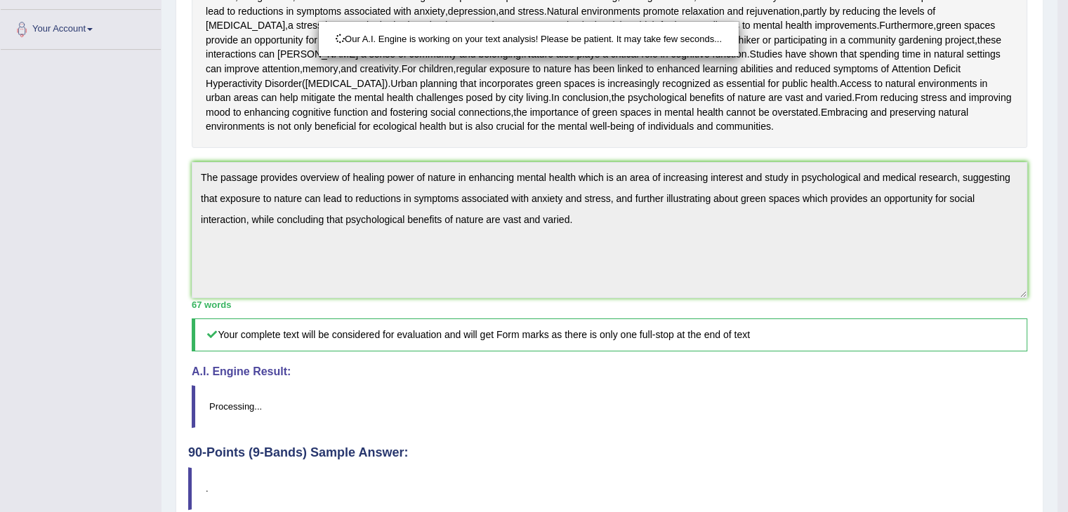
scroll to position [464, 0]
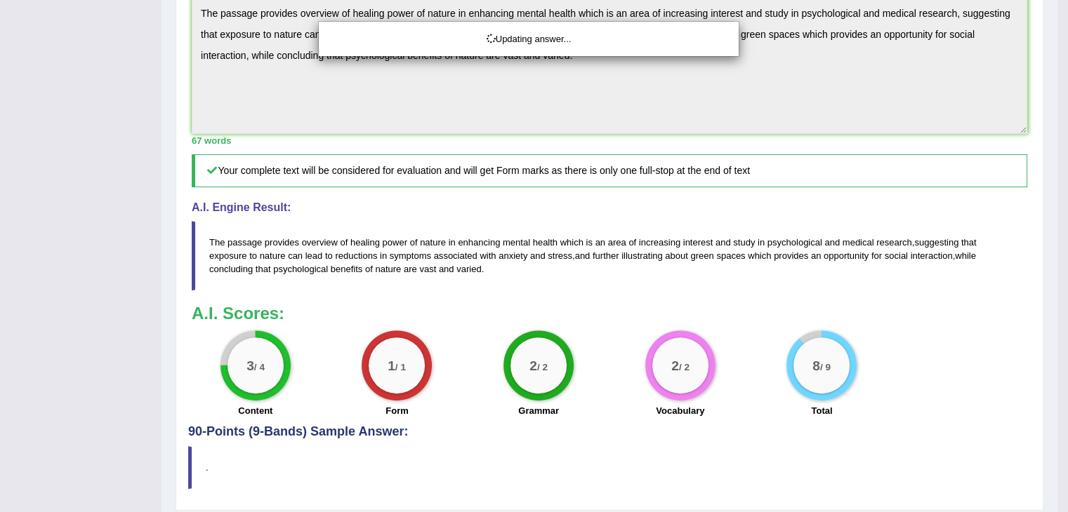
drag, startPoint x: 1077, startPoint y: 273, endPoint x: 1077, endPoint y: 309, distance: 35.8
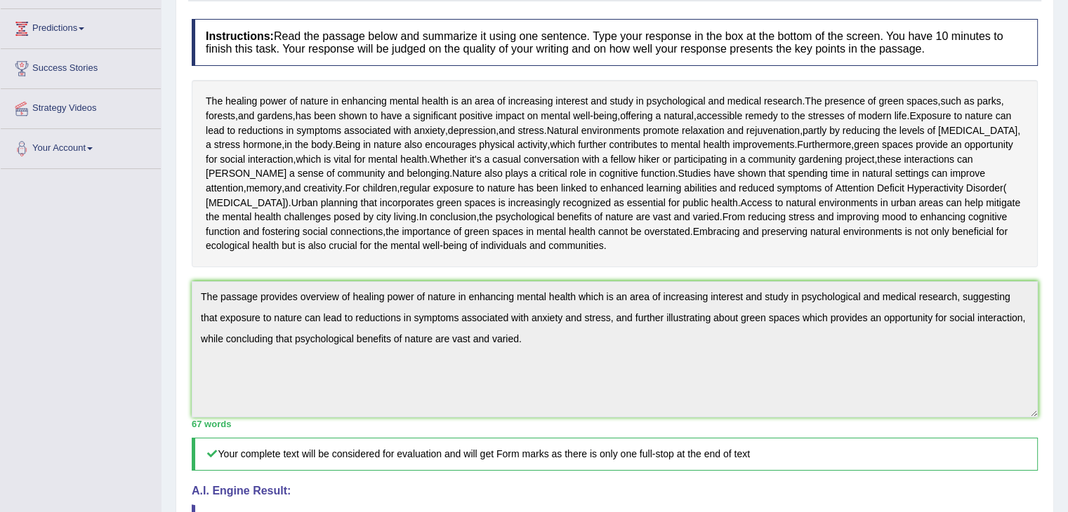
scroll to position [7, 0]
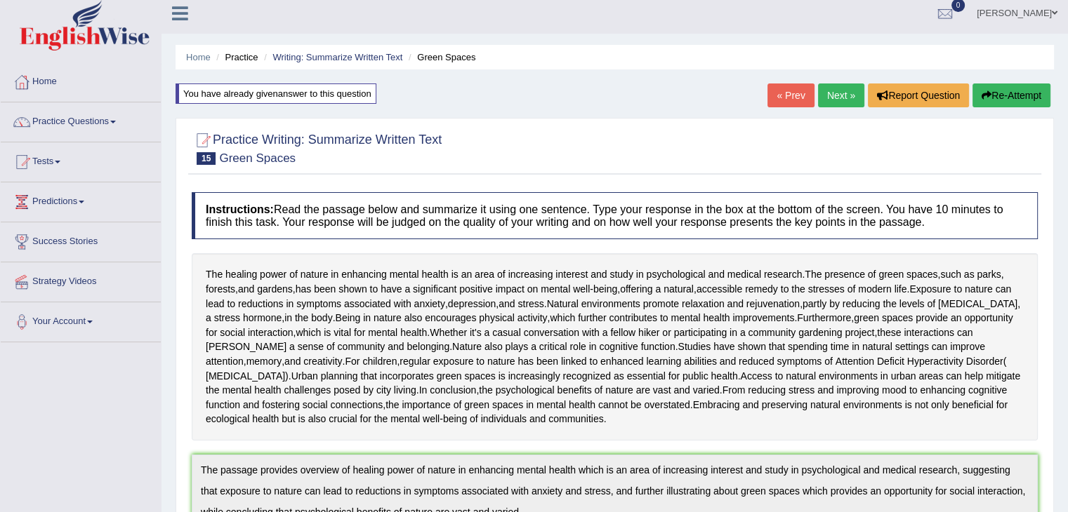
click at [1002, 98] on button "Re-Attempt" at bounding box center [1011, 96] width 78 height 24
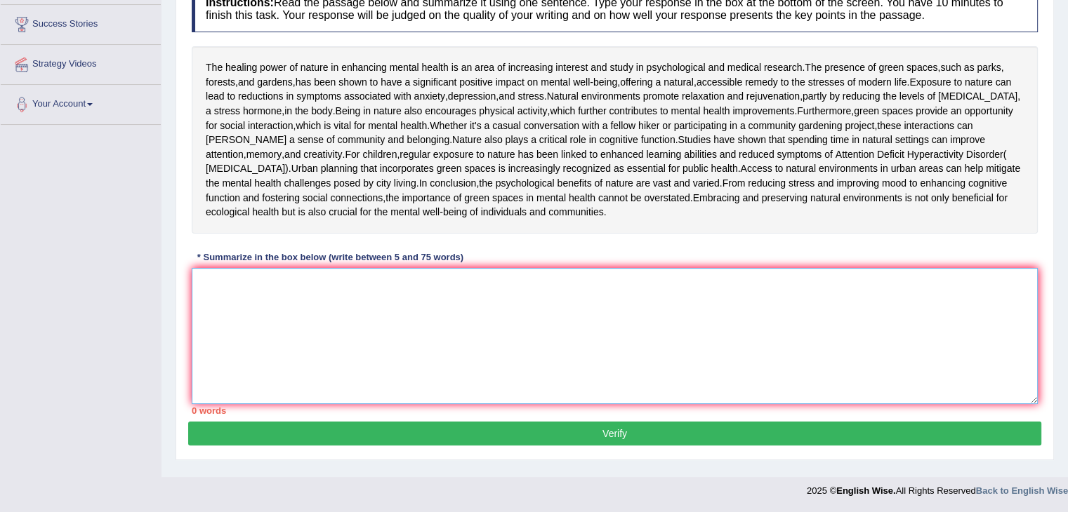
click at [764, 382] on textarea at bounding box center [615, 336] width 846 height 136
paste textarea "The passage provides overview of healing power of nature in enhancing mental he…"
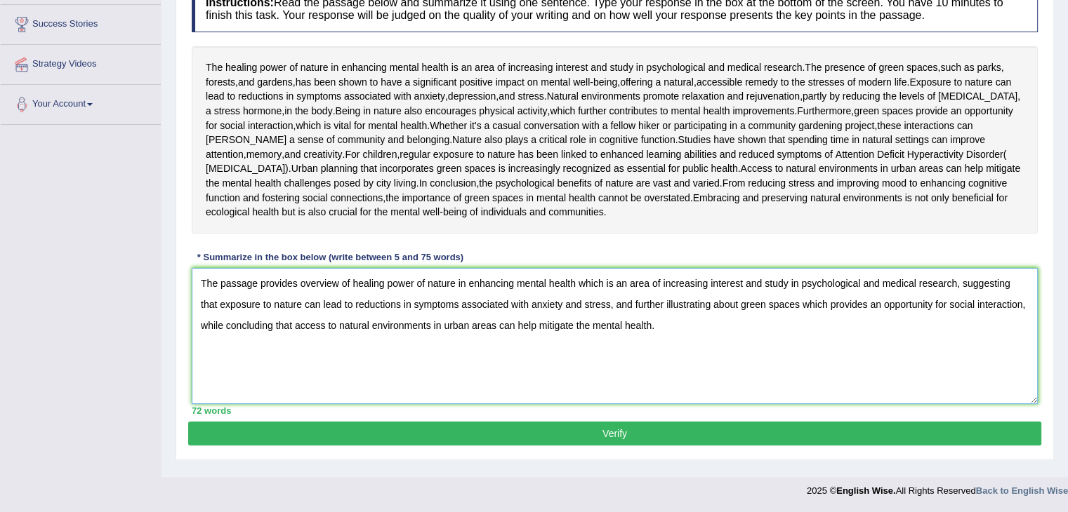
scroll to position [317, 0]
type textarea "The passage provides overview of healing power of nature in enhancing mental he…"
click at [736, 446] on button "Verify" at bounding box center [614, 434] width 853 height 24
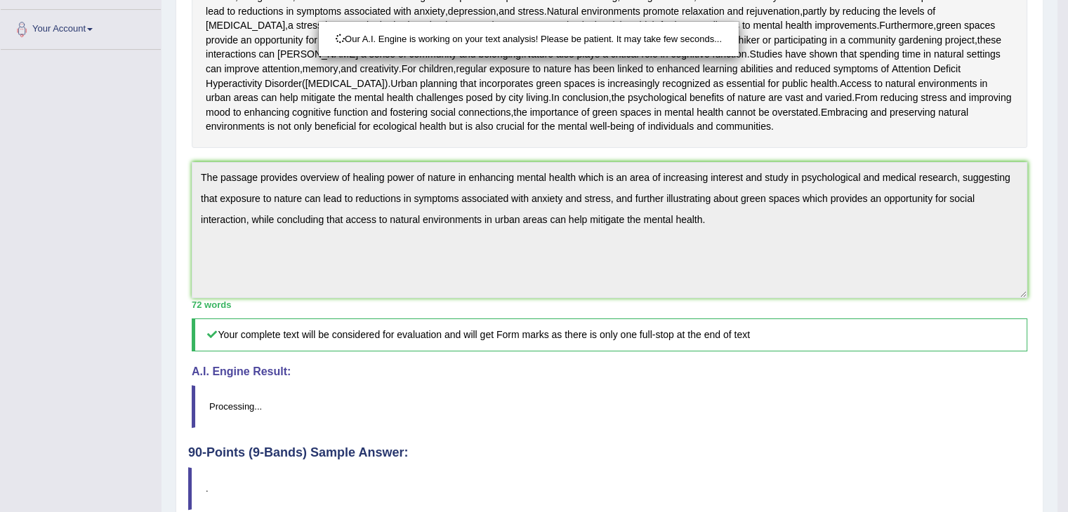
scroll to position [464, 0]
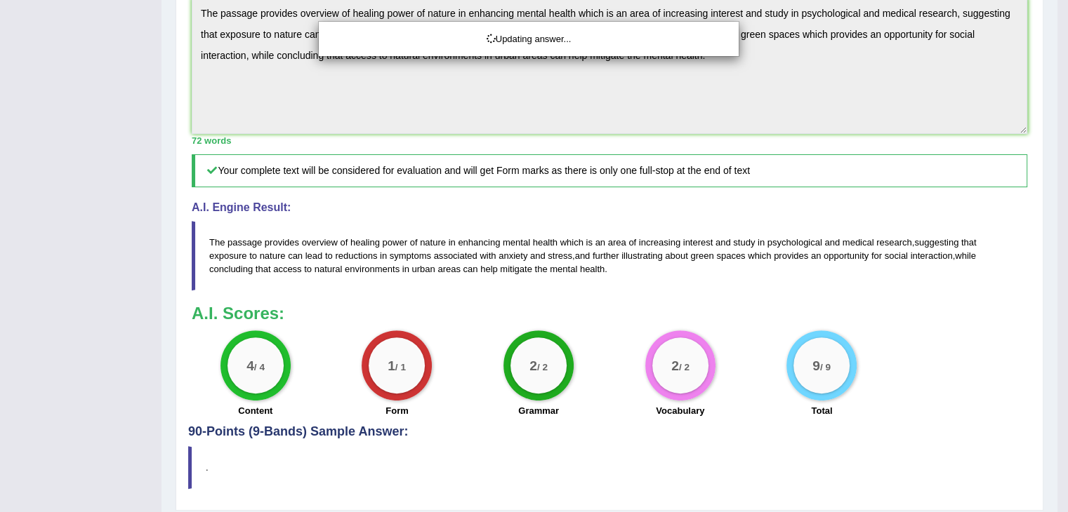
drag, startPoint x: 1077, startPoint y: 305, endPoint x: 1077, endPoint y: 377, distance: 72.3
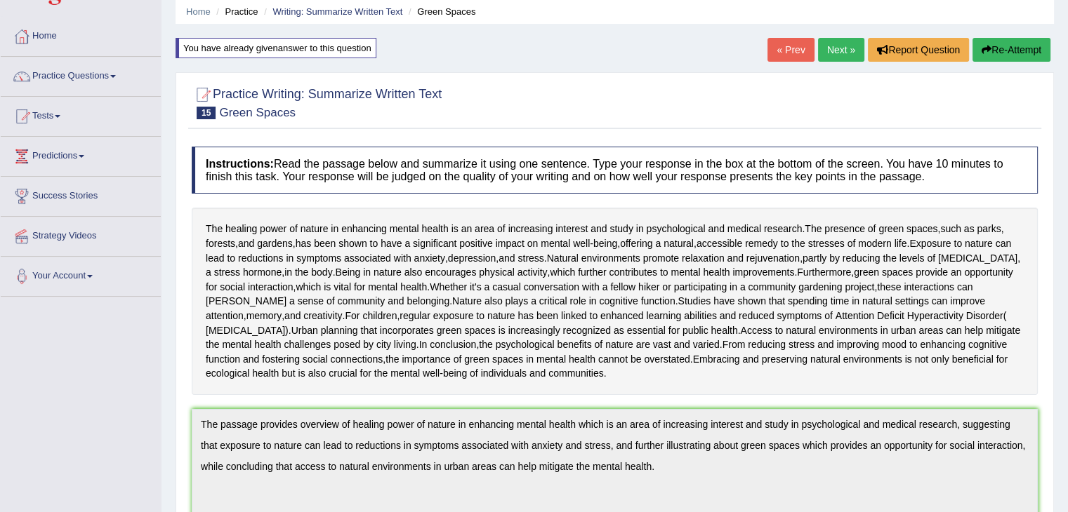
scroll to position [0, 0]
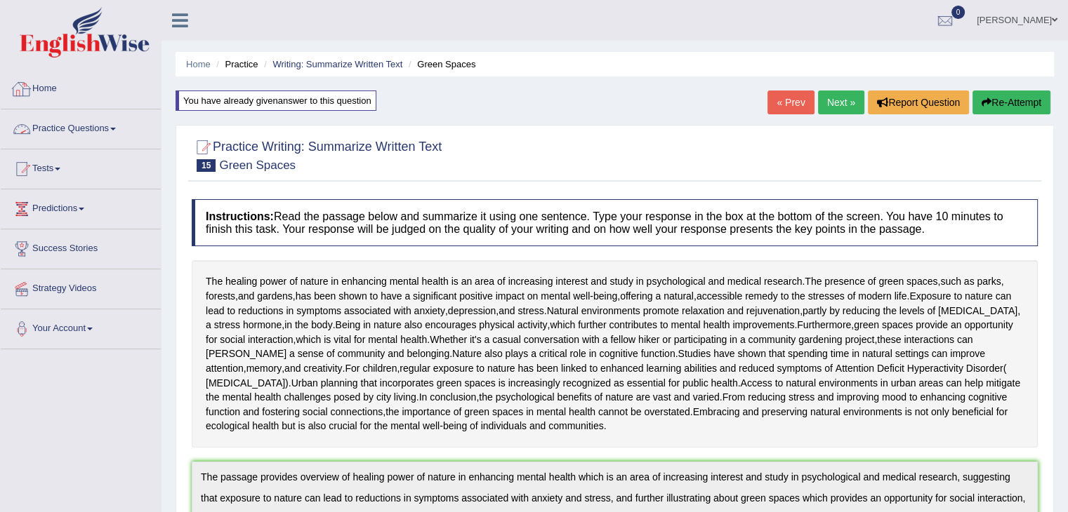
click at [108, 135] on link "Practice Questions" at bounding box center [81, 126] width 160 height 35
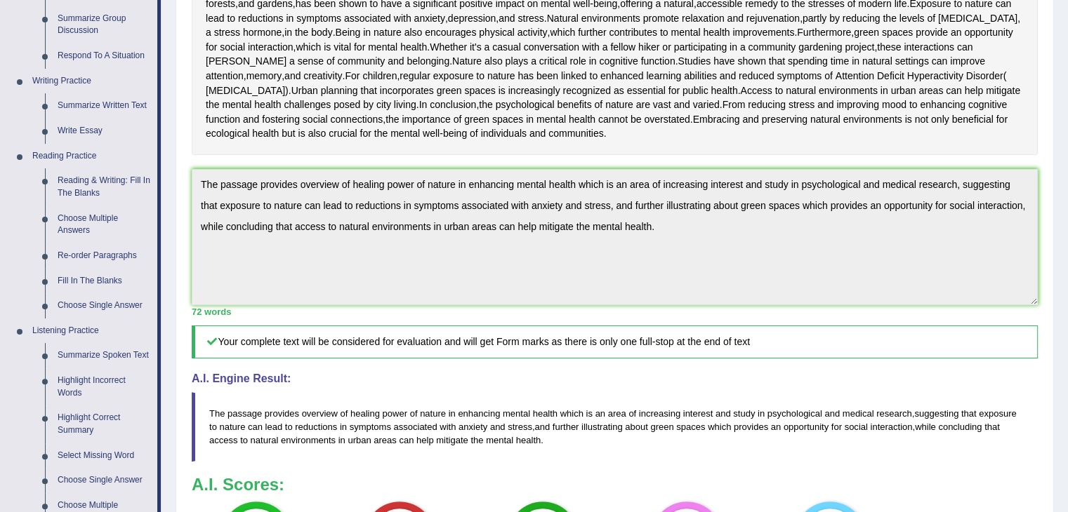
scroll to position [295, 0]
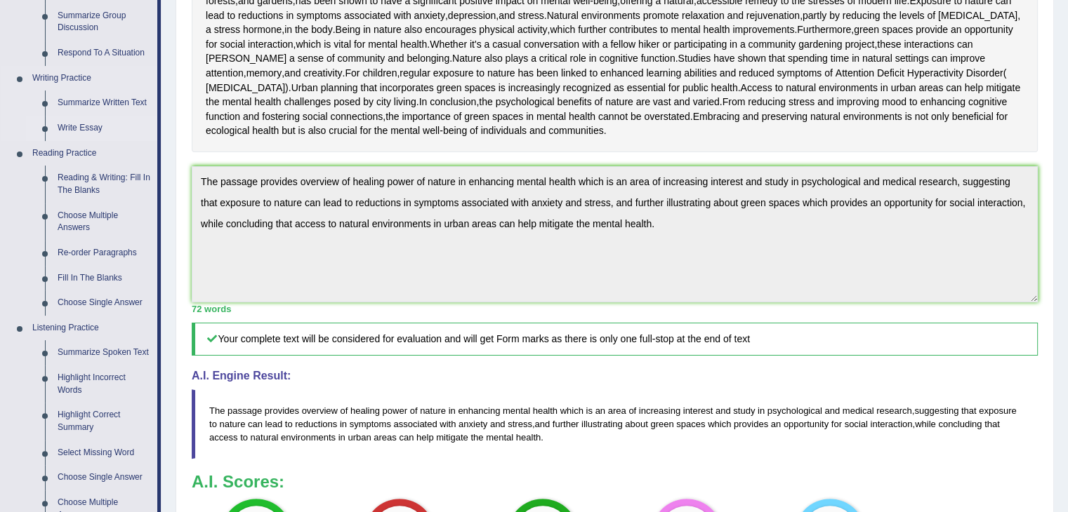
click at [83, 127] on link "Write Essay" at bounding box center [104, 128] width 106 height 25
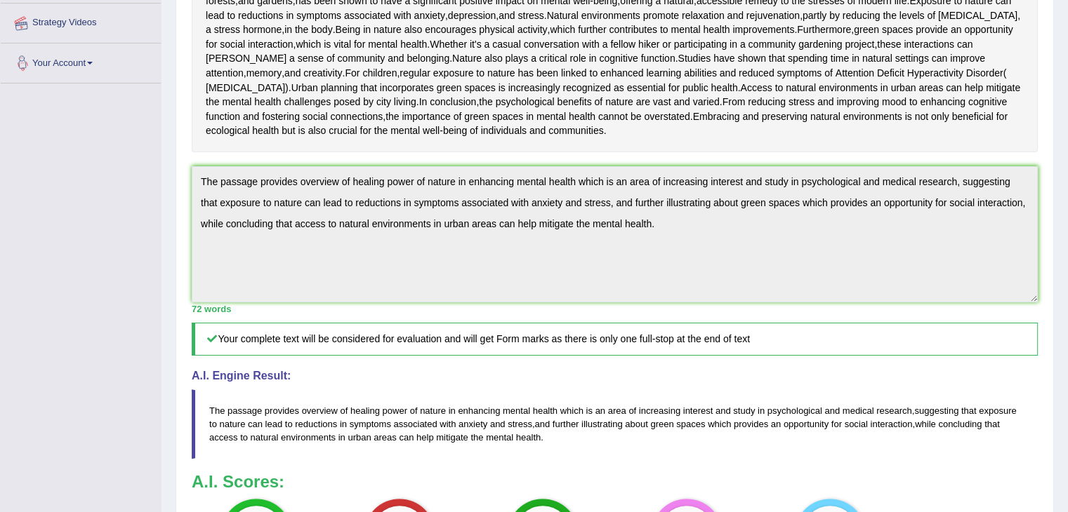
scroll to position [333, 0]
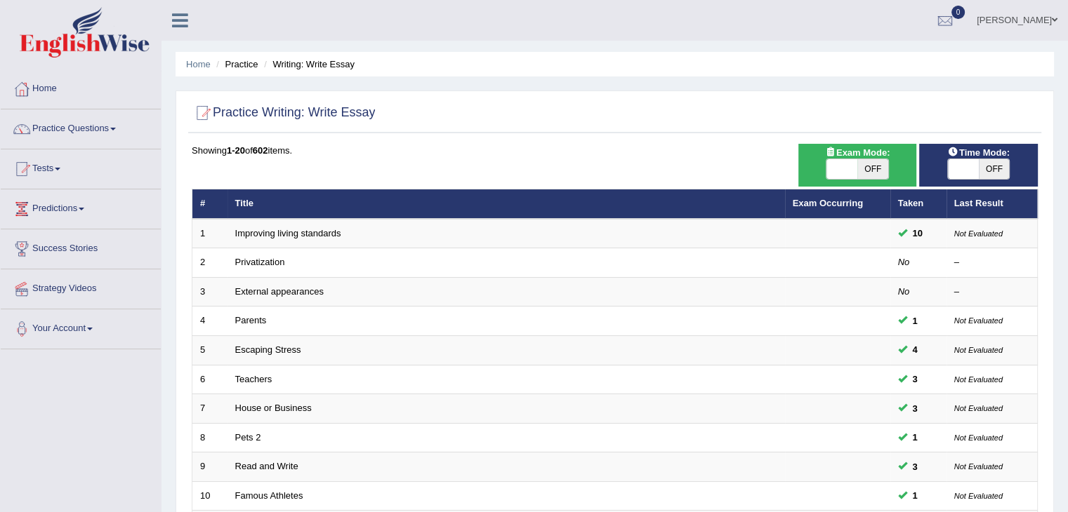
click at [1067, 131] on html "Toggle navigation Home Practice Questions Speaking Practice Read Aloud Repeat S…" at bounding box center [534, 256] width 1068 height 512
click at [83, 131] on link "Practice Questions" at bounding box center [81, 126] width 160 height 35
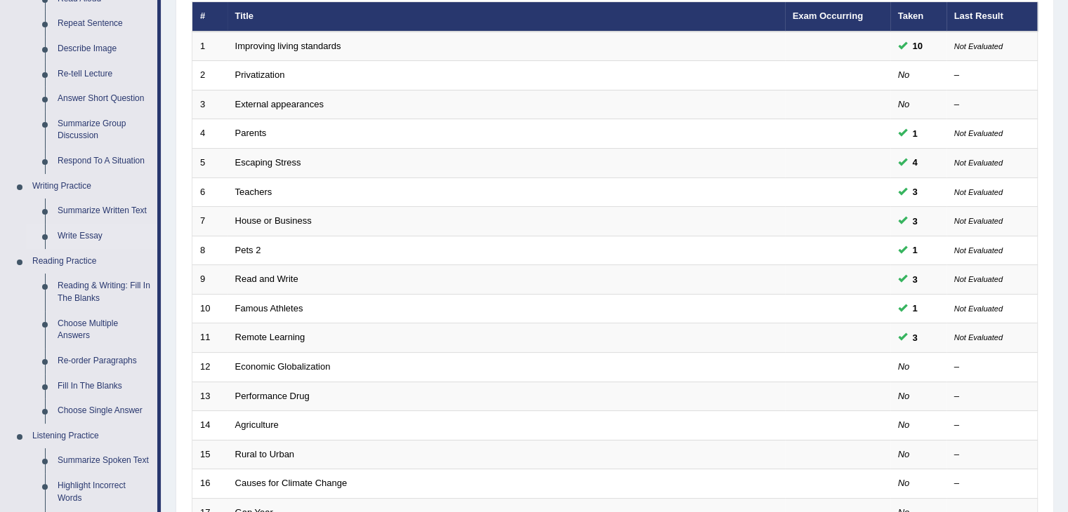
scroll to position [204, 0]
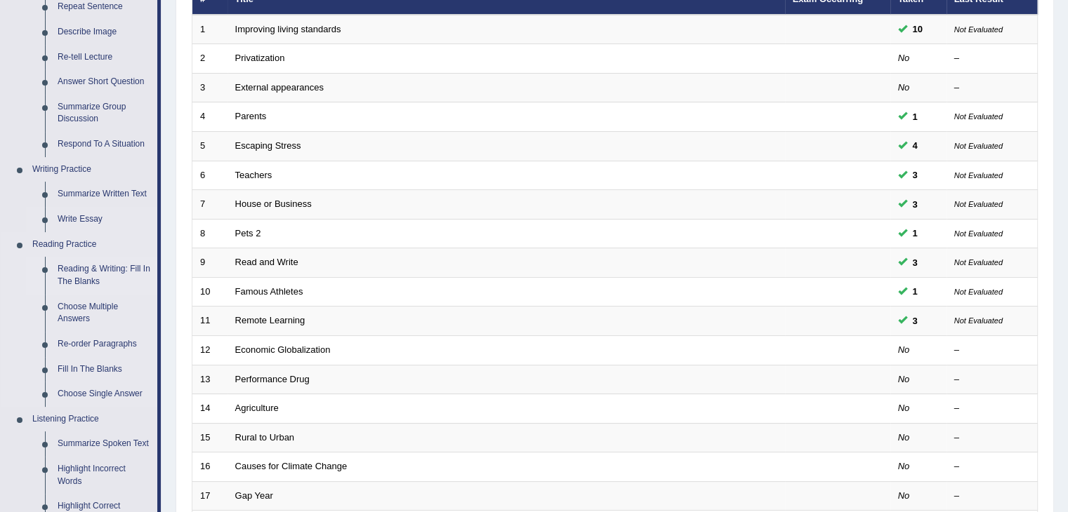
click at [79, 274] on link "Reading & Writing: Fill In The Blanks" at bounding box center [104, 275] width 106 height 37
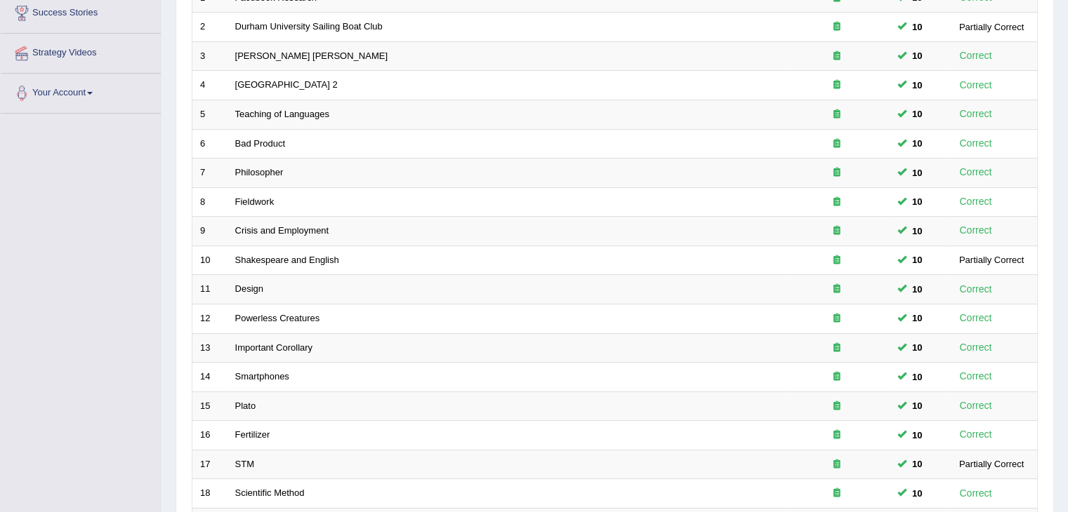
scroll to position [413, 0]
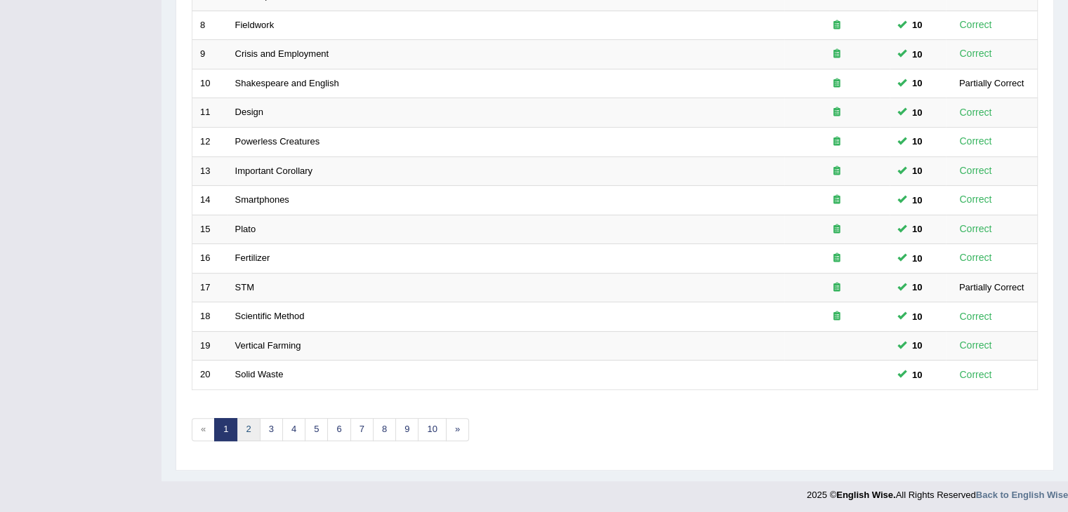
click at [250, 428] on link "2" at bounding box center [248, 429] width 23 height 23
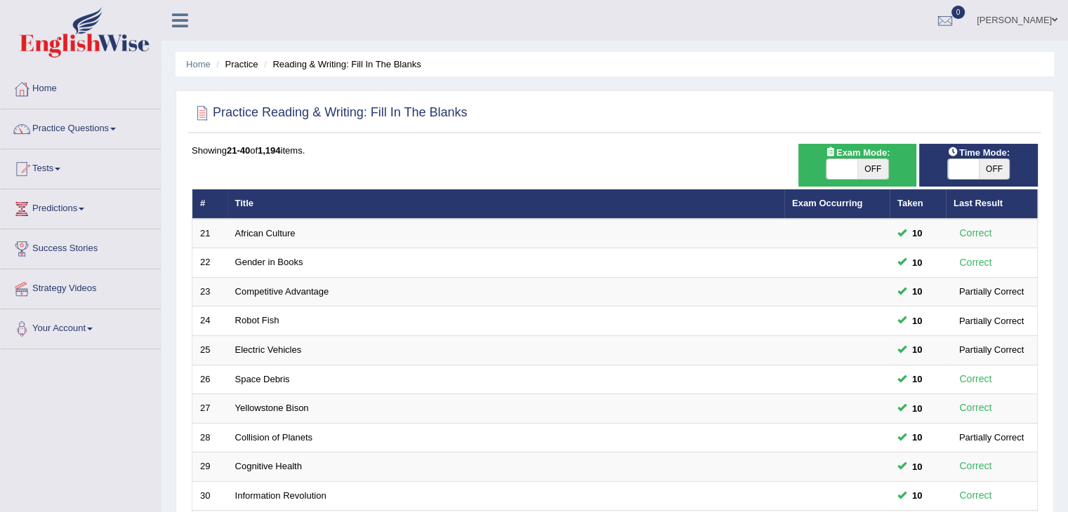
scroll to position [413, 0]
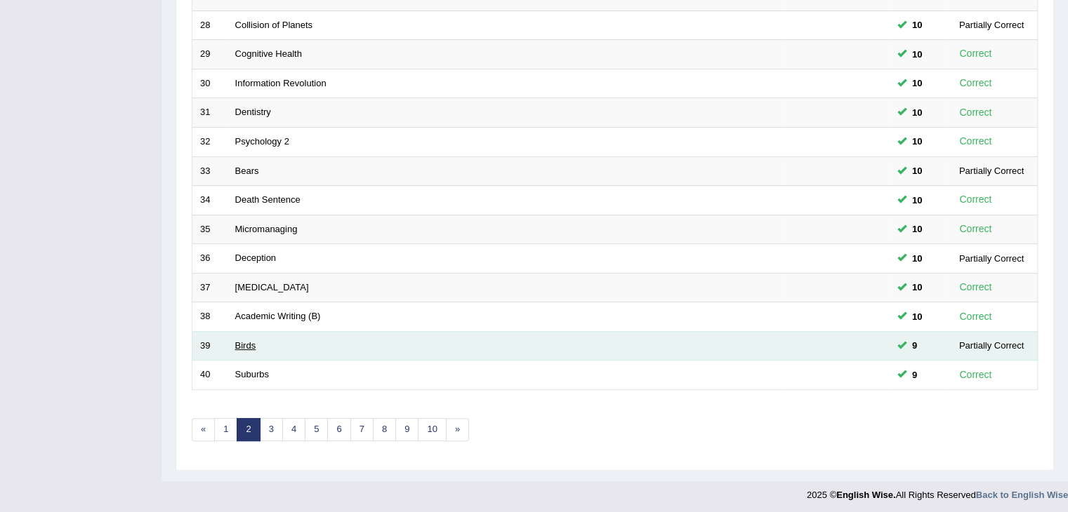
click at [246, 344] on link "Birds" at bounding box center [245, 345] width 21 height 11
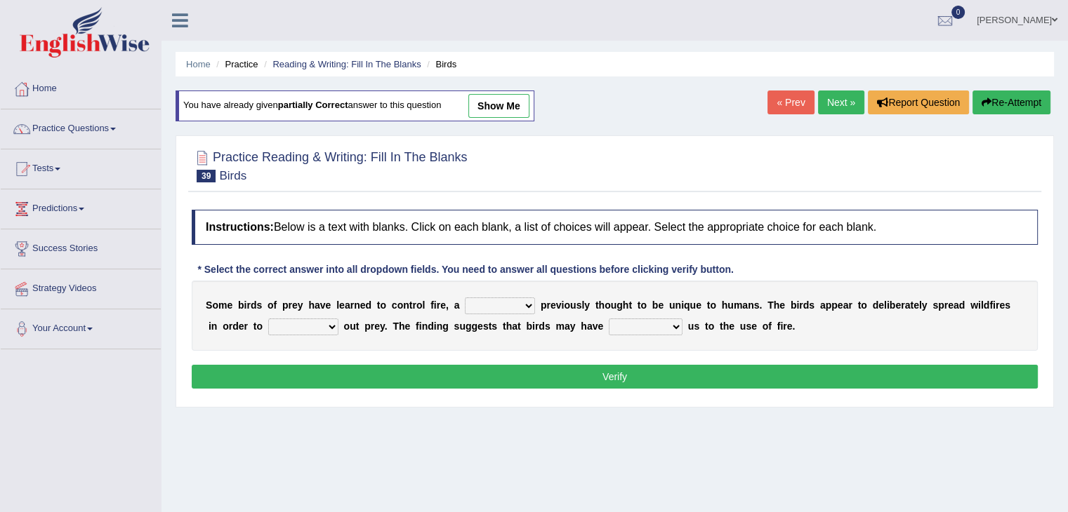
click at [501, 304] on select "question profile tale skill" at bounding box center [500, 306] width 70 height 17
select select "skill"
click at [465, 298] on select "question profile tale skill" at bounding box center [500, 306] width 70 height 17
click at [321, 321] on select "prevent limit span flush" at bounding box center [303, 327] width 70 height 17
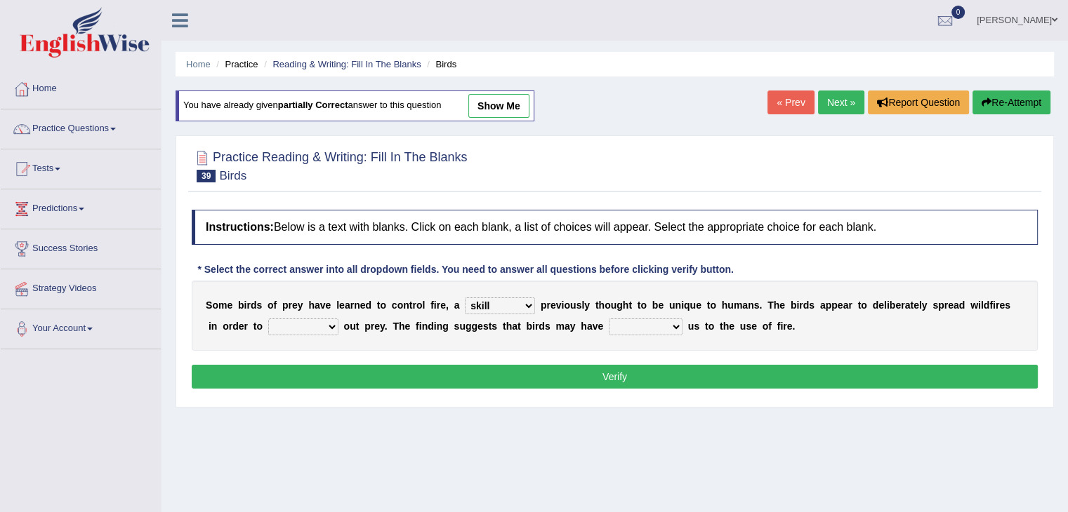
click at [635, 328] on select "prophesied beaten transmitted forced" at bounding box center [646, 327] width 74 height 17
select select "forced"
click at [609, 319] on select "prophesied beaten transmitted forced" at bounding box center [646, 327] width 74 height 17
click at [312, 321] on select "prevent limit span flush" at bounding box center [303, 327] width 70 height 17
select select "flush"
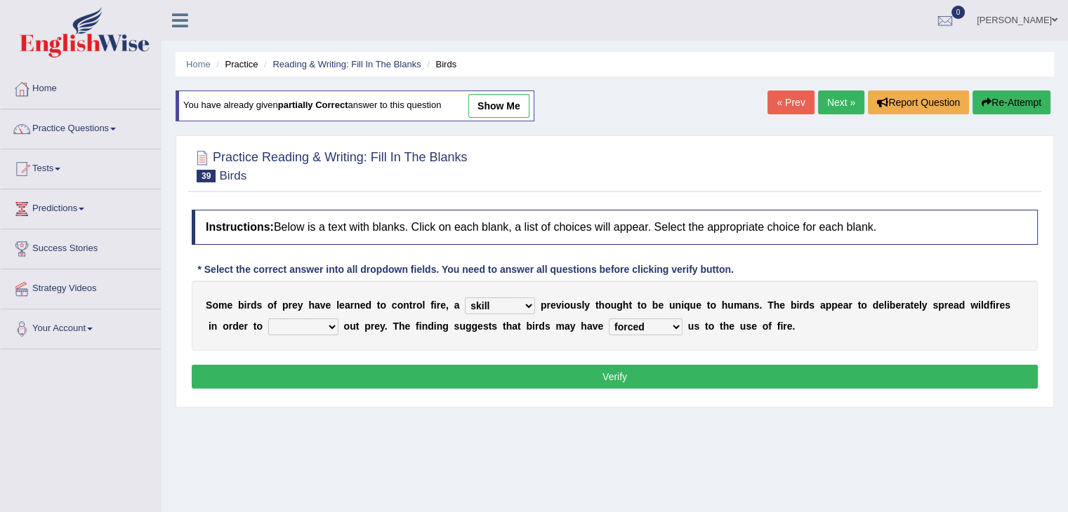
click at [268, 319] on select "prevent limit span flush" at bounding box center [303, 327] width 70 height 17
click at [404, 366] on button "Verify" at bounding box center [615, 377] width 846 height 24
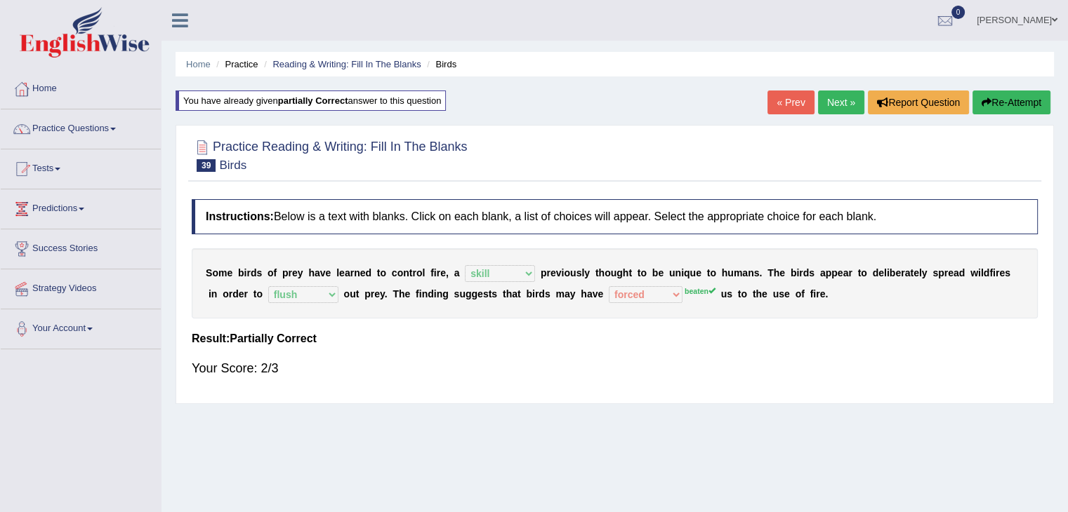
click at [834, 100] on link "Next »" at bounding box center [841, 103] width 46 height 24
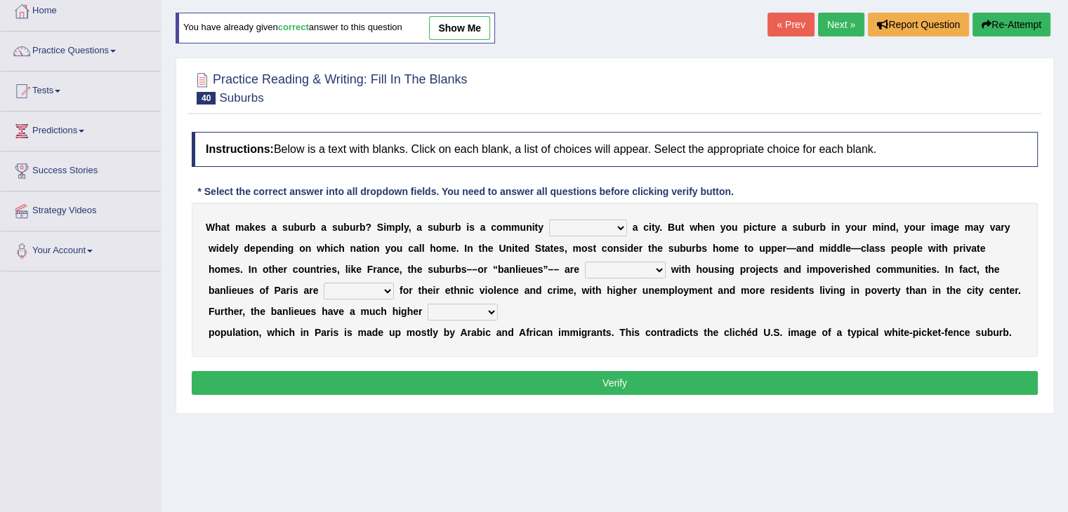
click at [583, 225] on select "lying locating situating surrounding" at bounding box center [588, 228] width 78 height 17
select select "surrounding"
click at [549, 220] on select "lying locating situating surrounding" at bounding box center [588, 228] width 78 height 17
click at [645, 266] on select "antonymous antibiotic synonymous synthetic" at bounding box center [625, 270] width 81 height 17
select select "synonymous"
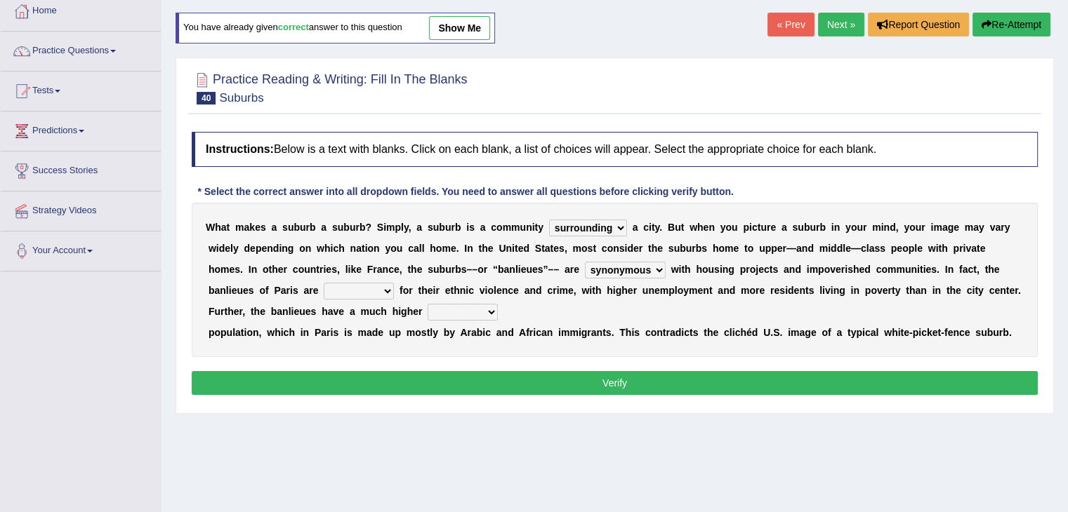
click at [585, 262] on select "antonymous antibiotic synonymous synthetic" at bounding box center [625, 270] width 81 height 17
click at [382, 294] on select "clamorous sensitive famous notorious" at bounding box center [359, 291] width 70 height 17
select select "notorious"
click at [324, 283] on select "clamorous sensitive famous notorious" at bounding box center [359, 291] width 70 height 17
click at [467, 314] on select "local young immigrant senior" at bounding box center [462, 312] width 70 height 17
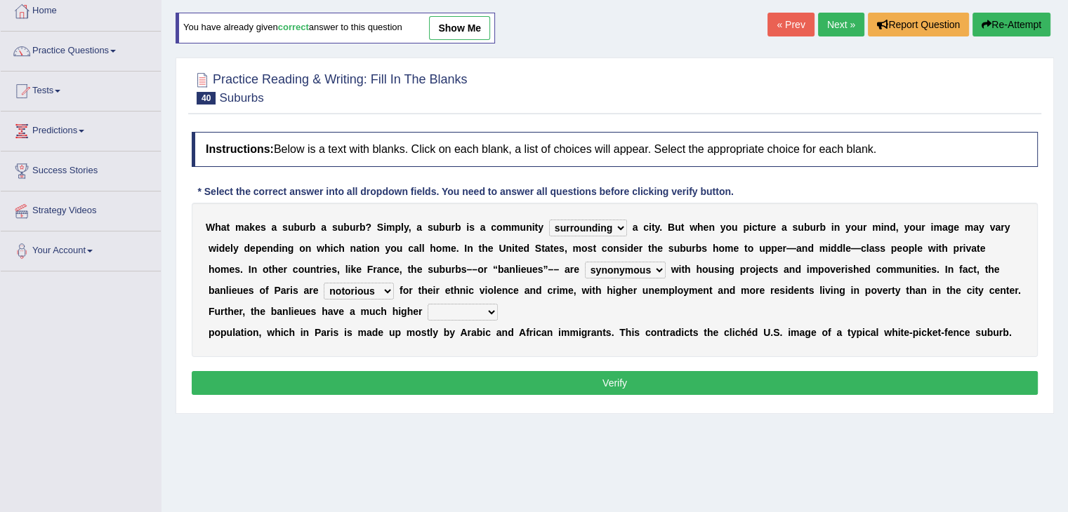
select select "immigrant"
click at [427, 304] on select "local young immigrant senior" at bounding box center [462, 312] width 70 height 17
click at [497, 376] on button "Verify" at bounding box center [615, 383] width 846 height 24
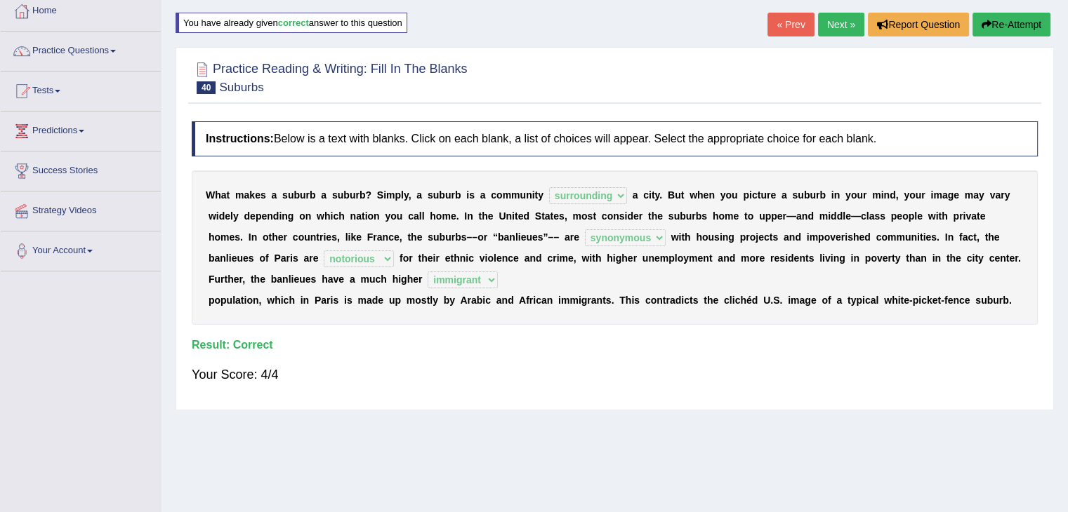
click at [824, 14] on link "Next »" at bounding box center [841, 25] width 46 height 24
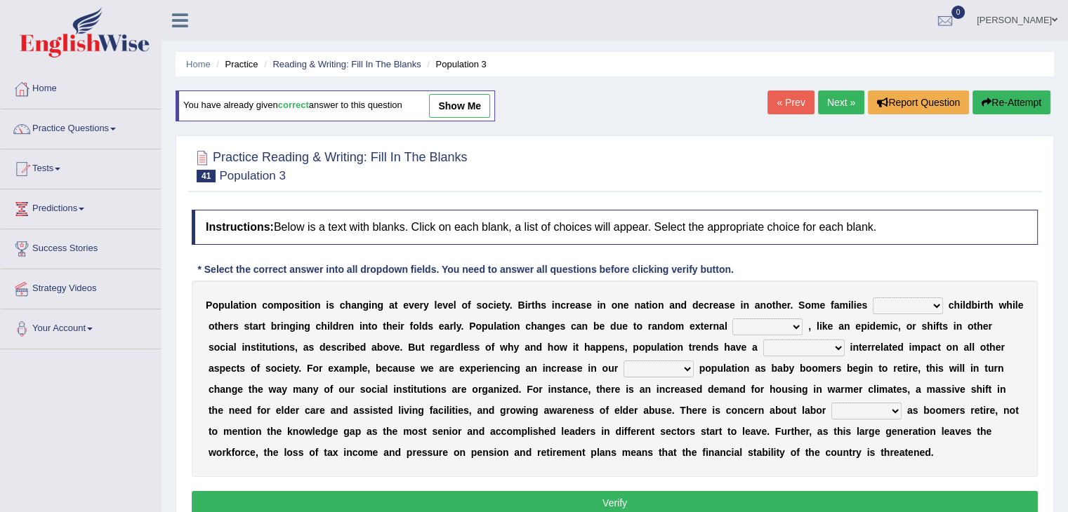
click at [1067, 154] on html "Toggle navigation Home Practice Questions Speaking Practice Read Aloud Repeat S…" at bounding box center [534, 256] width 1068 height 512
click at [62, 126] on link "Practice Questions" at bounding box center [81, 126] width 160 height 35
